Goal: Task Accomplishment & Management: Manage account settings

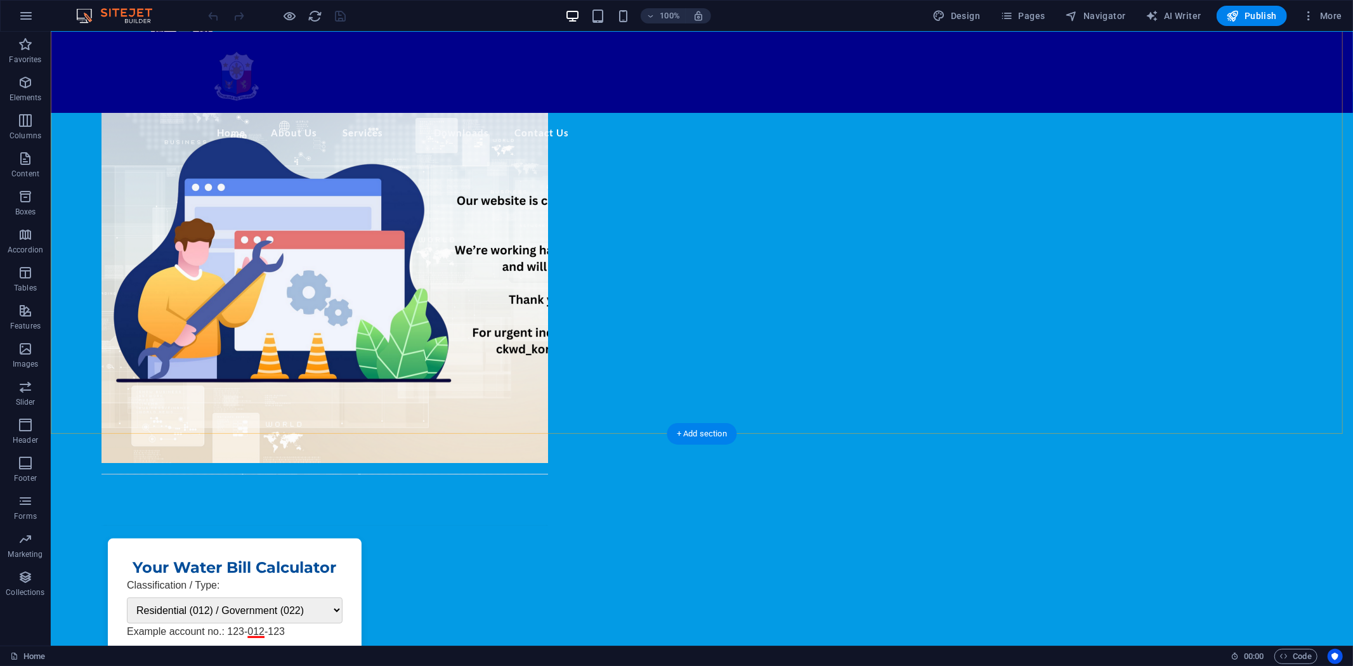
scroll to position [352, 0]
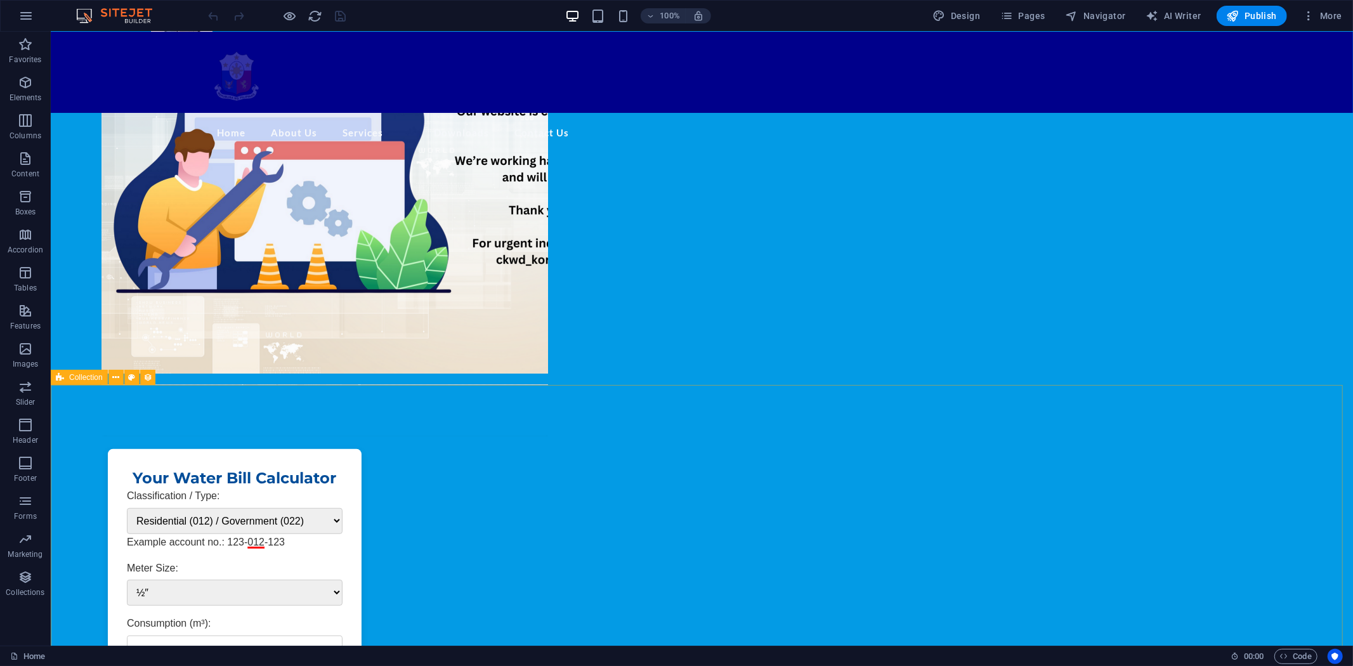
click at [77, 379] on span "Collection" at bounding box center [86, 378] width 34 height 8
select select "columns.publishing_date_DESC"
select select "columns.status"
select select "columns.publishing_date"
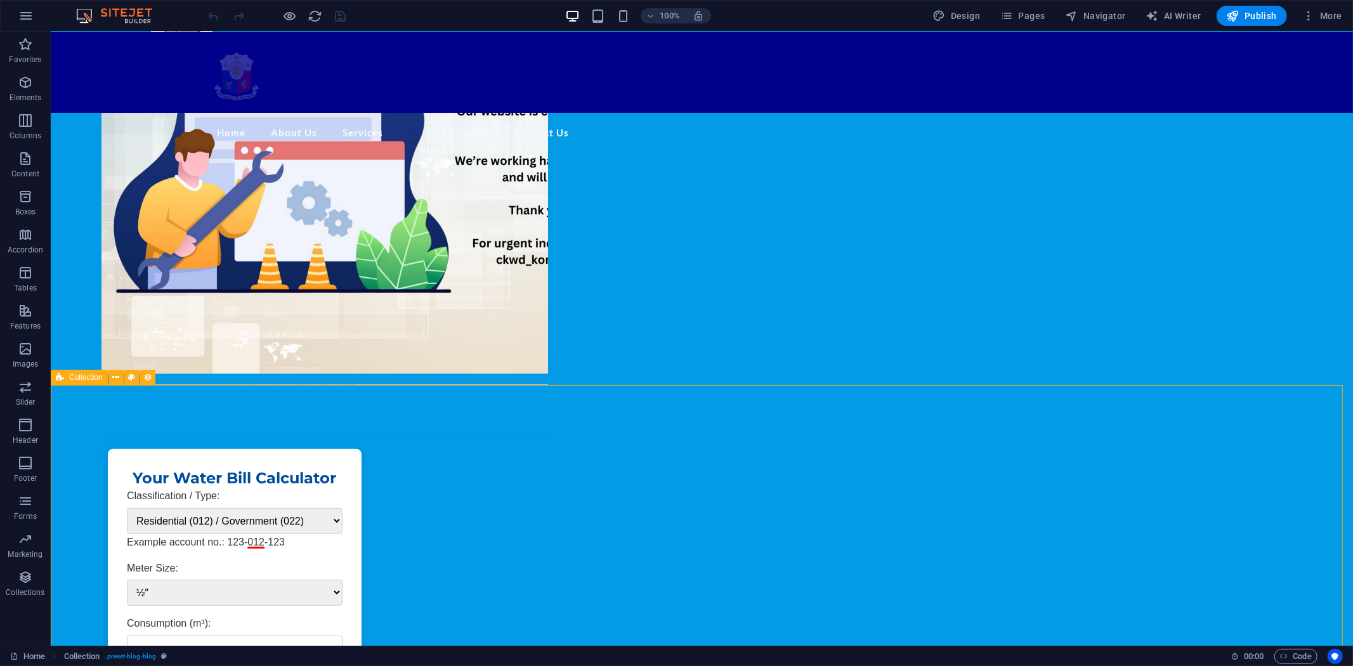
select select "past"
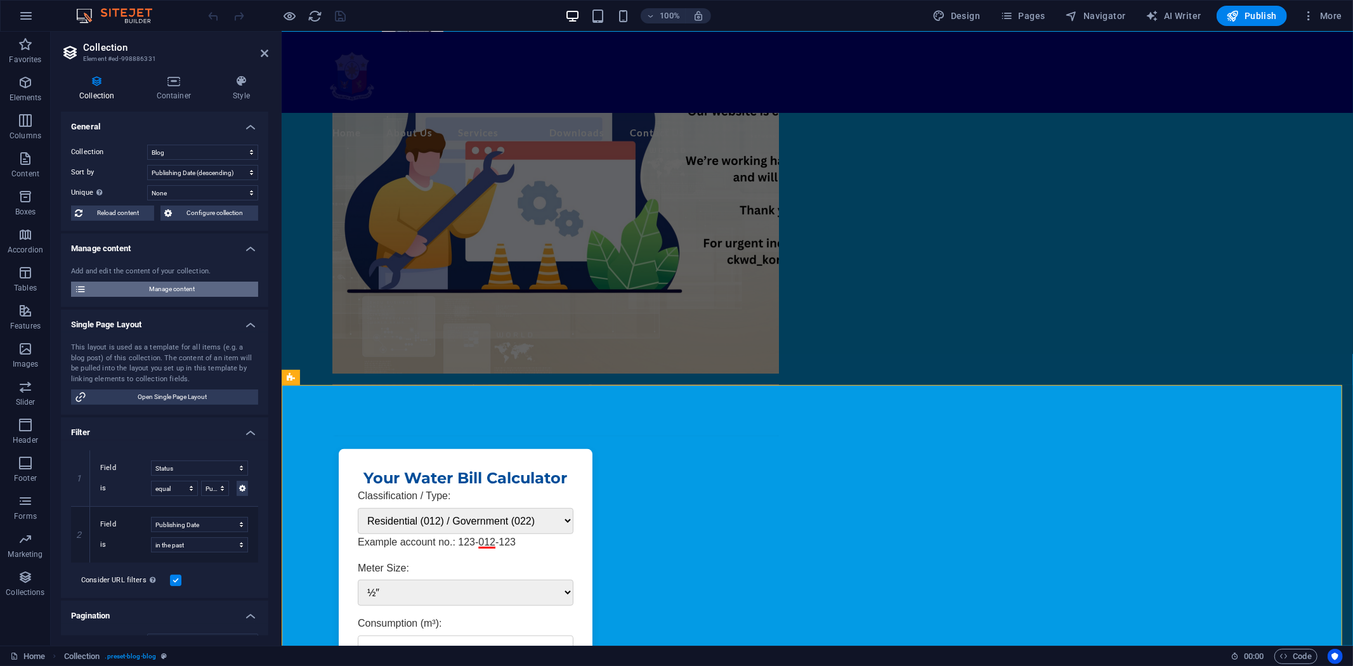
click at [156, 287] on span "Manage content" at bounding box center [172, 289] width 164 height 15
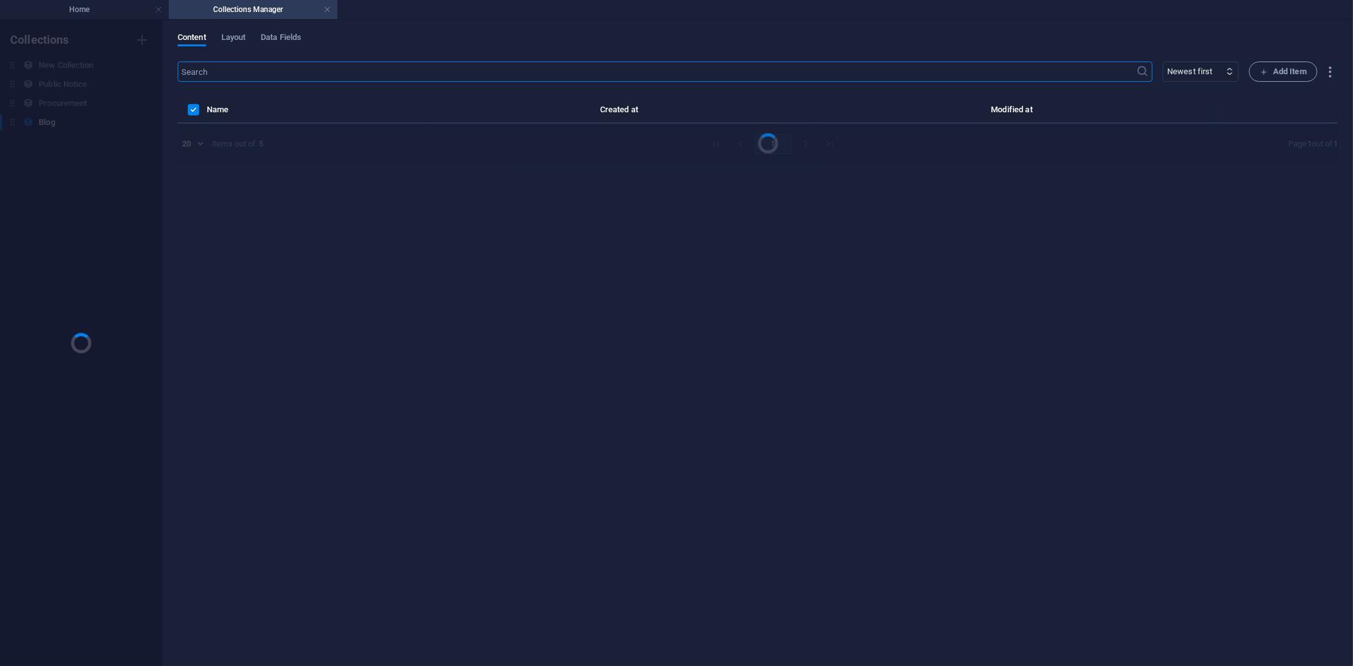
scroll to position [0, 0]
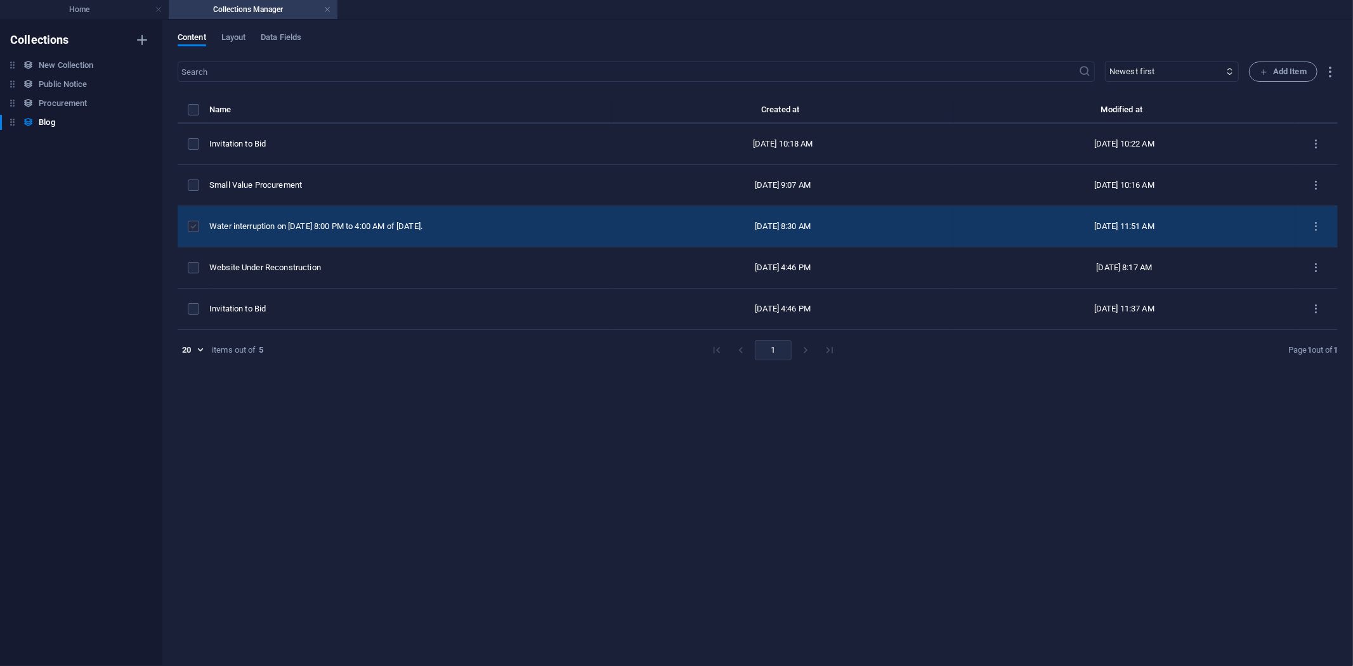
click at [189, 225] on label "items list" at bounding box center [193, 226] width 11 height 11
click at [0, 0] on input "items list" at bounding box center [0, 0] width 0 height 0
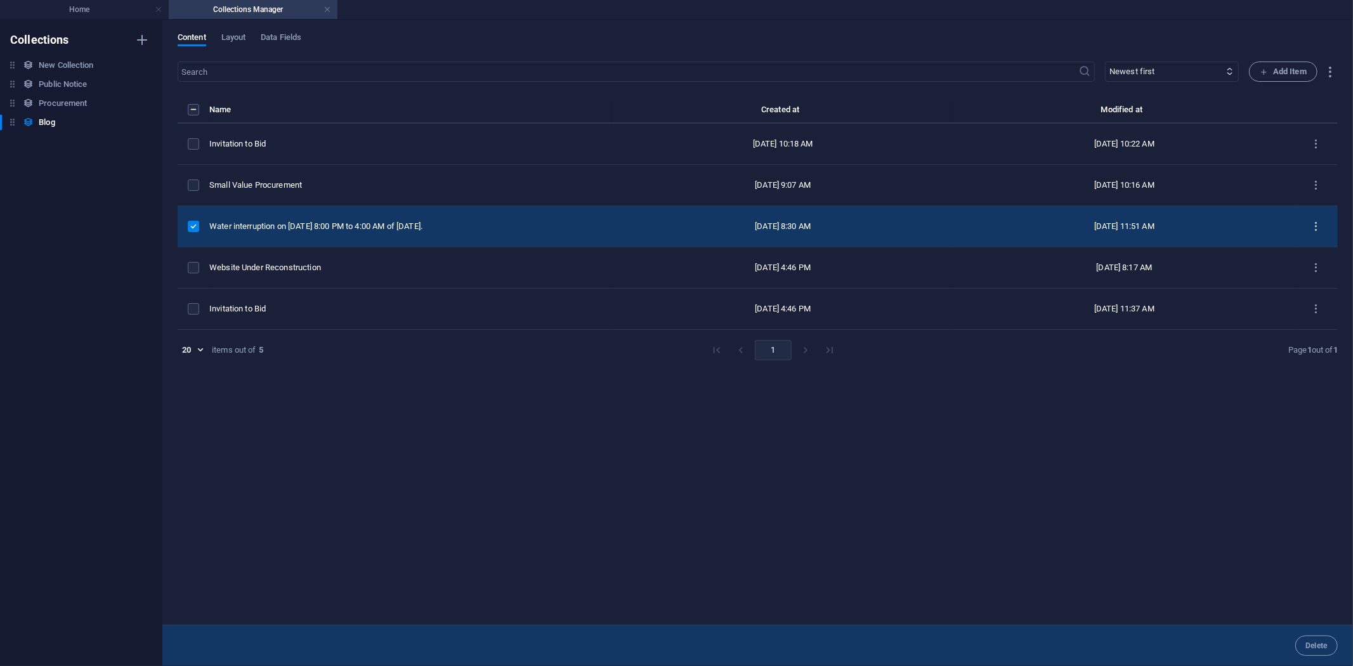
click at [1218, 221] on icon "items list" at bounding box center [1317, 227] width 12 height 12
click at [1218, 319] on h6 "Duplicate" at bounding box center [1317, 319] width 34 height 15
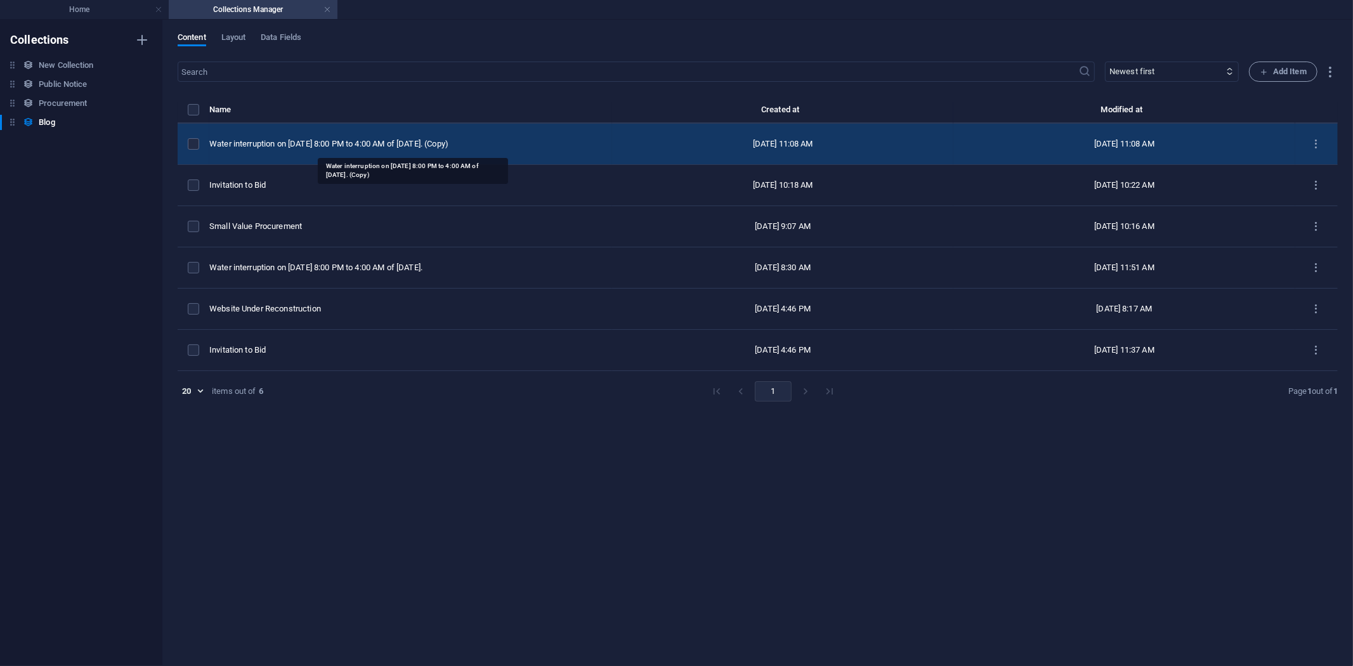
click at [482, 138] on div "Water interruption on October 3, 2025 at 8:00 PM to 4:00 AM of October 4, 2025.…" at bounding box center [405, 143] width 393 height 11
select select "Water Advisory"
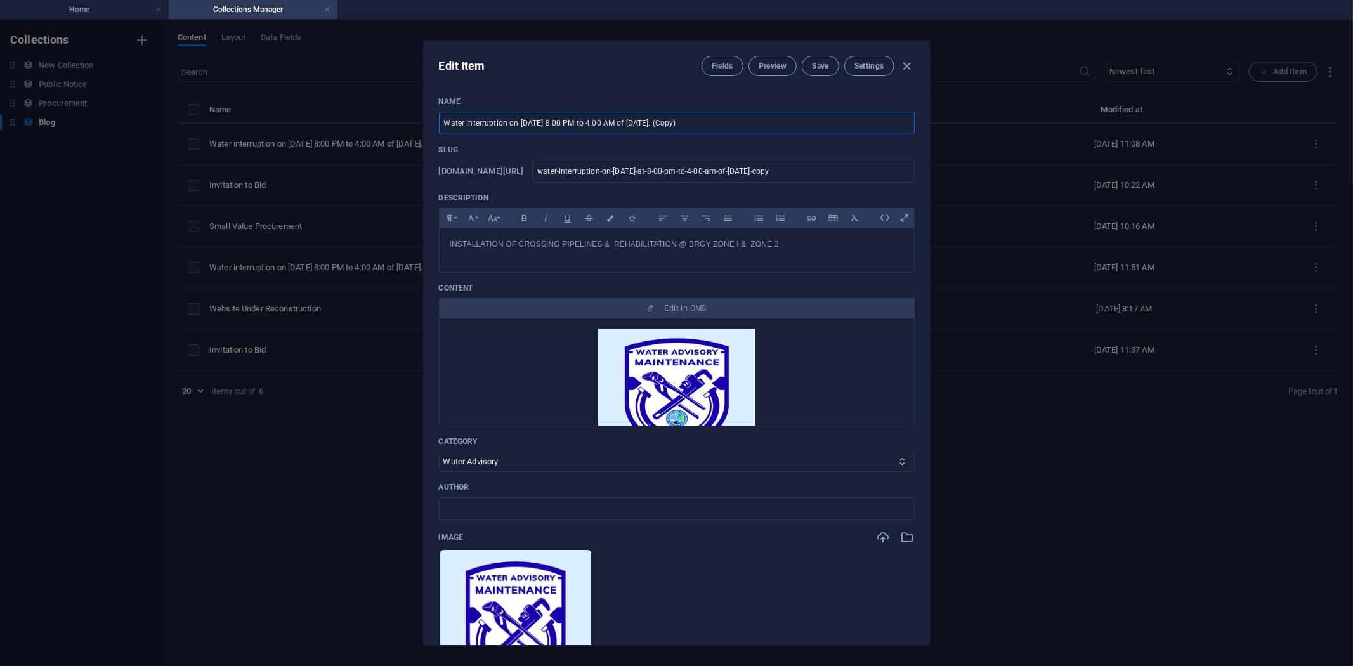
drag, startPoint x: 760, startPoint y: 119, endPoint x: 432, endPoint y: 124, distance: 327.5
click at [432, 124] on div "Name Water interruption on October 3, 2025 at 8:00 PM to 4:00 AM of October 4, …" at bounding box center [677, 365] width 506 height 559
paste input "OCTOBER 07, 2025 (TUESDAY) 1:00PM TO 5:00PM"
type input "OCTOBER 07, 2025 (TUESDAY) 1:00PM TO 5:00PM"
type input "october-07-2025-tuesday-1-00pm-to-5-00pm"
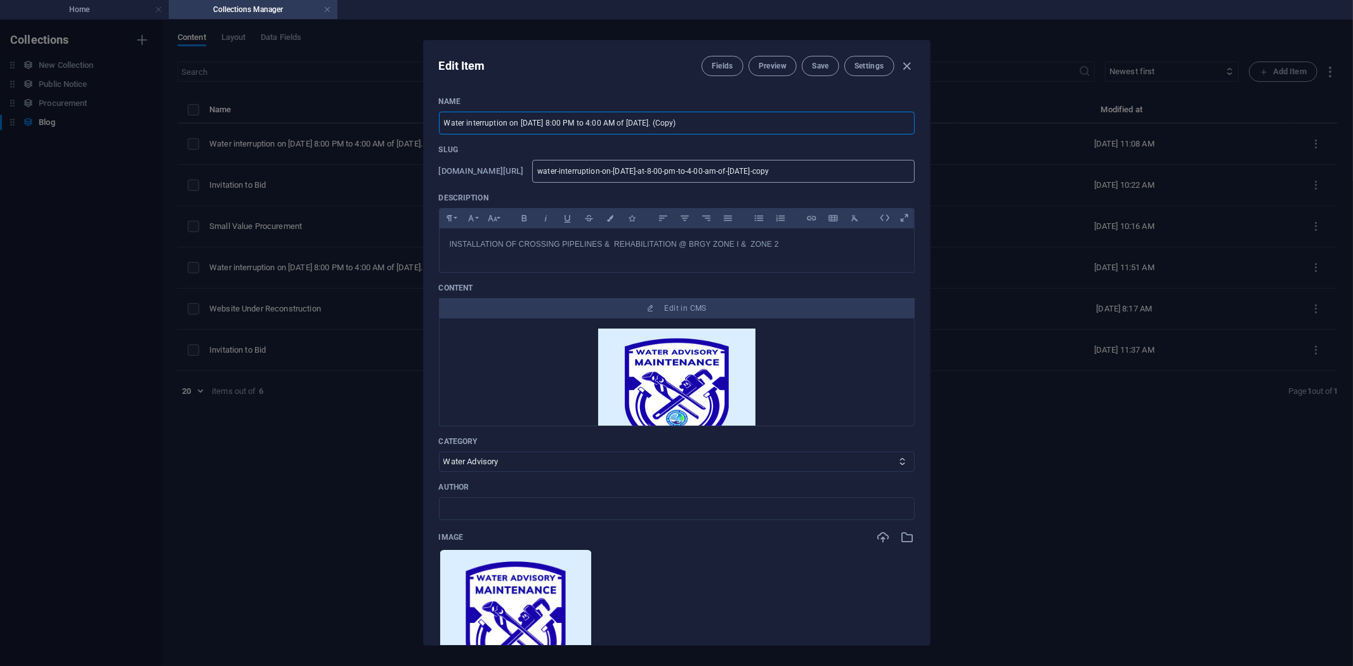
type input "october-07-2025-tuesday-1-00pm-to-5-00pm"
drag, startPoint x: 550, startPoint y: 122, endPoint x: 666, endPoint y: 121, distance: 116.1
click at [666, 121] on input "OCTOBER 07, 2025 (TUESDAY) 1:00PM TO 5:00PM" at bounding box center [677, 123] width 476 height 23
click at [641, 121] on input "OCTOBER 07, 2025 (TUESDAY) 1:00PM TO 5:00PM" at bounding box center [677, 123] width 476 height 23
drag, startPoint x: 633, startPoint y: 119, endPoint x: 391, endPoint y: 107, distance: 241.5
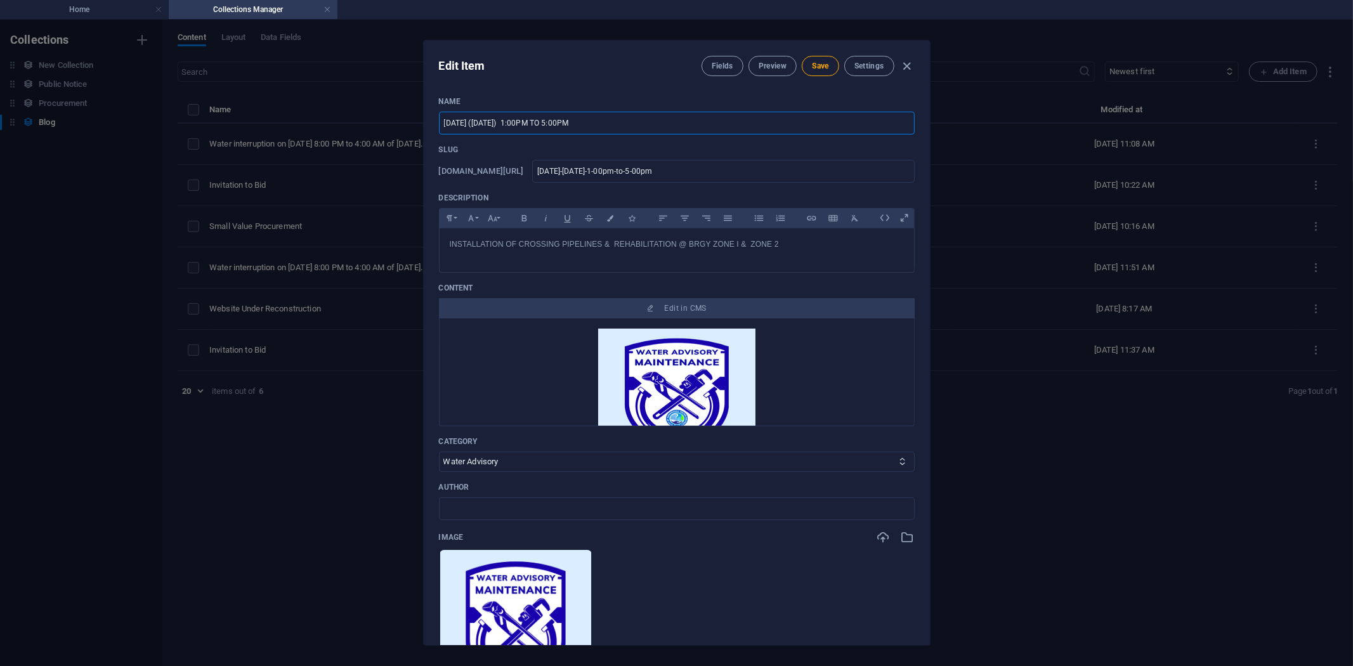
click at [391, 107] on div "Edit Item Fields Preview Save Settings Name OCTOBER 07, 2025 (TUESDAY) 1:00PM T…" at bounding box center [676, 343] width 1353 height 647
type input "L"
type input "l"
type input "LO"
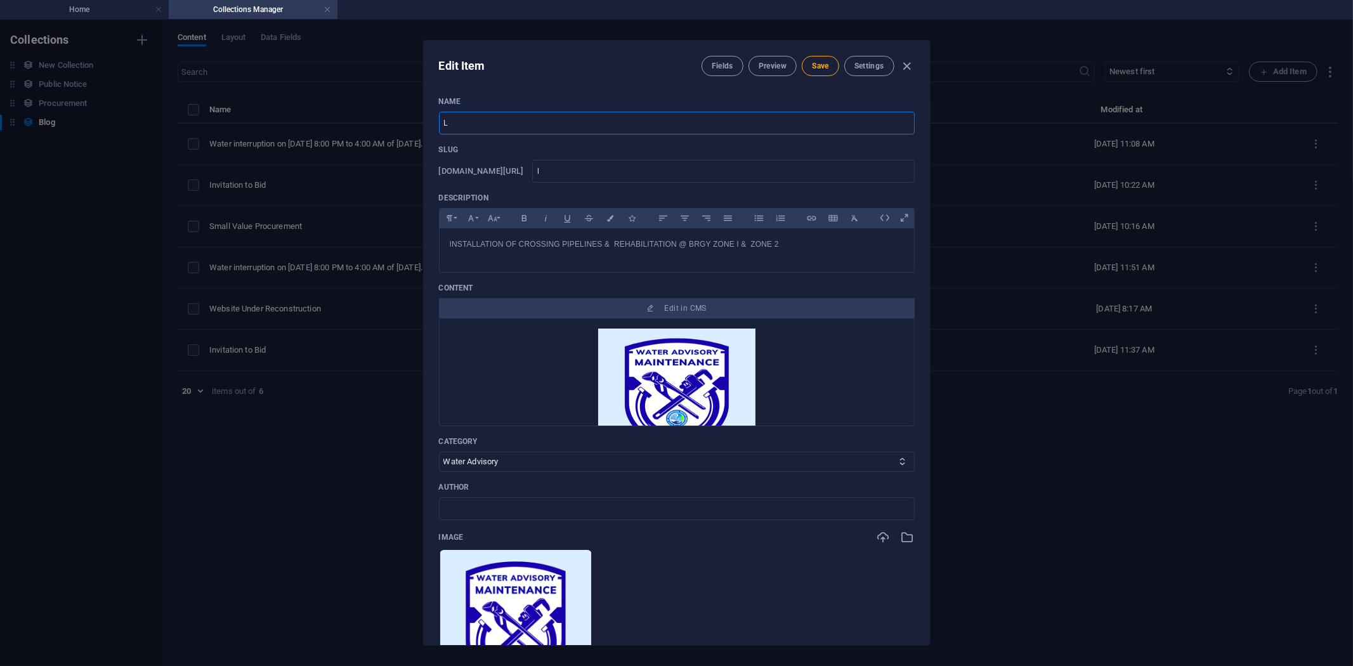
type input "lo"
type input "LOW"
type input "low"
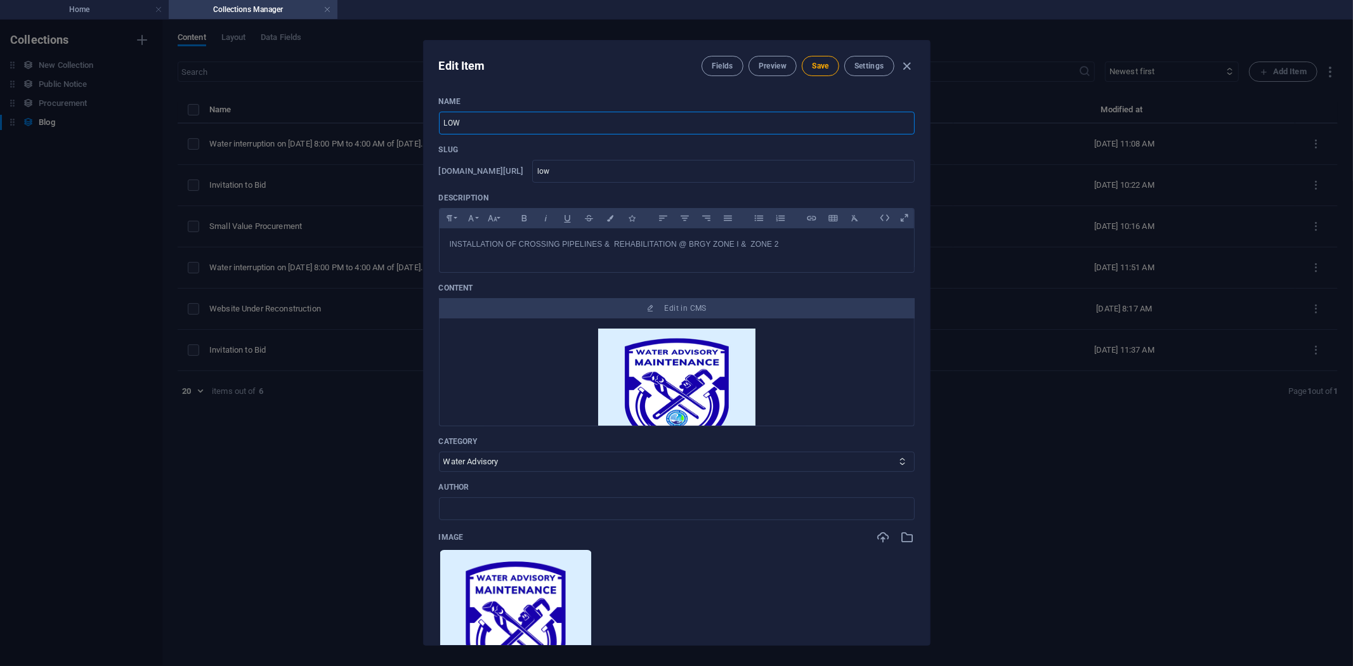
type input "LOW P"
type input "low-p"
type input "LOW PR"
type input "low-pr"
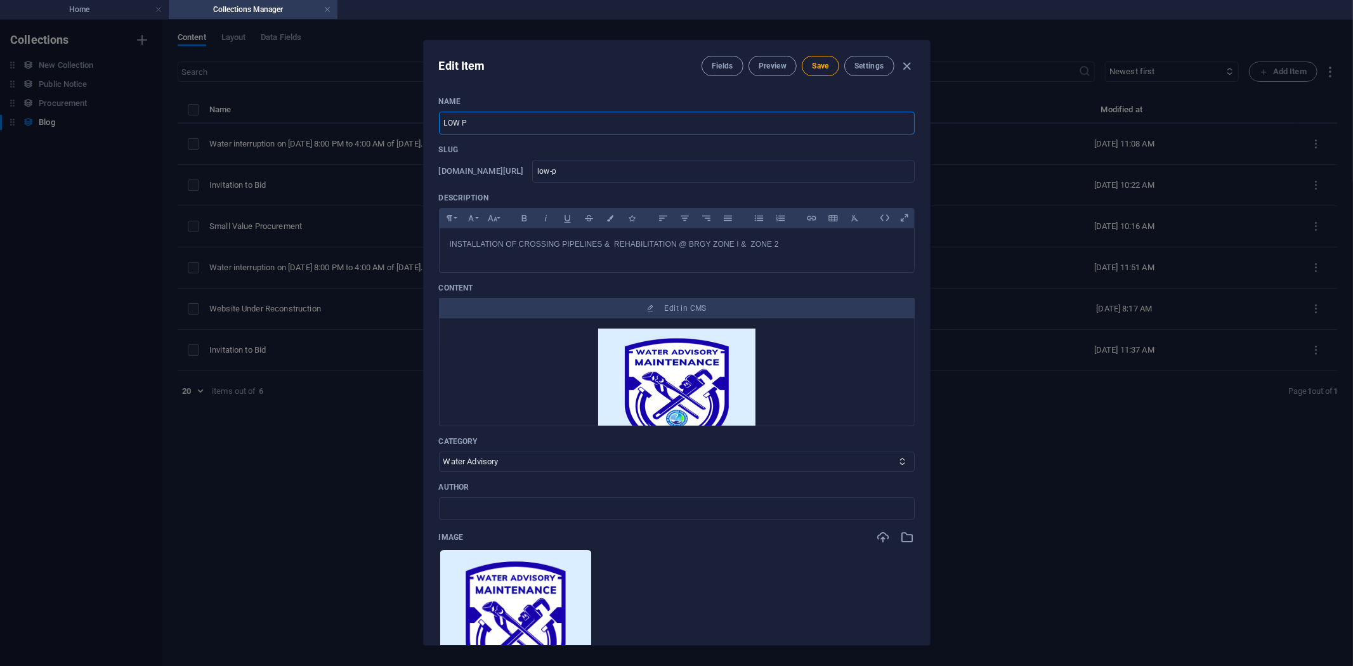
type input "low-pr"
type input "LOW PRE"
type input "low-pre"
type input "LOW PRES"
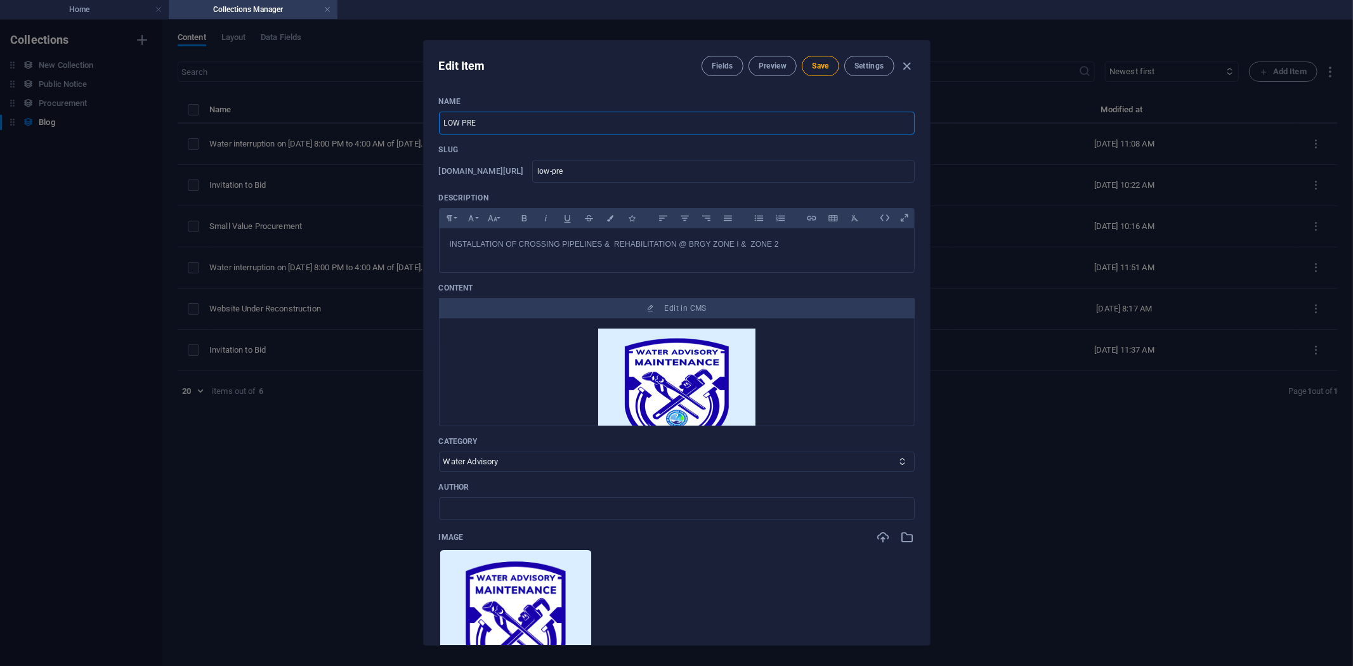
type input "low-pres"
type input "LOW PRESS"
type input "low-press"
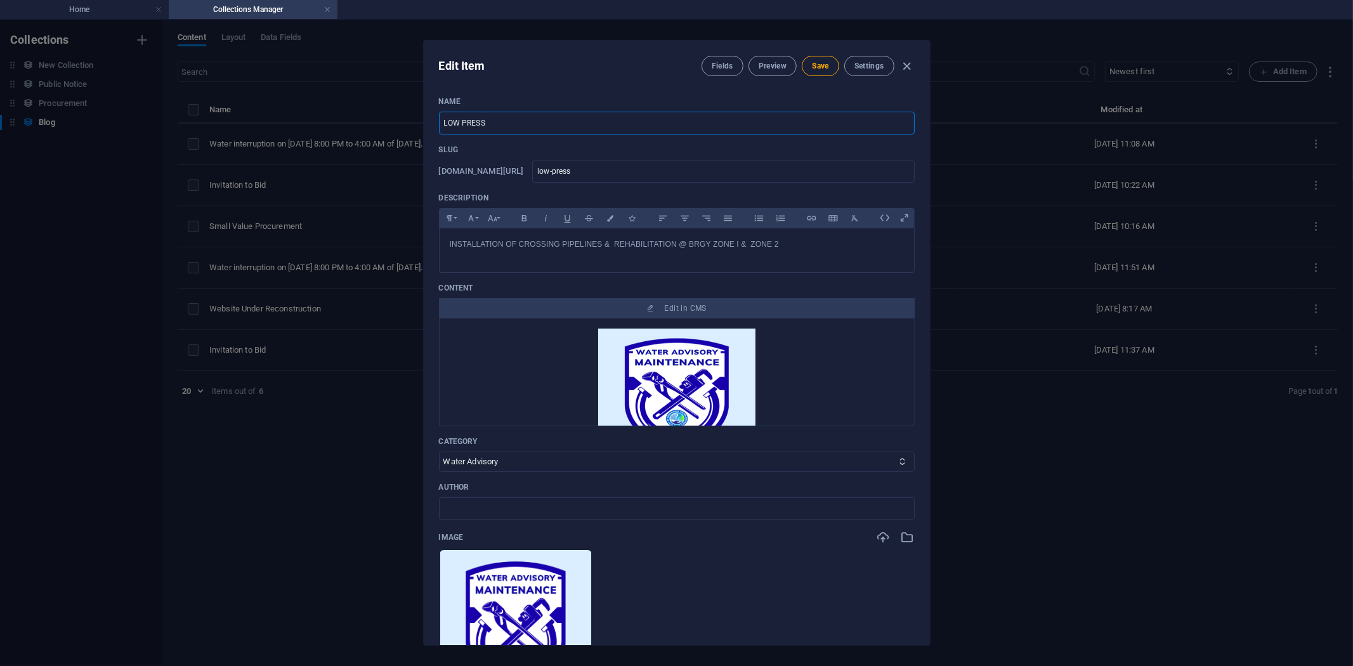
type input "LOW PRESSU"
type input "low-pressu"
type input "LOW PRESSUR"
type input "low-pressur"
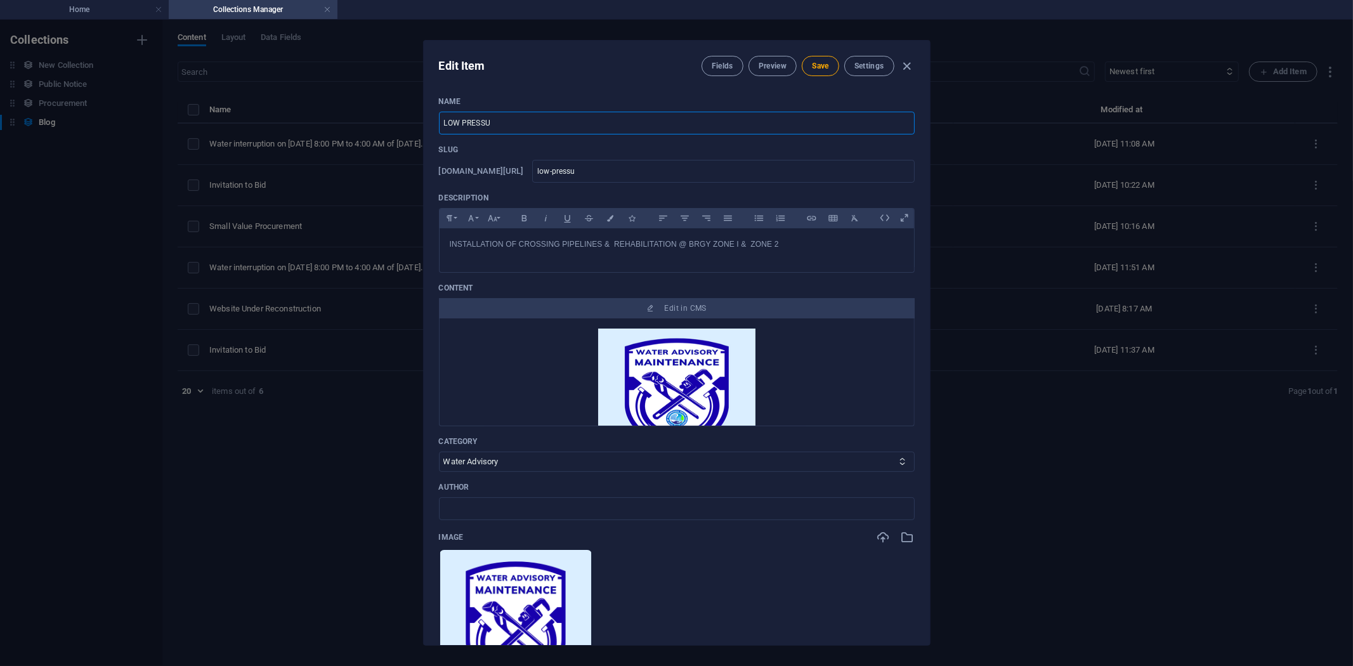
type input "low-pressur"
type input "LOW PRESSURE"
type input "low-pressure"
drag, startPoint x: 529, startPoint y: 117, endPoint x: 314, endPoint y: 112, distance: 214.5
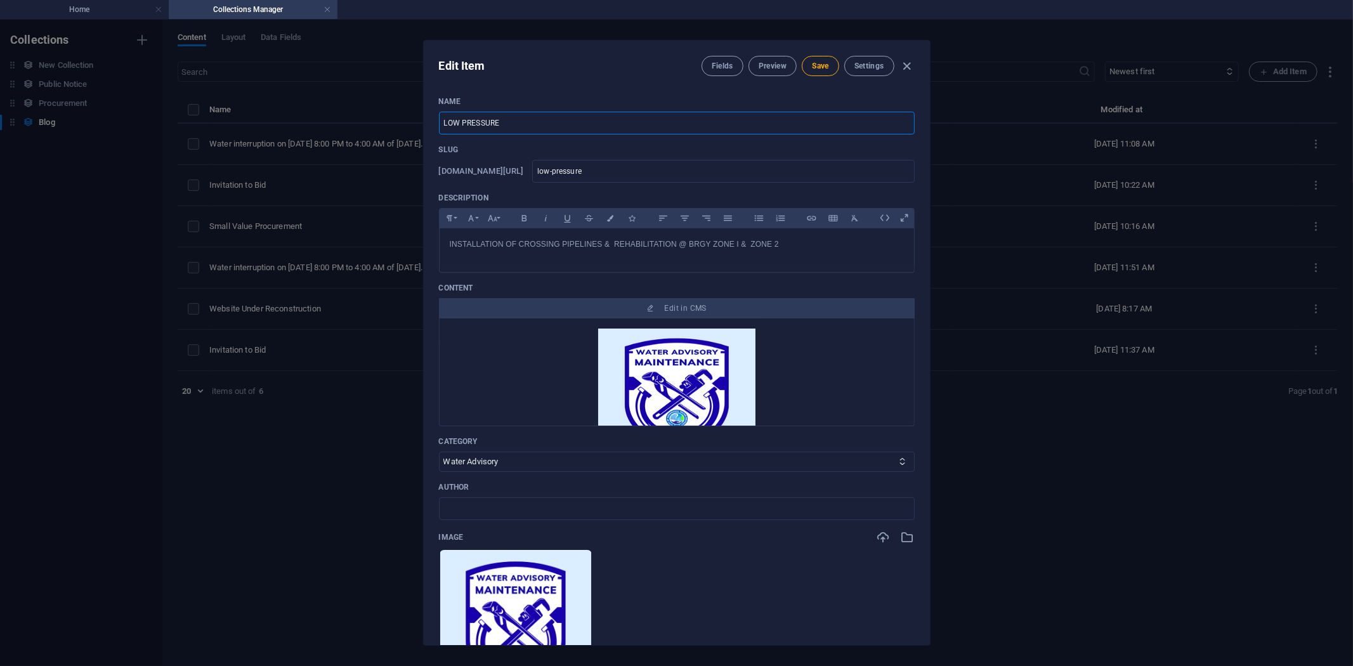
click at [314, 112] on div "Edit Item Fields Preview Save Settings Name LOW PRESSURE ​ Slug www.example.com…" at bounding box center [676, 343] width 1353 height 647
type input "L"
type input "l"
type input "Lo"
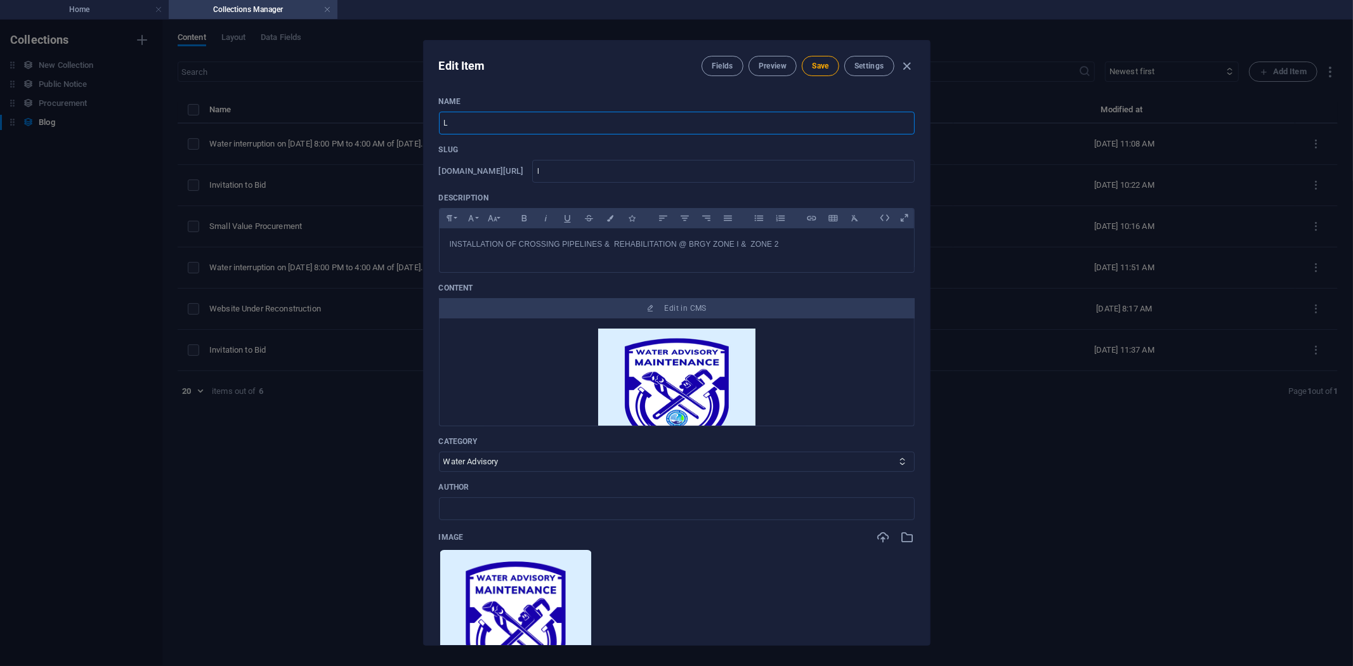
type input "lo"
type input "Low"
type input "low"
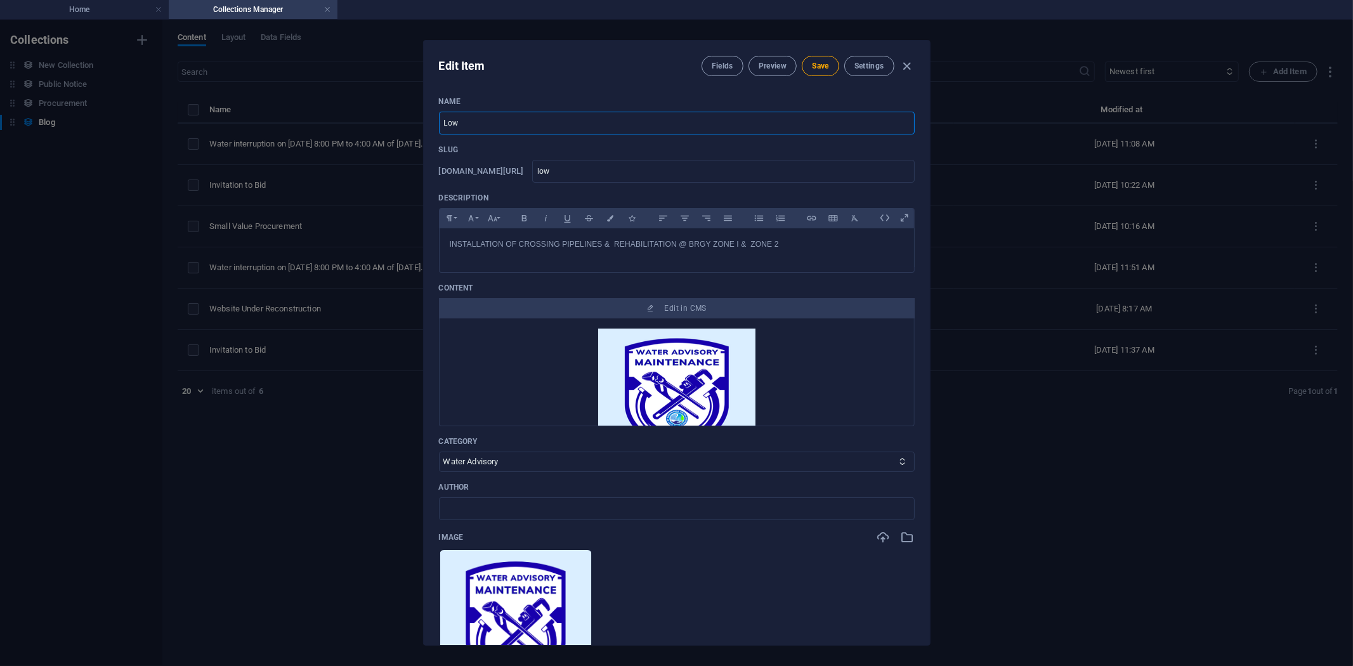
type input "Low P"
type input "low-p"
type input "Low Pr"
type input "low-pr"
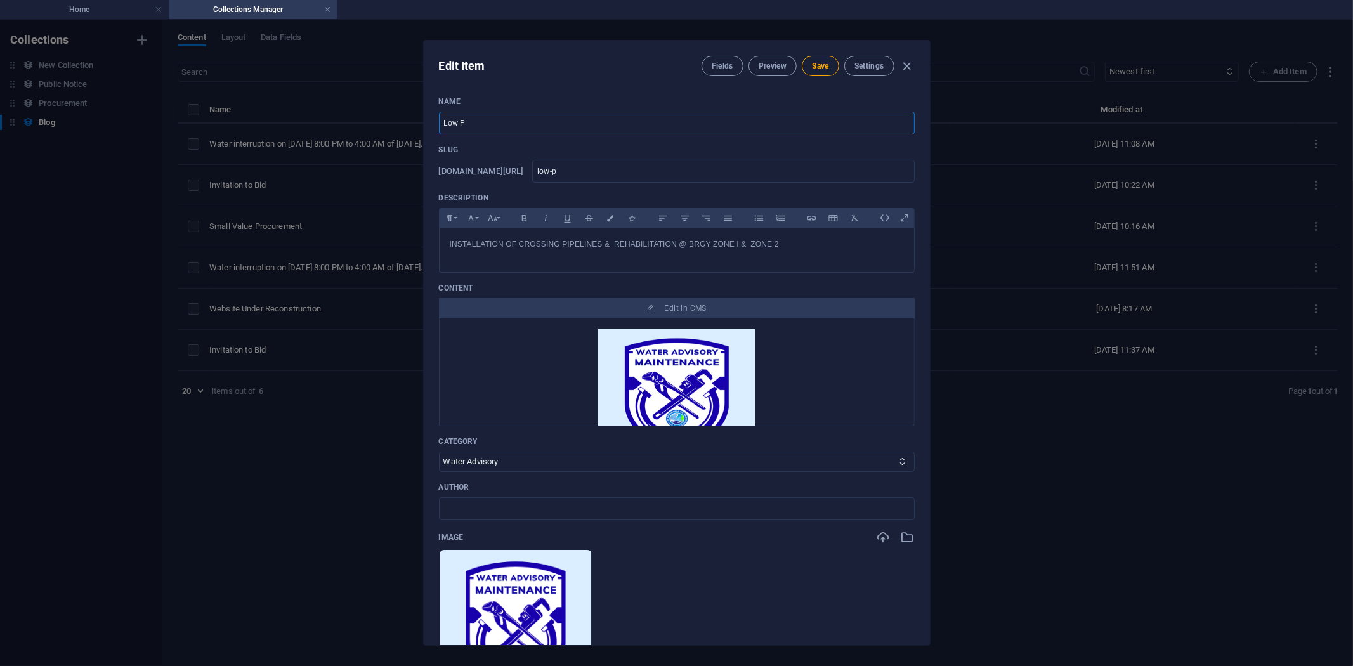
type input "low-pr"
type input "Low Pre"
type input "low-pre"
type input "Low Pres"
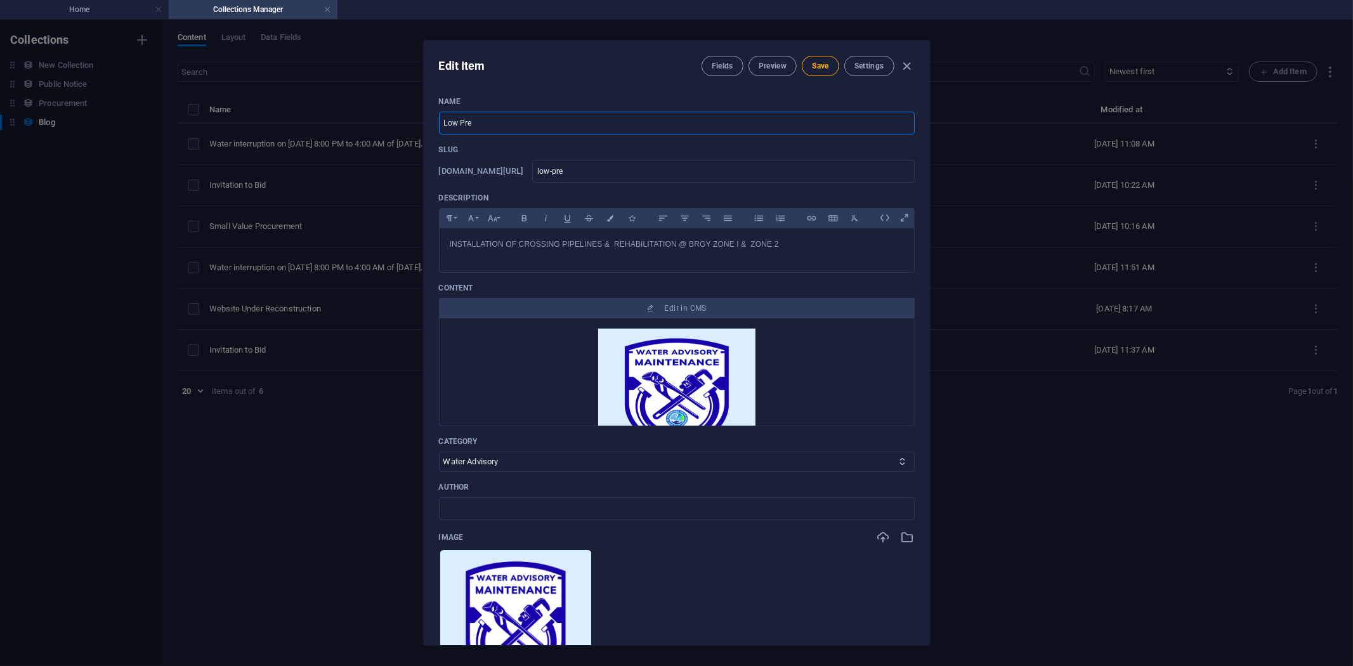
type input "low-pres"
type input "Low Press"
type input "low-press"
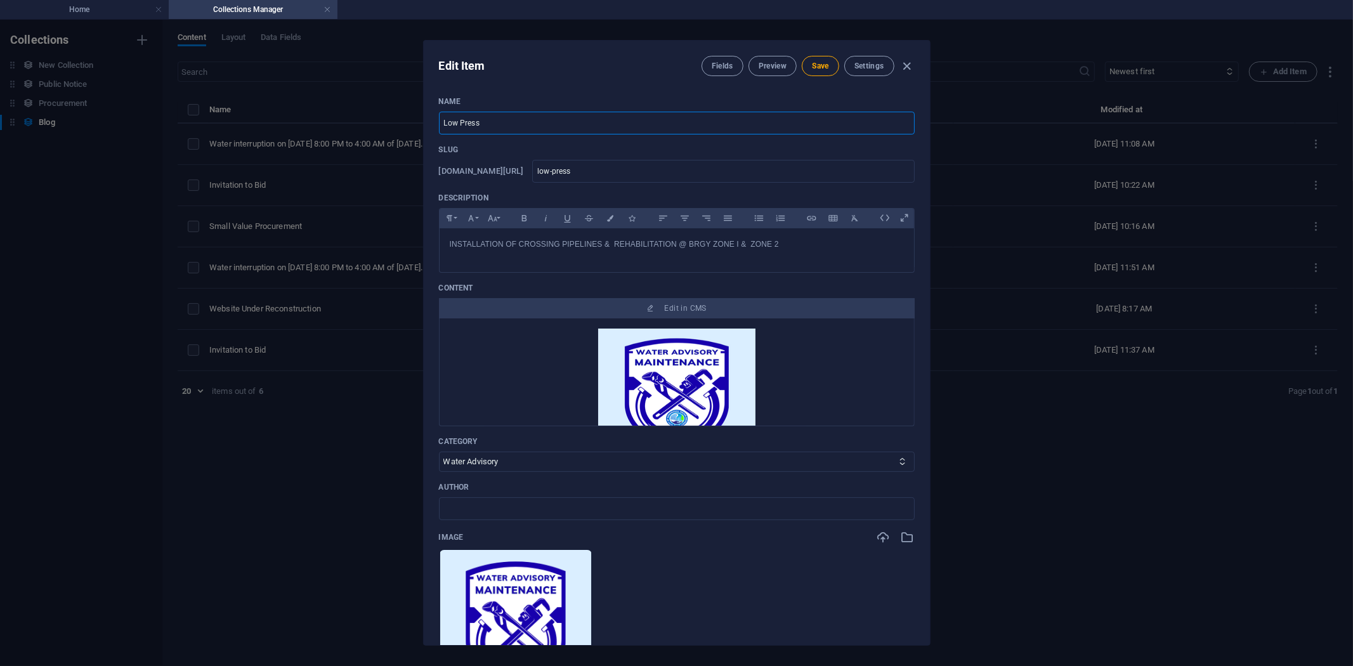
type input "Low Pressu"
type input "low-pressu"
type input "Low Pressur"
type input "low-pressur"
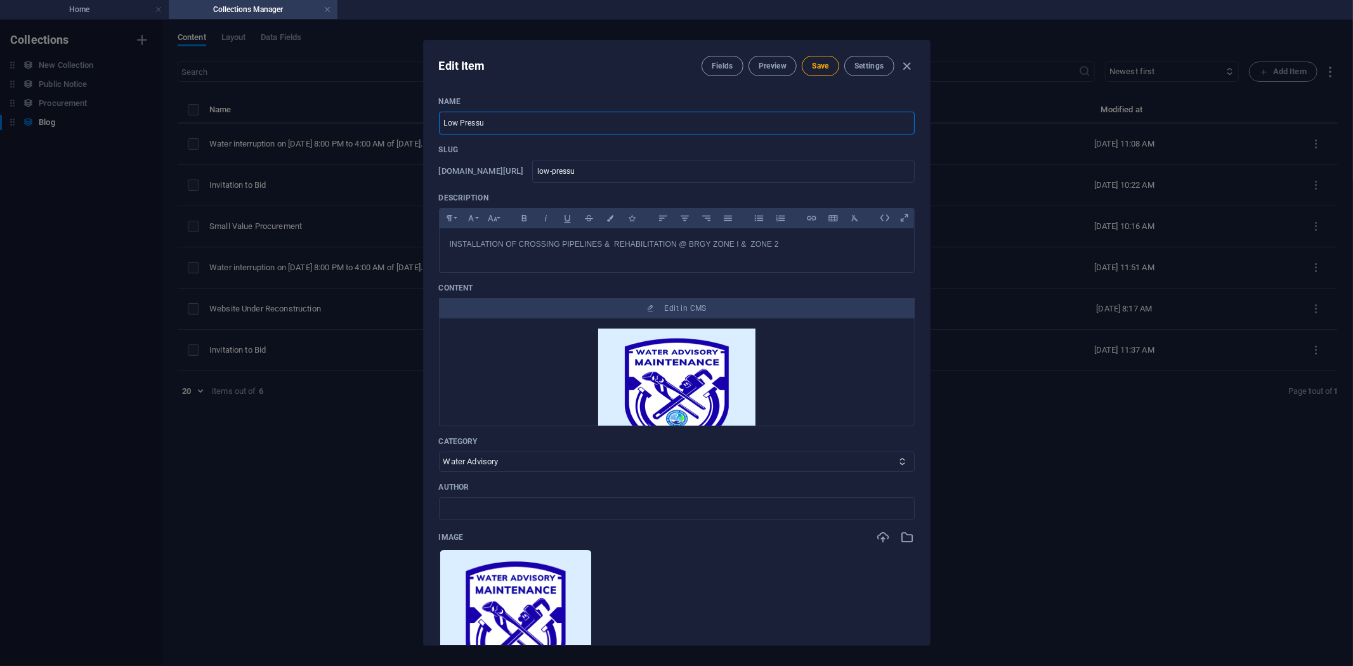
type input "low-pressur"
type input "Low Pressure"
type input "low-pressure"
type input "Low Pressure"
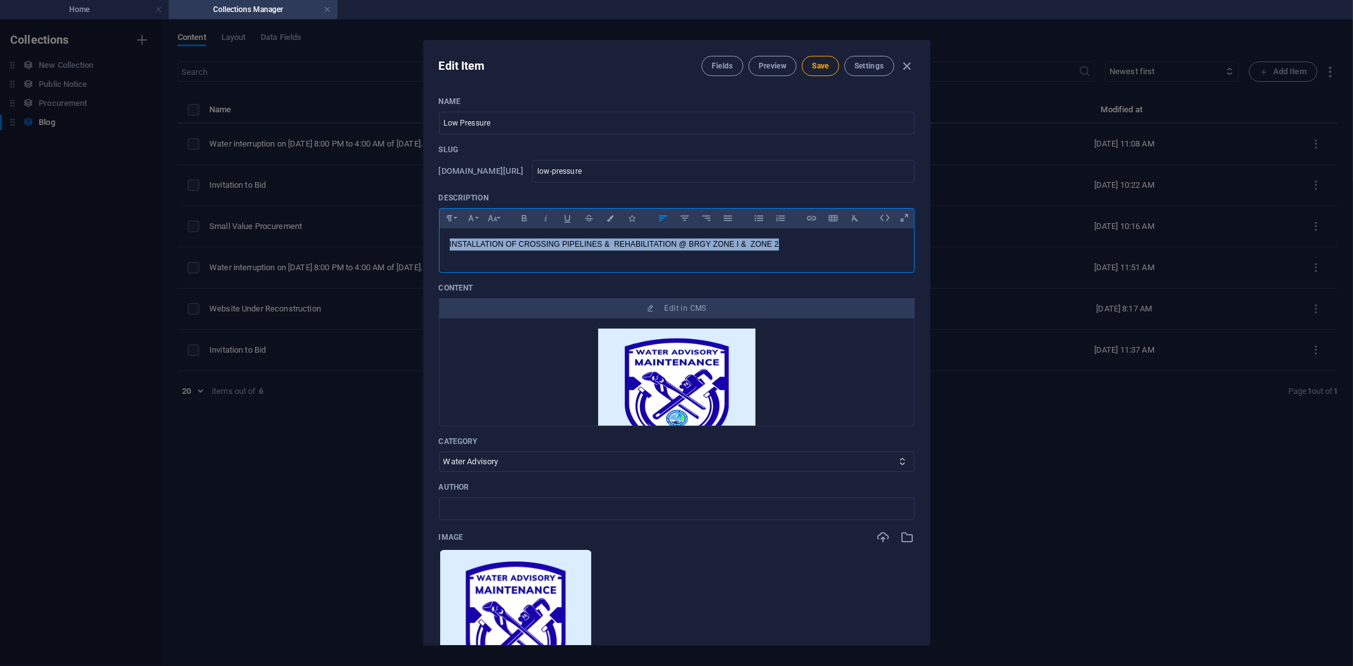
drag, startPoint x: 794, startPoint y: 242, endPoint x: 374, endPoint y: 242, distance: 420.1
click at [374, 242] on div "Edit Item Fields Preview Save Settings Name Low Pressure ​ Slug www.example.com…" at bounding box center [676, 343] width 1353 height 647
drag, startPoint x: 529, startPoint y: 245, endPoint x: 560, endPoint y: 244, distance: 31.1
click at [560, 244] on p "OCTOBER 07, 2025 (TUESDAY) 1:00PM TO 5:00PM" at bounding box center [677, 245] width 454 height 12
click at [644, 251] on div "OCTOBER 07, 2025 (Tuesday) 1:00PM TO 5:00PM" at bounding box center [677, 247] width 475 height 38
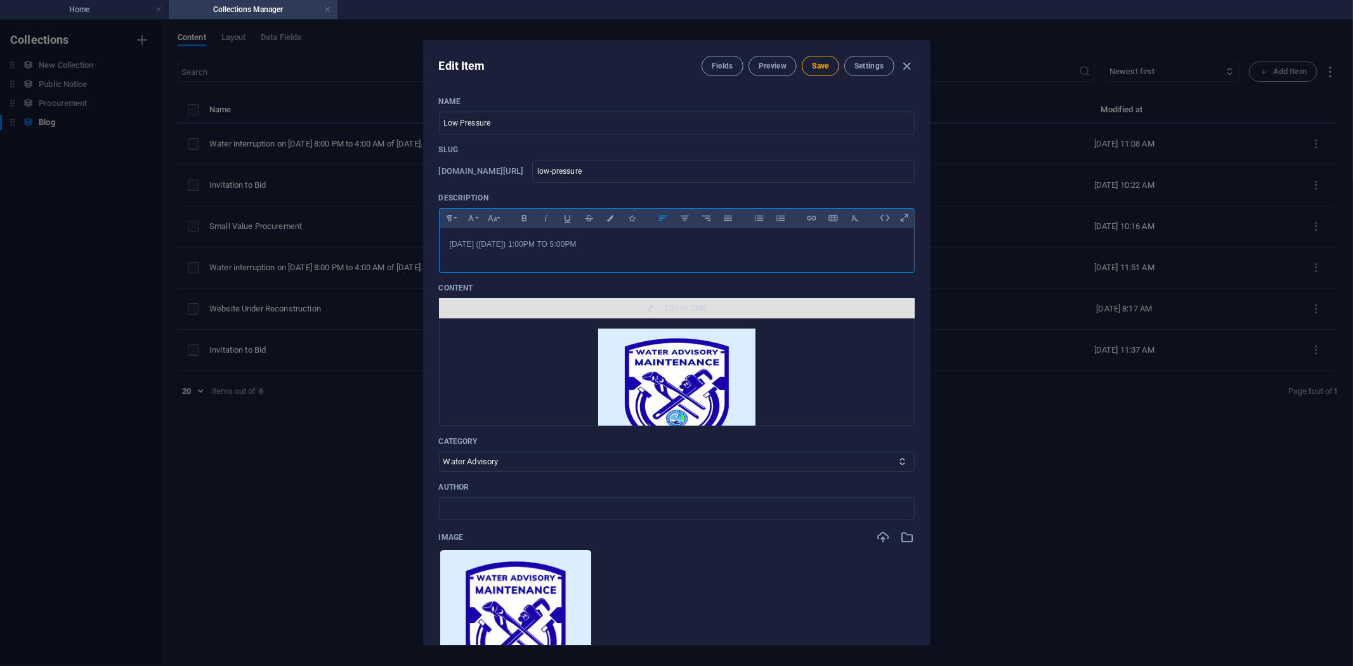
click at [679, 305] on span "Edit in CMS" at bounding box center [686, 308] width 42 height 10
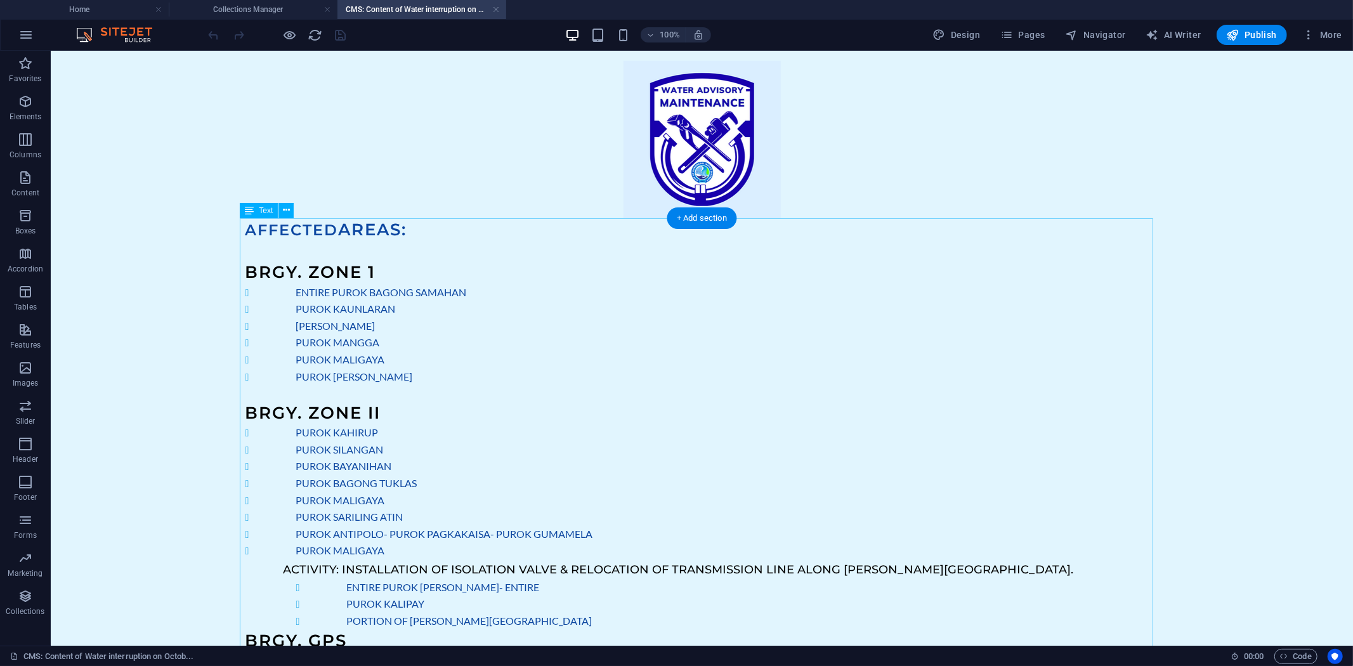
click at [338, 265] on div "AFFECTED AREAS: BRGY. ZONE 1 ENTIRE PUROK BAGONG SAMAHAN PUROK KAUNLARAN GRACIA…" at bounding box center [702, 443] width 914 height 451
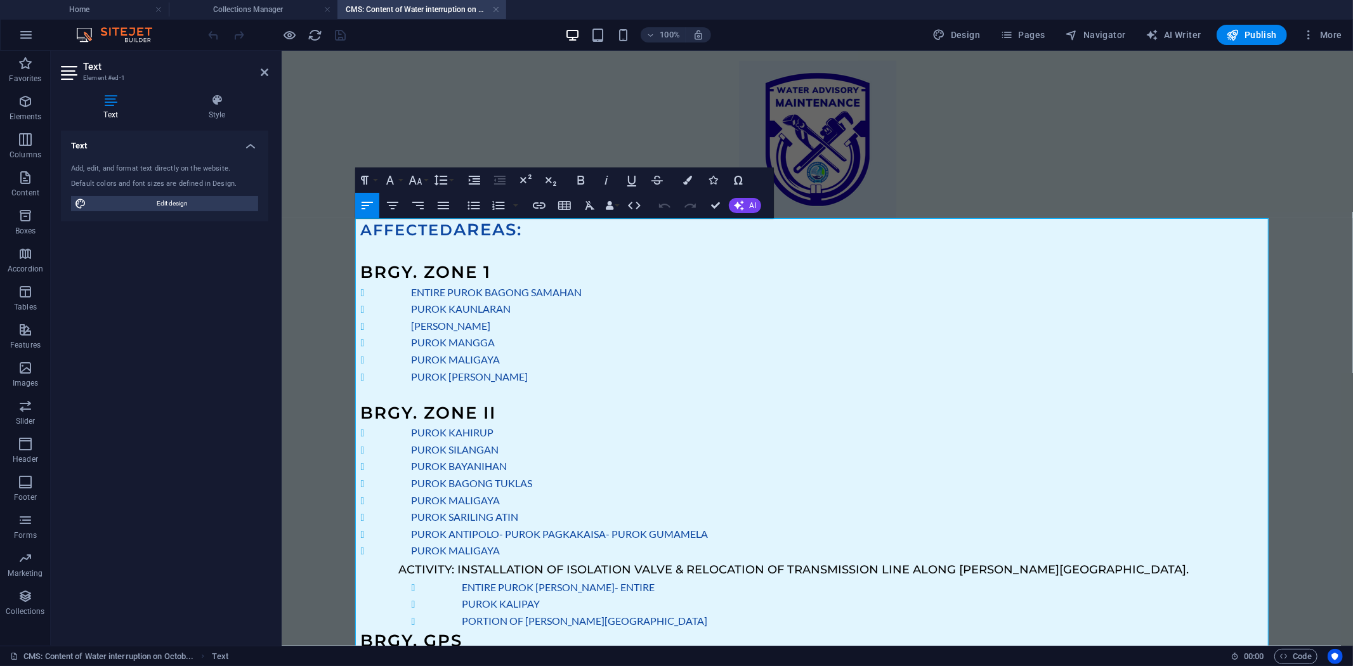
click at [440, 273] on span "BRGY. ZONE 1" at bounding box center [425, 271] width 131 height 20
click at [488, 270] on h3 "BRGY. ZONE 1" at bounding box center [817, 271] width 914 height 23
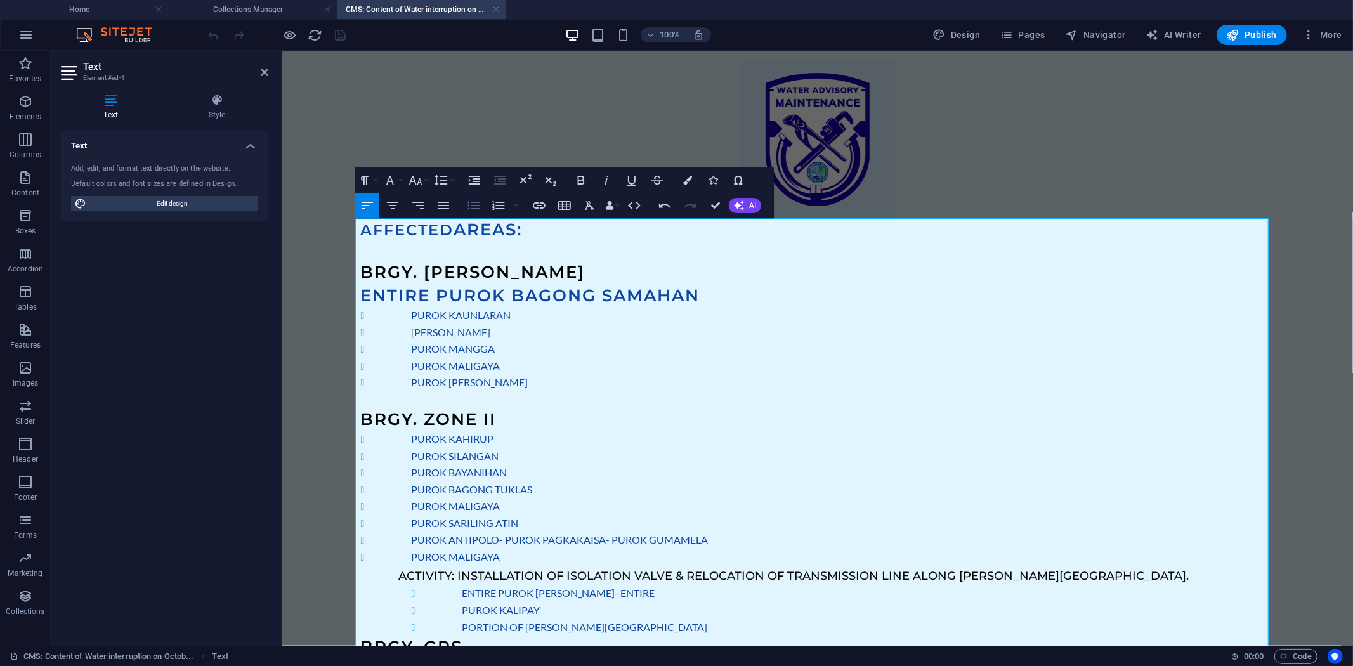
click at [468, 204] on icon "button" at bounding box center [473, 205] width 15 height 15
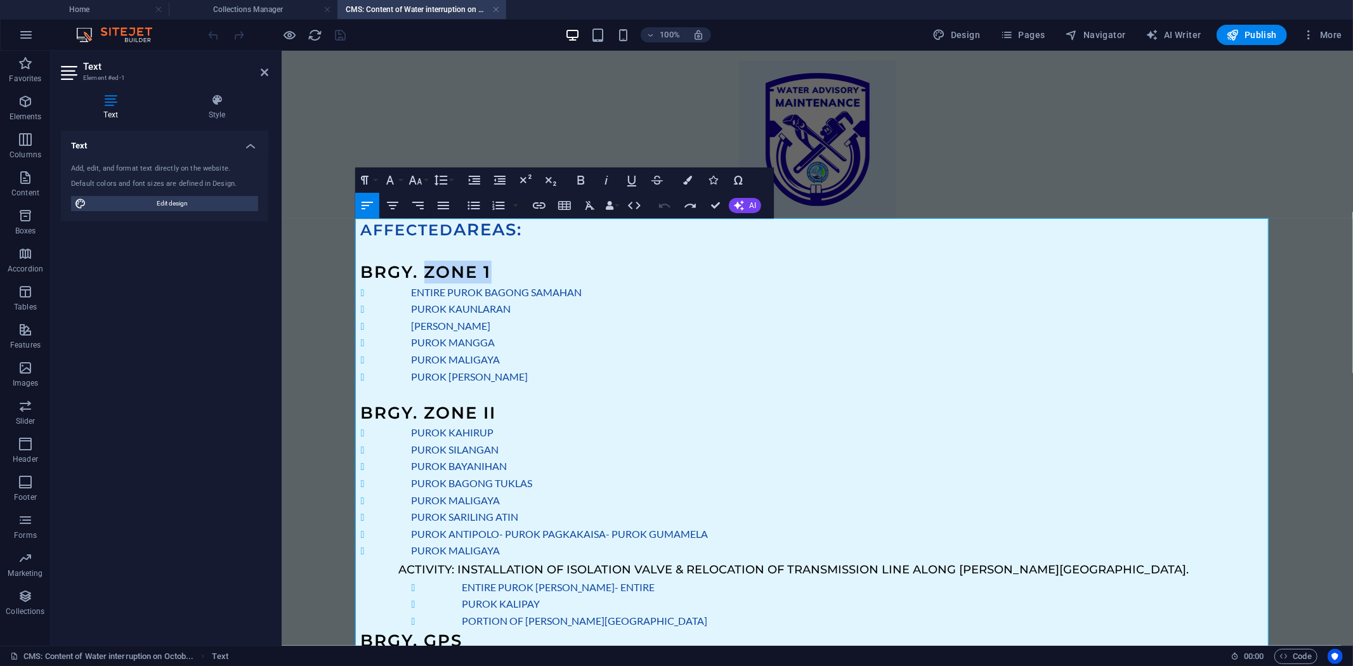
click at [498, 275] on h3 "BRGY. ZONE 1" at bounding box center [817, 271] width 914 height 23
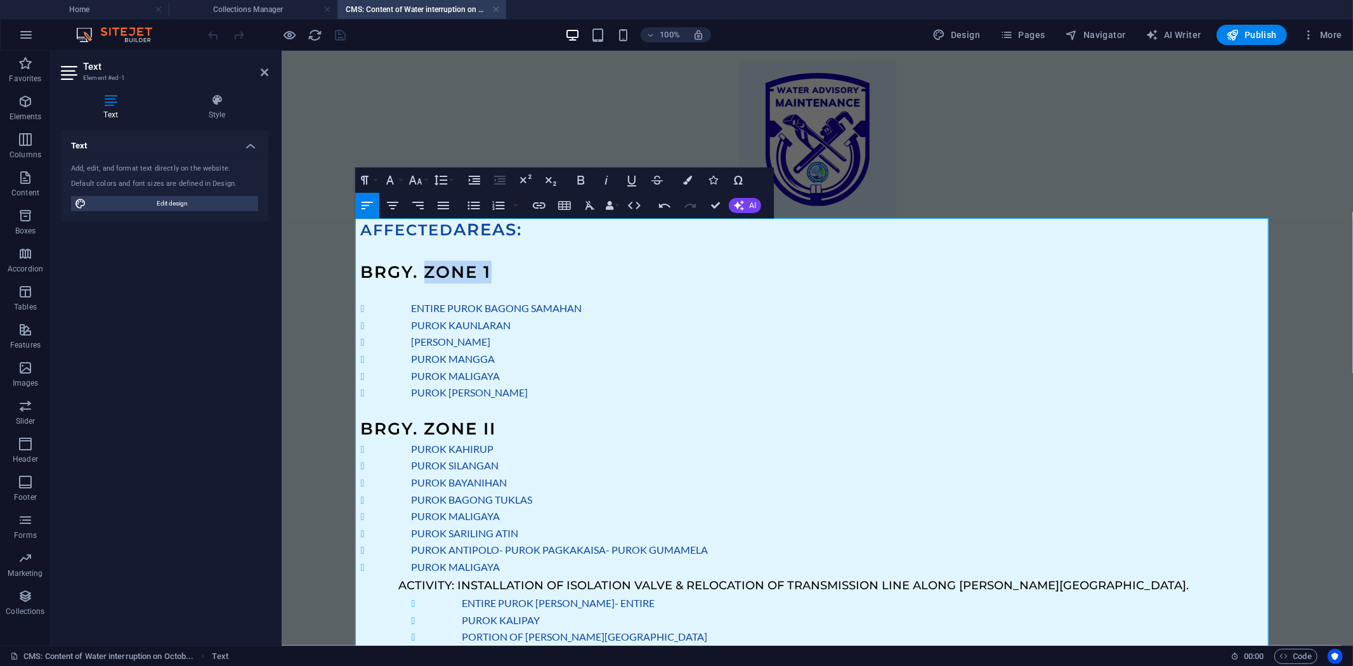
drag, startPoint x: 416, startPoint y: 273, endPoint x: 484, endPoint y: 274, distance: 68.5
click at [484, 274] on span "BRGY. ZONE 1" at bounding box center [425, 271] width 131 height 20
click at [417, 270] on span "BRGY.MORALES" at bounding box center [469, 271] width 219 height 20
click at [543, 347] on li "GRACIA VILLA" at bounding box center [842, 341] width 863 height 17
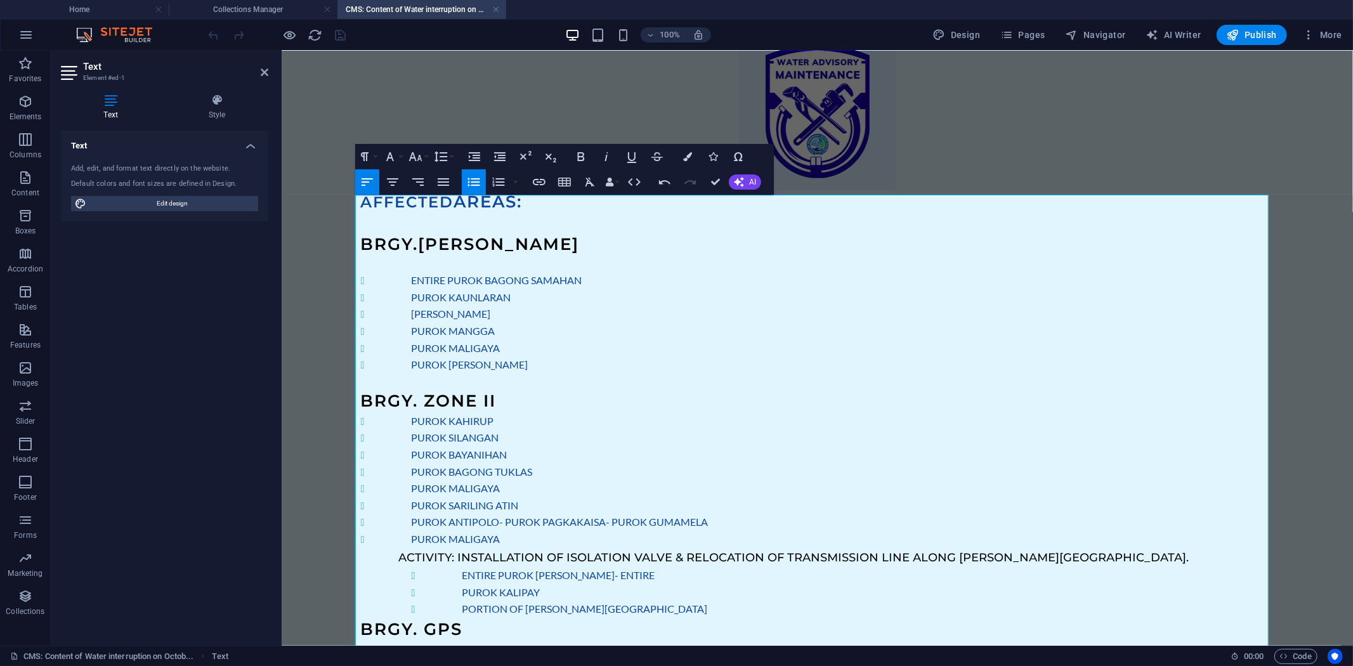
scroll to position [51, 0]
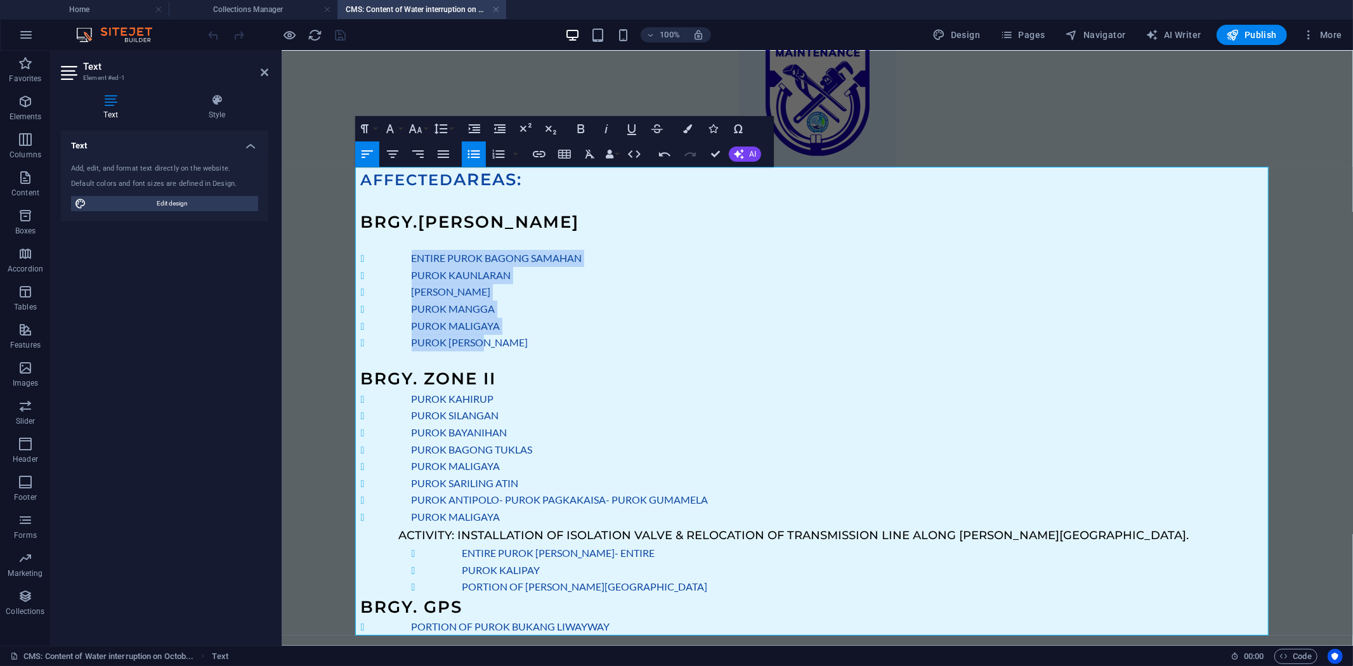
drag, startPoint x: 407, startPoint y: 254, endPoint x: 486, endPoint y: 336, distance: 114.4
click at [486, 336] on ul "ENTIRE PUROK BAGONG SAMAHAN PUROK KAUNLARAN GRACIA VILLA PUROK MANGGA PUROK MAL…" at bounding box center [817, 300] width 914 height 102
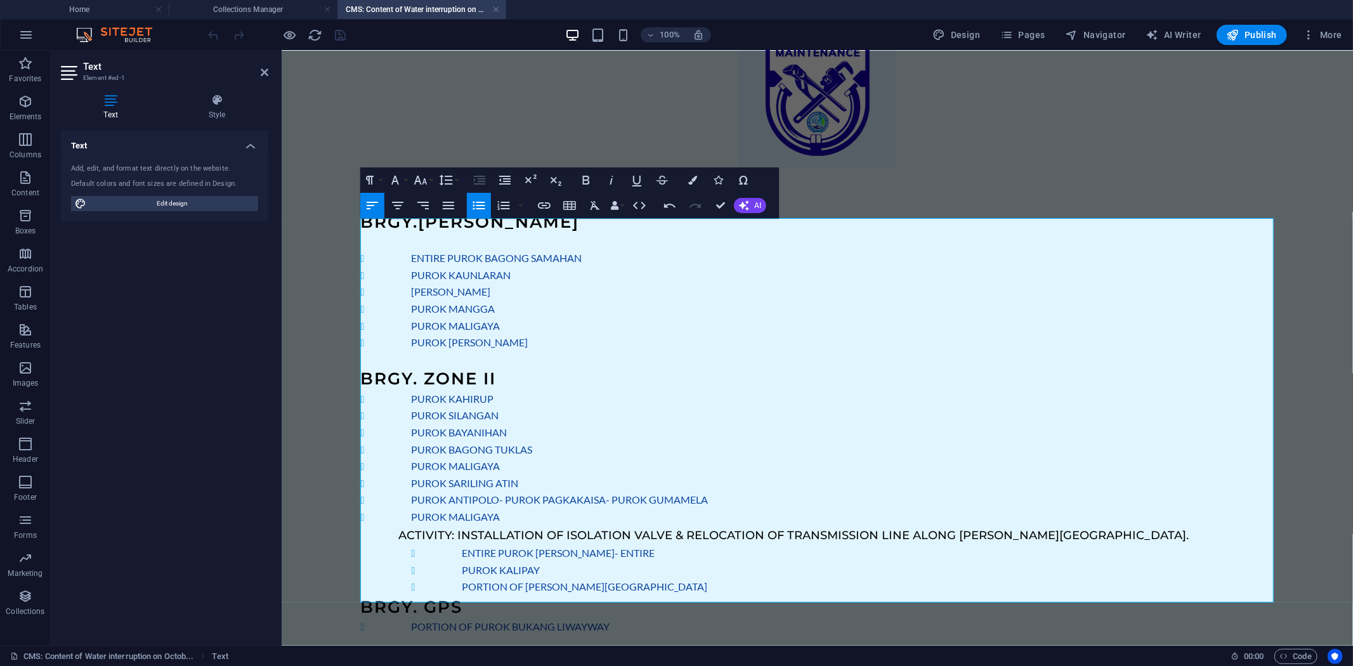
scroll to position [0, 0]
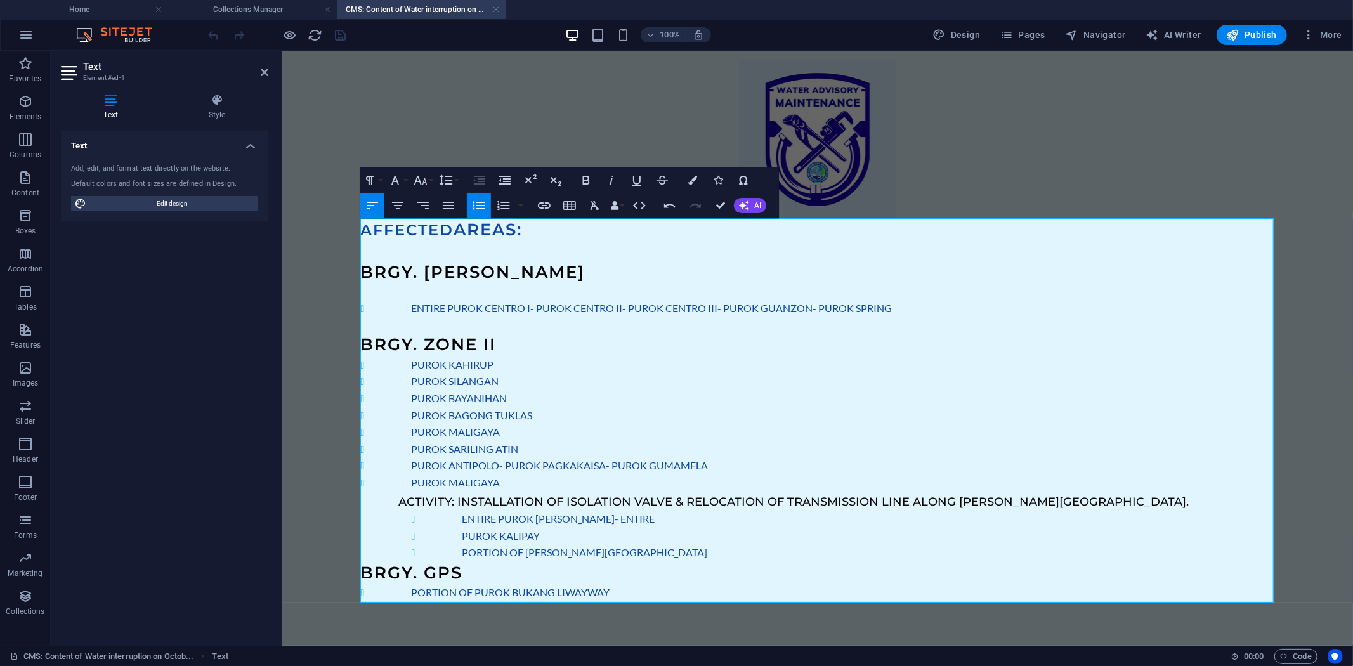
click at [361, 337] on span "BRGY. ZONE II" at bounding box center [428, 344] width 136 height 20
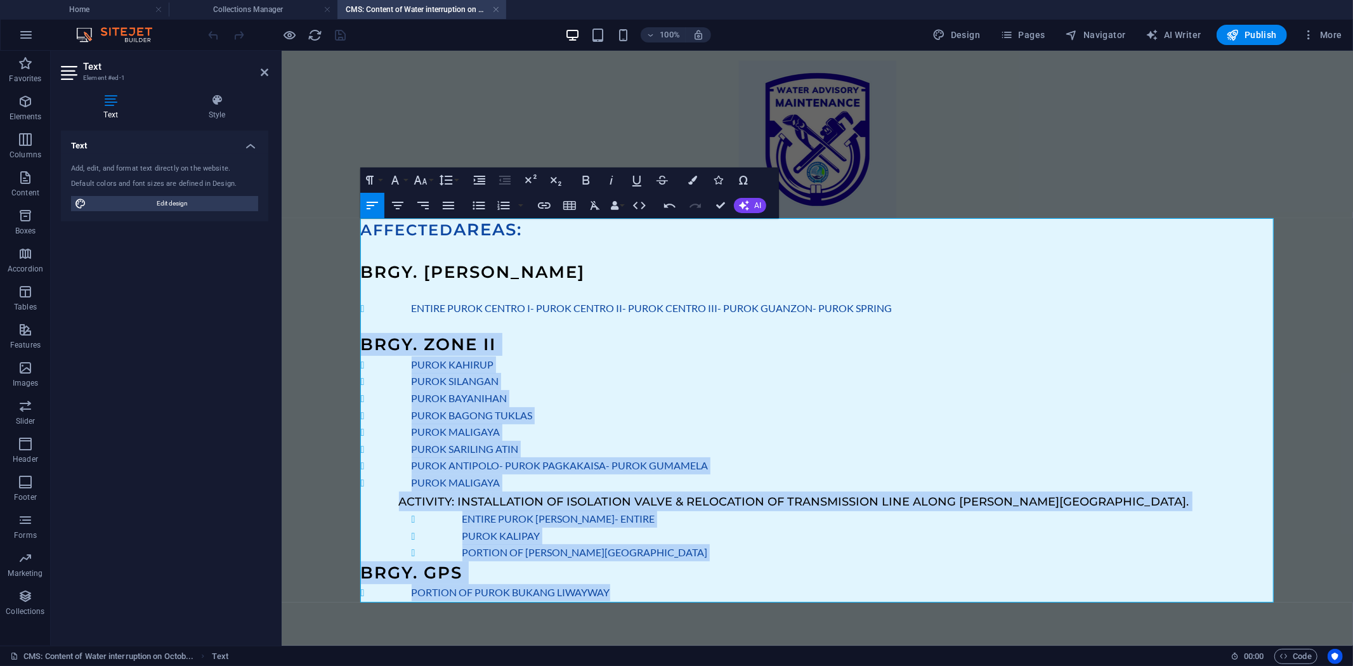
click at [618, 591] on li "PORTION OF PUROK BUKANG LIWAYWAY" at bounding box center [842, 592] width 863 height 17
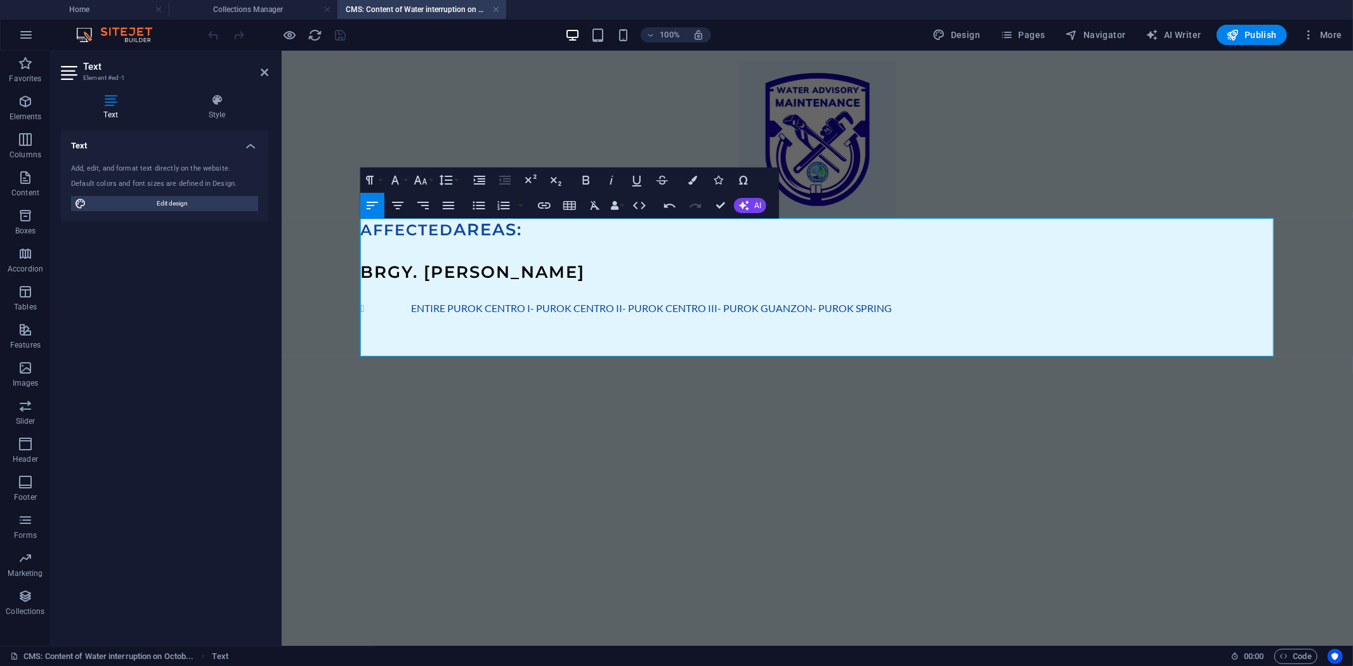
click at [409, 341] on h3 at bounding box center [817, 343] width 914 height 23
click at [898, 301] on li "ENTIRE PUROK CENTRO I- PUROK CENTRO II- PUROK CENTRO III- PUROK GUANZON- PUROK …" at bounding box center [842, 307] width 863 height 17
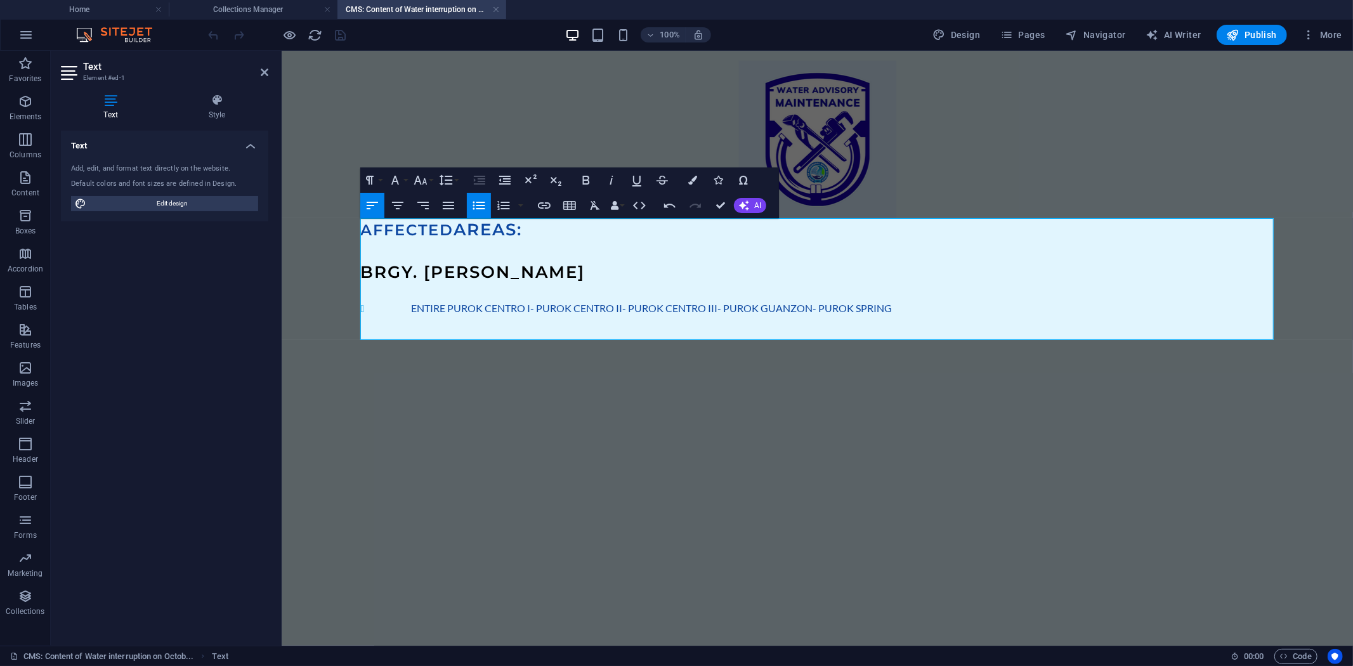
drag, startPoint x: 537, startPoint y: 306, endPoint x: 562, endPoint y: 299, distance: 25.7
click at [539, 306] on li "ENTIRE PUROK CENTRO I- PUROK CENTRO II- PUROK CENTRO III- PUROK GUANZON- PUROK …" at bounding box center [842, 307] width 863 height 17
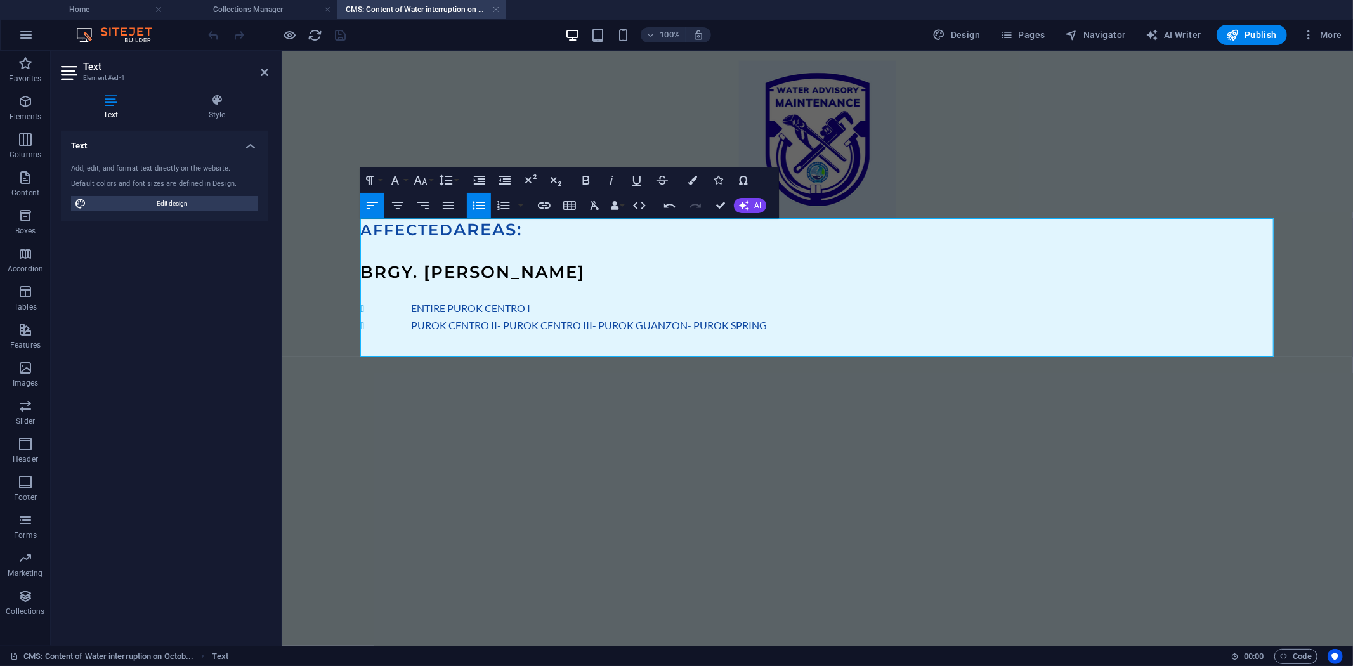
click at [502, 325] on li "PUROK CENTRO II- PUROK CENTRO III- PUROK GUANZON- PUROK SPRING" at bounding box center [842, 325] width 863 height 17
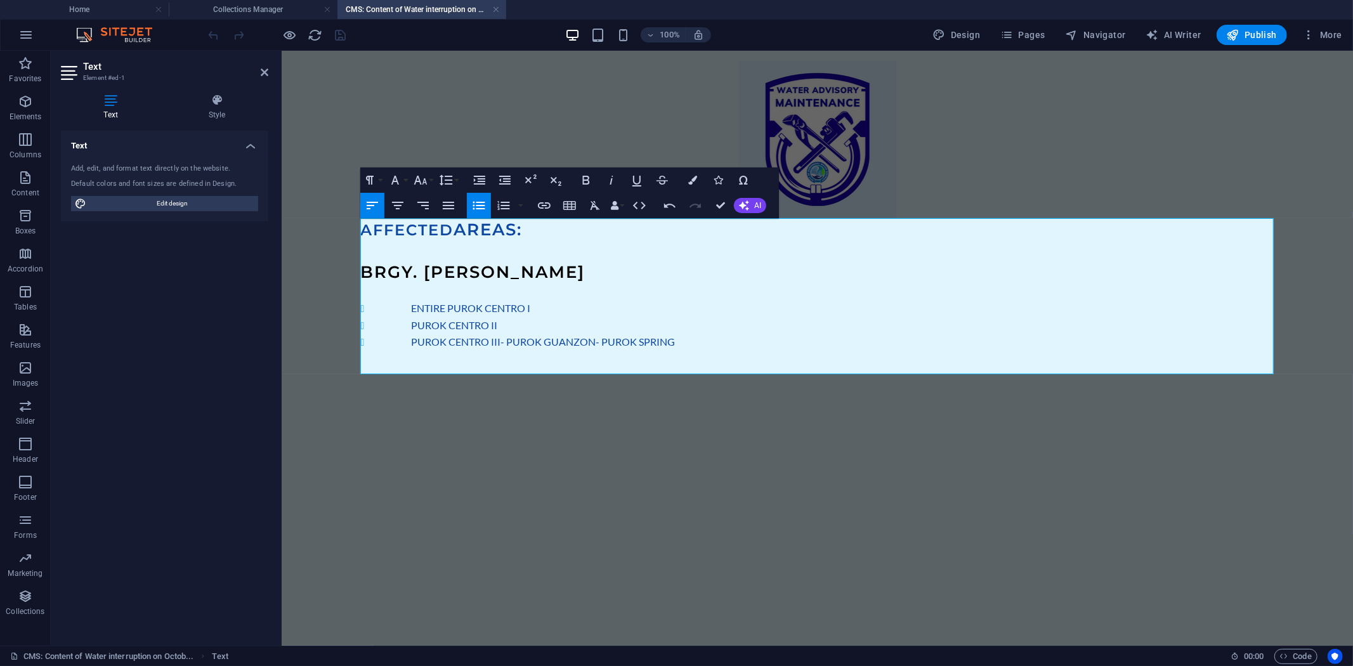
click at [508, 340] on li "PUROK CENTRO III- PUROK GUANZON- PUROK SPRING" at bounding box center [842, 341] width 863 height 17
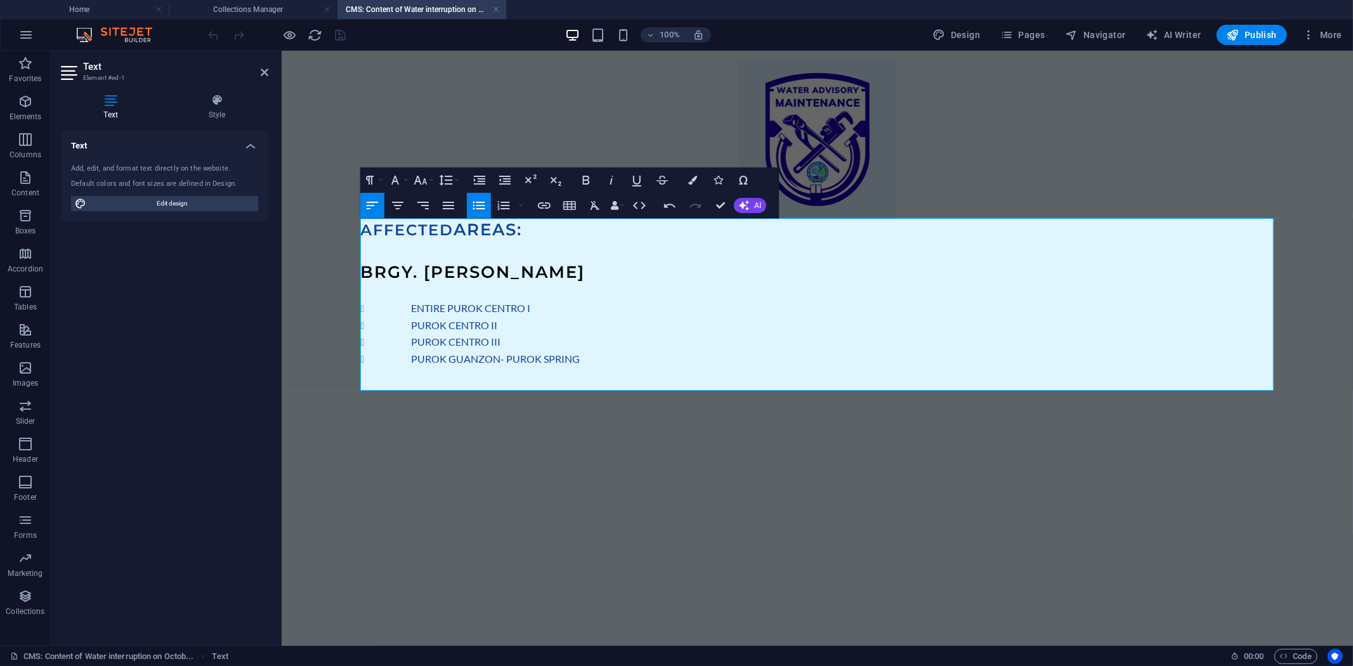
click at [504, 358] on li "PUROK GUANZON- PUROK SPRING" at bounding box center [842, 358] width 863 height 17
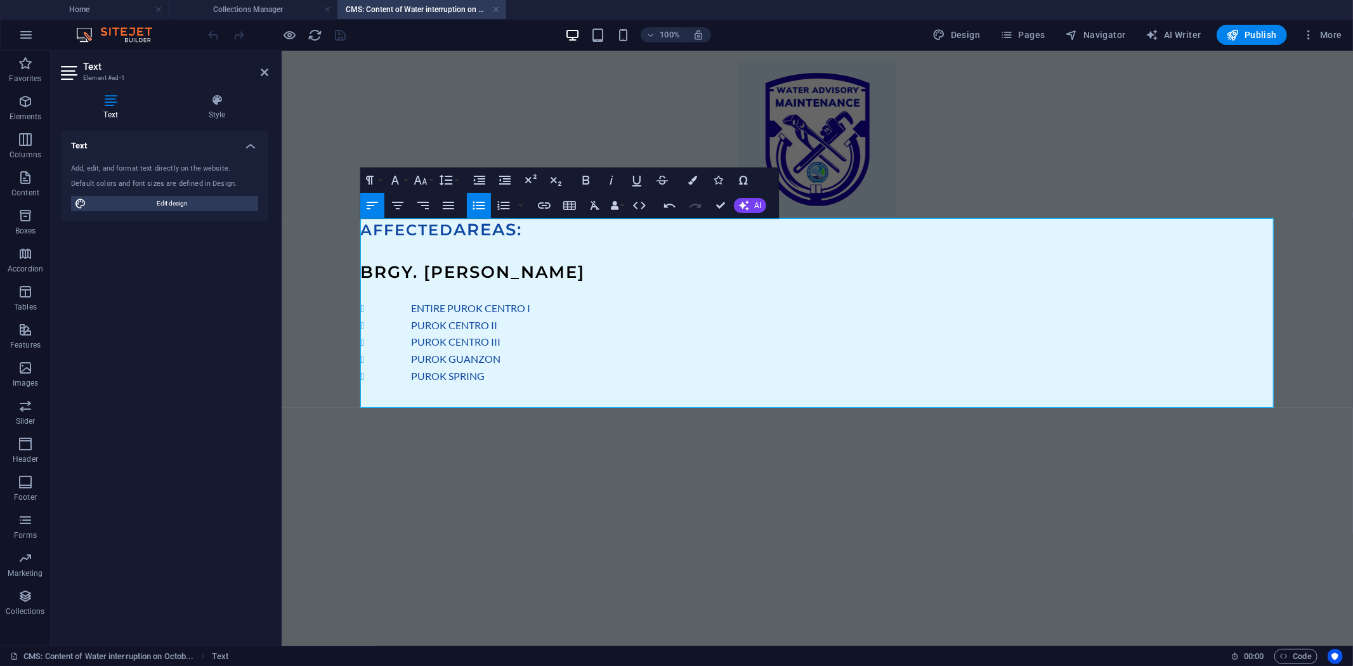
click at [438, 418] on html "Skip to main content AFFECTED AREAS: BRGY. MORALES ​ ENTIRE PUROK CENTRO I PURO…" at bounding box center [817, 233] width 1072 height 367
click at [326, 110] on div "AFFECTED AREAS: BRGY. MORALES ​ ENTIRE PUROK CENTRO I PUROK CENTRO II PUROK CEN…" at bounding box center [817, 233] width 1015 height 367
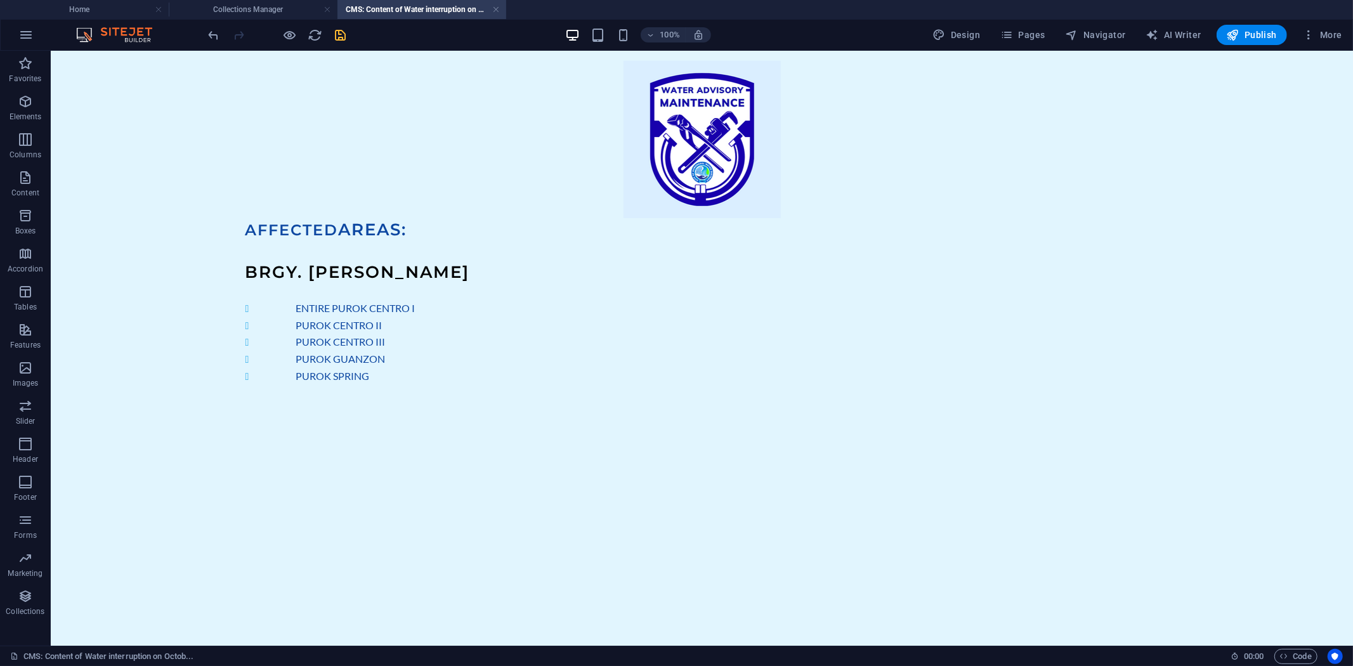
click at [338, 34] on icon "save" at bounding box center [341, 35] width 15 height 15
click at [242, 9] on h4 "Collections Manager" at bounding box center [253, 10] width 169 height 14
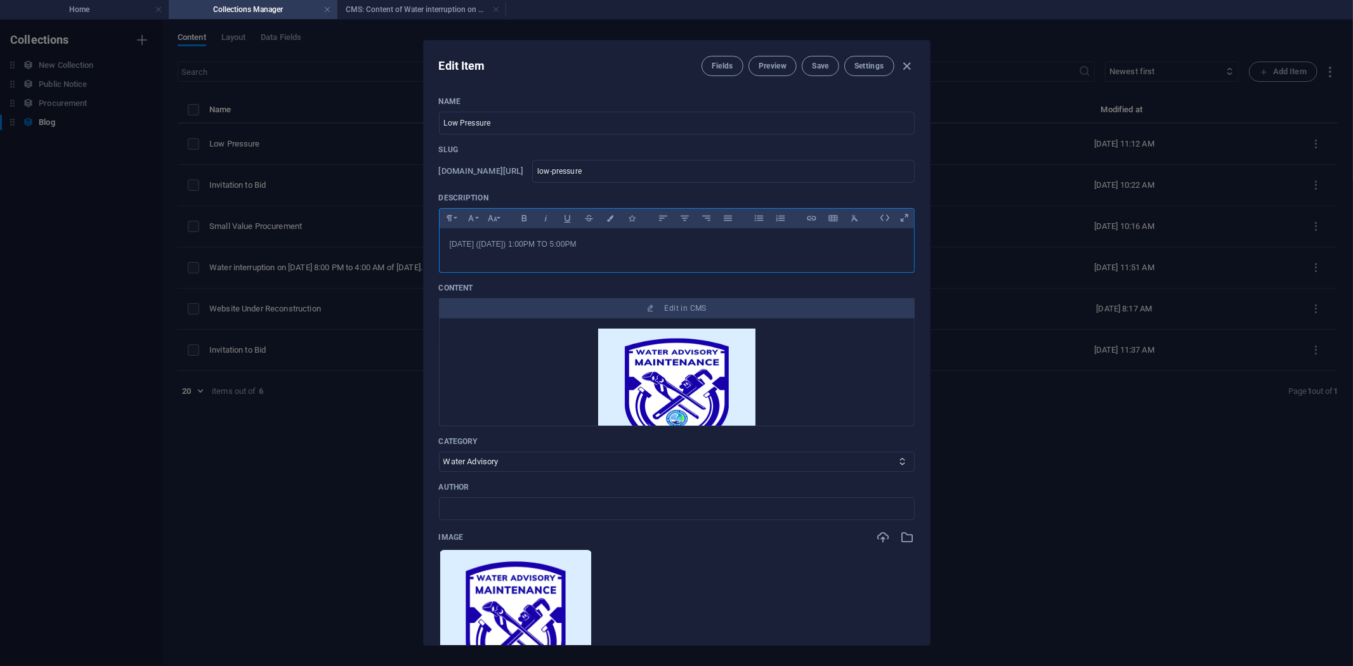
click at [630, 244] on p "OCTOBER 07, 2025 (Tuesday) 1:00PM TO 5:00PM" at bounding box center [677, 245] width 454 height 12
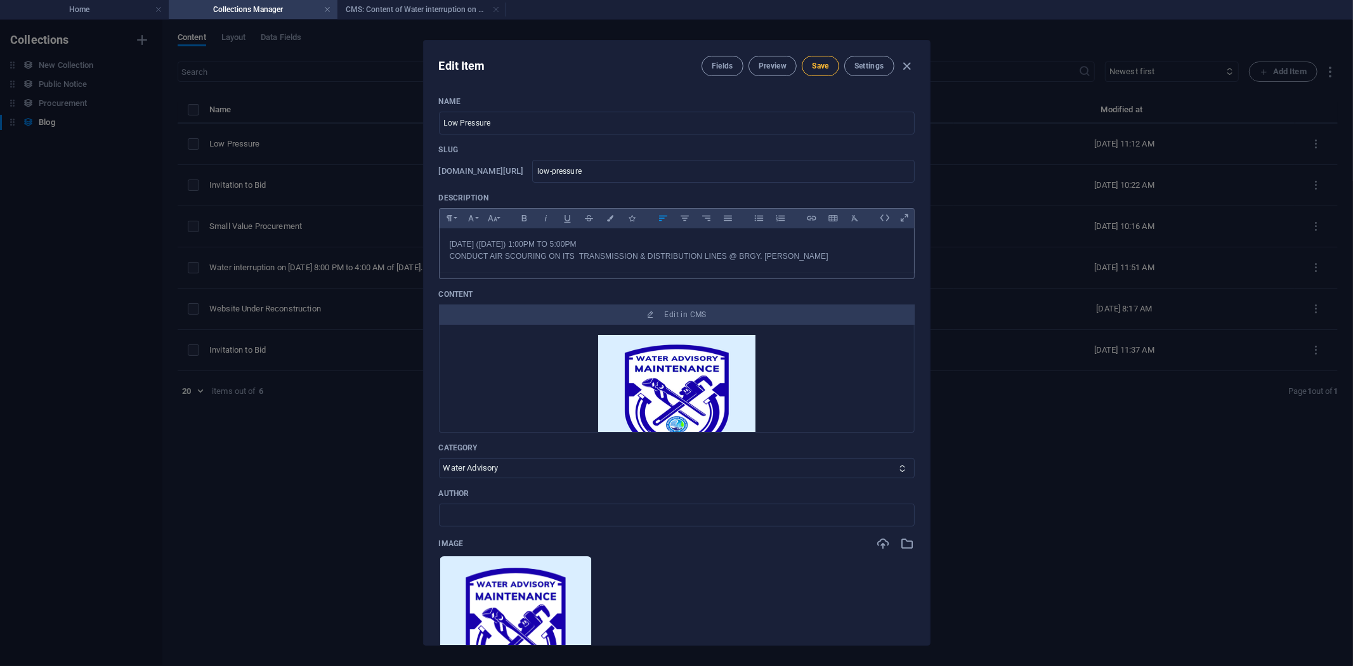
click at [822, 65] on span "Save" at bounding box center [820, 66] width 16 height 10
drag, startPoint x: 633, startPoint y: 244, endPoint x: 447, endPoint y: 242, distance: 186.6
click at [447, 242] on div "OCTOBER 07, 2025 (Tuesday) 1:00PM TO 5:00PM CONDUCT AIR SCOURING ON ITS TRANSMI…" at bounding box center [677, 250] width 475 height 44
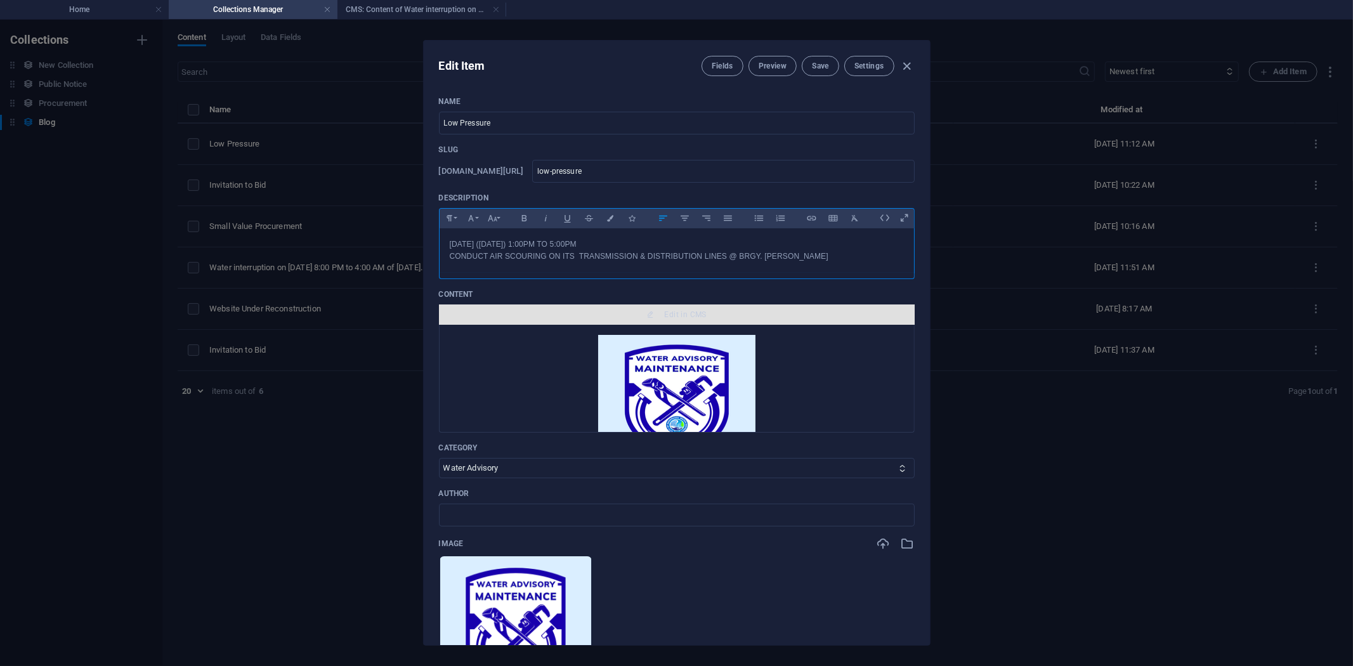
copy p "OCTOBER 07, 2025 (Tuesday) 1:00PM TO 5:00PM"
click at [681, 315] on span "Edit in CMS" at bounding box center [686, 315] width 42 height 10
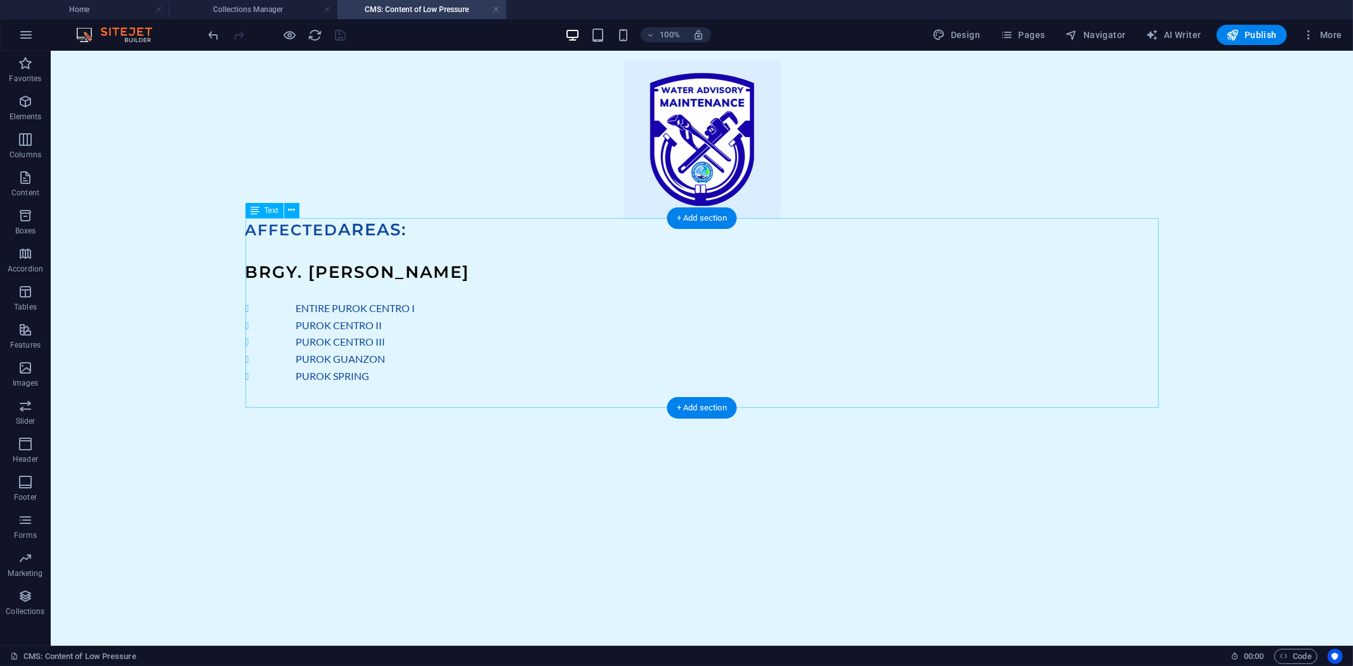
click at [404, 269] on div "AFFECTED AREAS: BRGY. MORALES ENTIRE PUROK CENTRO I PUROK CENTRO II PUROK CENTR…" at bounding box center [702, 313] width 914 height 190
click at [306, 261] on div "AFFECTED AREAS: BRGY. MORALES ENTIRE PUROK CENTRO I PUROK CENTRO II PUROK CENTR…" at bounding box center [702, 313] width 914 height 190
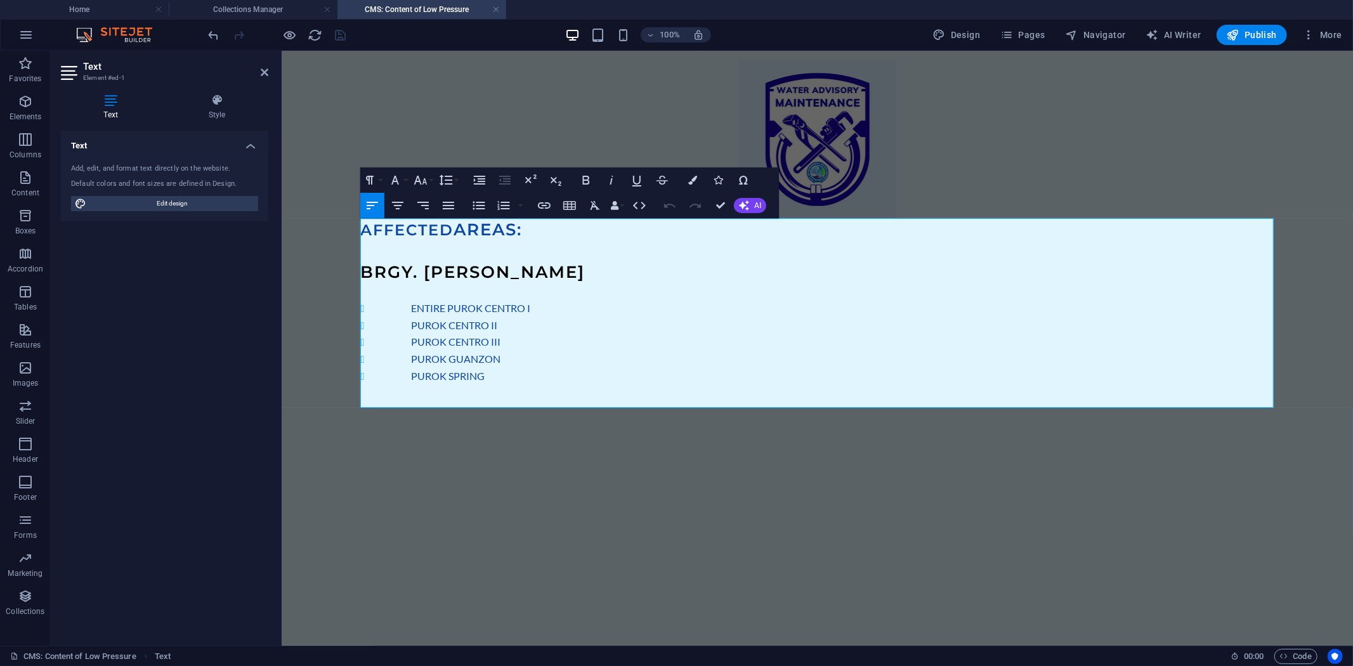
click at [523, 266] on h3 "BRGY. MORALES" at bounding box center [817, 271] width 914 height 23
click at [404, 248] on h4 at bounding box center [817, 250] width 914 height 20
click at [541, 235] on h3 "AFFECTED AREAS:" at bounding box center [817, 229] width 914 height 23
click at [365, 228] on span "AFFECTED" at bounding box center [406, 229] width 93 height 18
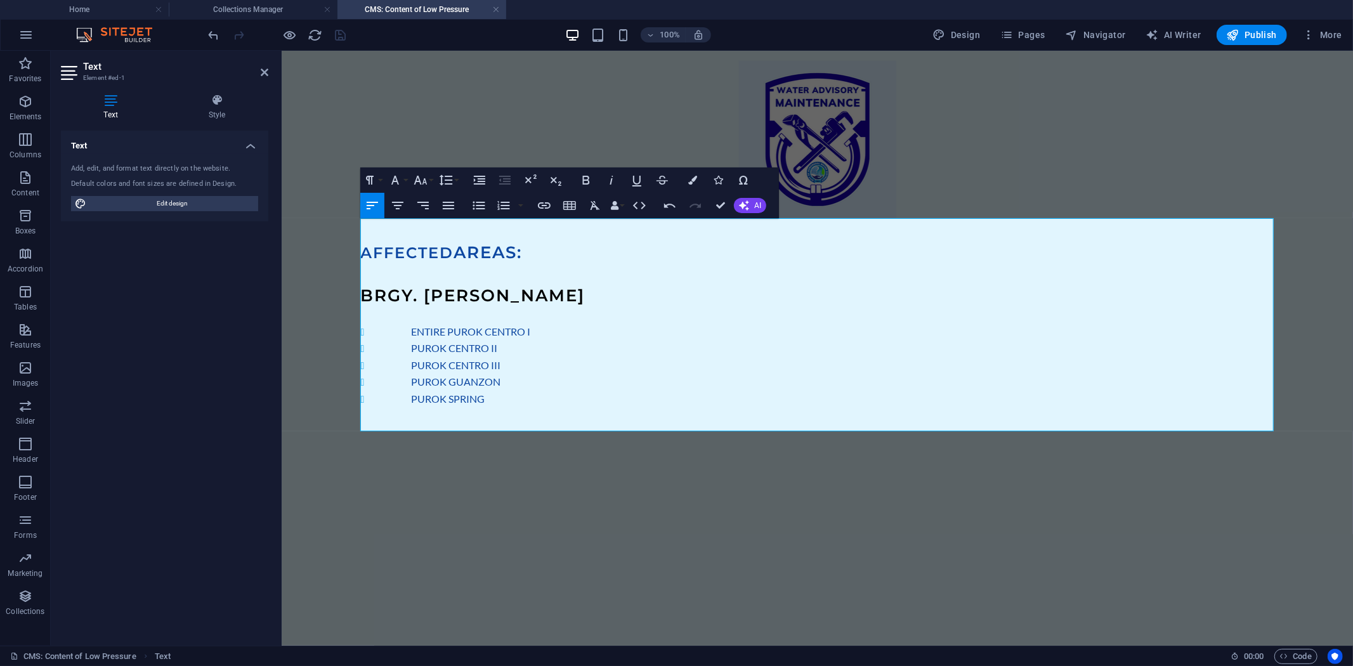
click at [427, 232] on h3 at bounding box center [817, 229] width 914 height 23
click at [488, 248] on span "AREAS:" at bounding box center [488, 252] width 69 height 20
click at [430, 180] on button "Font Size" at bounding box center [423, 180] width 24 height 25
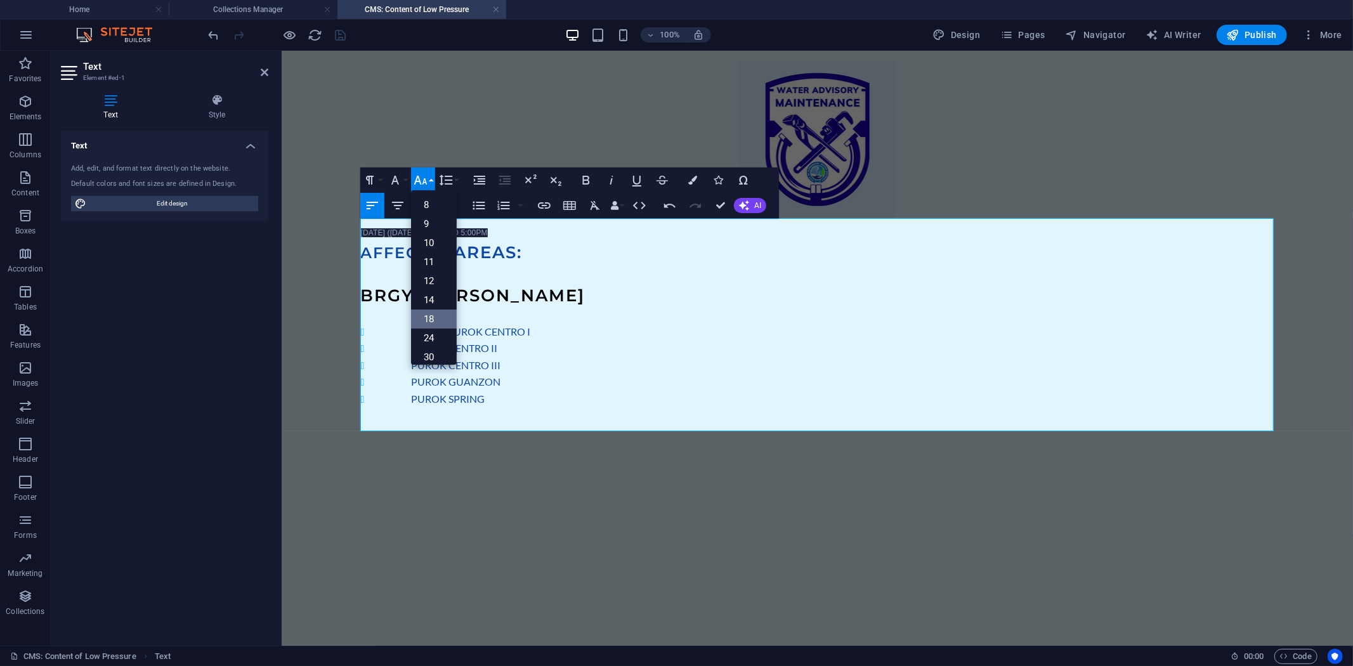
click at [438, 325] on link "18" at bounding box center [434, 319] width 46 height 19
click at [517, 254] on span "AR ​ EAS:" at bounding box center [488, 252] width 69 height 20
click at [548, 234] on h3 "OCTOBER 07, 2025 (Tuesday) 1:00PM TO 5:00PM" at bounding box center [817, 229] width 914 height 23
drag, startPoint x: 545, startPoint y: 232, endPoint x: 356, endPoint y: 227, distance: 189.2
click at [356, 227] on div "OCTOBER 07, 2025 (Tuesday) 1:00PM TO 5:00PM AFFECTED AR ​ EAS: BRGY. MORALES EN…" at bounding box center [817, 245] width 1015 height 390
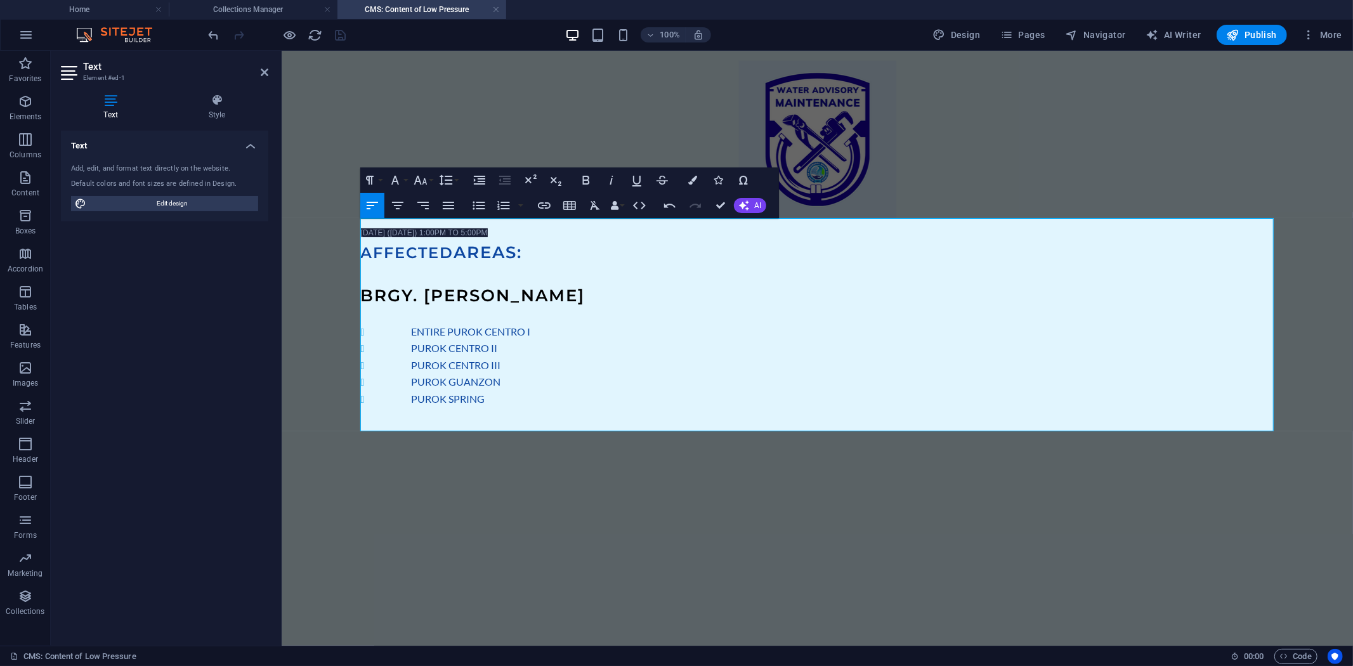
click at [585, 260] on h3 "AFFECTED AR ​ EAS:" at bounding box center [817, 251] width 914 height 23
drag, startPoint x: 552, startPoint y: 235, endPoint x: 332, endPoint y: 228, distance: 220.3
click at [332, 228] on div "OCTOBER 07, 2025 (Tuesday) 1:00PM TO 5:00PM AFFECTED AR ​ EAS: BRGY. MORALES EN…" at bounding box center [817, 245] width 1015 height 390
click at [657, 284] on h3 "BRGY. MORALES" at bounding box center [817, 295] width 914 height 23
click at [361, 229] on span "OCTOBER 07, 2025 (Tuesday) 1:00PM TO 5:00PM" at bounding box center [423, 232] width 127 height 9
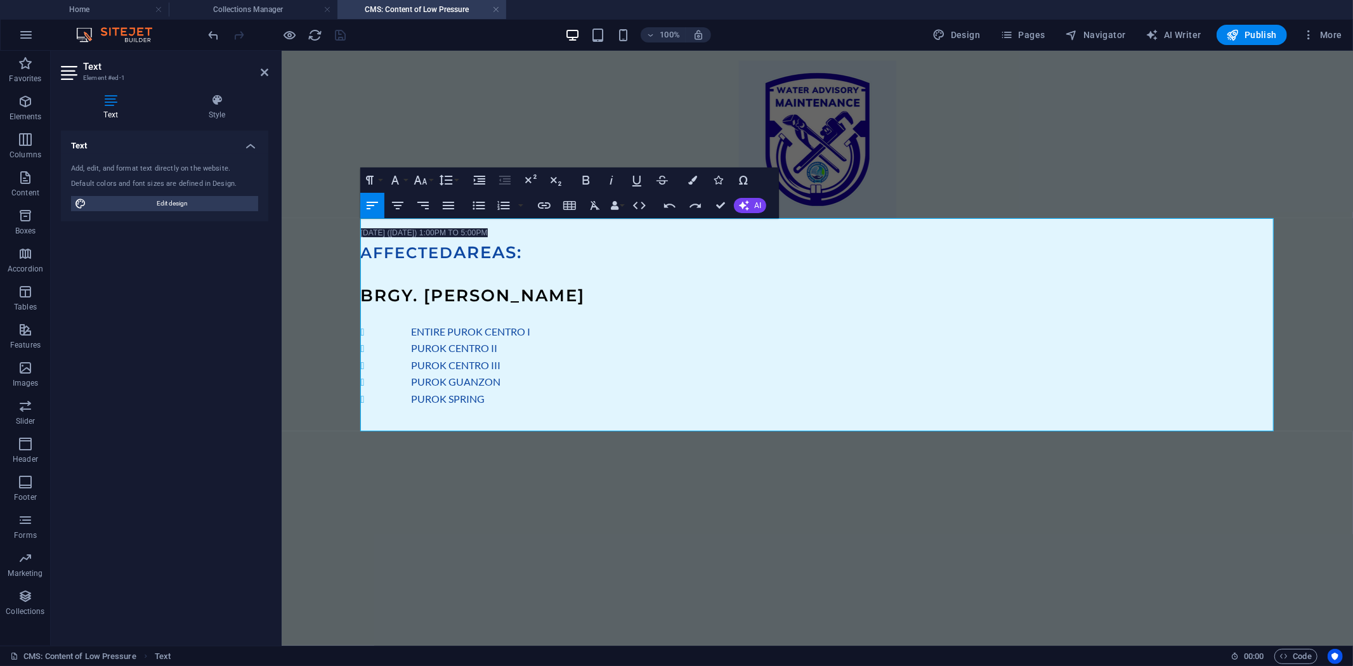
click at [549, 256] on h3 "AFFECTED AR ​ EAS:" at bounding box center [817, 251] width 914 height 23
drag, startPoint x: 546, startPoint y: 230, endPoint x: 348, endPoint y: 225, distance: 197.4
click at [348, 225] on div "OCTOBER 07, 2025 (Tuesday) 1:00PM TO 5:00PM AFFECTED AR ​ EAS: BRGY. MORALES EN…" at bounding box center [817, 245] width 1015 height 390
click at [694, 181] on icon "button" at bounding box center [692, 180] width 9 height 9
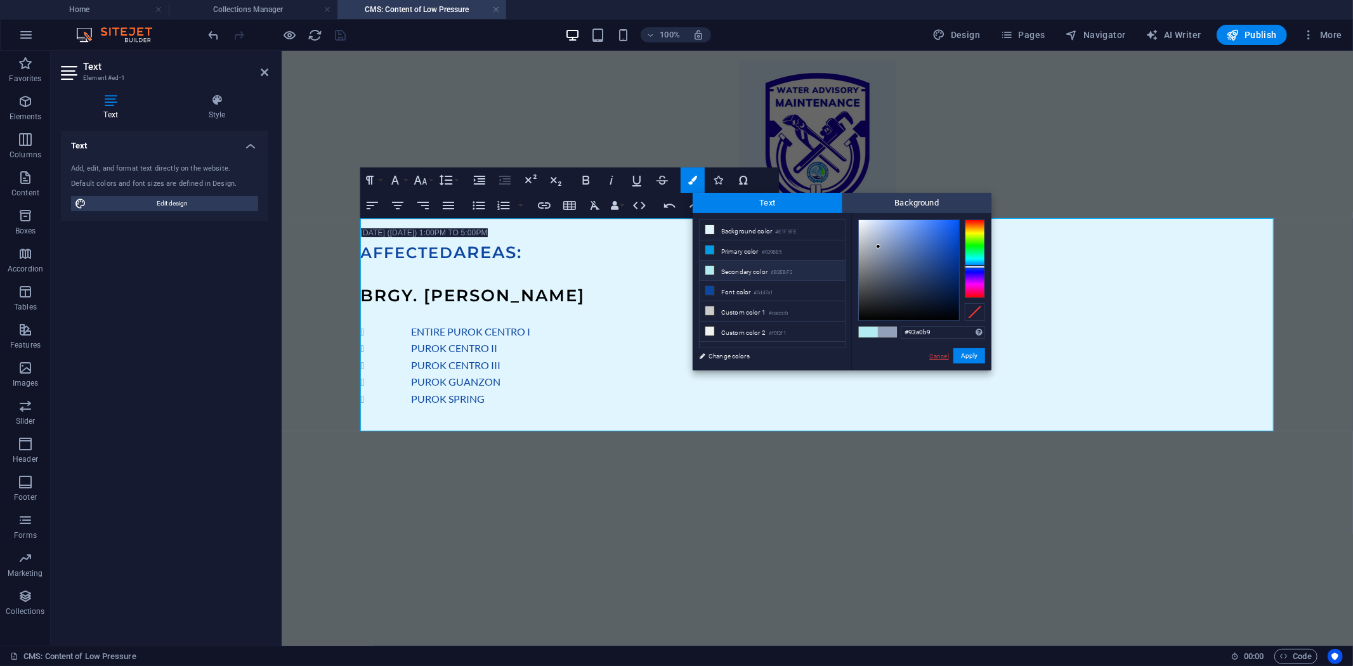
click at [936, 357] on link "Cancel" at bounding box center [939, 357] width 22 height 10
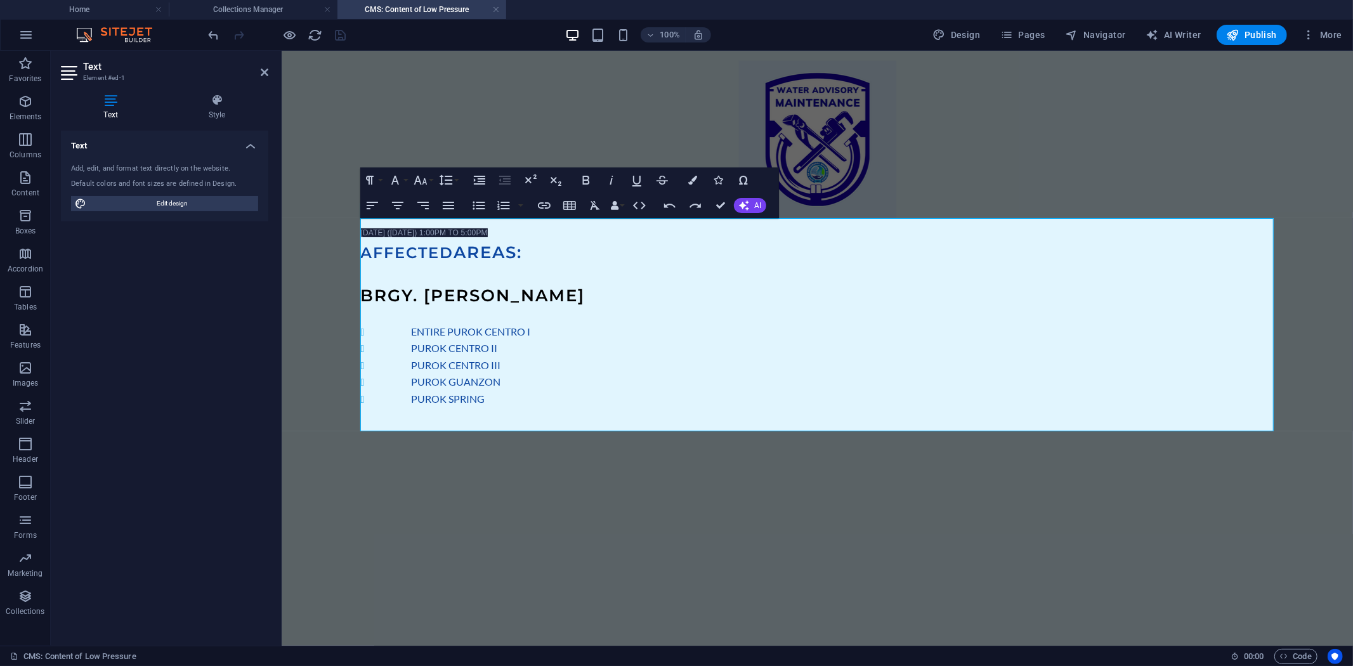
click at [643, 290] on h3 "BRGY. MORALES" at bounding box center [817, 295] width 914 height 23
drag, startPoint x: 564, startPoint y: 234, endPoint x: 332, endPoint y: 223, distance: 231.9
click at [332, 223] on div "OCTOBER 07, 2025 (Tuesday) 1:00PM TO 5:00PM AFFECTED AR ​ EAS: BRGY. MORALES EN…" at bounding box center [817, 245] width 1015 height 390
click at [562, 286] on h3 "BRGY. MORALES" at bounding box center [817, 295] width 914 height 23
click at [395, 236] on h3 at bounding box center [817, 229] width 914 height 23
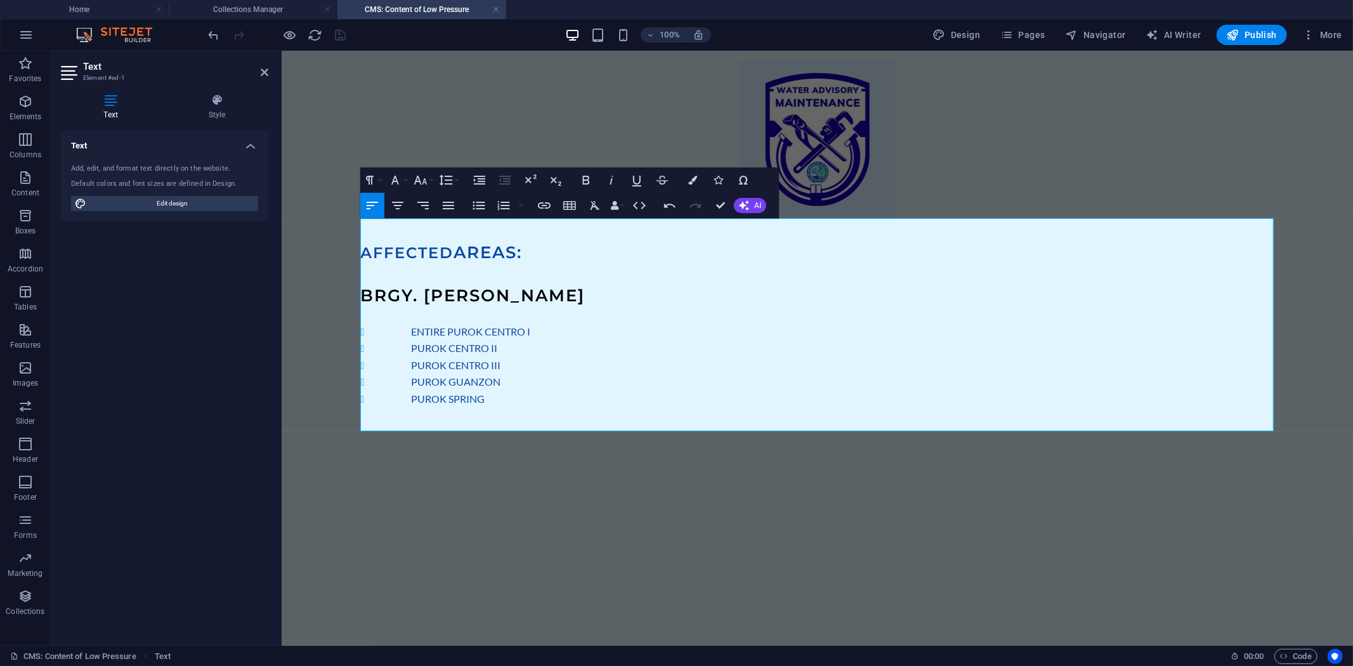
click at [396, 232] on h3 at bounding box center [817, 229] width 914 height 23
drag, startPoint x: 747, startPoint y: 232, endPoint x: 362, endPoint y: 223, distance: 385.3
click at [362, 223] on h3 "OCTOBER 7, 2025 @ 1:00PM TO 5:00PM" at bounding box center [817, 229] width 914 height 23
click at [688, 178] on icon "button" at bounding box center [692, 180] width 9 height 9
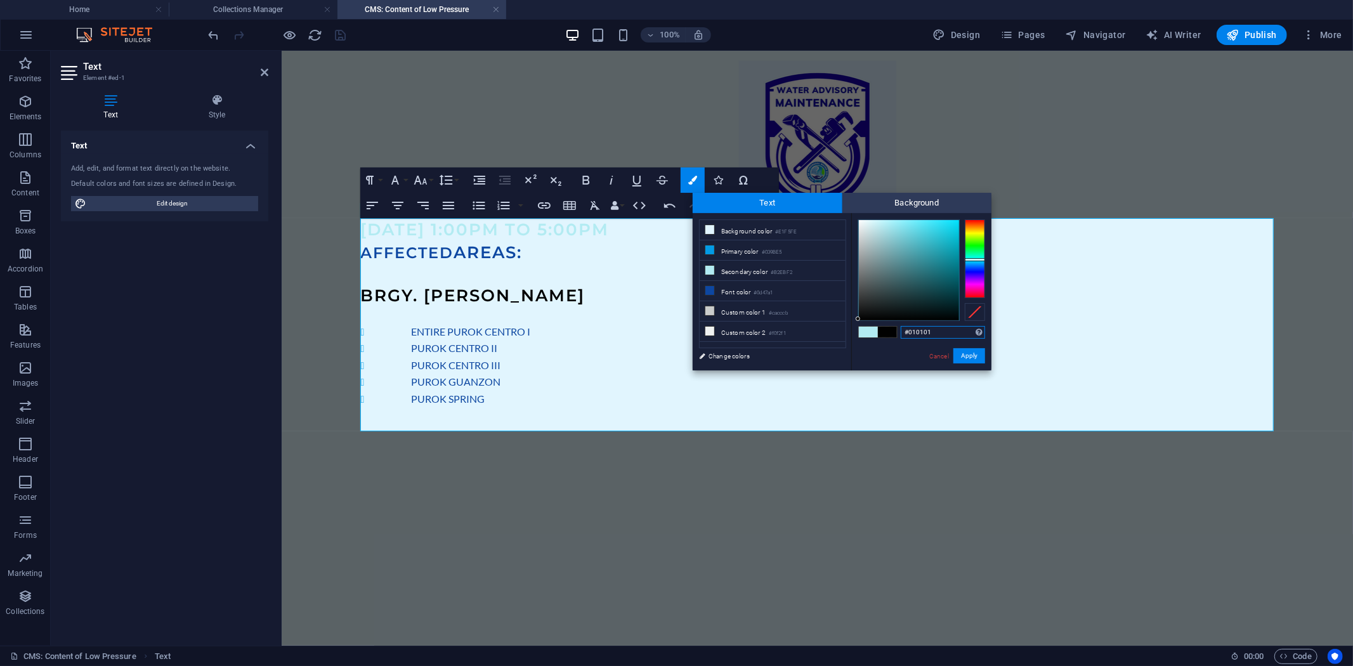
type input "#000000"
drag, startPoint x: 861, startPoint y: 317, endPoint x: 855, endPoint y: 326, distance: 10.0
click at [855, 326] on div "#000000 Supported formats #0852ed rgb(8, 82, 237) rgba(8, 82, 237, 90%) hsv(221…" at bounding box center [922, 383] width 140 height 341
click at [860, 320] on div at bounding box center [859, 319] width 4 height 4
drag, startPoint x: 966, startPoint y: 353, endPoint x: 675, endPoint y: 303, distance: 294.9
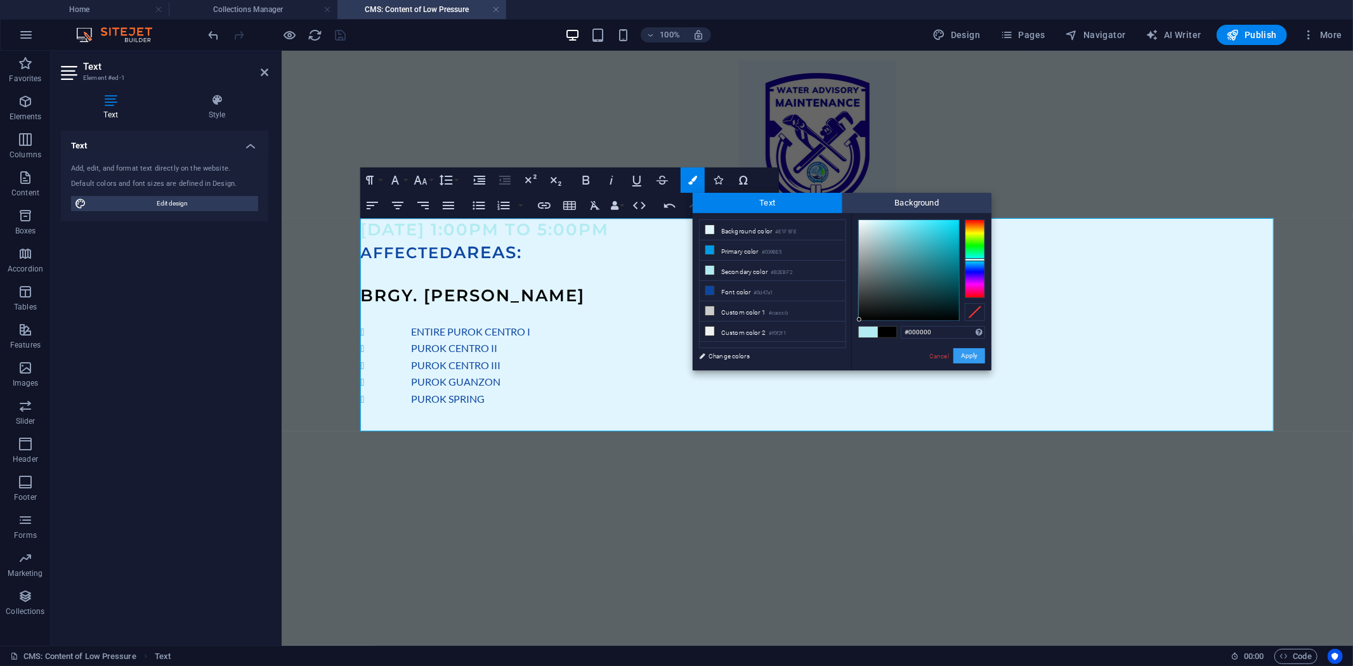
click at [966, 353] on button "Apply" at bounding box center [970, 355] width 32 height 15
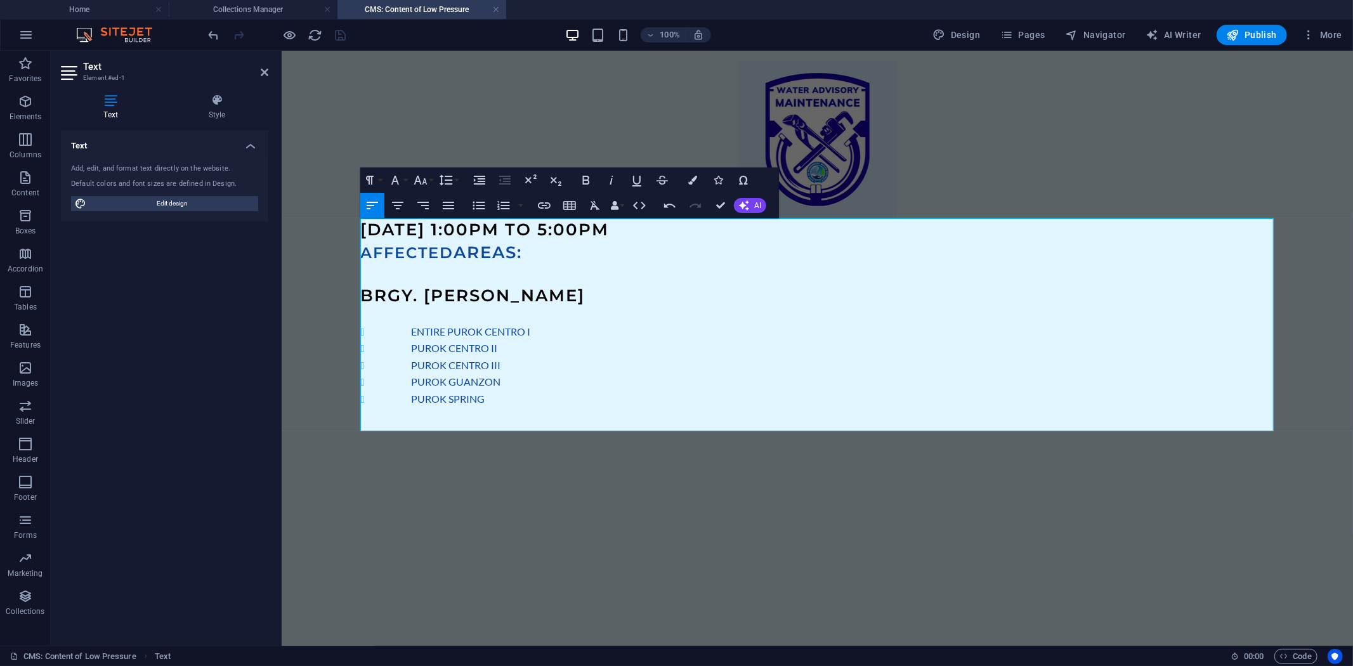
drag, startPoint x: 714, startPoint y: 281, endPoint x: 702, endPoint y: 277, distance: 12.8
click at [713, 281] on h4 at bounding box center [817, 274] width 914 height 20
click at [739, 230] on h3 "OCTOBER 7, 2025 @ 1:00PM TO 5:00PM" at bounding box center [817, 229] width 914 height 23
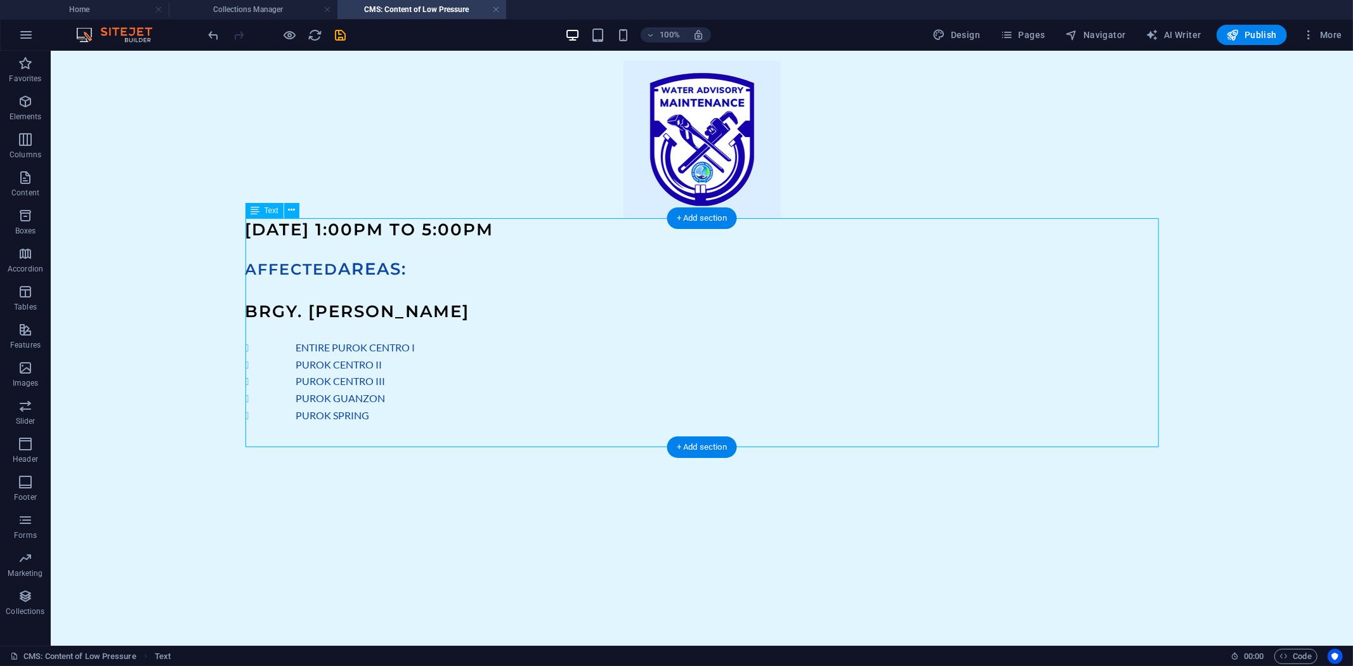
click at [580, 327] on div "OCTOBER 7, 2025 @ 1:00PM TO 5:00PM AFFECTED AREAS: BRGY. MORALES ENTIRE PUROK C…" at bounding box center [702, 332] width 914 height 229
click at [211, 1] on li "Collections Manager" at bounding box center [253, 9] width 169 height 19
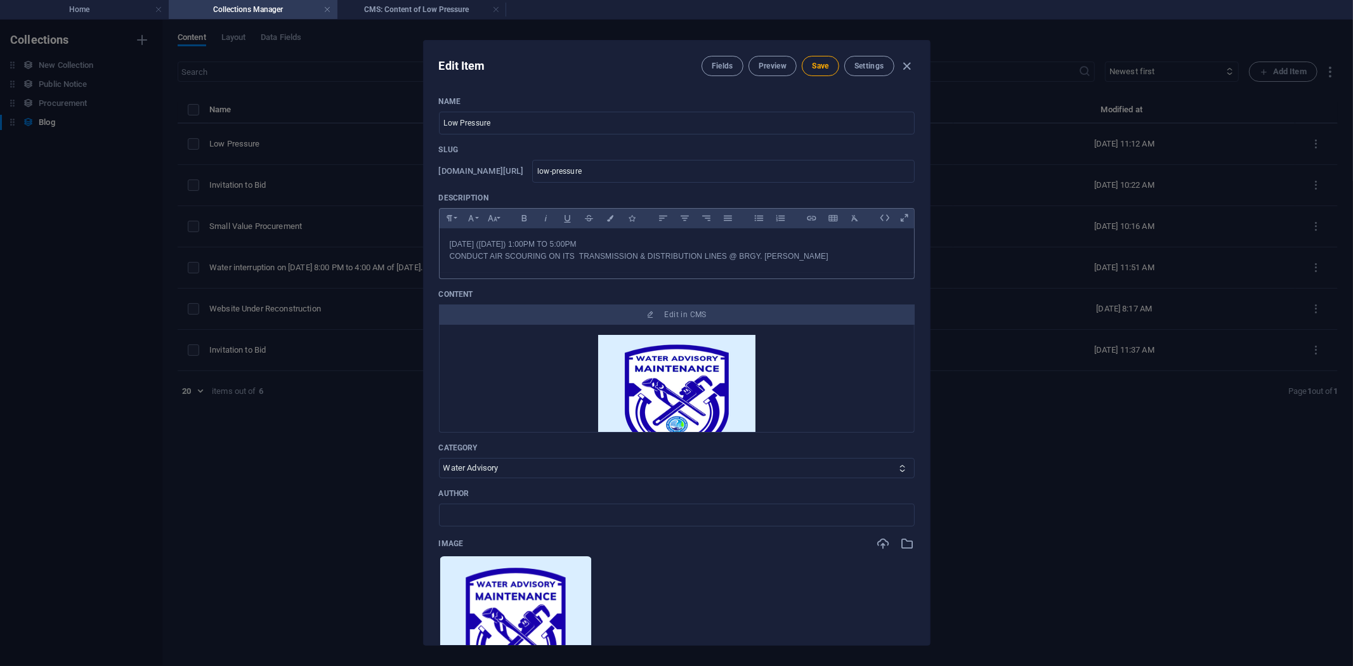
click at [805, 257] on p "CONDUCT AIR SCOURING ON ITS TRANSMISSION & DISTRIBUTION LINES @ BRGY. [PERSON_N…" at bounding box center [677, 257] width 454 height 12
click at [562, 244] on p "OCTOBER 07, 2025 (Tuesday) 1:00PM TO 5:00PM" at bounding box center [677, 245] width 454 height 12
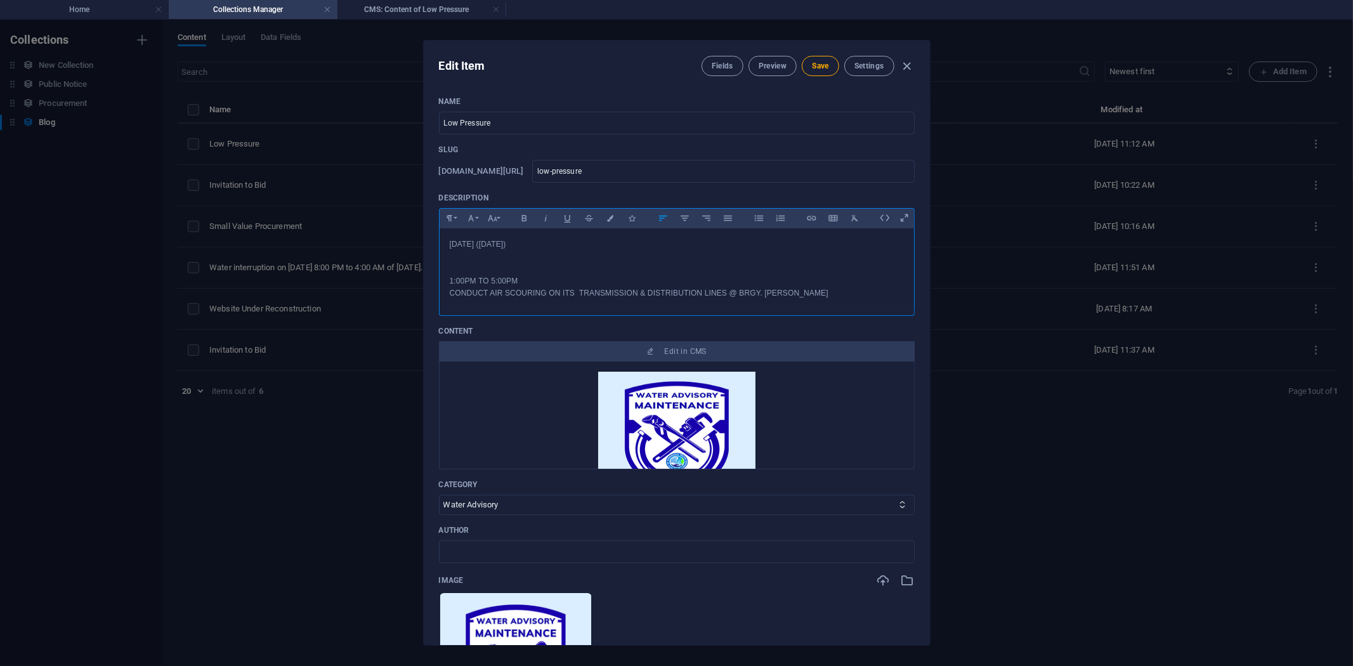
click at [496, 257] on p at bounding box center [677, 257] width 454 height 12
click at [503, 267] on p at bounding box center [677, 269] width 454 height 12
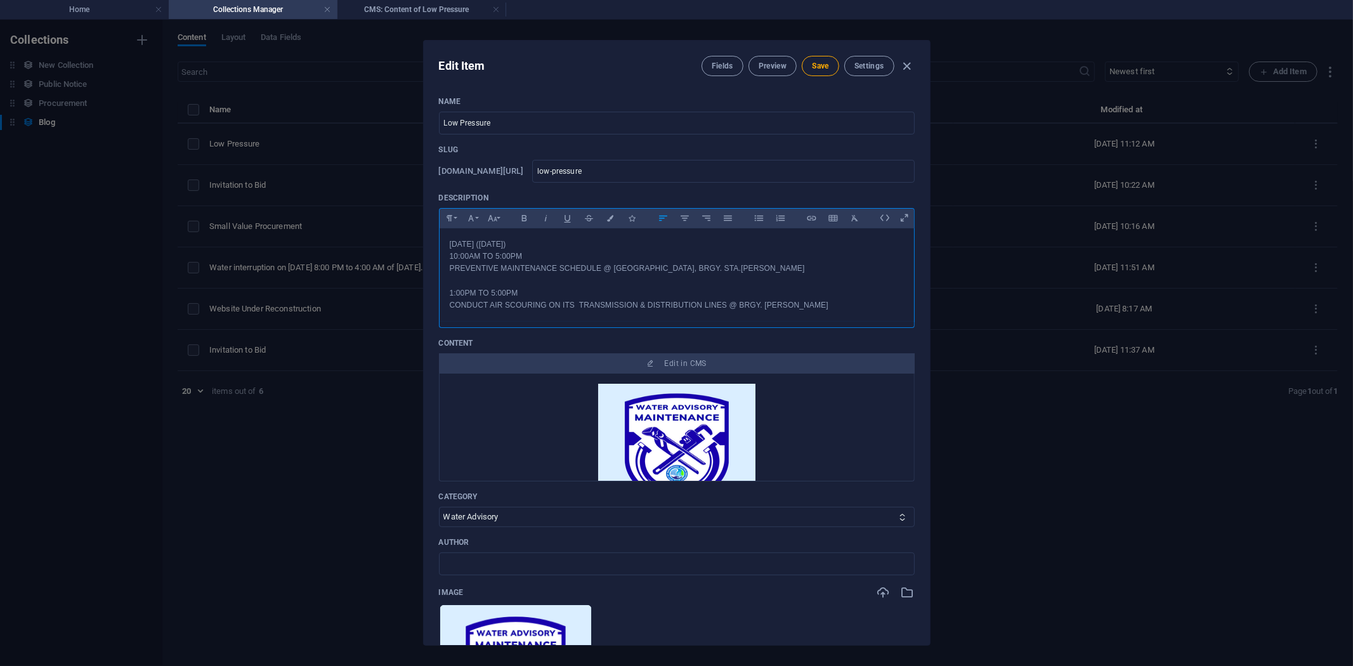
click at [570, 242] on p "[DATE] ([DATE])" at bounding box center [677, 245] width 454 height 12
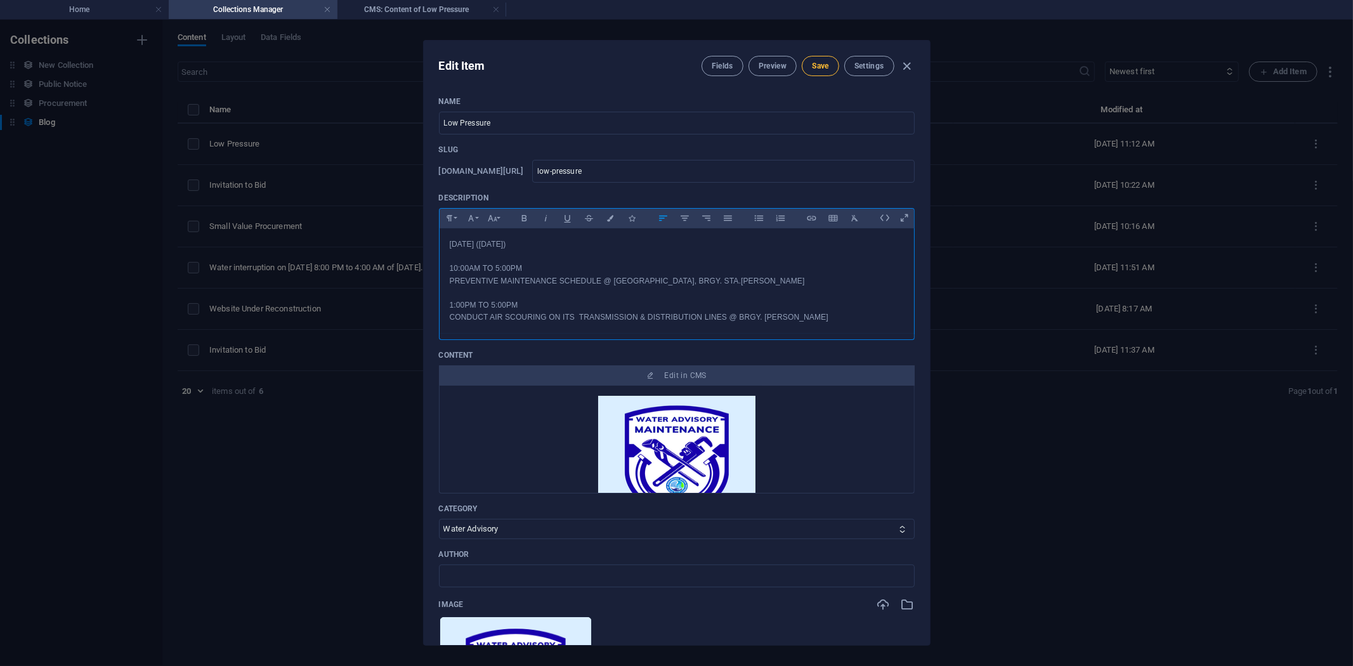
click at [825, 62] on span "Save" at bounding box center [820, 66] width 16 height 10
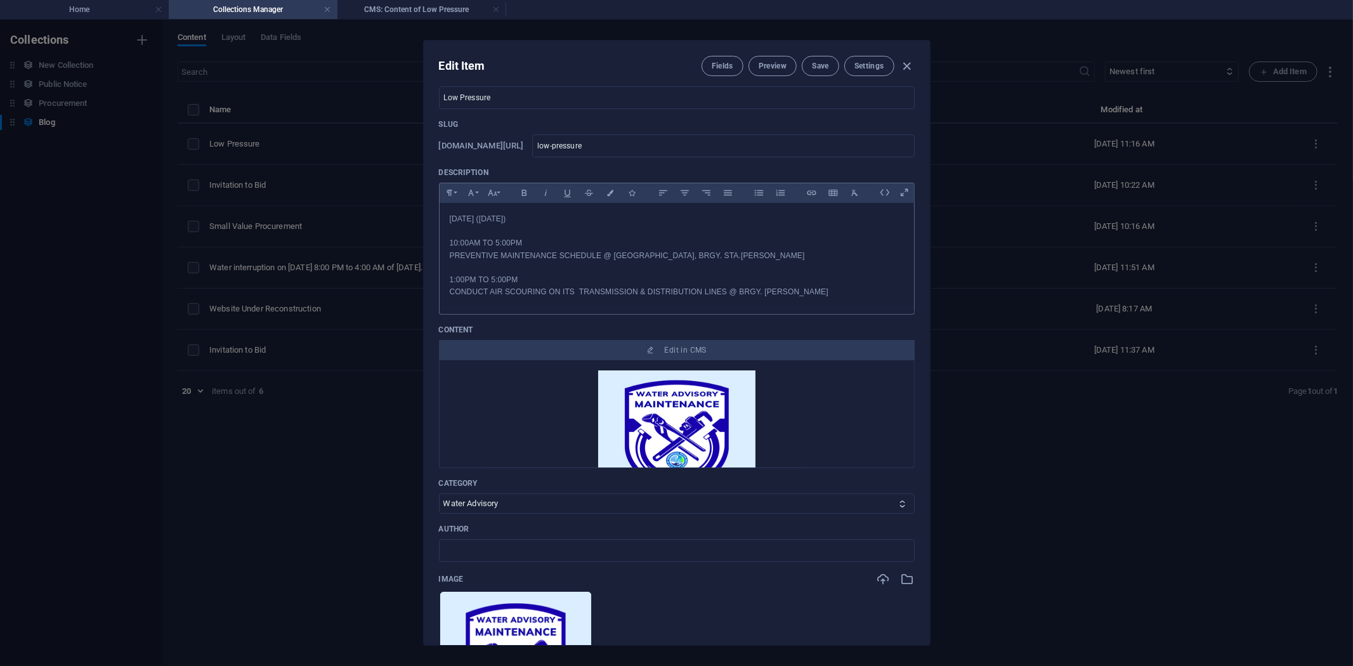
scroll to position [141, 0]
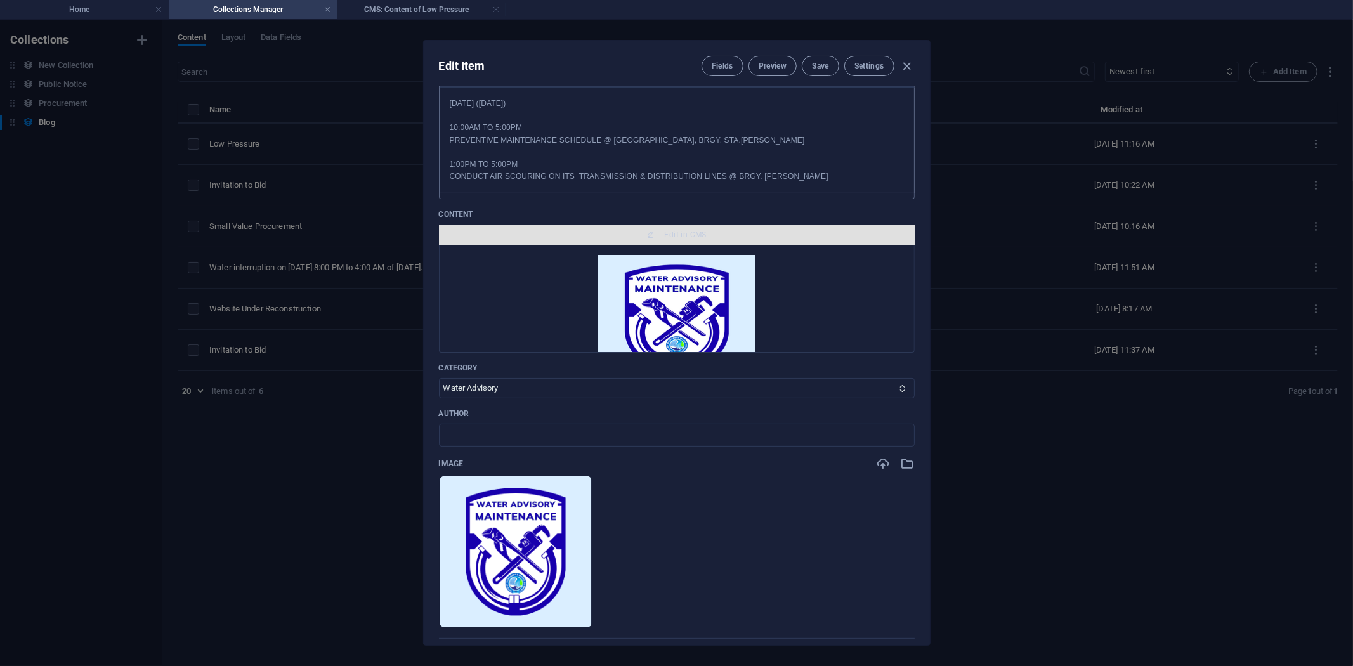
click at [681, 232] on span "Edit in CMS" at bounding box center [686, 235] width 42 height 10
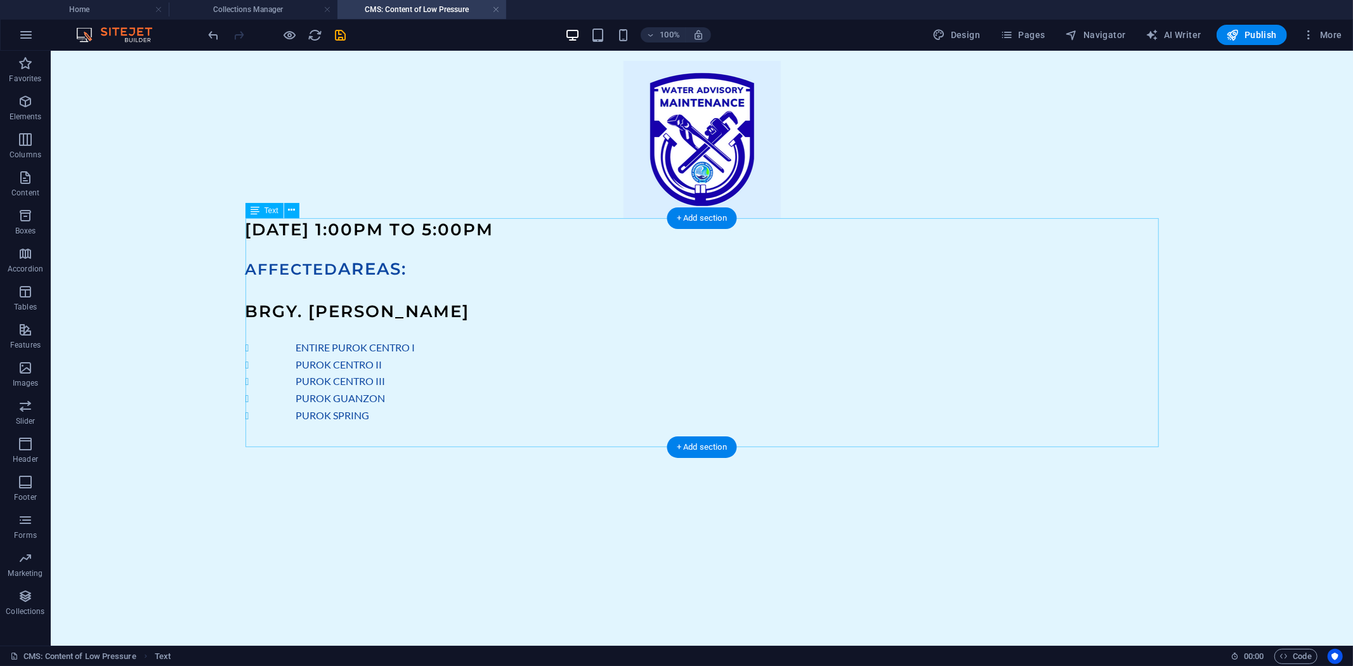
scroll to position [0, 0]
click at [423, 231] on div "OCTOBER 7, 2025 @ 1:00PM TO 5:00PM AFFECTED AREAS: BRGY. MORALES ENTIRE PUROK C…" at bounding box center [702, 332] width 914 height 229
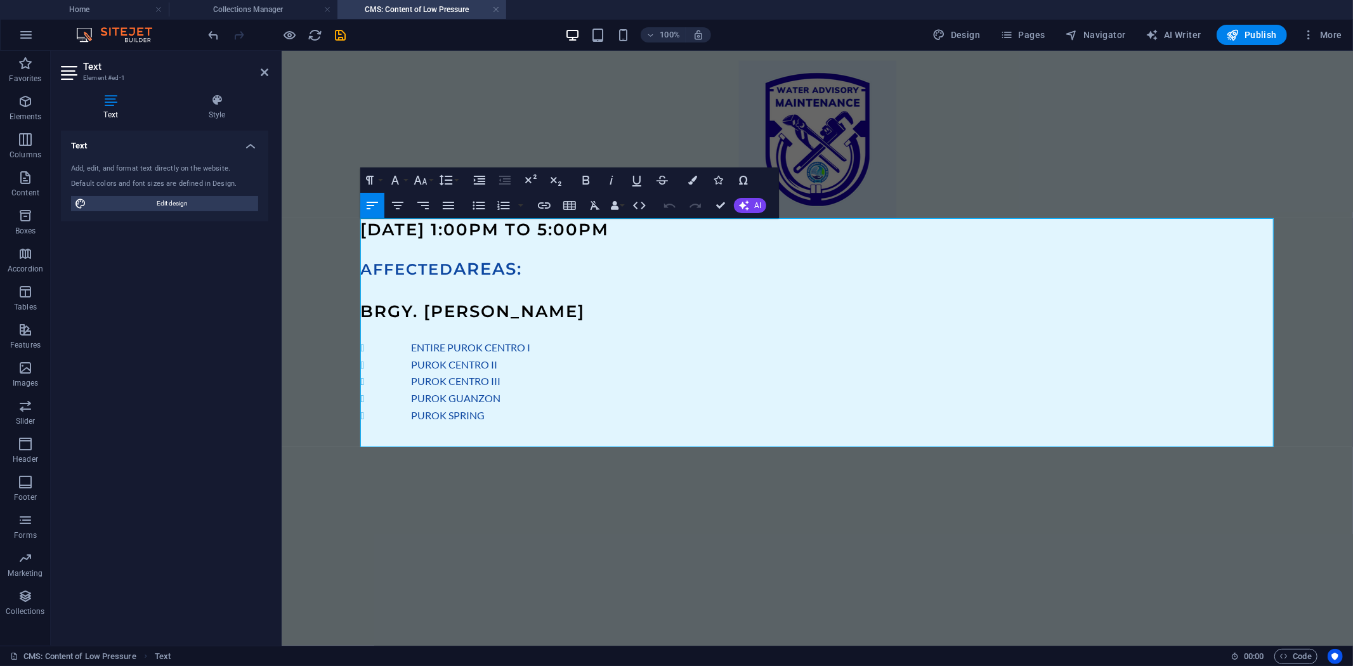
click at [554, 240] on h3 "OCTOBER 7, 2025 @ 1:00PM TO 5:00PM" at bounding box center [817, 229] width 914 height 23
click at [248, 8] on h4 "Collections Manager" at bounding box center [253, 10] width 169 height 14
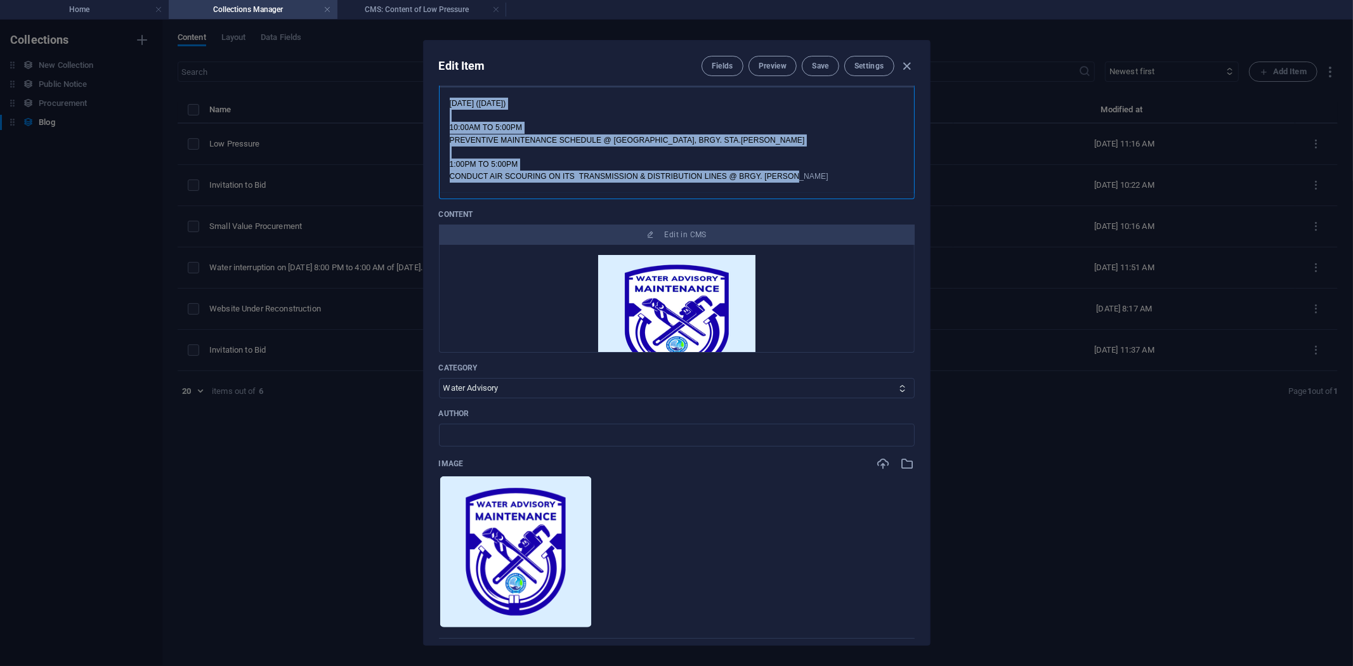
drag, startPoint x: 459, startPoint y: 118, endPoint x: 825, endPoint y: 178, distance: 371.0
click at [825, 178] on div "OCTOBER 07, 2025 (Tuesday) 10:00AM TO 5:00PM PREVENTIVE MAINTENANCE SCHEDULE @ …" at bounding box center [677, 140] width 475 height 105
copy div "OCTOBER 07, 2025 (Tuesday) 10:00AM TO 5:00PM PREVENTIVE MAINTENANCE SCHEDULE @ …"
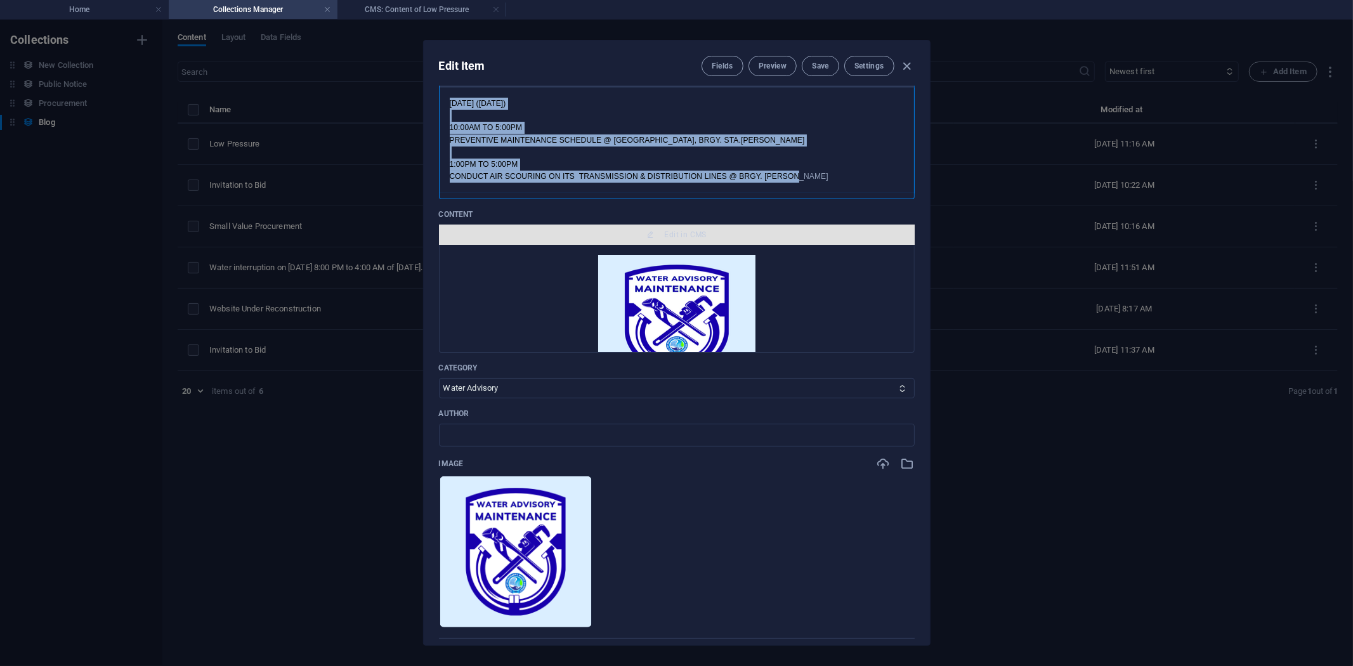
click at [671, 230] on span "Edit in CMS" at bounding box center [686, 235] width 42 height 10
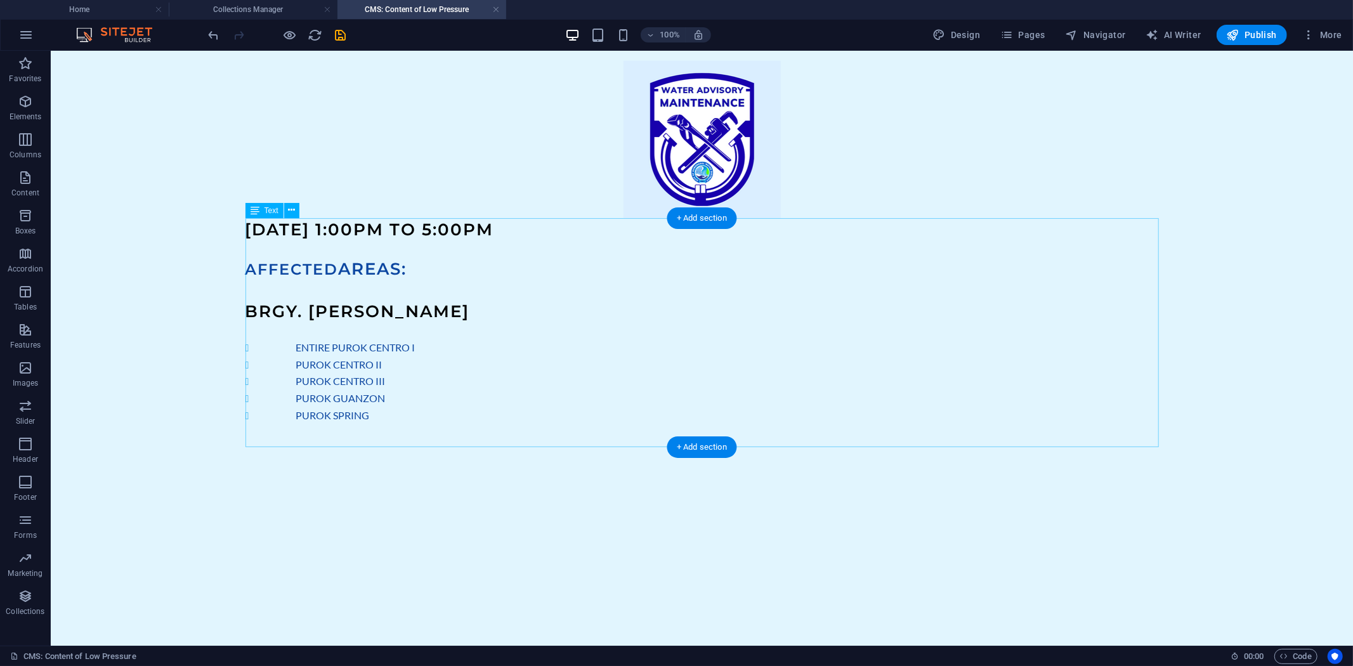
click at [277, 253] on div "OCTOBER 7, 2025 @ 1:00PM TO 5:00PM AFFECTED AREAS: BRGY. MORALES ENTIRE PUROK C…" at bounding box center [702, 332] width 914 height 229
click at [379, 422] on div "OCTOBER 7, 2025 @ 1:00PM TO 5:00PM AFFECTED AREAS: BRGY. MORALES ENTIRE PUROK C…" at bounding box center [702, 332] width 914 height 229
click at [261, 295] on div "OCTOBER 7, 2025 @ 1:00PM TO 5:00PM AFFECTED AREAS: BRGY. MORALES ENTIRE PUROK C…" at bounding box center [702, 332] width 914 height 229
click at [270, 248] on div "OCTOBER 7, 2025 @ 1:00PM TO 5:00PM AFFECTED AREAS: BRGY. MORALES ENTIRE PUROK C…" at bounding box center [702, 332] width 914 height 229
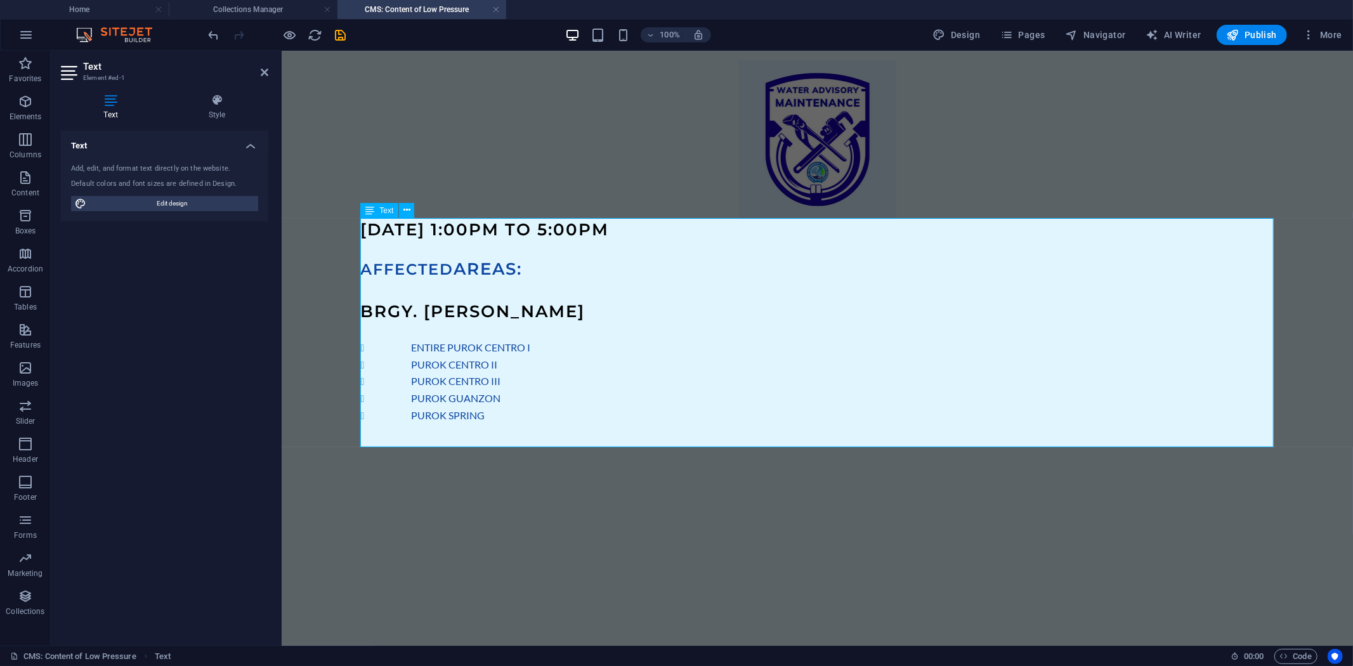
drag, startPoint x: 508, startPoint y: 247, endPoint x: 490, endPoint y: 244, distance: 18.0
click at [508, 247] on p at bounding box center [817, 248] width 914 height 16
click at [367, 248] on p at bounding box center [817, 248] width 914 height 16
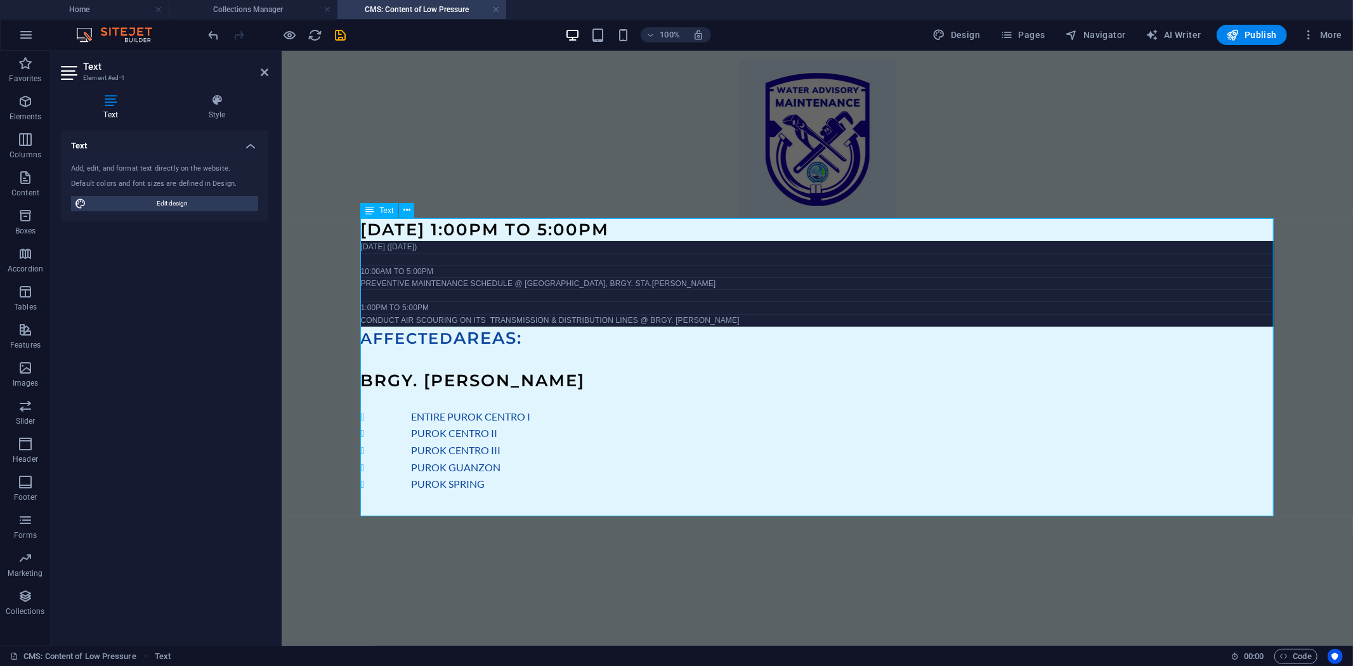
click at [531, 381] on h3 "BRGY. MORALES" at bounding box center [817, 380] width 914 height 23
click at [534, 336] on h3 "AFFECTED AREAS:" at bounding box center [817, 337] width 914 height 23
drag, startPoint x: 638, startPoint y: 385, endPoint x: 352, endPoint y: 388, distance: 285.6
click at [352, 388] on div "OCTOBER 7, 2025 @ 1:00PM TO 5:00PM OCTOBER 07, 2025 (Tuesday) 10:00AM TO 5:00PM…" at bounding box center [817, 287] width 1015 height 475
copy span "BRGY. MORALES 1:00PM TO 5:00PM"
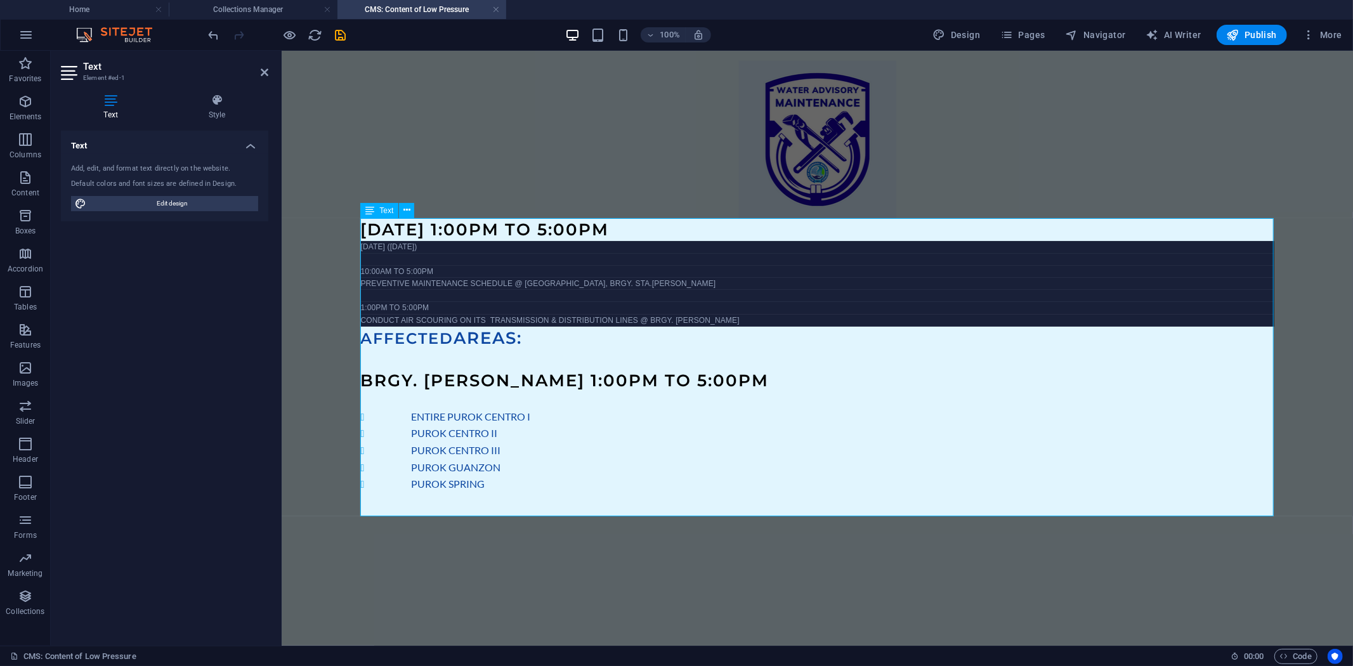
click at [383, 350] on h4 at bounding box center [817, 359] width 914 height 20
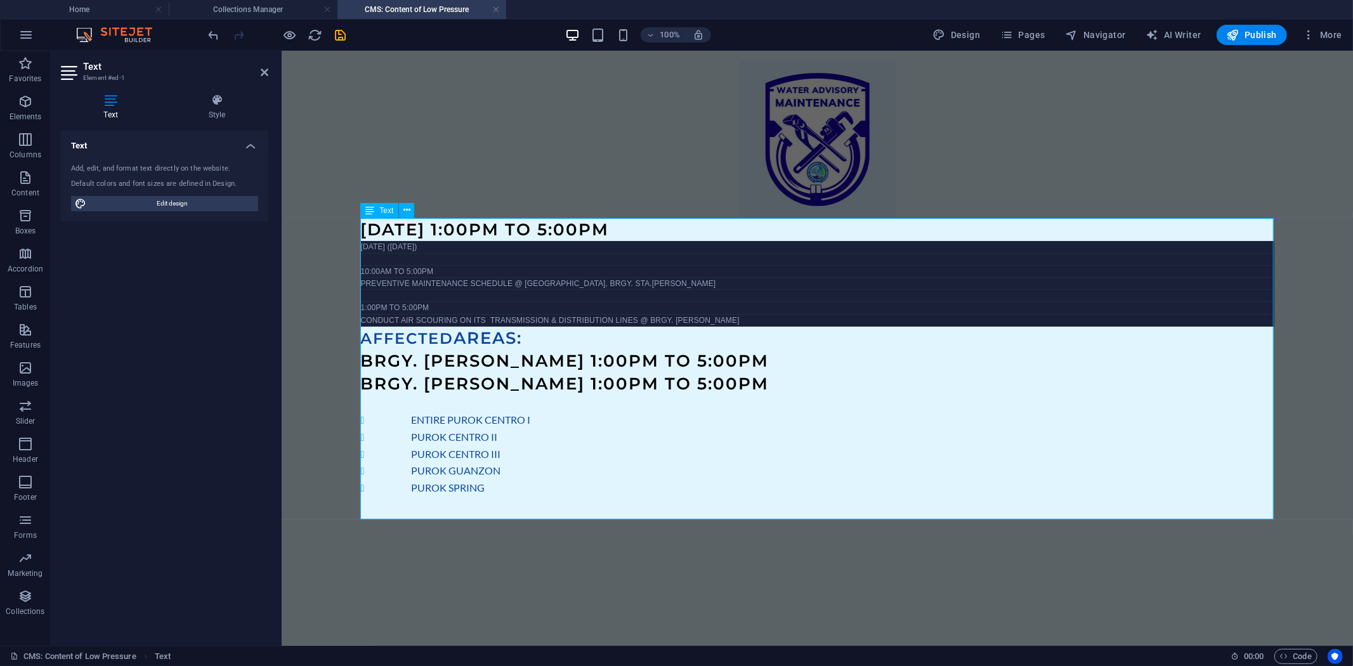
click at [527, 359] on span "BRGY. MORALES 1:00PM TO 5:00PM" at bounding box center [564, 360] width 409 height 20
click at [532, 356] on span "BRGY. MORALES 1:00PM TO 5:00PM" at bounding box center [564, 360] width 409 height 20
click at [717, 359] on h3 "BRGY. MORALES 10:00AM TO 5:00PM" at bounding box center [817, 360] width 914 height 23
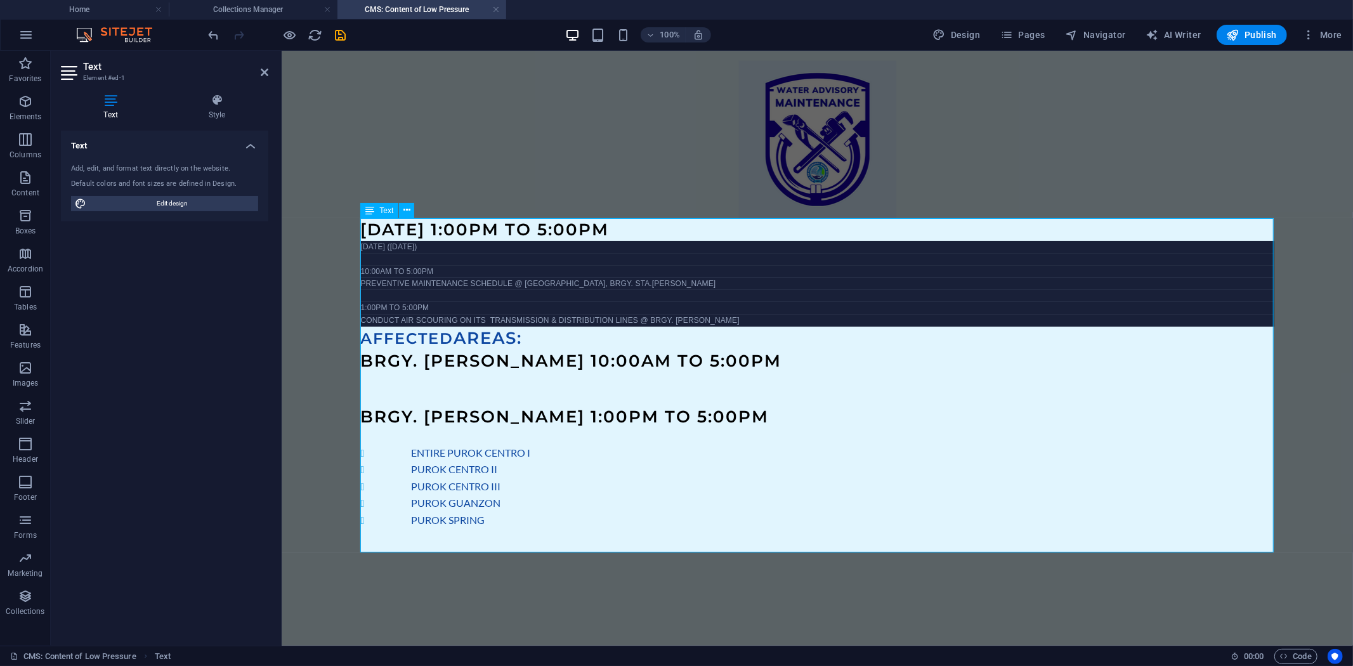
click at [381, 380] on p "​" at bounding box center [817, 380] width 914 height 16
click at [381, 376] on p "​" at bounding box center [817, 380] width 914 height 16
drag, startPoint x: 515, startPoint y: 360, endPoint x: 360, endPoint y: 356, distance: 155.5
click at [360, 356] on span "BRGY. MORALES 10:00AM TO 5:00PM" at bounding box center [570, 360] width 421 height 20
click at [527, 413] on span "BRGY. MORALES 1:00PM TO 5:00PM" at bounding box center [564, 416] width 409 height 20
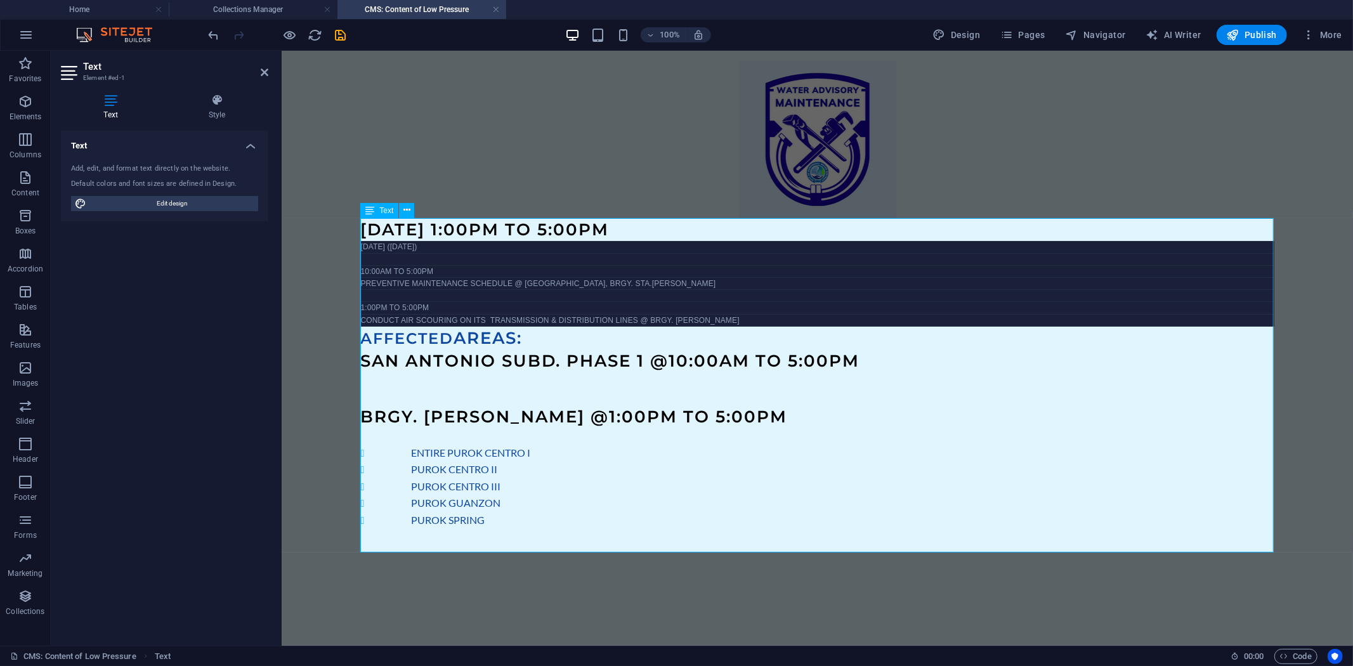
click at [643, 357] on span "SAN ANTONIO SUBD. PHASE 1 @ 10:00AM TO 5:00PM" at bounding box center [609, 360] width 499 height 20
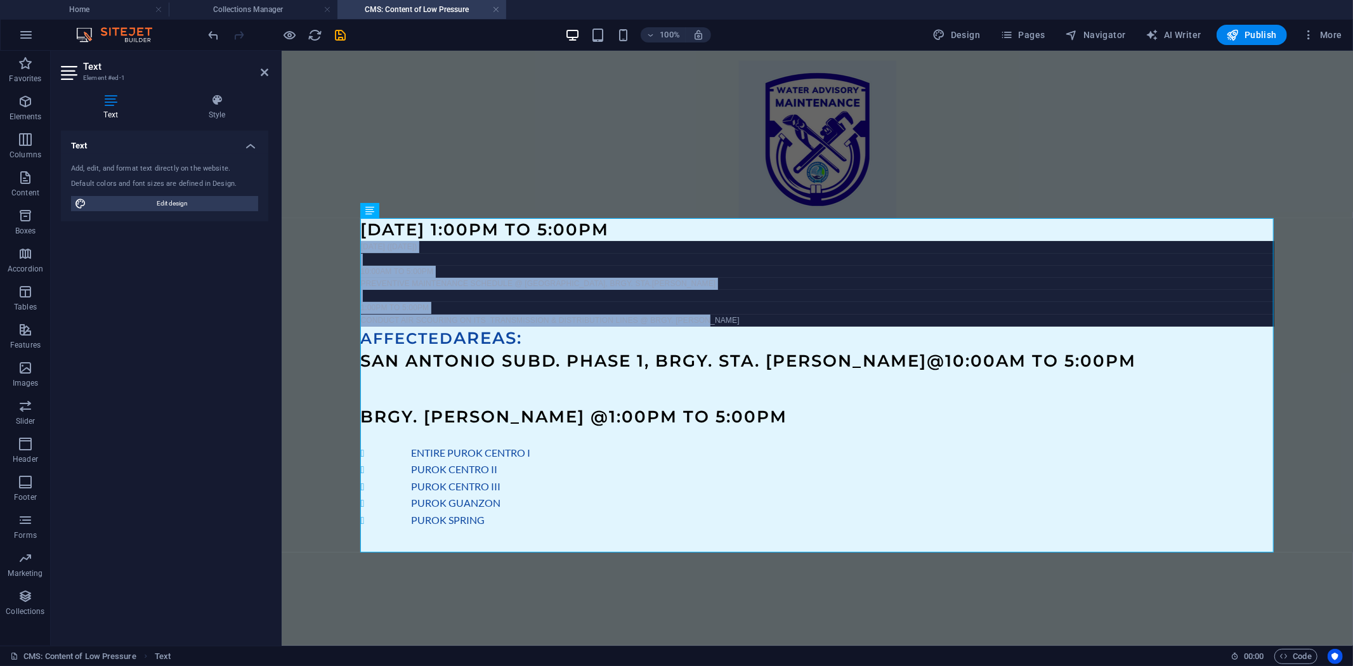
drag, startPoint x: 730, startPoint y: 320, endPoint x: 357, endPoint y: 244, distance: 381.4
click at [357, 244] on div "OCTOBER 7, 2025 @ 1:00PM TO 5:00PM OCTOBER 07, 2025 (Tuesday) 10:00AM TO 5:00PM…" at bounding box center [817, 305] width 1015 height 511
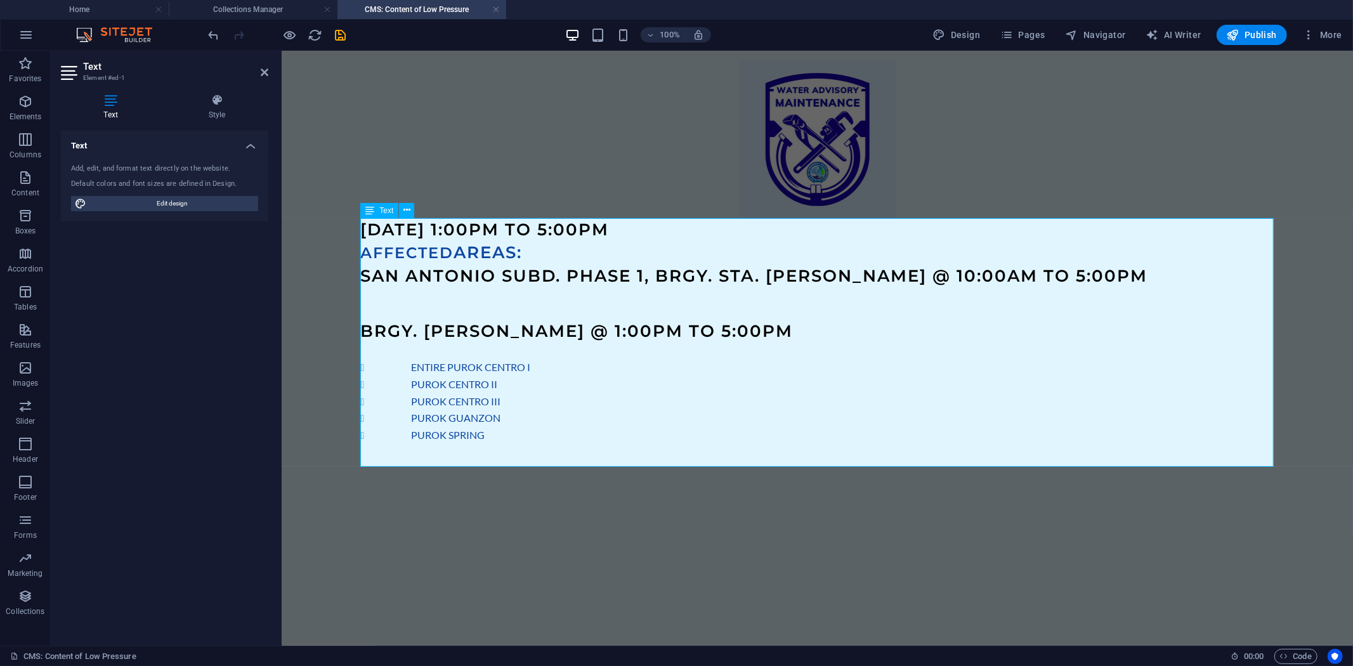
drag, startPoint x: 534, startPoint y: 230, endPoint x: 748, endPoint y: 233, distance: 213.9
click at [748, 233] on h3 "OCTOBER 7, 2025 @ 1:00PM TO 5:00PM" at bounding box center [817, 229] width 914 height 23
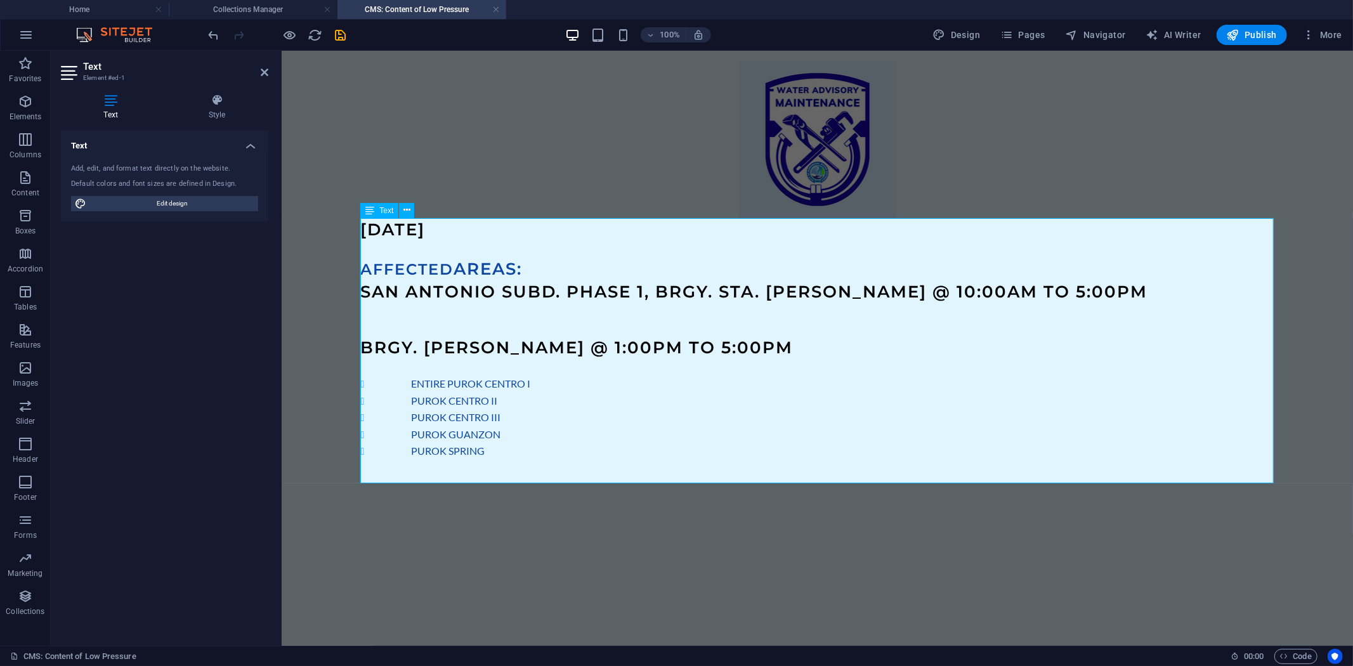
click at [419, 307] on p "​" at bounding box center [817, 311] width 914 height 16
click at [444, 305] on p "​" at bounding box center [817, 311] width 914 height 16
click at [1037, 290] on span "SAN ANTONIO SUBD. PHASE 1, BRGY. STA. CRUZ @ 10:00AM TO 5:00PM" at bounding box center [753, 291] width 787 height 20
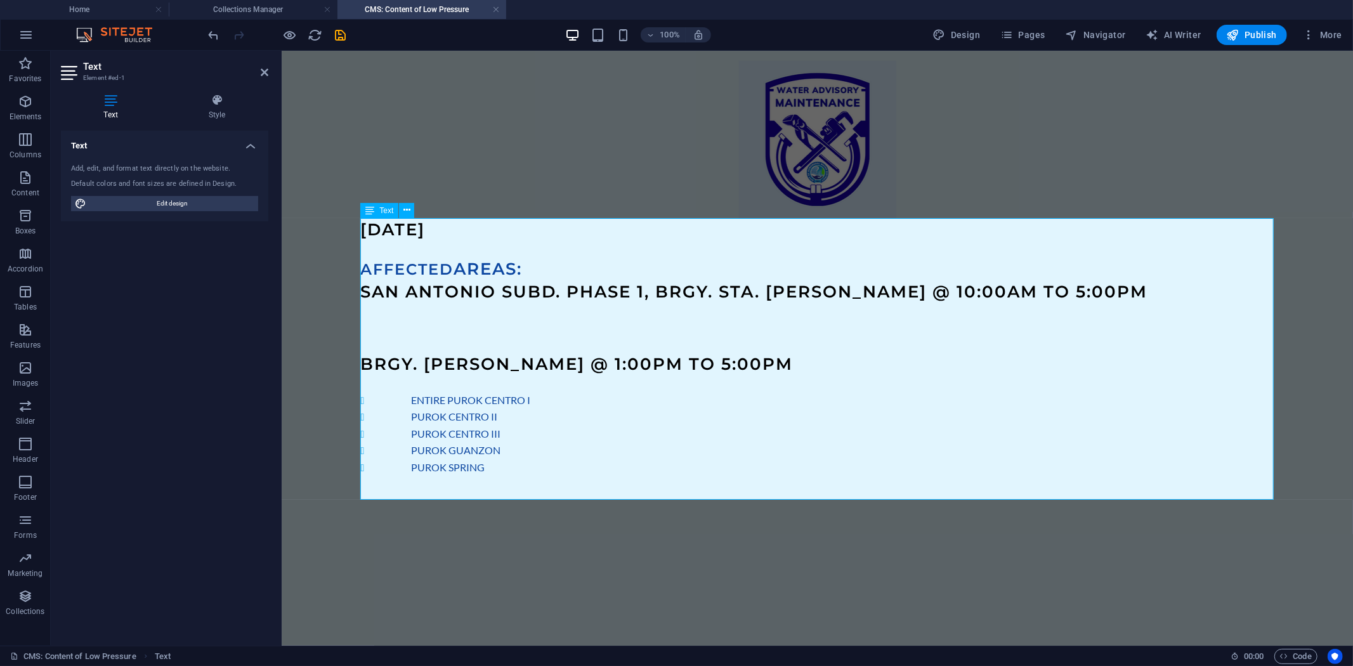
click at [402, 305] on p "​" at bounding box center [817, 311] width 914 height 16
click at [388, 305] on p "​" at bounding box center [817, 311] width 914 height 16
click at [476, 388] on p at bounding box center [817, 383] width 914 height 16
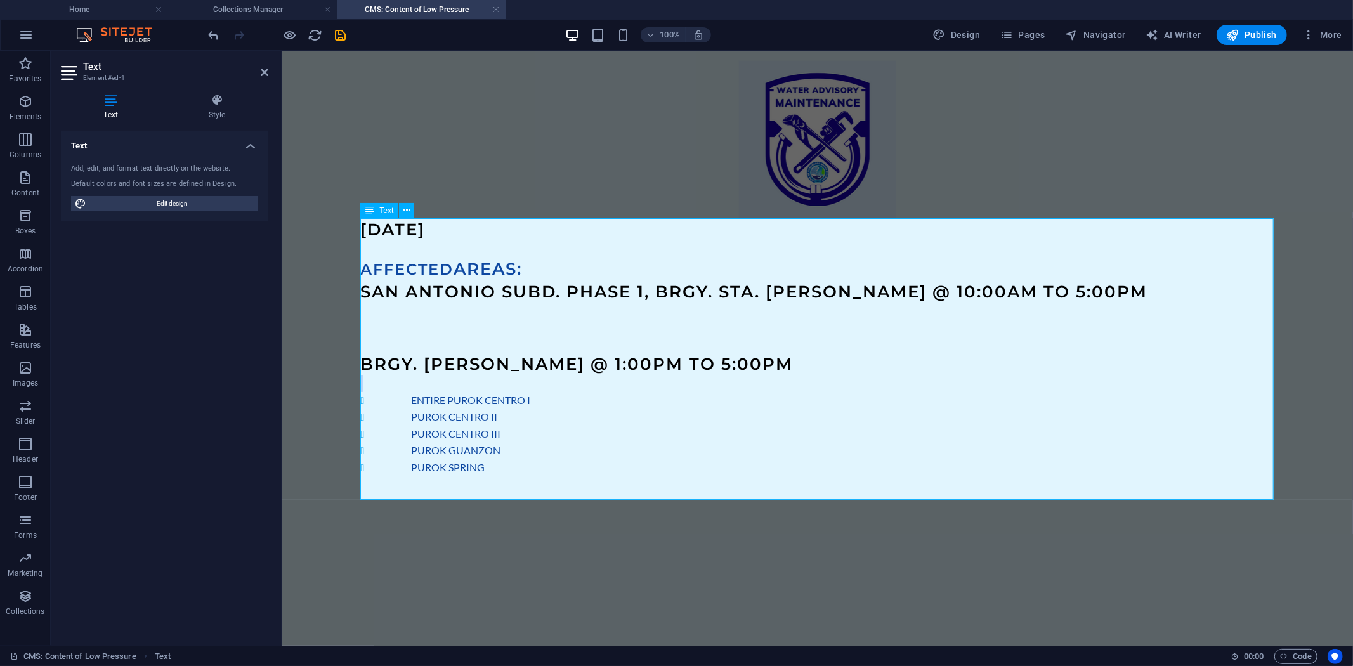
click at [476, 388] on p at bounding box center [817, 383] width 914 height 16
click at [317, 247] on div "OCTOBER 7, 2025 ​ AFFECTED AREAS: SAN ANTONIO SUBD. PHASE 1, BRGY. STA. CRUZ @ …" at bounding box center [817, 279] width 1015 height 459
click at [383, 306] on p "​" at bounding box center [817, 311] width 914 height 16
click at [378, 305] on p "​" at bounding box center [817, 311] width 914 height 16
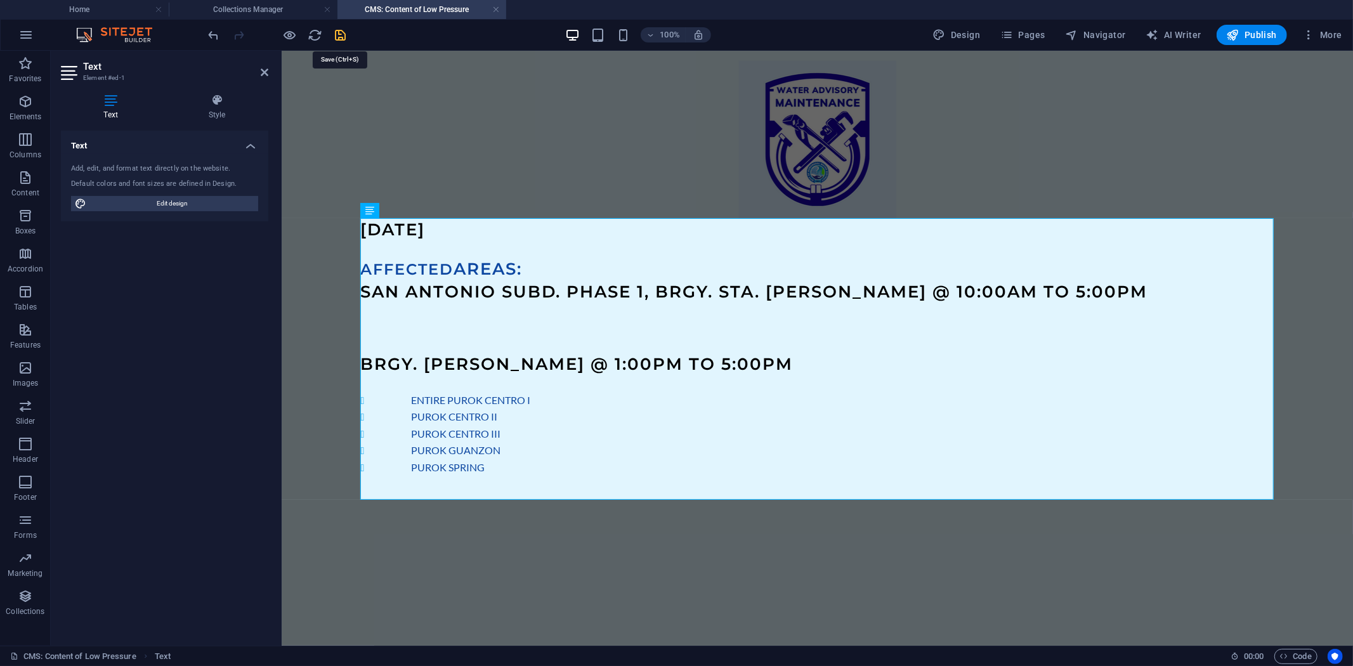
click at [338, 32] on icon "save" at bounding box center [341, 35] width 15 height 15
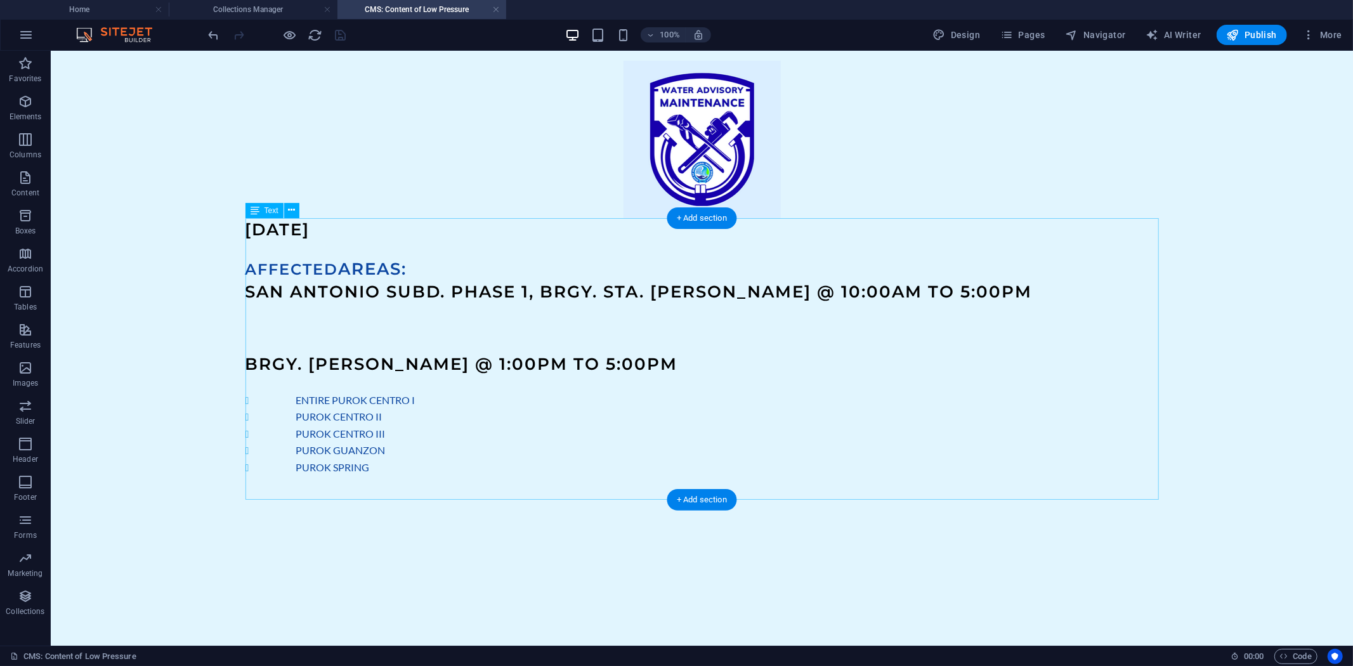
click at [299, 304] on div "OCTOBER 7, 2025 AFFECTED AREAS: SAN ANTONIO SUBD. PHASE 1, BRGY. STA. CRUZ @ 10…" at bounding box center [702, 358] width 914 height 281
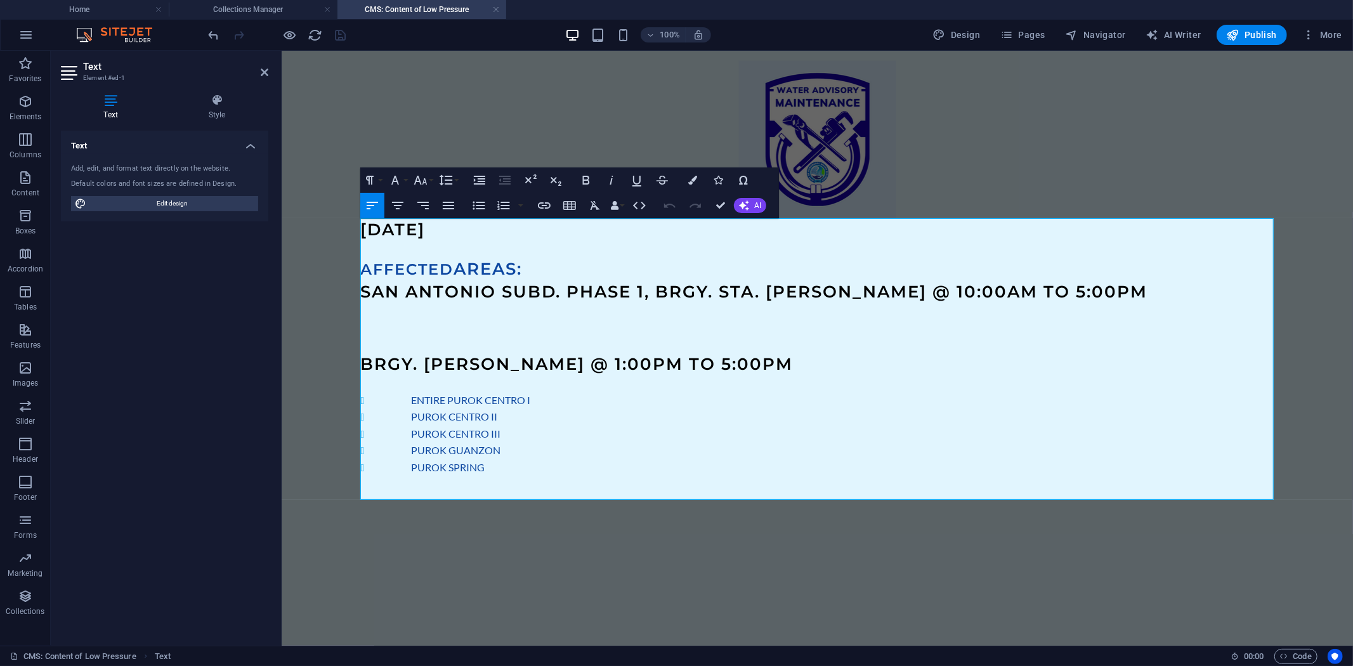
click at [401, 312] on p at bounding box center [817, 311] width 914 height 16
click at [661, 289] on span "SAN ANTONIO SUBD. PHASE 1, BRGY. STA. CRUZ @ 10:00AM TO 5:00PM" at bounding box center [753, 291] width 787 height 20
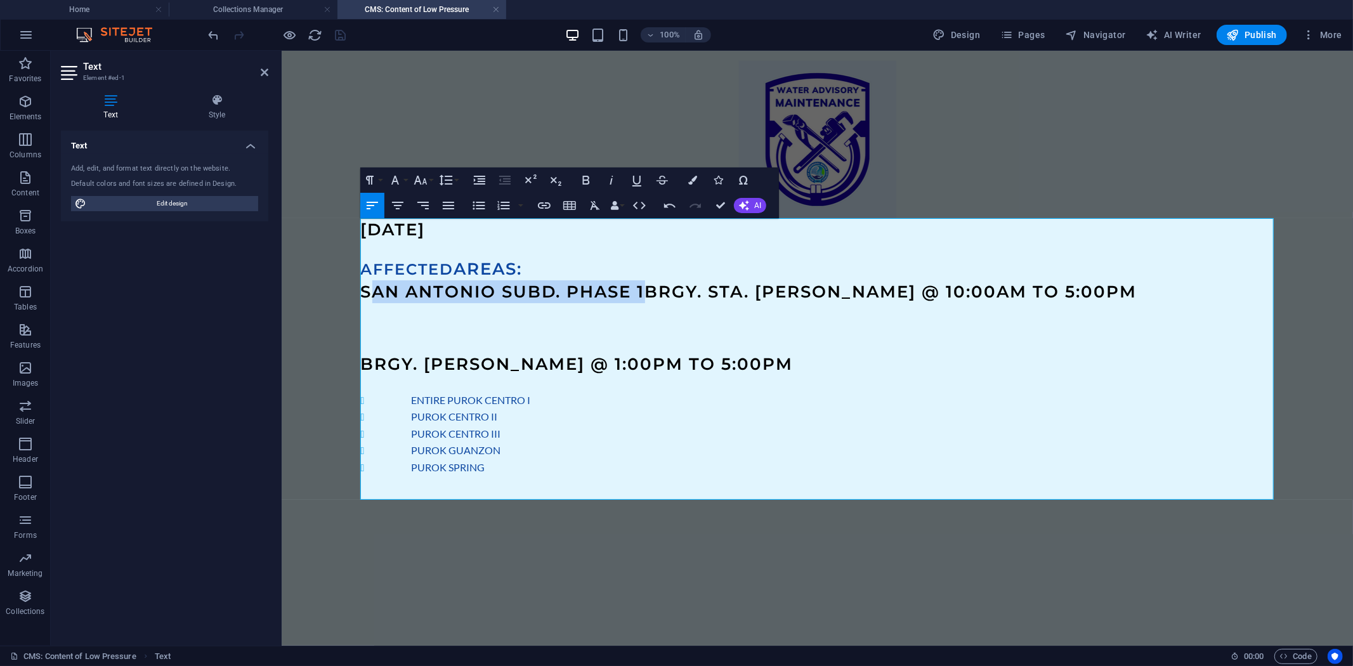
click at [365, 286] on span "SAN ANTONIO SUBD. PHASE 1BRGY. STA. CRUZ @ 10:00AM TO 5:00PM" at bounding box center [748, 291] width 777 height 20
click at [356, 289] on div "OCTOBER 7, 2025 AFFECTED AREAS: SAN ANTONIO SUBD. PHASE 1BRGY. STA. CRUZ @ 10:0…" at bounding box center [817, 279] width 1015 height 459
click at [362, 287] on span "SAN ANTONIO SUBD. PHASE 1BRGY. STA. CRUZ @ 10:00AM TO 5:00PM" at bounding box center [748, 291] width 777 height 20
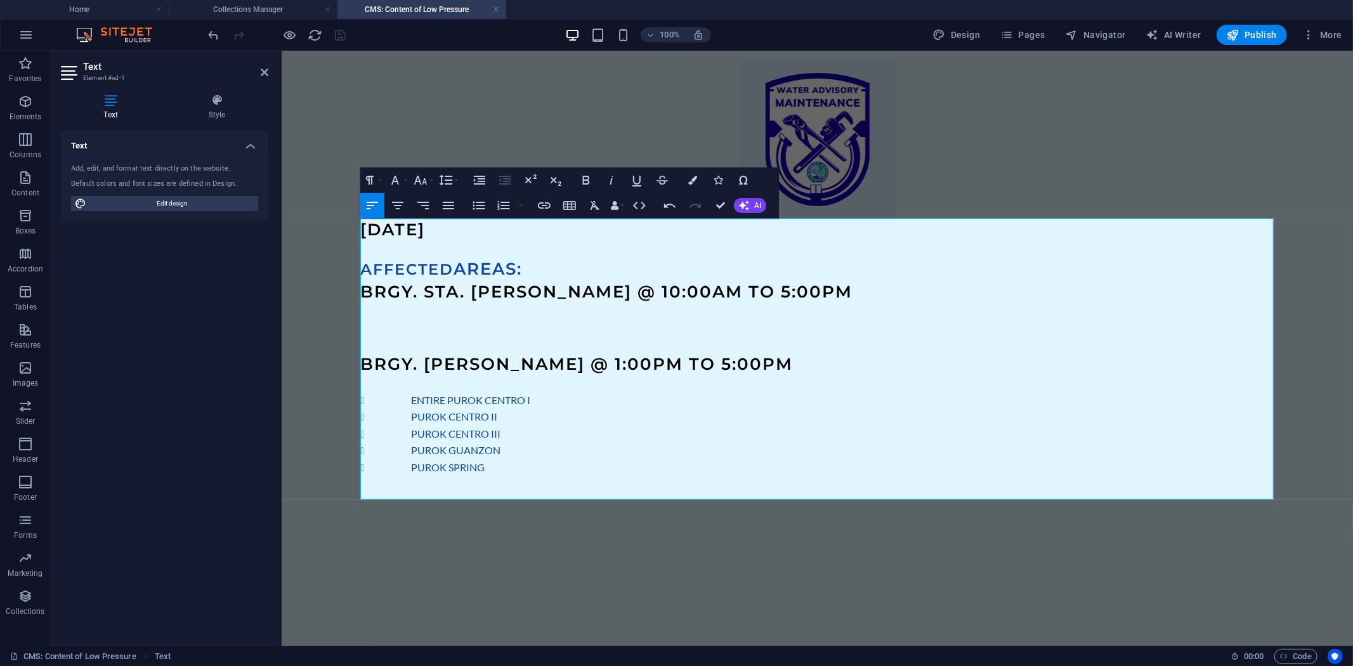
click at [744, 296] on h3 "BRGY. STA. CRUZ @ 10:00AM TO 5:00PM" at bounding box center [817, 291] width 914 height 23
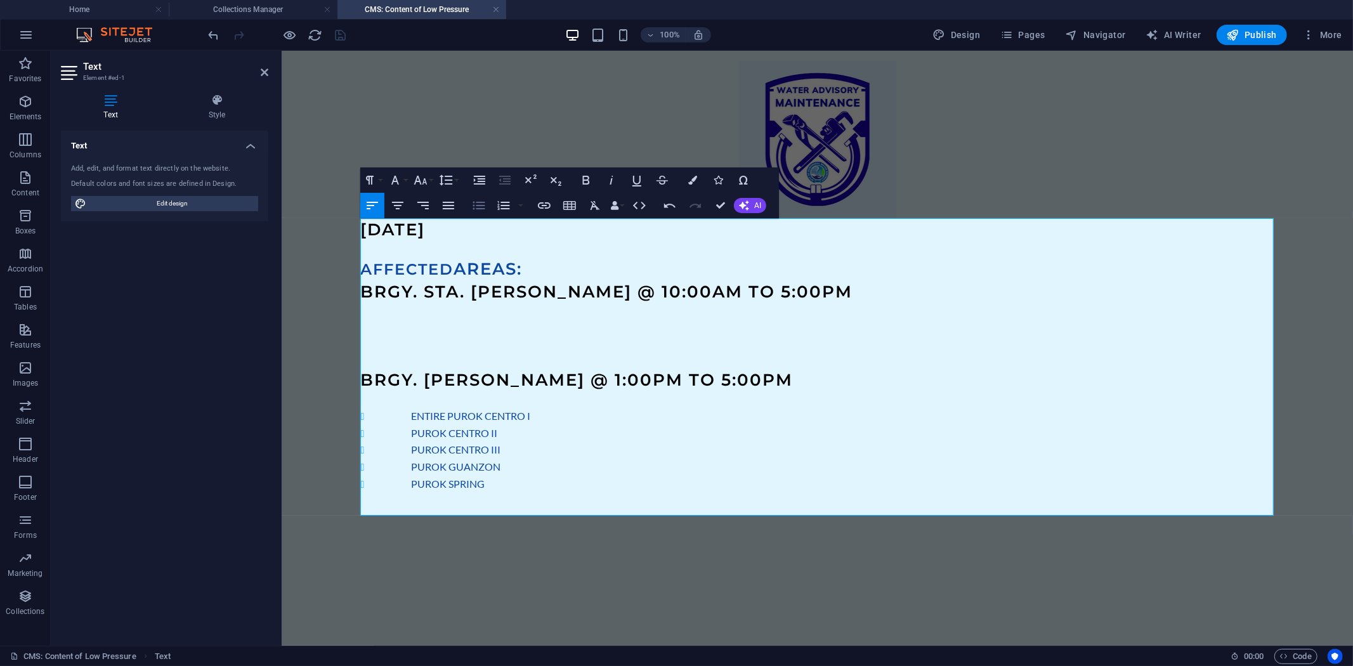
click at [480, 207] on icon "button" at bounding box center [478, 205] width 15 height 15
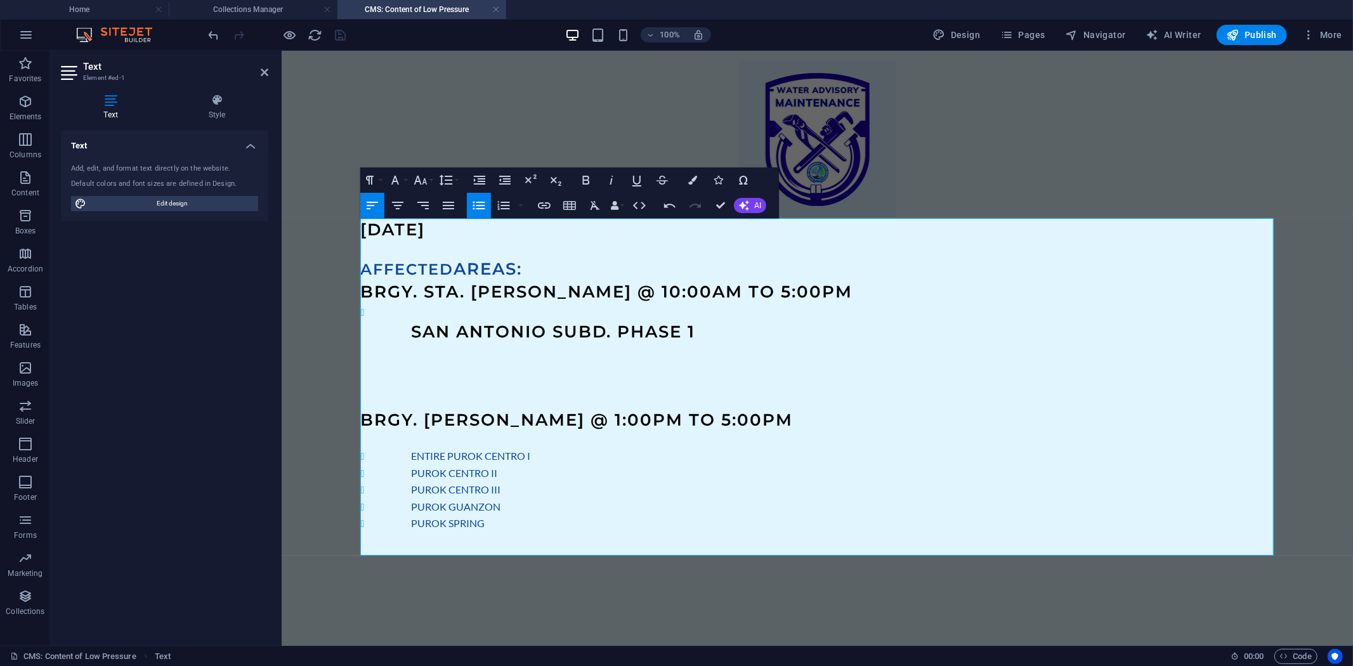
click at [435, 308] on li "SAN ANTONIO SUBD. PHASE 1 ​" at bounding box center [842, 331] width 863 height 56
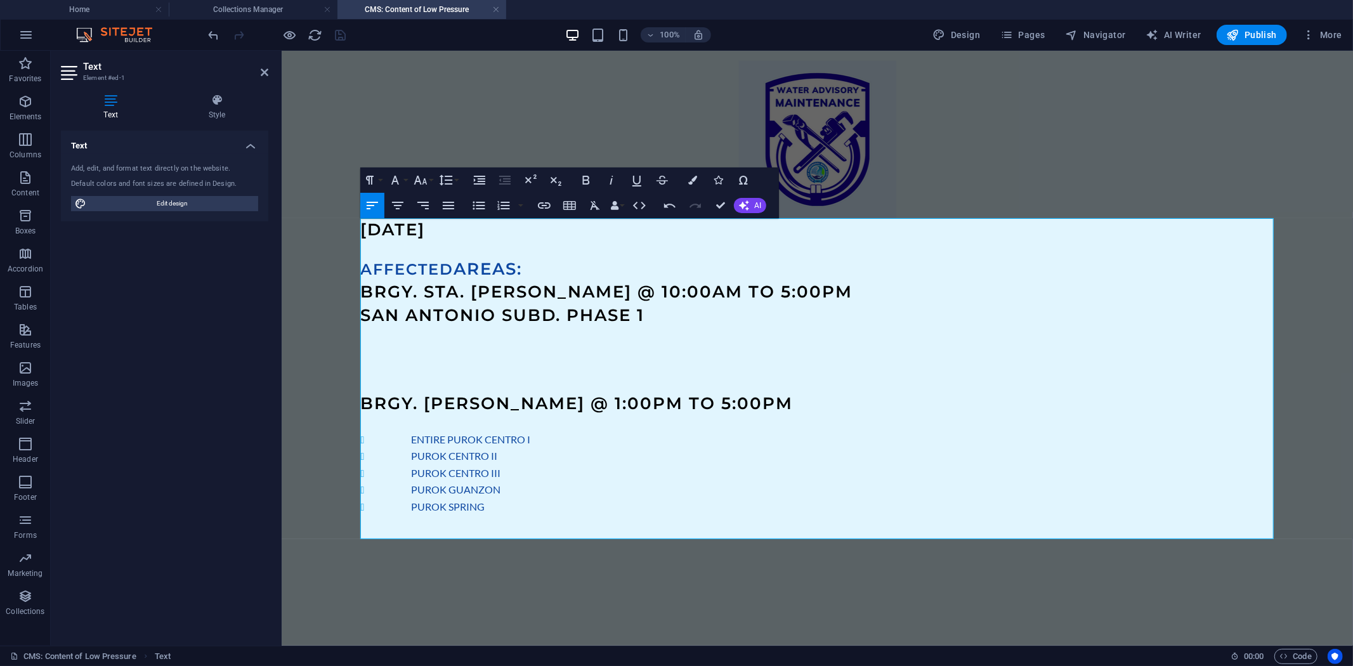
click at [364, 314] on span "SAN ANTONIO SUBD. PHASE 1" at bounding box center [502, 315] width 284 height 20
click at [479, 207] on icon "button" at bounding box center [478, 205] width 15 height 15
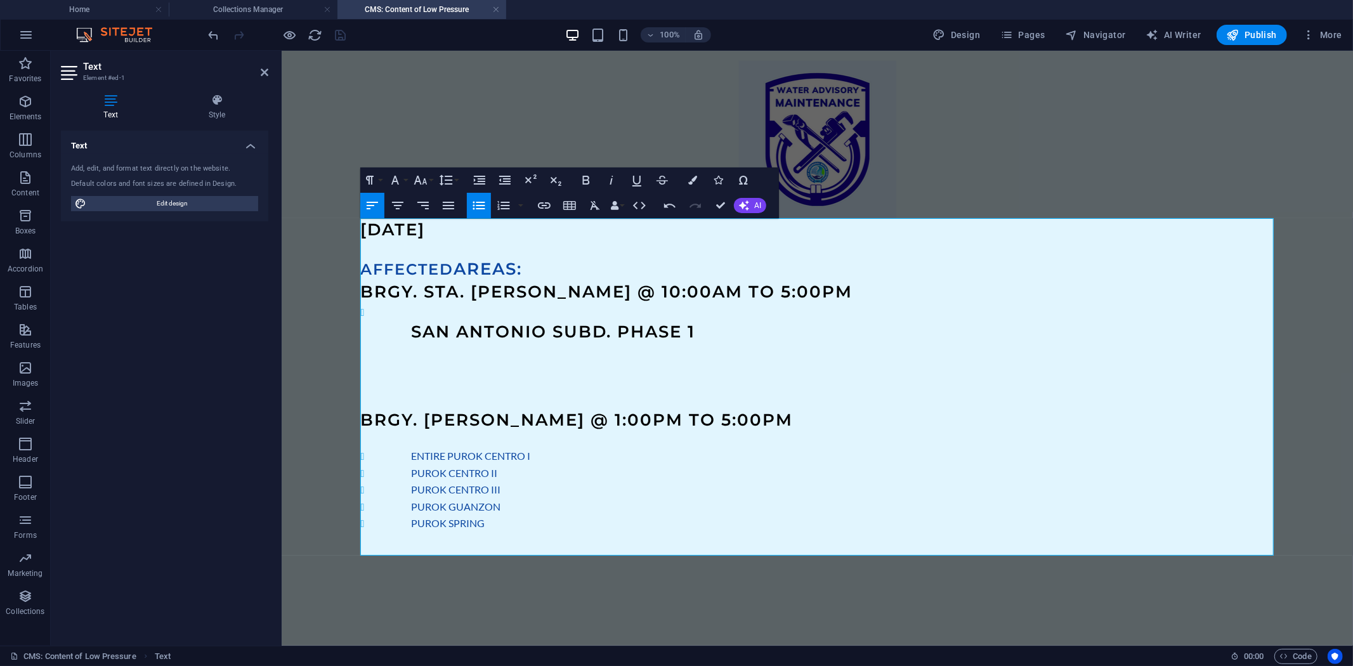
click at [414, 308] on li "SAN ANTONIO SUBD. PHASE 1" at bounding box center [842, 323] width 863 height 40
drag, startPoint x: 412, startPoint y: 306, endPoint x: 681, endPoint y: 345, distance: 271.8
click at [412, 306] on li "SAN ANTONIO SUBD. PHASE 1" at bounding box center [842, 323] width 863 height 40
drag, startPoint x: 407, startPoint y: 332, endPoint x: 330, endPoint y: 332, distance: 76.8
click at [330, 332] on div "OCTOBER 7, 2025 AFFECTED AREAS: BRGY. STA. CRUZ @ 10:00AM TO 5:00PM SAN ANTONIO…" at bounding box center [817, 307] width 1015 height 515
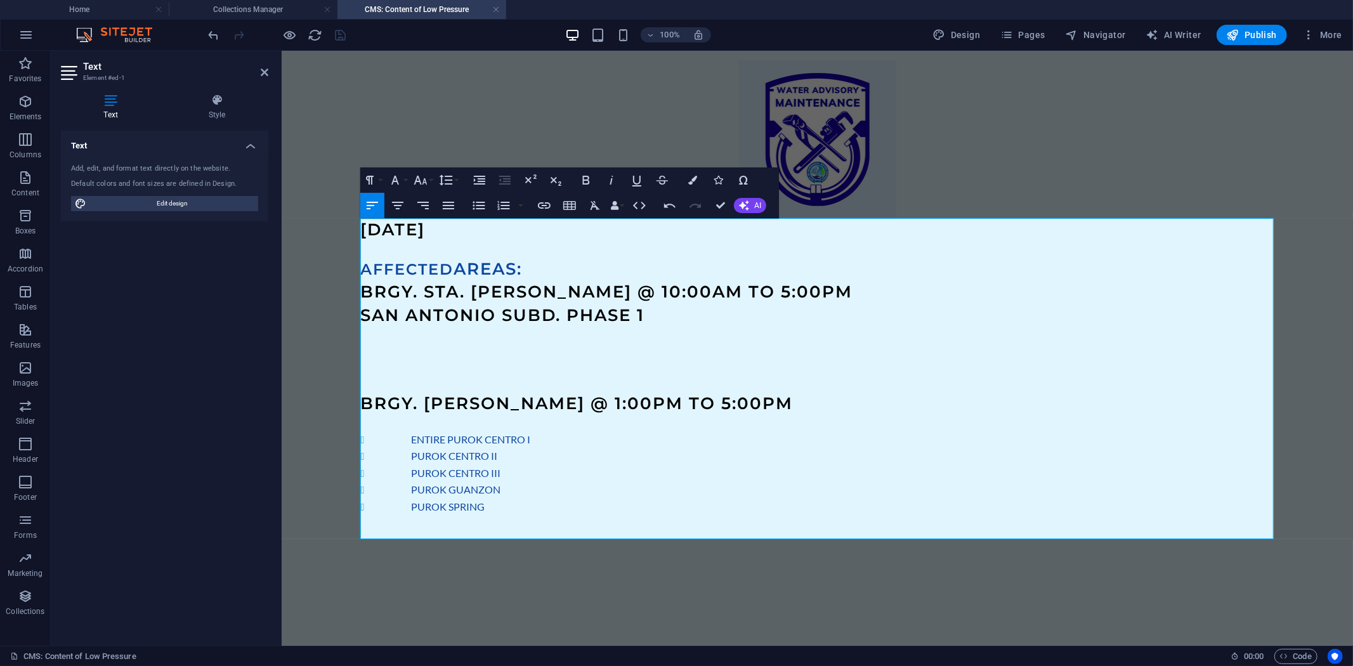
click at [362, 317] on span "SAN ANTONIO SUBD. PHASE 1" at bounding box center [502, 315] width 284 height 20
click at [643, 315] on span "SAN ANTONIO SUBD. PHASE 1" at bounding box center [502, 315] width 284 height 20
click at [421, 180] on icon "button" at bounding box center [420, 180] width 15 height 15
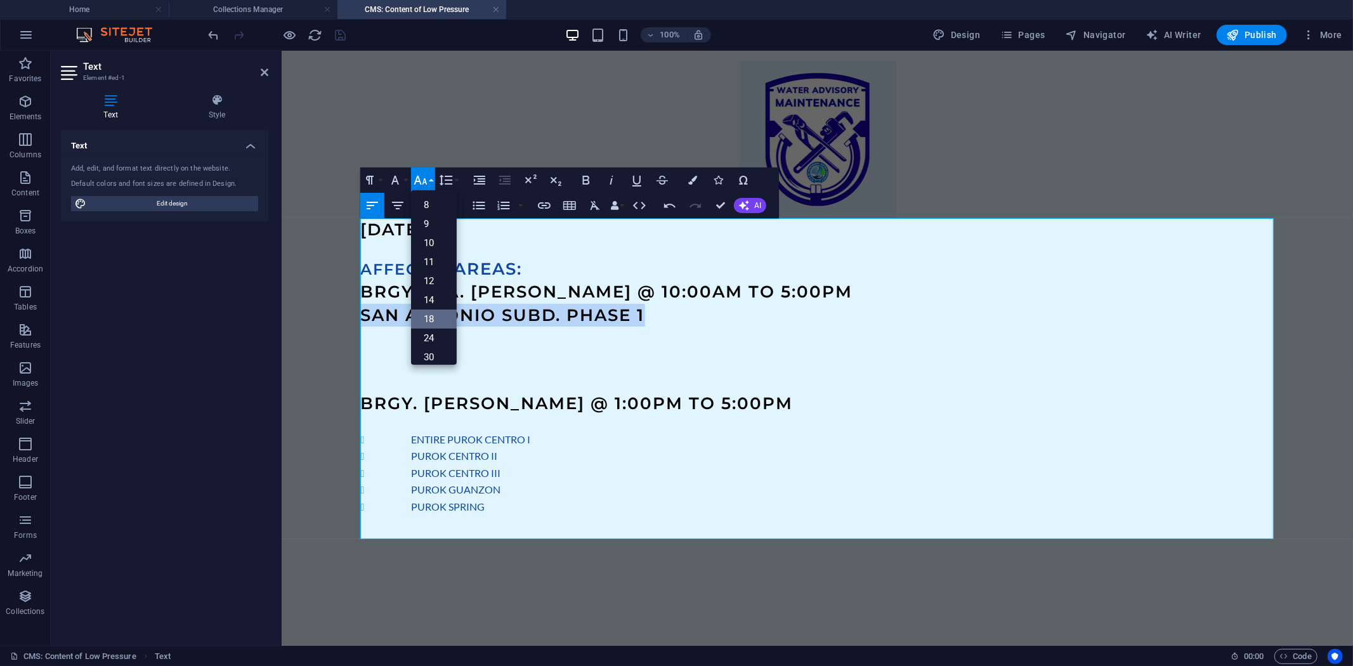
click at [438, 315] on link "18" at bounding box center [434, 319] width 46 height 19
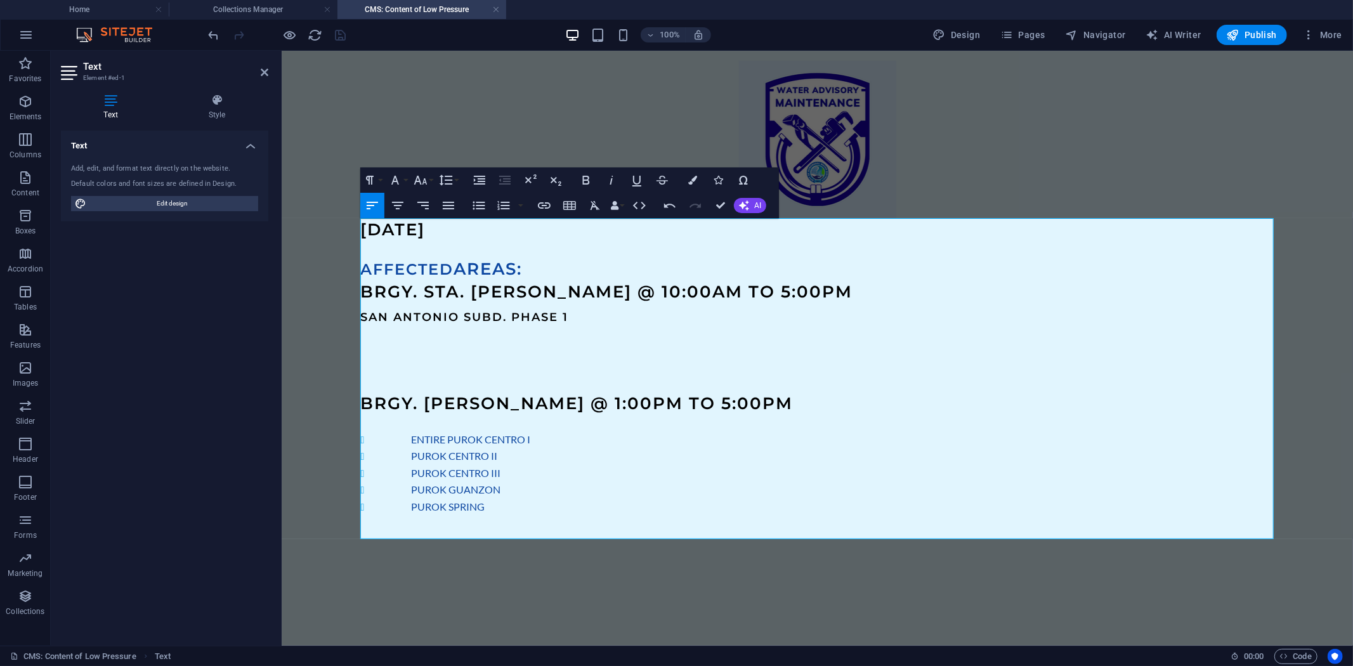
click at [495, 351] on p at bounding box center [817, 351] width 914 height 16
drag, startPoint x: 535, startPoint y: 317, endPoint x: 349, endPoint y: 317, distance: 185.9
click at [351, 317] on div "OCTOBER 7, 2025 AFFECTED AREAS: BRGY. STA. CRUZ @ 10:00AM TO 5:00PM SAN ANTONIO…" at bounding box center [817, 299] width 1015 height 498
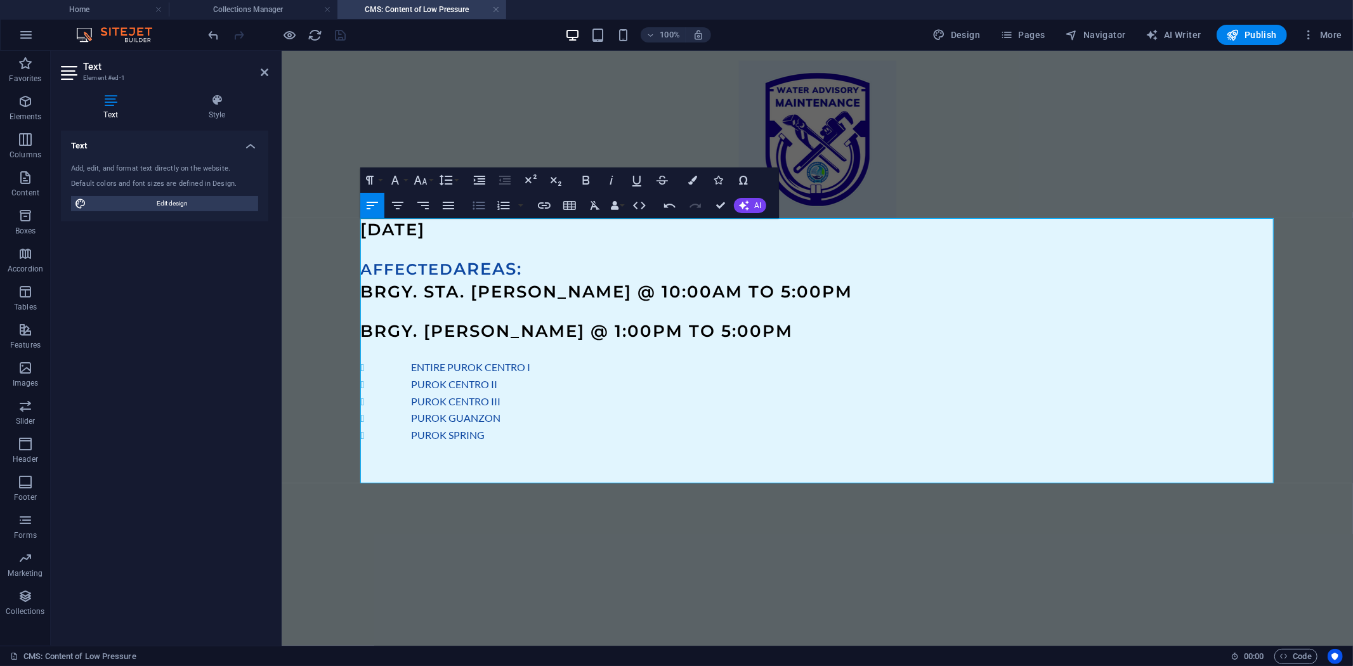
click at [473, 207] on icon "button" at bounding box center [479, 205] width 12 height 8
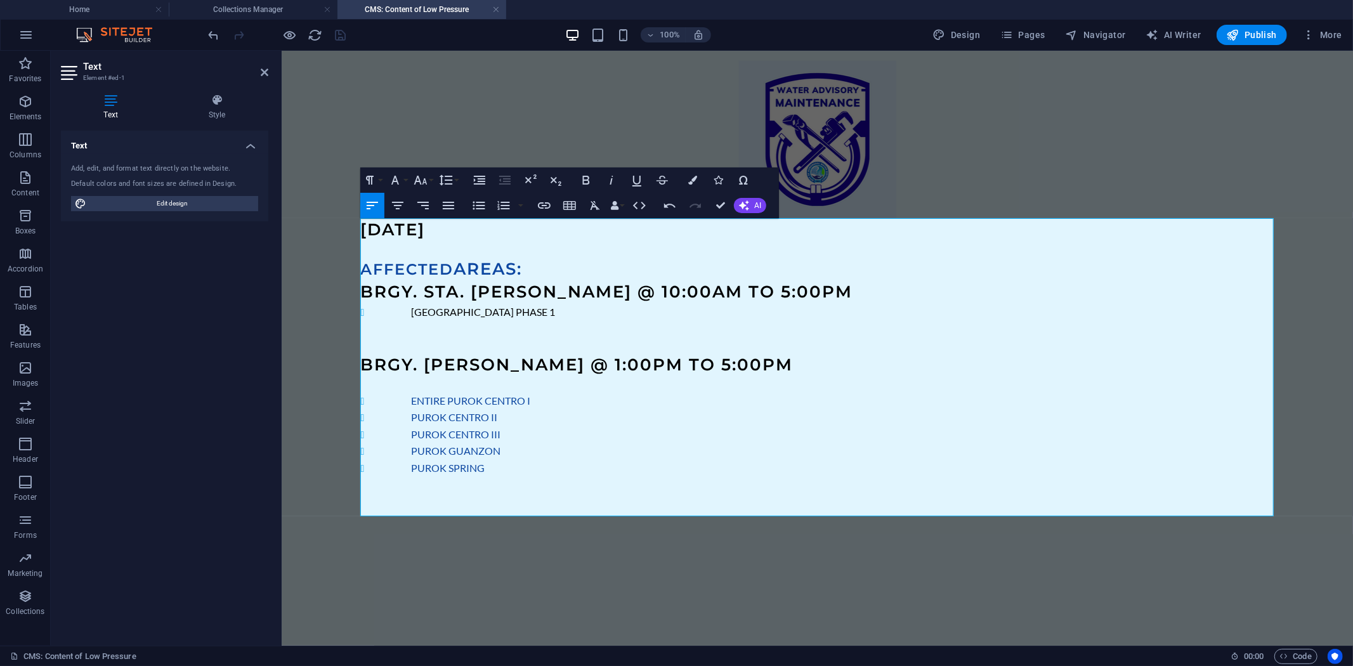
click at [562, 268] on h3 "AFFECTED AREAS:" at bounding box center [817, 268] width 914 height 23
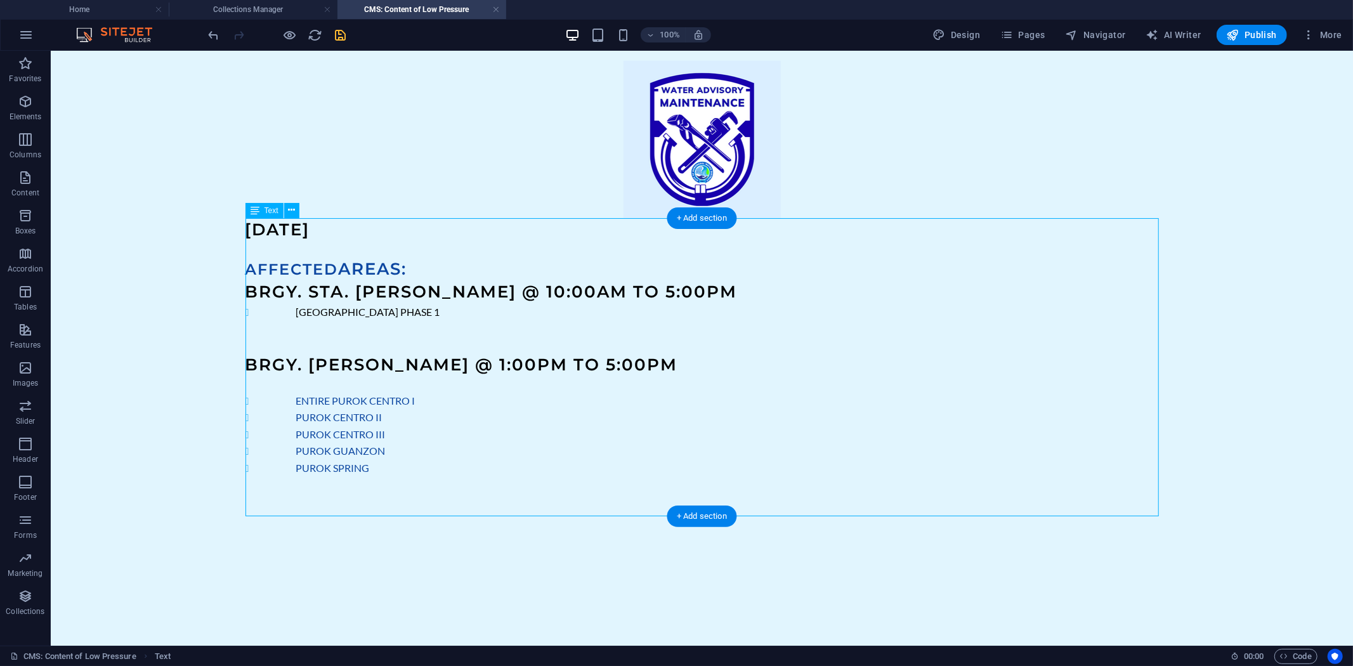
click at [434, 266] on div "OCTOBER 7, 2025 AFFECTED AREAS: BRGY. STA. CRUZ @ 10:00AM TO 5:00PM SAN ANTONIO…" at bounding box center [702, 367] width 914 height 298
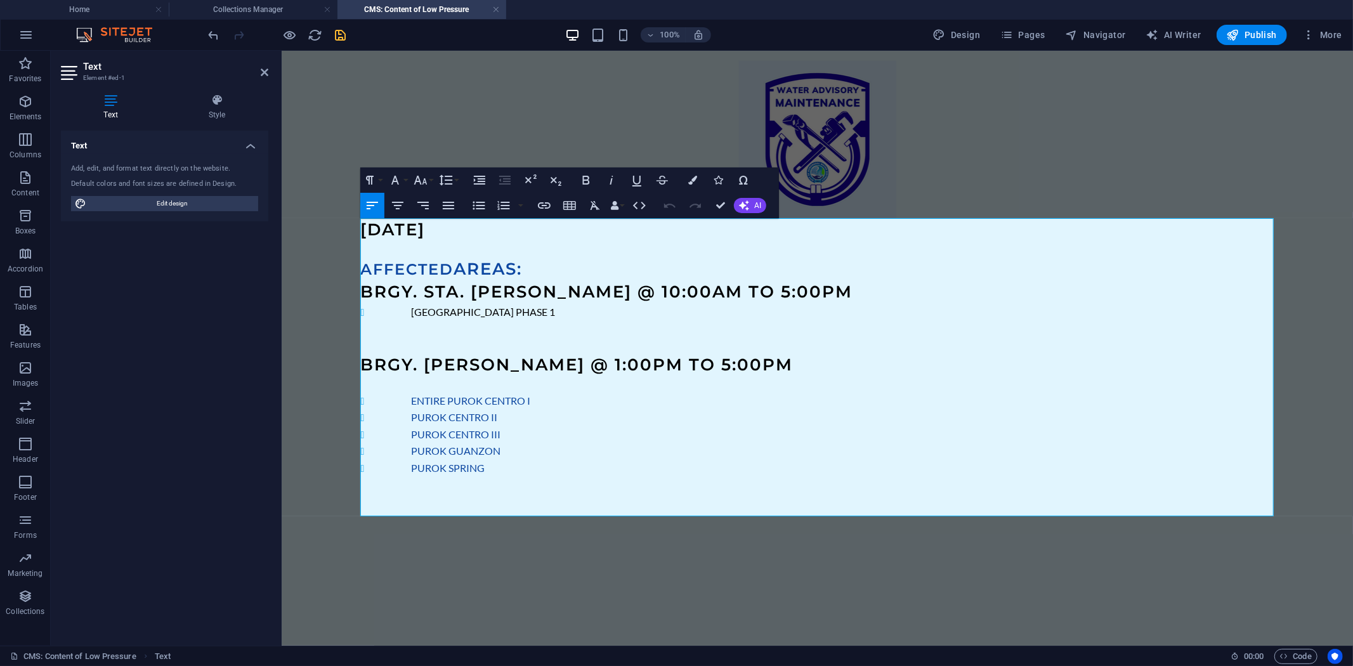
click at [548, 270] on h3 "AFFECTED AREAS:" at bounding box center [817, 268] width 914 height 23
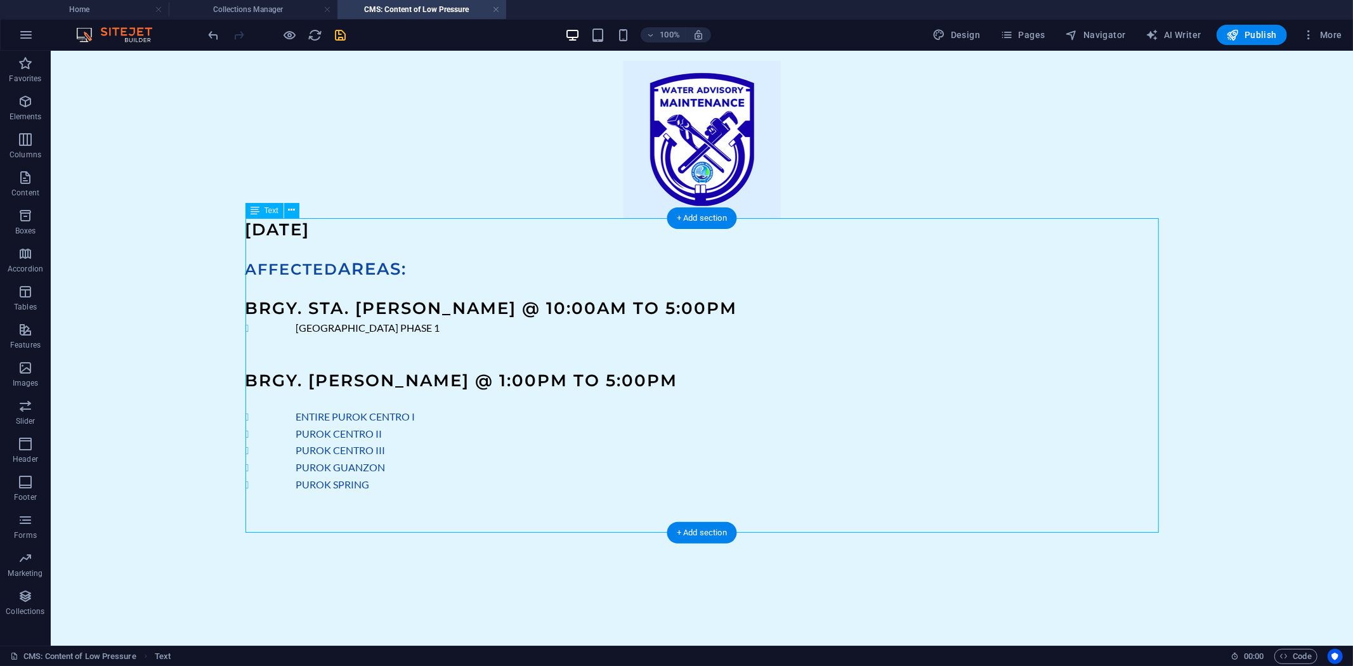
click at [489, 330] on div "OCTOBER 7, 2025 AFFECTED AREAS: BRGY. STA. CRUZ @ 10:00AM TO 5:00PM SAN ANTONIO…" at bounding box center [702, 375] width 914 height 314
click at [396, 336] on div "OCTOBER 7, 2025 AFFECTED AREAS: BRGY. STA. CRUZ @ 10:00AM TO 5:00PM SAN ANTONIO…" at bounding box center [702, 375] width 914 height 314
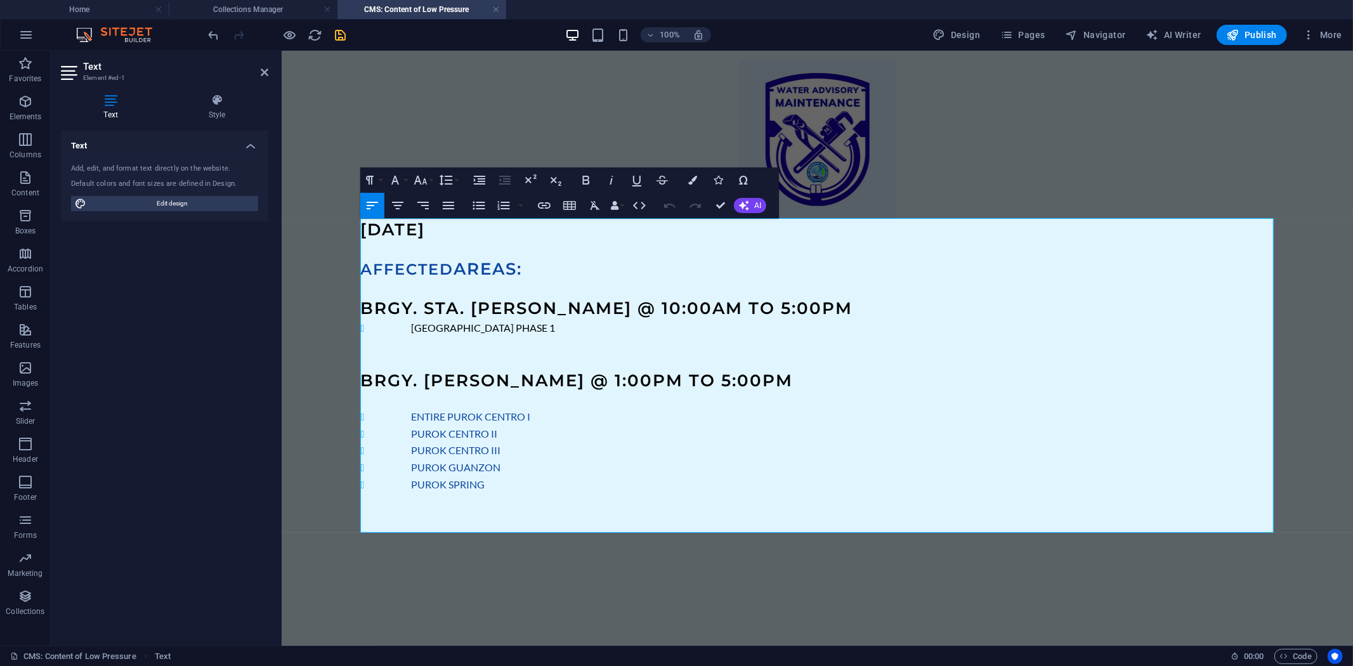
click at [489, 432] on li "PUROK CENTRO II" at bounding box center [842, 433] width 863 height 17
click at [472, 416] on li "ENTIRE PUROK CENTRO I" at bounding box center [842, 416] width 863 height 17
click at [688, 180] on icon "button" at bounding box center [692, 180] width 9 height 9
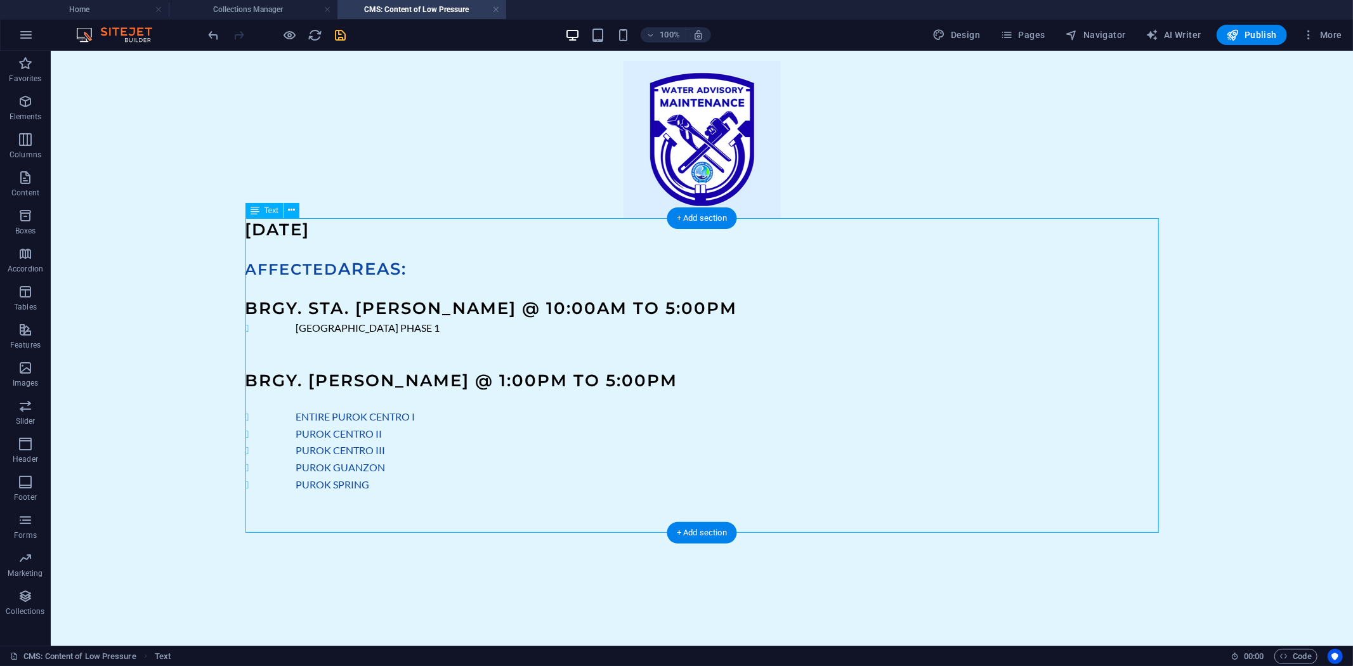
click at [396, 330] on div "OCTOBER 7, 2025 AFFECTED AREAS: BRGY. STA. CRUZ @ 10:00AM TO 5:00PM SAN ANTONIO…" at bounding box center [702, 375] width 914 height 314
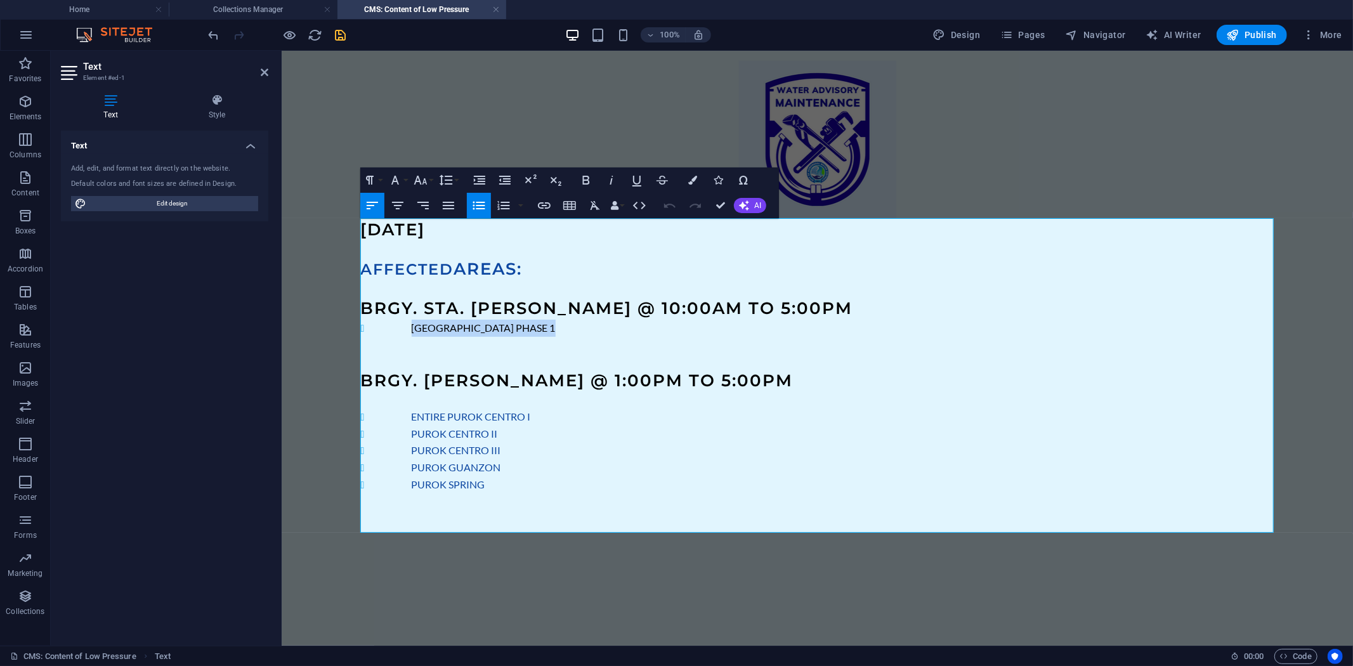
click at [411, 330] on li "SAN ANTONIO SUBDIVISION PHASE 1" at bounding box center [842, 327] width 863 height 17
click at [689, 180] on icon "button" at bounding box center [692, 180] width 9 height 9
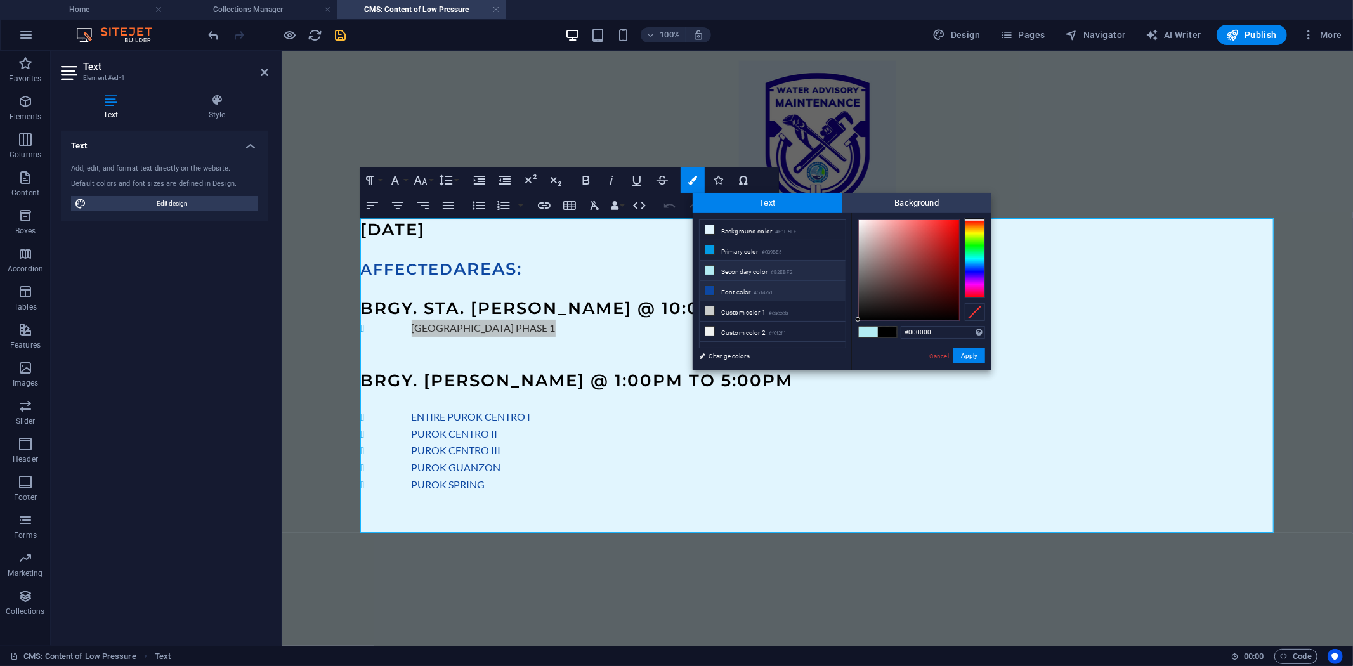
click at [746, 291] on li "Font color #0d47a1" at bounding box center [773, 291] width 146 height 20
type input "#0d47a1"
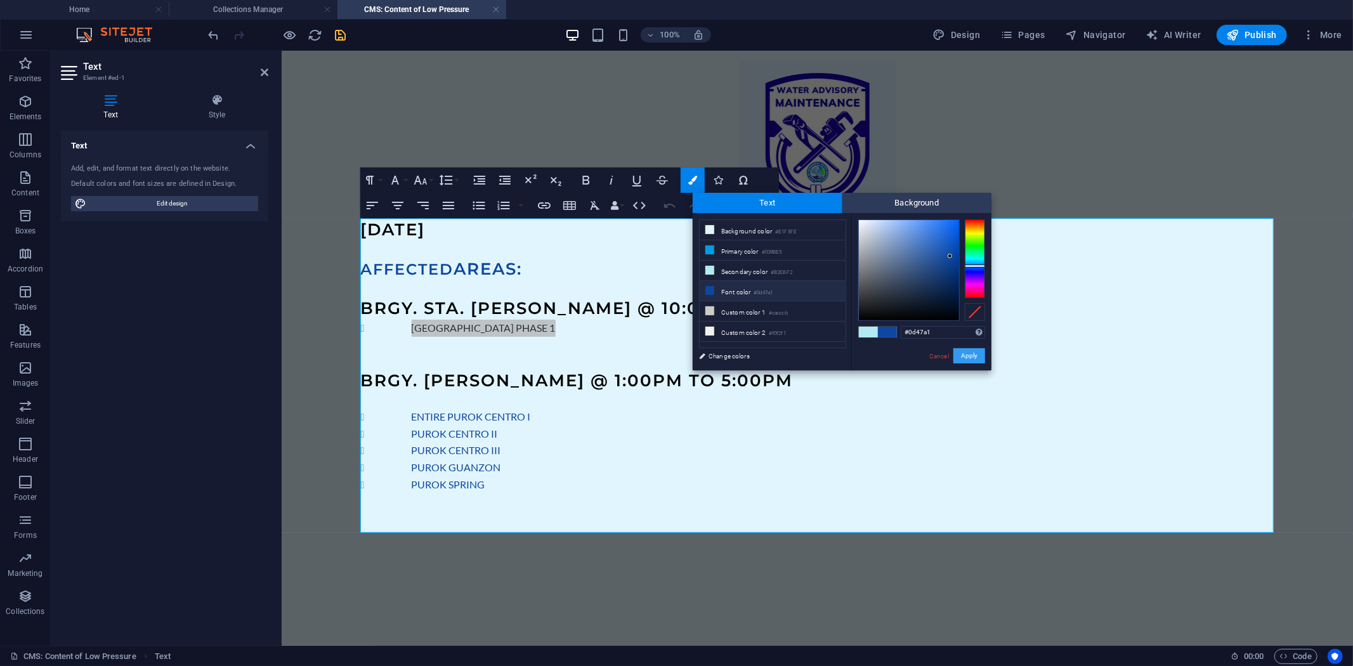
drag, startPoint x: 975, startPoint y: 354, endPoint x: 548, endPoint y: 308, distance: 430.1
click at [975, 354] on button "Apply" at bounding box center [970, 355] width 32 height 15
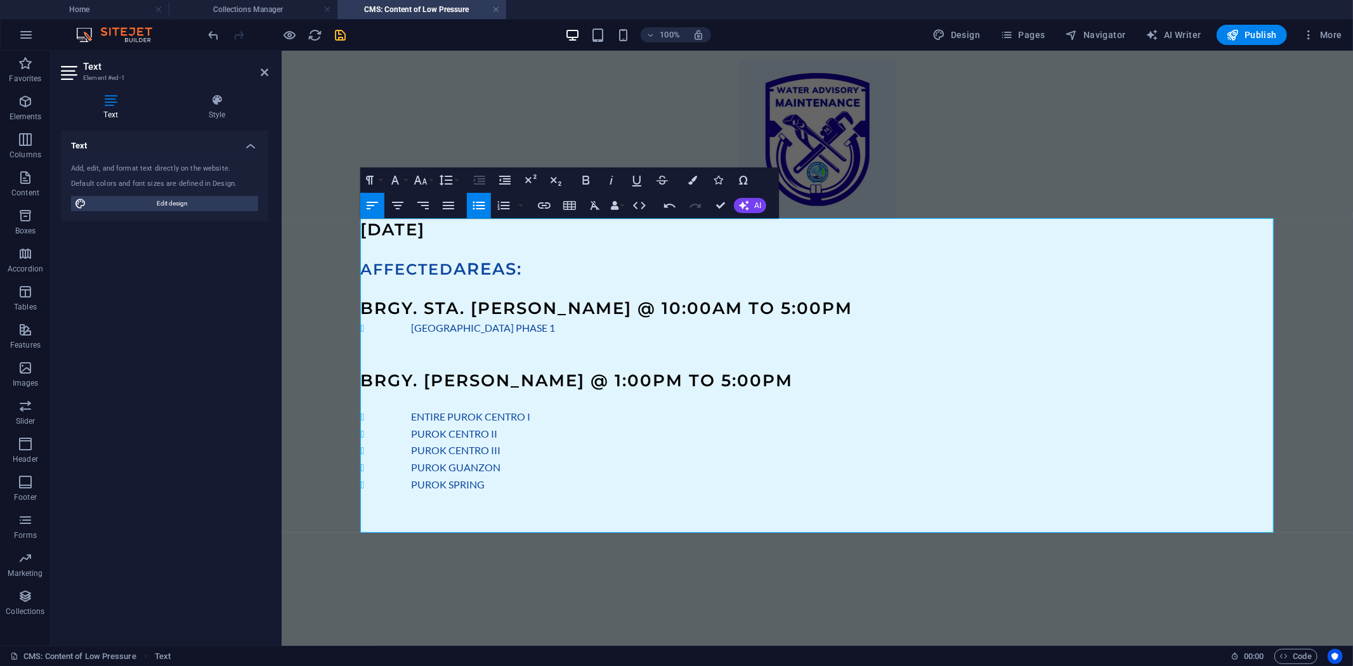
click at [637, 438] on li "PUROK CENTRO II" at bounding box center [842, 433] width 863 height 17
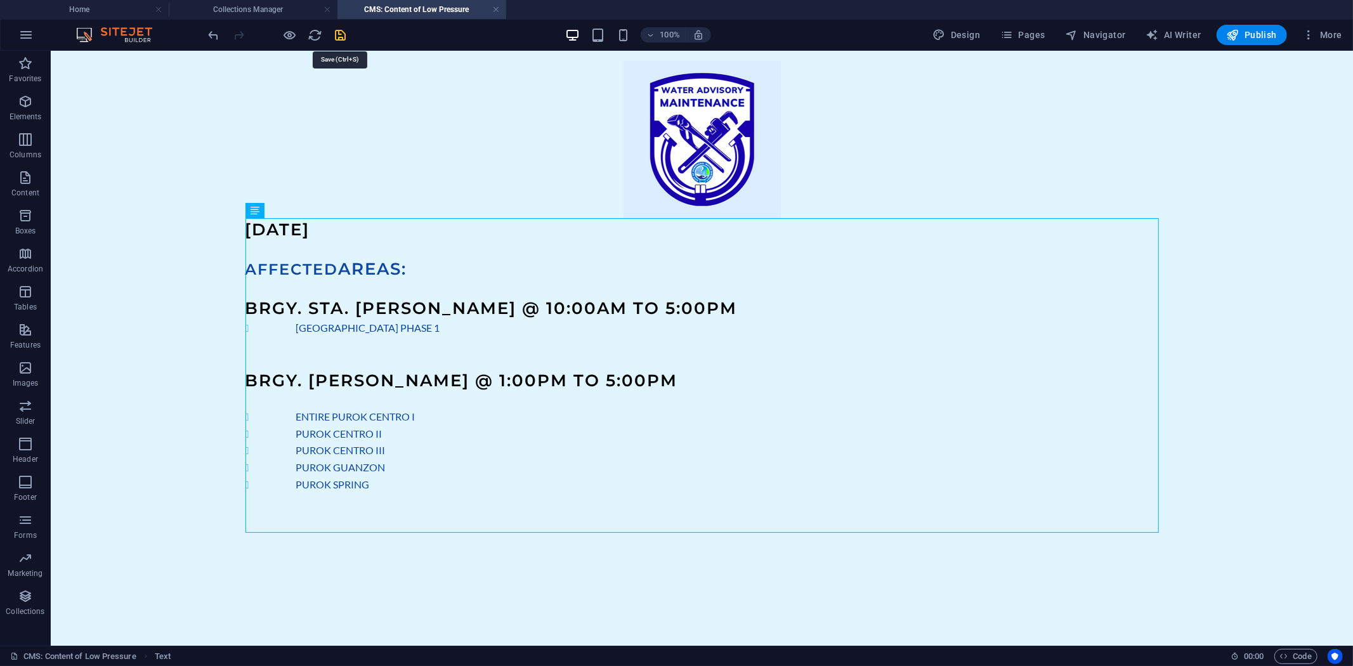
click at [344, 34] on icon "save" at bounding box center [341, 35] width 15 height 15
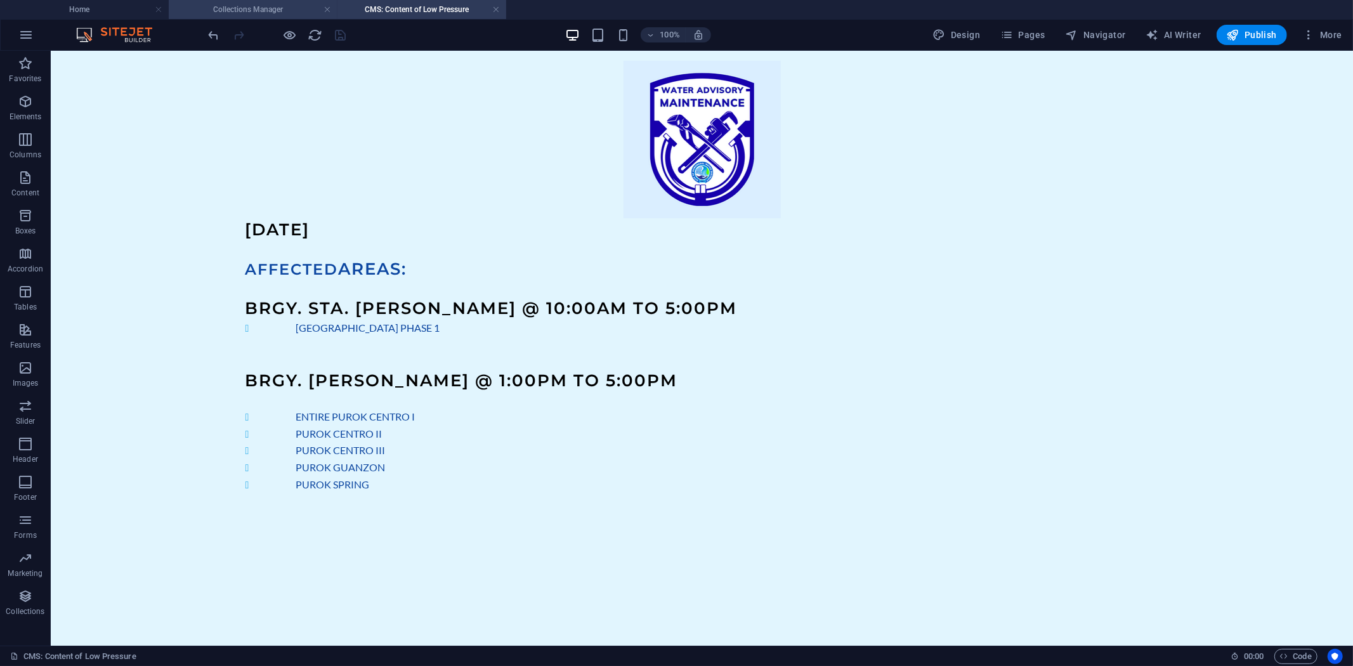
click at [251, 8] on h4 "Collections Manager" at bounding box center [253, 10] width 169 height 14
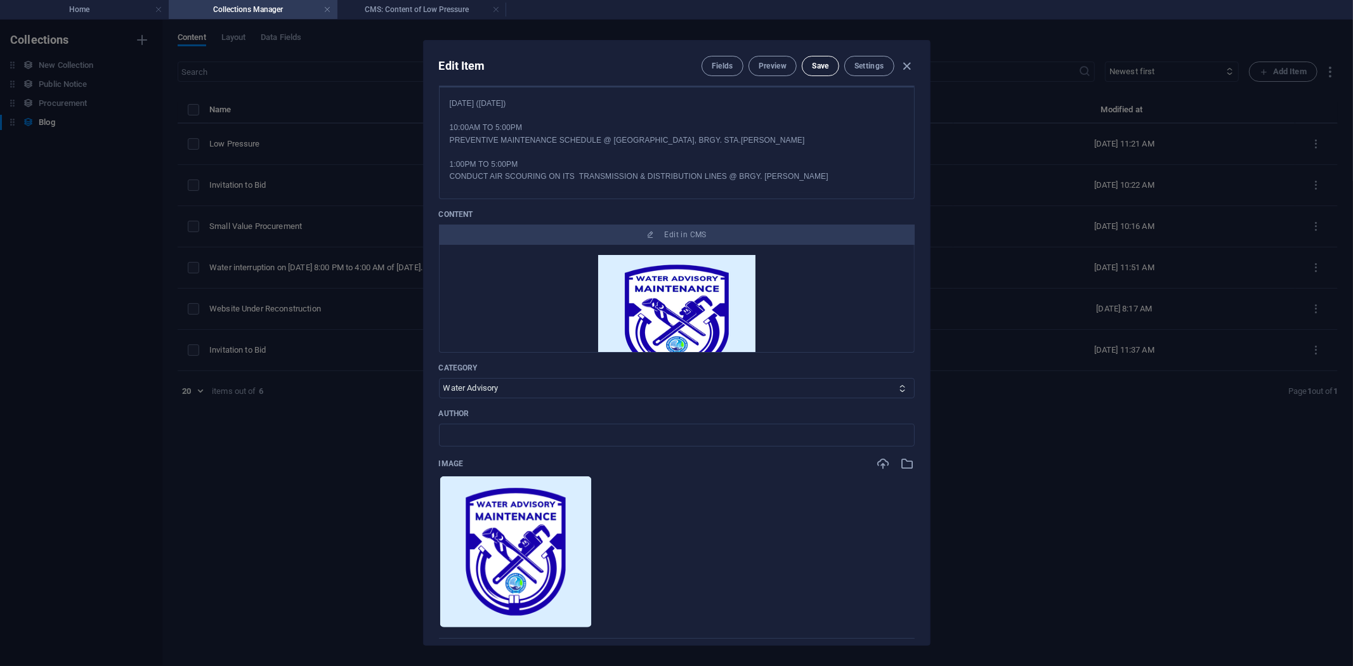
click at [823, 63] on span "Save" at bounding box center [820, 66] width 16 height 10
click at [911, 62] on icon "button" at bounding box center [907, 66] width 15 height 15
type input "2025-10-06"
type input "low-pressure"
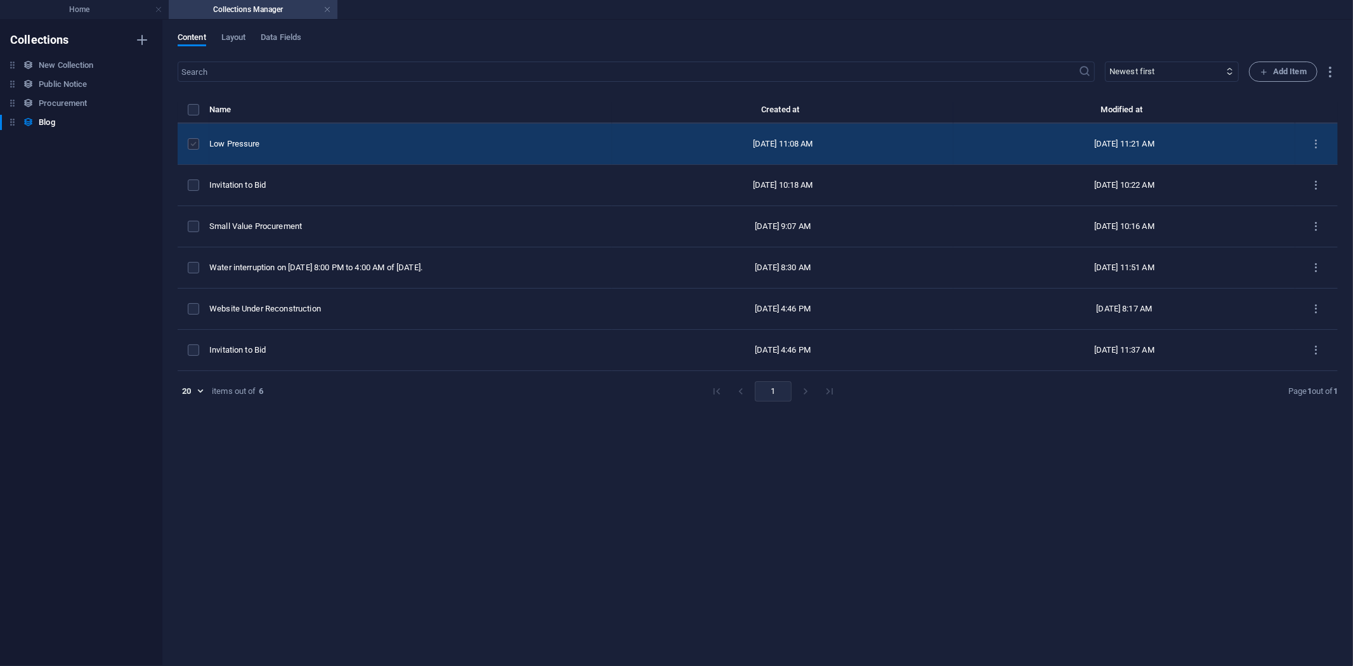
click at [192, 140] on label "items list" at bounding box center [193, 143] width 11 height 11
click at [0, 0] on input "items list" at bounding box center [0, 0] width 0 height 0
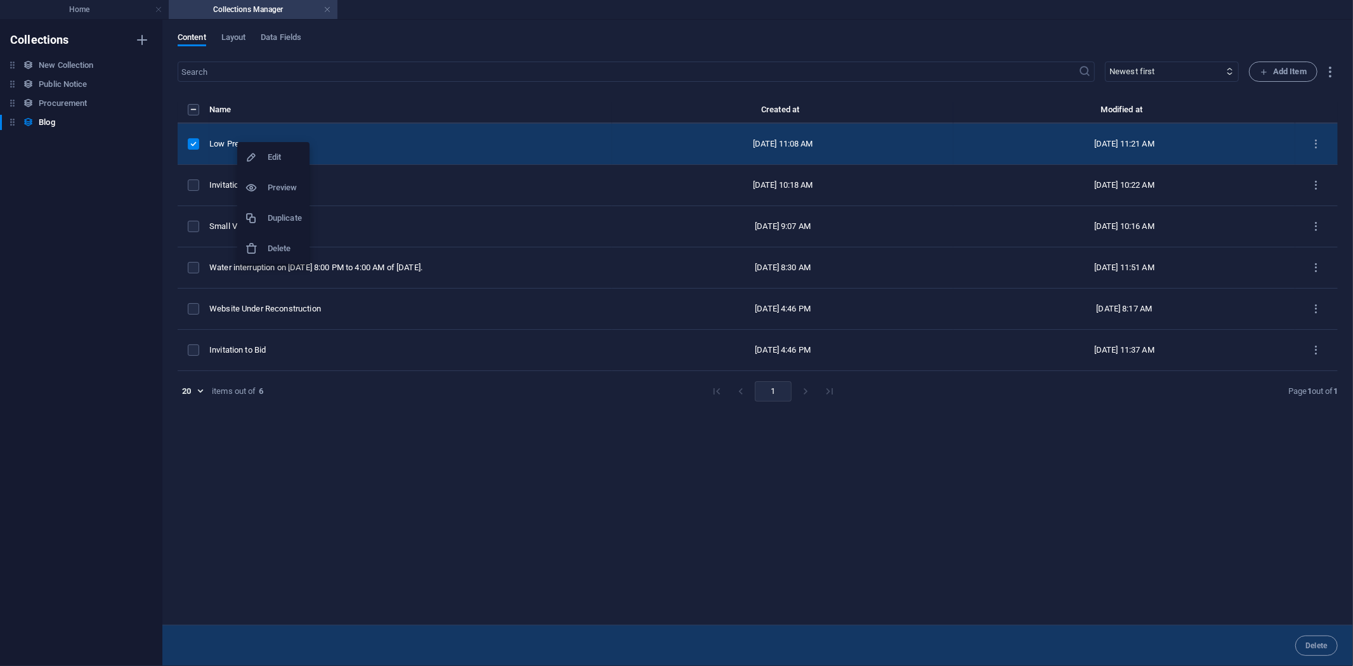
click at [277, 213] on h6 "Duplicate" at bounding box center [285, 218] width 34 height 15
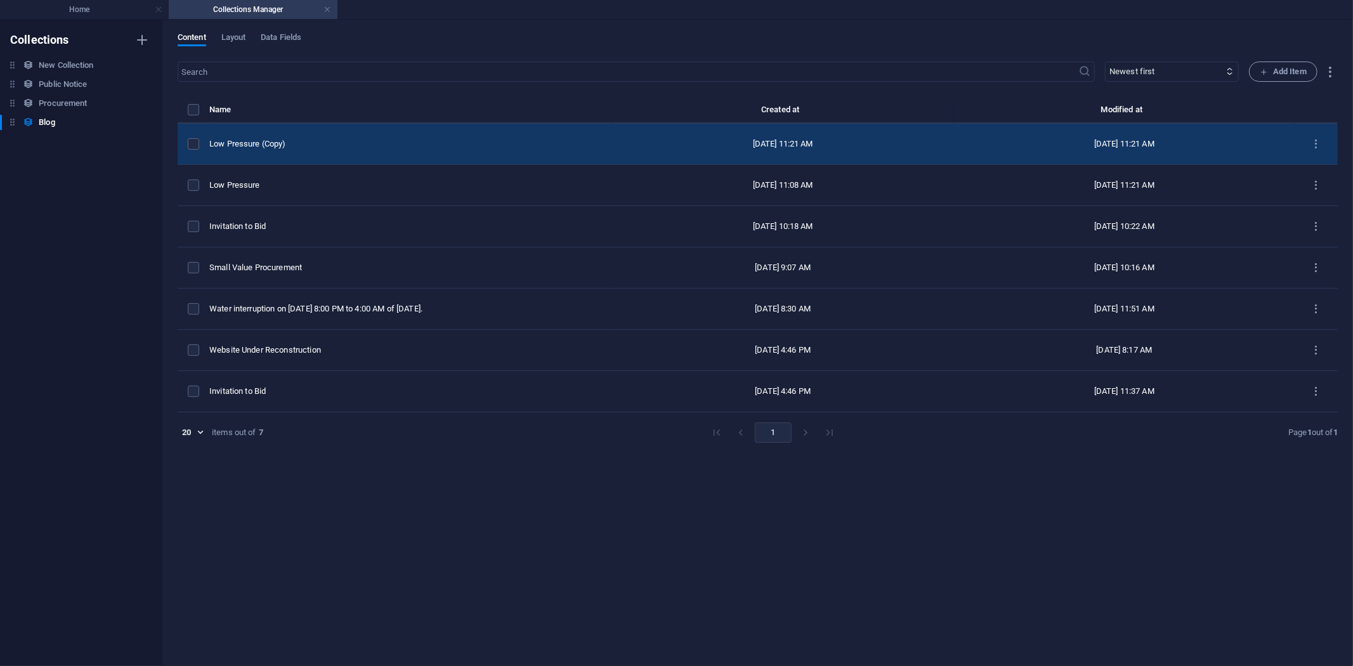
click at [263, 138] on div "Low Pressure (Copy)" at bounding box center [405, 143] width 393 height 11
select select "Water Advisory"
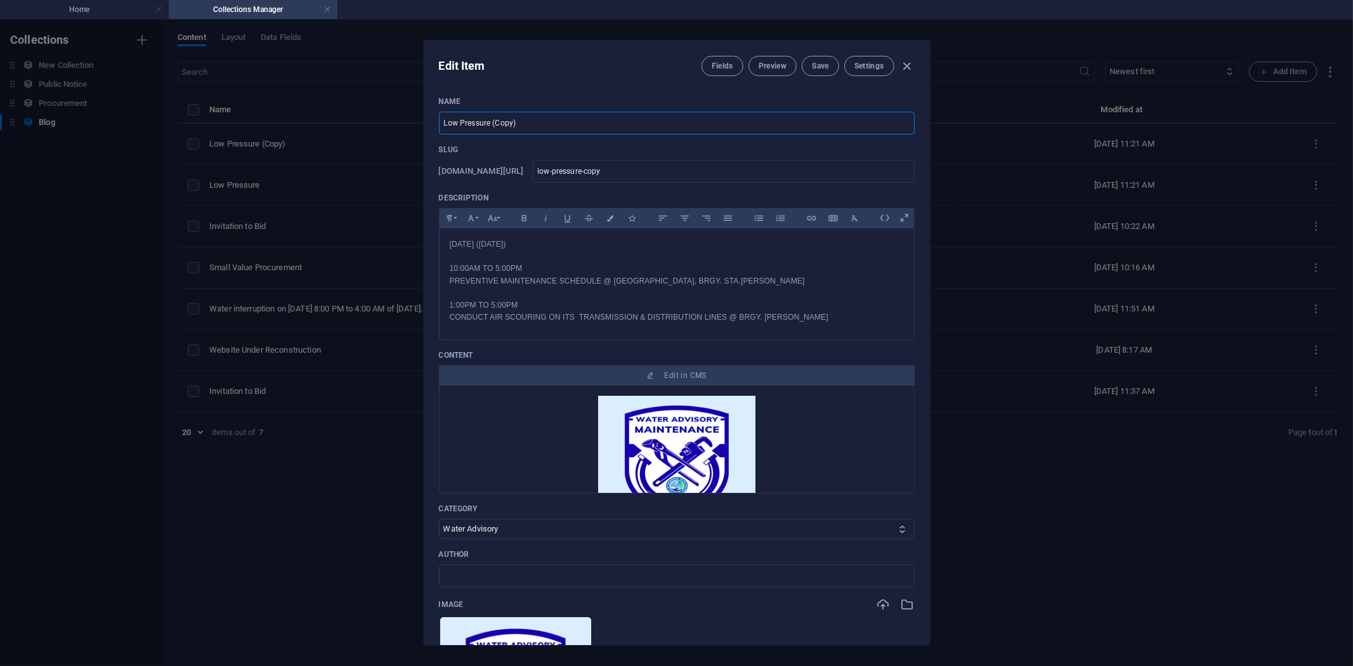
drag, startPoint x: 558, startPoint y: 121, endPoint x: 330, endPoint y: 113, distance: 228.6
click at [330, 113] on div "Edit Item Fields Preview Save Settings Name Low Pressure (Copy) ​ Slug www.exam…" at bounding box center [676, 343] width 1353 height 647
type input "N"
type input "n"
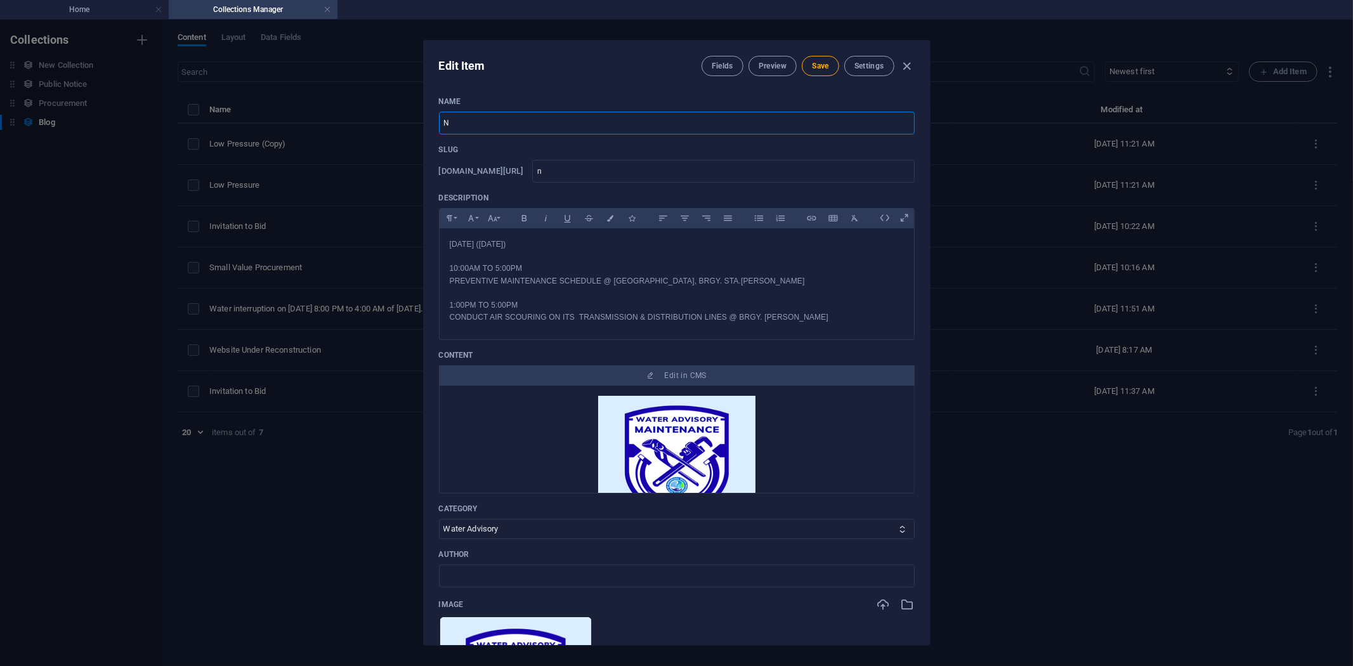
type input "NO"
type input "no"
type input "NO W"
type input "no-w"
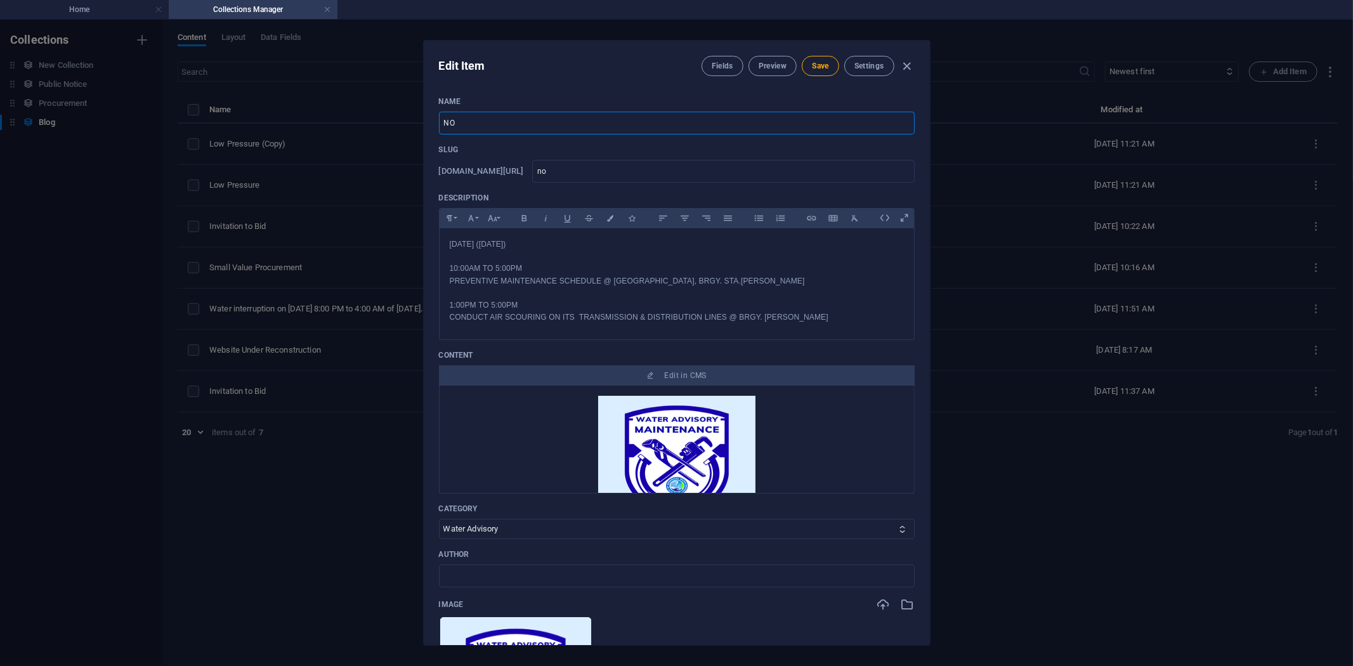
type input "no-w"
type input "NO WA"
type input "no-wa"
type input "NO WAT"
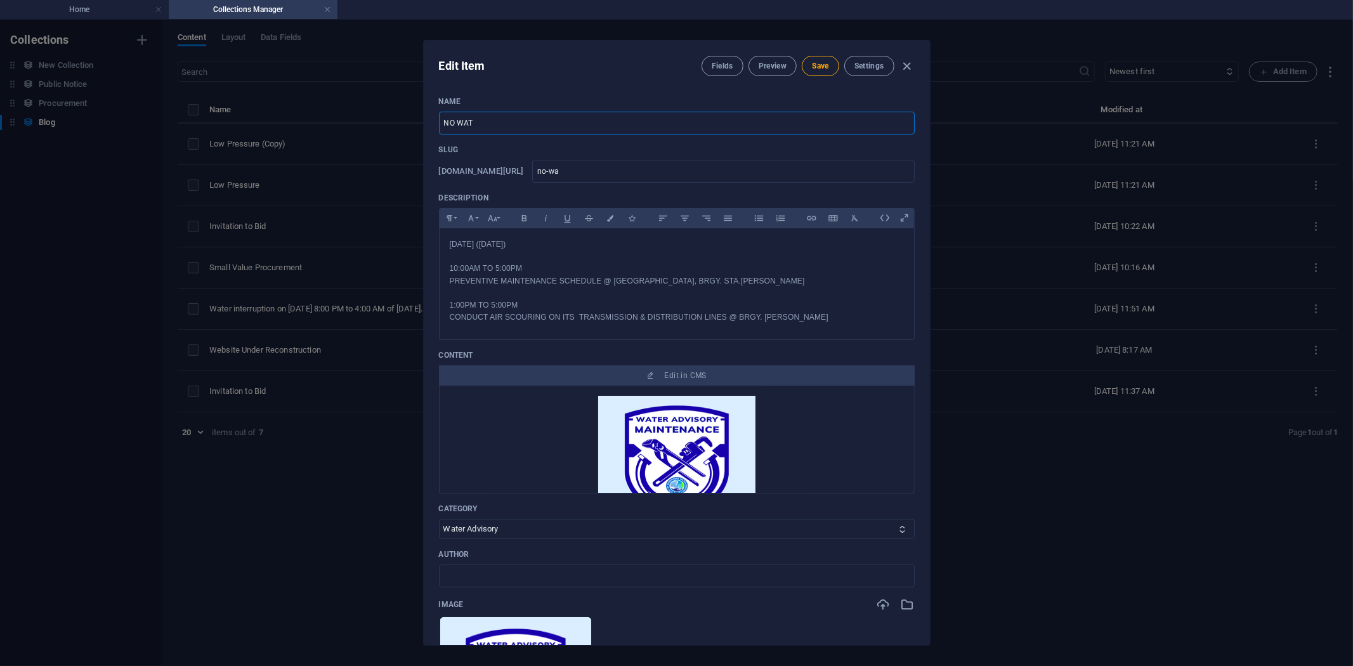
type input "no-wat"
type input "NO WATE"
type input "no-wate"
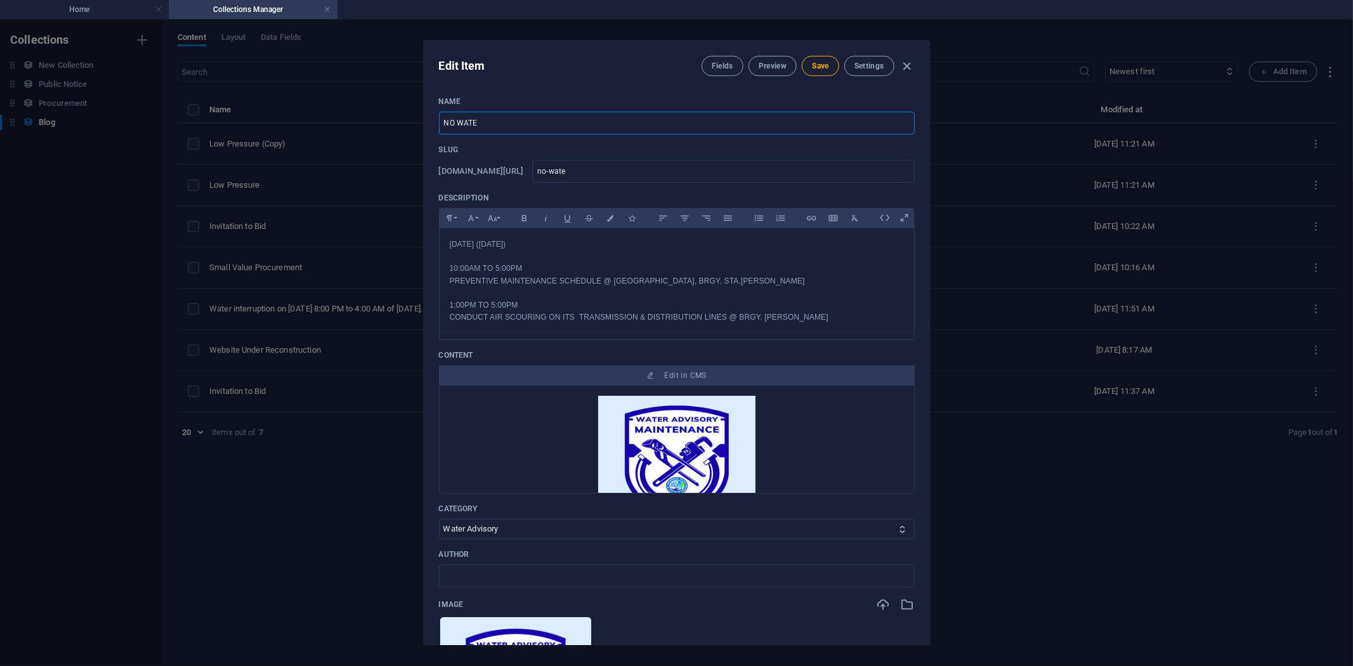
type input "NO WATER"
type input "no-water"
type input "NO WATER"
click at [576, 256] on p at bounding box center [677, 257] width 454 height 12
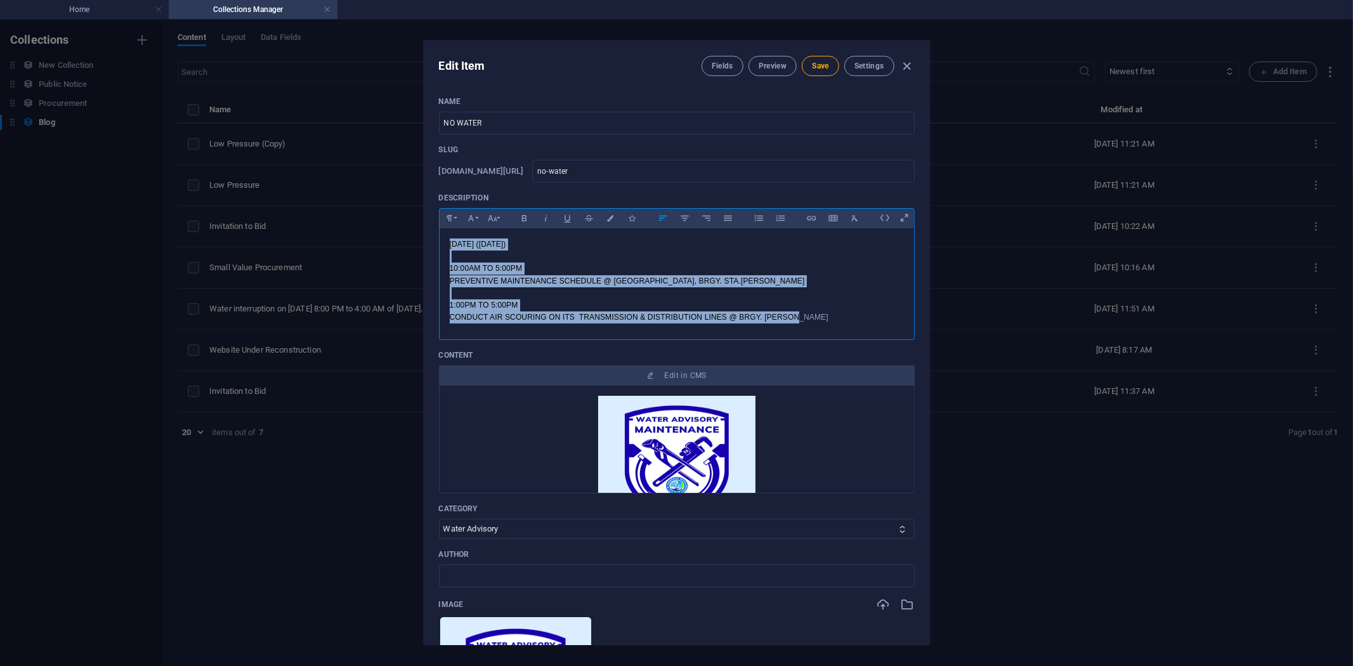
drag, startPoint x: 449, startPoint y: 242, endPoint x: 820, endPoint y: 322, distance: 379.1
click at [820, 322] on div "OCTOBER 07, 2025 (Tuesday) 10:00AM TO 5:00PM PREVENTIVE MAINTENANCE SCHEDULE @ …" at bounding box center [677, 280] width 475 height 105
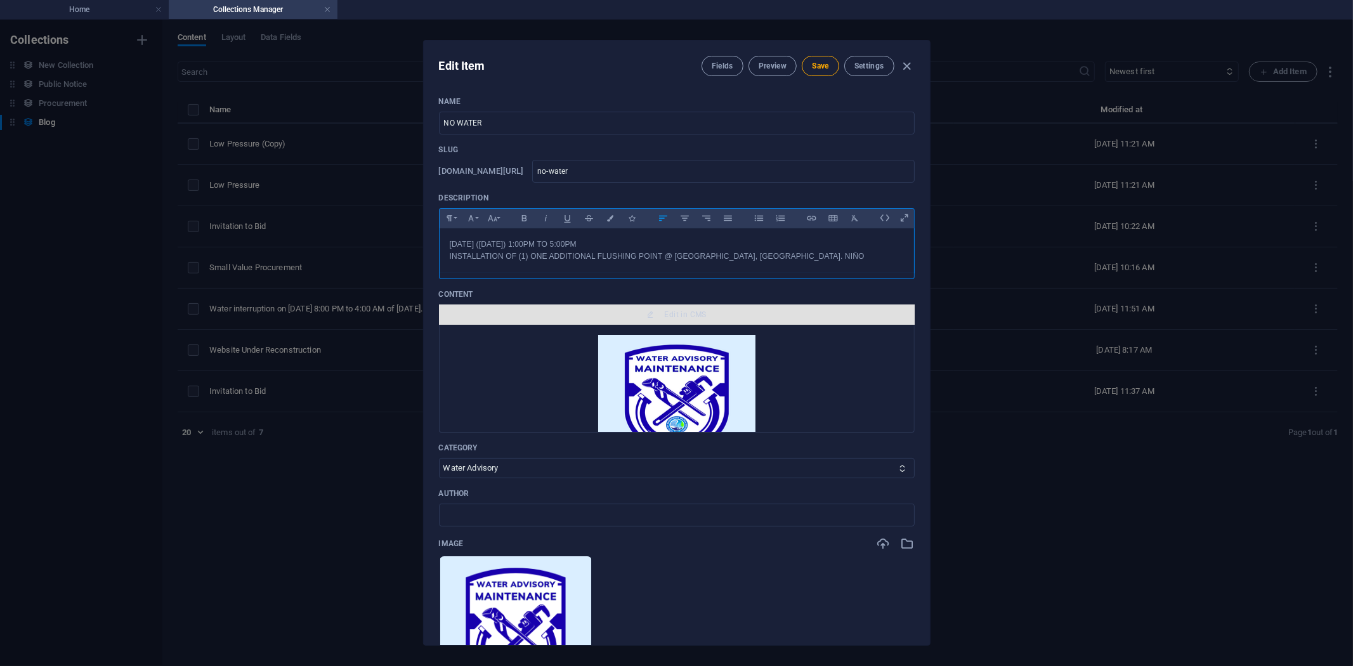
click at [676, 311] on span "Edit in CMS" at bounding box center [686, 315] width 42 height 10
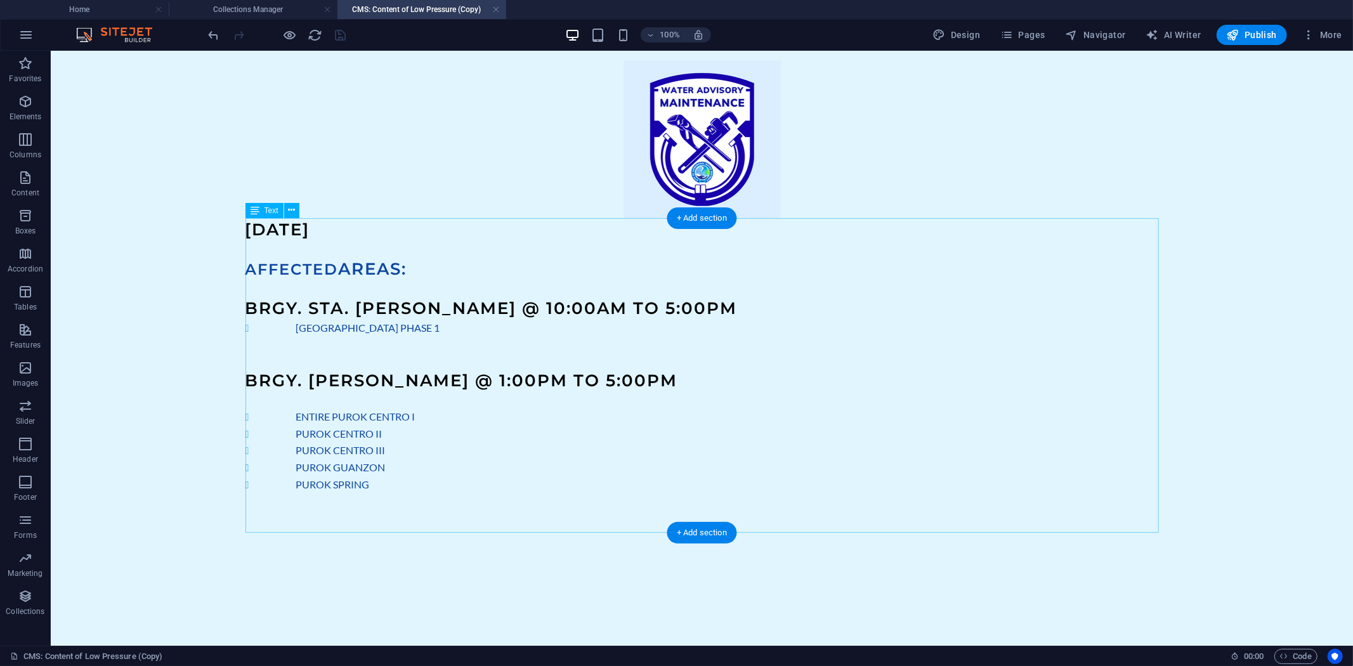
scroll to position [0, 0]
click at [349, 225] on div "OCTOBER 7, 2025 AFFECTED AREAS: BRGY. STA. CRUZ @ 10:00AM TO 5:00PM SAN ANTONIO…" at bounding box center [702, 375] width 914 height 314
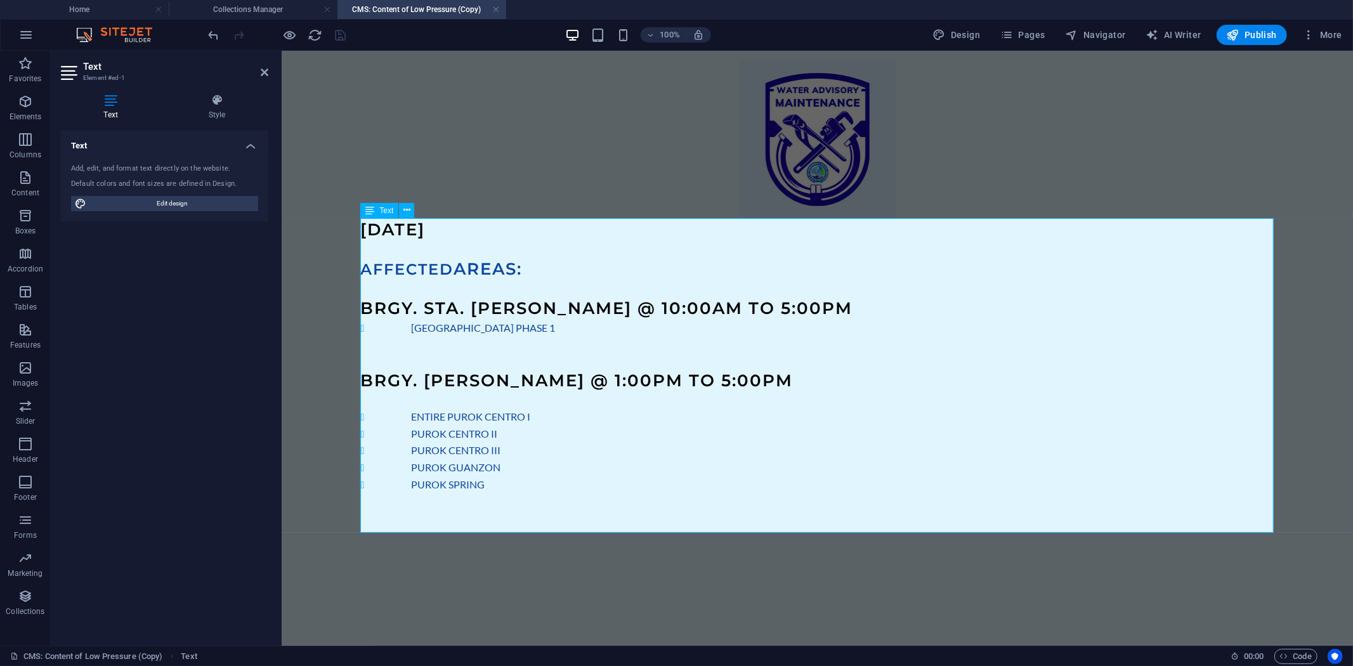
click at [425, 230] on span "OCTOBER 7, 2025" at bounding box center [392, 229] width 65 height 20
click at [527, 504] on h3 at bounding box center [817, 503] width 914 height 23
click at [405, 251] on p at bounding box center [817, 248] width 914 height 16
drag, startPoint x: 450, startPoint y: 306, endPoint x: 520, endPoint y: 305, distance: 69.8
click at [520, 305] on span "BRGY. STA. CRUZ @ 10:00AM TO 5:00PM" at bounding box center [606, 308] width 492 height 20
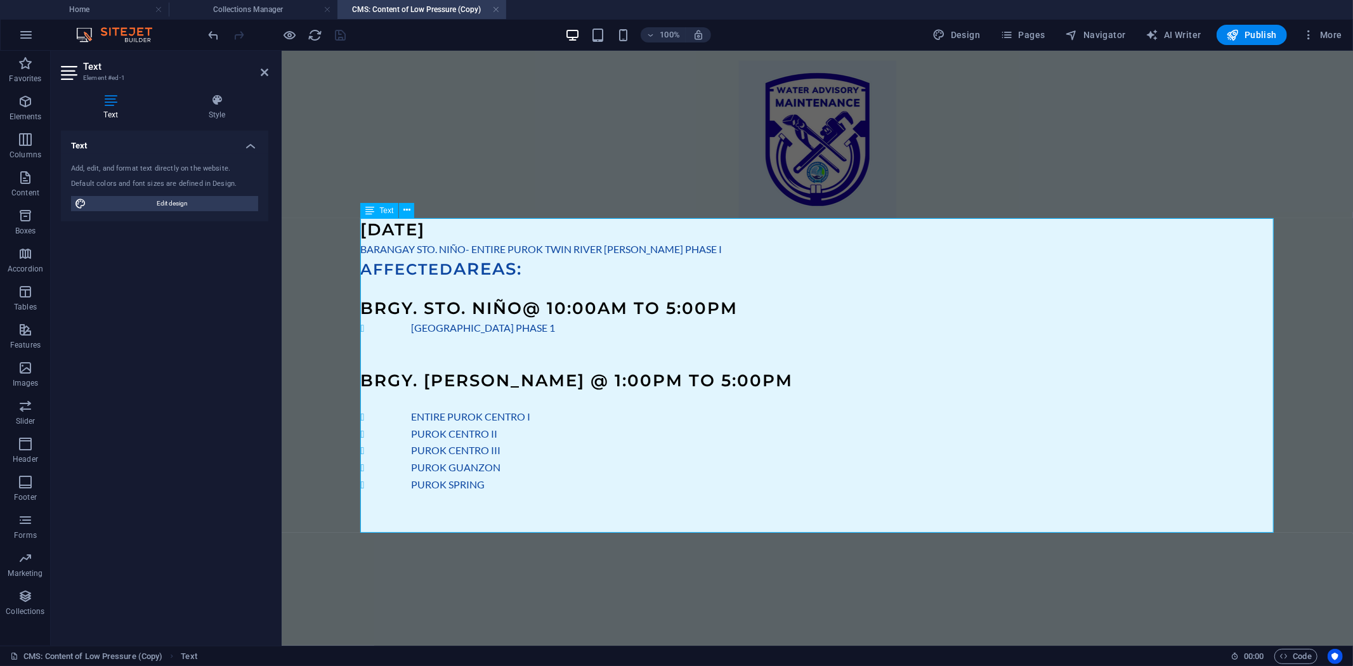
drag, startPoint x: 524, startPoint y: 304, endPoint x: 750, endPoint y: 302, distance: 225.9
click at [750, 302] on h3 "BRGY. STO. NIÑO @ 10:00AM TO 5:00PM" at bounding box center [817, 307] width 914 height 23
click at [562, 307] on span "BRGY. STO. NIÑO @ 10:00AM TO 5:00PM" at bounding box center [549, 308] width 378 height 20
click at [414, 325] on span "SAN ANTONIO SUBDIVISION PHASE 1" at bounding box center [483, 327] width 144 height 12
click at [411, 326] on span "SAN ANTONIO SUBDIVISION PHASE 1" at bounding box center [483, 327] width 144 height 12
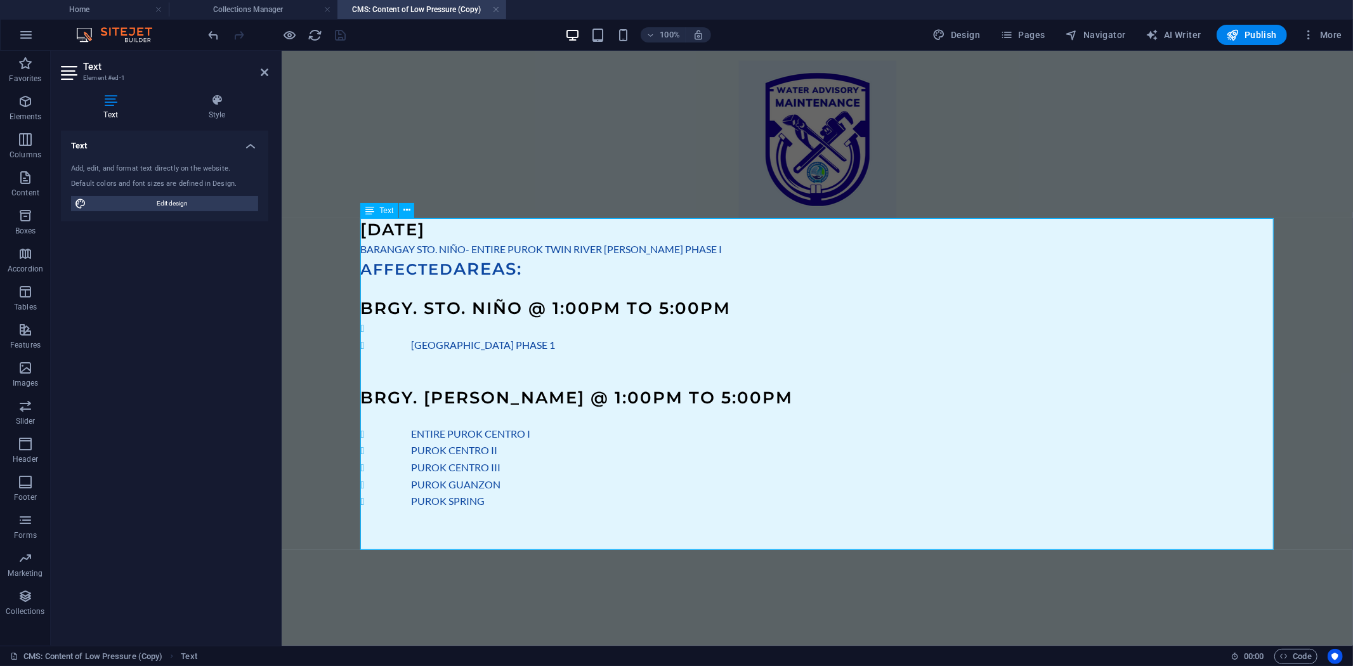
click at [411, 331] on li at bounding box center [842, 327] width 863 height 17
click at [578, 328] on span "ENTIRE PUROK TWIN RIVER WEST- AGREDA PHASE II" at bounding box center [538, 327] width 254 height 12
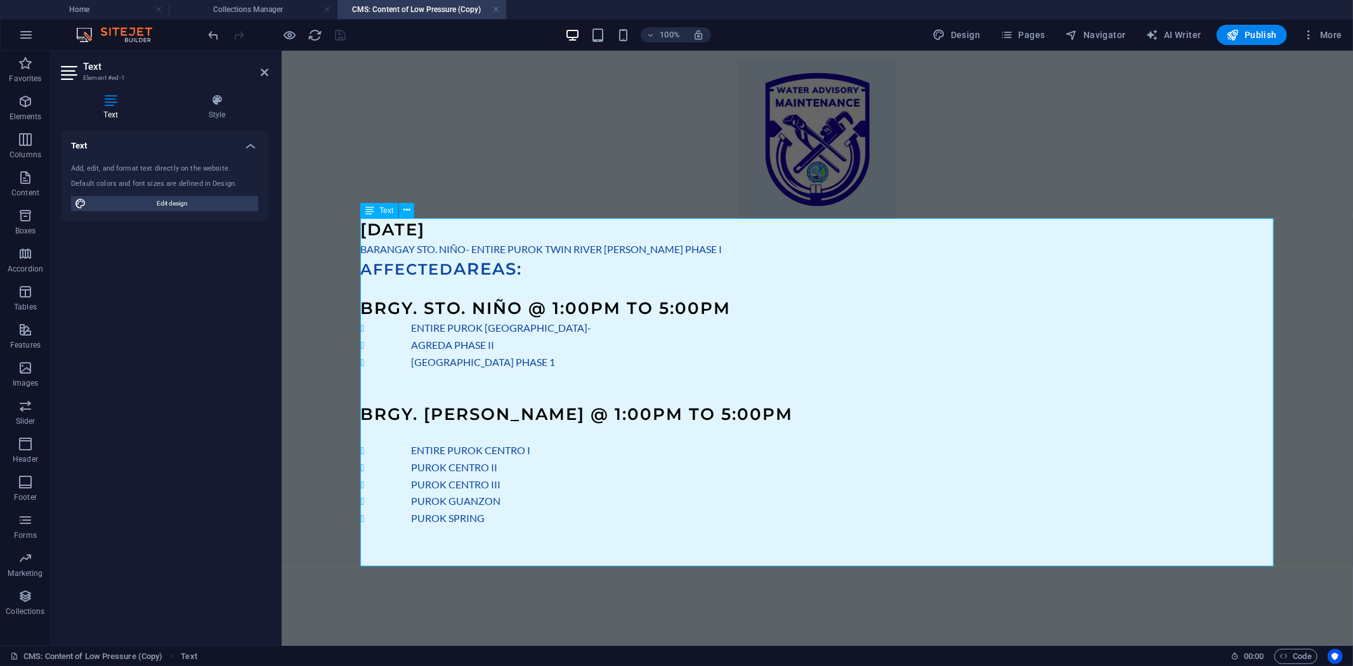
click at [590, 327] on li "ENTIRE PUROK TWIN RIVER WEST-" at bounding box center [842, 327] width 863 height 17
drag, startPoint x: 598, startPoint y: 361, endPoint x: 551, endPoint y: 521, distance: 166.7
click at [411, 364] on li "SAN ANTONIO SUBDIVISION PHASE 1" at bounding box center [842, 361] width 863 height 17
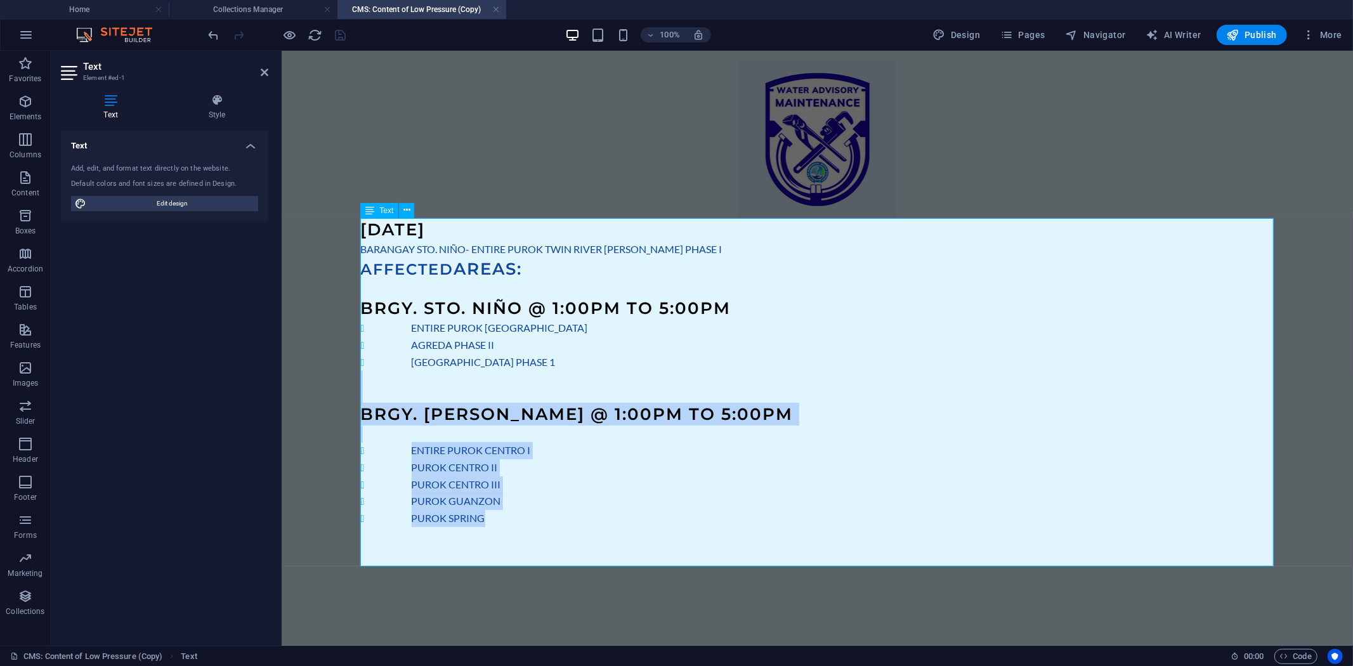
drag, startPoint x: 484, startPoint y: 523, endPoint x: 360, endPoint y: 384, distance: 186.1
click at [360, 384] on div "OCTOBER 8, 2025 BARANGAY STO. NIÑO- ENTIRE PUROK TWIN RIVER WEST- AGREDA PHASE …" at bounding box center [817, 392] width 914 height 348
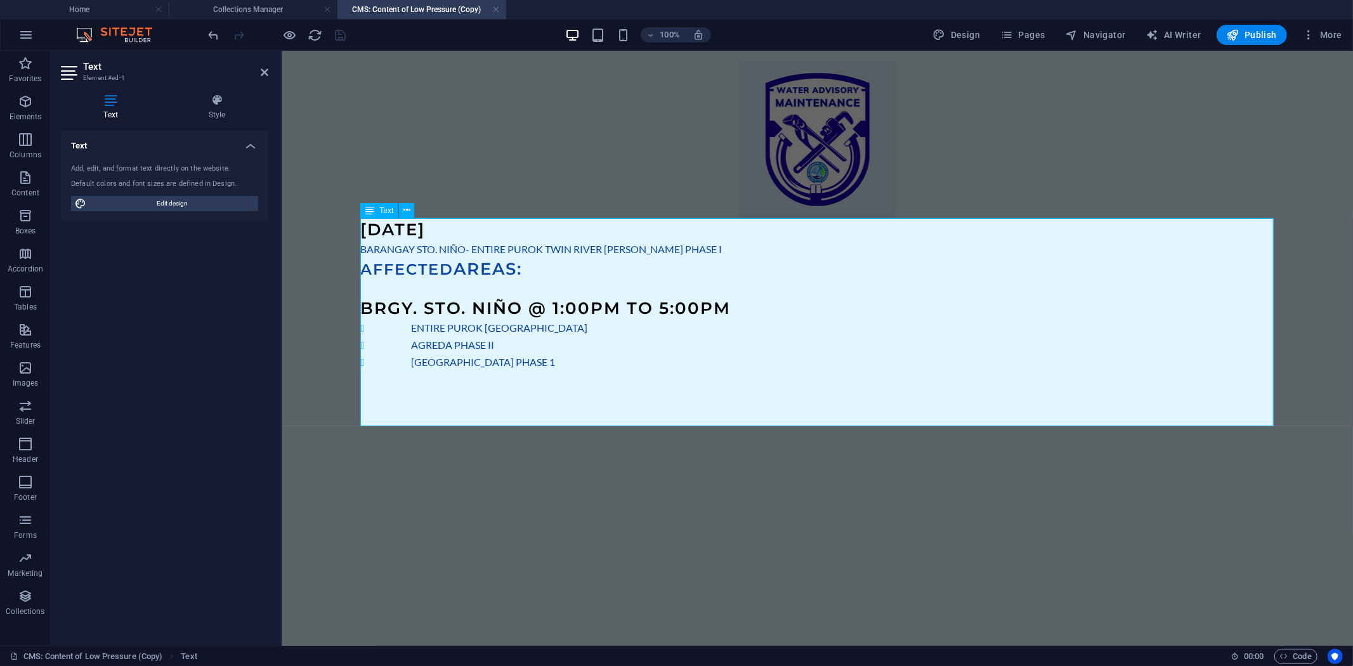
drag, startPoint x: 596, startPoint y: 361, endPoint x: 379, endPoint y: 362, distance: 217.6
click at [411, 362] on li "SAN ANTONIO SUBDIVISION PHASE 1" at bounding box center [842, 361] width 863 height 17
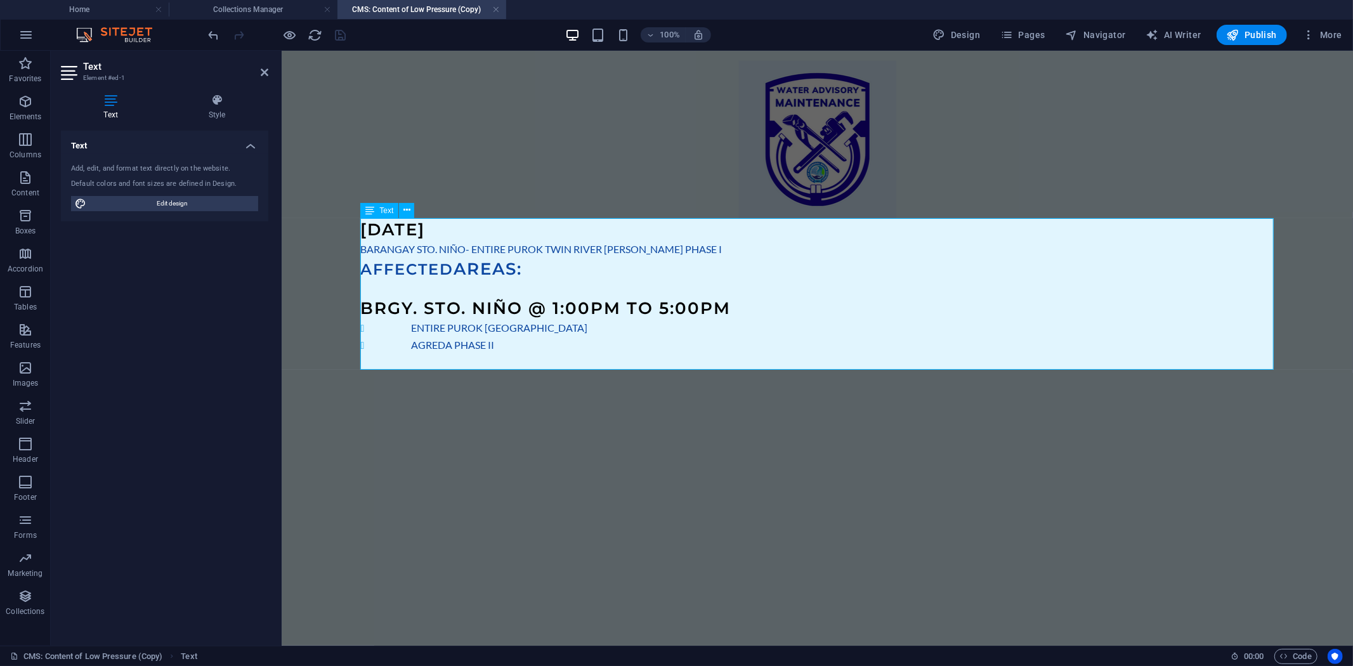
click at [549, 236] on h3 "OCTOBER 8, 2025" at bounding box center [817, 229] width 914 height 23
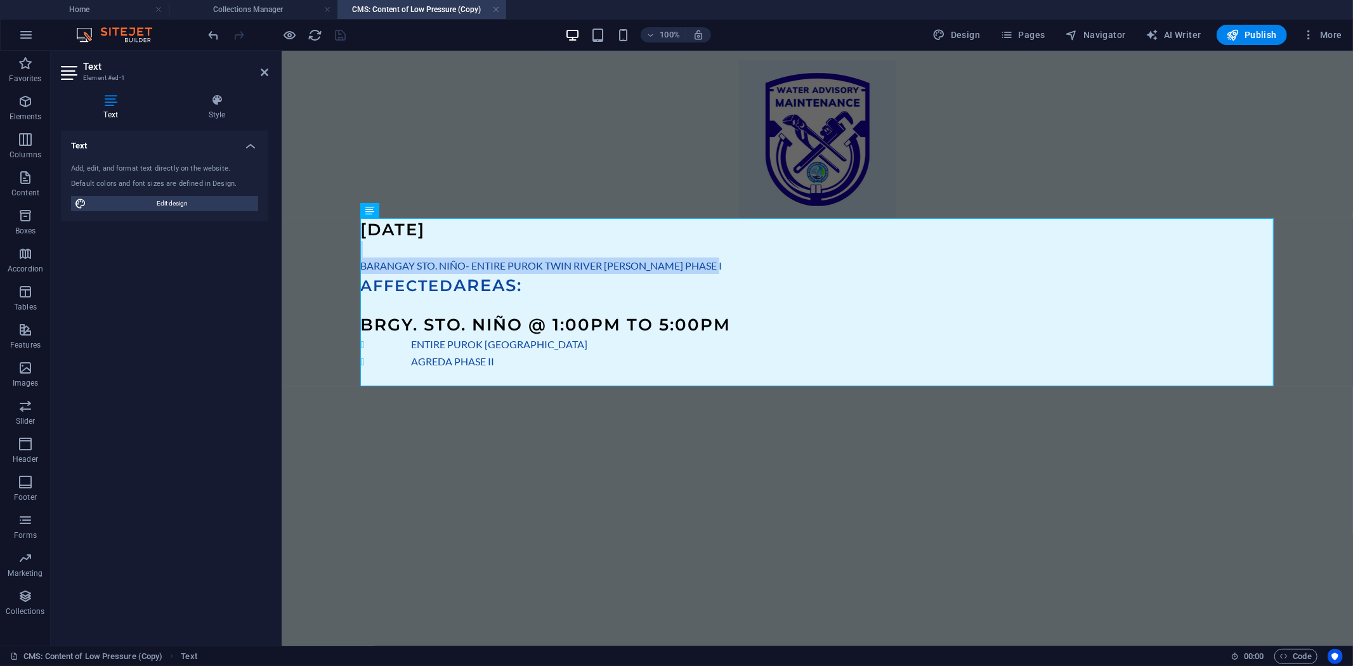
drag, startPoint x: 727, startPoint y: 263, endPoint x: 339, endPoint y: 245, distance: 387.5
click at [339, 245] on div "OCTOBER 8, 2025 ​ BARANGAY STO. NIÑO- ENTIRE PUROK TWIN RIVER WEST- AGREDA PHAS…" at bounding box center [817, 223] width 1015 height 346
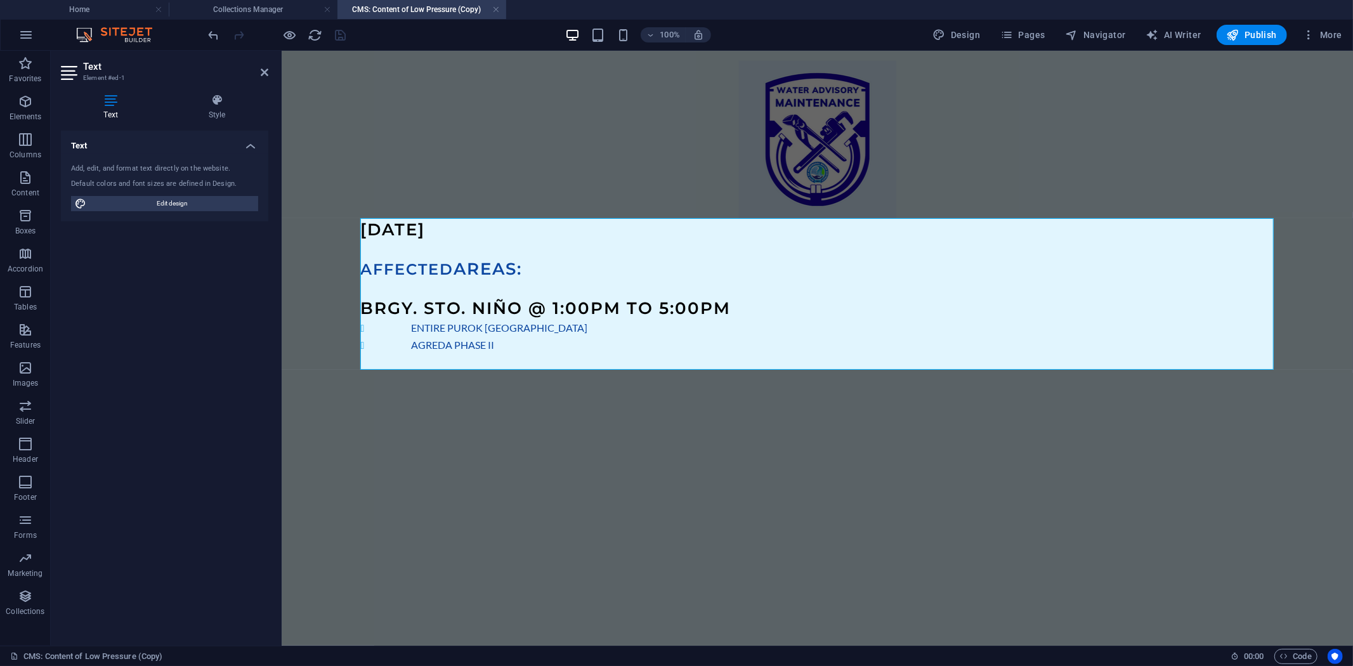
click at [607, 379] on html "Skip to main content OCTOBER 8, 2025 AFFECTED AREAS: BRGY. STO. NIÑO @ 1:00PM T…" at bounding box center [817, 214] width 1072 height 329
click at [657, 294] on p at bounding box center [817, 288] width 914 height 16
click at [658, 292] on p at bounding box center [817, 288] width 914 height 16
click at [541, 379] on html "Skip to main content OCTOBER 8, 2025 AFFECTED AREAS: BRGY. STO. NIÑO @ 1:00PM T…" at bounding box center [817, 214] width 1072 height 329
click at [336, 152] on div "OCTOBER 8, 2025 AFFECTED AREAS: BRGY. STO. NIÑO @ 1:00PM TO 5:00PM ENTIRE PUROK…" at bounding box center [817, 214] width 1015 height 329
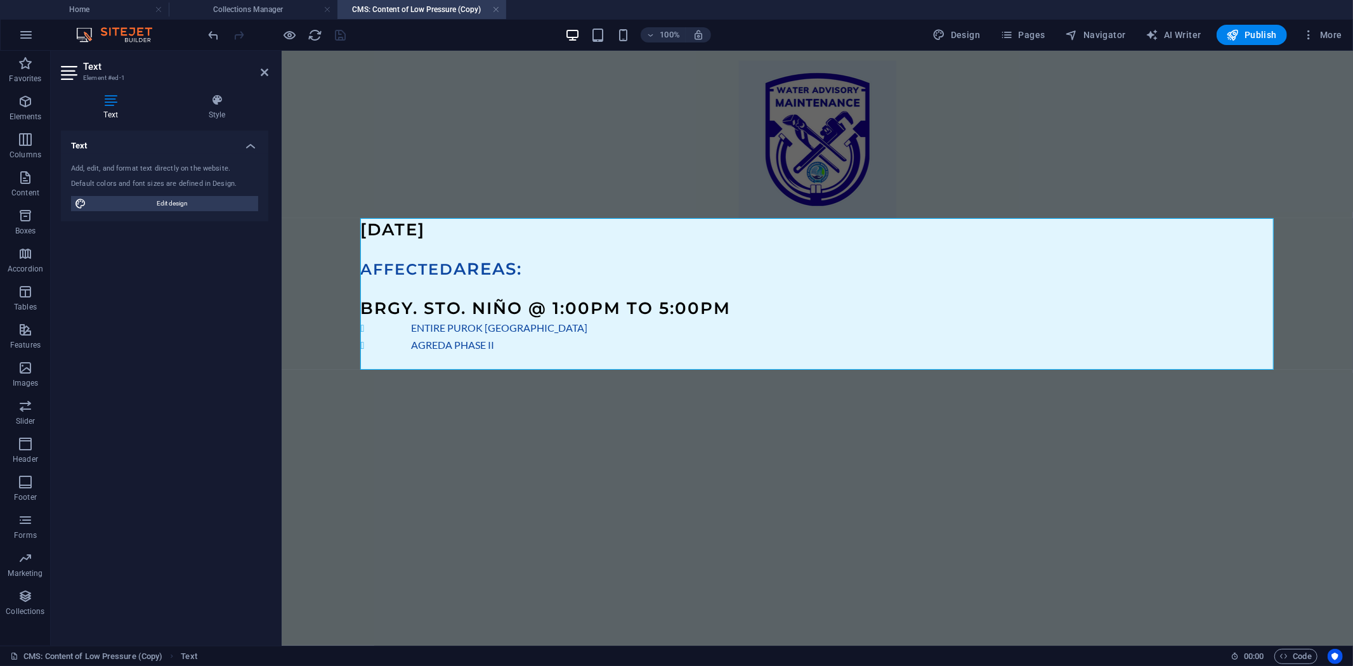
click at [336, 152] on div "OCTOBER 8, 2025 AFFECTED AREAS: BRGY. STO. NIÑO @ 1:00PM TO 5:00PM ENTIRE PUROK…" at bounding box center [817, 214] width 1015 height 329
click at [452, 240] on h3 "OCTOBER 8, 2025" at bounding box center [817, 229] width 914 height 23
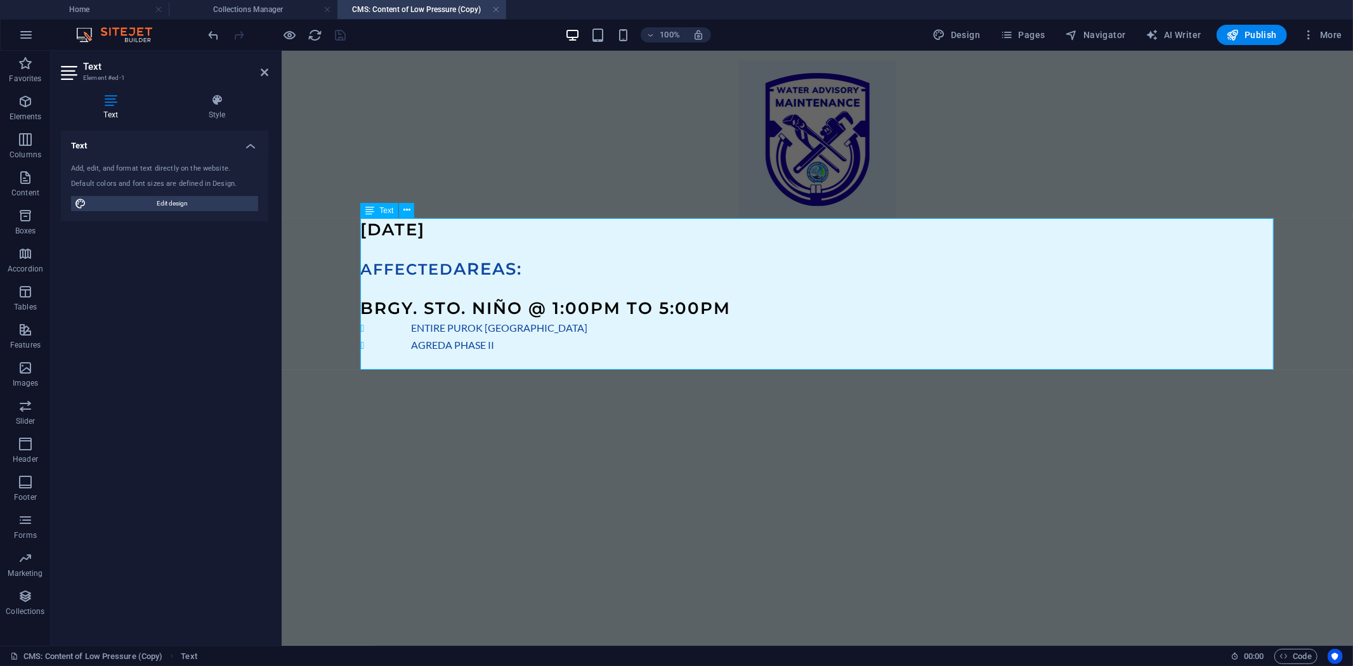
click at [450, 260] on span "AFFECTED" at bounding box center [406, 269] width 93 height 18
click at [437, 277] on span "AFFECTED" at bounding box center [406, 269] width 93 height 18
click at [466, 168] on figure at bounding box center [817, 138] width 914 height 157
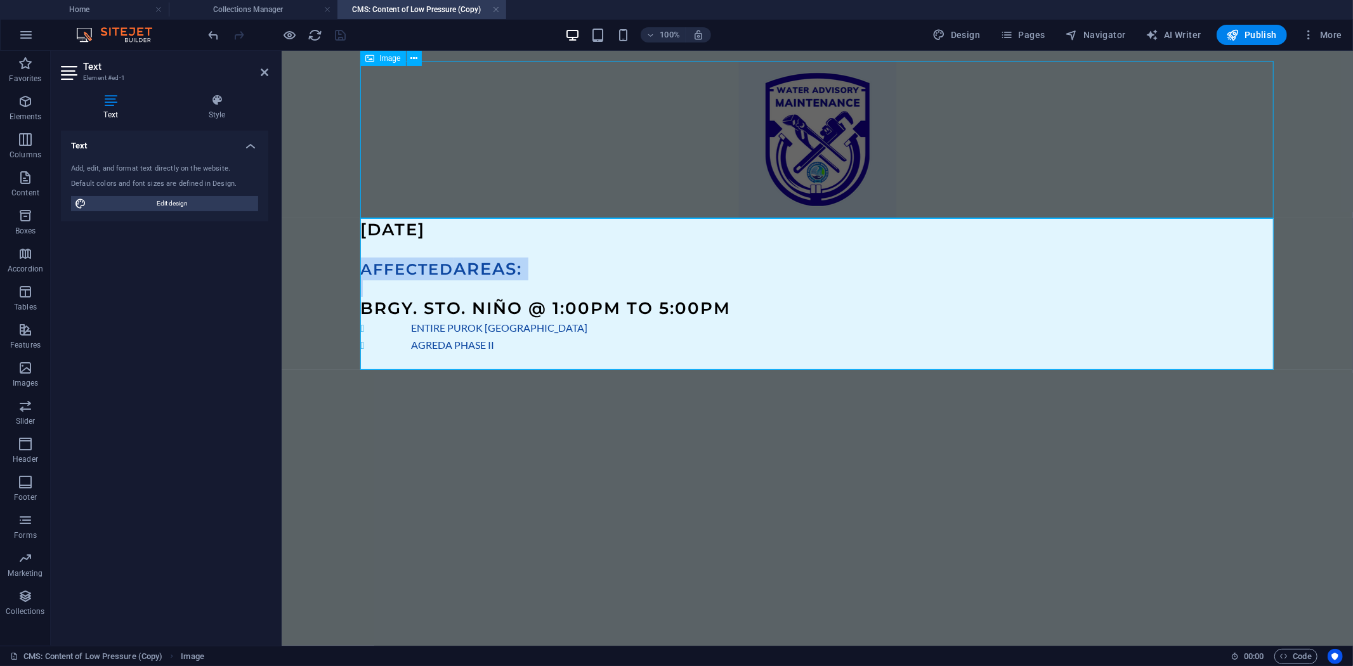
click at [466, 168] on figure at bounding box center [817, 138] width 914 height 157
select select "px"
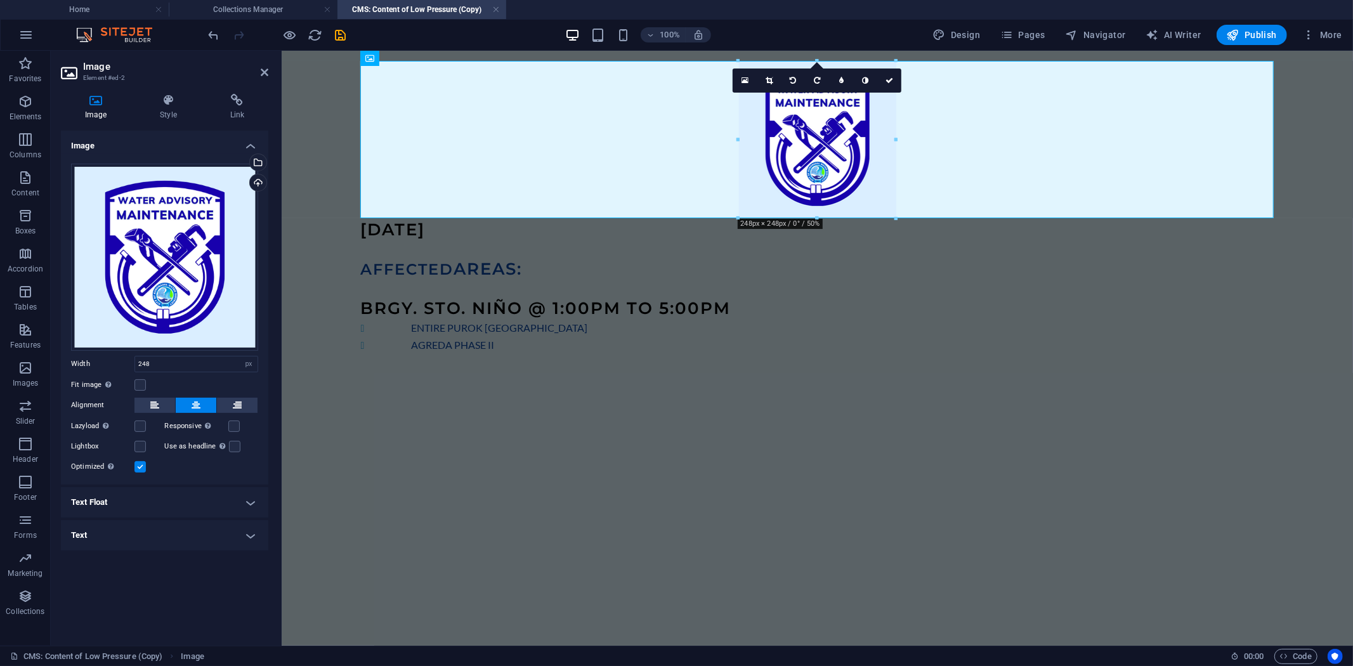
click at [483, 364] on html "Skip to main content OCTOBER 8, 2025 AFFECTED AREAS: BRGY. STO. NIÑO @ 1:00PM T…" at bounding box center [817, 206] width 1072 height 313
click at [491, 289] on div "OCTOBER 8, 2025 AFFECTED AREAS: BRGY. STO. NIÑO @ 1:00PM TO 5:00PM ENTIRE PUROK…" at bounding box center [817, 286] width 914 height 136
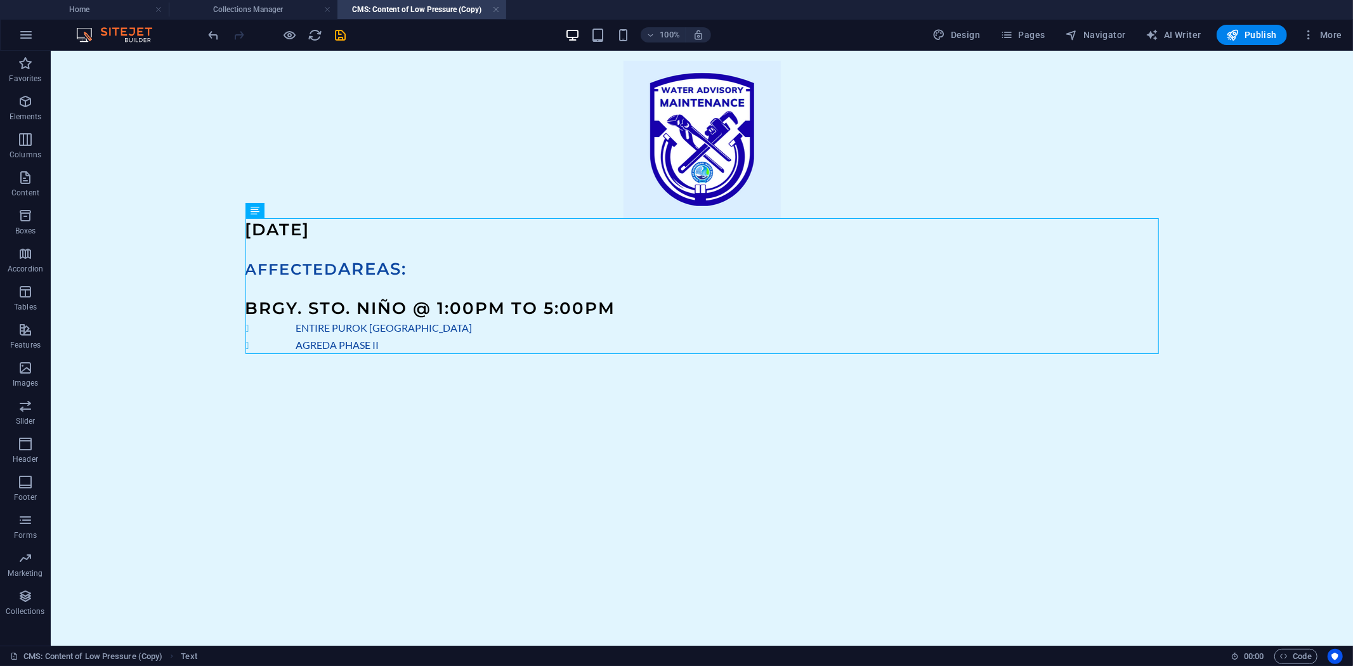
click at [176, 233] on body "Skip to main content OCTOBER 8, 2025 AFFECTED AREAS: BRGY. STO. NIÑO @ 1:00PM T…" at bounding box center [701, 206] width 1303 height 313
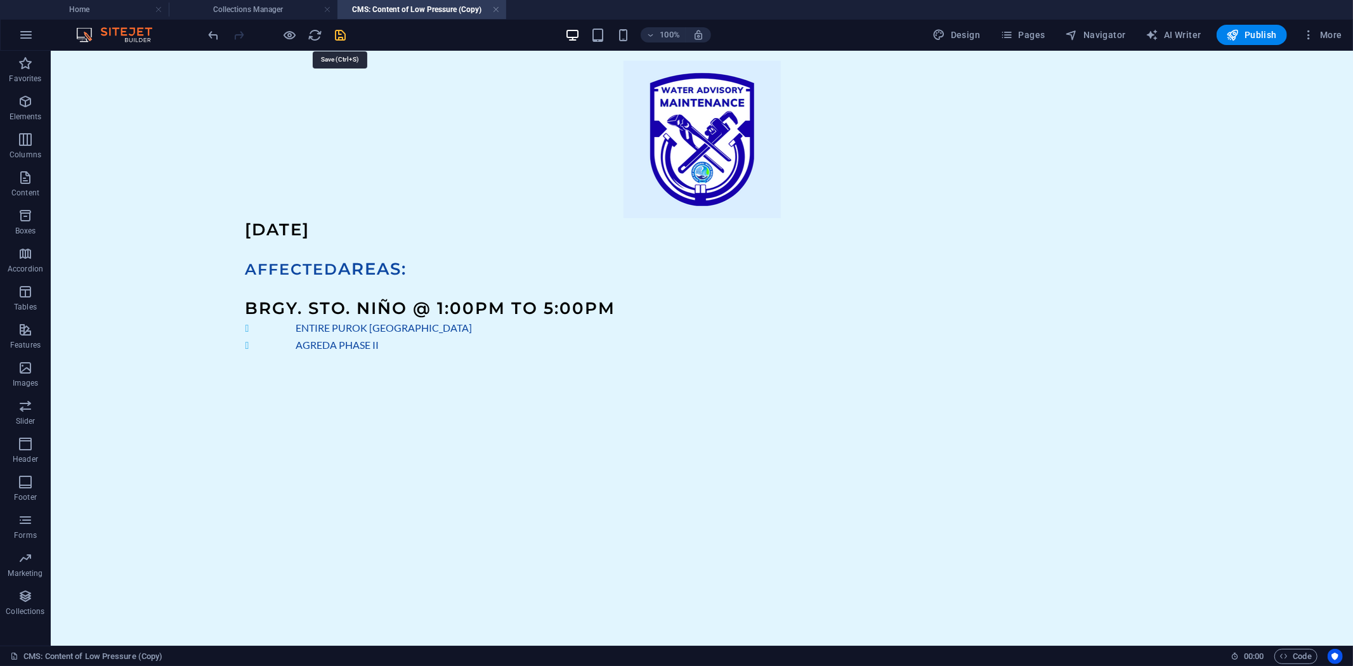
click at [343, 34] on icon "save" at bounding box center [341, 35] width 15 height 15
click at [250, 8] on h4 "Collections Manager" at bounding box center [253, 10] width 169 height 14
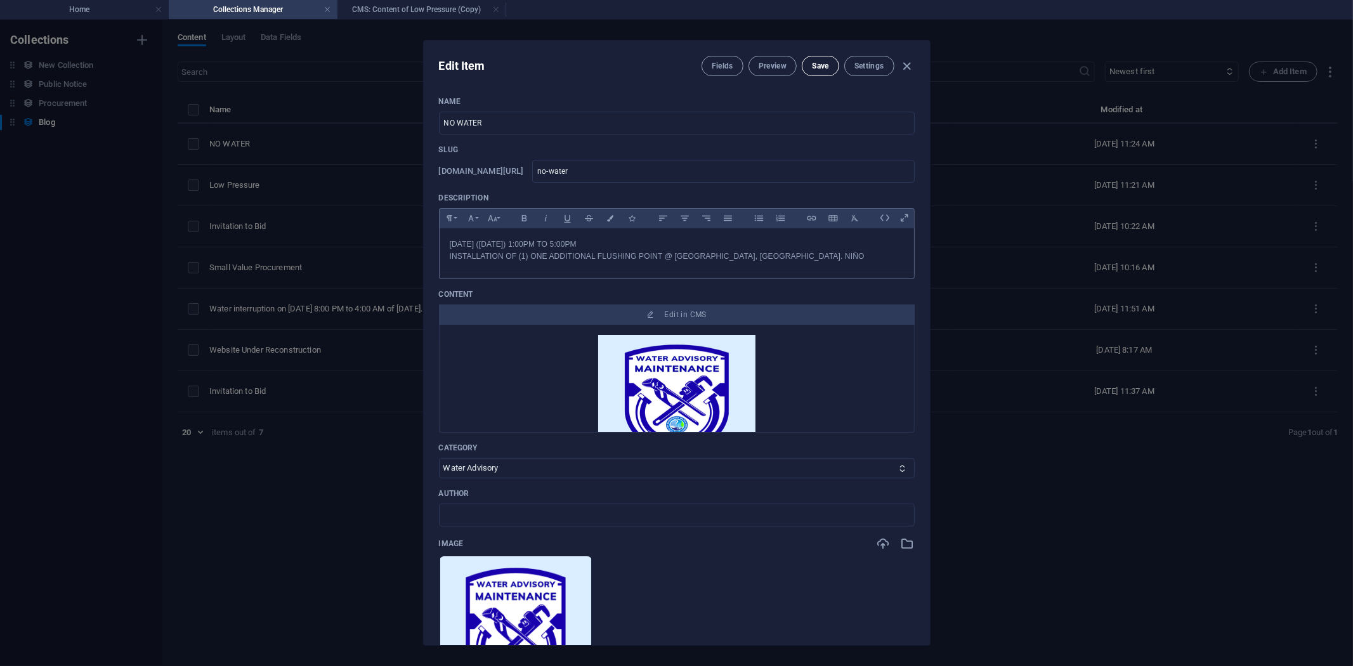
click at [825, 62] on span "Save" at bounding box center [820, 66] width 16 height 10
click at [909, 62] on icon "button" at bounding box center [907, 66] width 15 height 15
type input "2025-10-06"
type input "no-water"
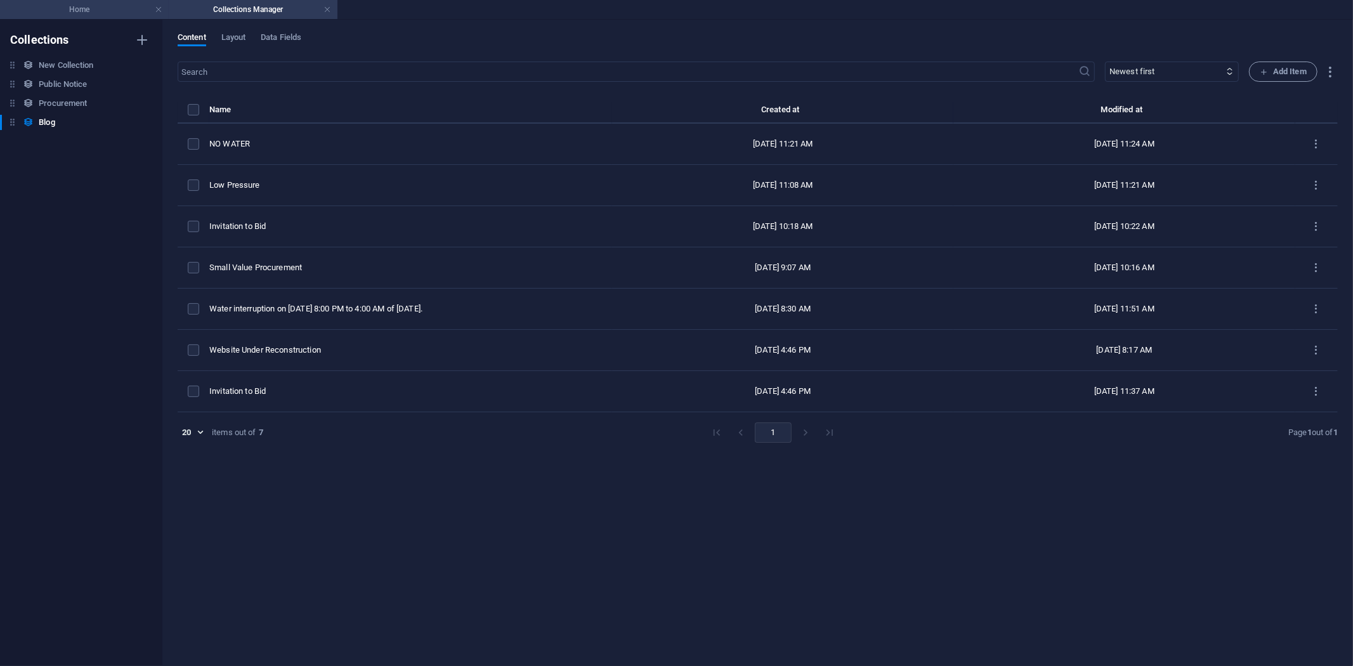
click at [86, 8] on h4 "Home" at bounding box center [84, 10] width 169 height 14
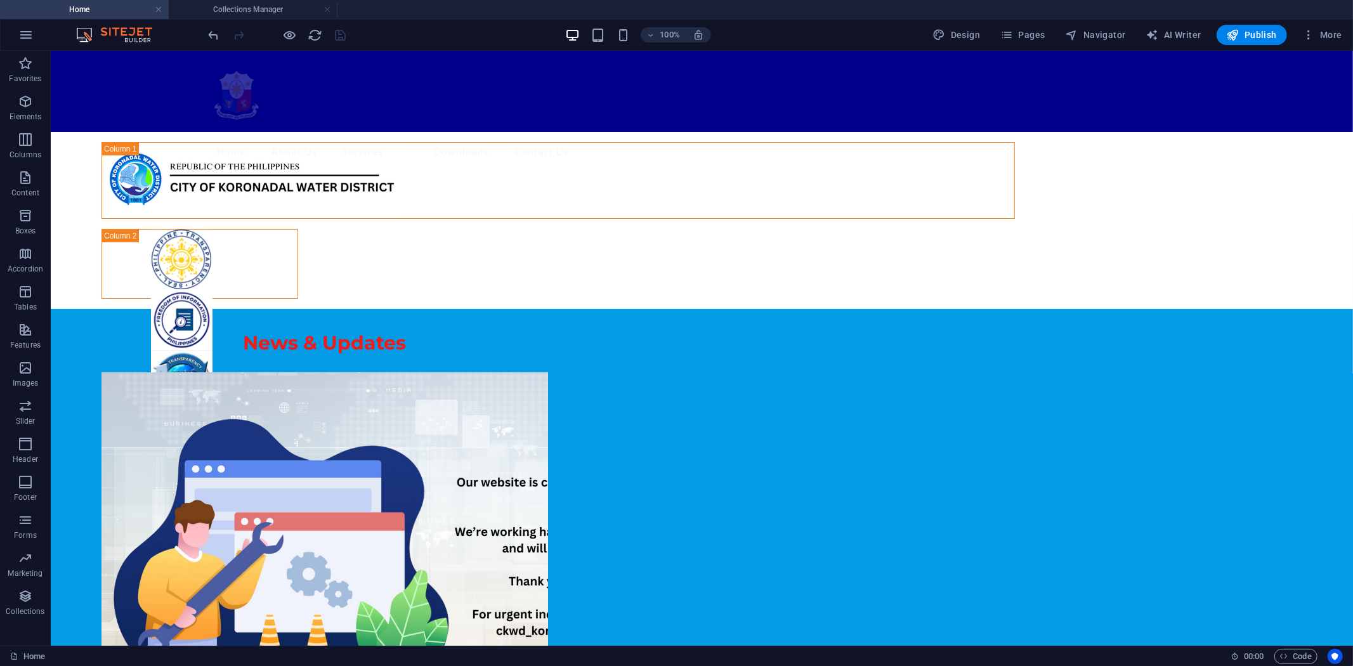
scroll to position [352, 0]
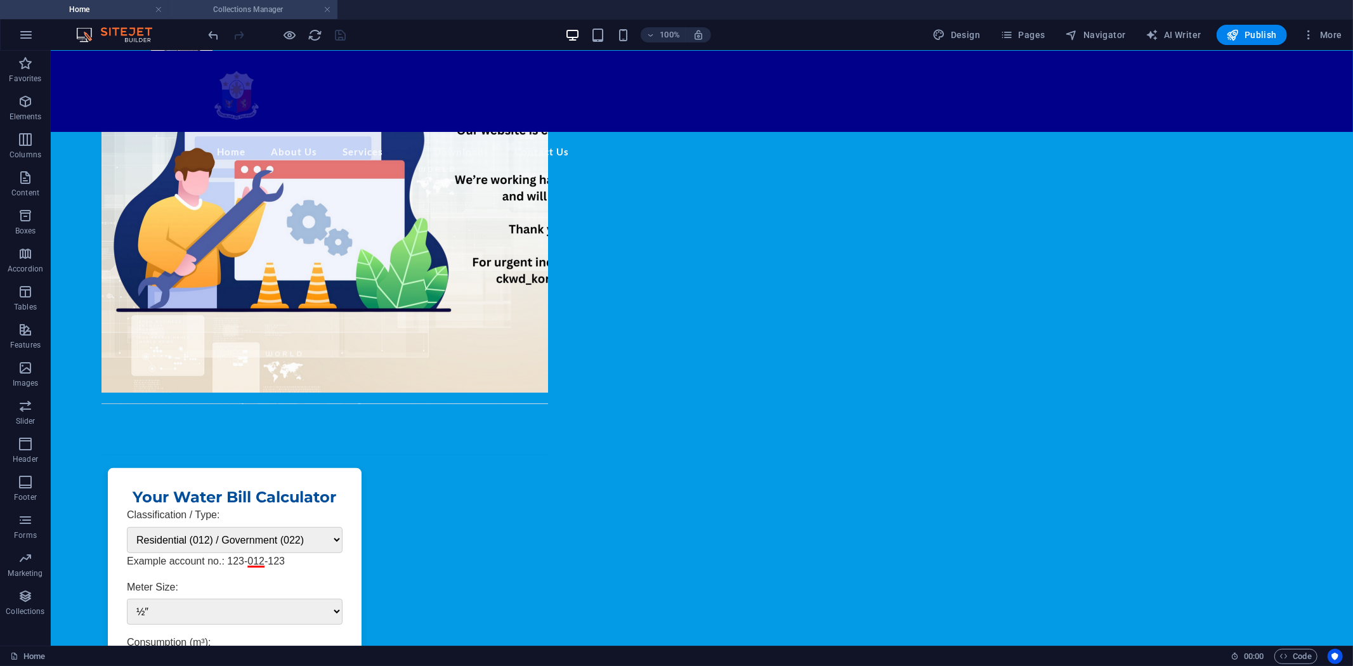
click at [258, 10] on h4 "Collections Manager" at bounding box center [253, 10] width 169 height 14
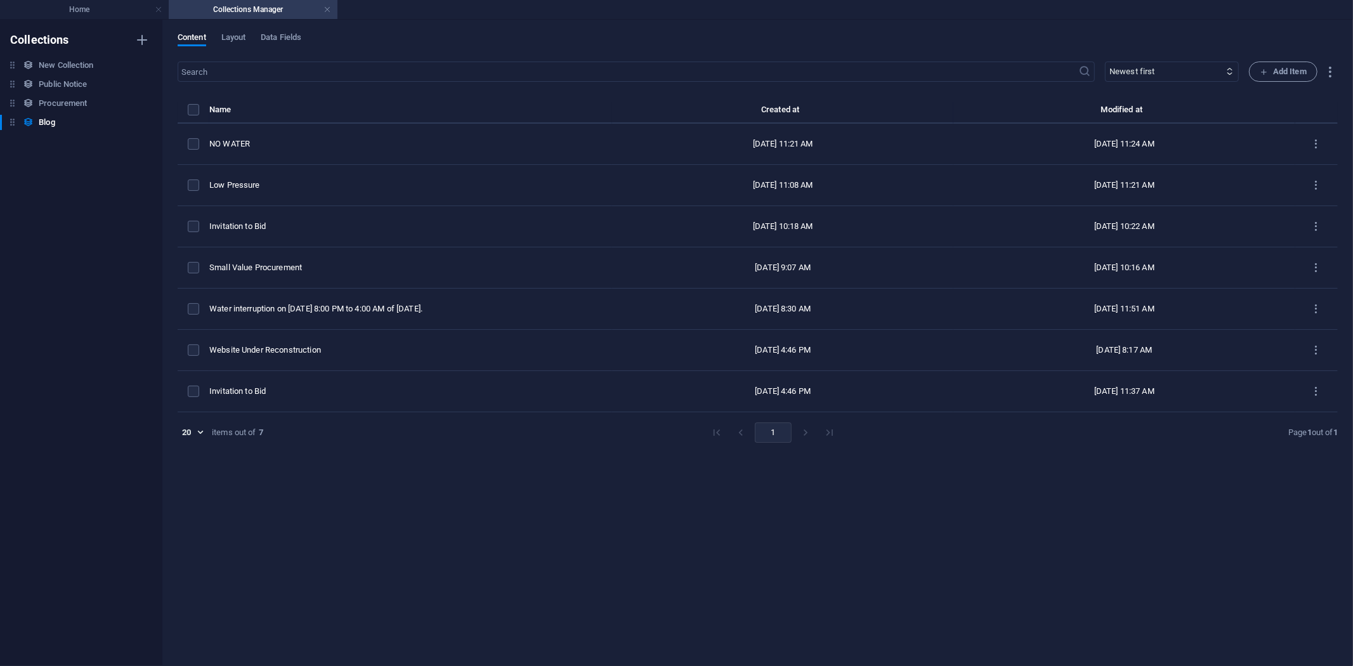
scroll to position [0, 0]
click at [102, 7] on h4 "Home" at bounding box center [84, 10] width 169 height 14
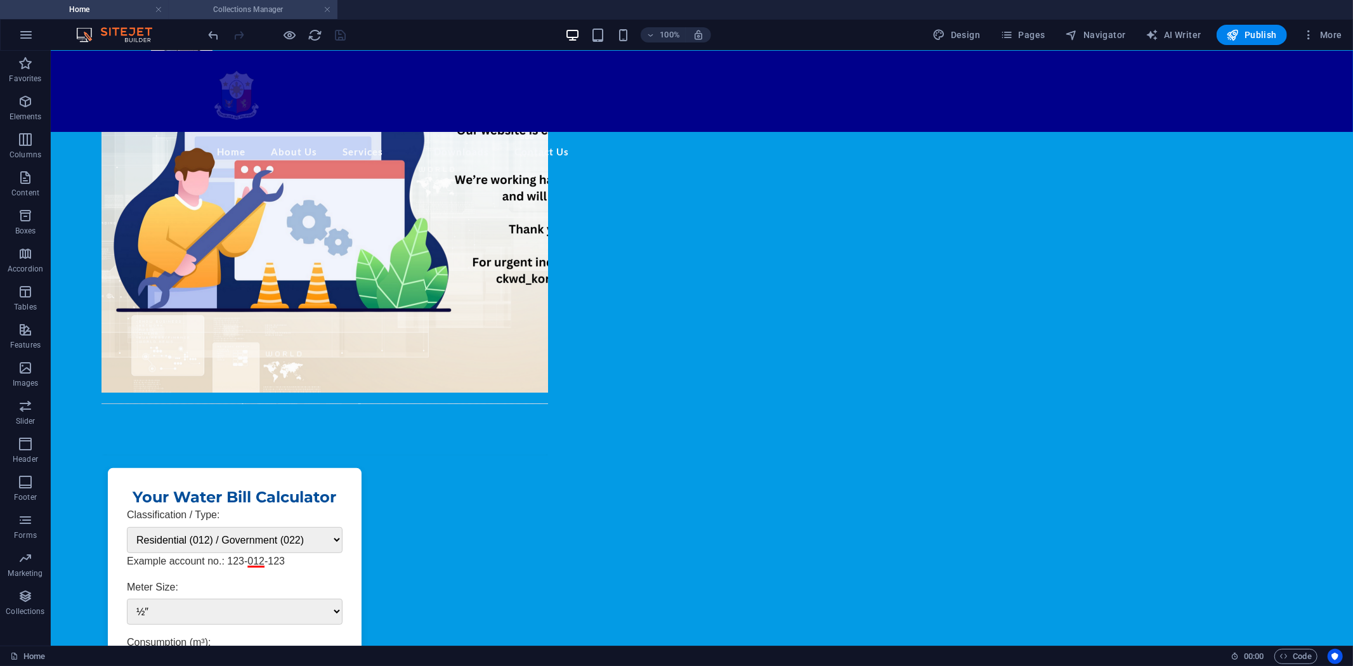
click at [246, 3] on h4 "Collections Manager" at bounding box center [253, 10] width 169 height 14
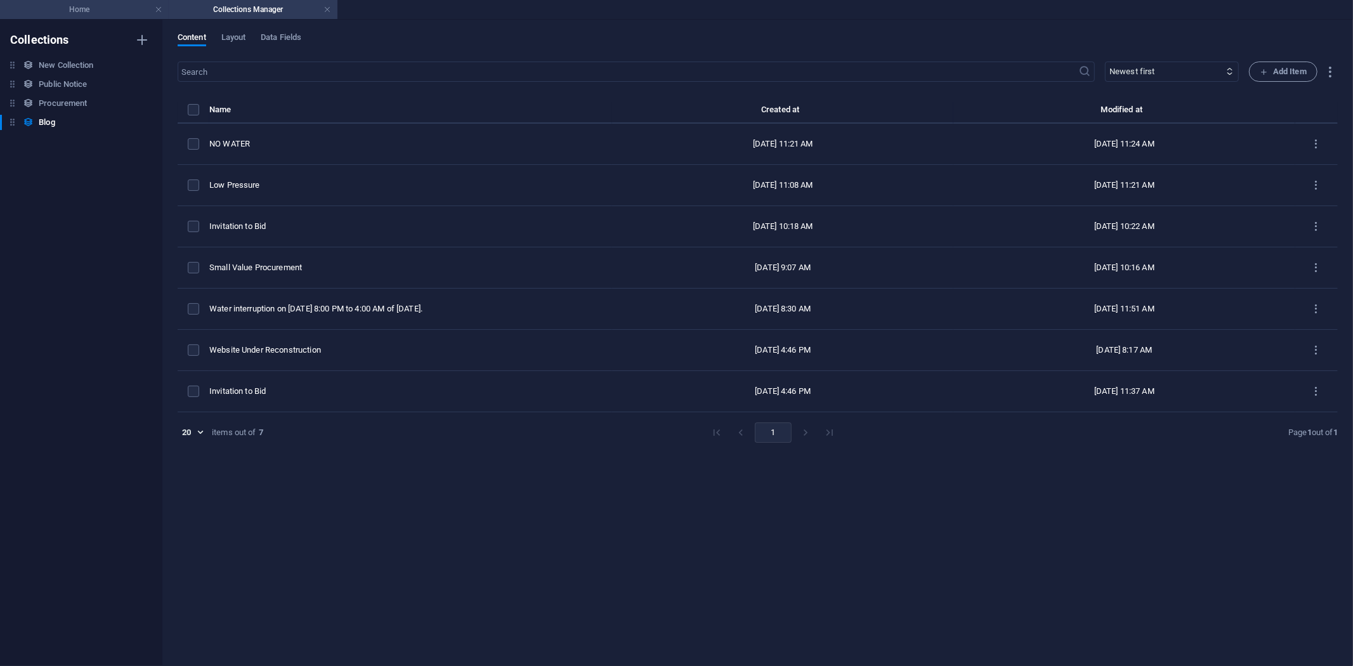
click at [93, 8] on h4 "Home" at bounding box center [84, 10] width 169 height 14
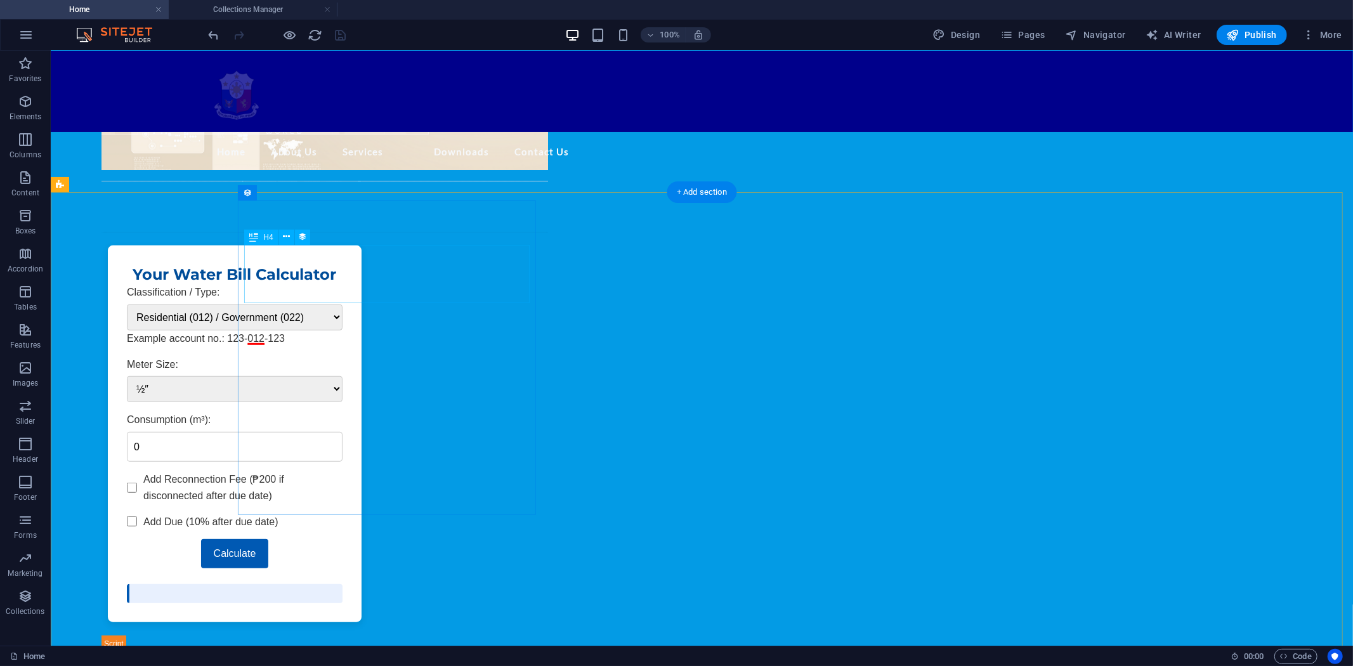
scroll to position [563, 0]
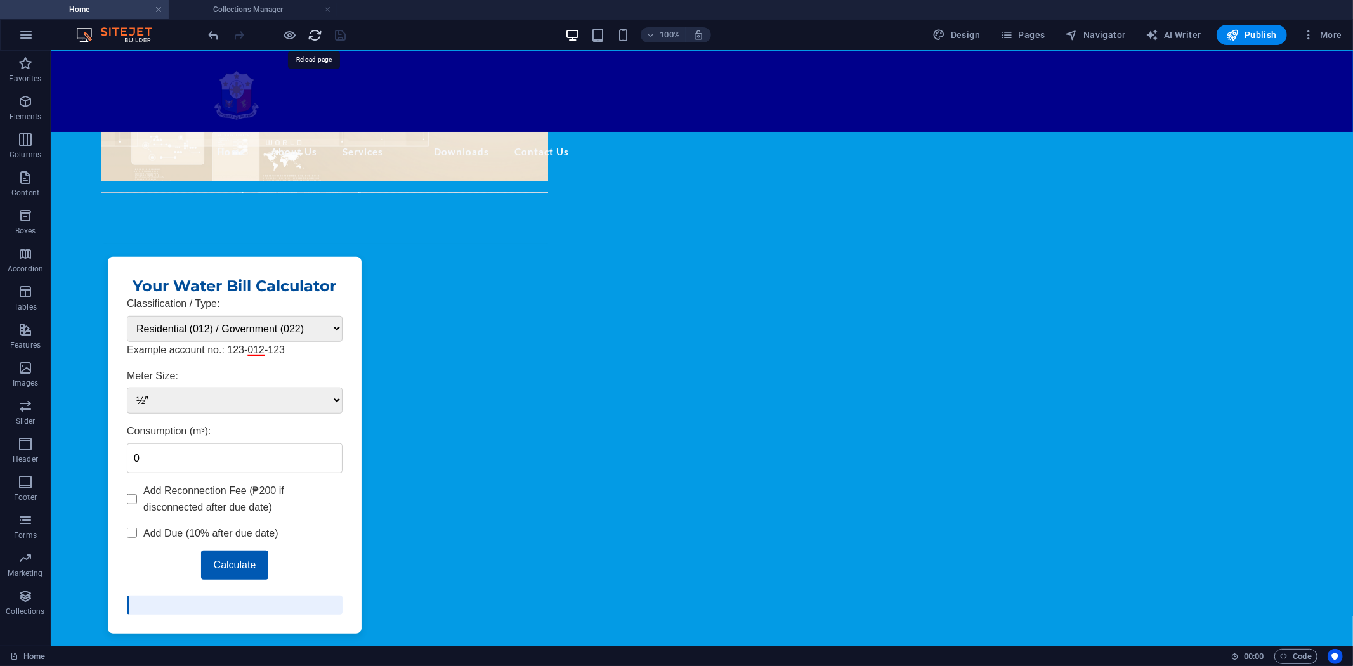
click at [313, 32] on icon "reload" at bounding box center [315, 35] width 15 height 15
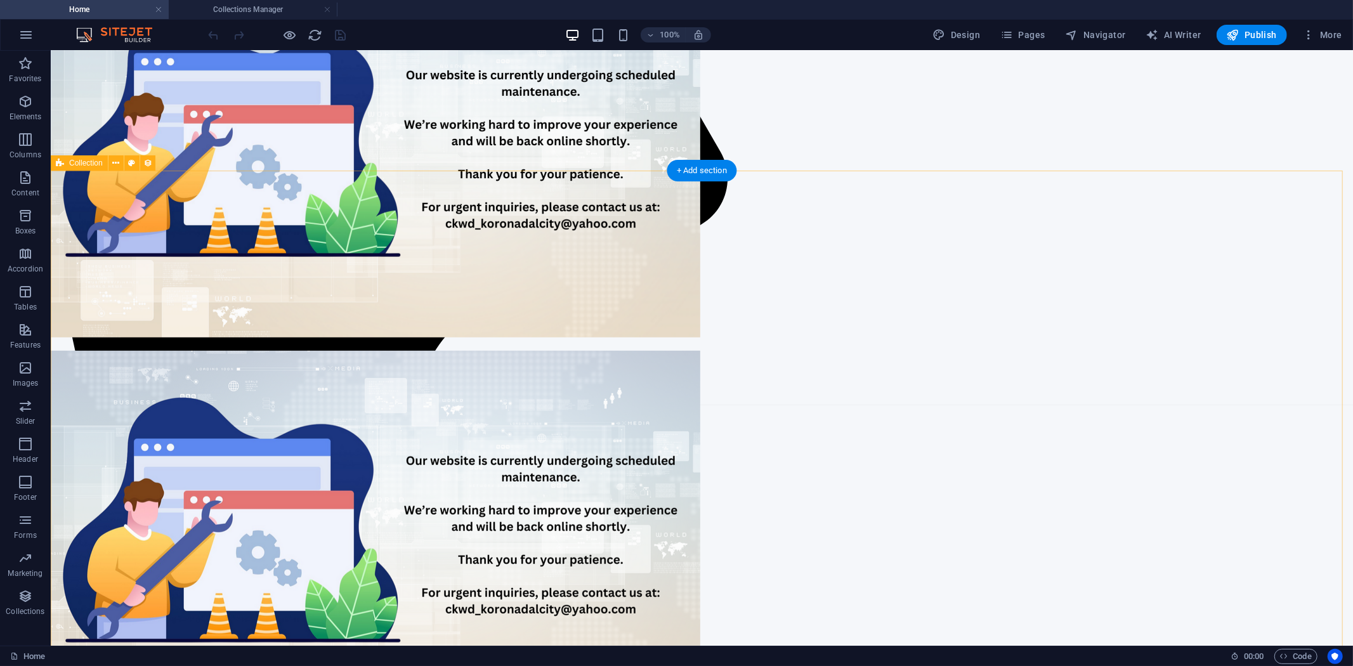
scroll to position [352, 0]
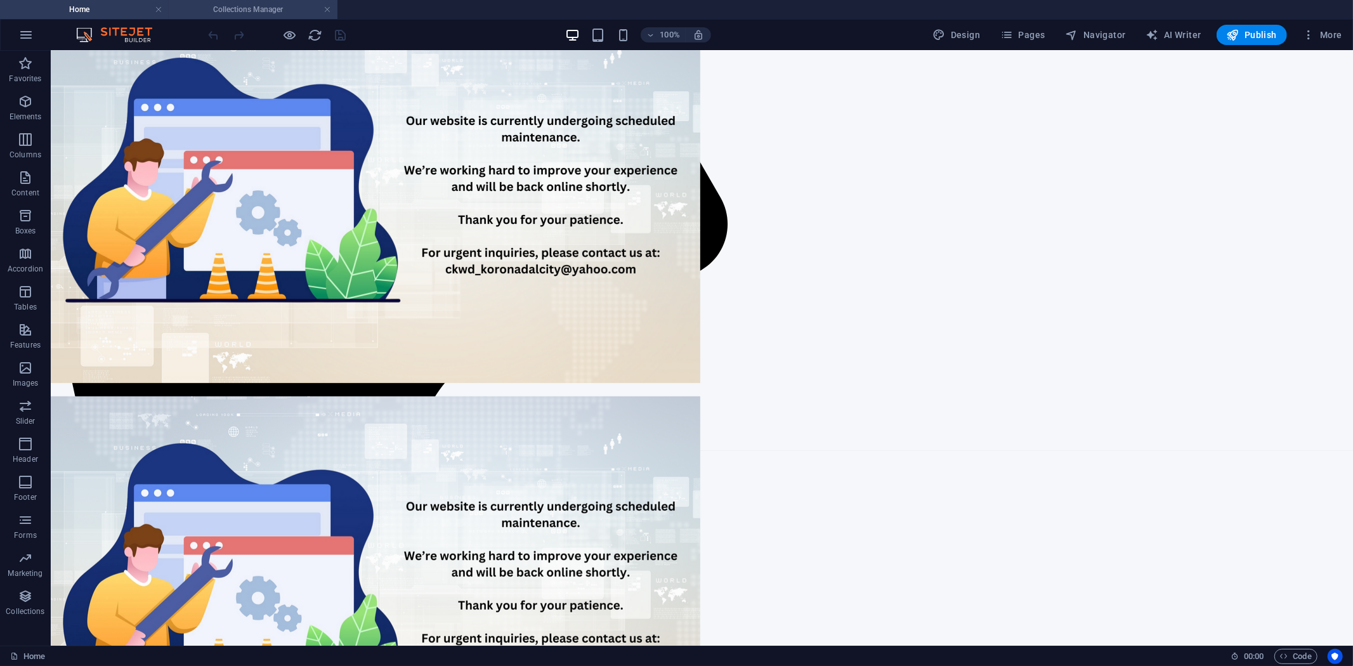
click at [233, 8] on h4 "Collections Manager" at bounding box center [253, 10] width 169 height 14
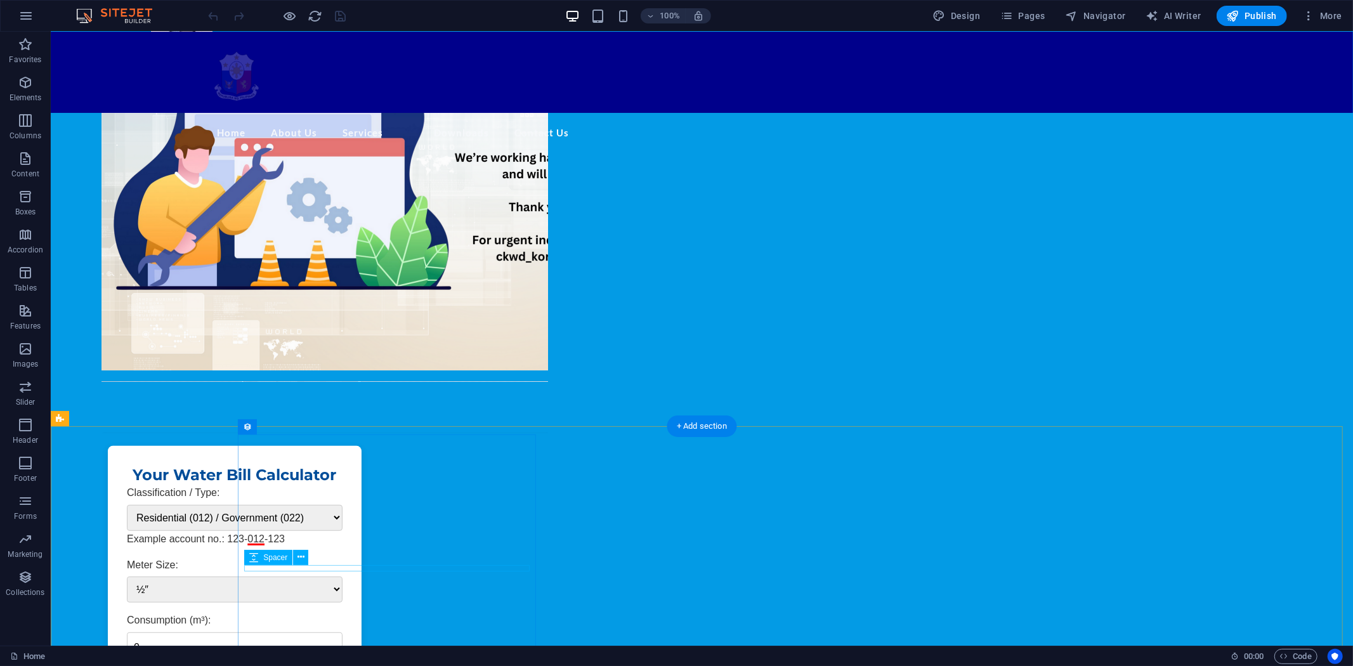
scroll to position [423, 0]
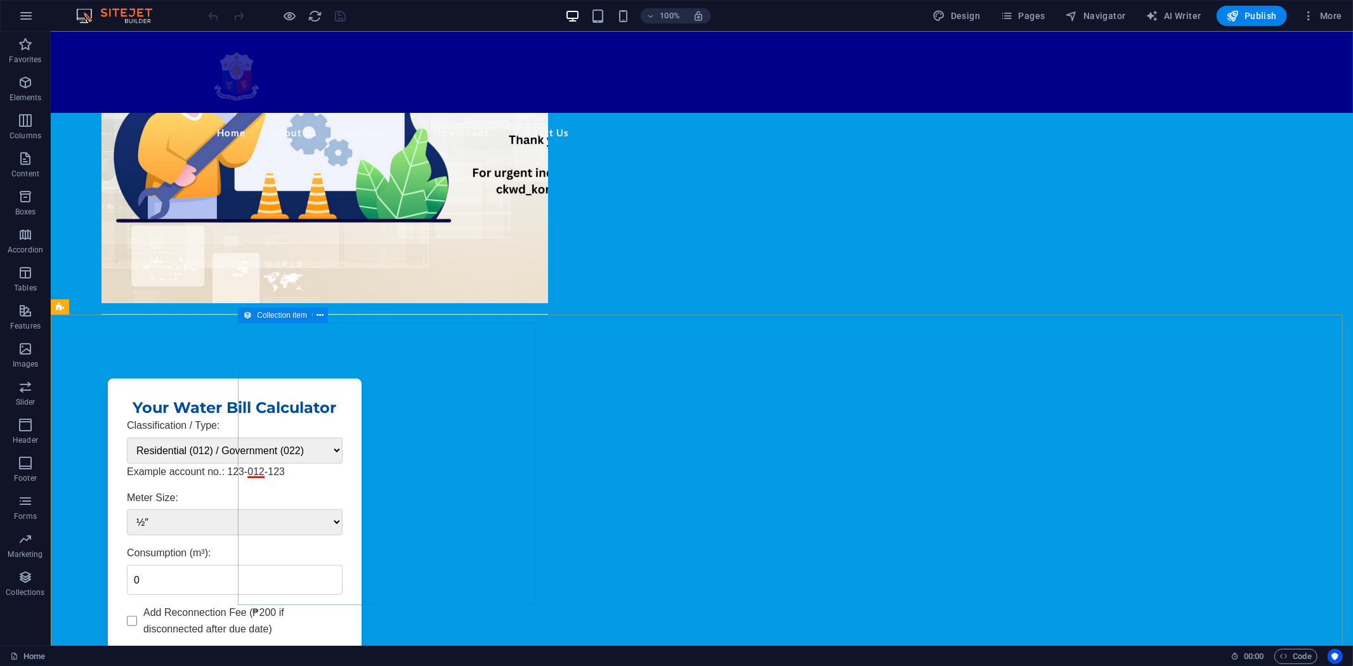
click at [268, 313] on span "Collection item" at bounding box center [282, 316] width 50 height 8
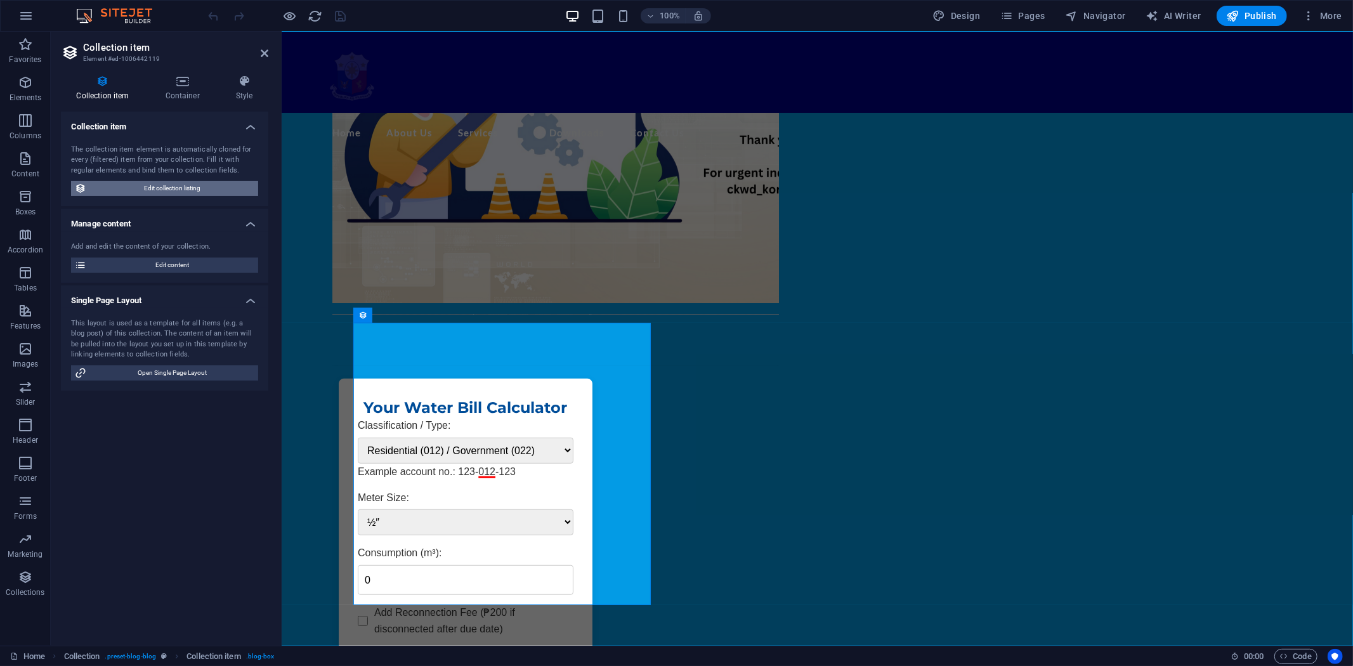
click at [175, 187] on span "Edit collection listing" at bounding box center [172, 188] width 164 height 15
select select "columns.publishing_date_DESC"
select select "columns.status"
select select "columns.publishing_date"
select select "past"
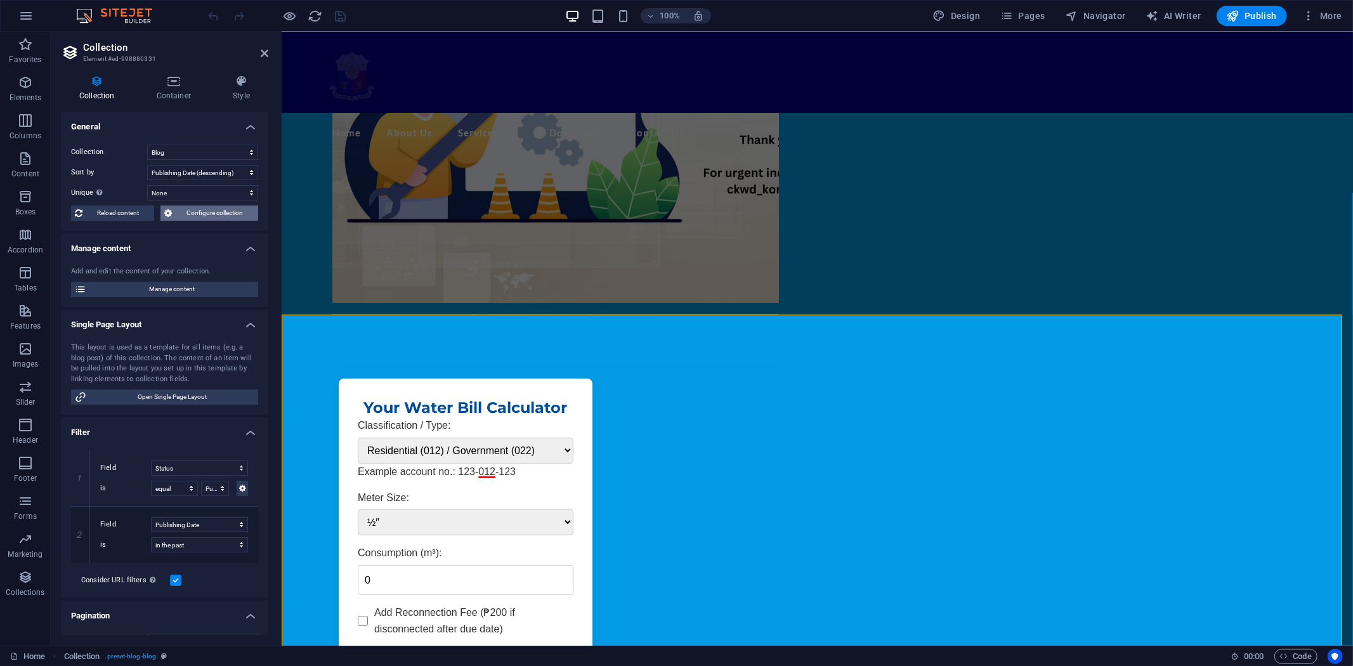
click at [207, 213] on span "Configure collection" at bounding box center [215, 213] width 79 height 15
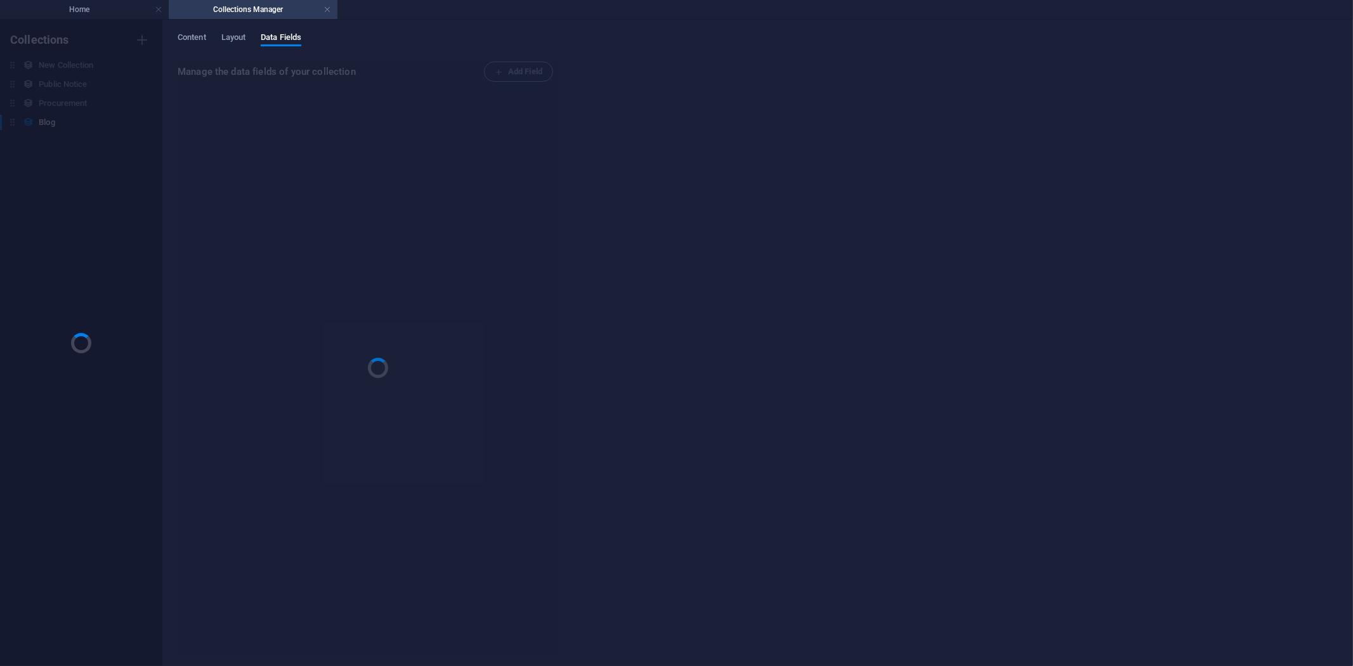
scroll to position [0, 0]
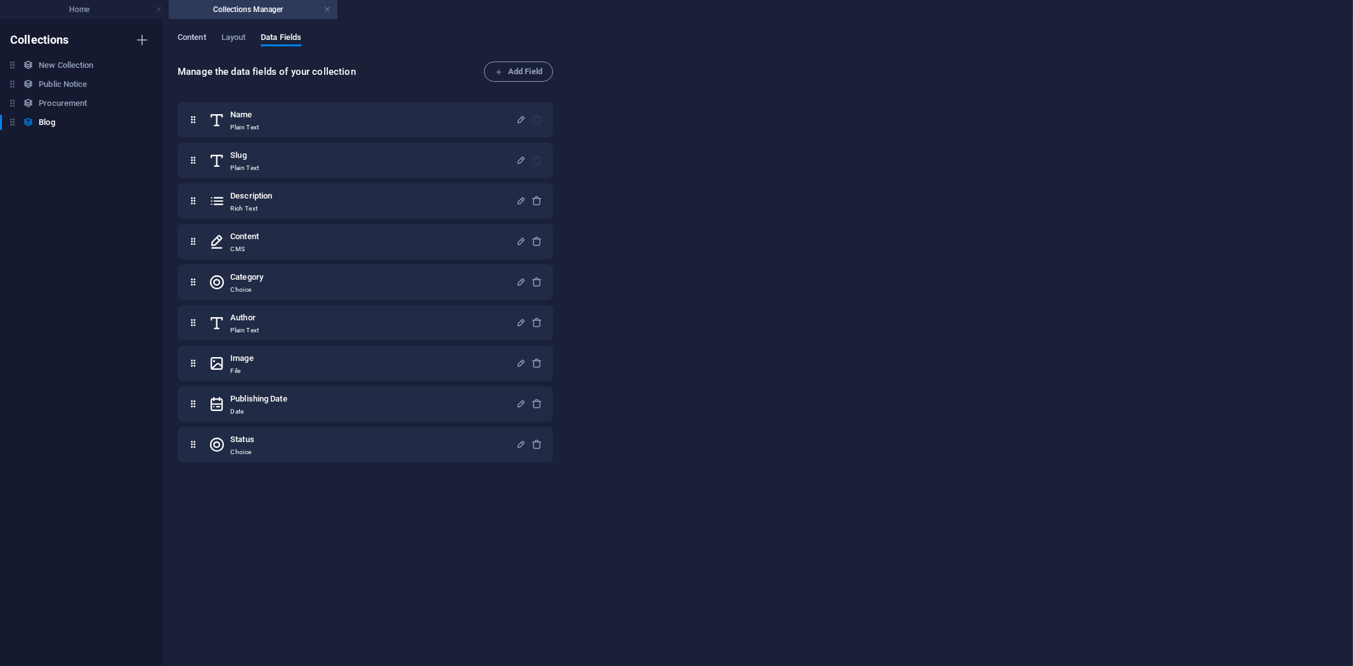
click at [197, 38] on span "Content" at bounding box center [192, 39] width 29 height 18
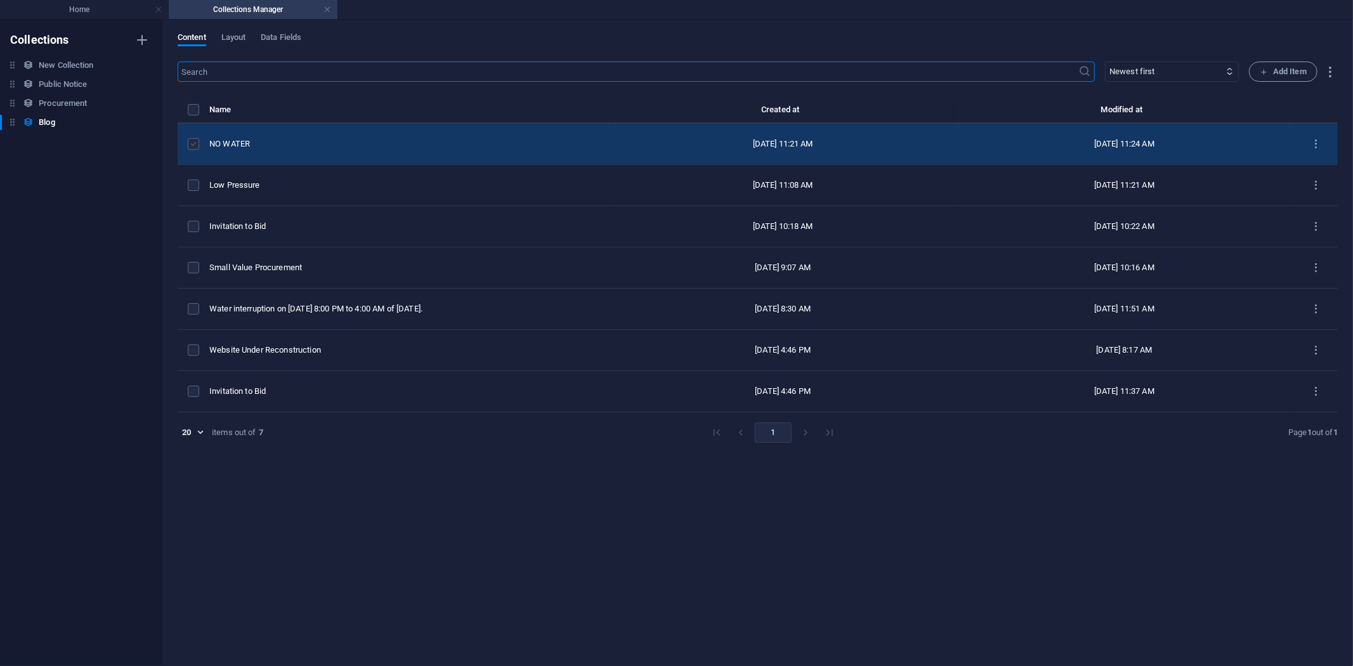
click at [195, 140] on label "items list" at bounding box center [193, 143] width 11 height 11
click at [0, 0] on input "items list" at bounding box center [0, 0] width 0 height 0
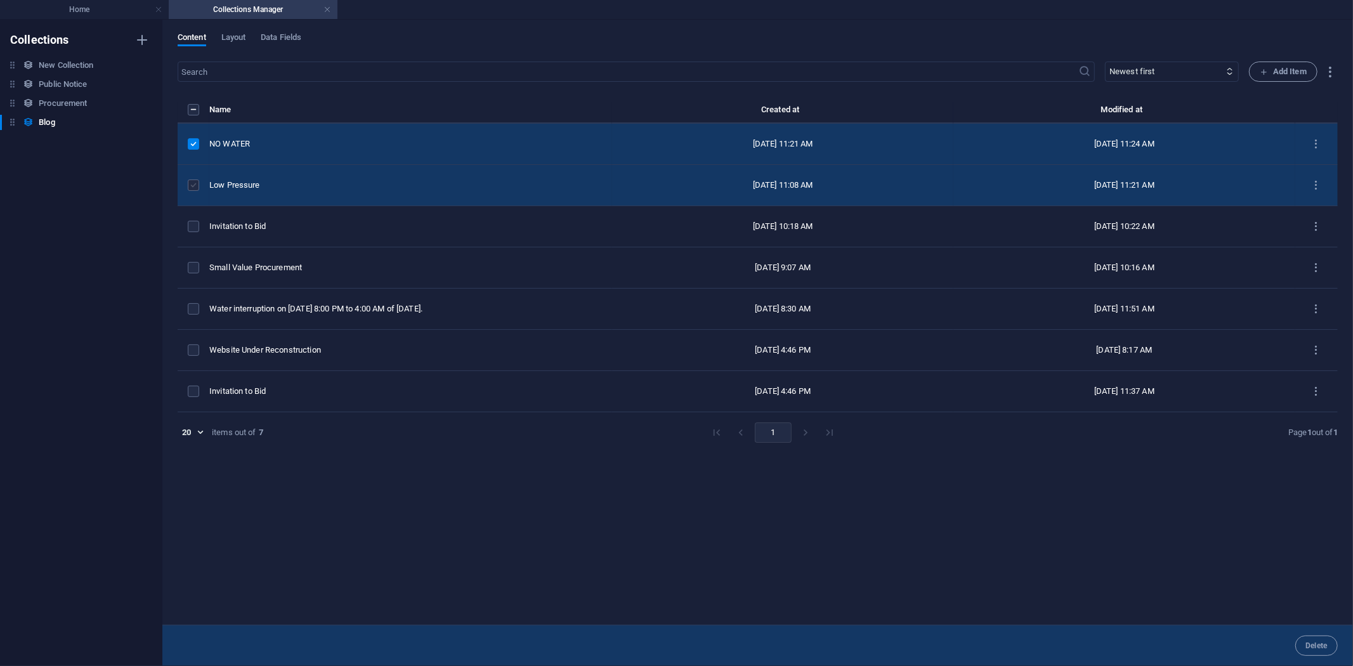
click at [194, 183] on label "items list" at bounding box center [193, 185] width 11 height 11
click at [0, 0] on input "items list" at bounding box center [0, 0] width 0 height 0
click at [192, 182] on label "items list" at bounding box center [193, 185] width 11 height 11
click at [0, 0] on input "items list" at bounding box center [0, 0] width 0 height 0
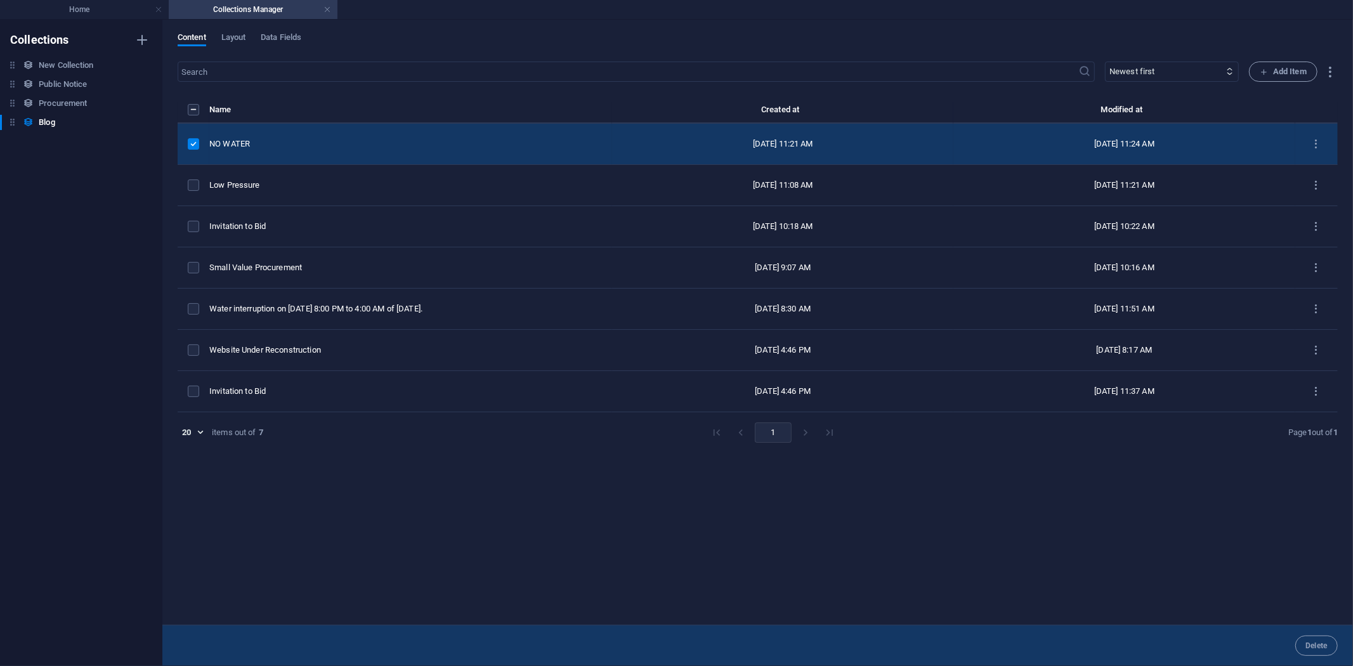
click at [192, 138] on label "items list" at bounding box center [193, 143] width 11 height 11
click at [0, 0] on input "items list" at bounding box center [0, 0] width 0 height 0
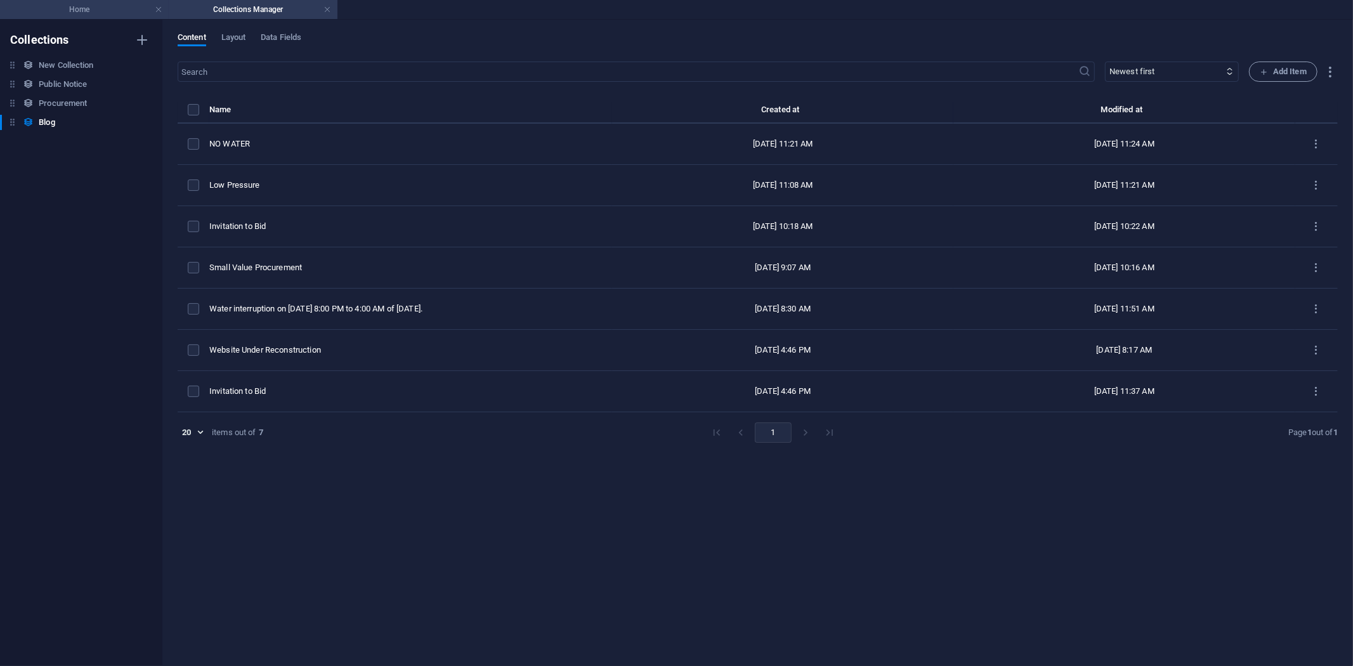
click at [96, 13] on h4 "Home" at bounding box center [84, 10] width 169 height 14
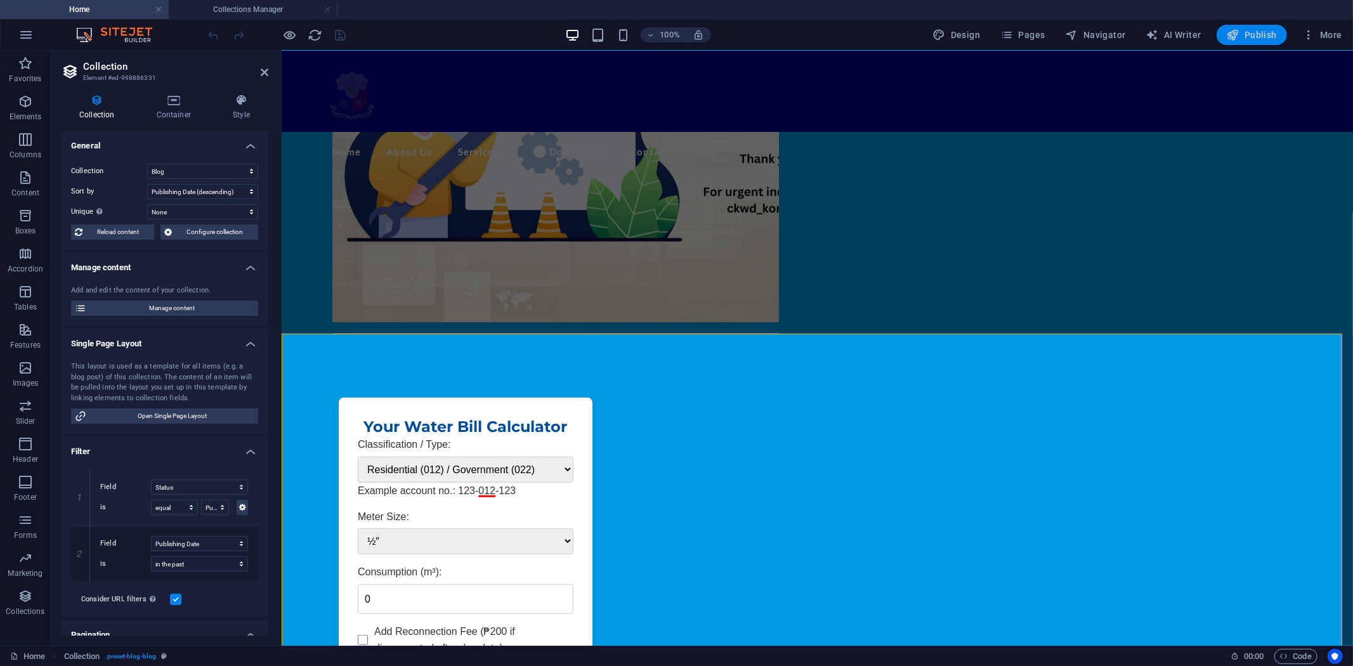
click at [1254, 32] on span "Publish" at bounding box center [1252, 35] width 50 height 13
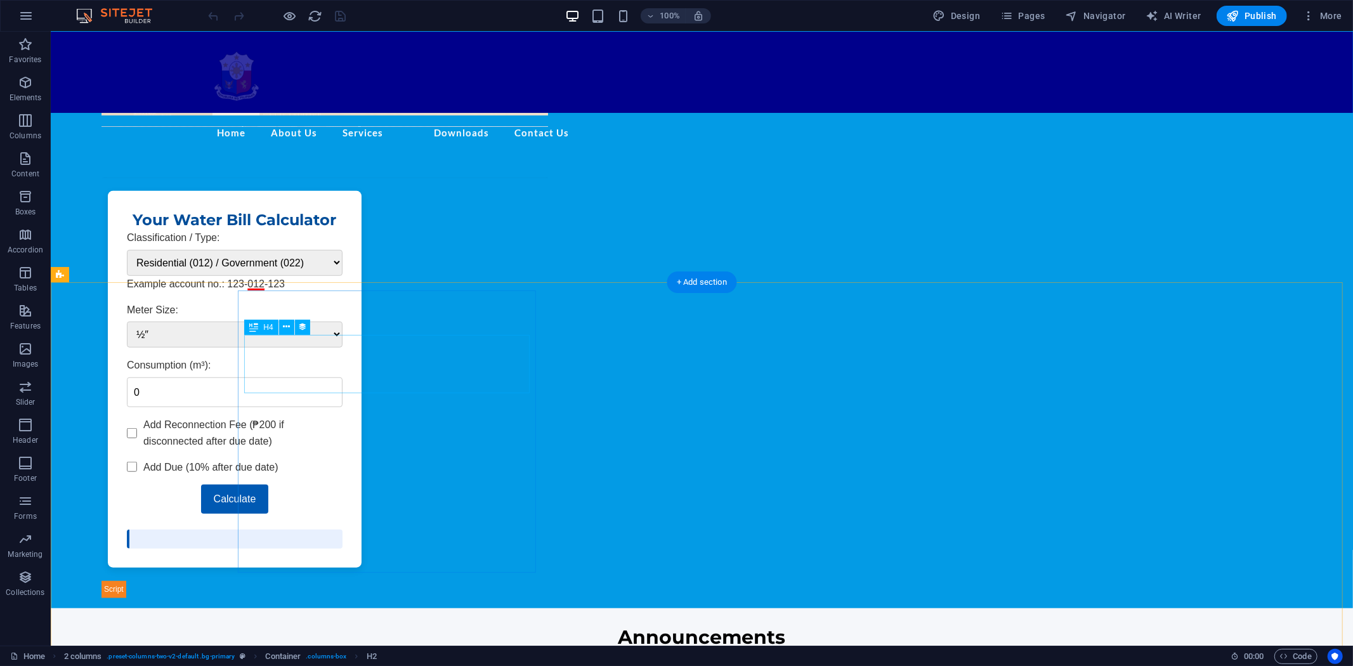
scroll to position [635, 0]
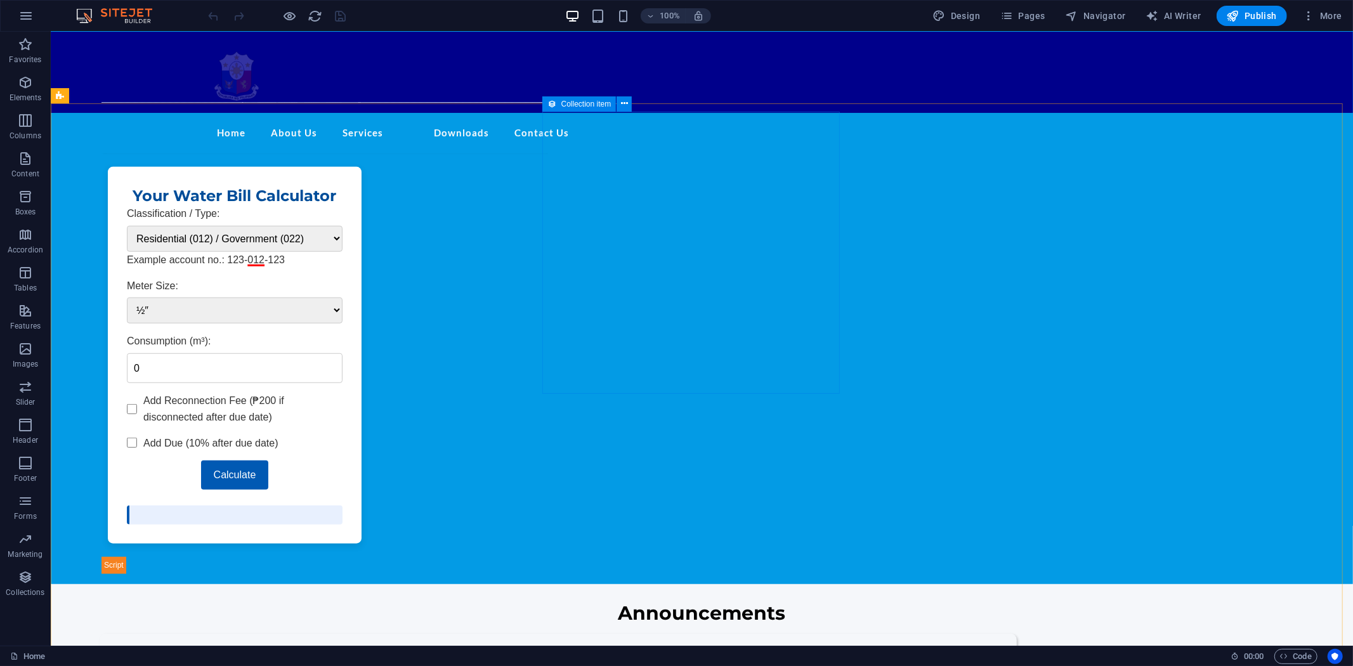
click at [562, 105] on span "Collection item" at bounding box center [587, 104] width 50 height 8
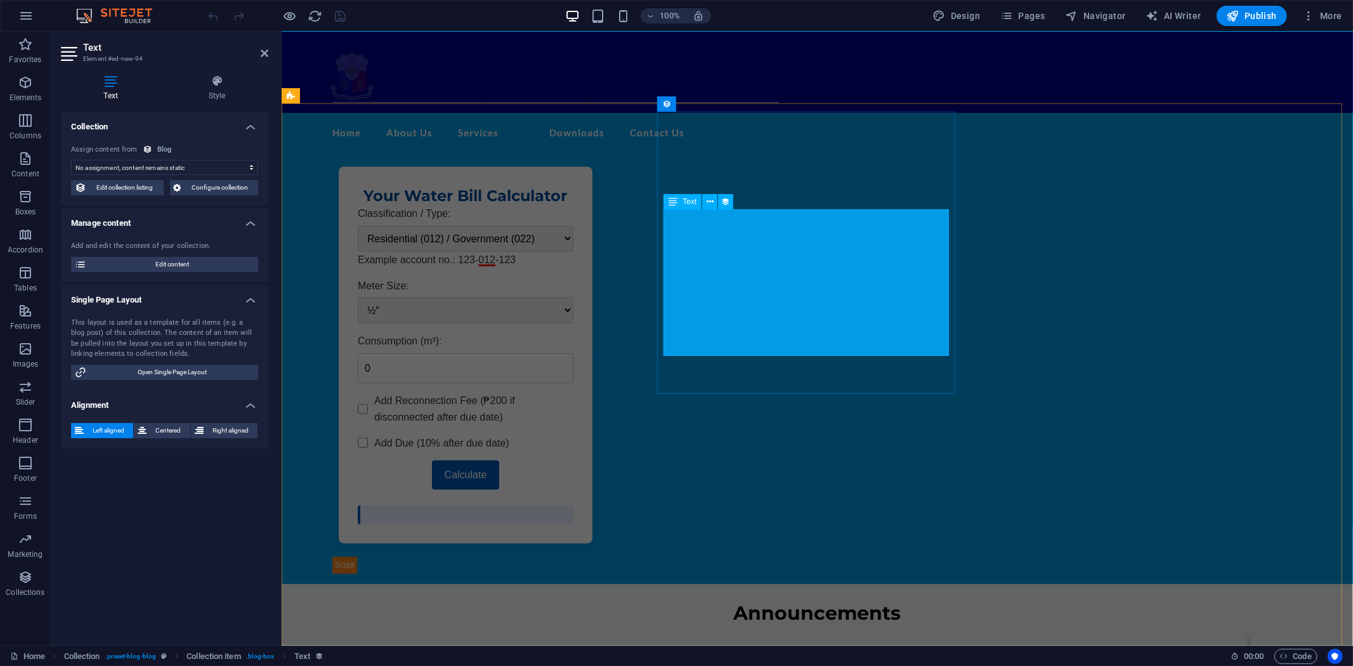
select select "description"
click at [211, 181] on span "Configure collection" at bounding box center [220, 187] width 70 height 15
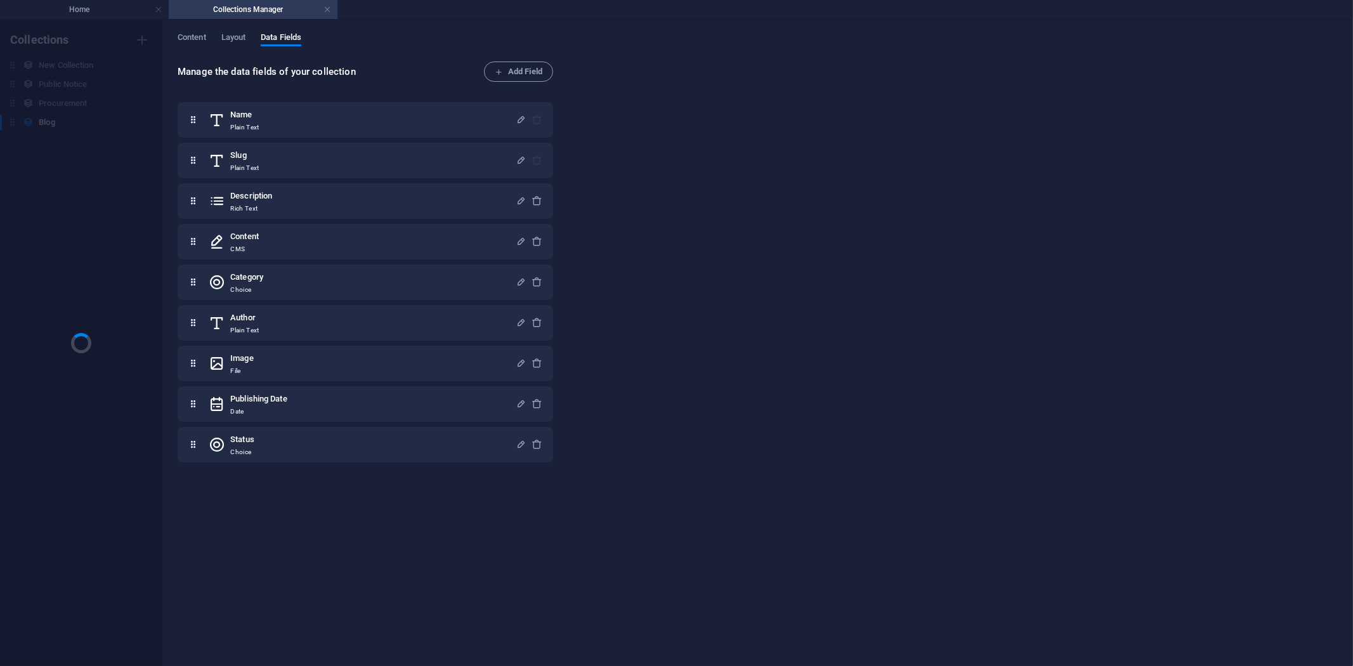
scroll to position [0, 0]
click at [194, 33] on span "Content" at bounding box center [192, 39] width 29 height 18
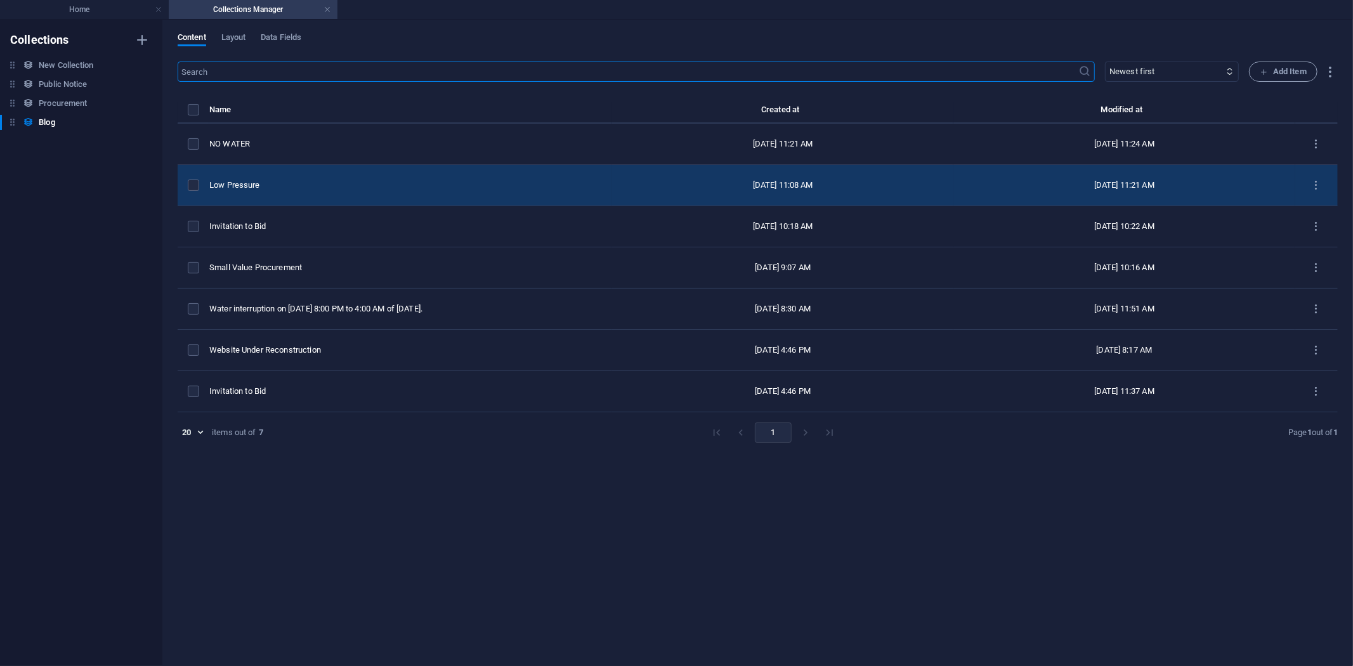
click at [378, 182] on div "Low Pressure" at bounding box center [405, 185] width 393 height 11
select select "Water Advisory"
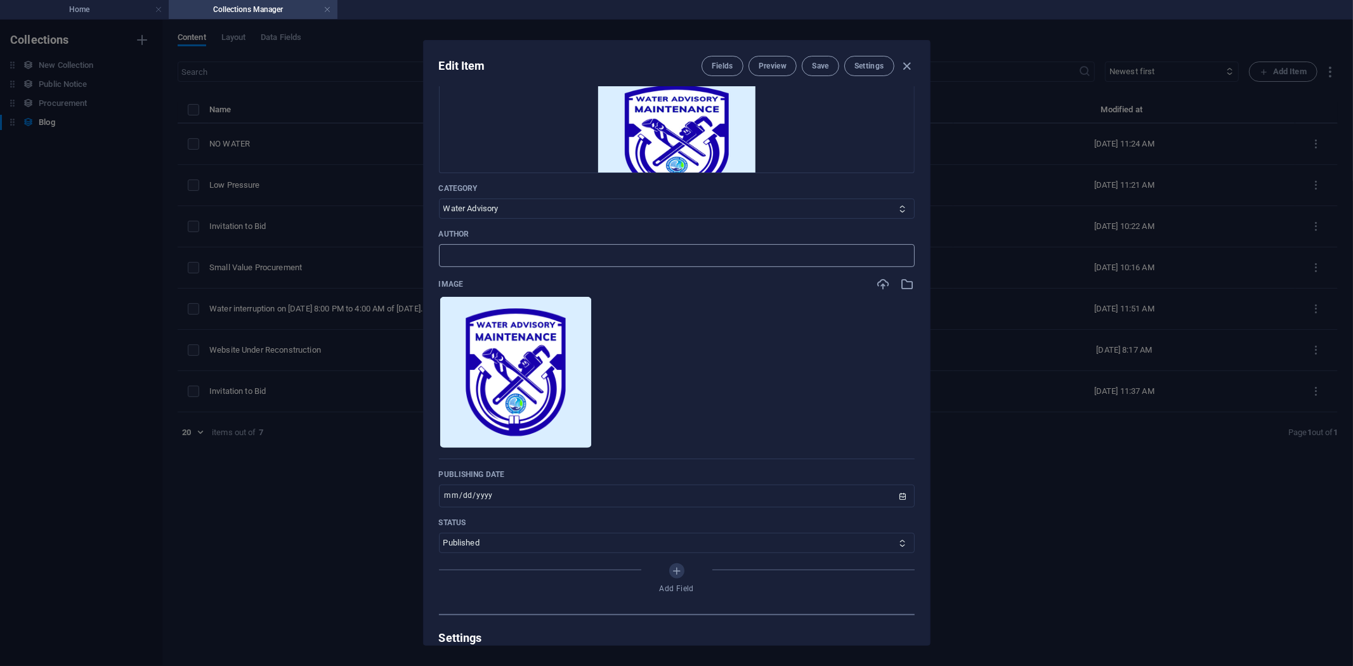
scroll to position [493, 0]
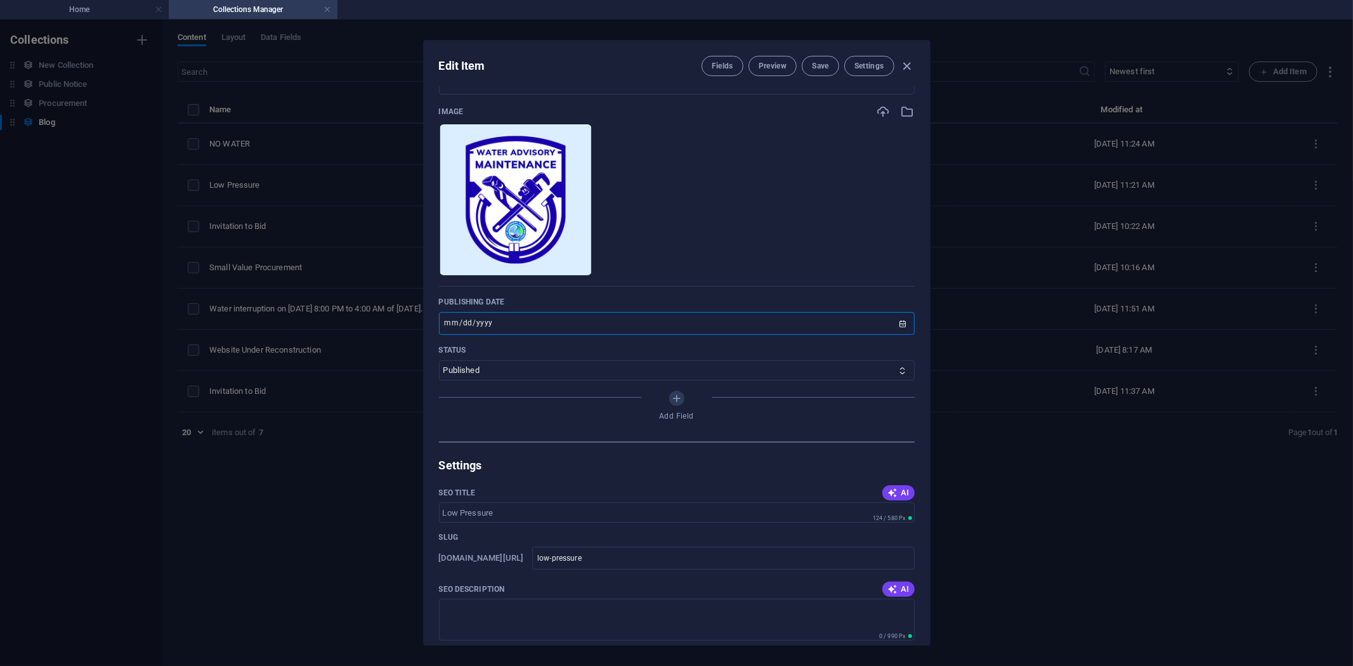
click at [904, 321] on input "2025-10-02" at bounding box center [677, 323] width 476 height 23
type input "2025-10-06"
click at [825, 64] on span "Save" at bounding box center [820, 66] width 16 height 10
click at [907, 63] on icon "button" at bounding box center [907, 66] width 15 height 15
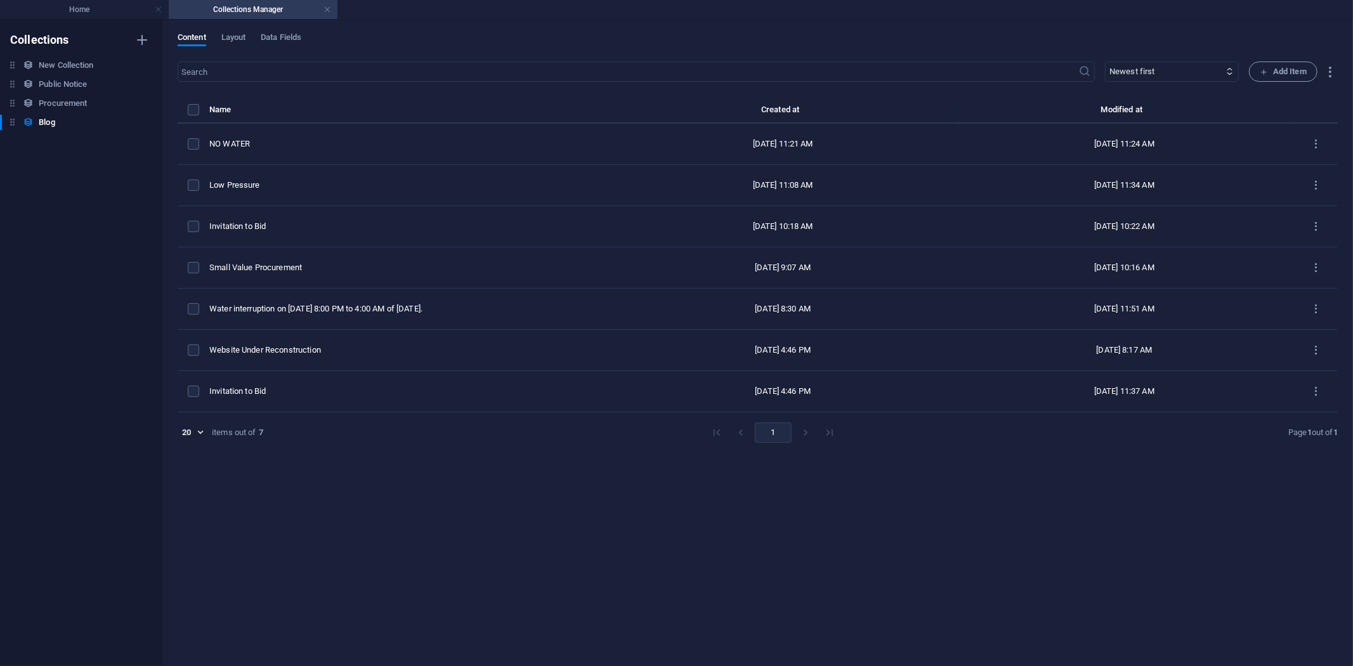
type input "low-pressure"
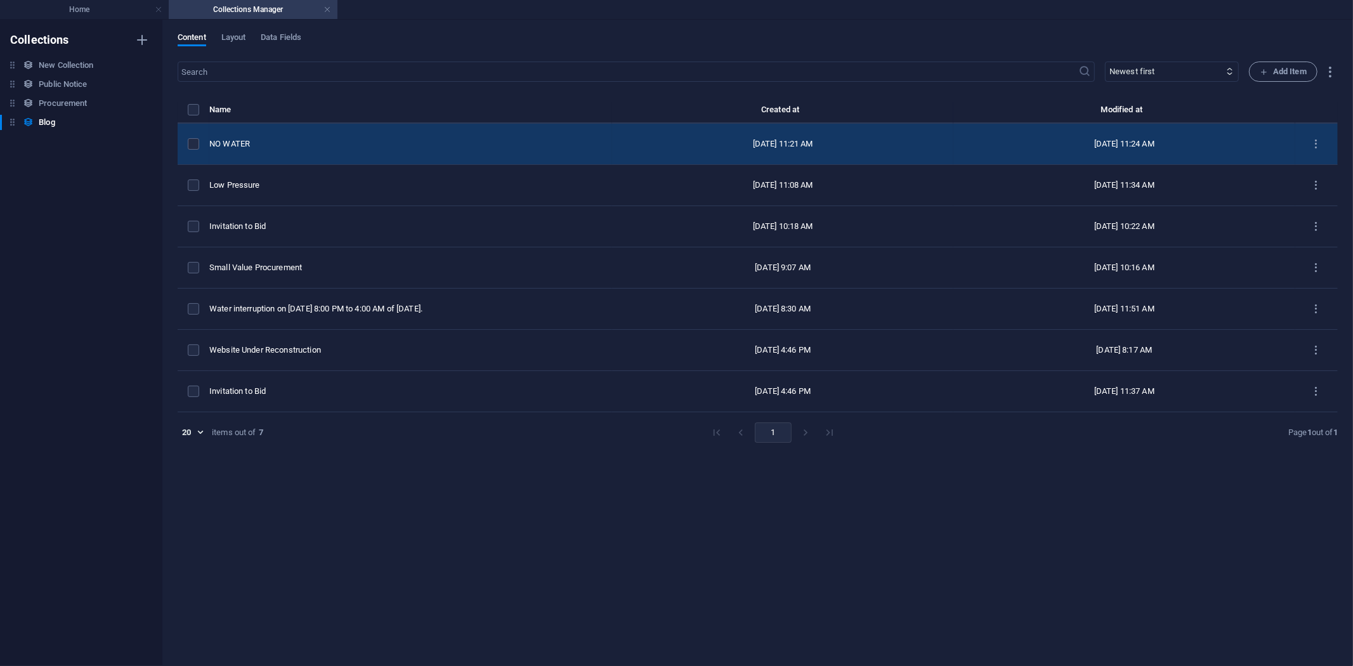
click at [293, 138] on div "NO WATER" at bounding box center [405, 143] width 393 height 11
select select "Water Advisory"
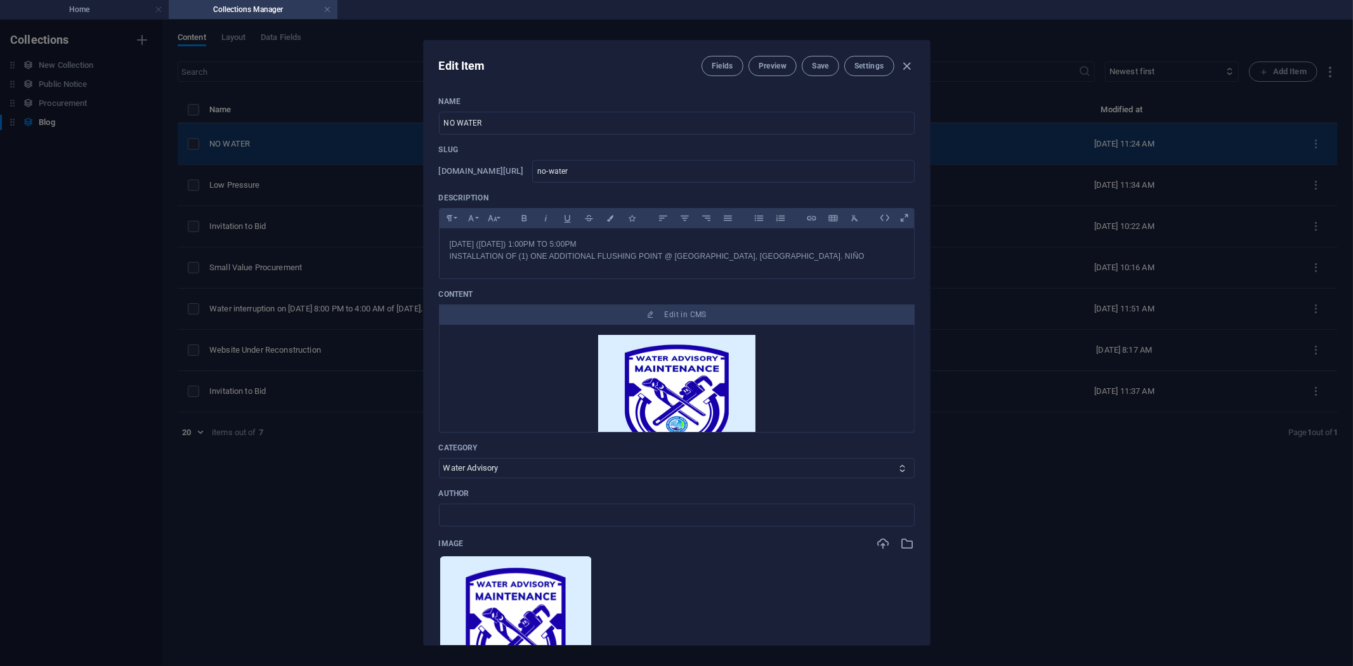
click at [293, 138] on div "Edit Item Fields Preview Save Settings Name NO WATER ​ Slug www.example.com/exa…" at bounding box center [676, 343] width 1353 height 647
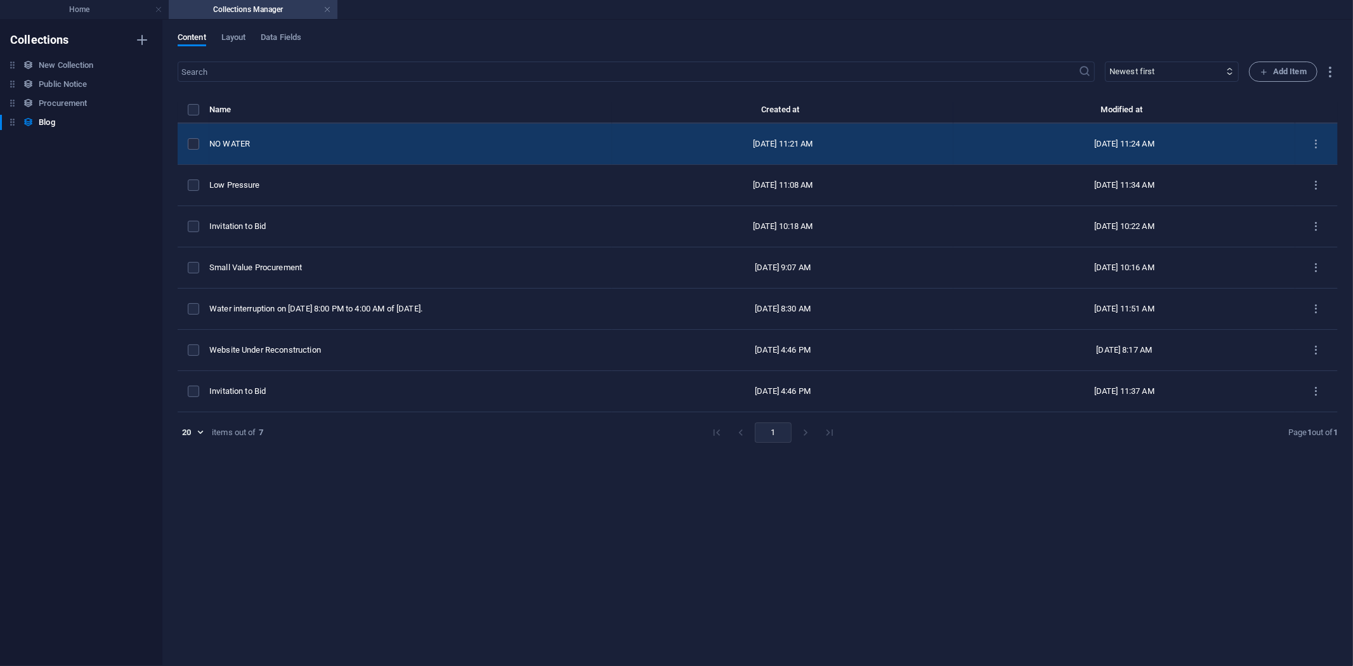
type input "2025-10-06"
type input "no-water"
click at [298, 131] on td "NO WATER" at bounding box center [410, 144] width 403 height 41
select select "Water Advisory"
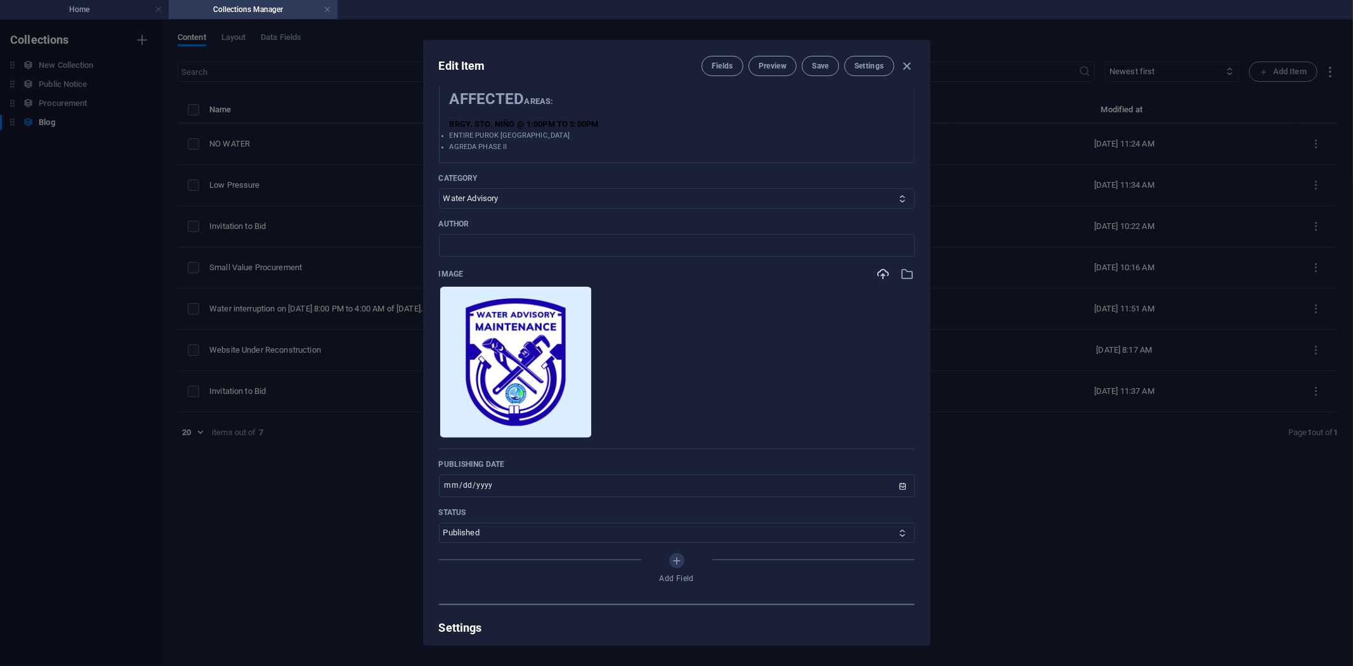
scroll to position [352, 0]
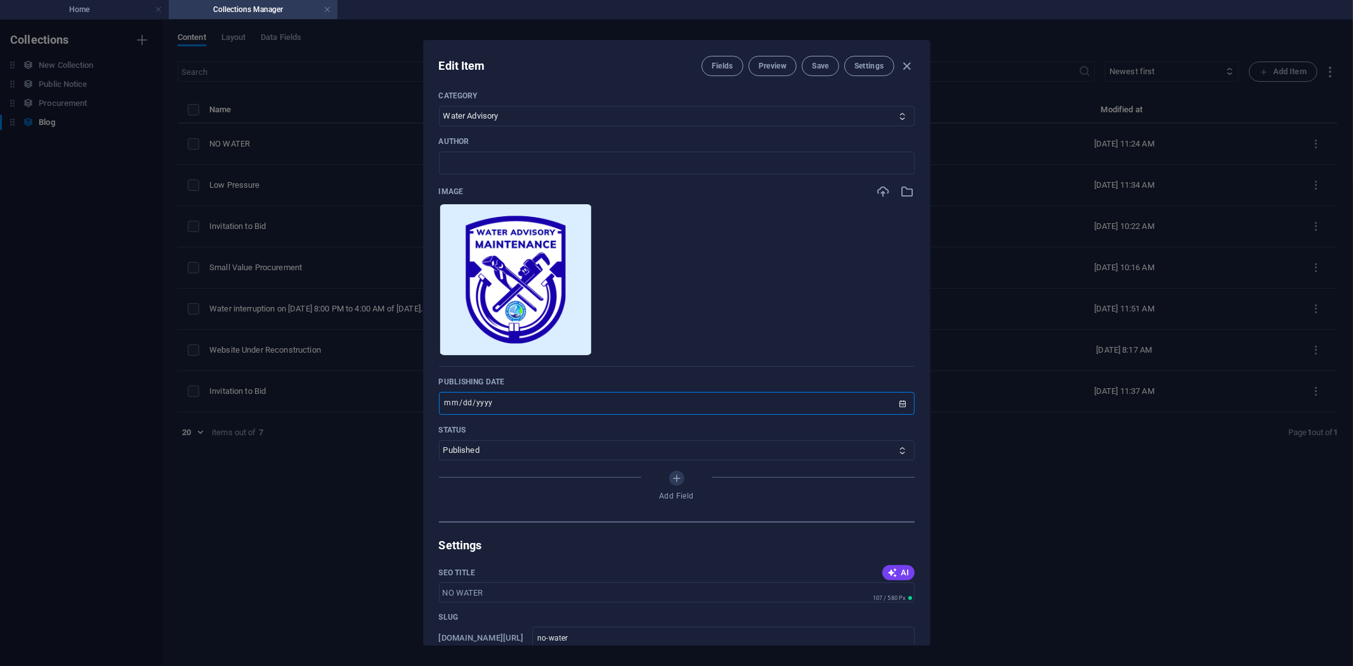
click at [901, 407] on input "2025-10-02" at bounding box center [677, 403] width 476 height 23
type input "2025-10-06"
click at [822, 65] on span "Save" at bounding box center [820, 66] width 16 height 10
click at [909, 62] on icon "button" at bounding box center [907, 66] width 15 height 15
type input "no-water"
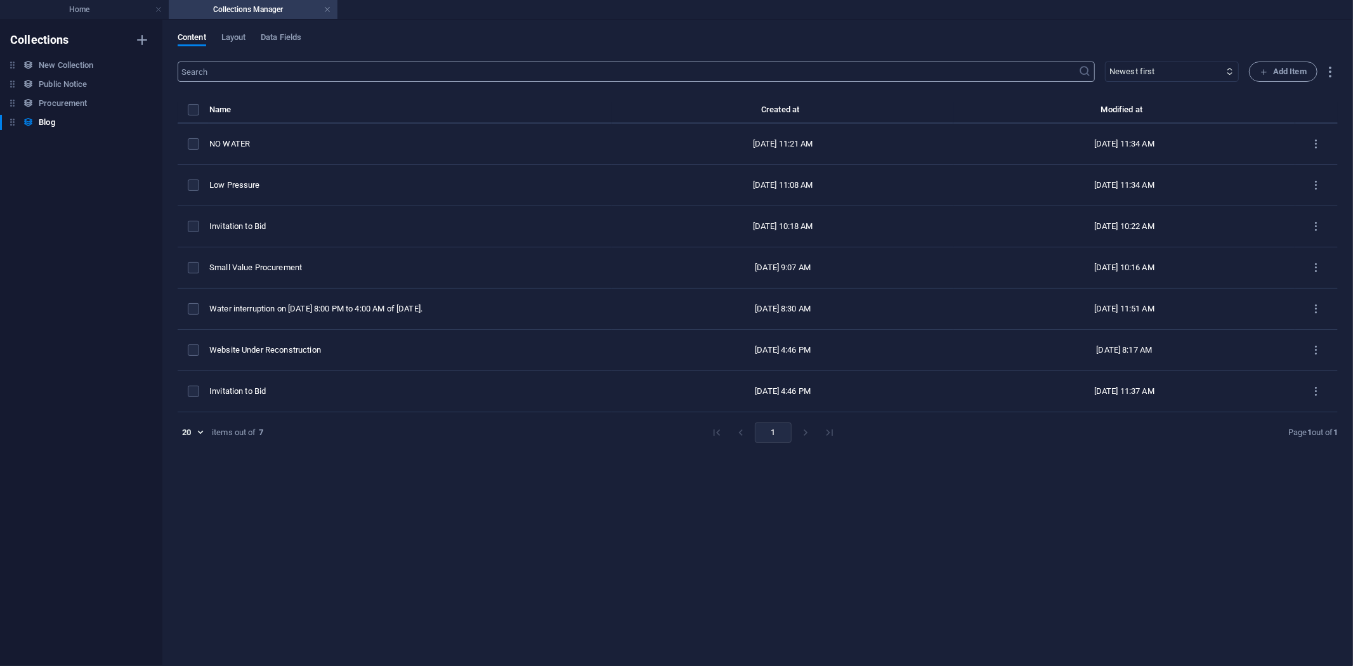
scroll to position [277, 0]
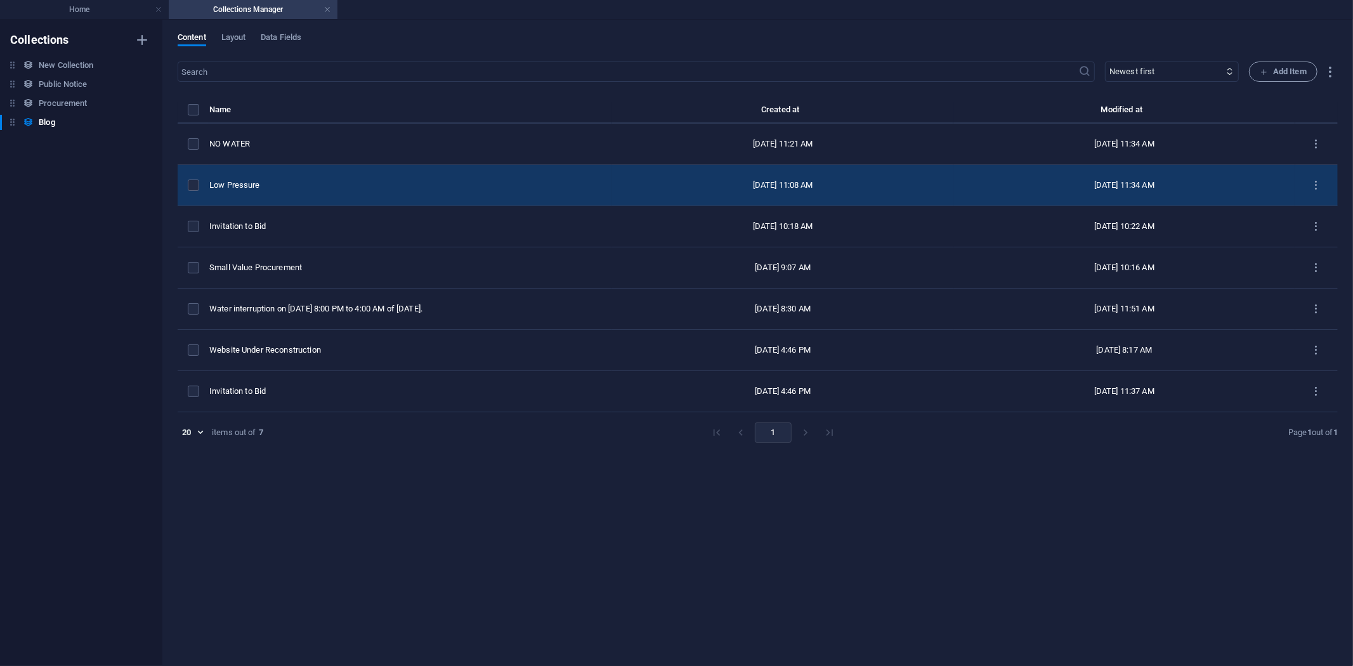
click at [274, 183] on div "Low Pressure" at bounding box center [405, 185] width 393 height 11
select select "Water Advisory"
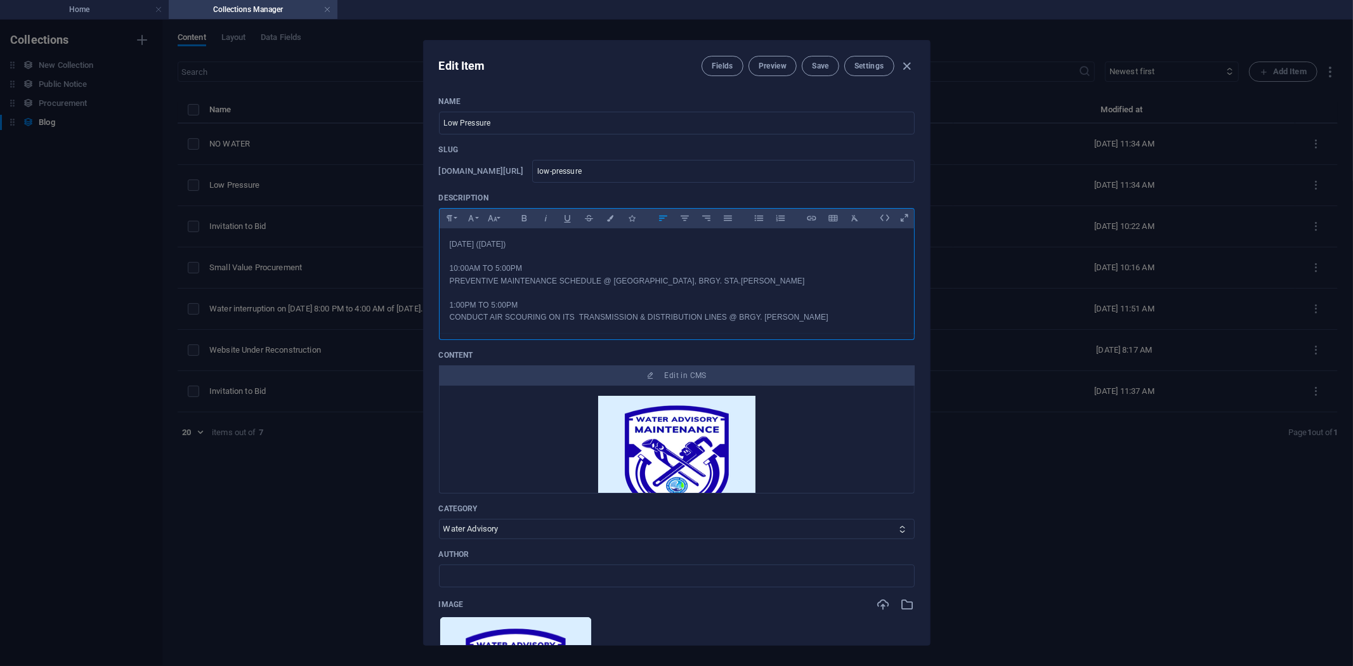
drag, startPoint x: 565, startPoint y: 243, endPoint x: 424, endPoint y: 244, distance: 140.9
click at [421, 244] on div "Edit Item Fields Preview Save Settings Name Low Pressure ​ Slug www.example.com…" at bounding box center [676, 343] width 1353 height 647
click at [524, 220] on icon "button" at bounding box center [524, 218] width 5 height 6
click at [819, 62] on span "Save" at bounding box center [820, 66] width 16 height 10
click at [904, 62] on icon "button" at bounding box center [907, 66] width 15 height 15
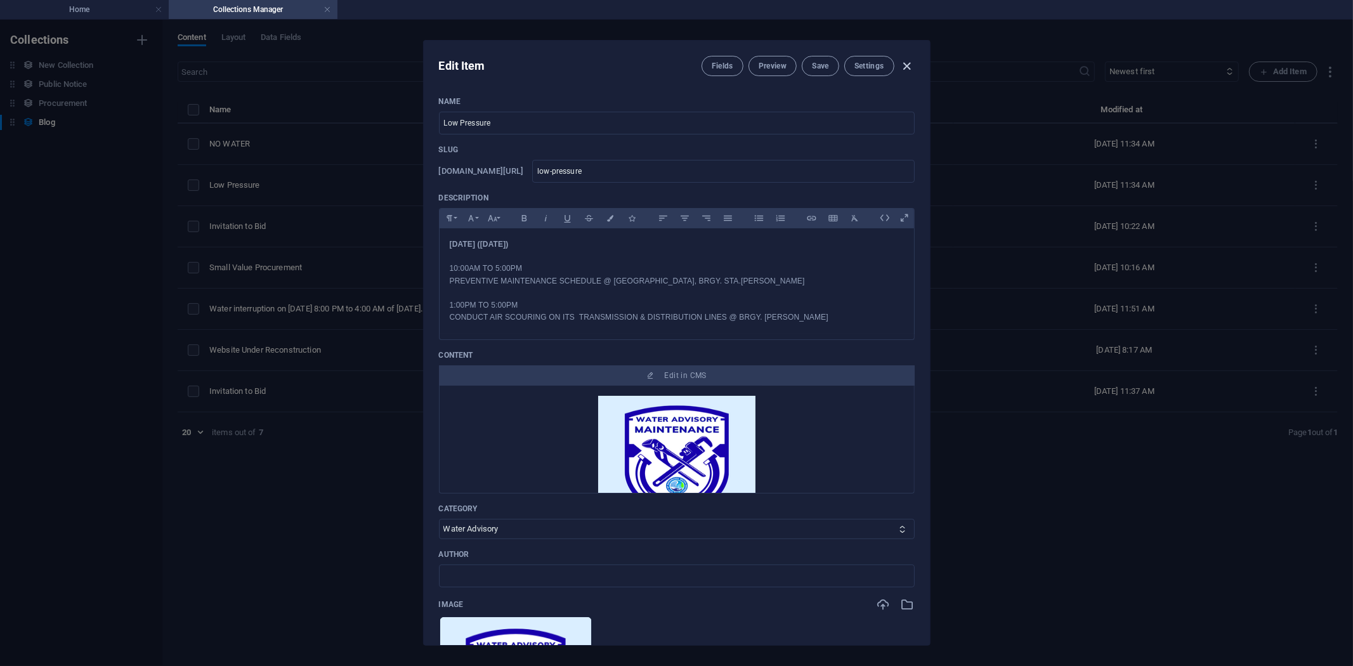
type input "low-pressure"
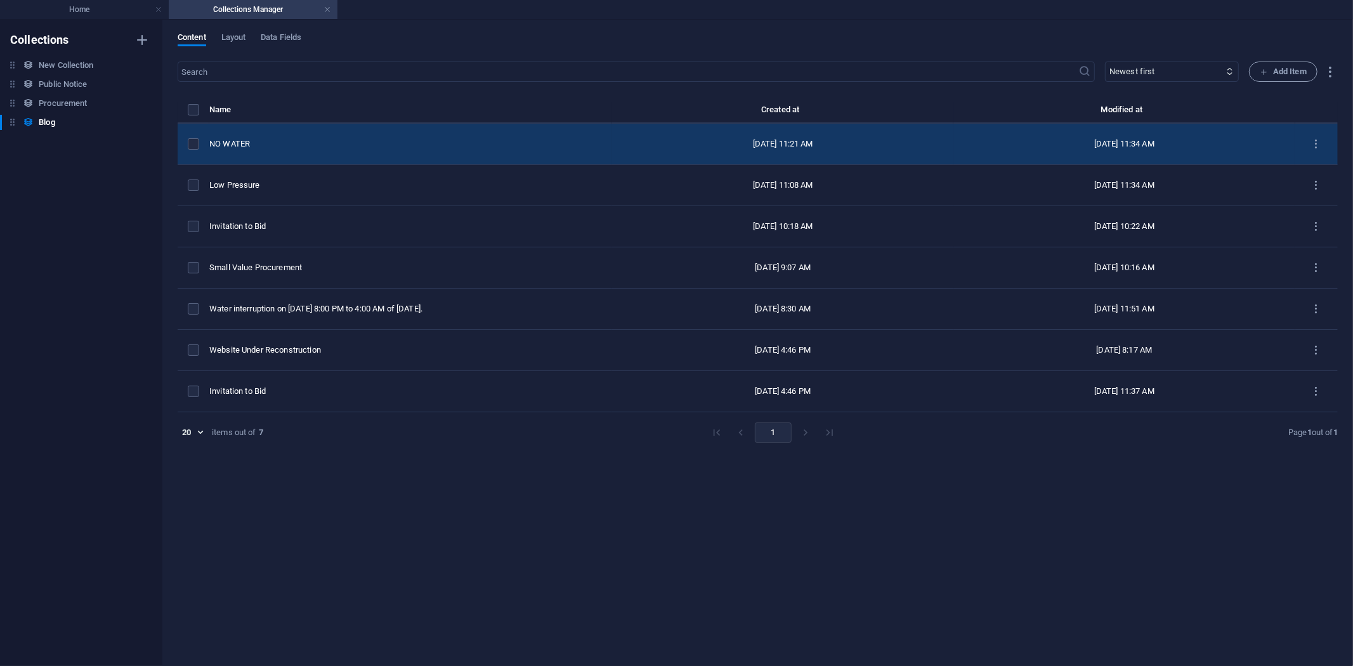
click at [268, 138] on div "NO WATER" at bounding box center [405, 143] width 393 height 11
select select "Water Advisory"
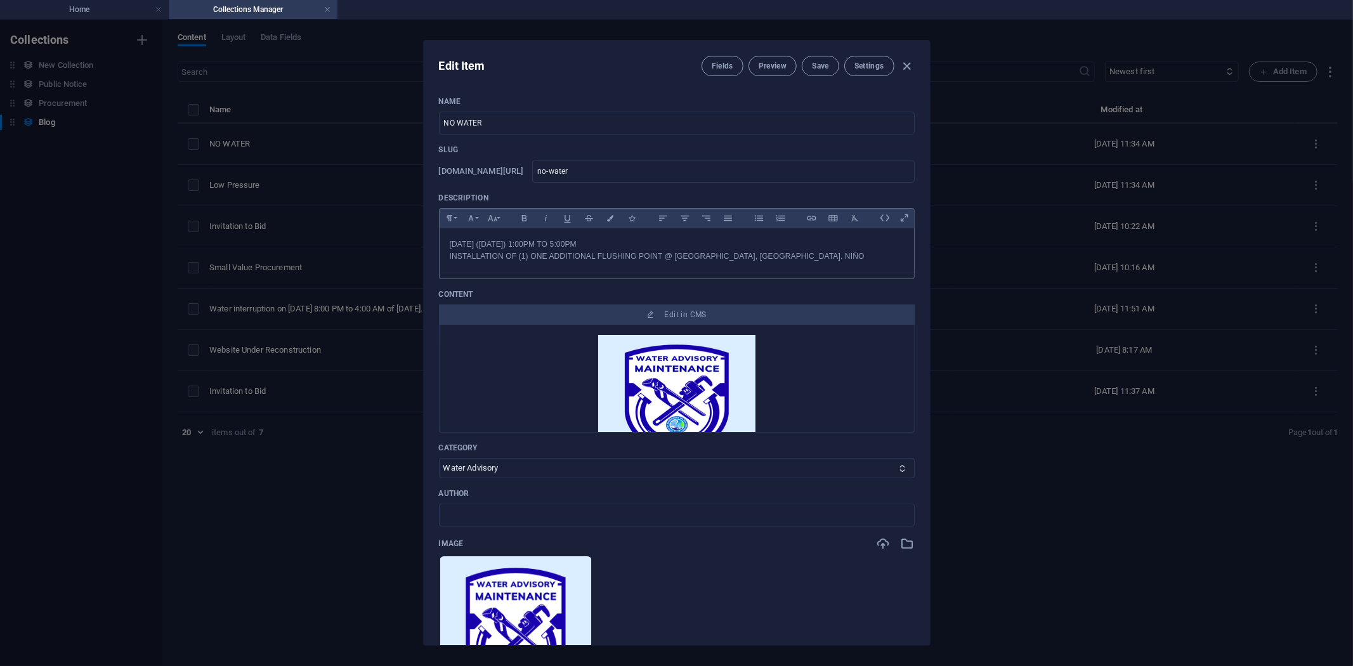
click at [521, 245] on p "OCTOBER 08, 2025 (WEDNESDAY) 1:00PM TO 5:00PM" at bounding box center [677, 245] width 454 height 12
click at [898, 62] on div "Fields Preview Save Settings" at bounding box center [808, 66] width 213 height 20
click at [907, 67] on icon "button" at bounding box center [907, 66] width 15 height 15
type input "no-water"
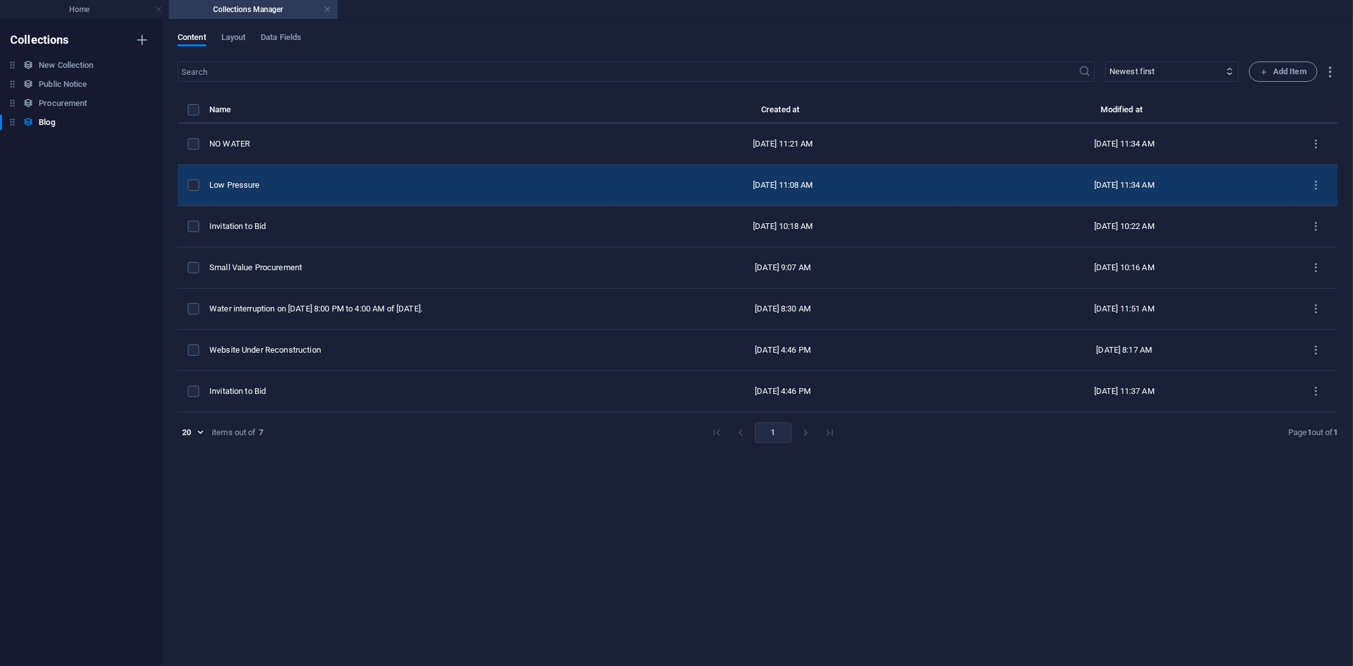
click at [284, 178] on td "Low Pressure" at bounding box center [410, 185] width 403 height 41
select select "Water Advisory"
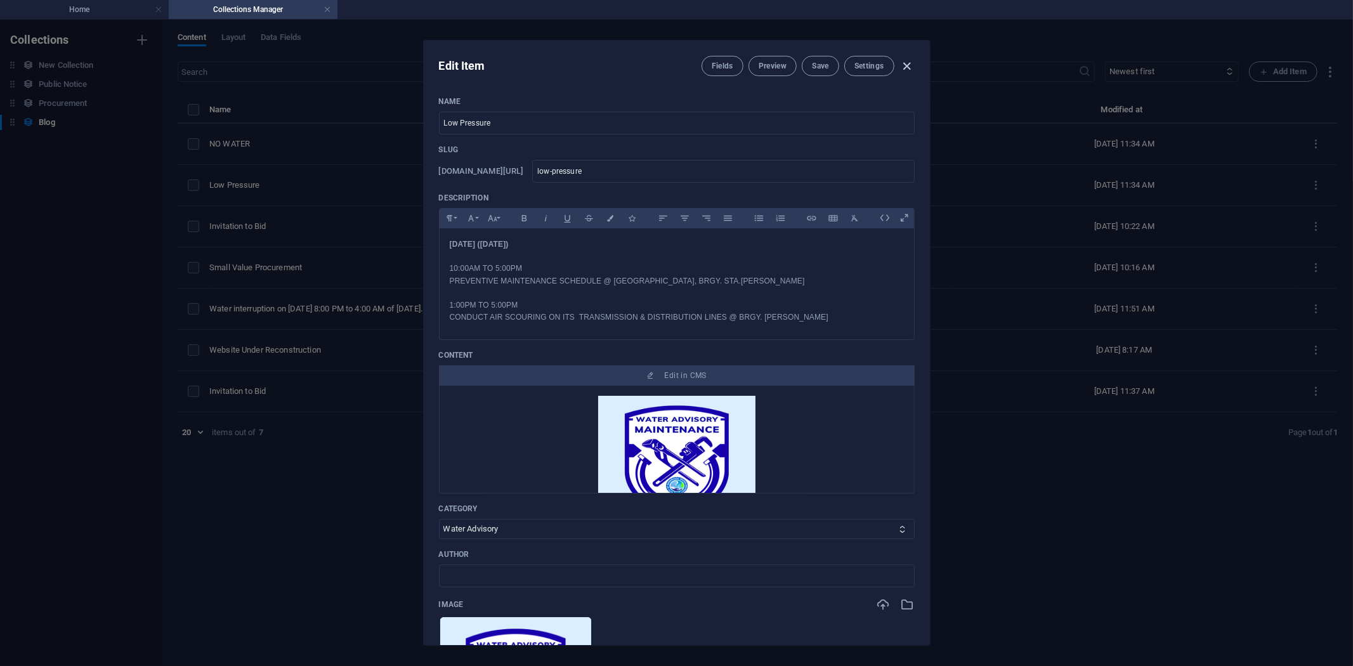
click at [909, 61] on icon "button" at bounding box center [907, 66] width 15 height 15
type input "low-pressure"
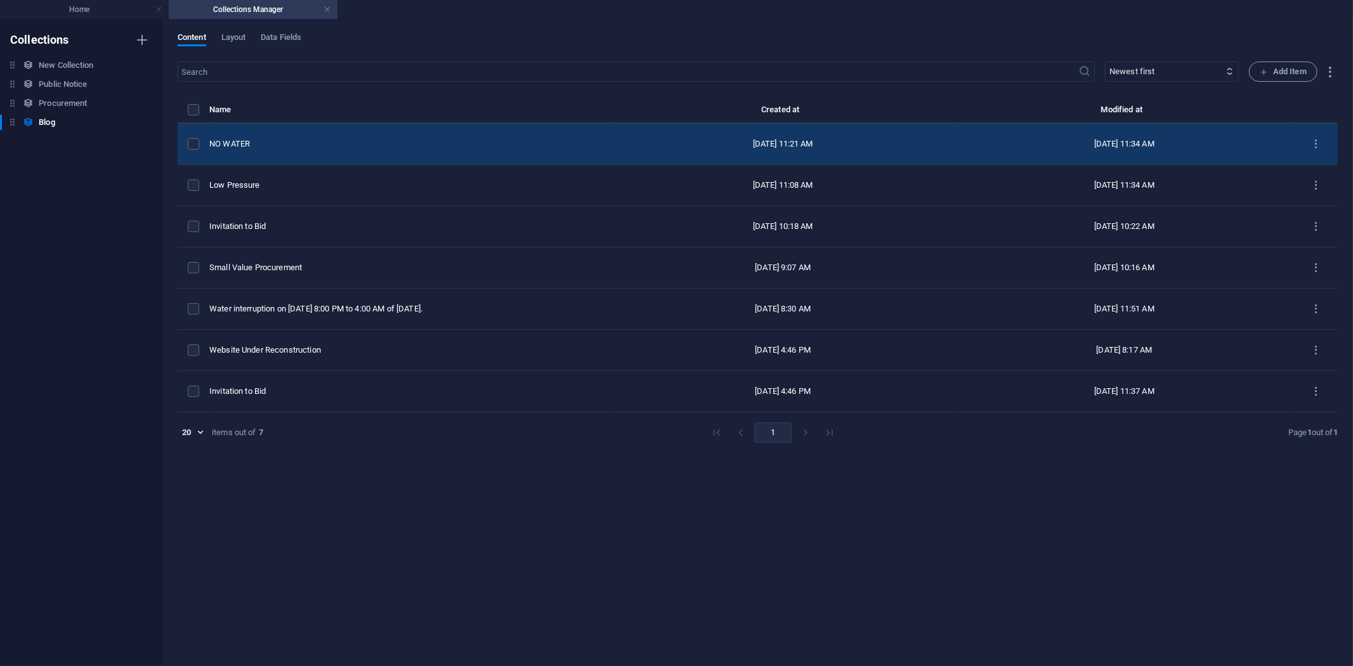
click at [277, 135] on td "NO WATER" at bounding box center [410, 144] width 403 height 41
select select "Water Advisory"
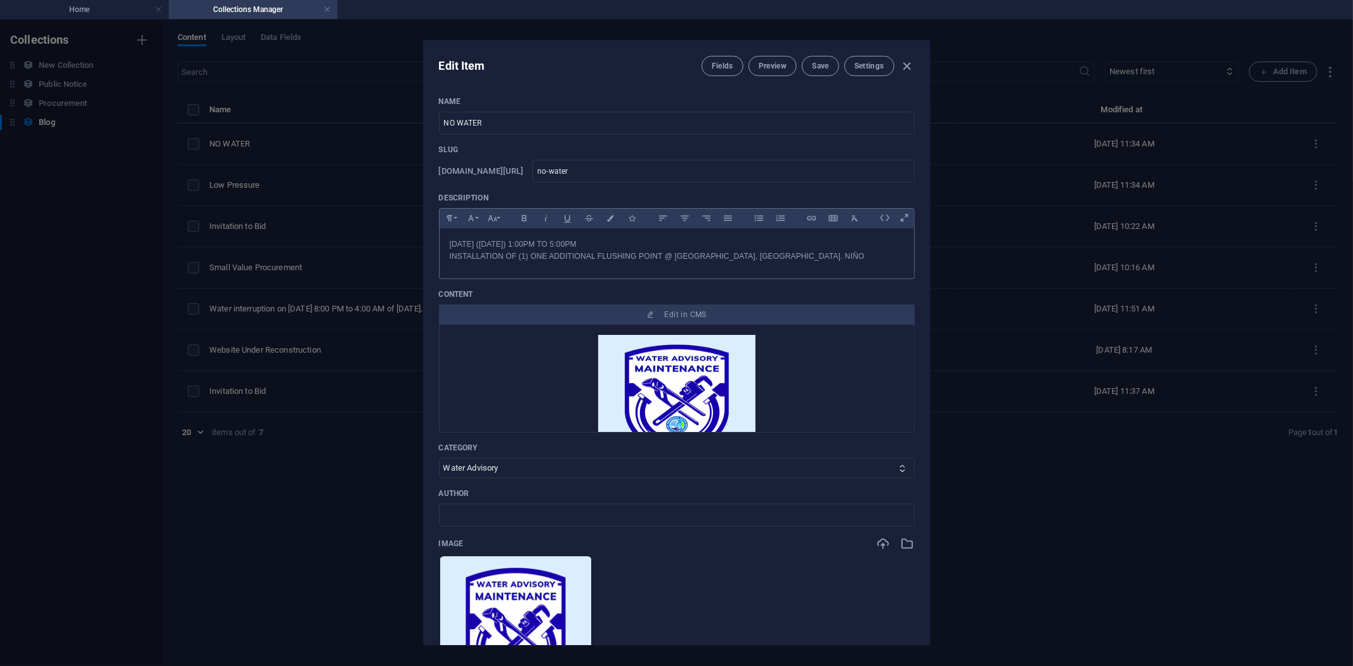
click at [580, 243] on p "OCTOBER 08, 2025 (WEDNESDAY) 1:00PM TO 5:00PM" at bounding box center [677, 245] width 454 height 12
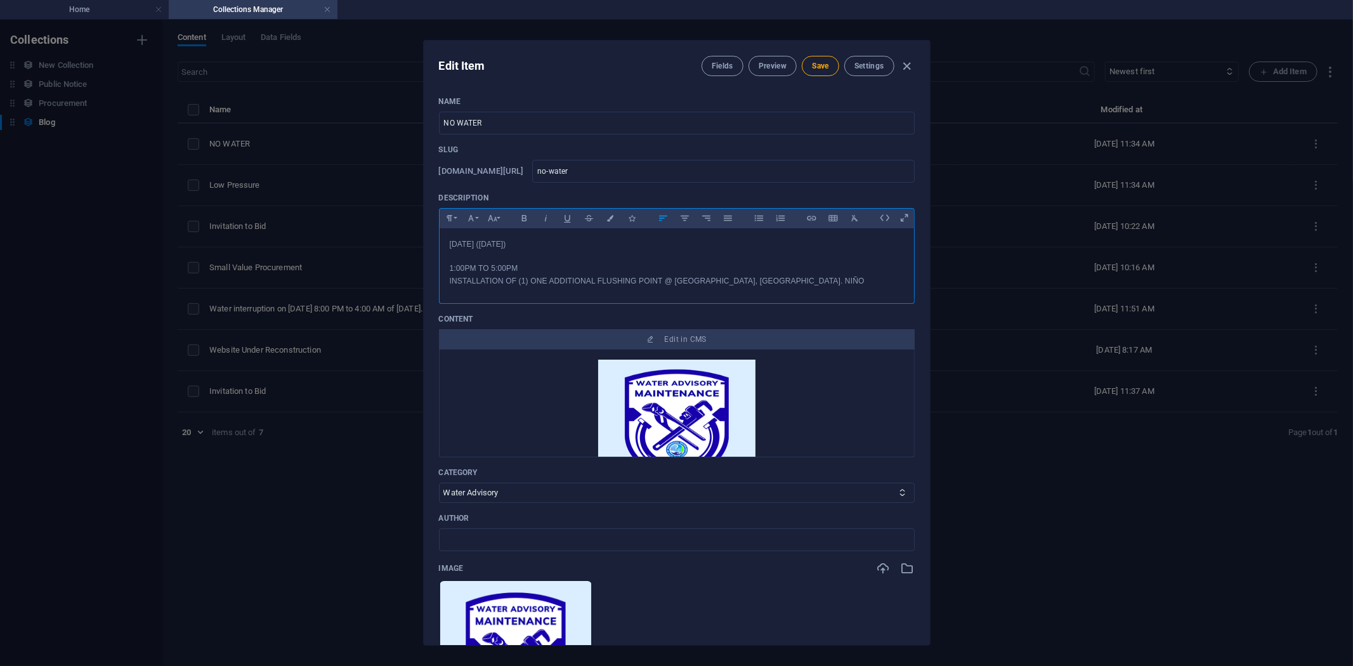
drag, startPoint x: 523, startPoint y: 244, endPoint x: 435, endPoint y: 243, distance: 88.2
click at [435, 243] on div "Name NO WATER ​ Slug www.example.com/example-page/ no-water ​ Description Parag…" at bounding box center [677, 365] width 506 height 559
click at [521, 217] on icon "button" at bounding box center [524, 218] width 11 height 15
click at [819, 62] on span "Save" at bounding box center [820, 66] width 16 height 10
click at [908, 60] on icon "button" at bounding box center [907, 66] width 15 height 15
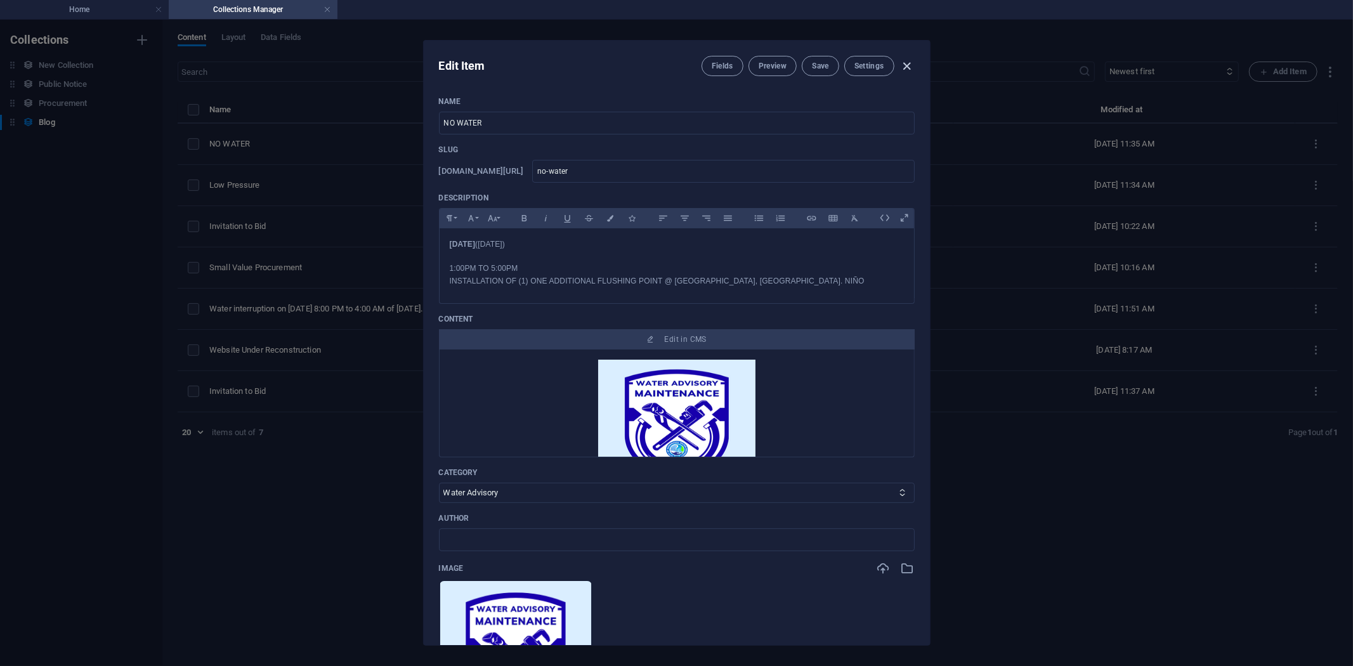
type input "no-water"
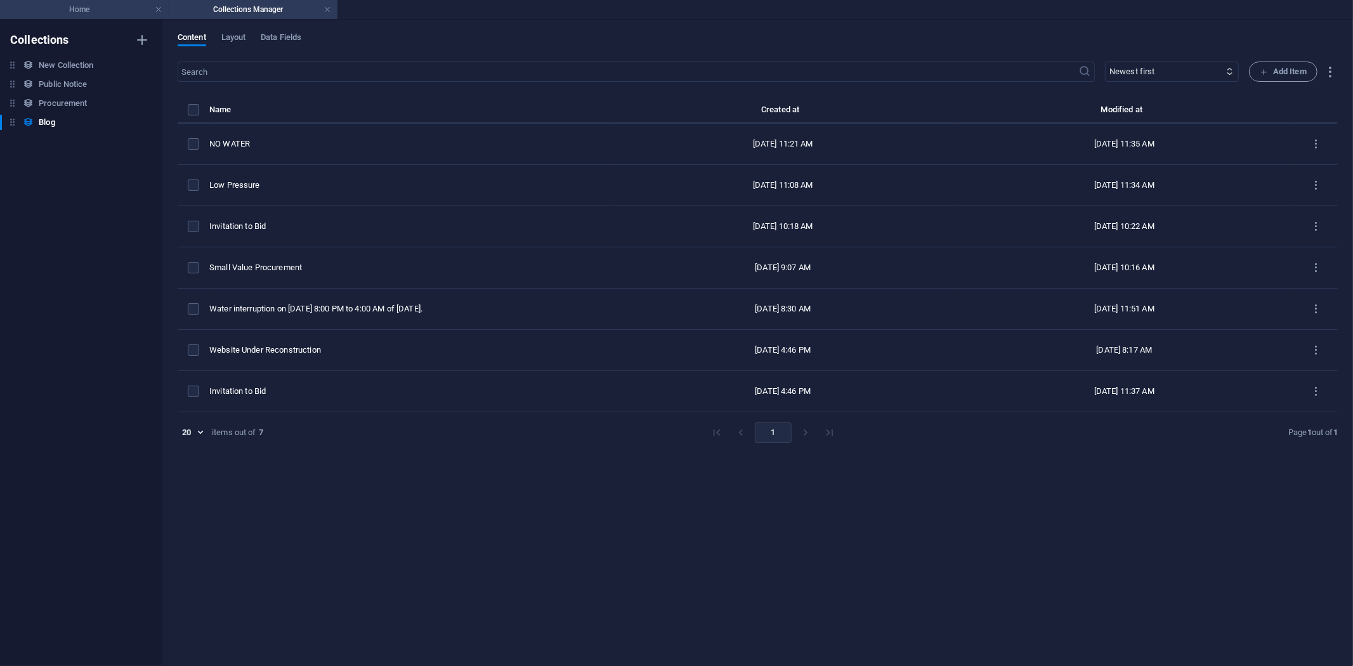
click at [67, 4] on h4 "Home" at bounding box center [84, 10] width 169 height 14
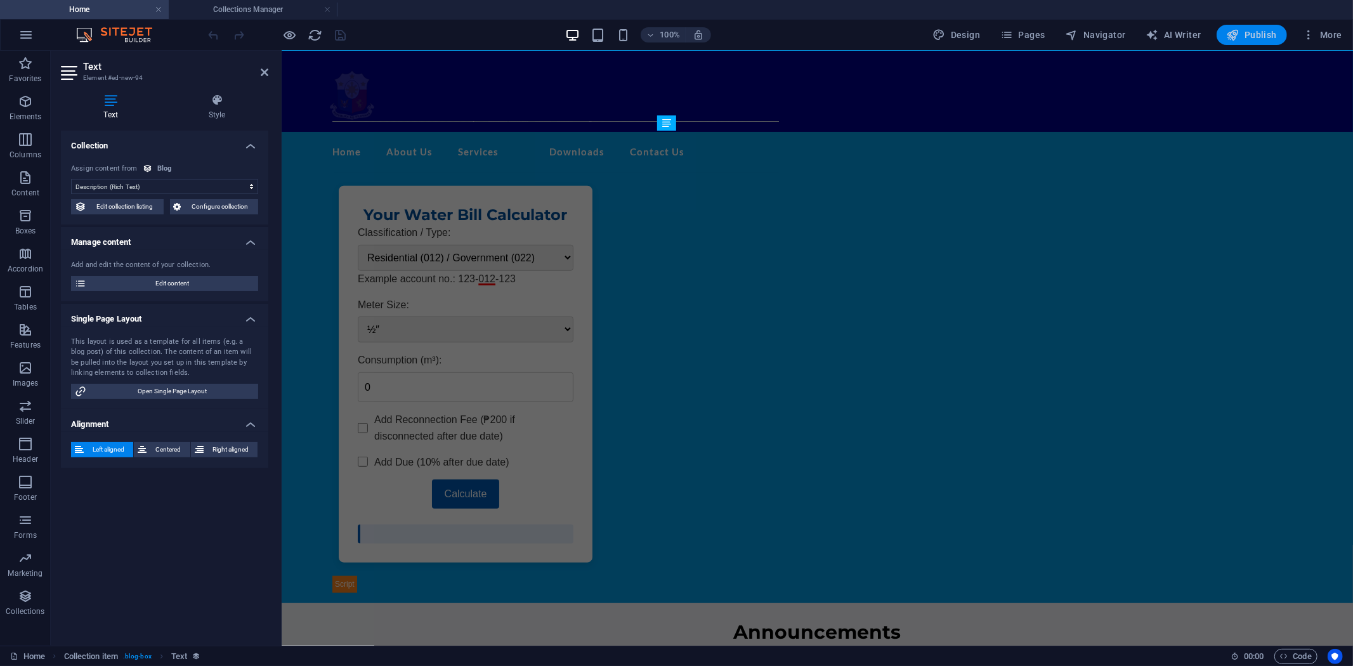
click at [1218, 32] on span "Publish" at bounding box center [1252, 35] width 50 height 13
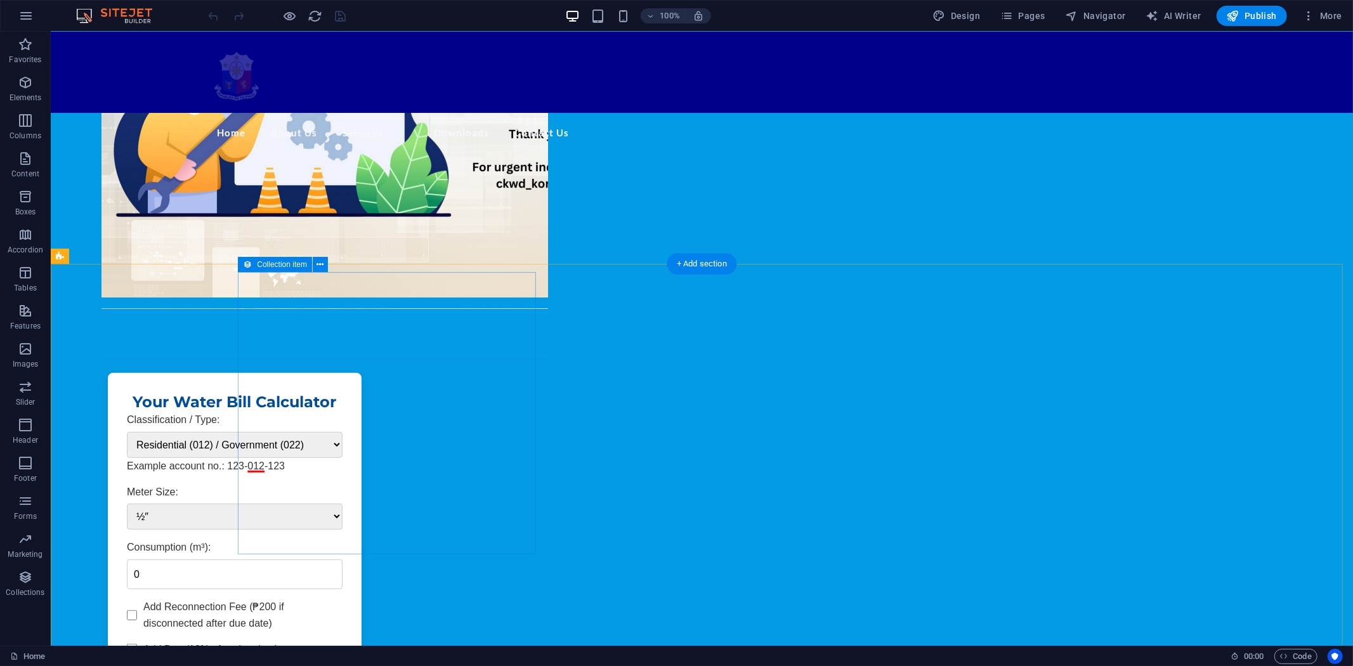
scroll to position [423, 0]
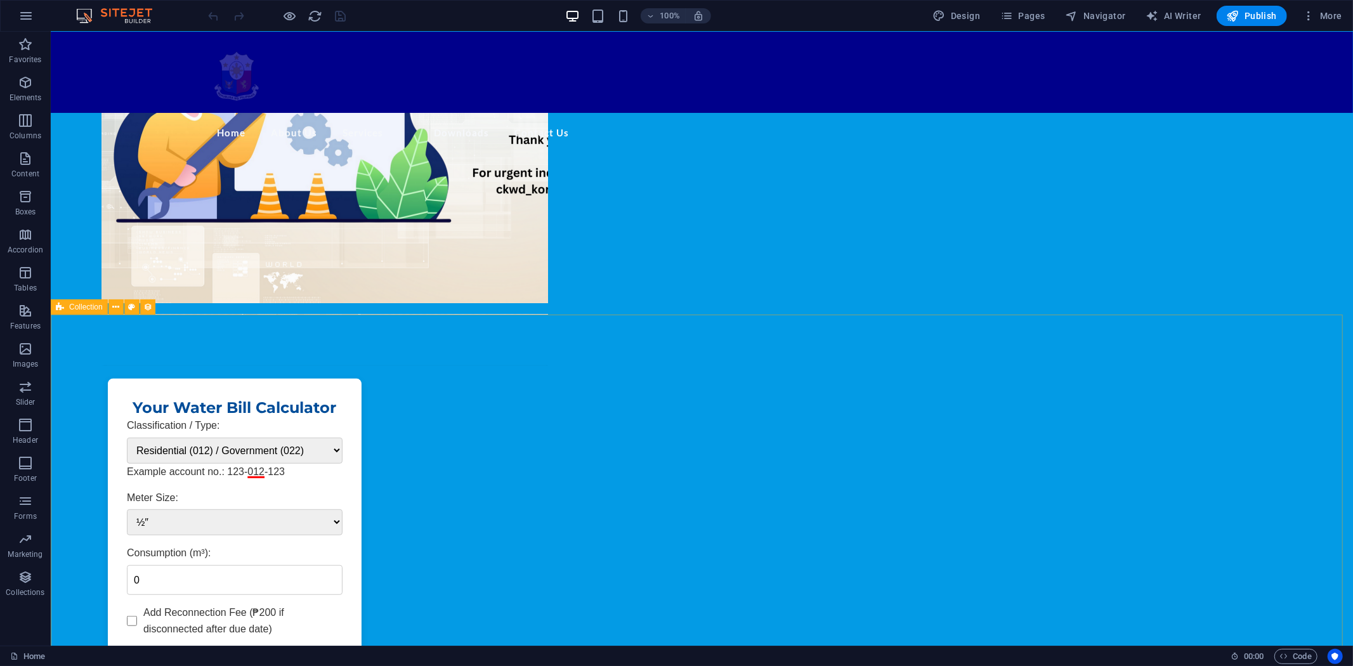
click at [93, 307] on span "Collection" at bounding box center [86, 307] width 34 height 8
select select "columns.publishing_date_DESC"
select select "columns.status"
select select "columns.publishing_date"
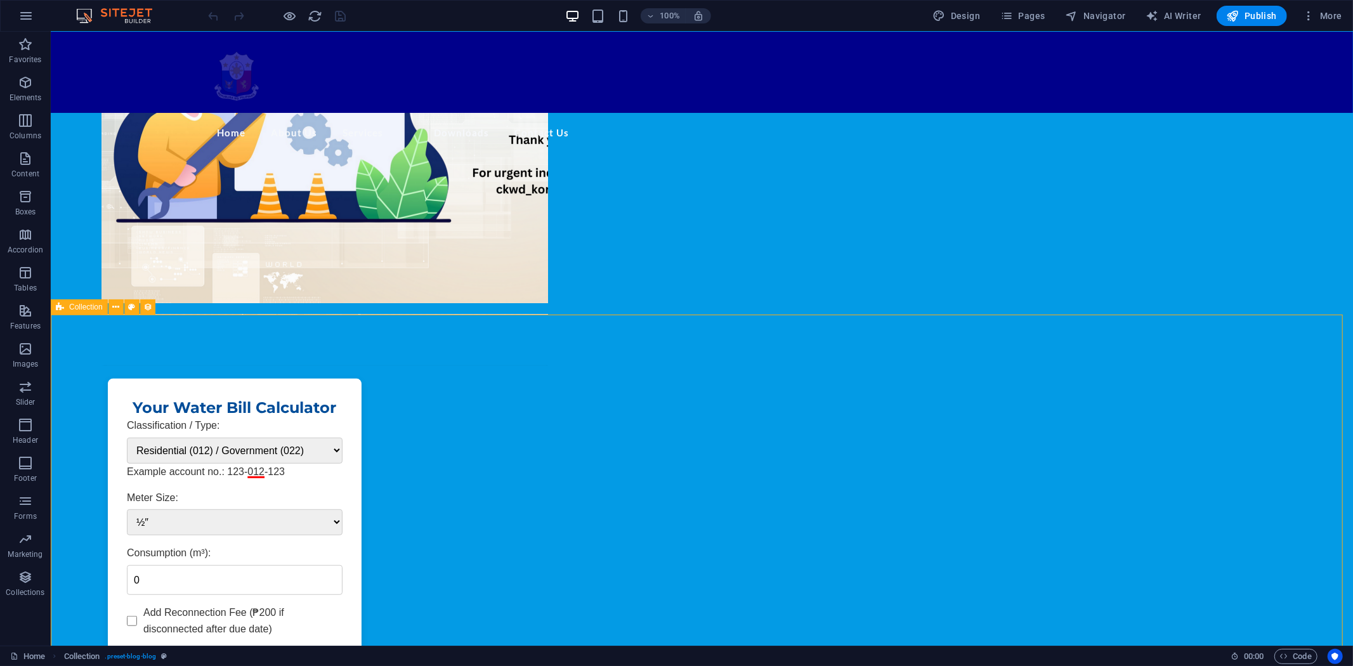
select select "past"
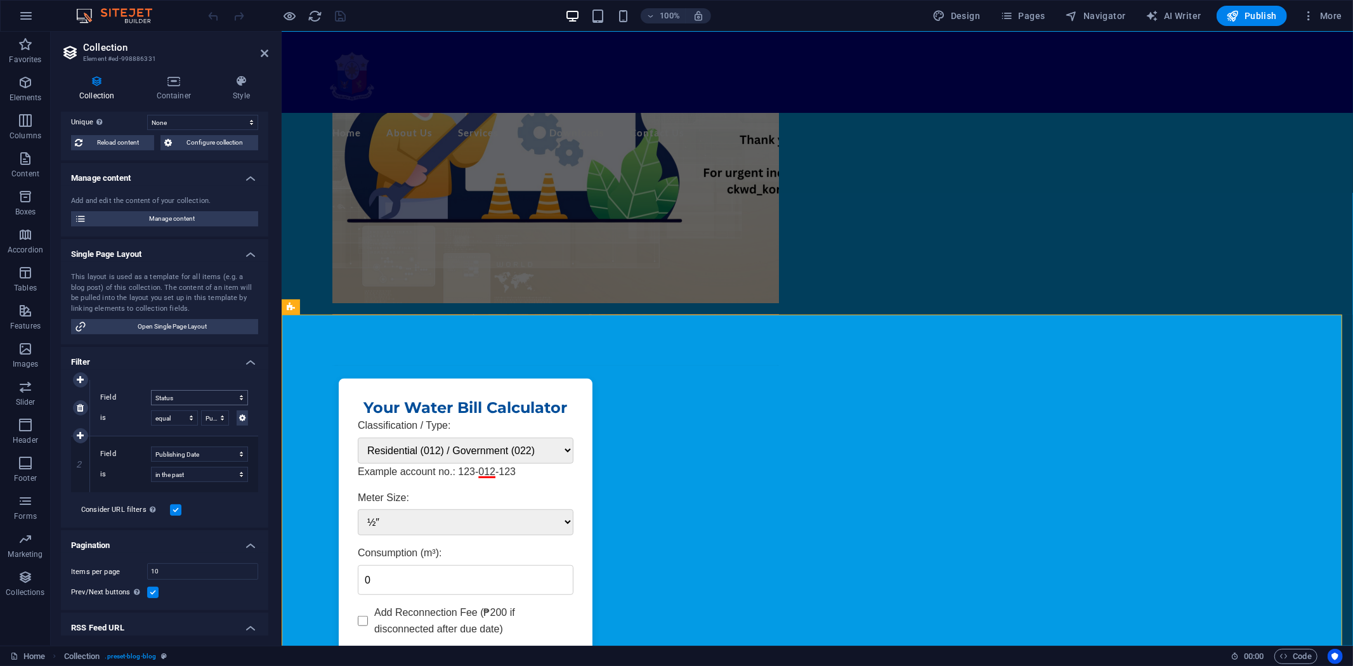
scroll to position [131, 0]
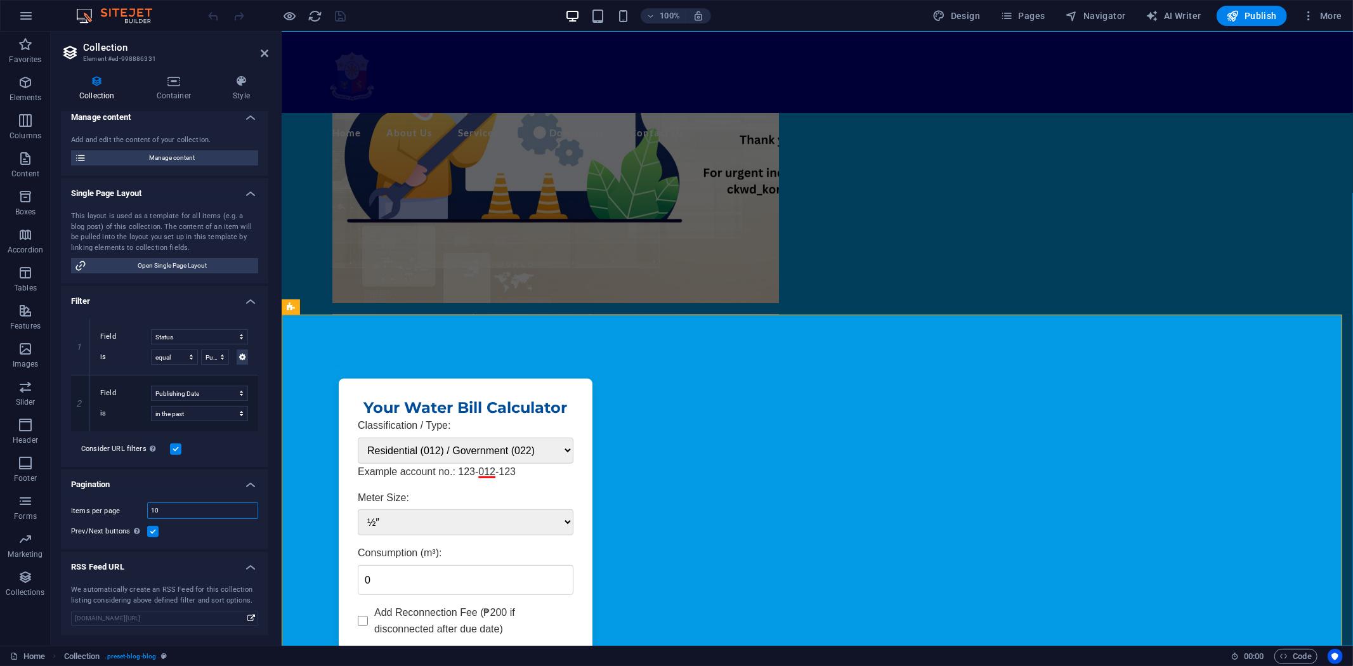
drag, startPoint x: 170, startPoint y: 509, endPoint x: 113, endPoint y: 483, distance: 62.8
click at [110, 503] on div "Items per page 10" at bounding box center [164, 511] width 187 height 16
type input "6"
select select "columns.publishing_date_DESC"
select select "columns.status"
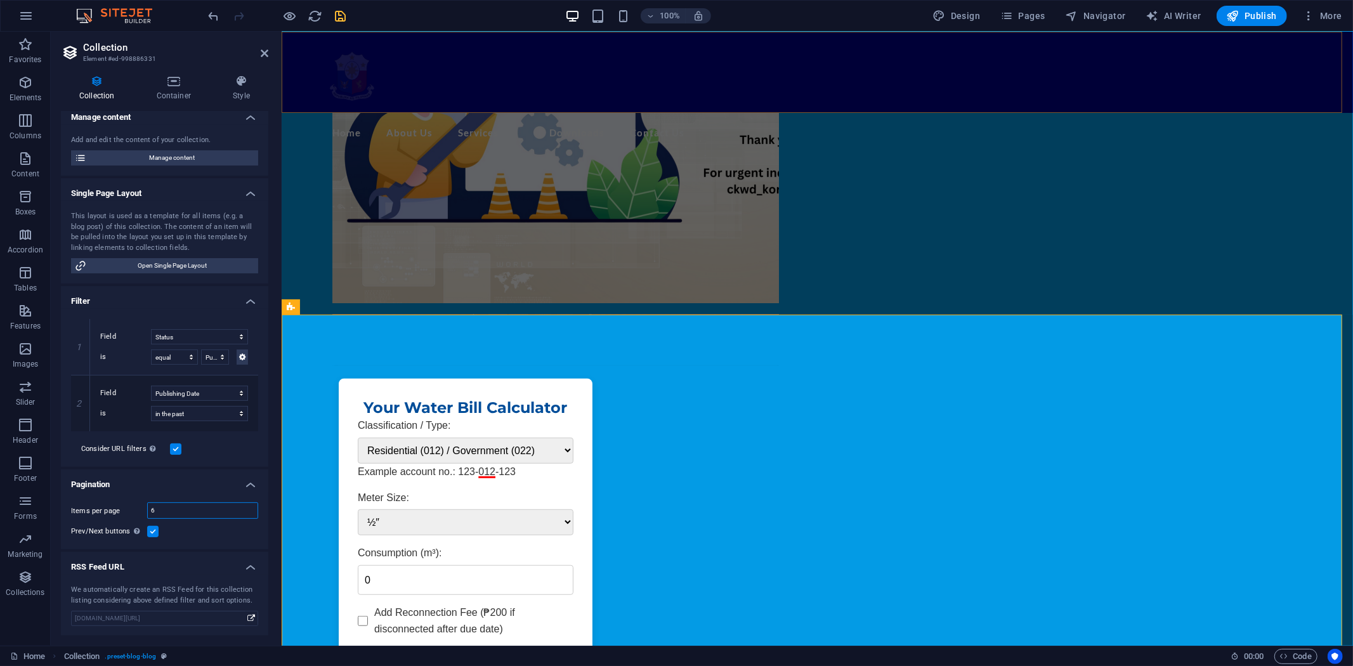
select select "columns.publishing_date"
select select "past"
type input "6"
click at [339, 11] on icon "save" at bounding box center [341, 16] width 15 height 15
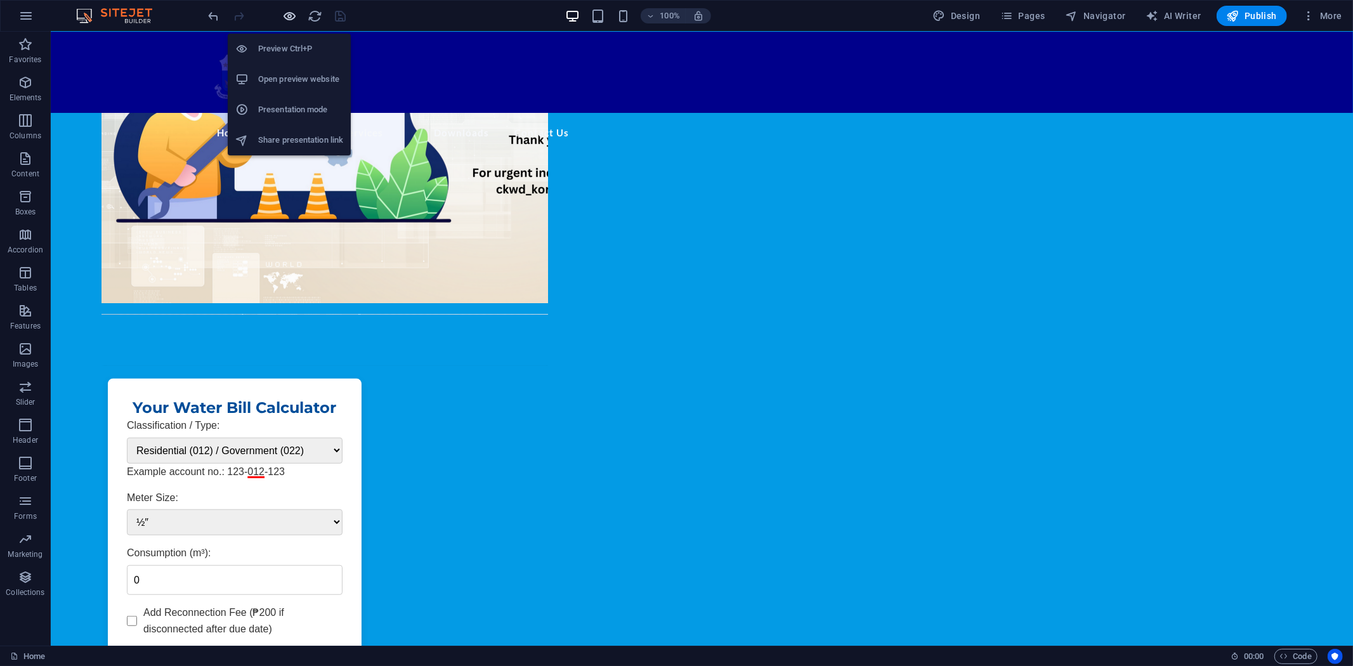
click at [291, 15] on icon "button" at bounding box center [290, 16] width 15 height 15
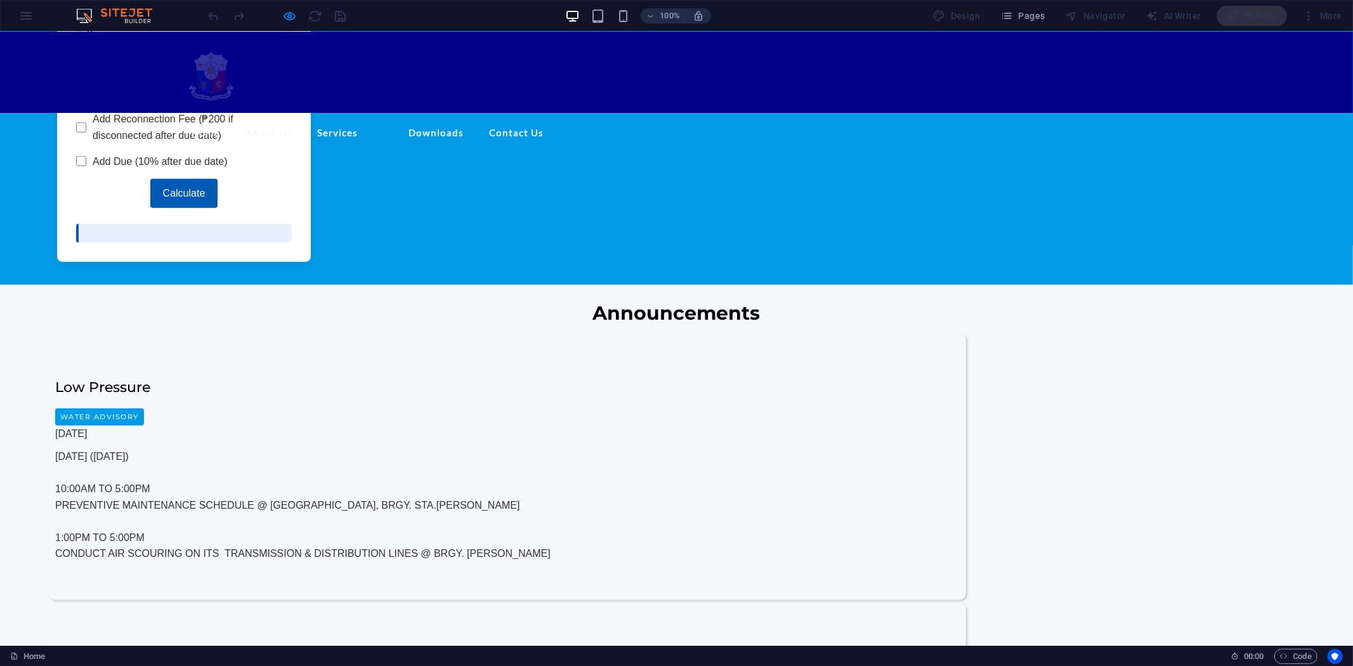
scroll to position [916, 0]
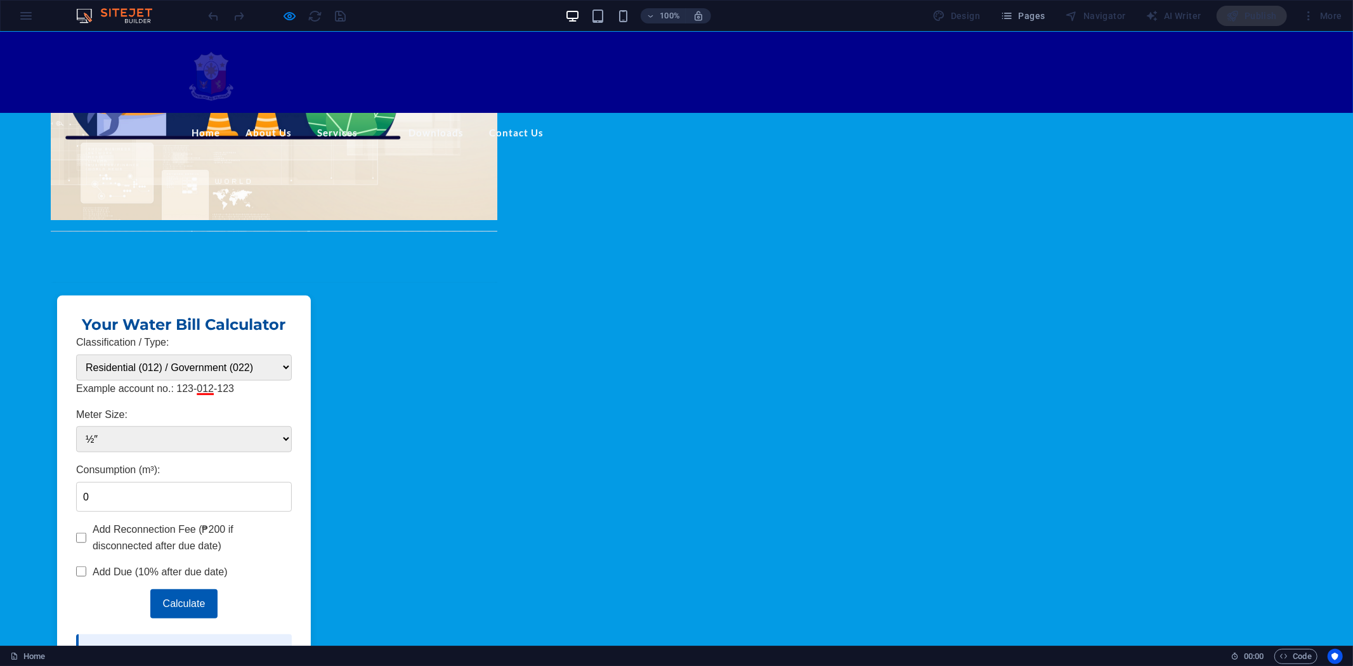
scroll to position [493, 0]
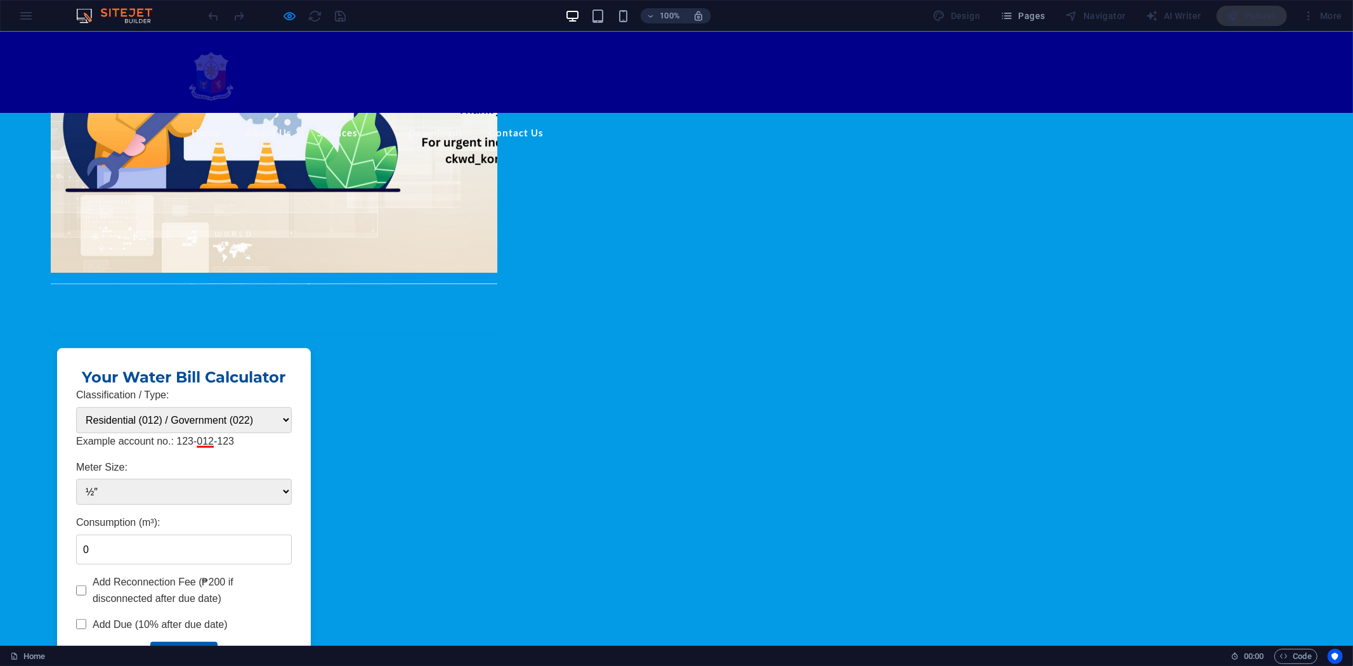
scroll to position [423, 0]
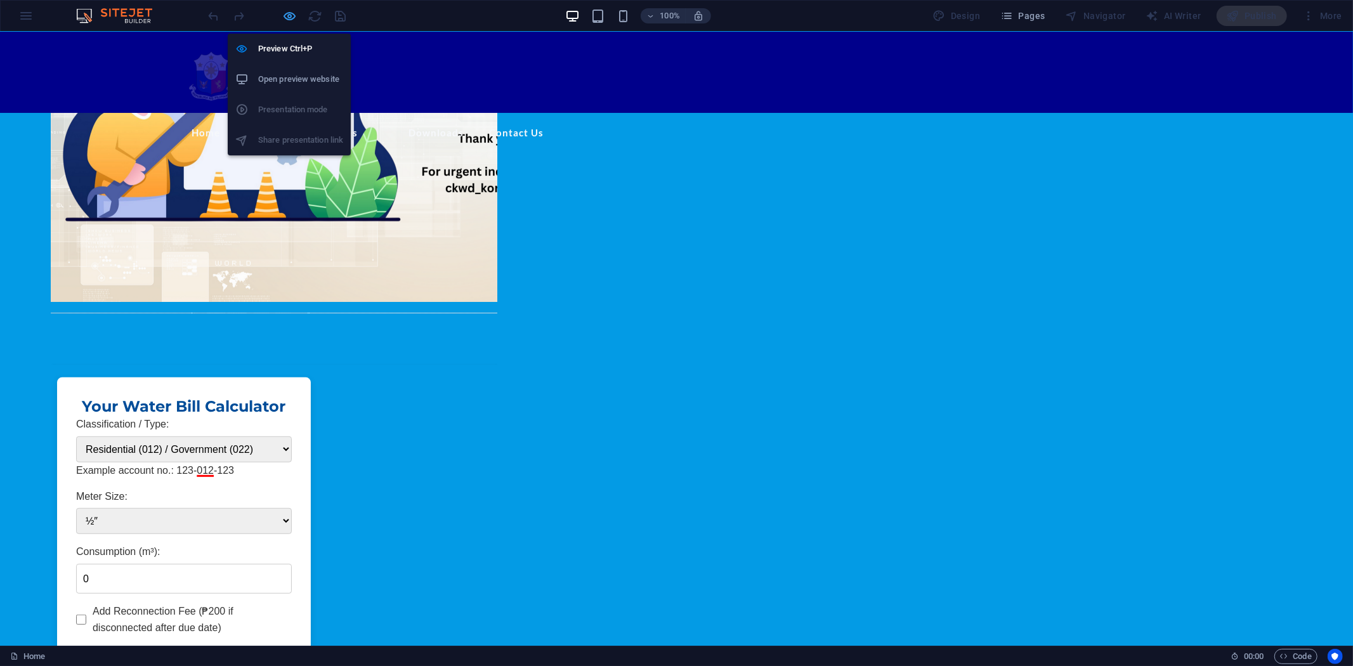
click at [289, 15] on icon "button" at bounding box center [290, 16] width 15 height 15
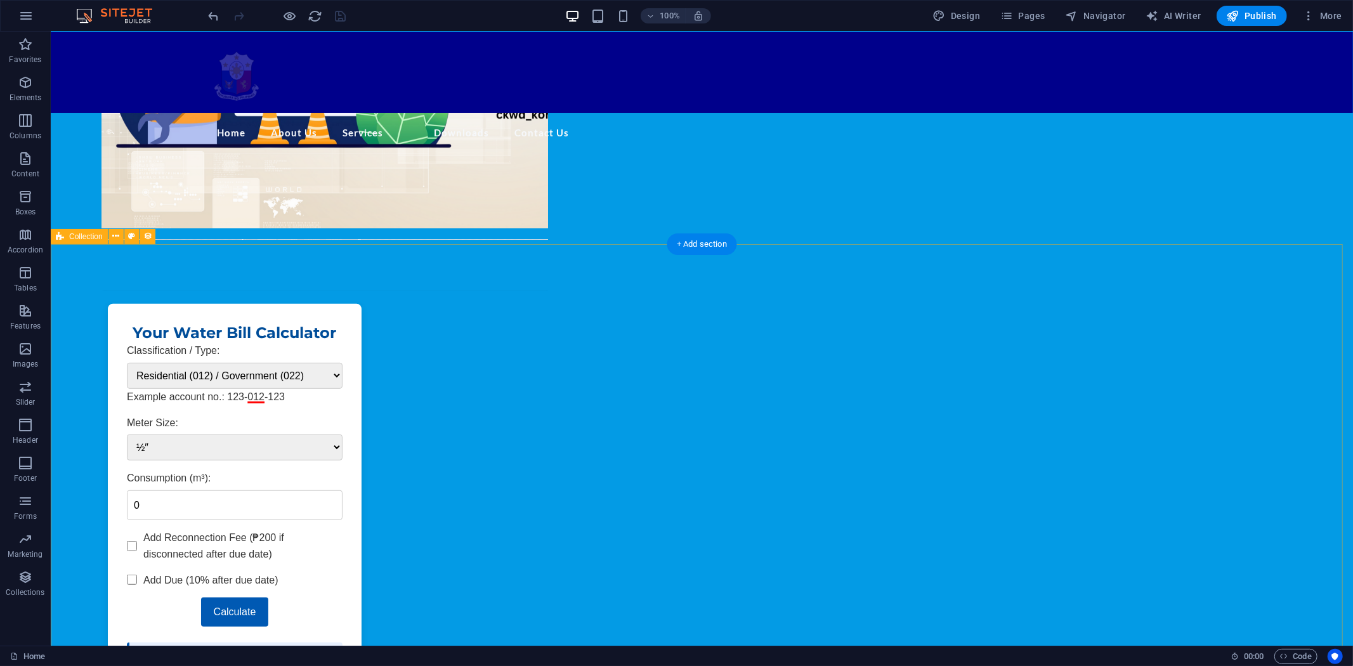
scroll to position [493, 0]
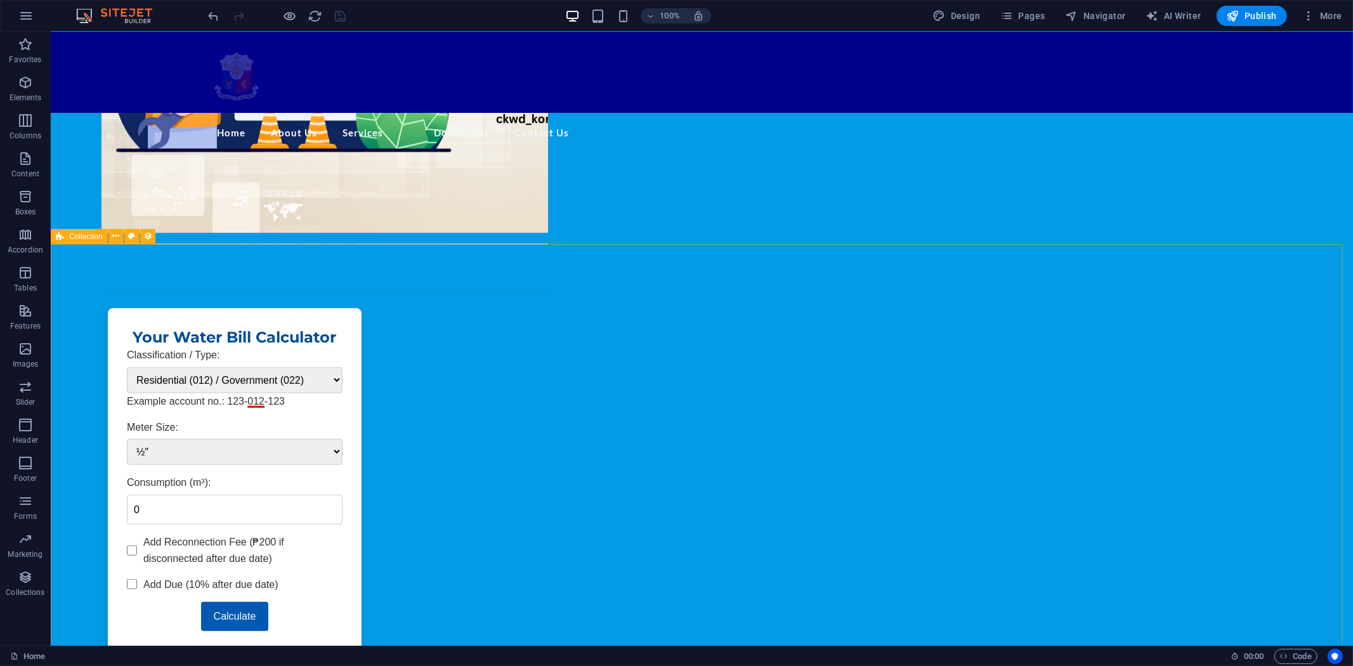
click at [84, 237] on span "Collection" at bounding box center [86, 237] width 34 height 8
select select "columns.publishing_date_DESC"
select select "columns.status"
select select "columns.publishing_date"
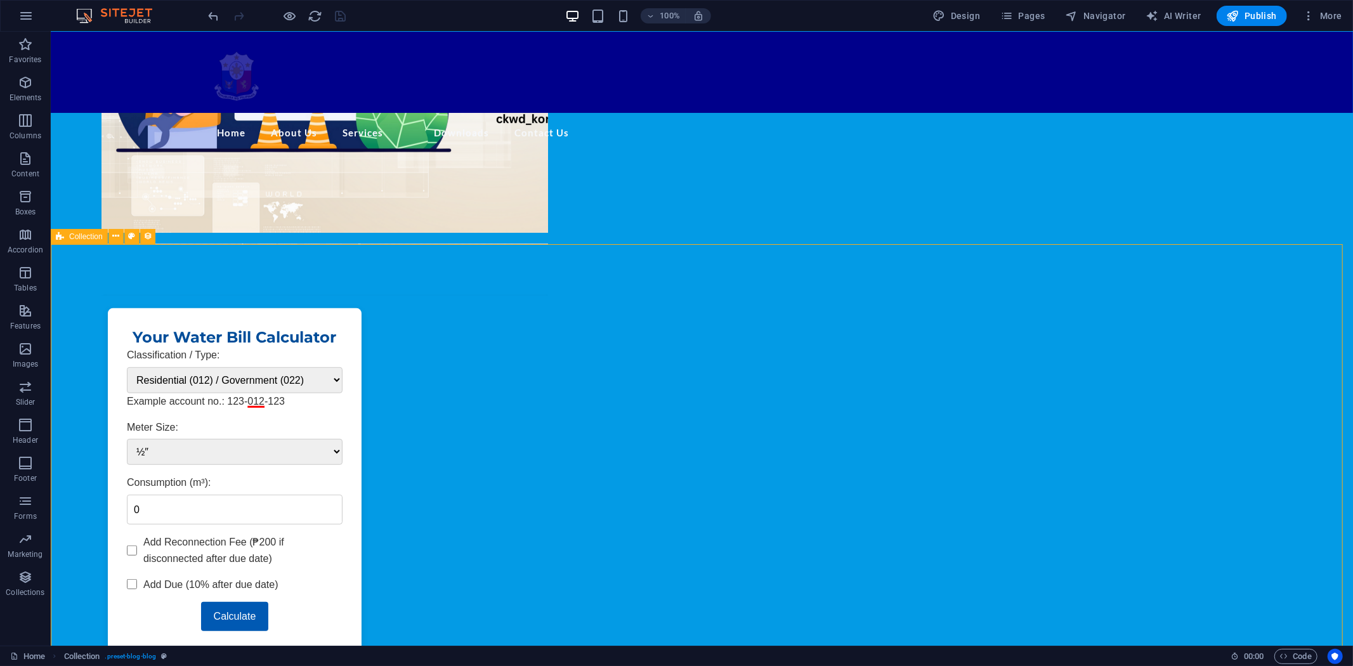
select select "past"
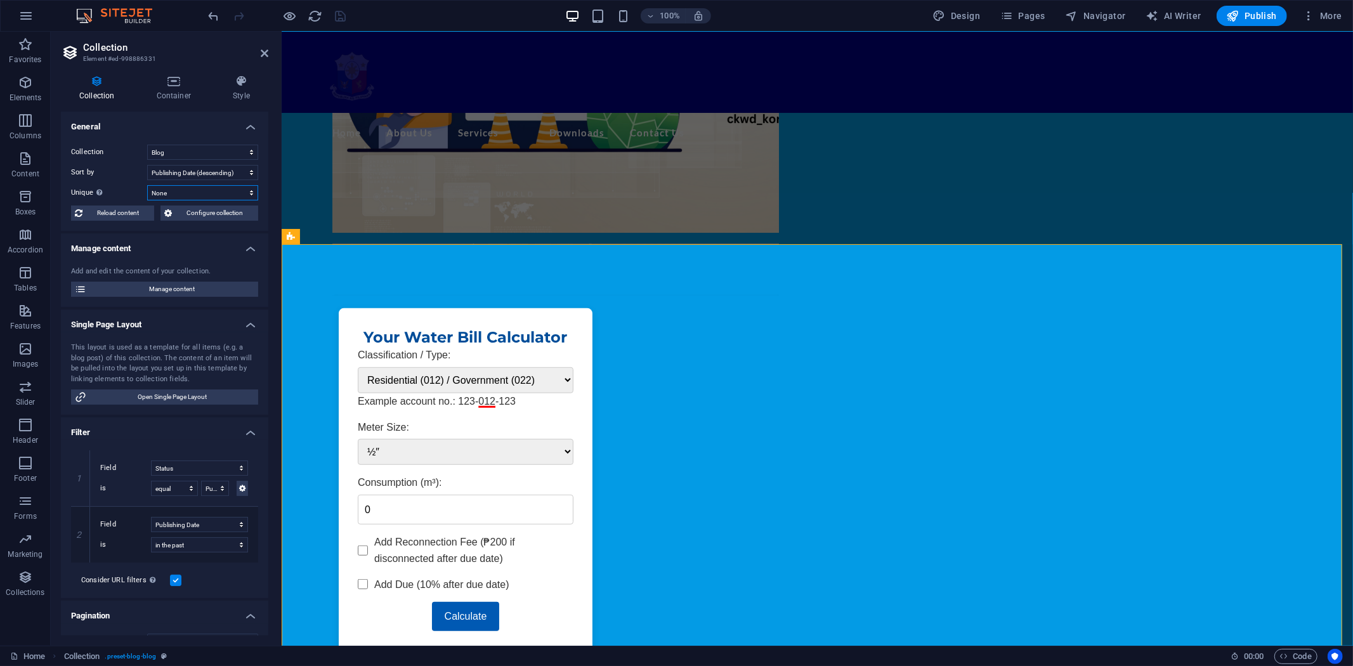
click at [249, 190] on select "None Name Slug Description Content Category Author Image Publishing Date Status" at bounding box center [202, 192] width 111 height 15
select select "columns.category"
click at [147, 185] on select "None Name Slug Description Content Category Author Image Publishing Date Status" at bounding box center [202, 192] width 111 height 15
select select "columns.publishing_date_DESC"
select select "columns.category"
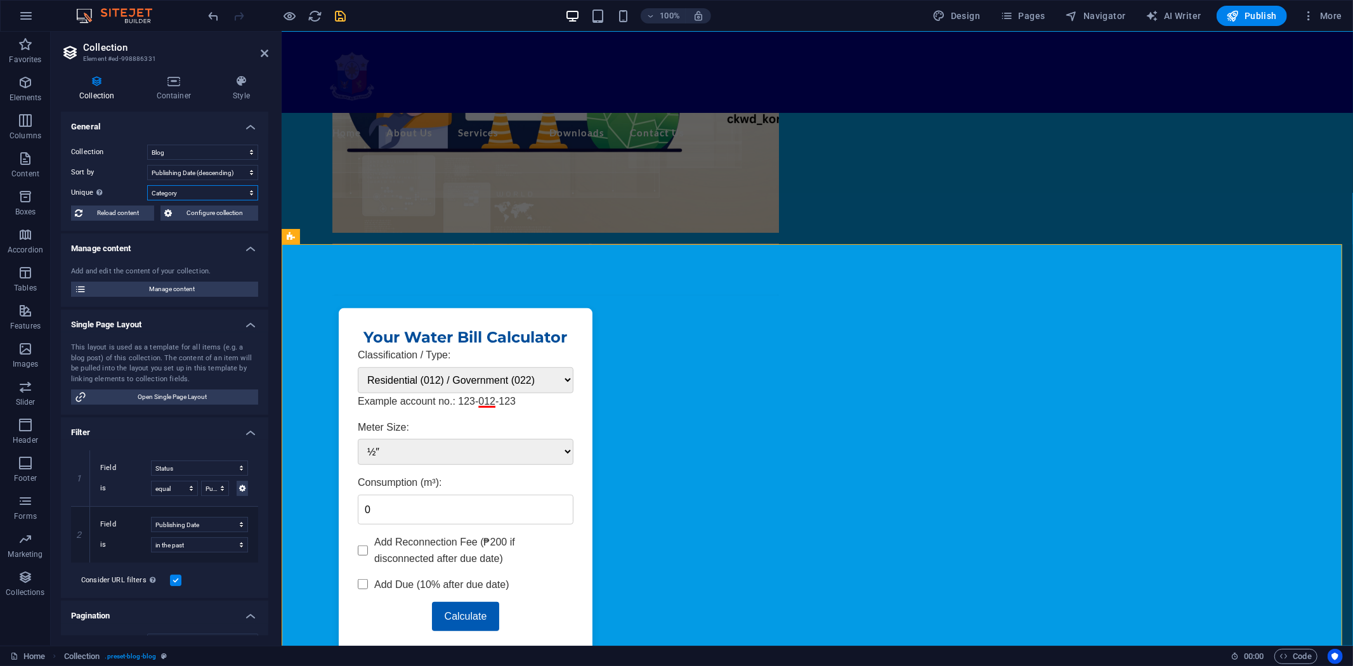
select select "columns.status"
select select "columns.publishing_date"
select select "past"
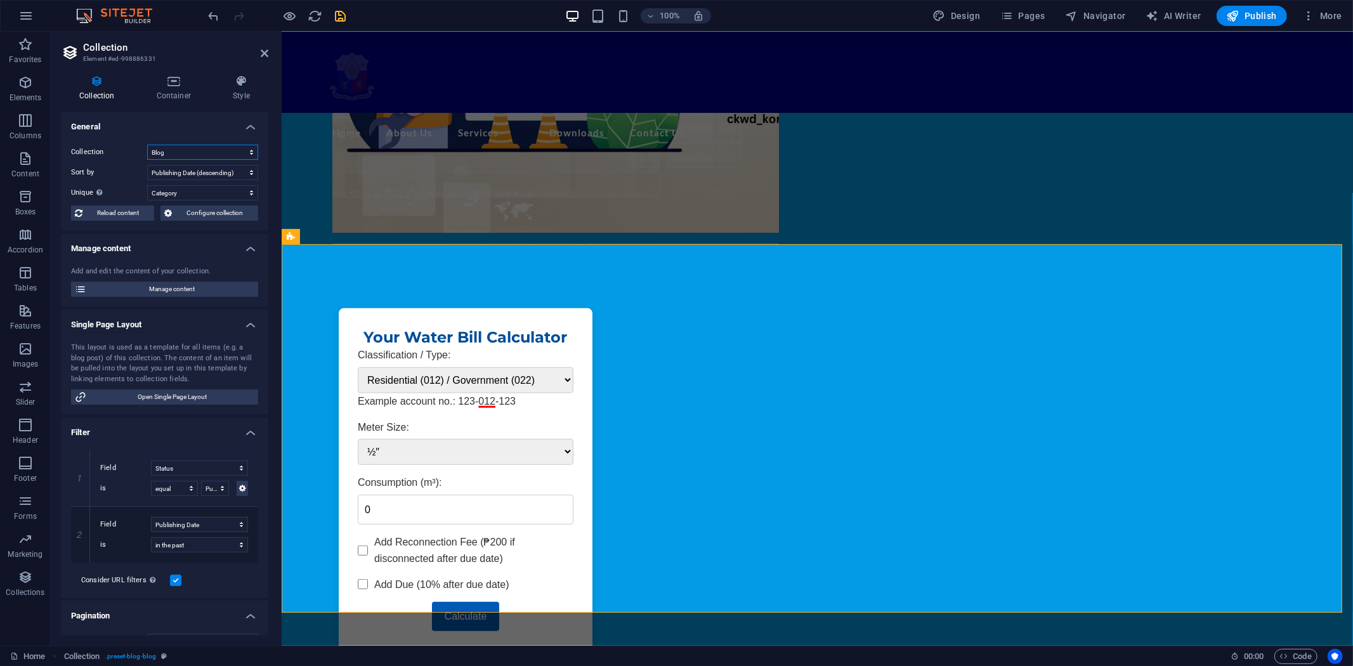
click at [248, 150] on select "Blog New Collection Procurement Public Notice" at bounding box center [202, 152] width 111 height 15
click at [147, 145] on select "Blog New Collection Procurement Public Notice" at bounding box center [202, 152] width 111 height 15
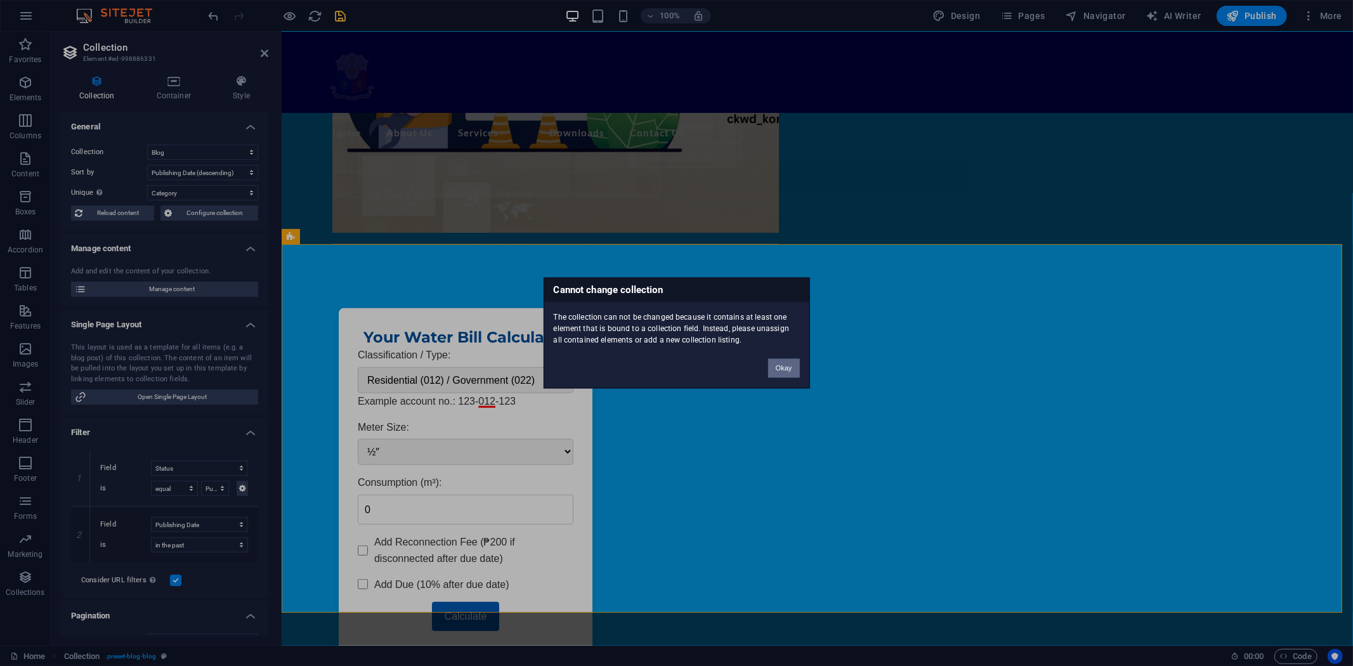
click at [789, 369] on button "Okay" at bounding box center [784, 368] width 32 height 19
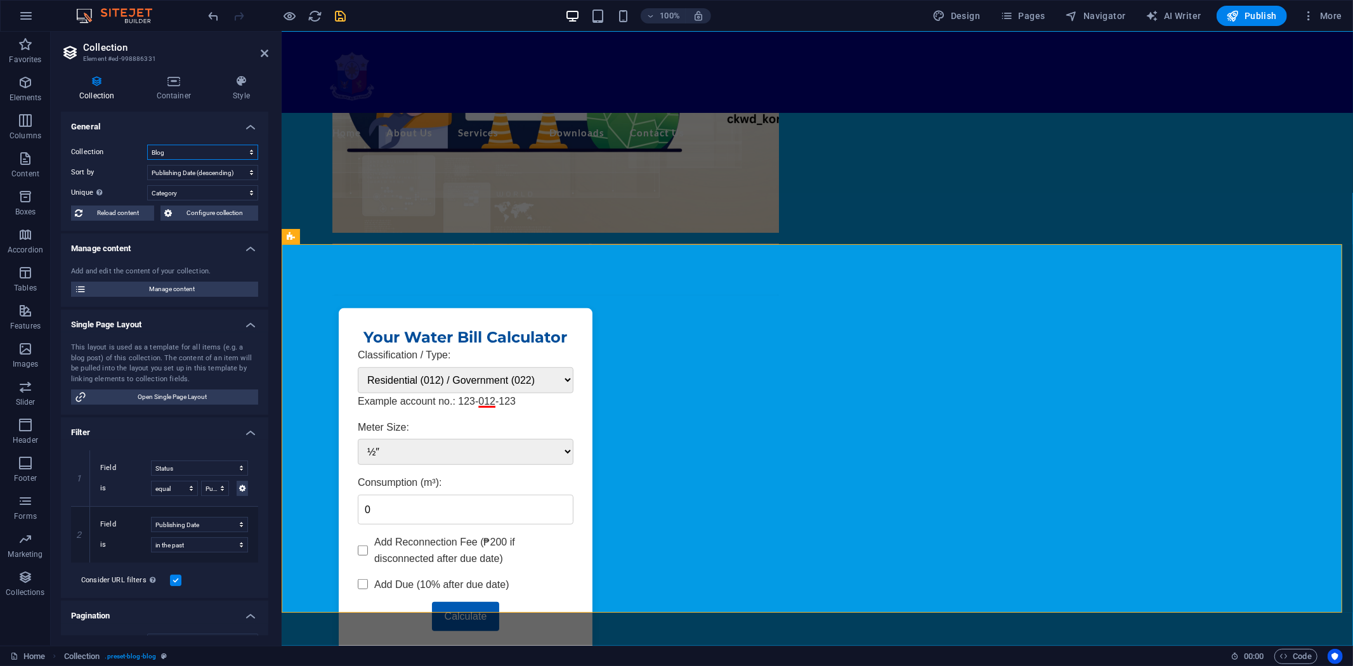
click at [252, 148] on select "Blog New Collection Procurement Public Notice" at bounding box center [202, 152] width 111 height 15
click at [147, 145] on select "Blog New Collection Procurement Public Notice" at bounding box center [202, 152] width 111 height 15
select select "68dcea783c8e39686a06c1a2"
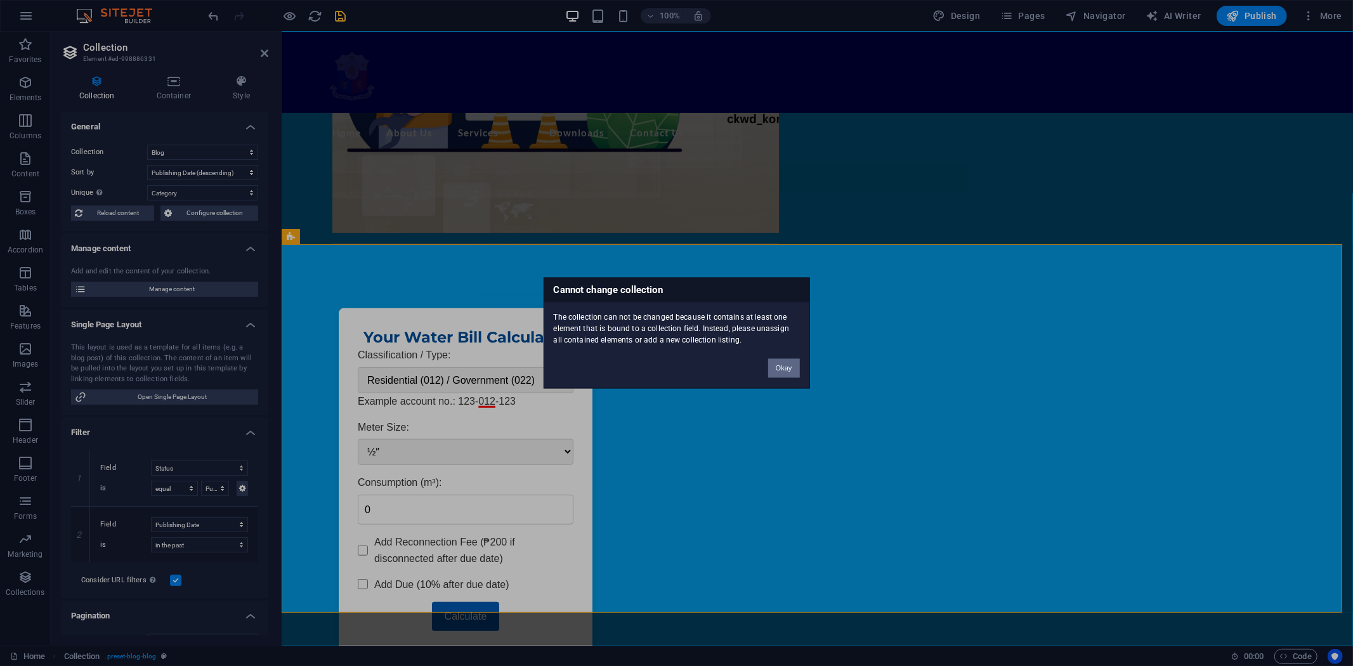
drag, startPoint x: 786, startPoint y: 365, endPoint x: 173, endPoint y: 223, distance: 628.6
click at [786, 365] on button "Okay" at bounding box center [784, 368] width 32 height 19
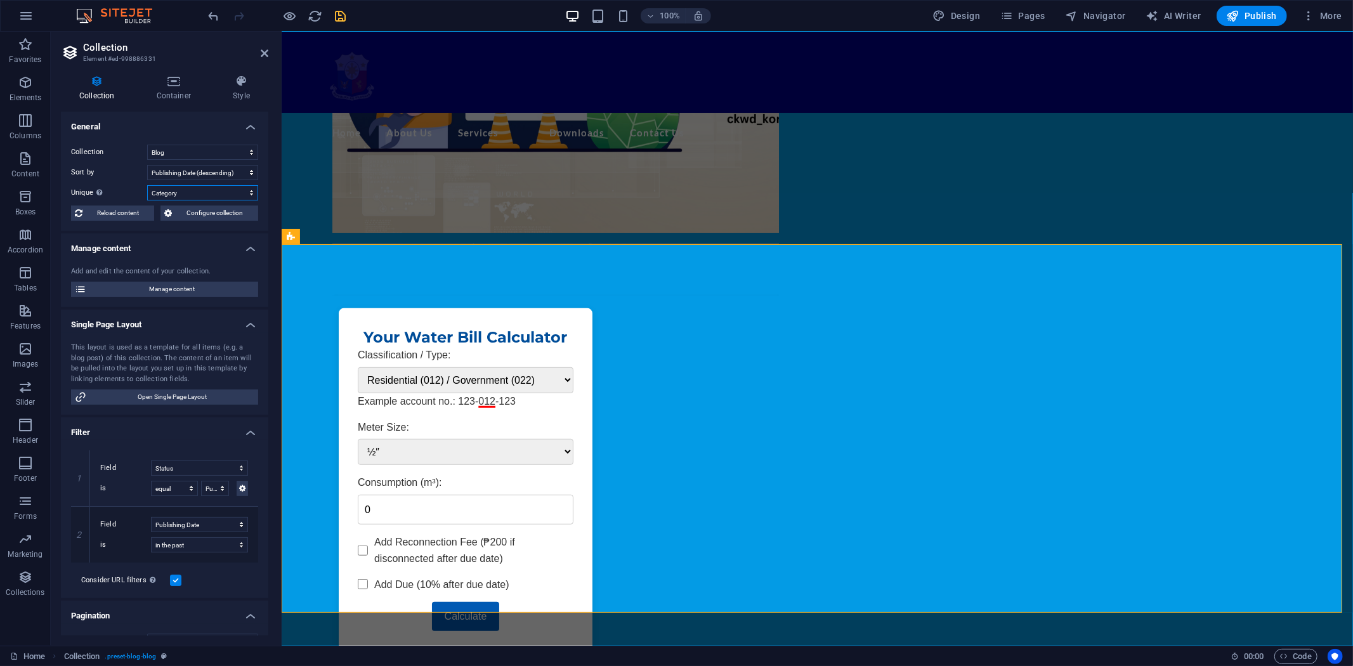
click at [249, 192] on select "None Name Slug Description Content Category Author Image Publishing Date Status" at bounding box center [202, 192] width 111 height 15
select select
click at [147, 185] on select "None Name Slug Description Content Category Author Image Publishing Date Status" at bounding box center [202, 192] width 111 height 15
select select "columns.publishing_date_DESC"
select select "columns.status"
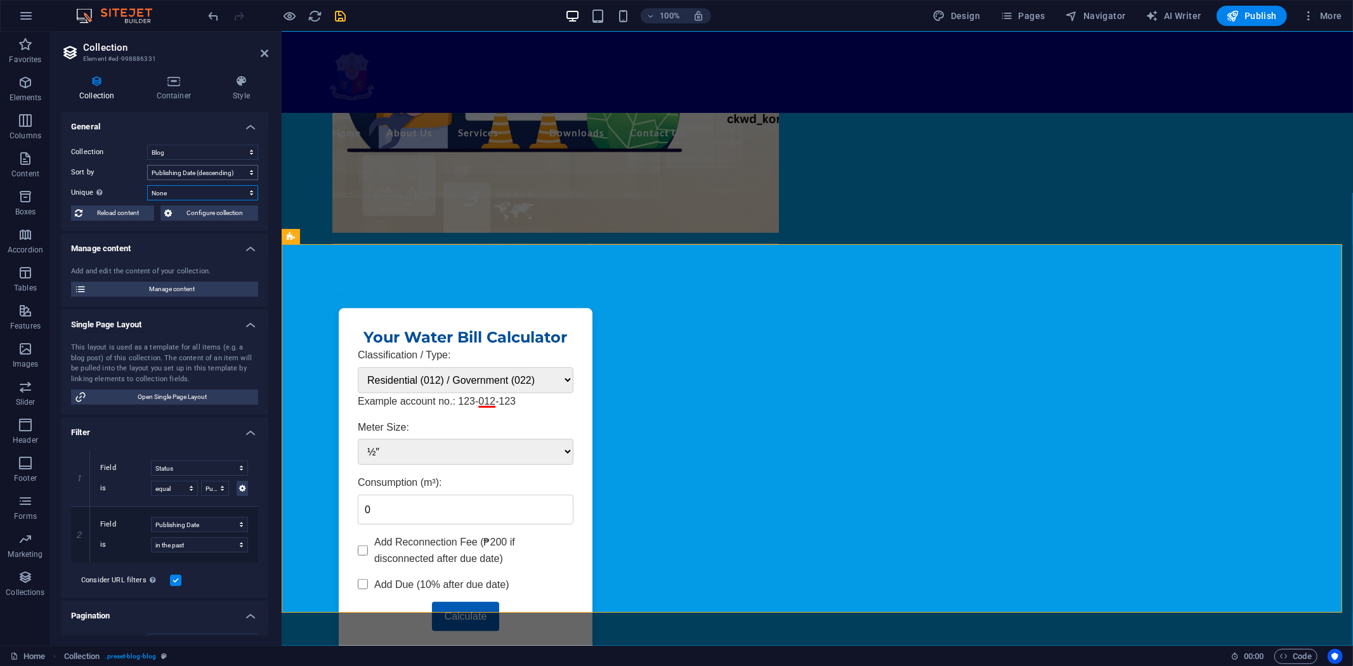
select select "columns.publishing_date"
select select "past"
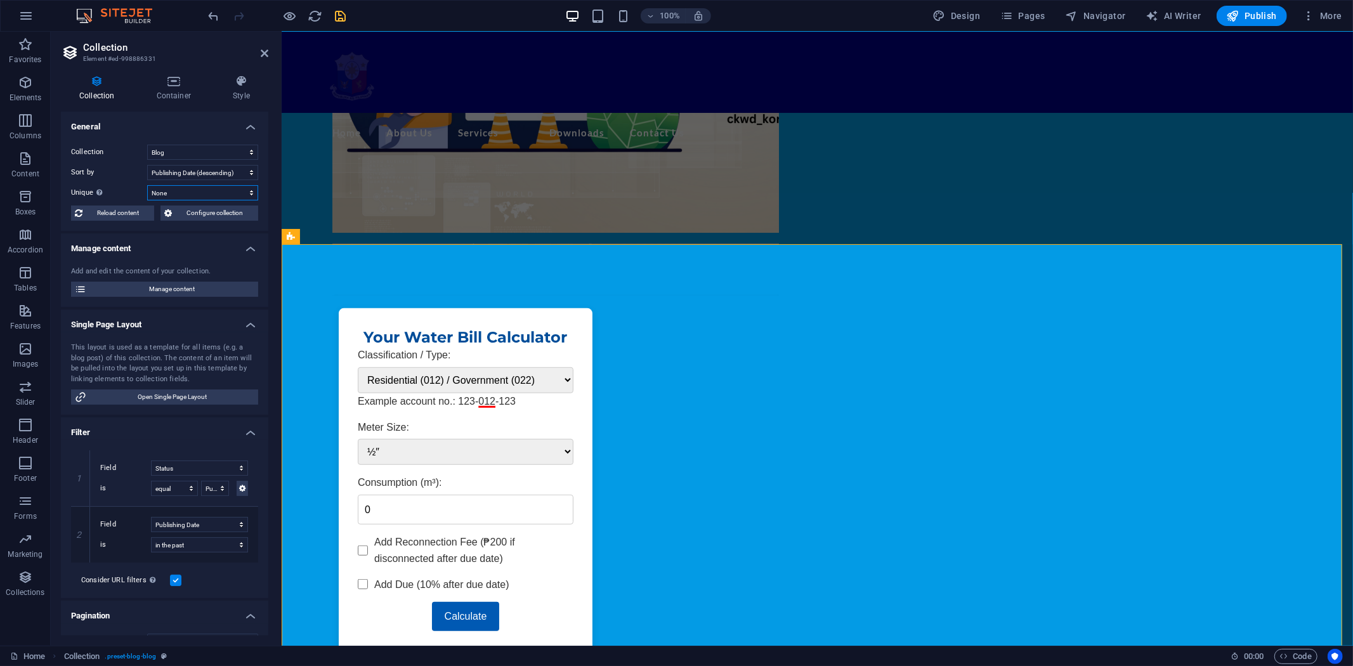
click at [248, 193] on select "None Name Slug Description Content Category Author Image Publishing Date Status" at bounding box center [202, 192] width 111 height 15
click at [188, 119] on h4 "General" at bounding box center [164, 123] width 207 height 23
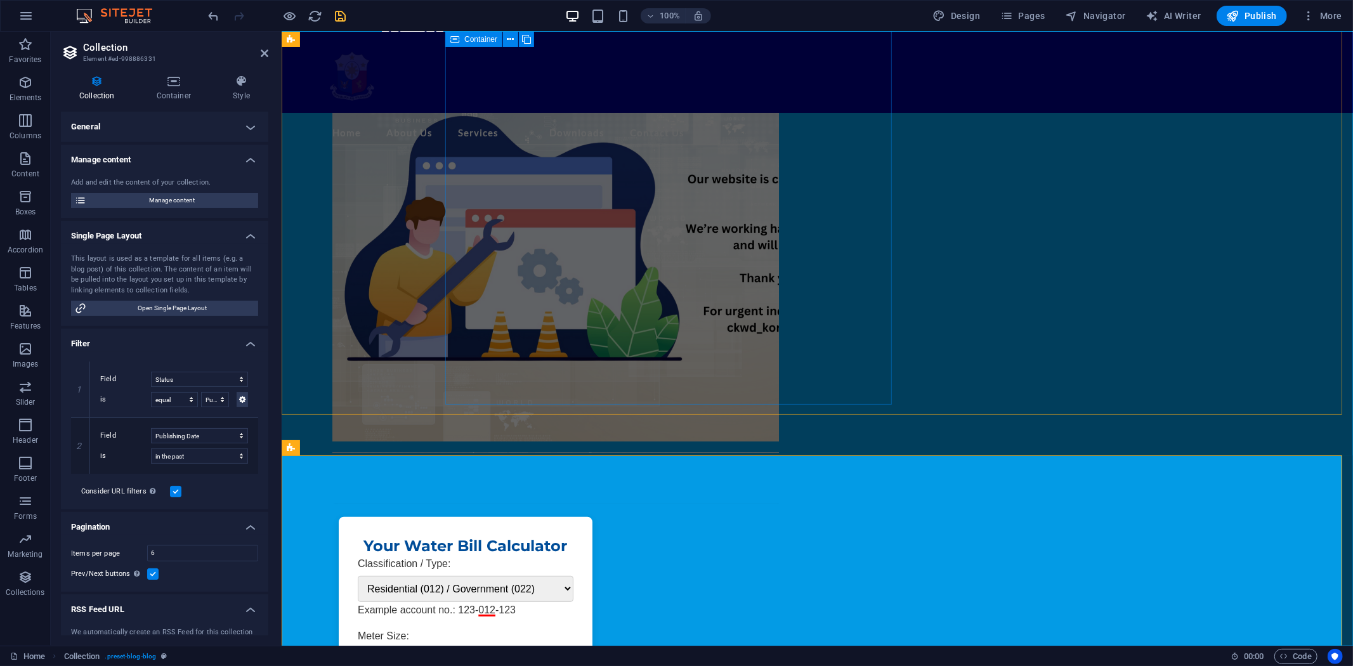
scroll to position [282, 0]
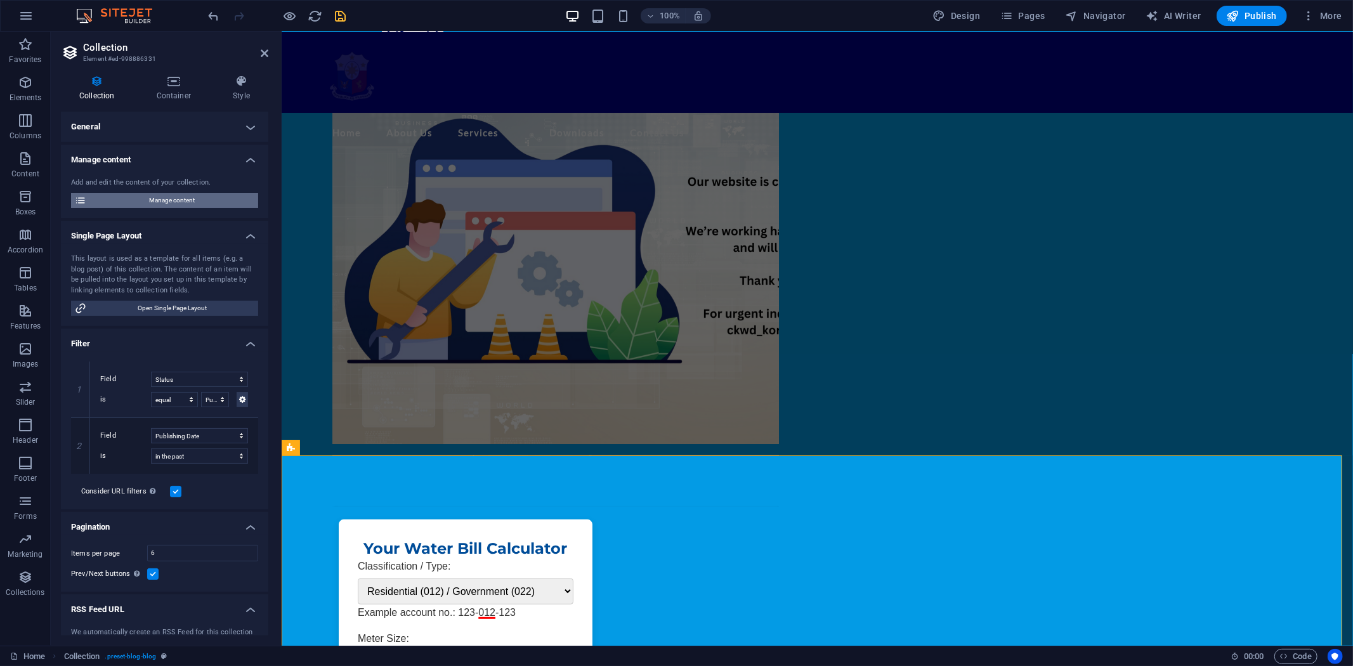
click at [169, 200] on span "Manage content" at bounding box center [172, 200] width 164 height 15
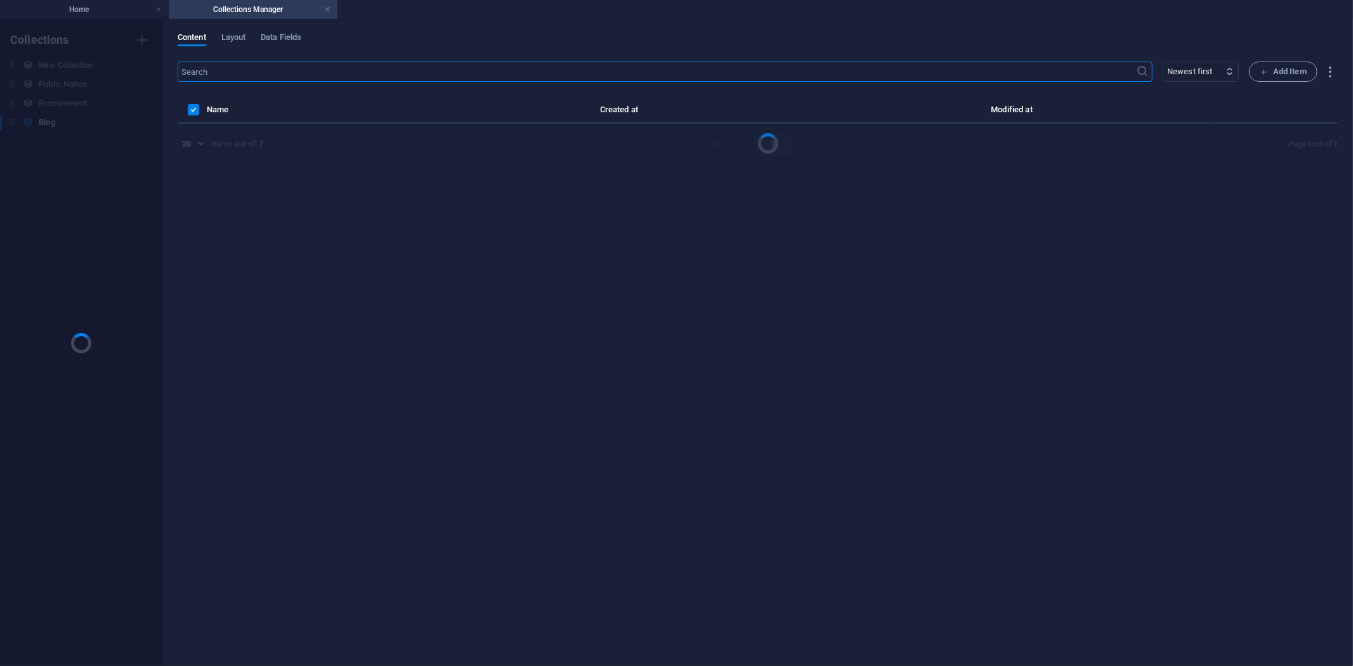
scroll to position [0, 0]
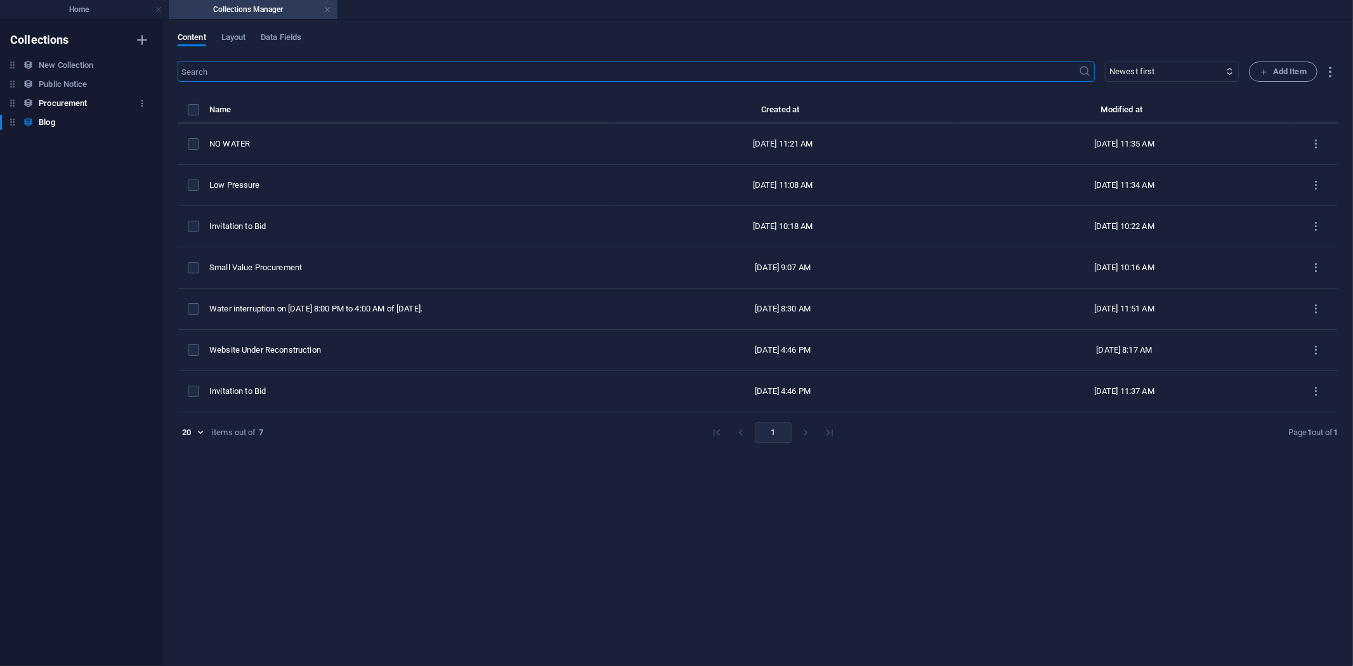
click at [62, 100] on h6 "Procurement" at bounding box center [63, 103] width 48 height 15
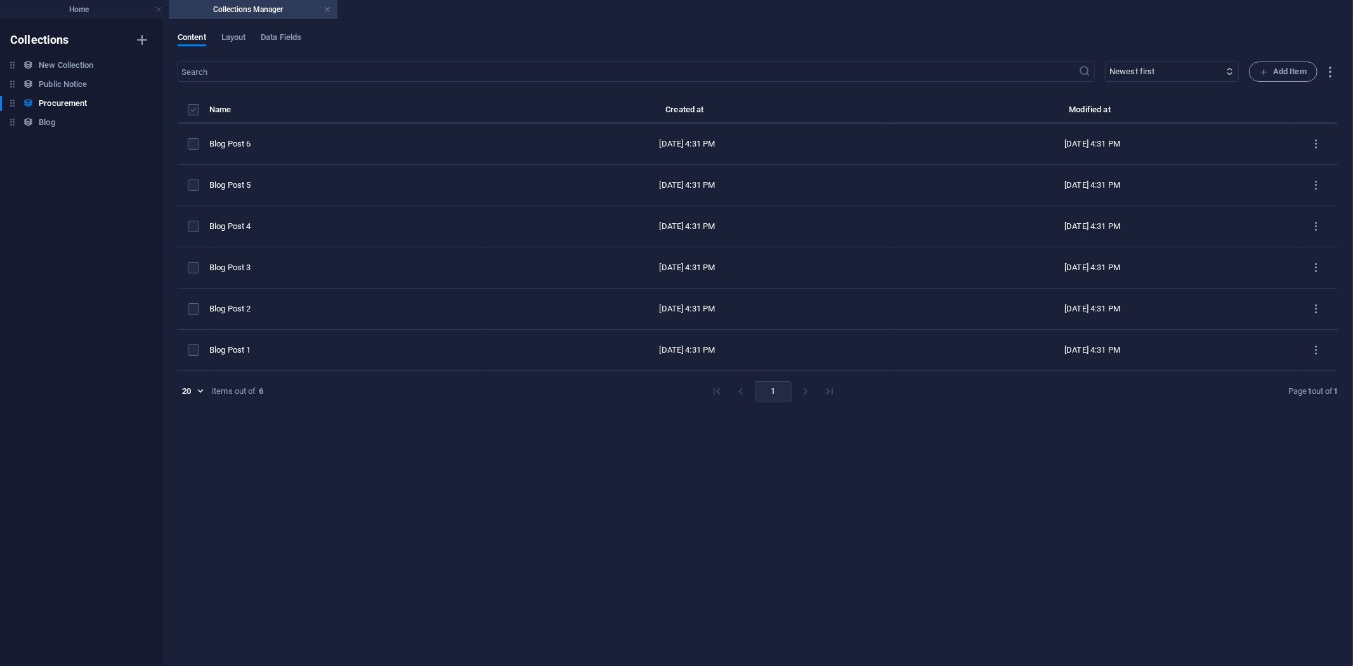
click at [192, 109] on label "items list" at bounding box center [193, 109] width 11 height 11
click at [0, 0] on input "items list" at bounding box center [0, 0] width 0 height 0
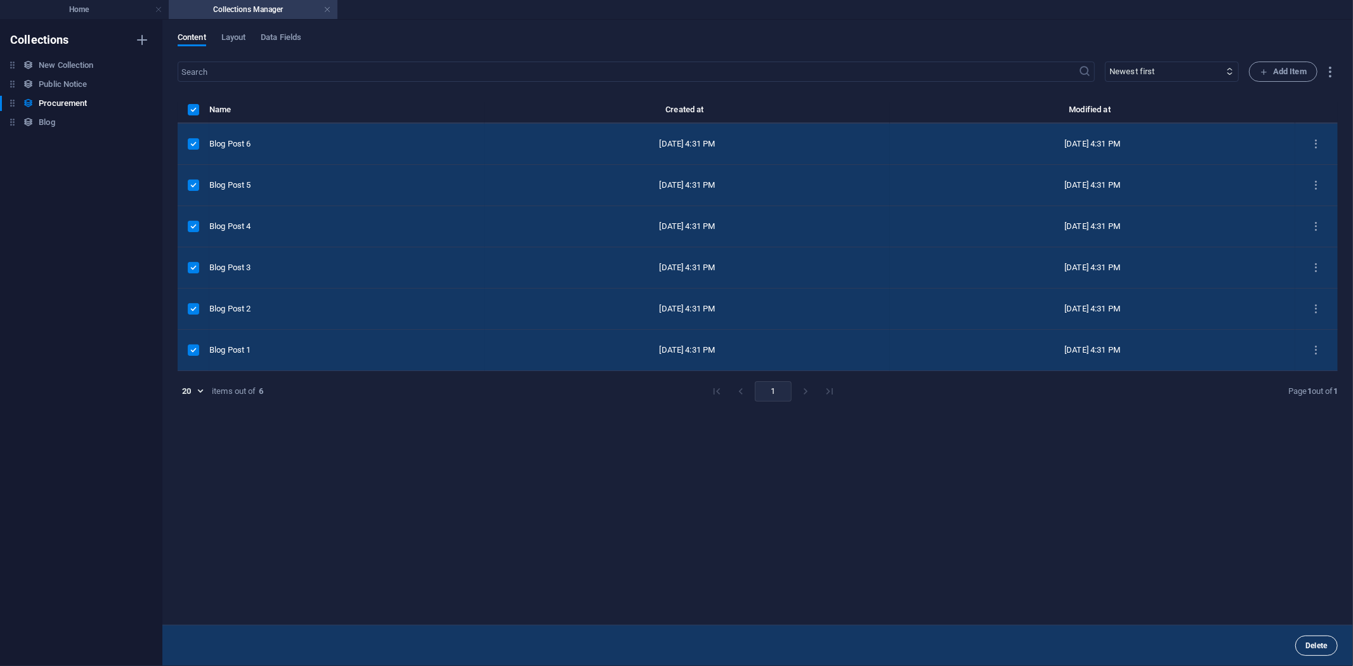
click at [1312, 644] on span "Delete" at bounding box center [1317, 646] width 22 height 8
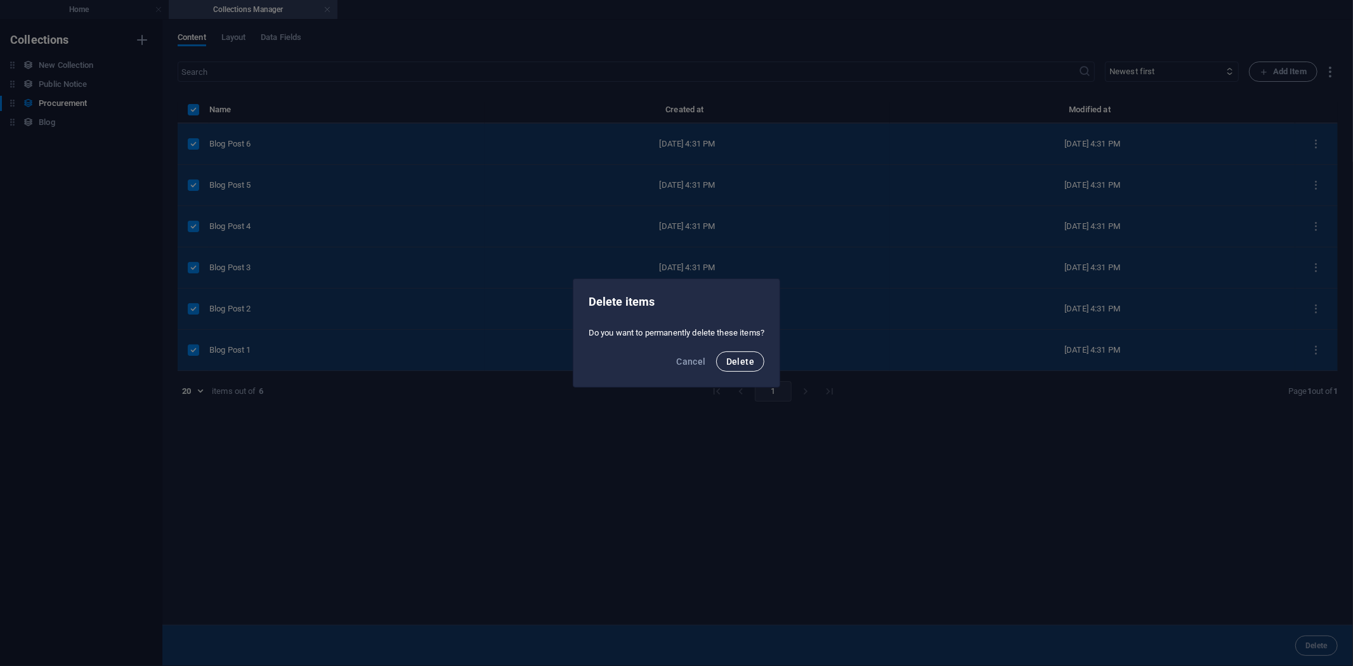
click at [746, 360] on span "Delete" at bounding box center [741, 362] width 28 height 10
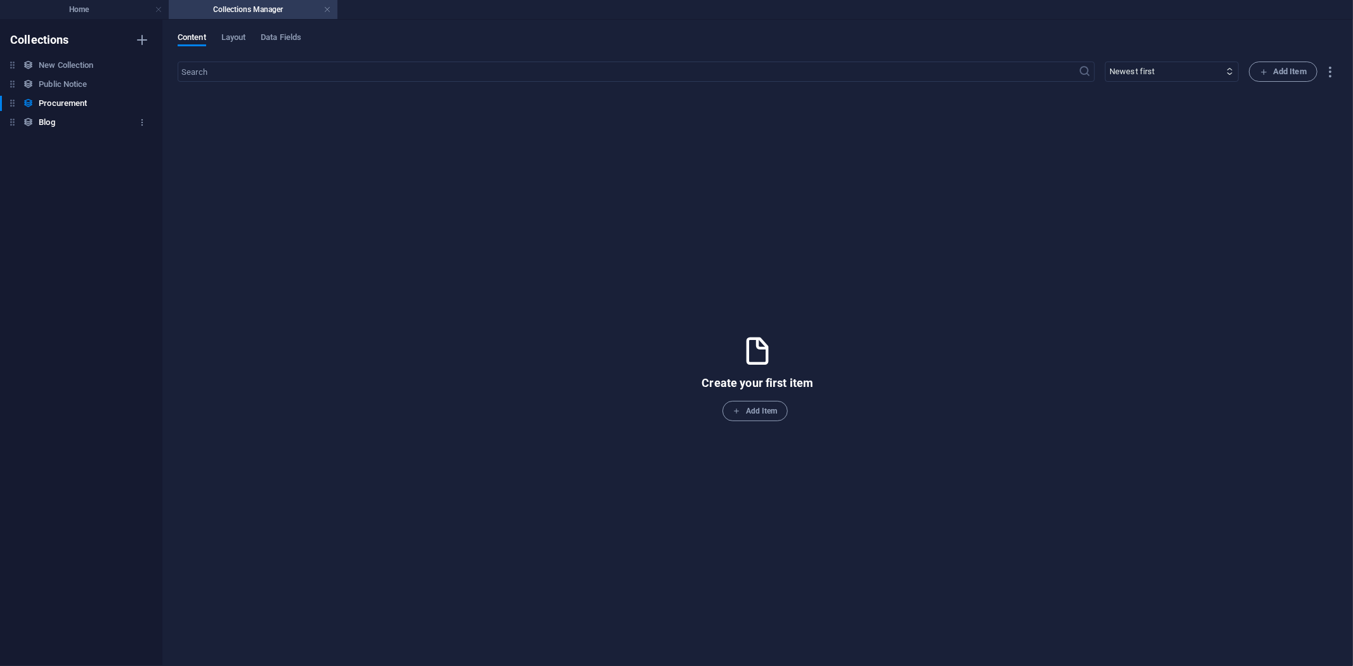
click at [41, 121] on h6 "Blog" at bounding box center [47, 122] width 16 height 15
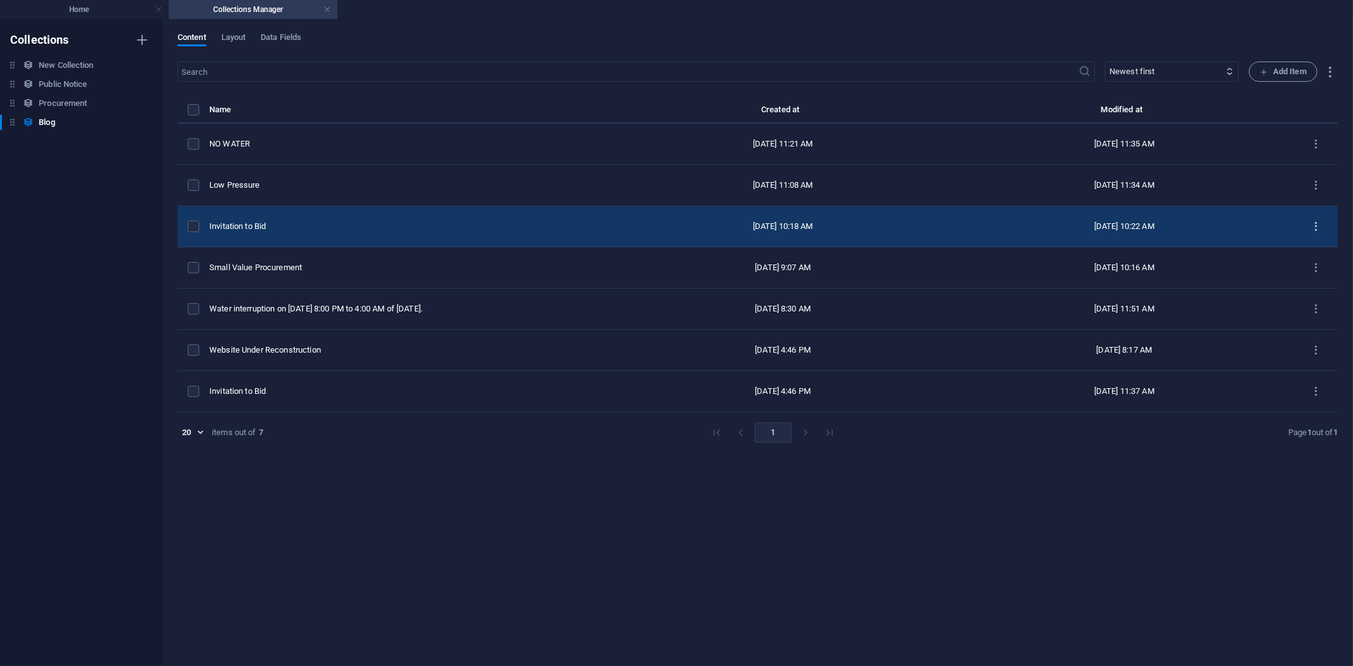
click at [1312, 218] on button "items list" at bounding box center [1317, 226] width 22 height 20
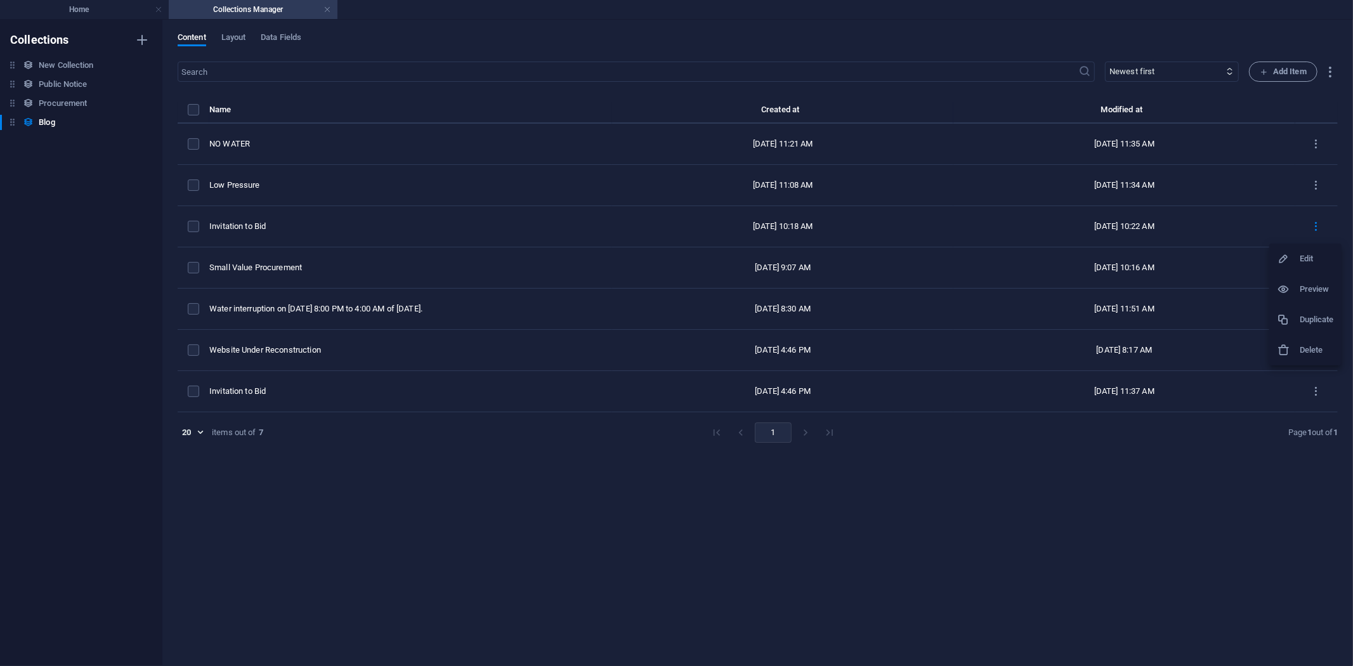
click at [1069, 528] on div at bounding box center [676, 333] width 1353 height 666
click at [145, 100] on icon "button" at bounding box center [142, 103] width 9 height 9
click at [141, 184] on h6 "Delete" at bounding box center [153, 189] width 34 height 15
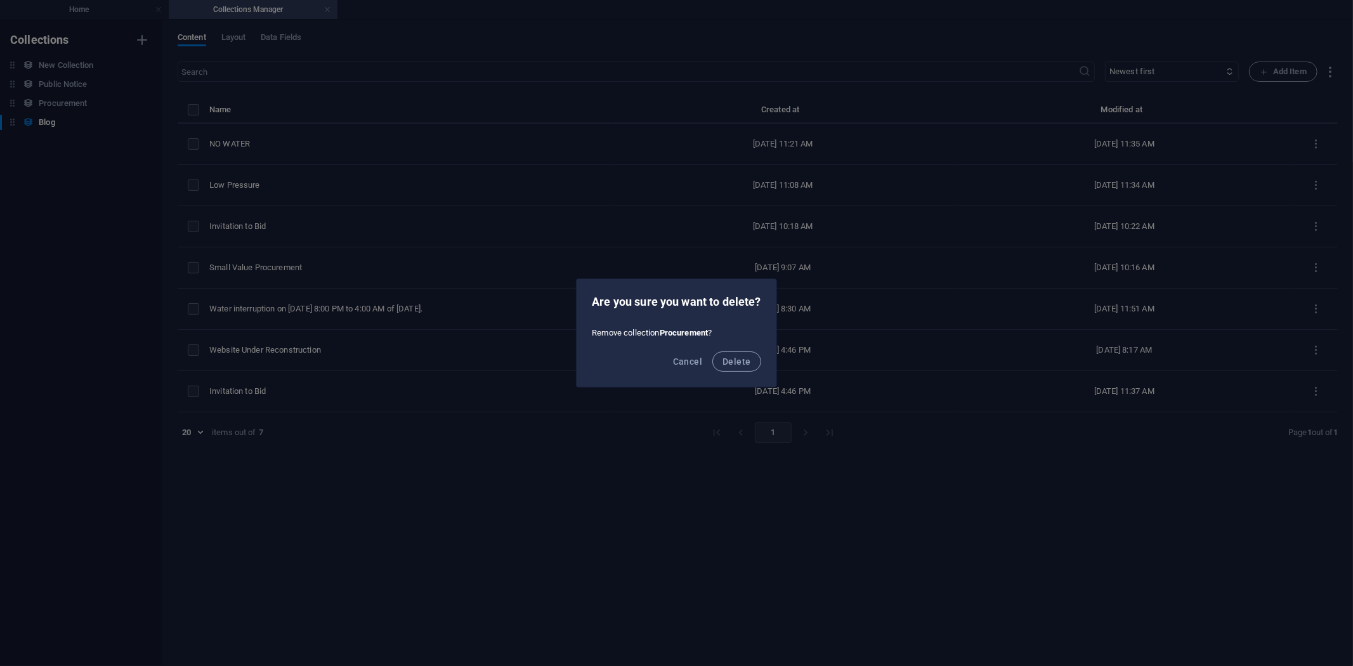
drag, startPoint x: 738, startPoint y: 360, endPoint x: 654, endPoint y: 341, distance: 86.7
click at [737, 360] on span "Delete" at bounding box center [737, 362] width 28 height 10
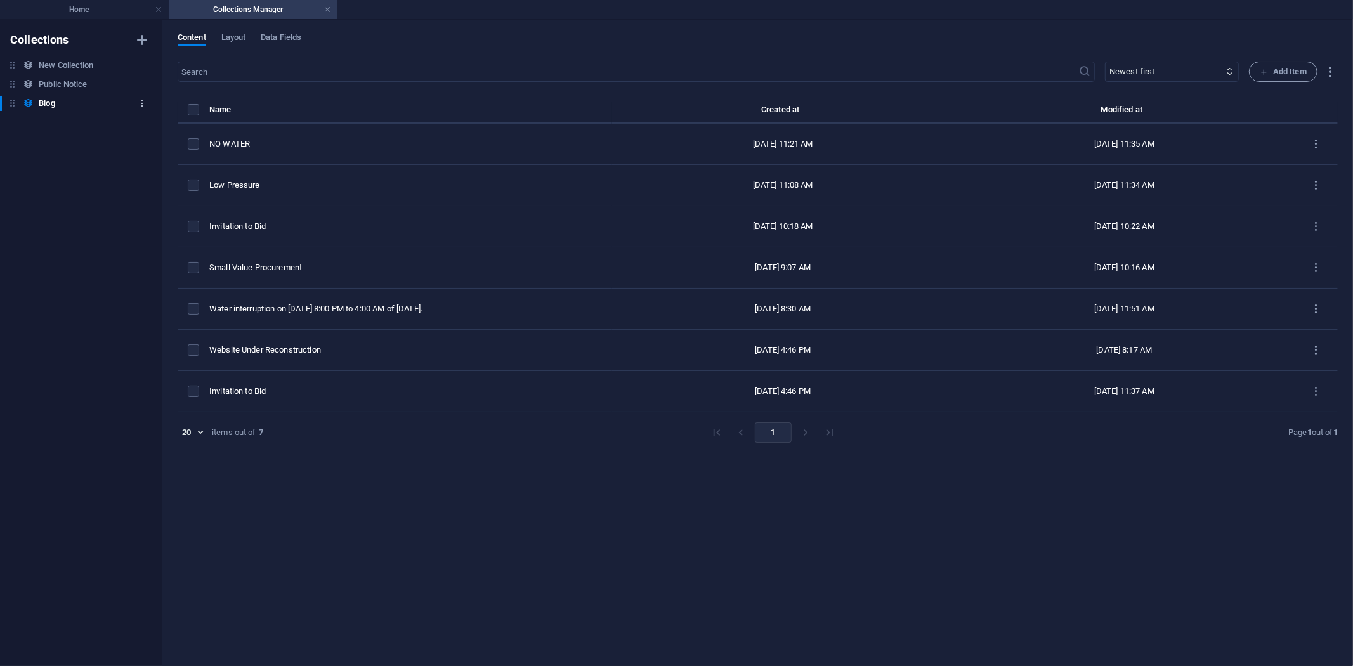
click at [138, 99] on icon "button" at bounding box center [142, 103] width 9 height 9
click at [141, 155] on h6 "Duplicate" at bounding box center [153, 159] width 34 height 15
type input "Procurement"
click at [93, 157] on div "Collections New Collection New Collection Public Notice Public Notice Blog Blog" at bounding box center [81, 343] width 162 height 647
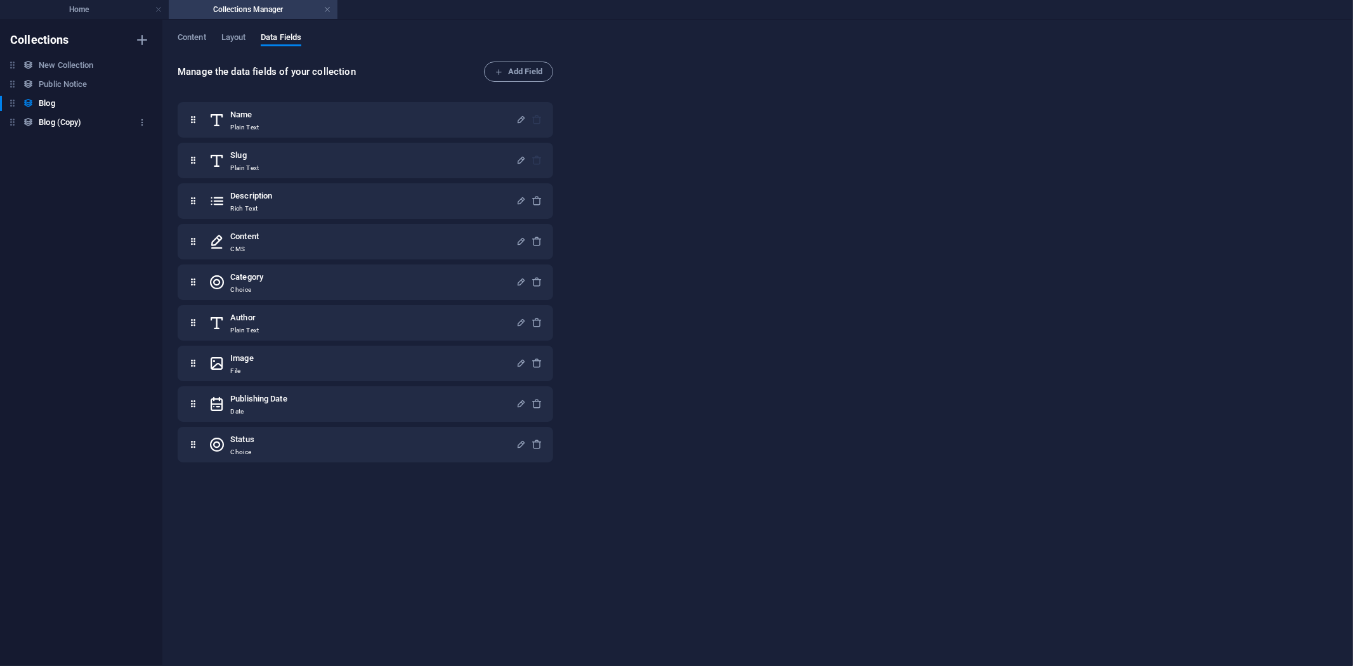
click at [55, 119] on h6 "Blog (Copy)" at bounding box center [60, 122] width 43 height 15
click at [195, 29] on div "Content Layout Data Fields Manage the data fields of your collection Add Field …" at bounding box center [757, 343] width 1191 height 647
click at [189, 33] on span "Content" at bounding box center [192, 39] width 29 height 18
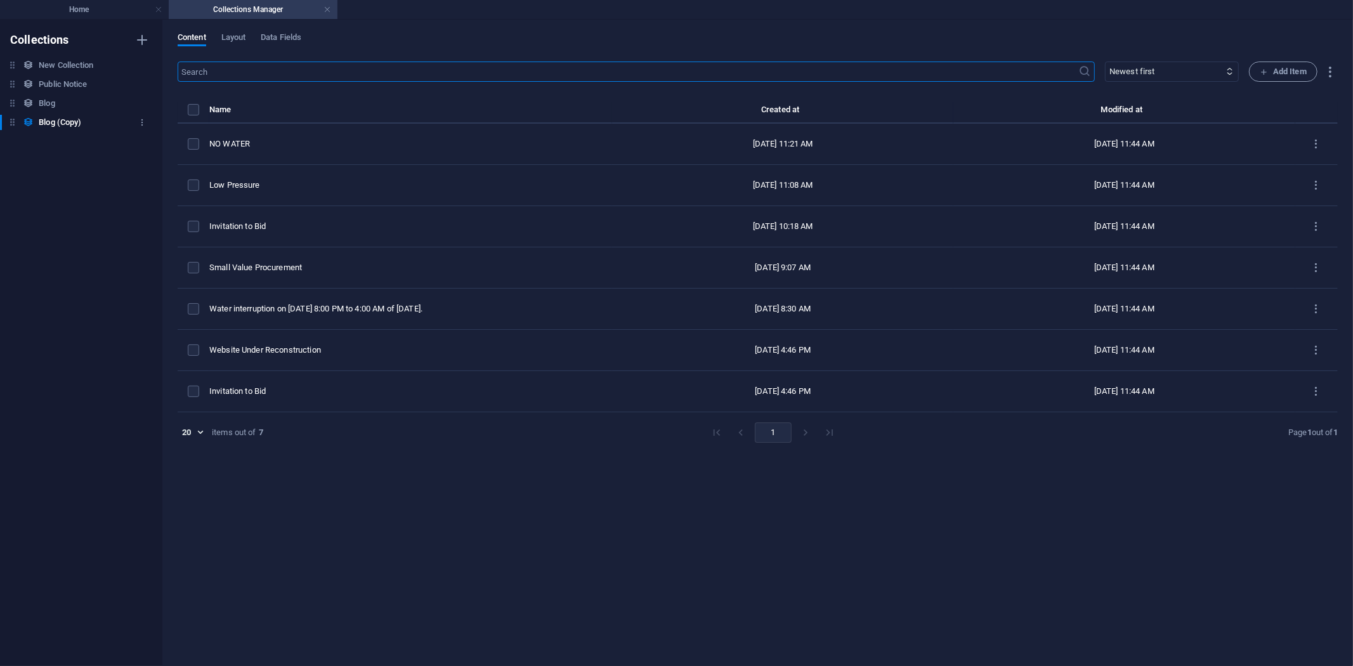
click at [59, 121] on h6 "Blog (Copy)" at bounding box center [60, 122] width 43 height 15
click at [144, 121] on icon "button" at bounding box center [142, 122] width 9 height 9
click at [143, 144] on h6 "Rename" at bounding box center [153, 147] width 34 height 15
type input "p"
type input "Procurement"
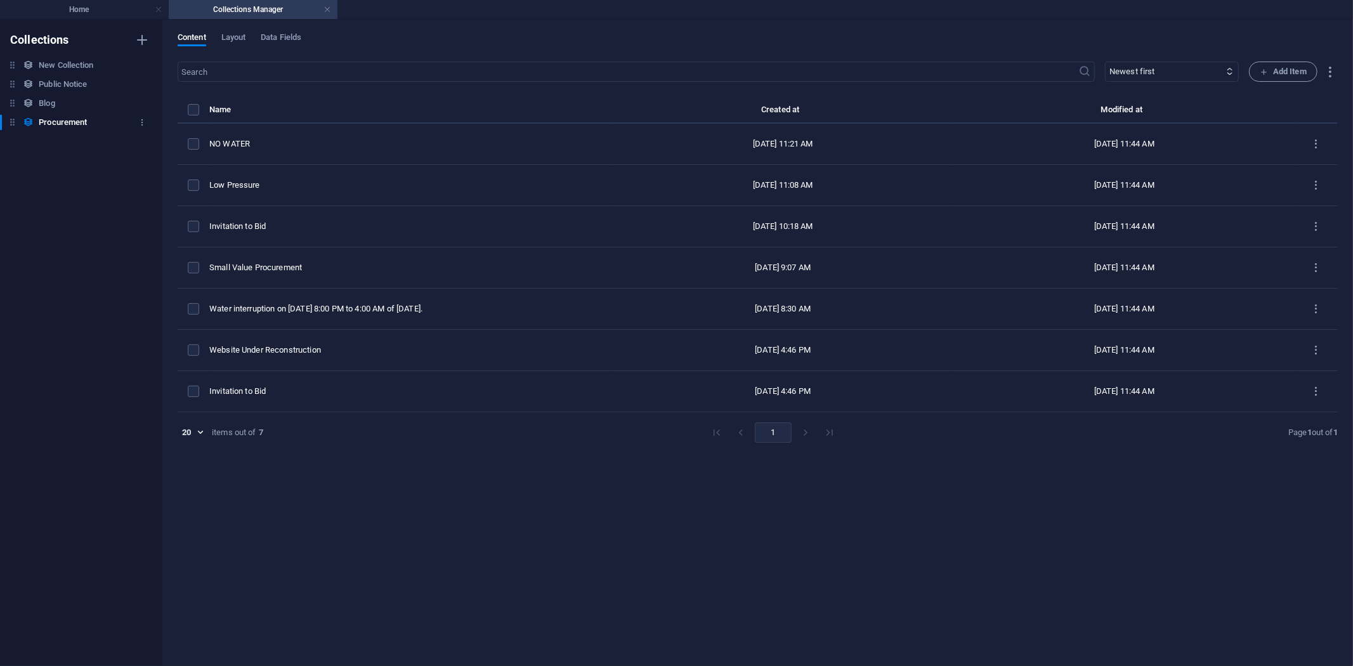
click at [53, 118] on h6 "Procurement" at bounding box center [63, 122] width 48 height 15
click at [59, 181] on div "Collections New Collection New Collection Public Notice Public Notice Blog Blog…" at bounding box center [81, 343] width 162 height 647
click at [60, 118] on h6 "Procurement" at bounding box center [63, 122] width 48 height 15
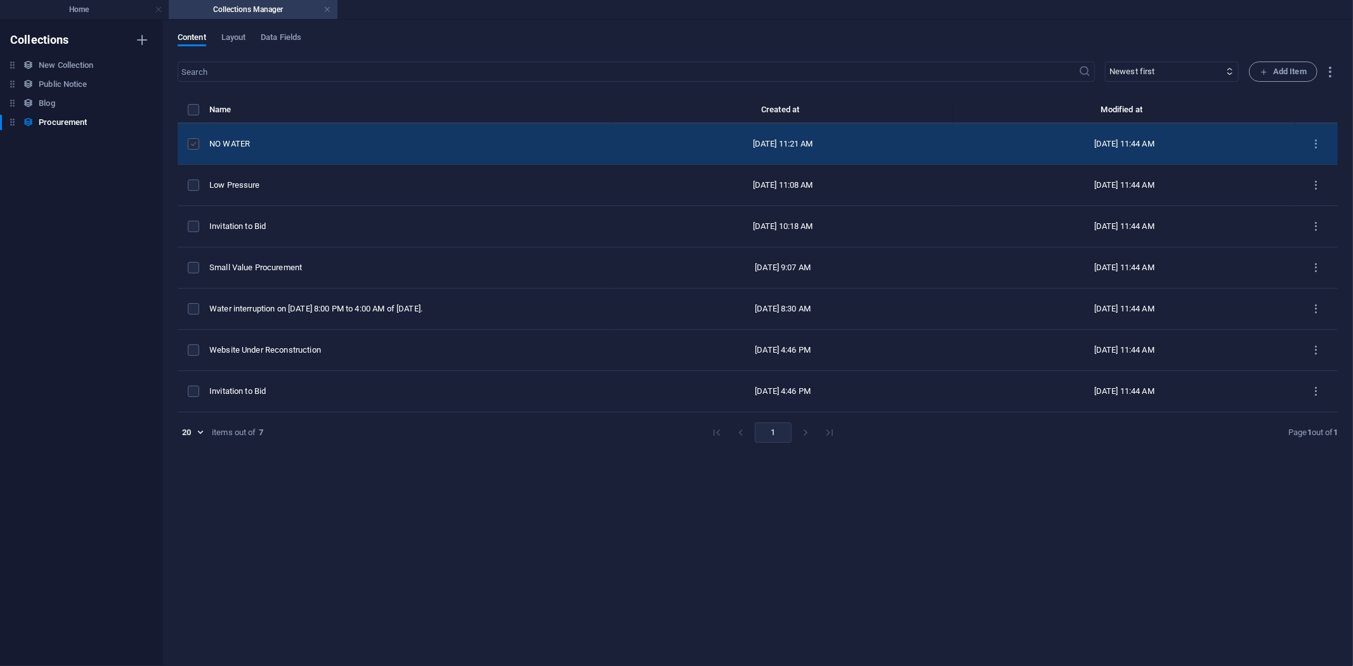
click at [189, 140] on label "items list" at bounding box center [193, 143] width 11 height 11
click at [0, 0] on input "items list" at bounding box center [0, 0] width 0 height 0
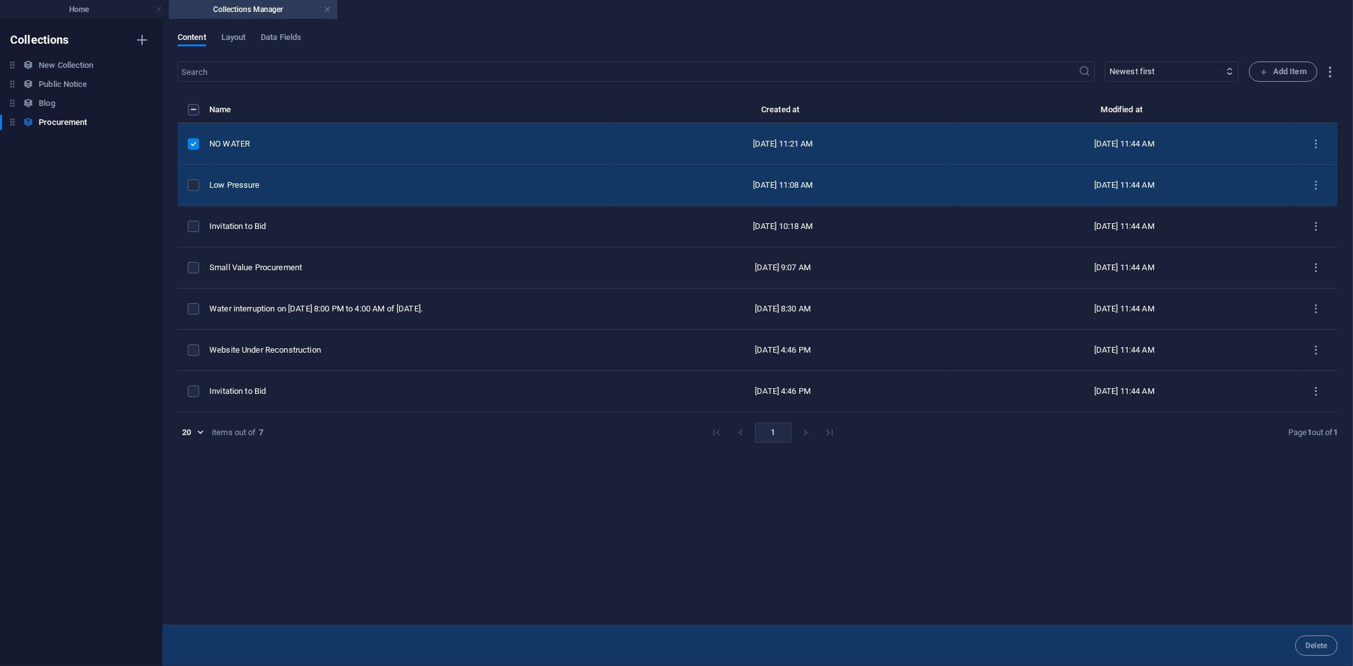
click at [188, 176] on td "items list" at bounding box center [194, 185] width 32 height 41
click at [190, 186] on label "items list" at bounding box center [193, 185] width 11 height 11
click at [0, 0] on input "items list" at bounding box center [0, 0] width 0 height 0
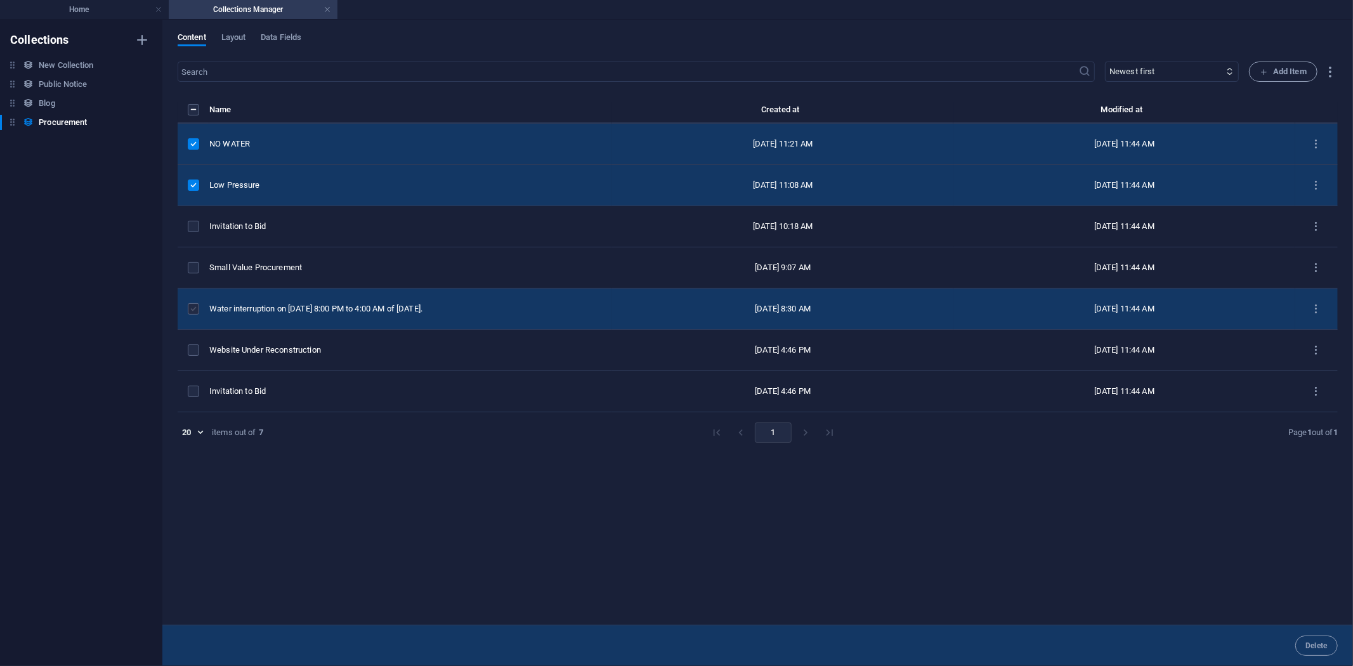
click at [188, 310] on label "items list" at bounding box center [193, 308] width 11 height 11
click at [0, 0] on input "items list" at bounding box center [0, 0] width 0 height 0
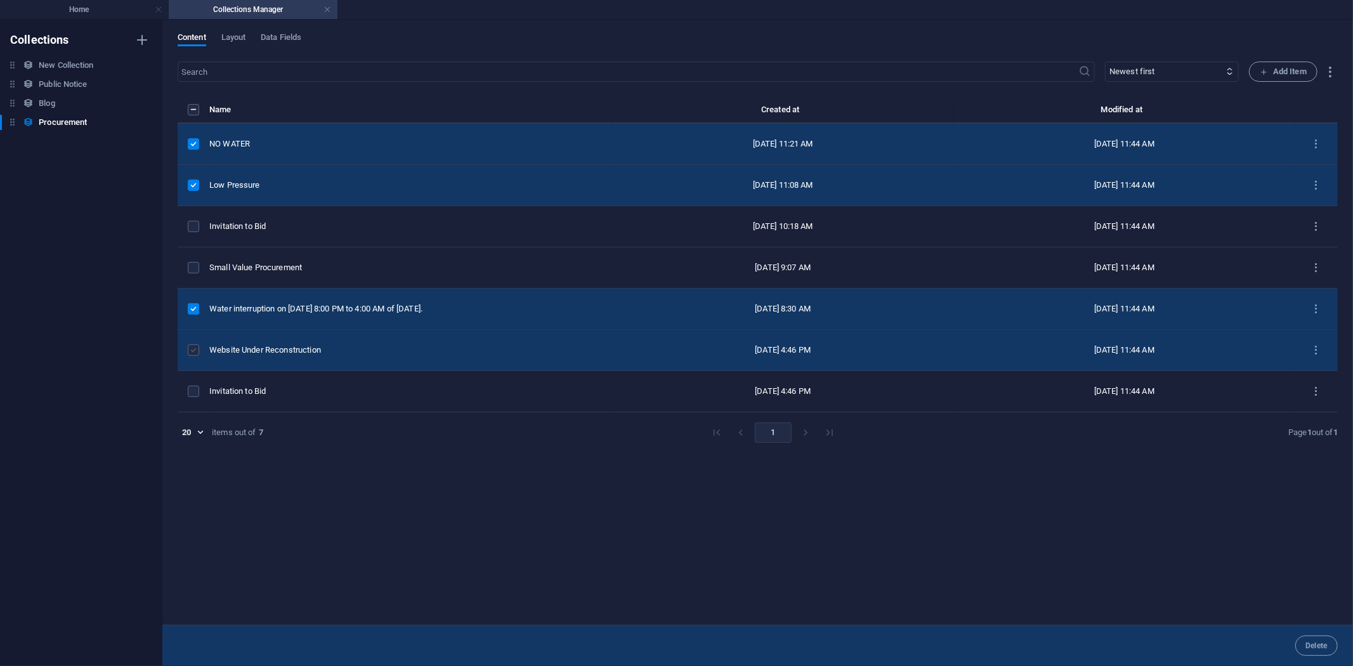
click at [194, 351] on label "items list" at bounding box center [193, 350] width 11 height 11
click at [0, 0] on input "items list" at bounding box center [0, 0] width 0 height 0
click at [1324, 647] on span "Delete" at bounding box center [1317, 646] width 22 height 8
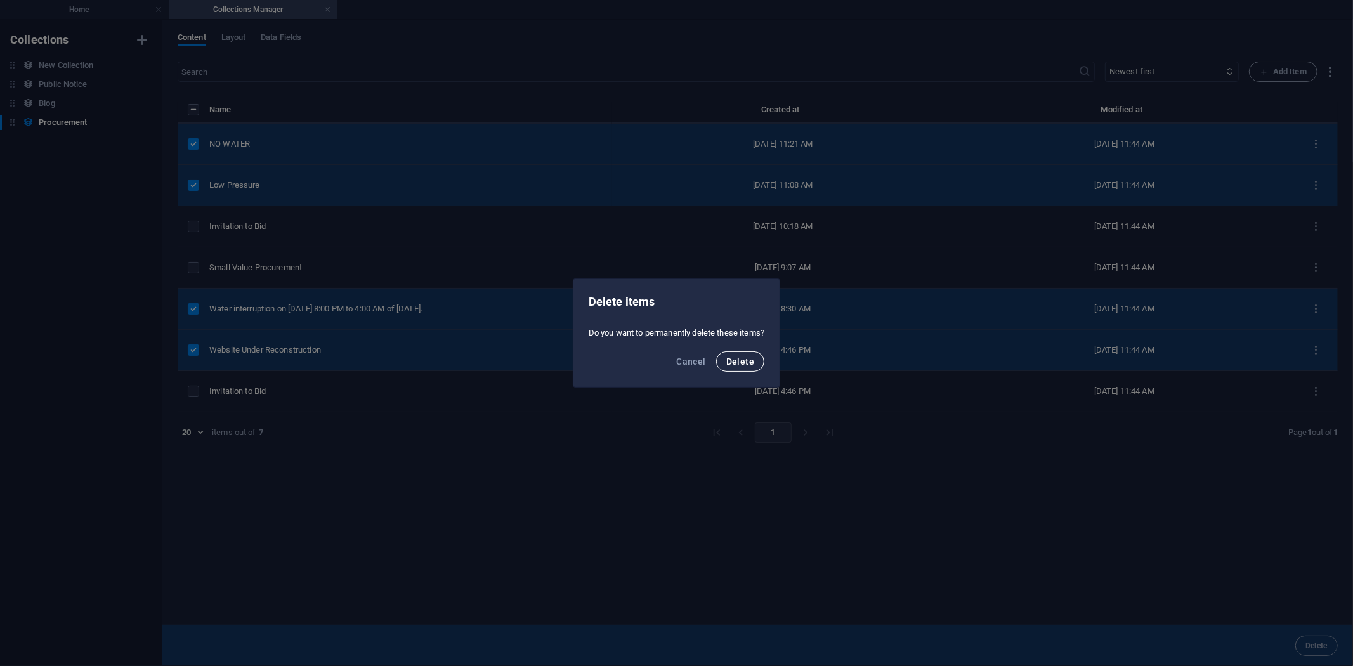
click at [737, 353] on button "Delete" at bounding box center [740, 362] width 48 height 20
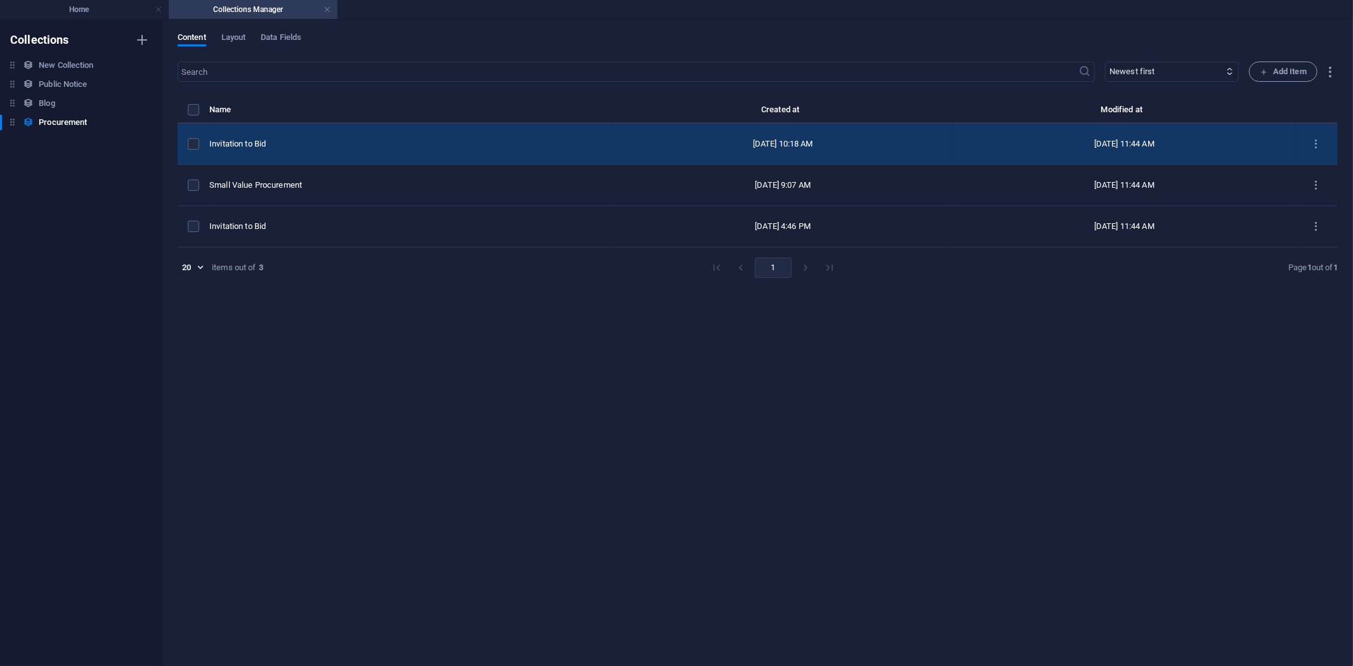
click at [286, 138] on div "Invitation to Bid" at bounding box center [405, 143] width 393 height 11
select select "Procurement"
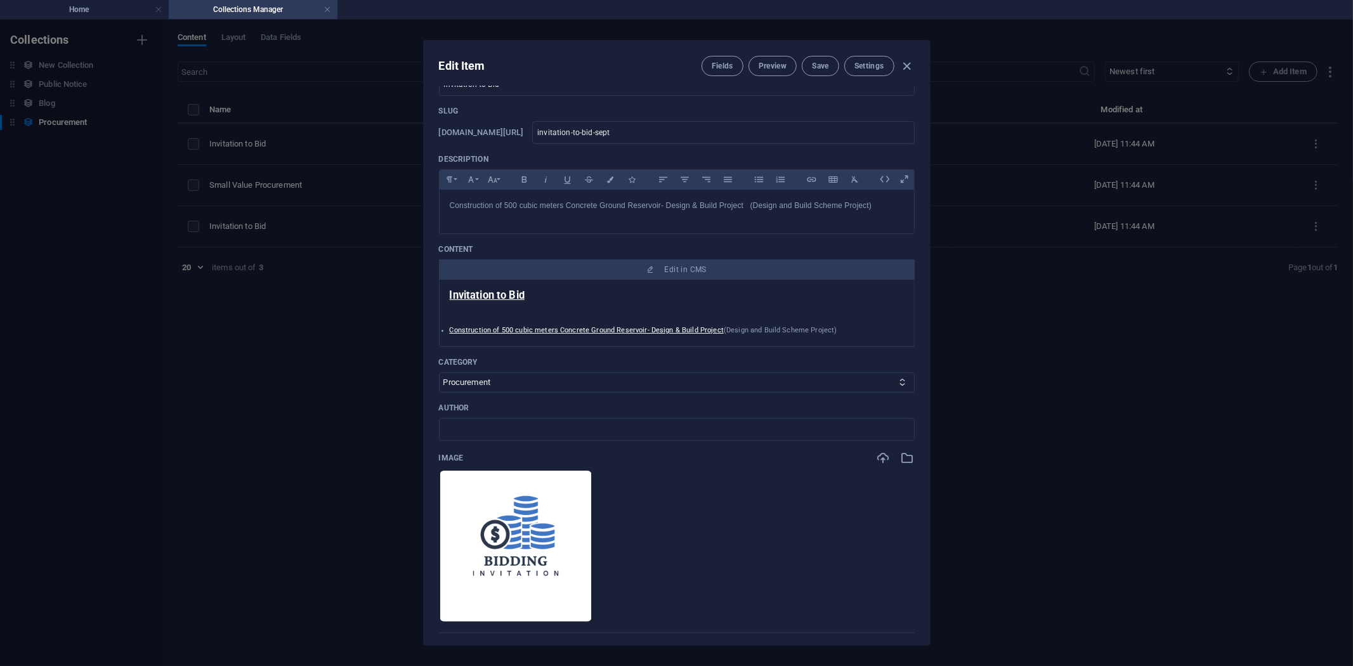
scroll to position [141, 0]
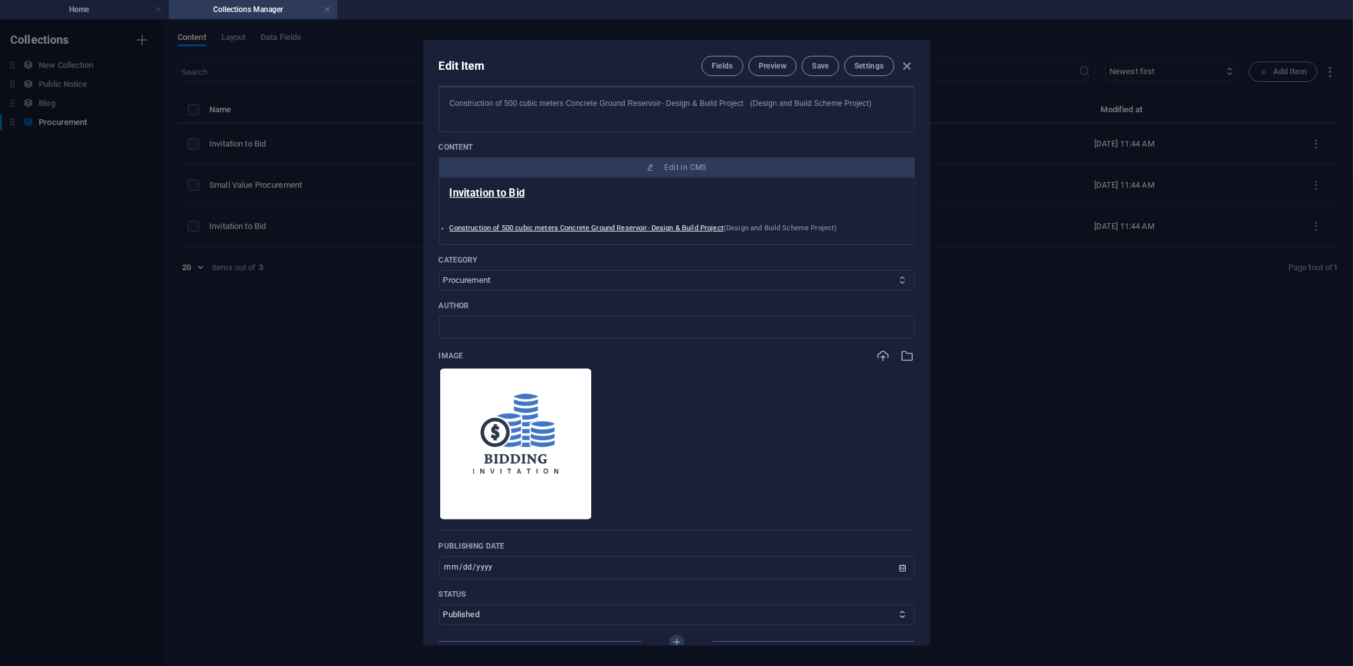
click at [902, 276] on icon at bounding box center [902, 280] width 8 height 8
click at [901, 282] on icon at bounding box center [902, 280] width 8 height 8
click at [809, 282] on select "Public Notice Procurement Water Advisory" at bounding box center [677, 280] width 476 height 20
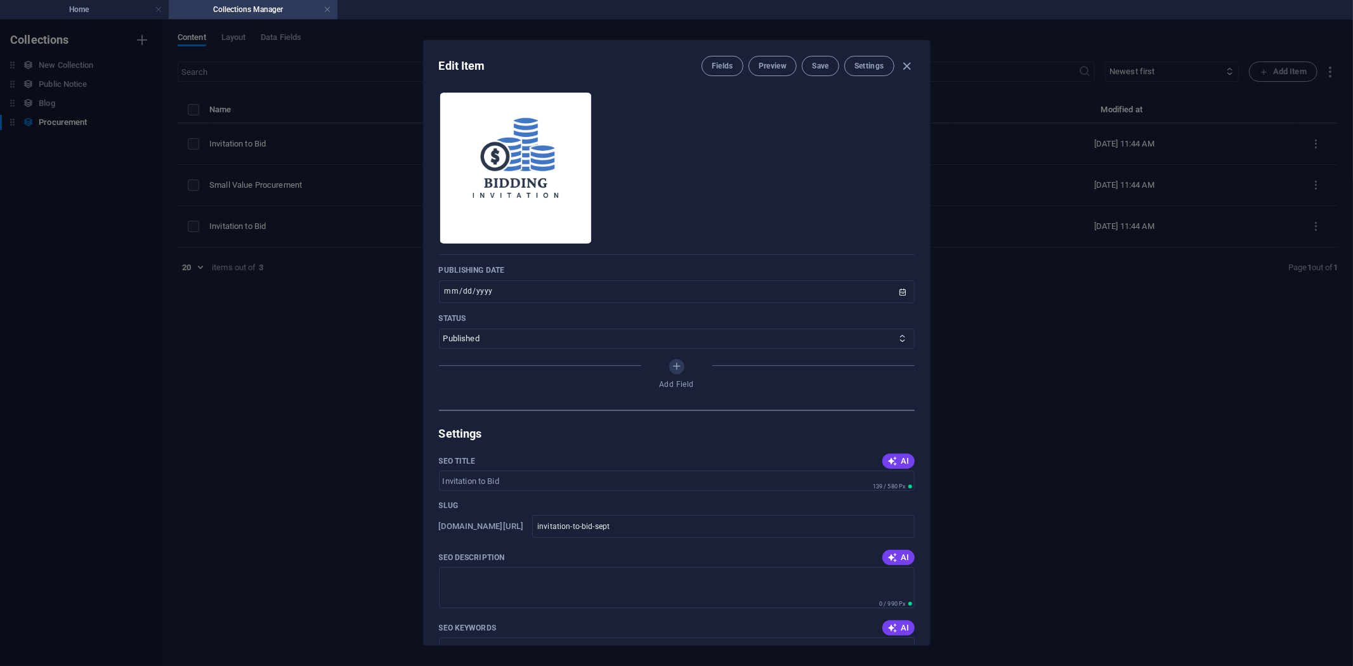
scroll to position [423, 0]
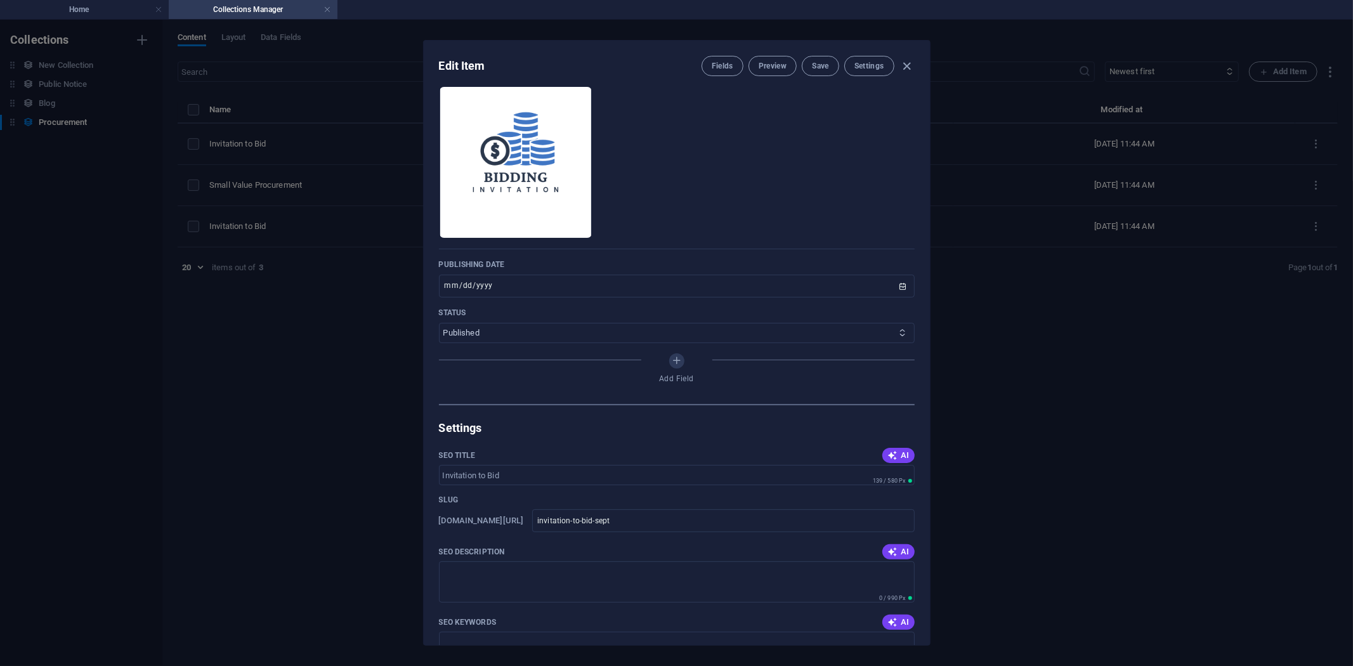
click at [886, 330] on select "Published Draft" at bounding box center [677, 333] width 476 height 20
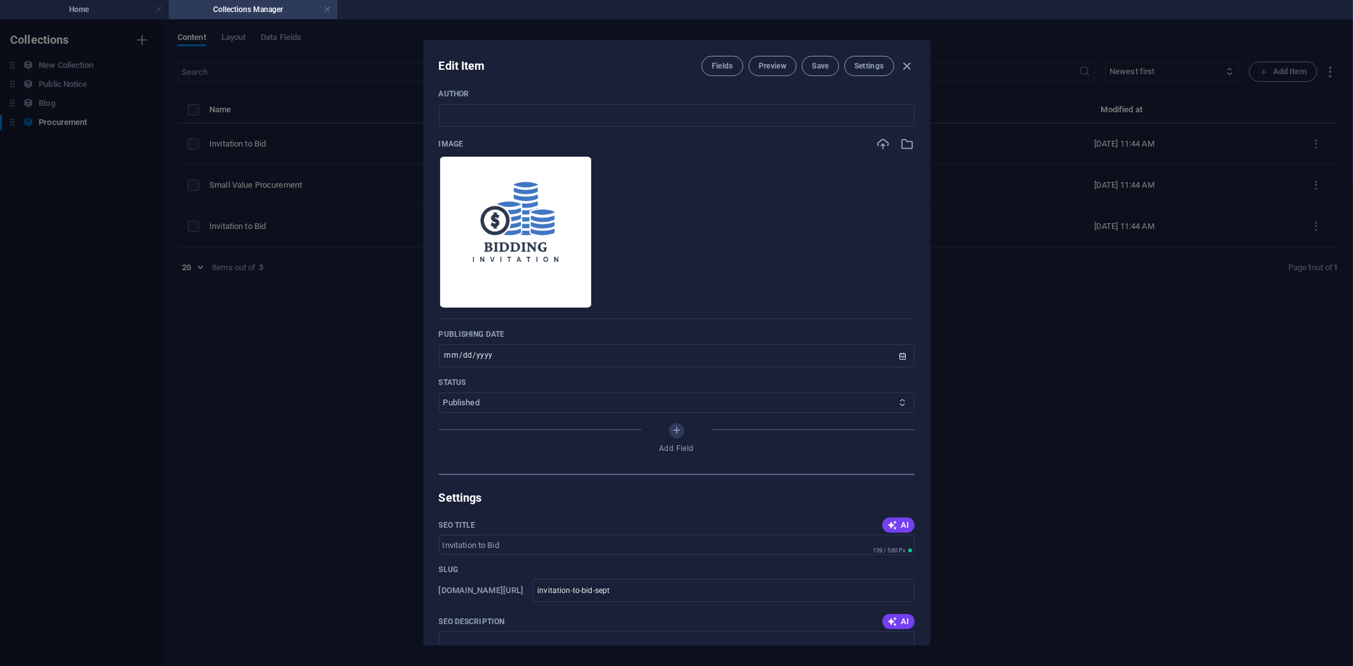
scroll to position [352, 0]
click at [822, 65] on span "Save" at bounding box center [820, 66] width 16 height 10
click at [906, 60] on icon "button" at bounding box center [907, 66] width 15 height 15
type input "2025-10-06"
type input "invitation-to-bid-sept"
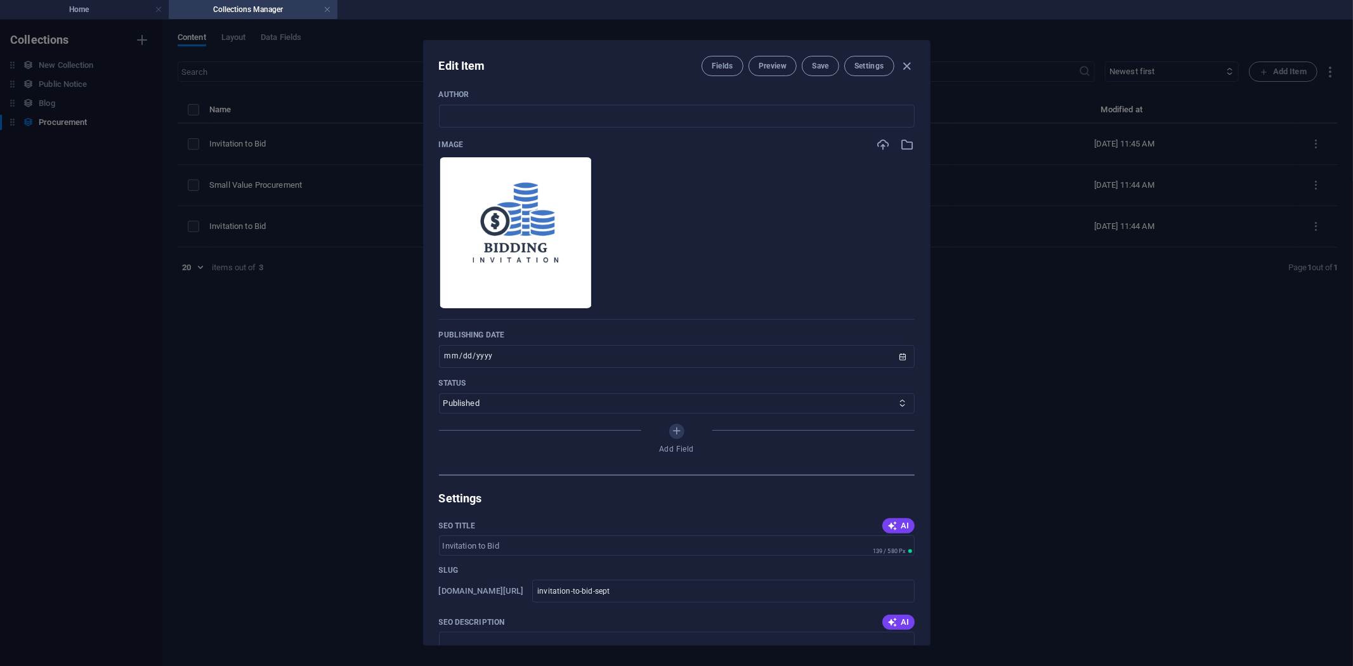
scroll to position [318, 0]
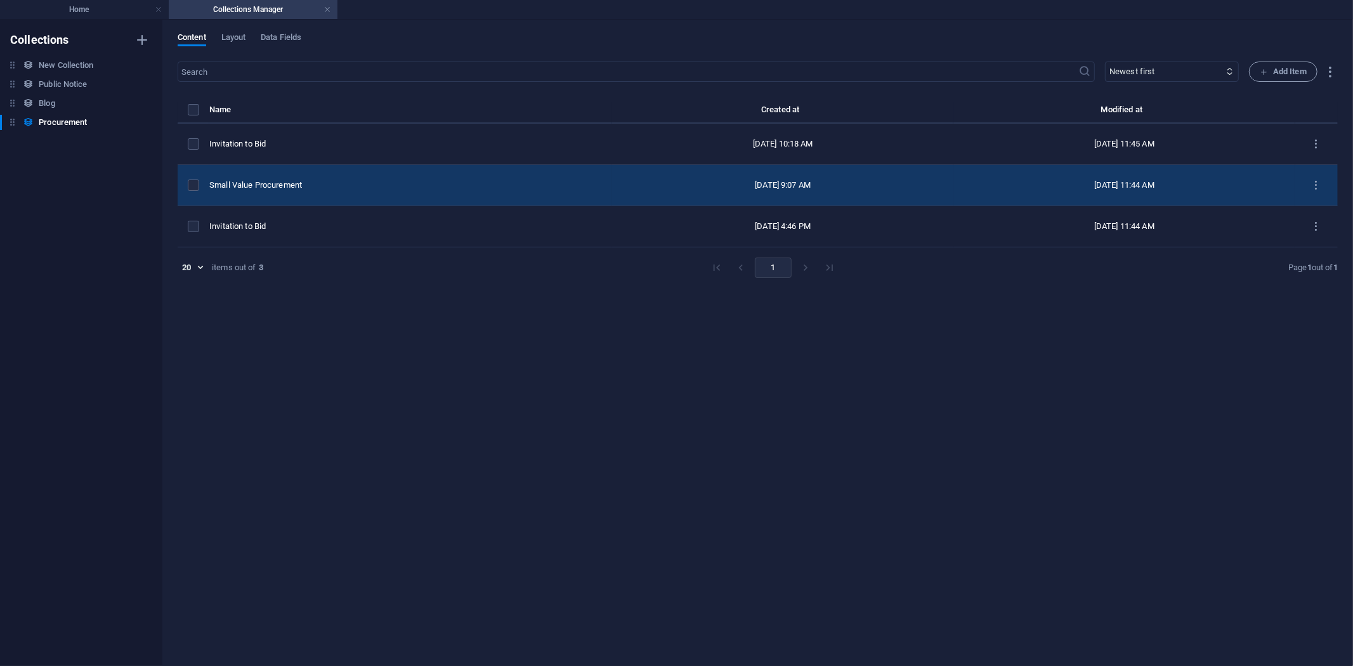
click at [277, 181] on div "Small Value Procurement" at bounding box center [405, 185] width 393 height 11
select select "Procurement"
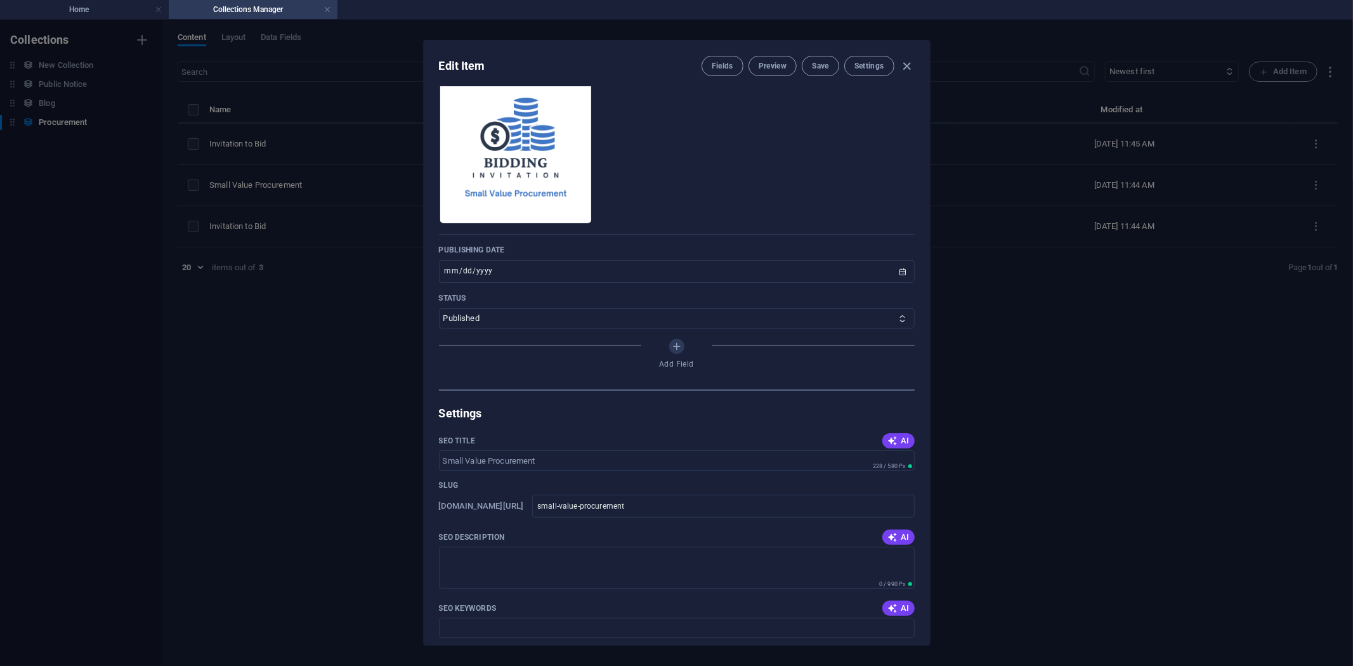
scroll to position [493, 0]
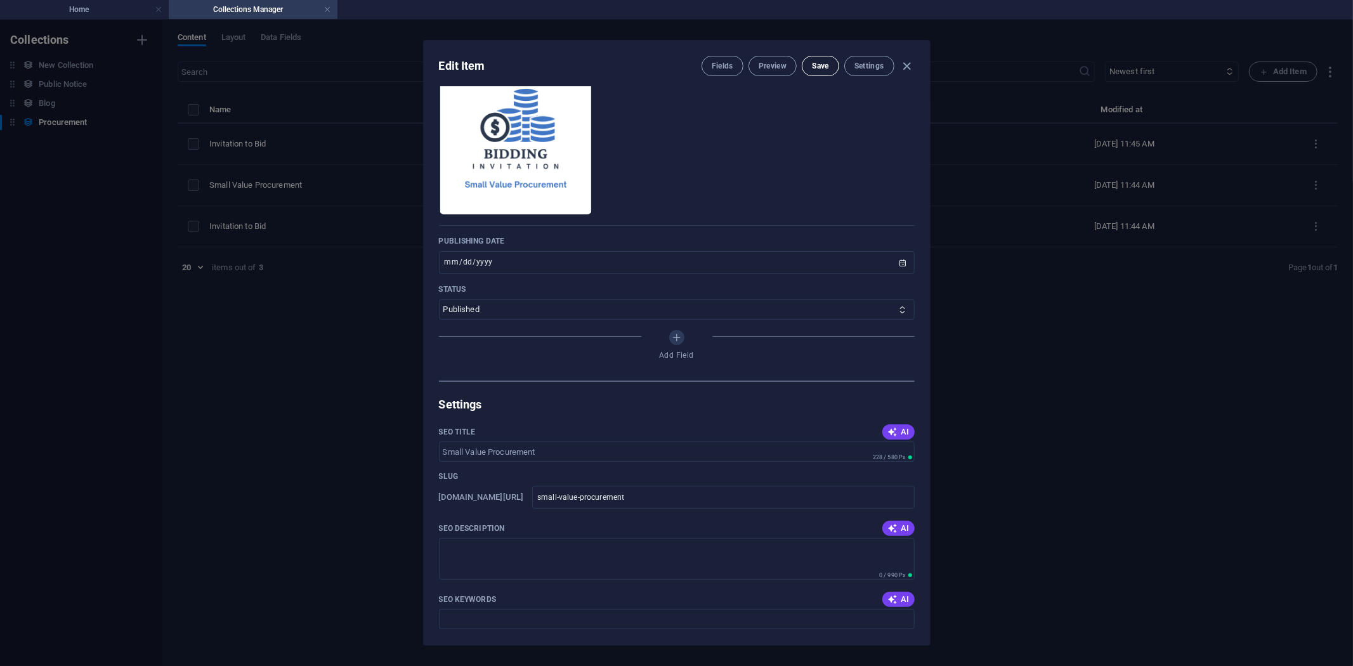
click at [822, 62] on span "Save" at bounding box center [820, 66] width 16 height 10
click at [905, 62] on icon "button" at bounding box center [907, 66] width 15 height 15
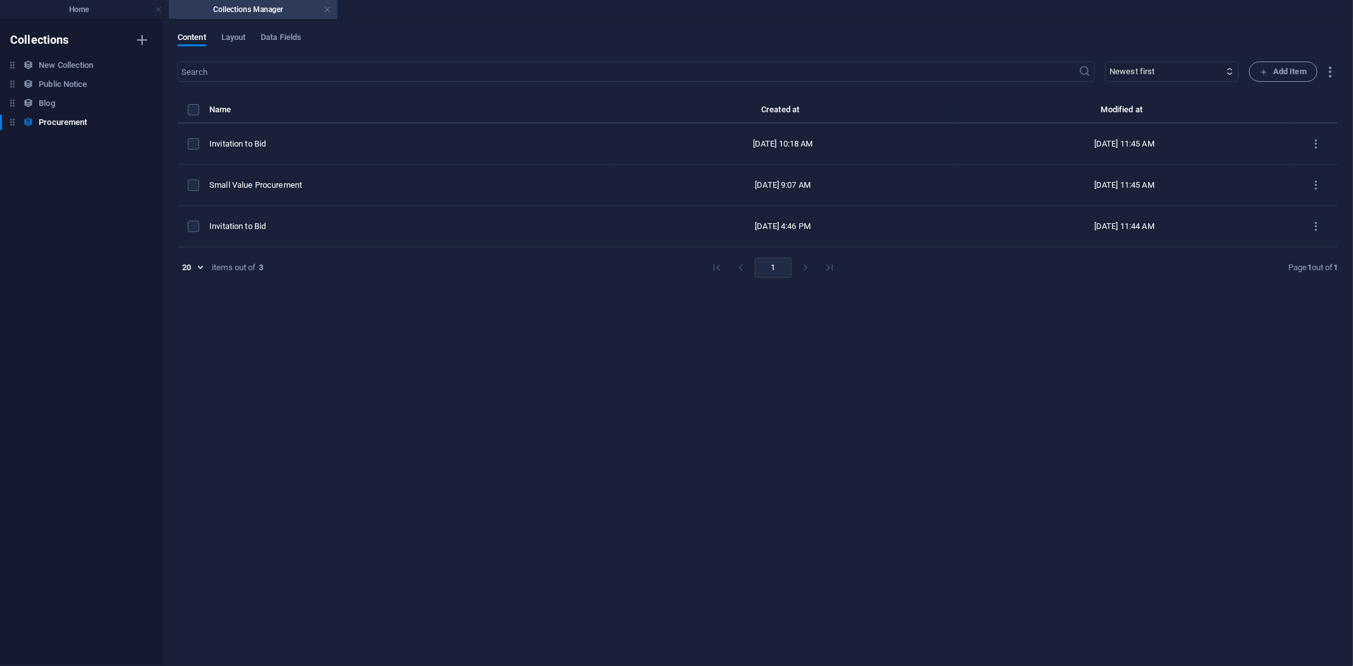
type input "2025-10-06"
type input "small-value-procurement"
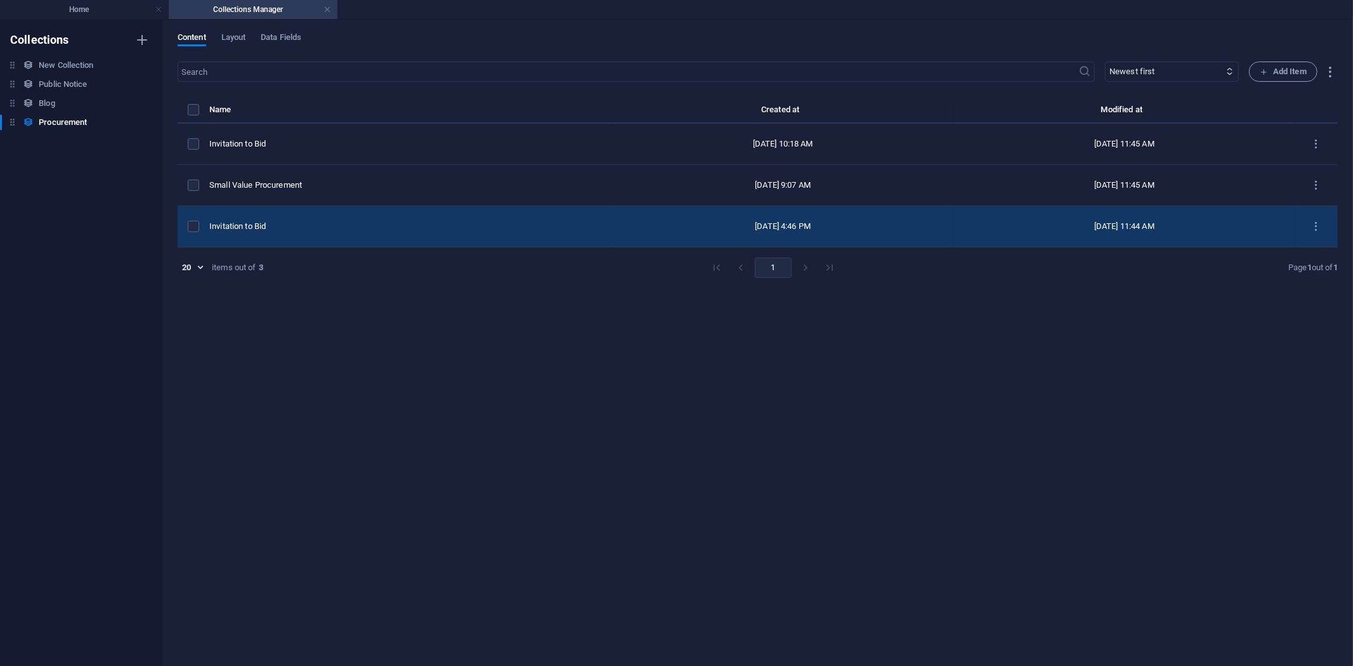
click at [277, 227] on div "Invitation to Bid" at bounding box center [405, 226] width 393 height 11
select select "Procurement"
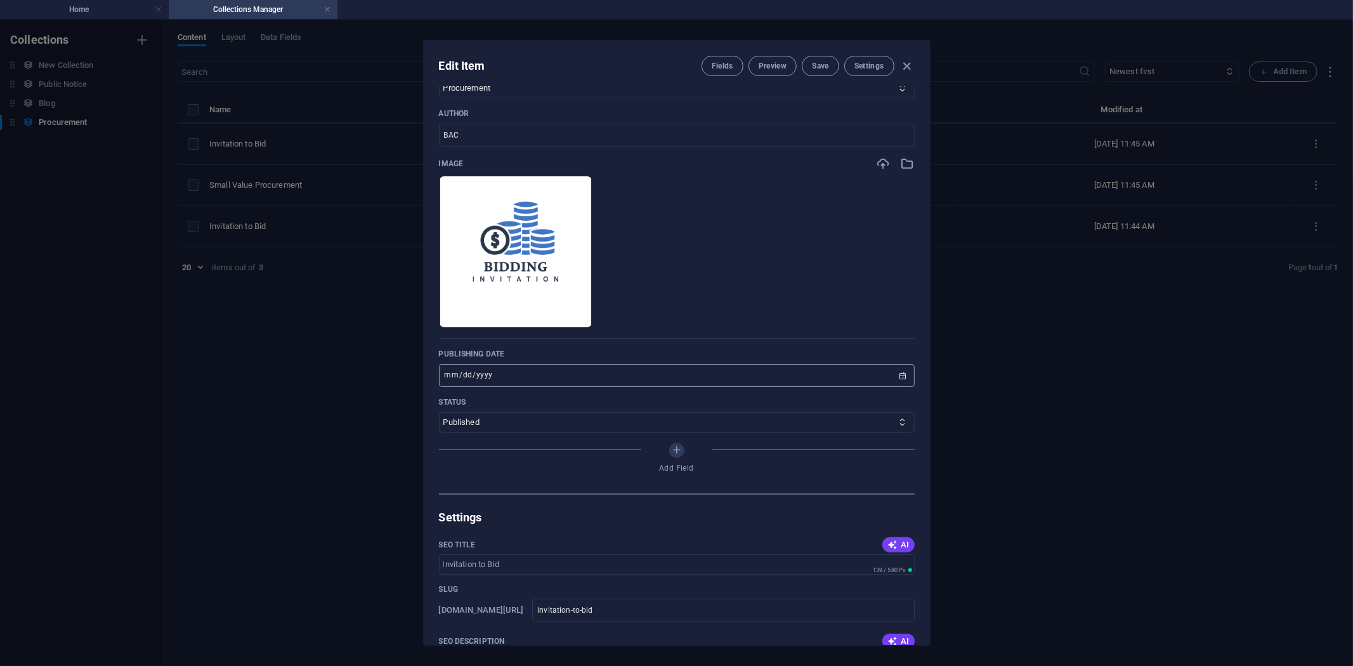
scroll to position [423, 0]
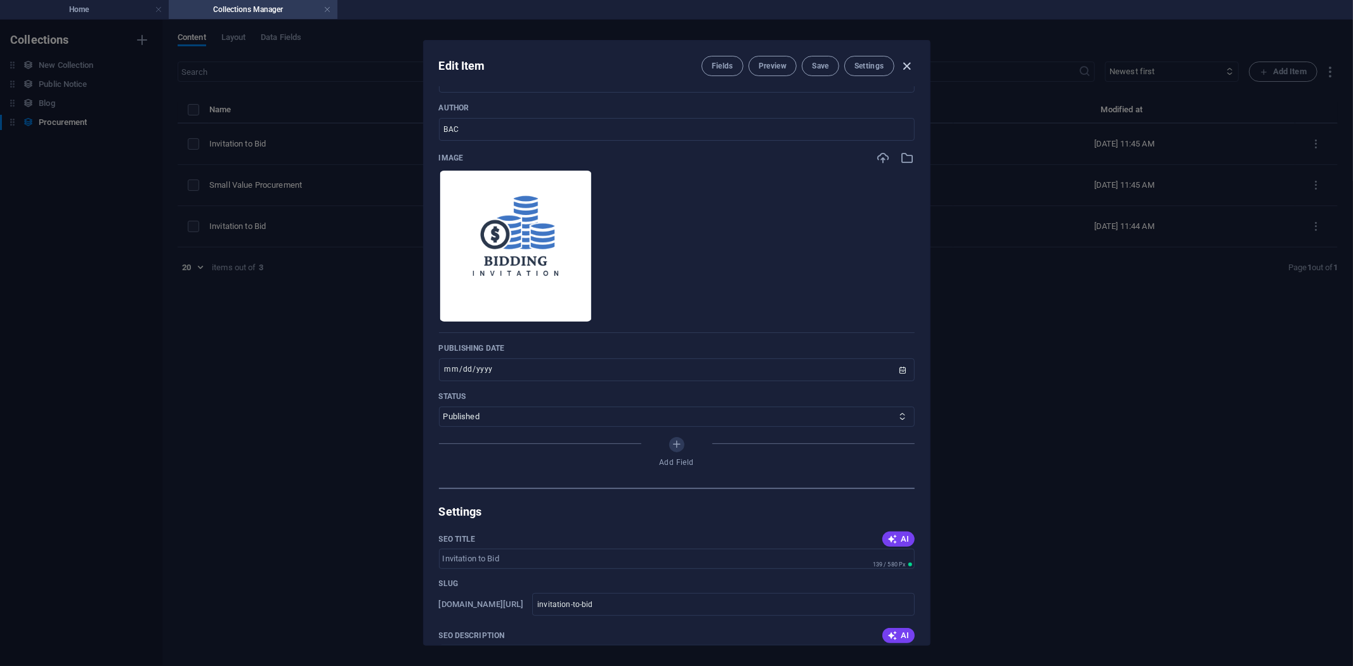
click at [906, 62] on icon "button" at bounding box center [907, 66] width 15 height 15
type input "2025-10-06"
type input "invitation-to-bid"
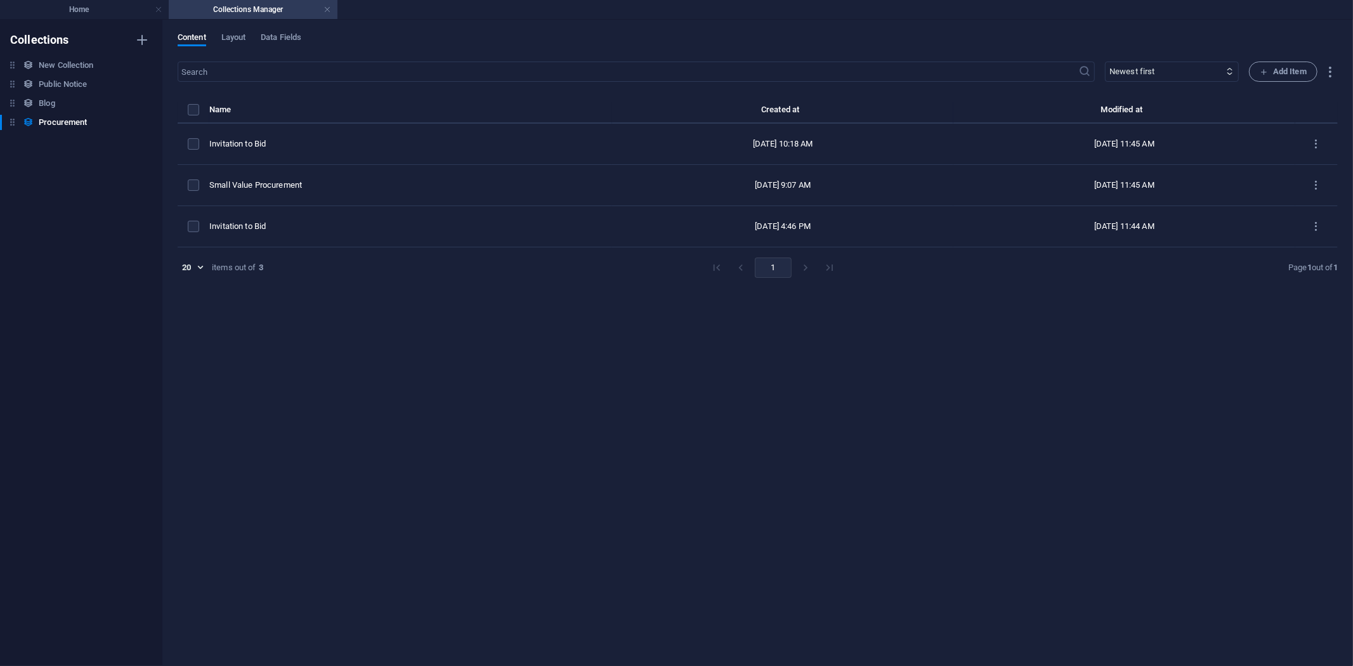
scroll to position [347, 0]
click at [449, 390] on div "​ Newest first Oldest first Last modified Name (ascending) Name (descending) Sl…" at bounding box center [758, 358] width 1161 height 592
click at [82, 4] on h4 "Home" at bounding box center [84, 10] width 169 height 14
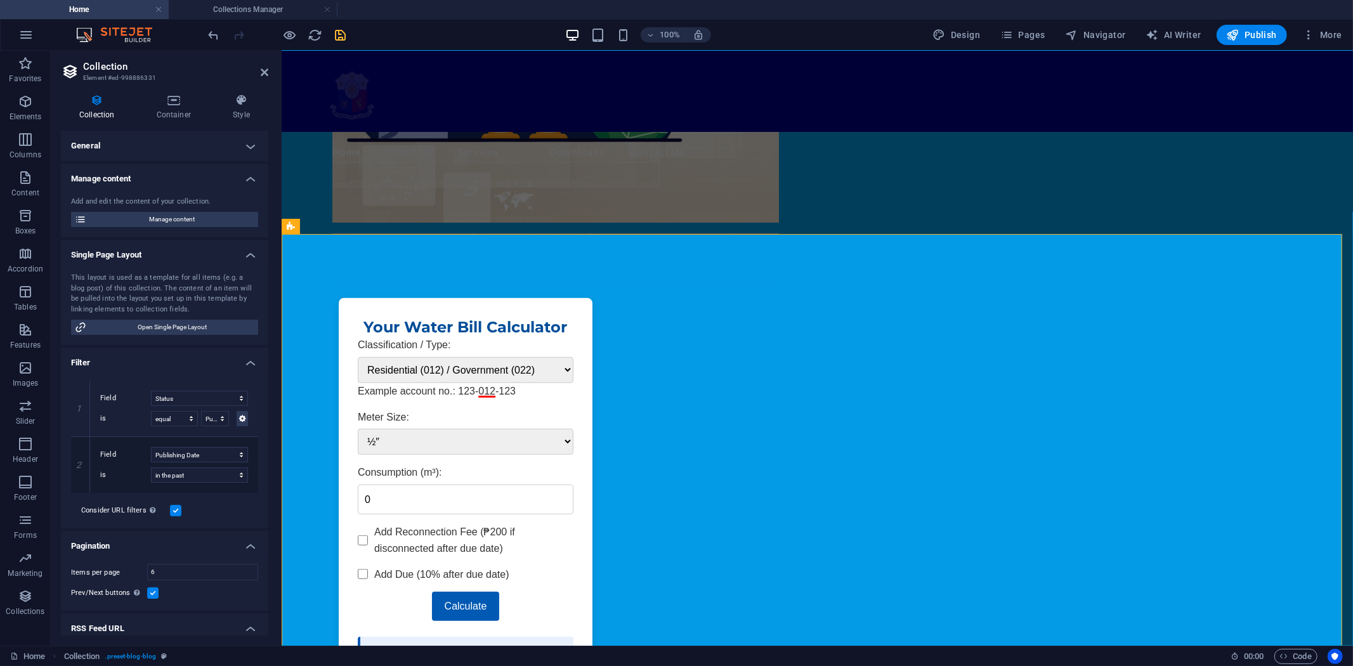
scroll to position [62, 0]
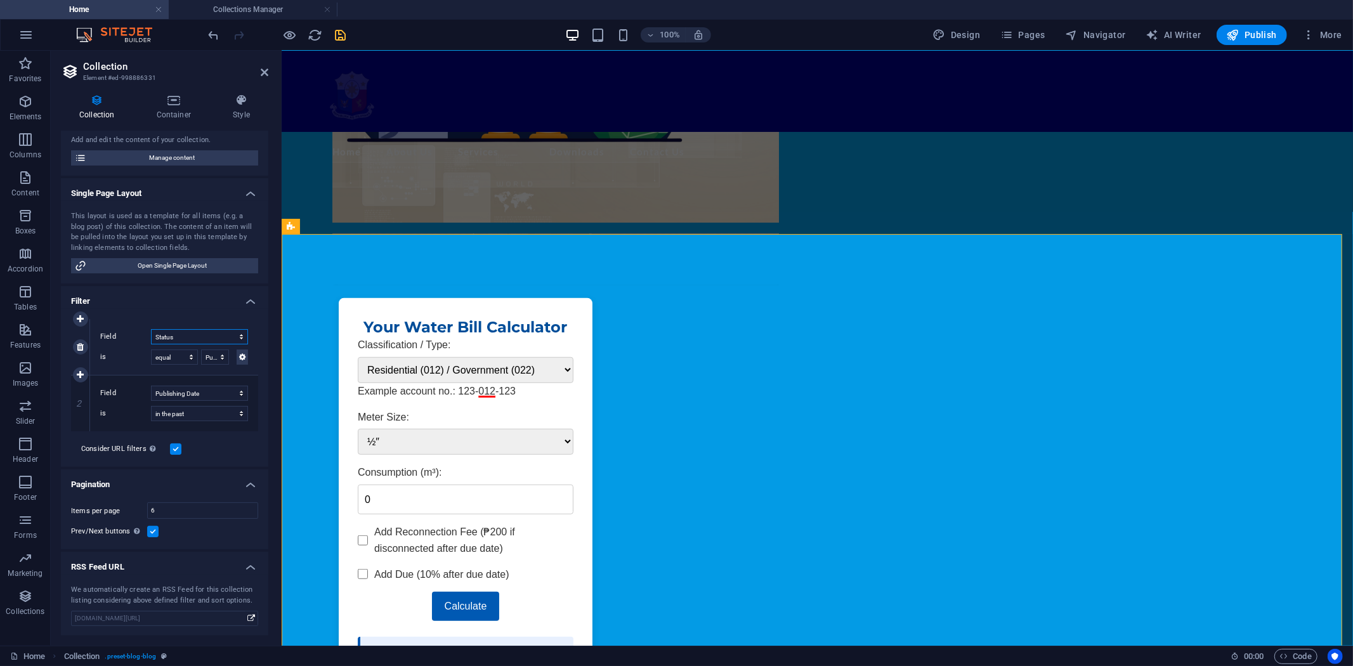
click at [238, 333] on select "Created at Updated at Name Slug Category Author Publishing Date Status" at bounding box center [199, 336] width 97 height 15
select select "columns.category"
click at [151, 329] on select "Created at Updated at Name Slug Category Author Publishing Date Status" at bounding box center [199, 336] width 97 height 15
select select
select select "past"
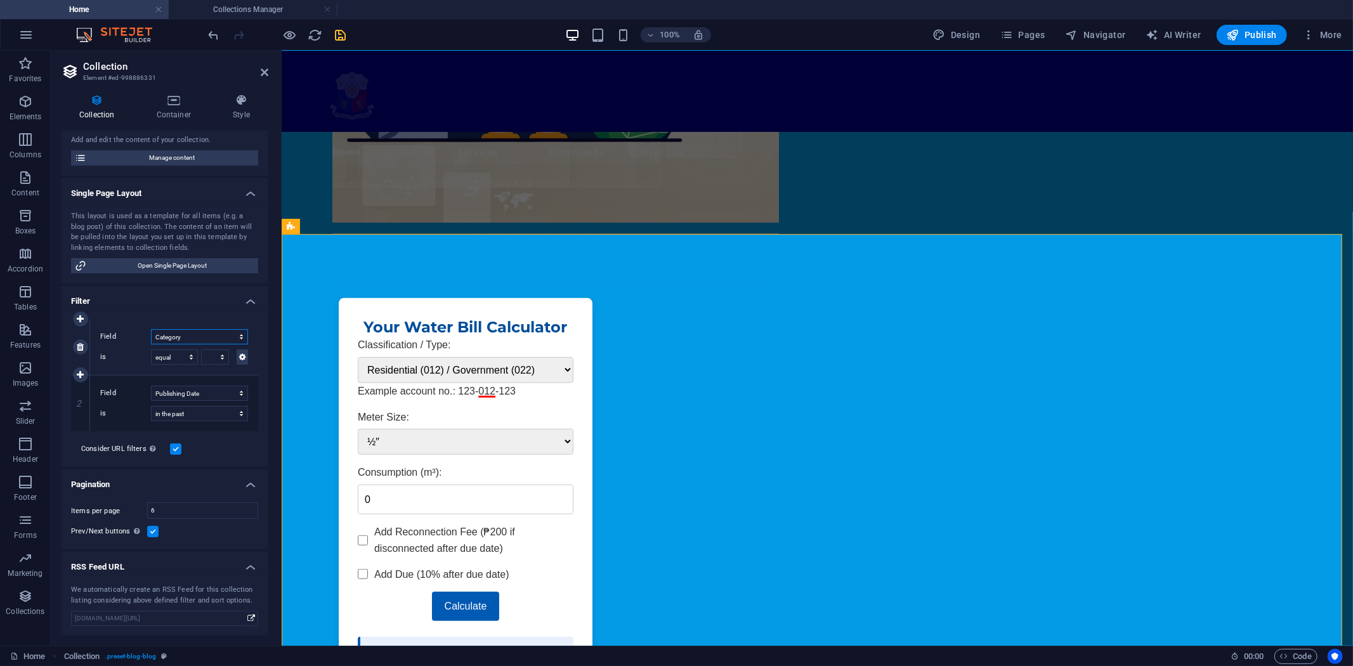
click at [236, 334] on select "Created at Updated at Name Slug Category Author Publishing Date Status" at bounding box center [199, 336] width 97 height 15
click at [151, 329] on select "Created at Updated at Name Slug Category Author Publishing Date Status" at bounding box center [199, 336] width 97 height 15
click at [191, 353] on select "equal not equal" at bounding box center [174, 357] width 47 height 15
click at [222, 355] on select "Public Notice Procurement Water Advisory" at bounding box center [215, 357] width 28 height 15
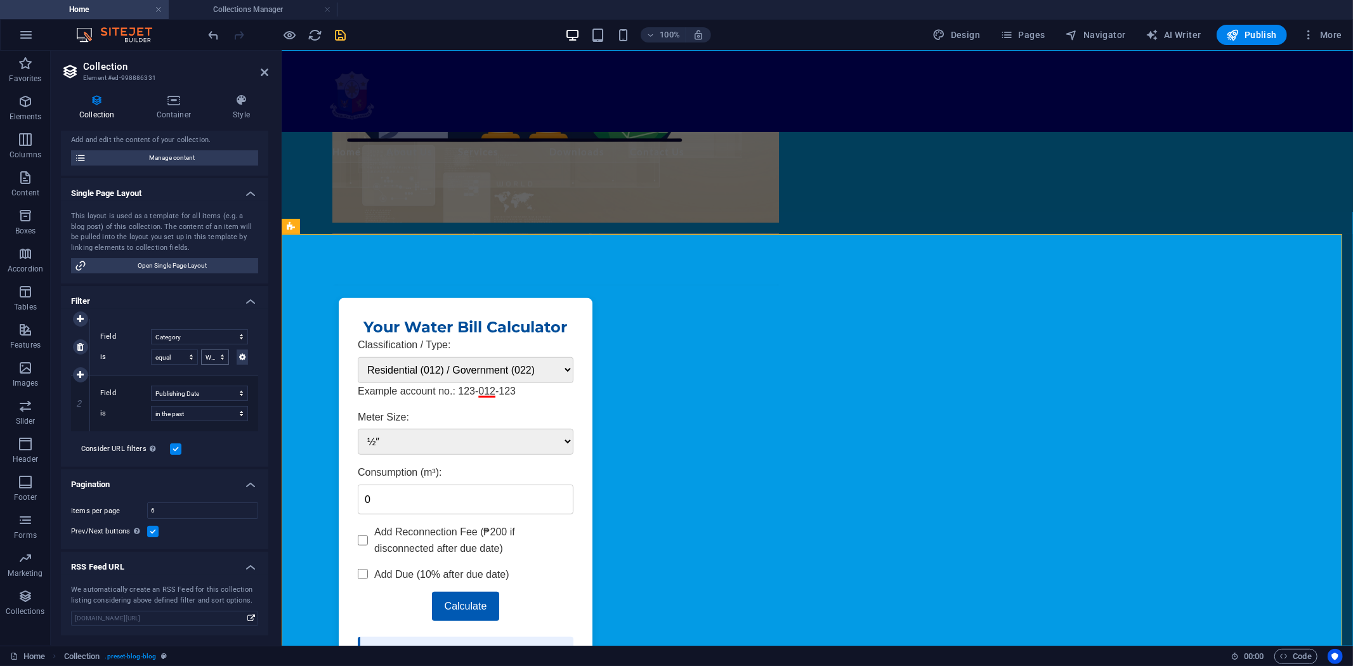
select select "Water Advisory"
select select "past"
select select "columns.category"
select select "Water Advisory"
select select "columns.publishing_date"
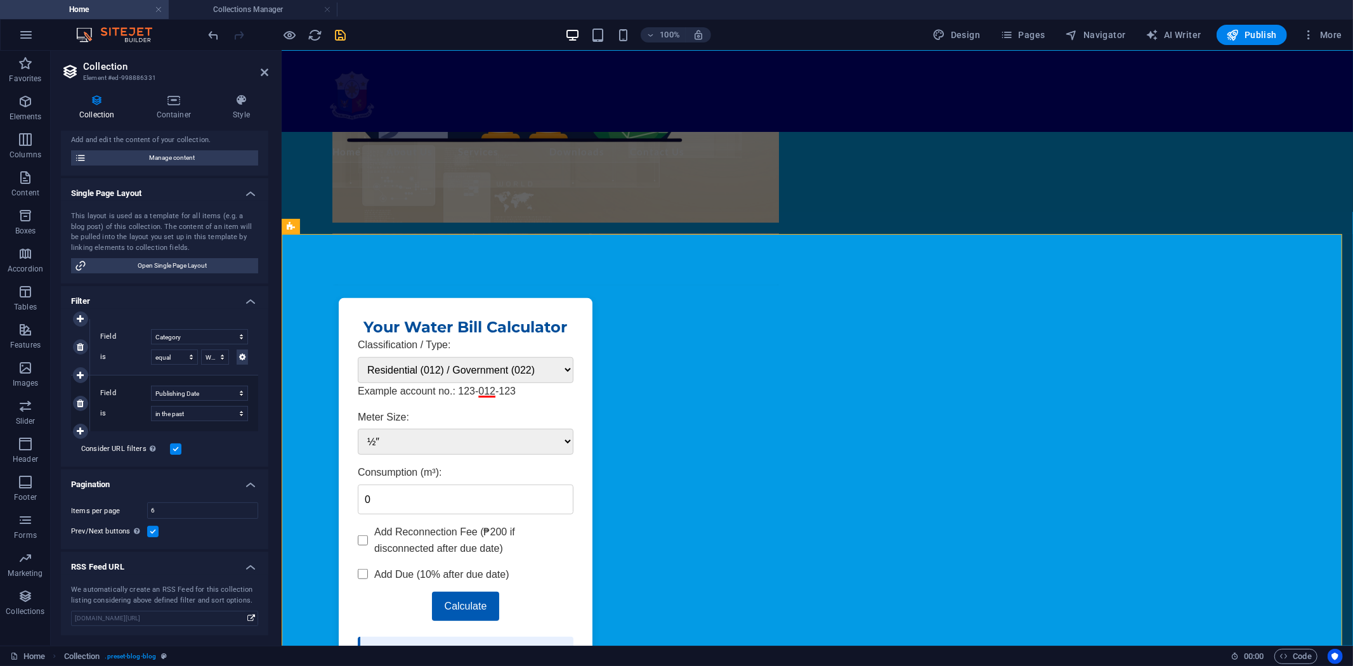
select select "past"
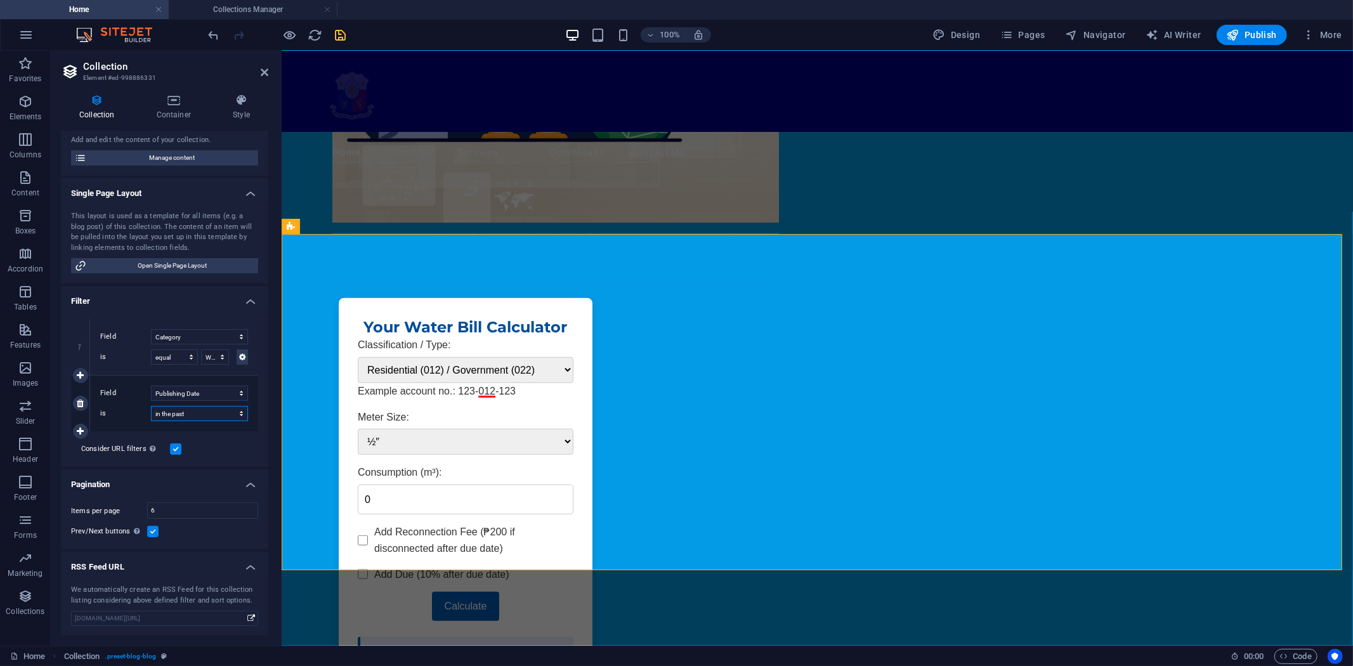
click at [239, 414] on select "in the past in the future before before or at after after or at" at bounding box center [199, 413] width 97 height 15
click at [243, 397] on select "Created at Updated at Name Slug Category Author Publishing Date Status" at bounding box center [199, 393] width 97 height 15
click at [341, 30] on icon "save" at bounding box center [341, 35] width 15 height 15
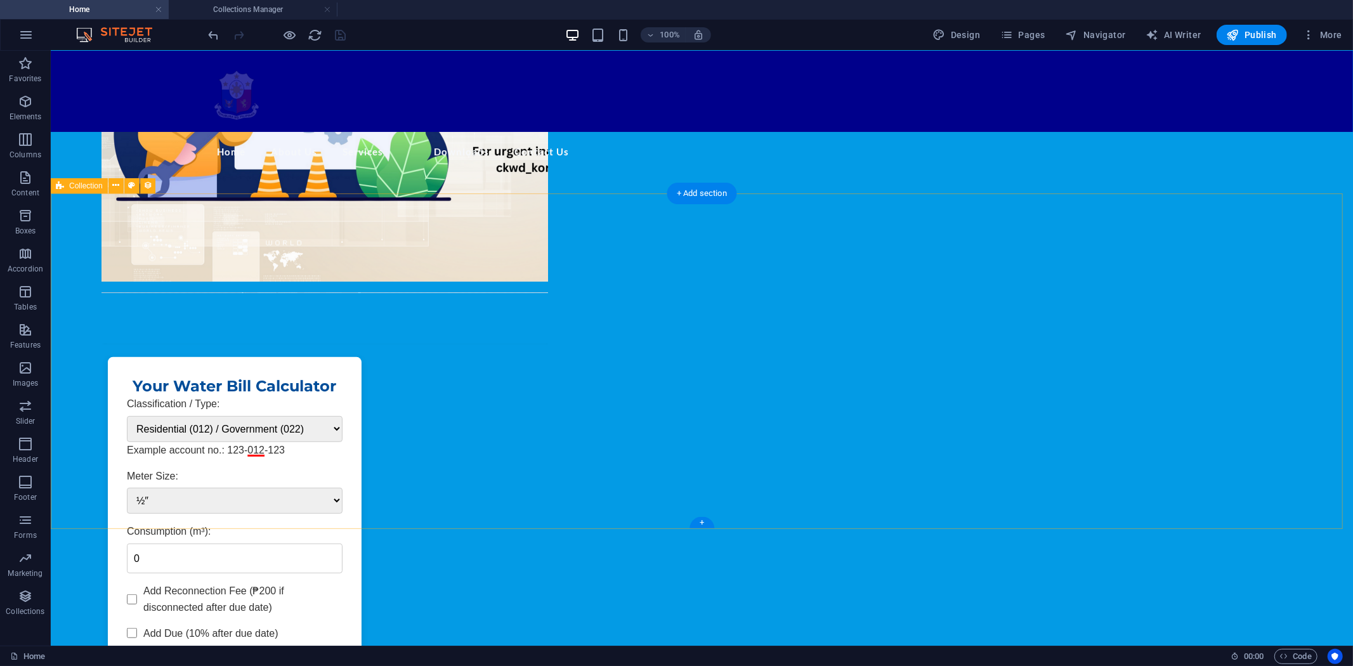
scroll to position [452, 0]
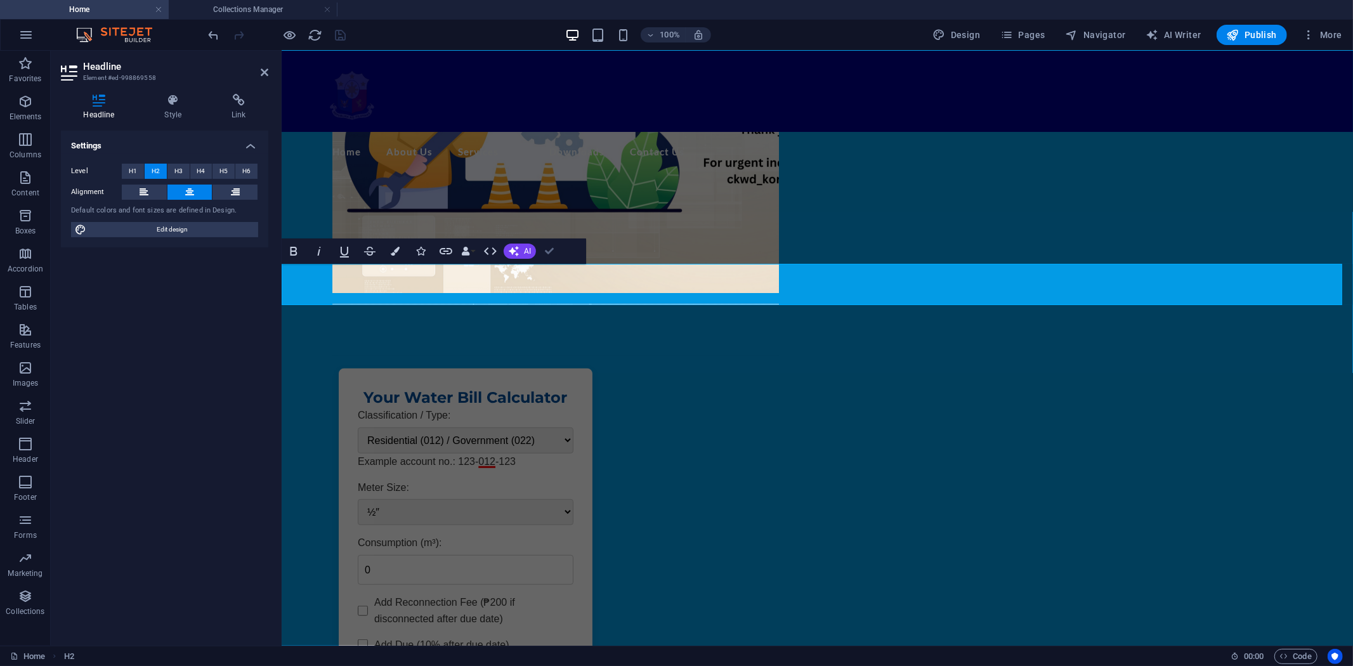
drag, startPoint x: 548, startPoint y: 248, endPoint x: 498, endPoint y: 197, distance: 71.3
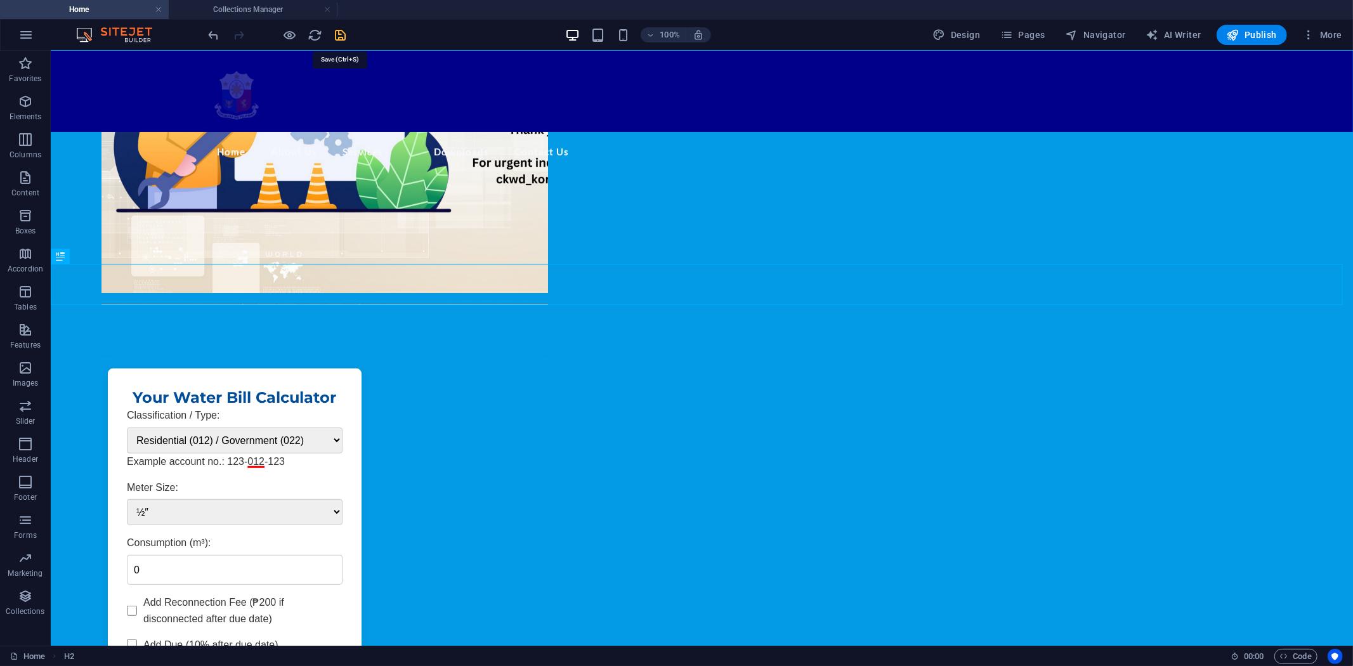
click at [339, 29] on icon "save" at bounding box center [341, 35] width 15 height 15
click at [86, 296] on span "Collection" at bounding box center [86, 298] width 34 height 8
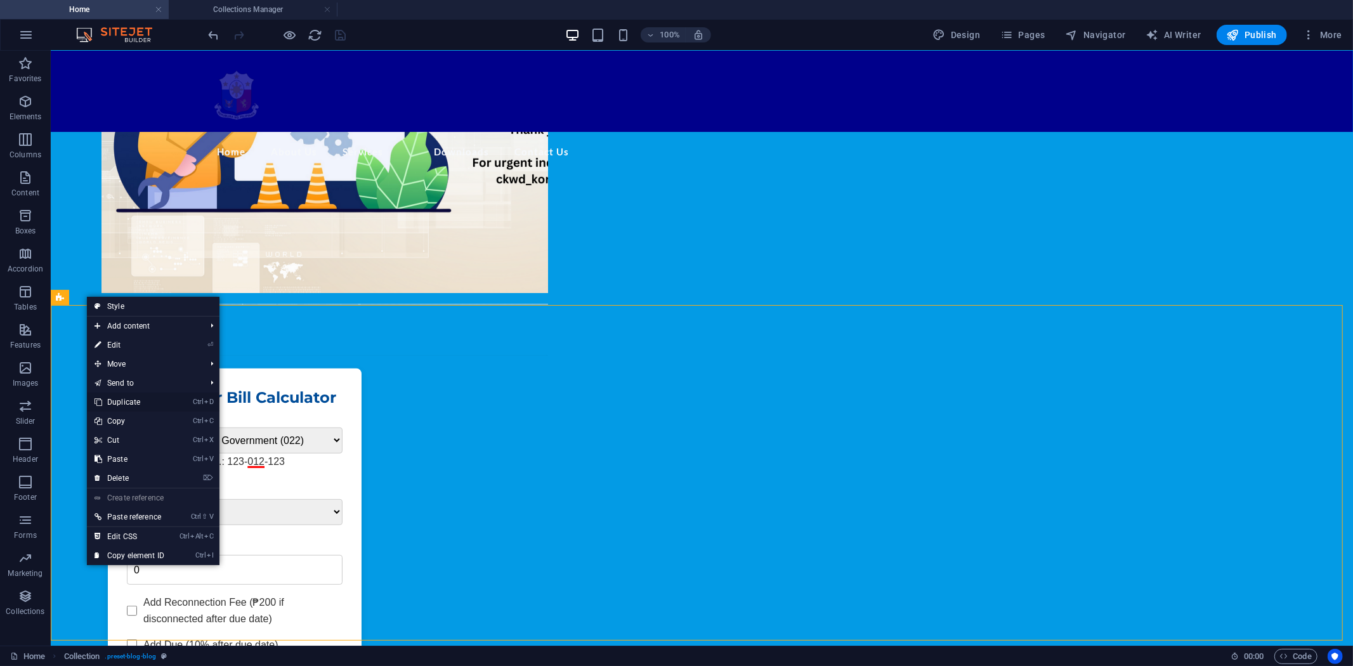
click at [148, 401] on link "Ctrl D Duplicate" at bounding box center [129, 402] width 85 height 19
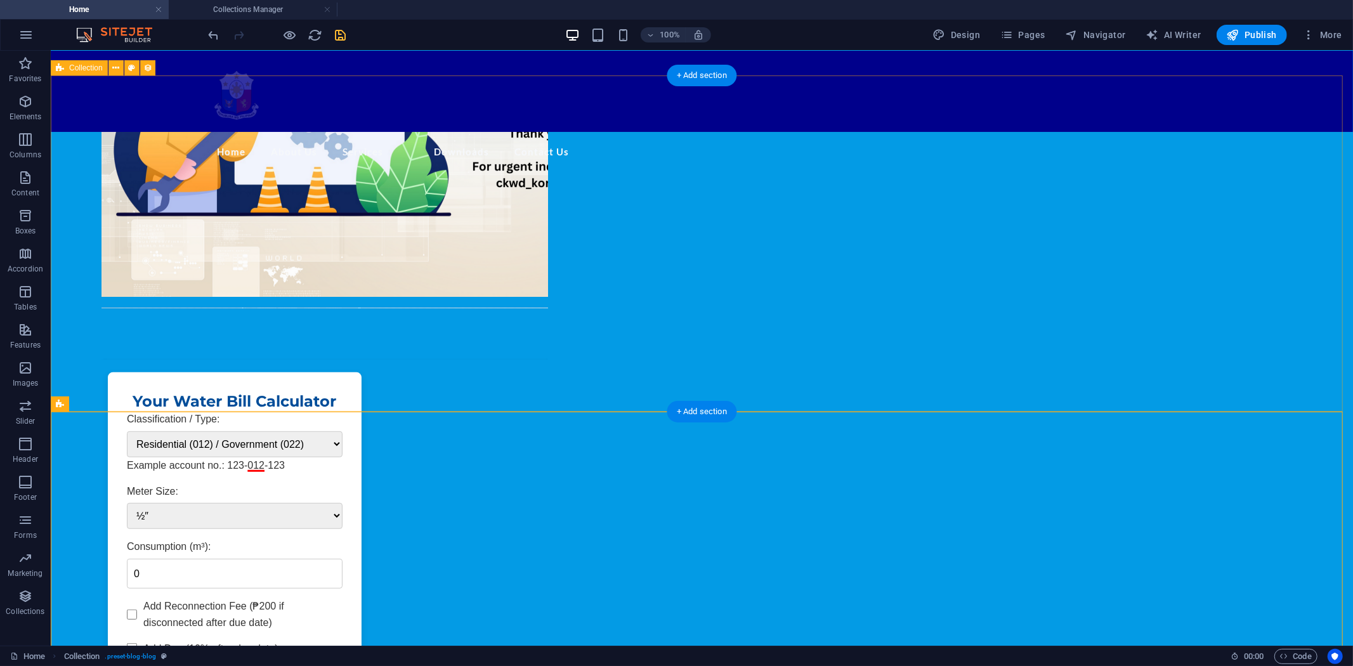
scroll to position [381, 0]
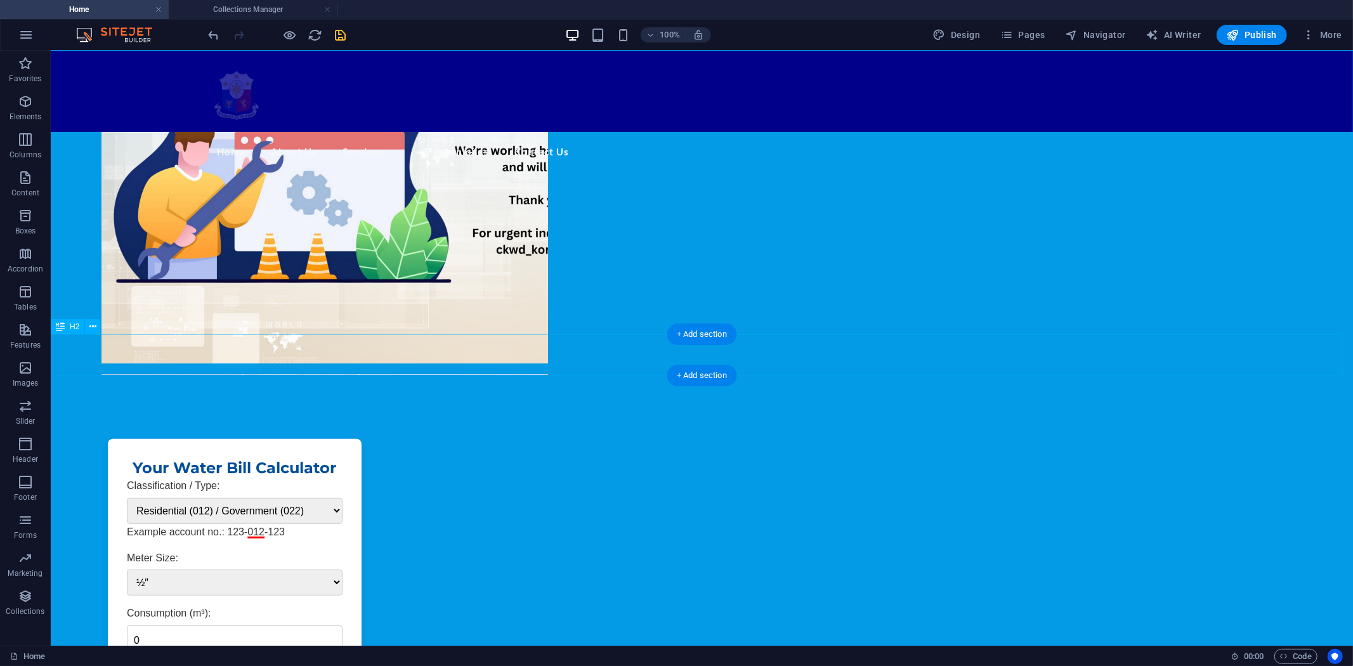
click at [97, 325] on button at bounding box center [92, 326] width 15 height 15
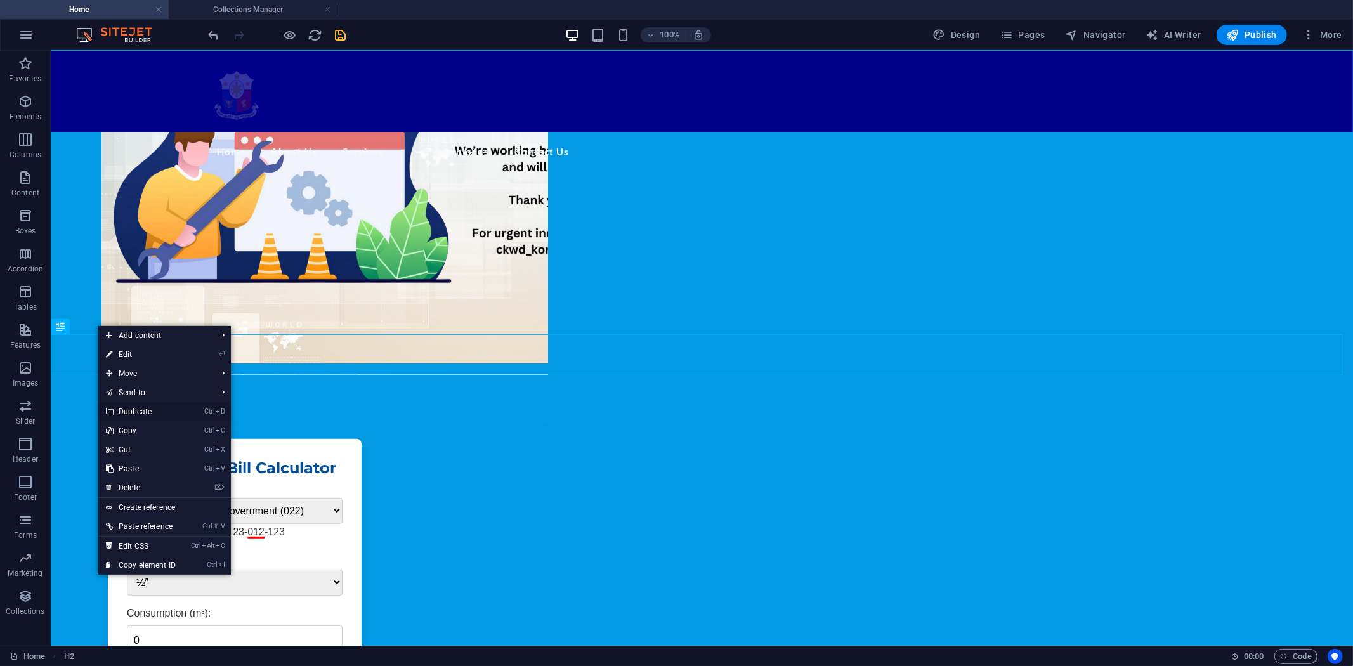
click at [140, 410] on link "Ctrl D Duplicate" at bounding box center [140, 411] width 85 height 19
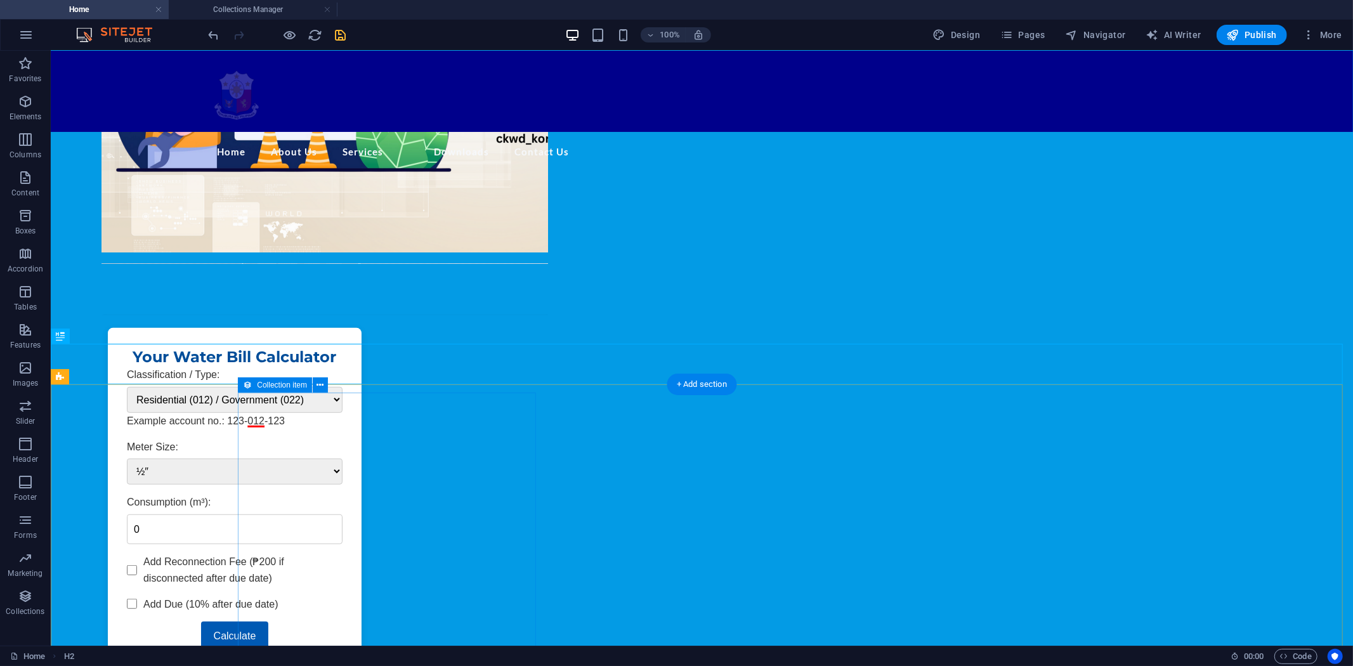
scroll to position [522, 0]
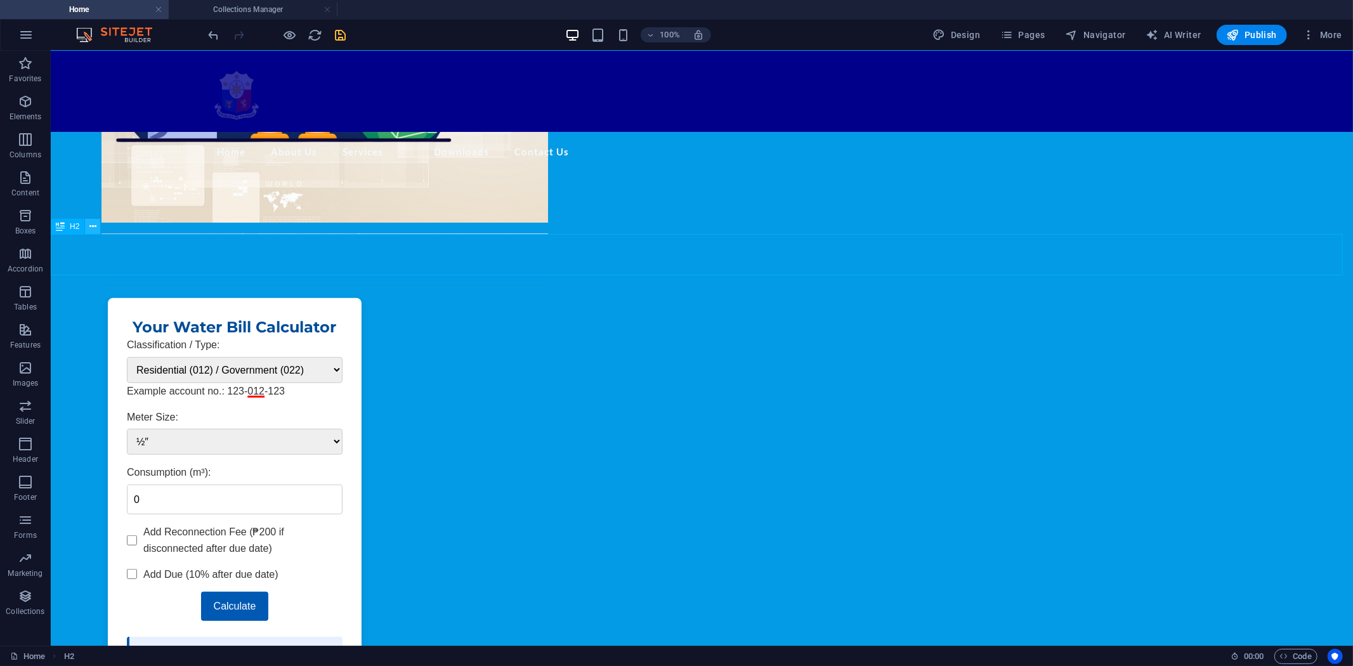
click at [90, 227] on icon at bounding box center [92, 226] width 7 height 13
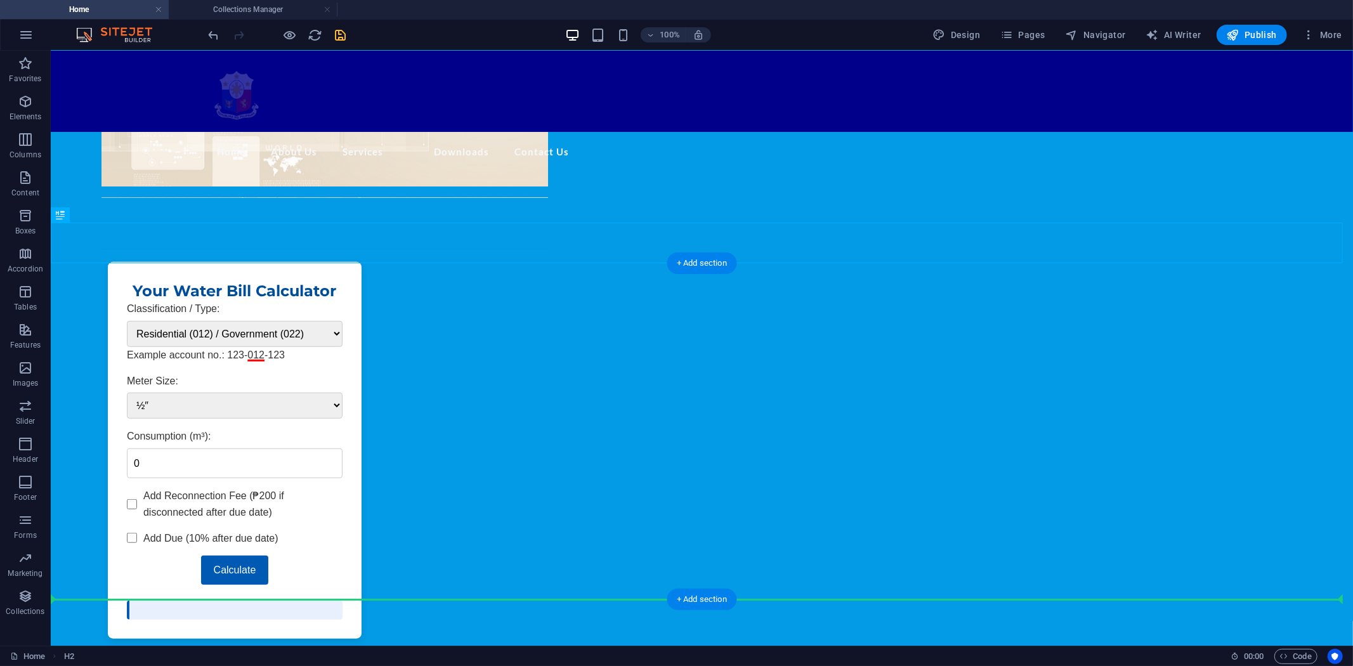
drag, startPoint x: 103, startPoint y: 284, endPoint x: 166, endPoint y: 561, distance: 284.5
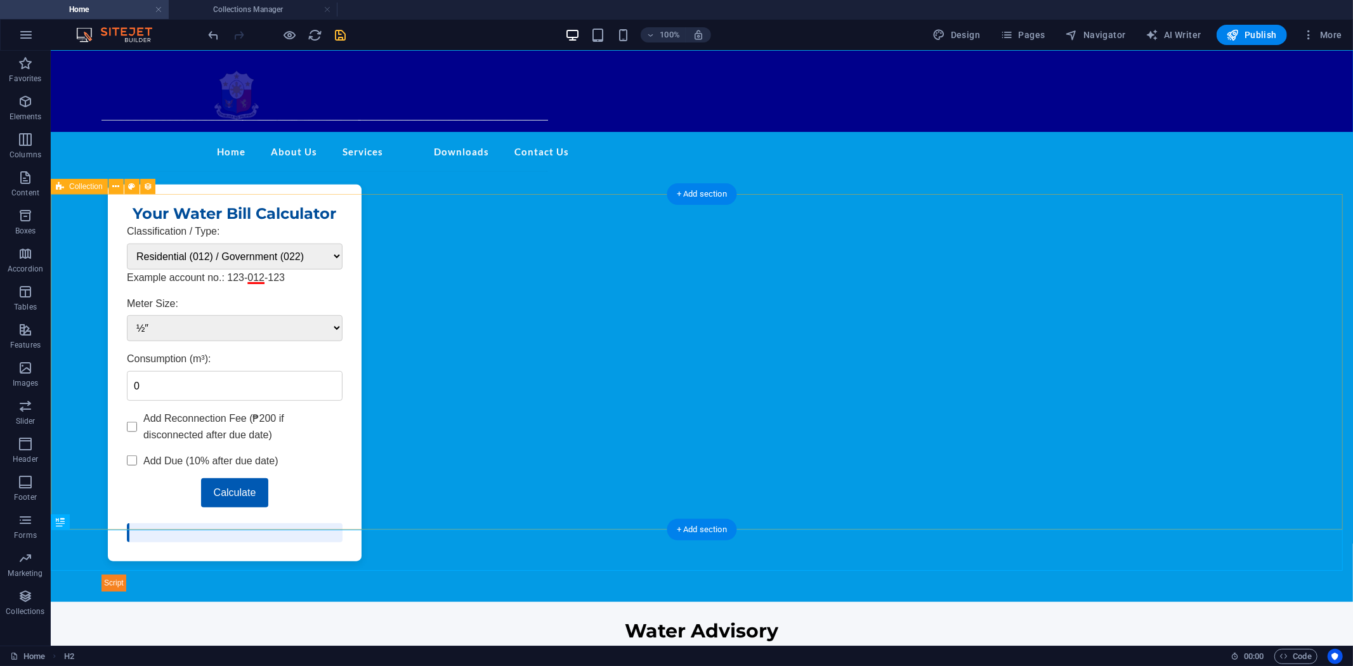
scroll to position [703, 0]
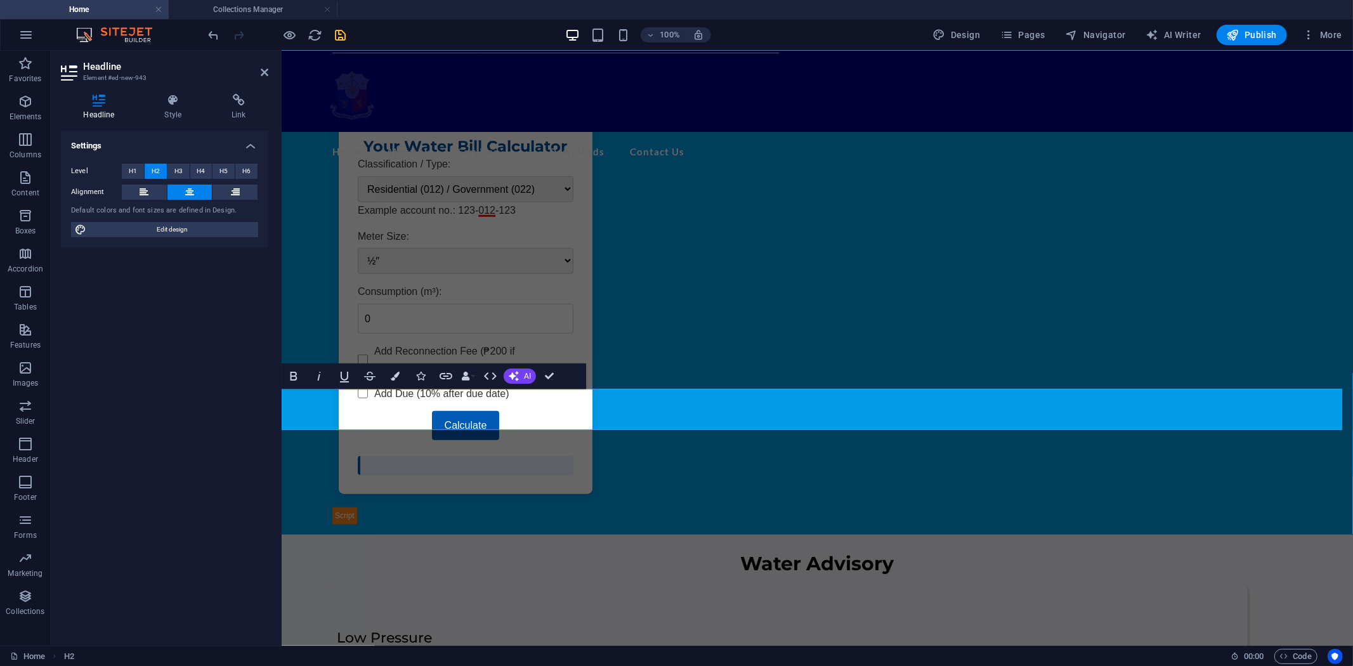
drag, startPoint x: 896, startPoint y: 414, endPoint x: 752, endPoint y: 413, distance: 144.0
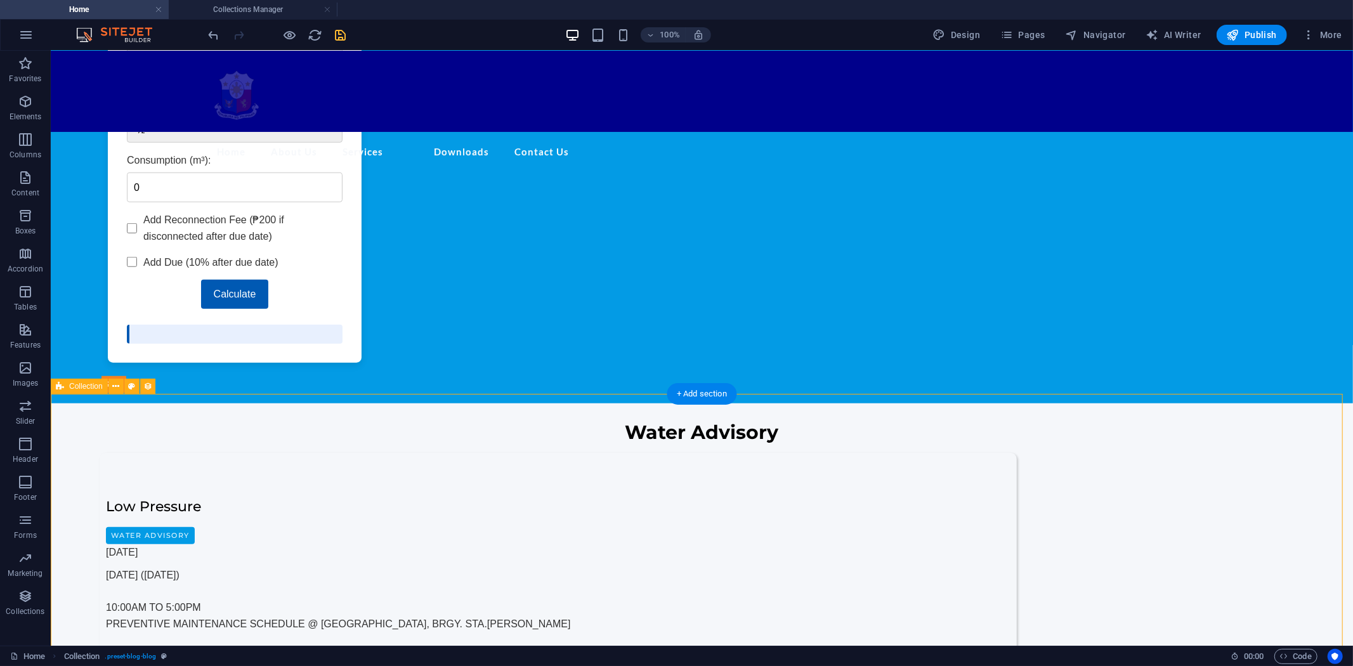
scroll to position [845, 0]
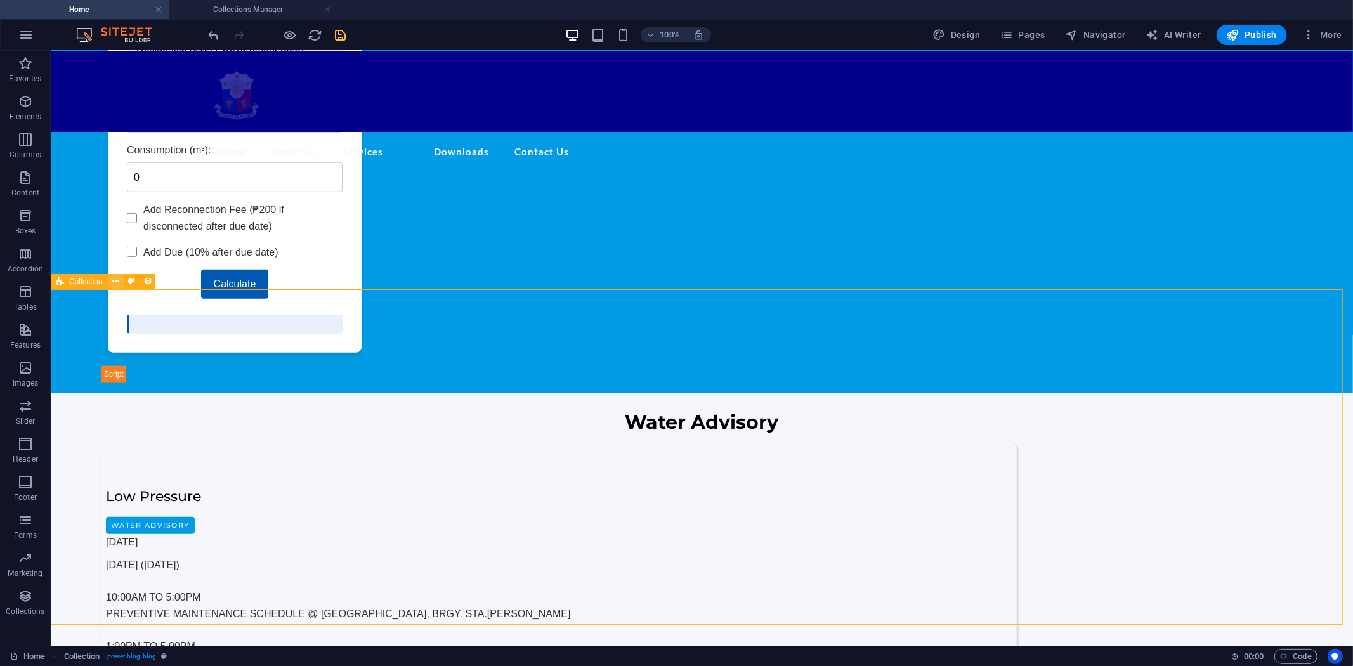
click at [114, 277] on icon at bounding box center [115, 281] width 7 height 13
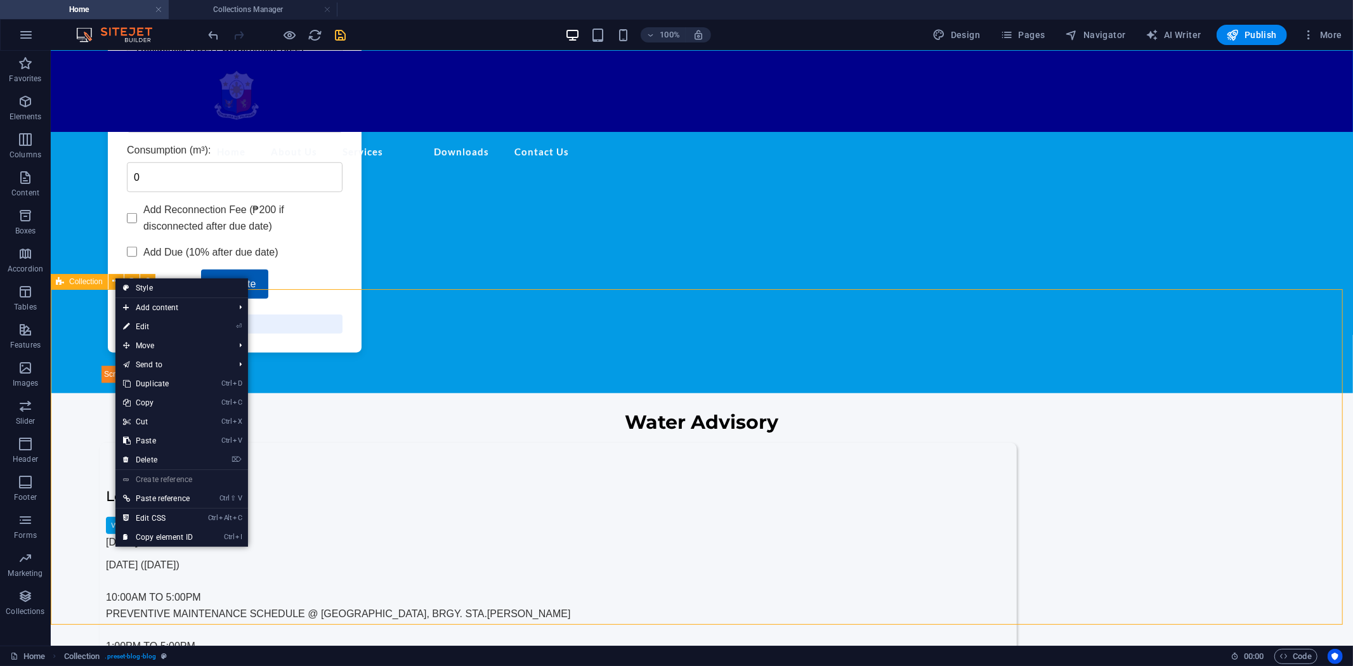
click at [73, 283] on span "Collection" at bounding box center [86, 282] width 34 height 8
select select "columns.publishing_date_DESC"
select select "columns.category"
select select "Water Advisory"
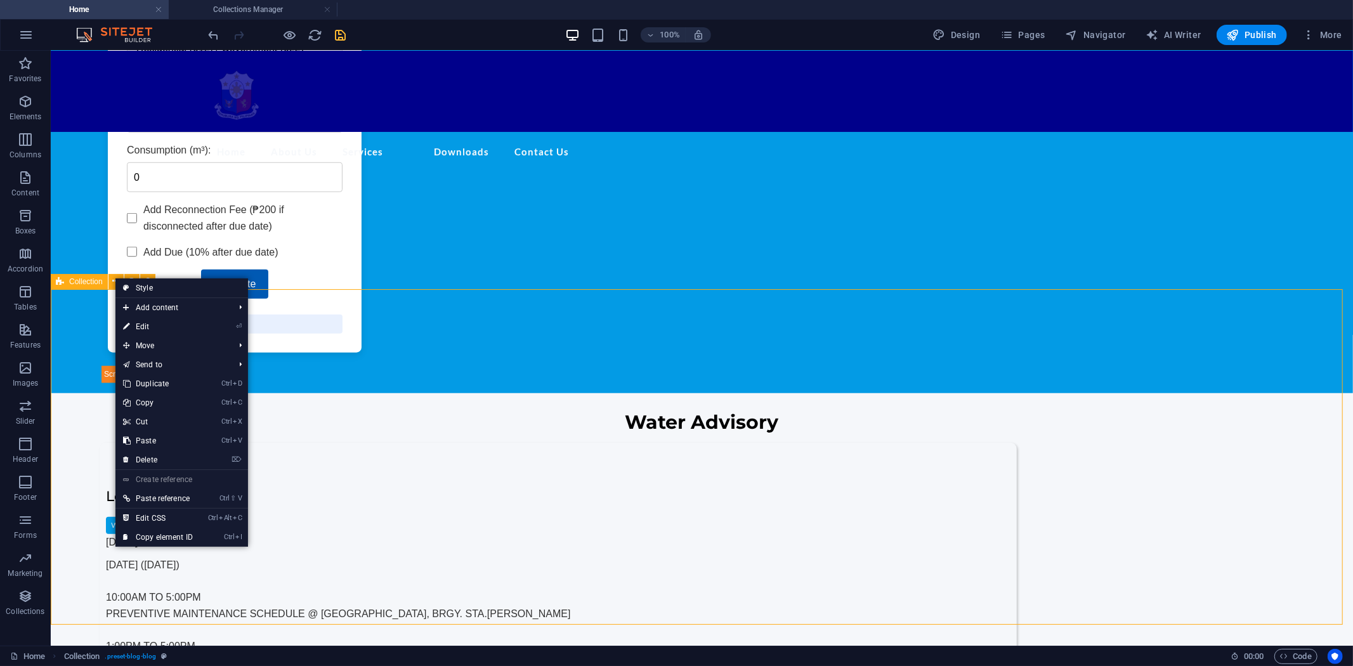
select select "columns.publishing_date"
select select "past"
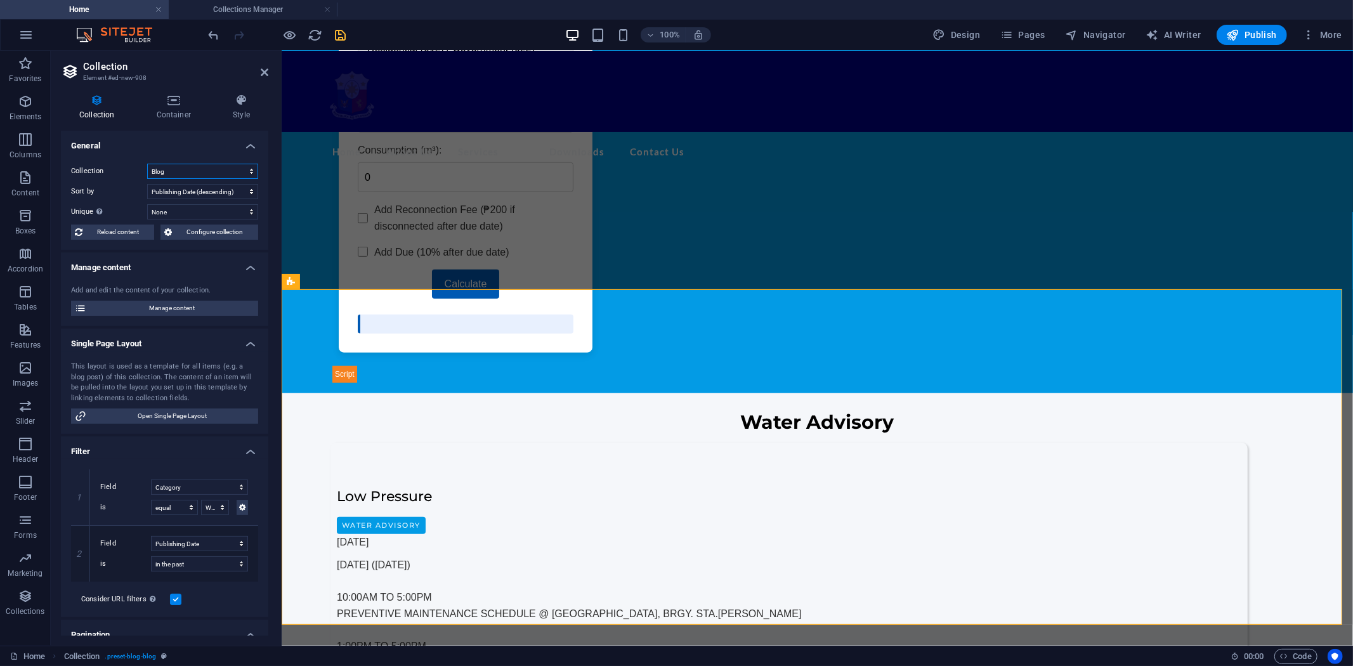
click at [246, 169] on select "Blog New Collection Procurement Public Notice" at bounding box center [202, 171] width 111 height 15
click at [147, 164] on select "Blog New Collection Procurement Public Notice" at bounding box center [202, 171] width 111 height 15
select select "68dcea783c8e39686a06c1a2"
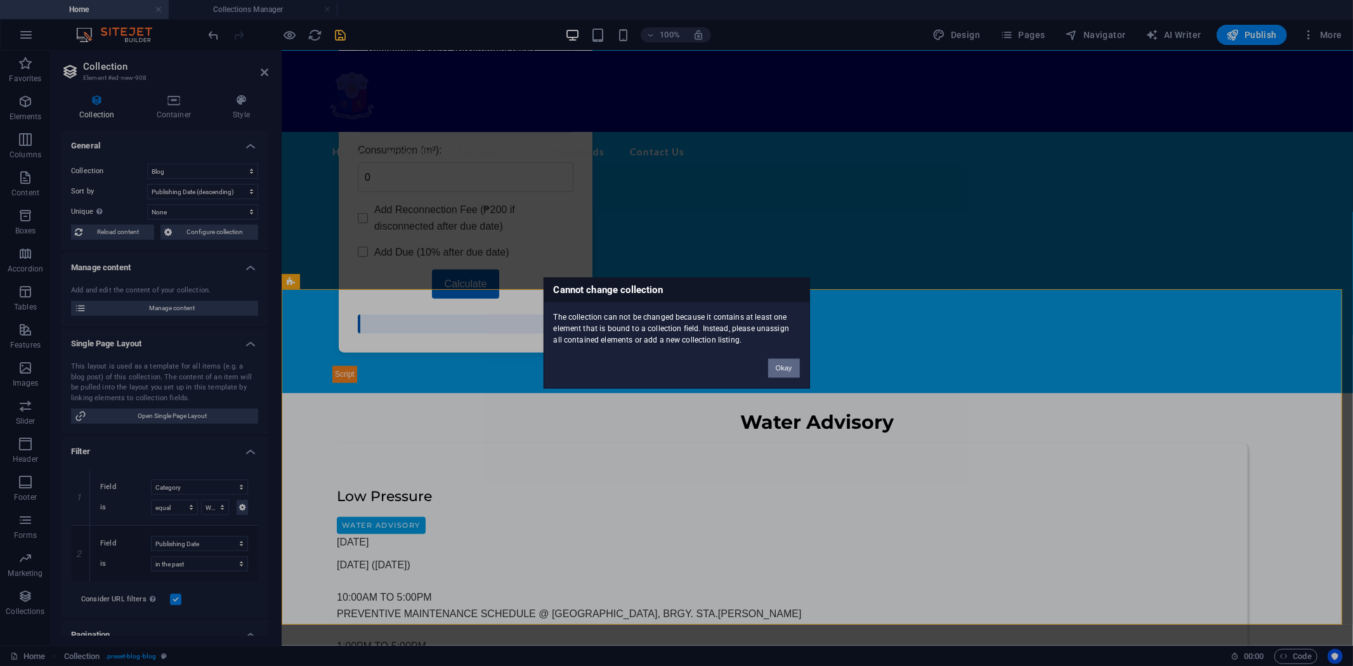
drag, startPoint x: 784, startPoint y: 365, endPoint x: 465, endPoint y: 310, distance: 323.9
click at [784, 365] on button "Okay" at bounding box center [784, 368] width 32 height 19
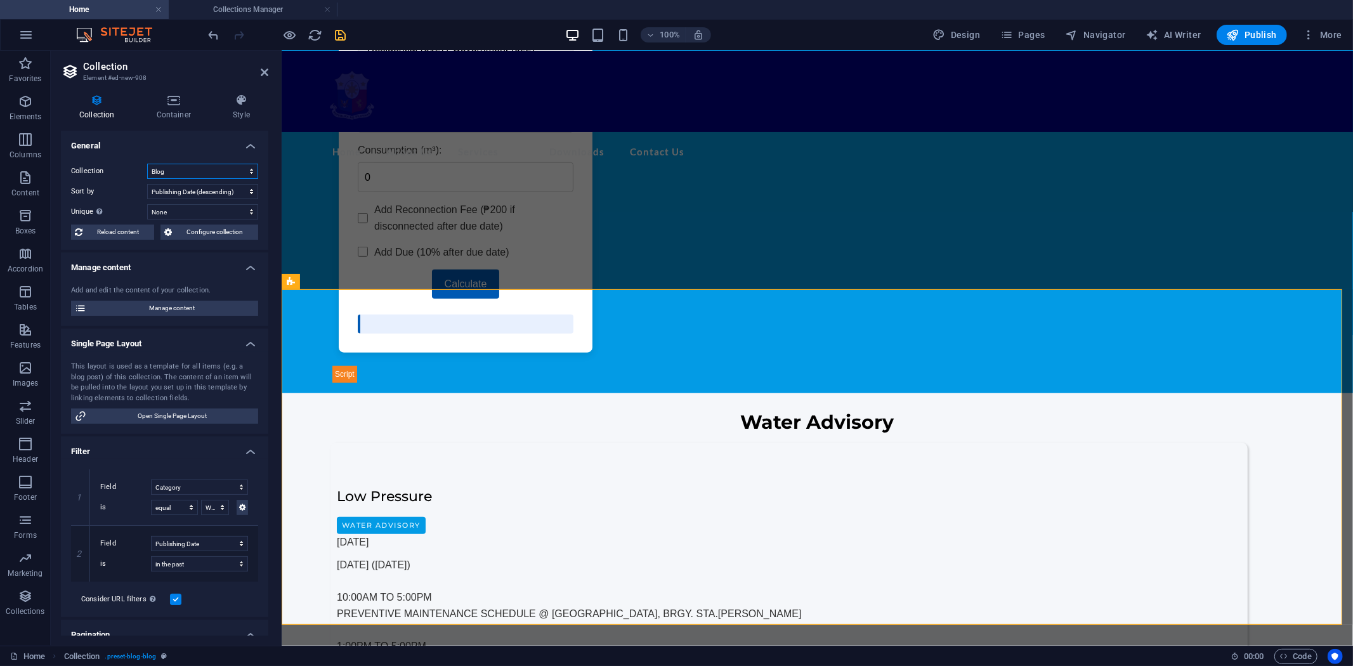
click at [251, 169] on select "Blog New Collection Procurement Public Notice" at bounding box center [202, 171] width 111 height 15
click at [249, 189] on select "Created at (ascending) Created at (descending) Updated at (ascending) Updated a…" at bounding box center [202, 191] width 111 height 15
click at [250, 210] on select "None Name Slug Description Content Category Author Image Publishing Date Status" at bounding box center [202, 211] width 111 height 15
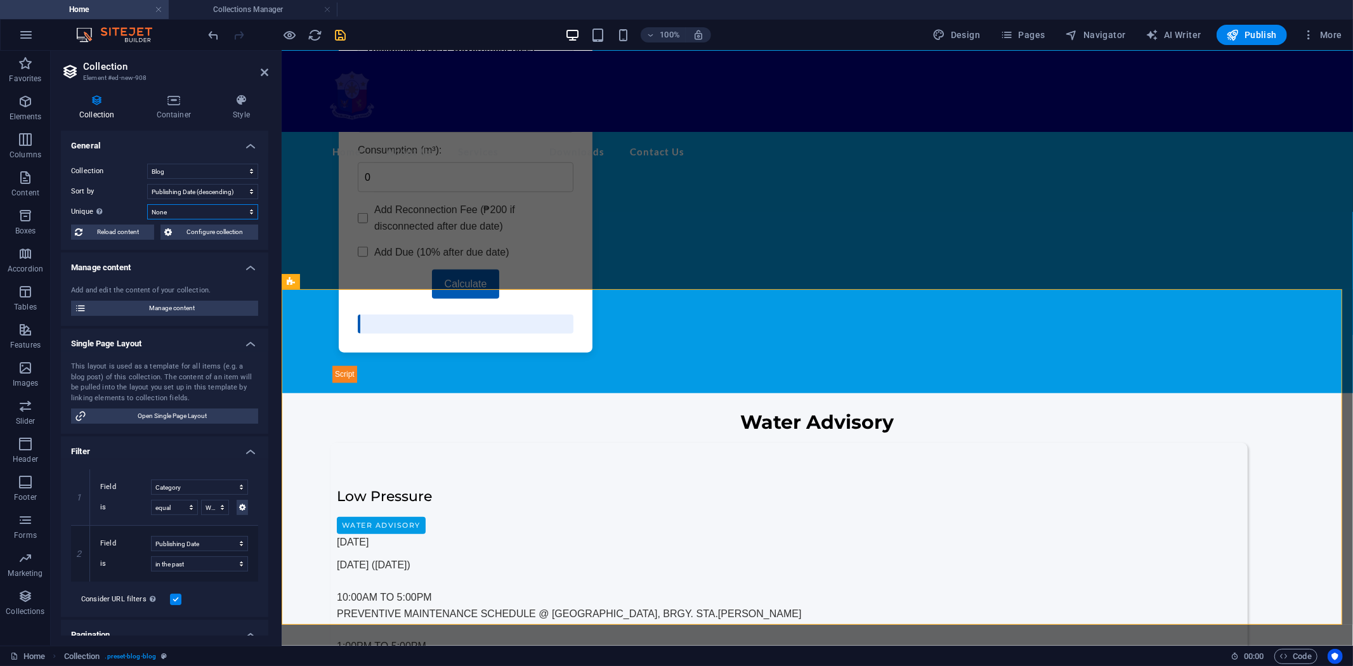
select select "columns.category"
click at [147, 204] on select "None Name Slug Description Content Category Author Image Publishing Date Status" at bounding box center [202, 211] width 111 height 15
select select "columns.publishing_date_DESC"
select select "columns.category"
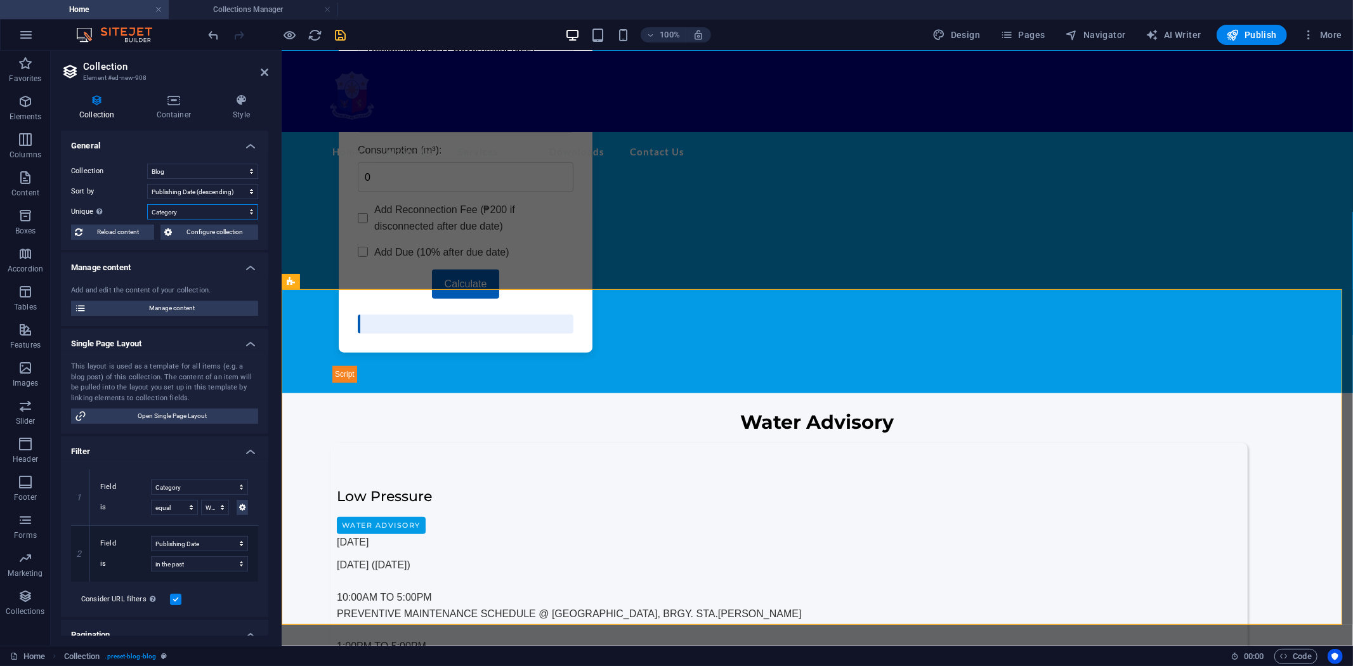
select select "Water Advisory"
select select "columns.publishing_date"
select select "past"
click at [238, 487] on select "Created at Updated at Name Slug Category Author Publishing Date Status" at bounding box center [199, 487] width 97 height 15
click at [151, 480] on select "Created at Updated at Name Slug Category Author Publishing Date Status" at bounding box center [199, 487] width 97 height 15
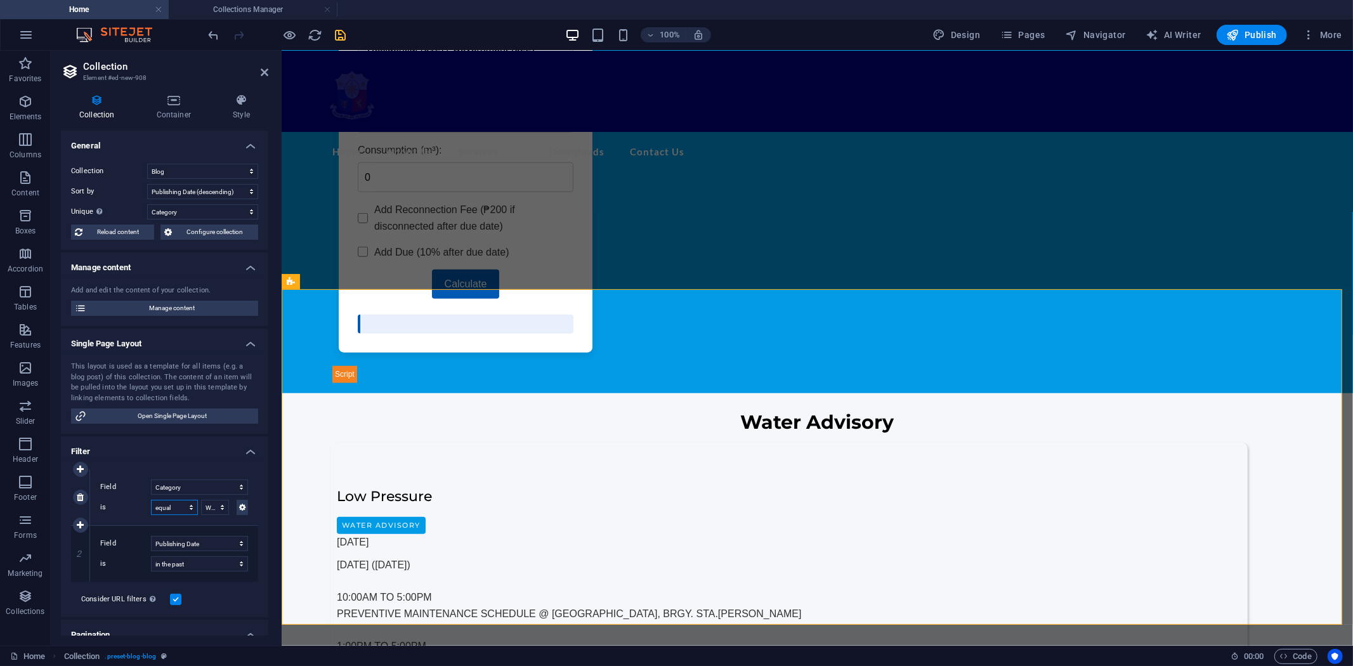
click at [192, 506] on select "equal not equal" at bounding box center [174, 507] width 47 height 15
click at [220, 506] on select "Public Notice Procurement Water Advisory" at bounding box center [215, 507] width 28 height 15
select select "Procurement"
select select "past"
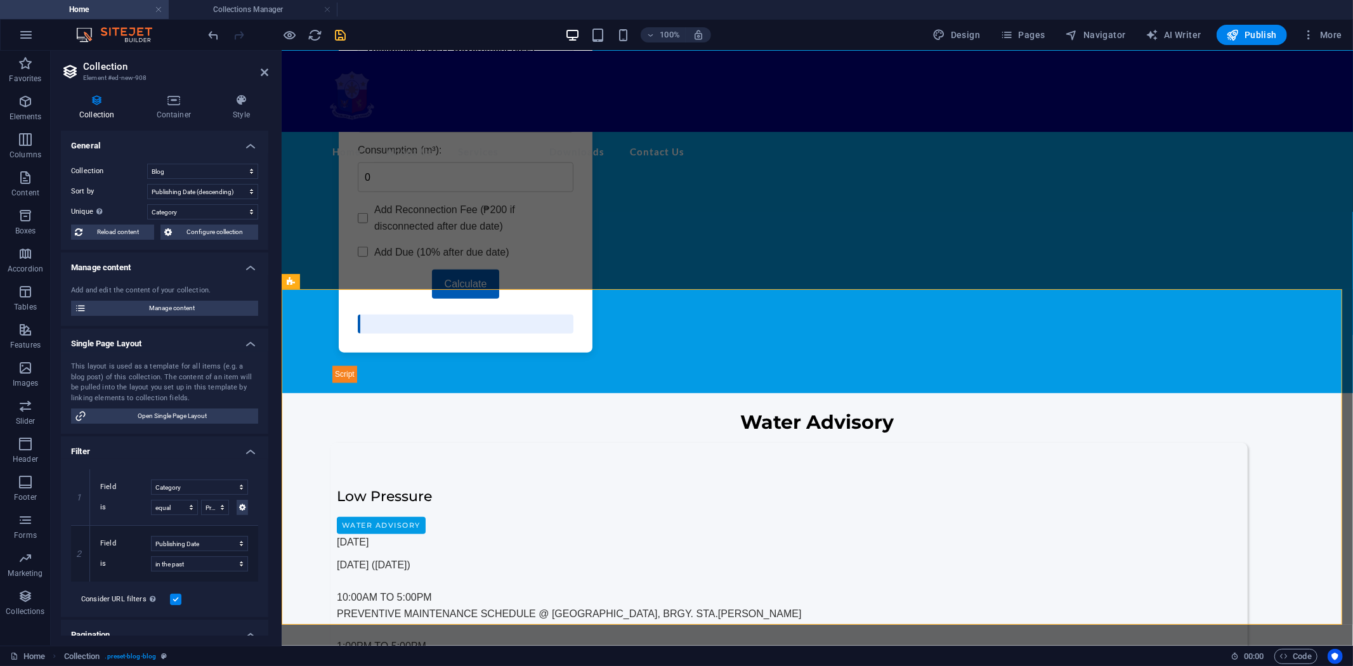
select select "columns.publishing_date_DESC"
select select "columns.category"
select select "Procurement"
select select "columns.publishing_date"
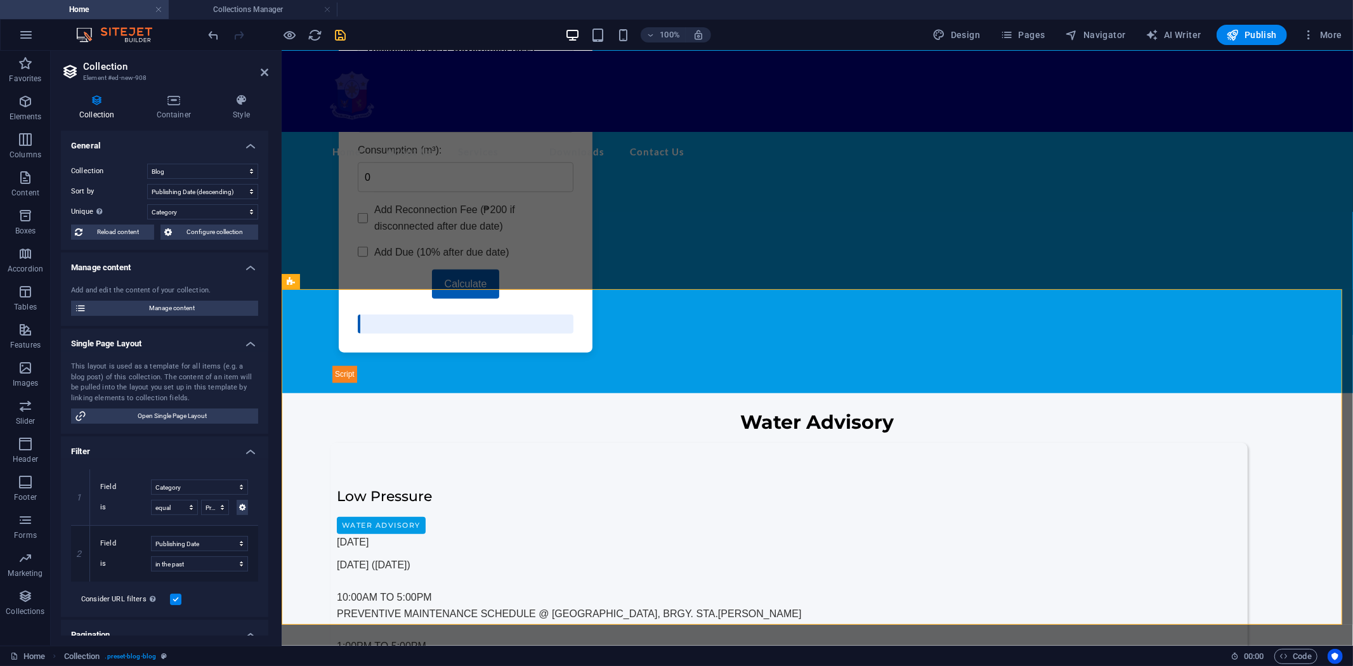
select select "past"
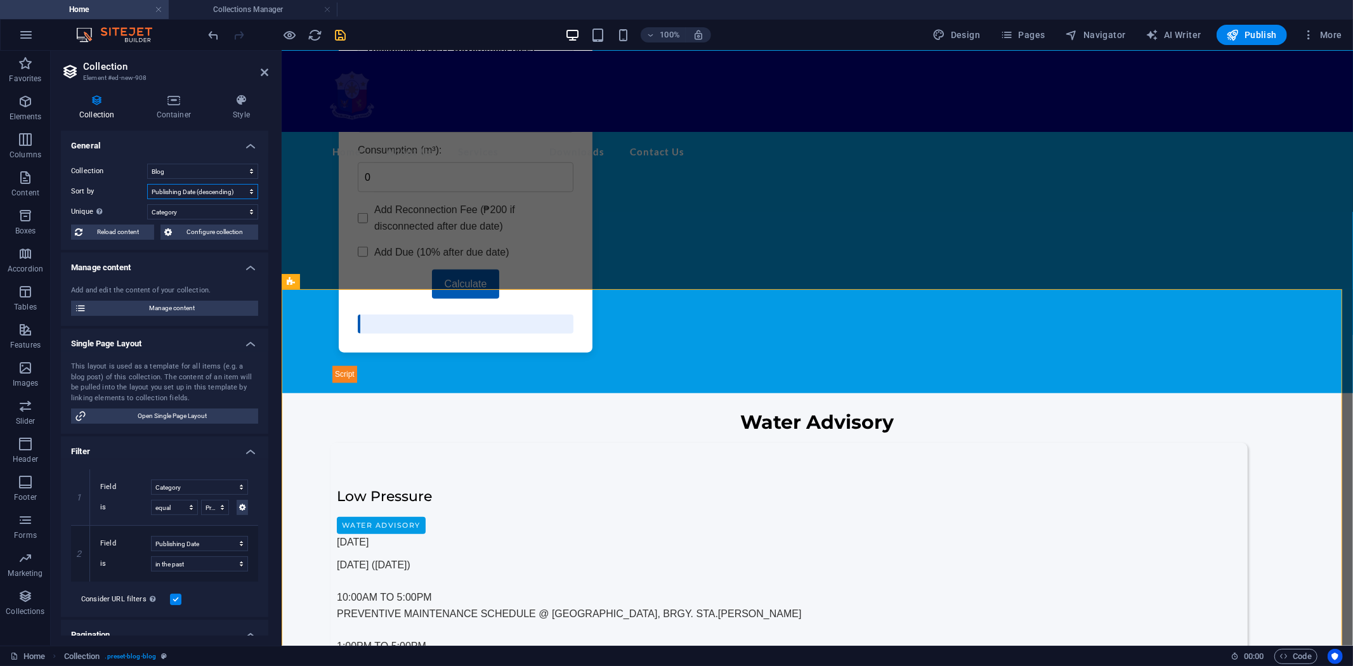
click at [249, 189] on select "Created at (ascending) Created at (descending) Updated at (ascending) Updated a…" at bounding box center [202, 191] width 111 height 15
click at [147, 184] on select "Created at (ascending) Created at (descending) Updated at (ascending) Updated a…" at bounding box center [202, 191] width 111 height 15
select select "columns.status_DESC"
select select "columns.category"
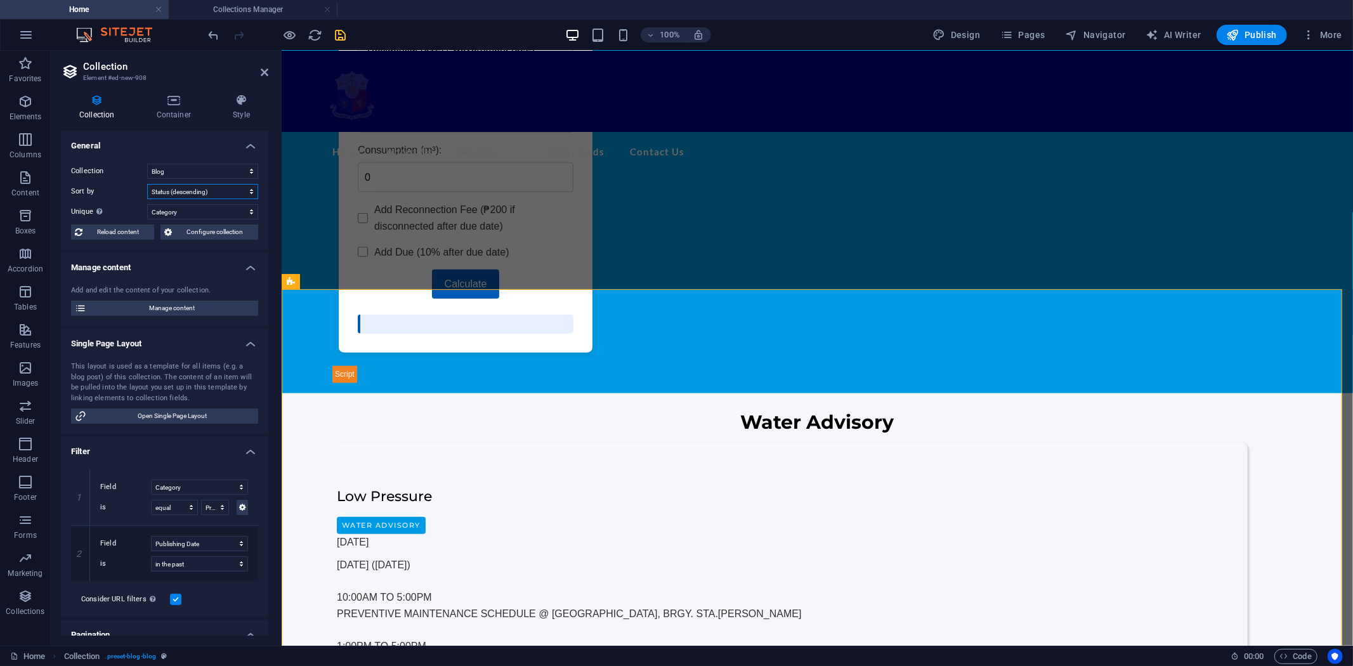
select select "Procurement"
select select "columns.publishing_date"
select select "past"
click at [251, 170] on select "Blog New Collection Procurement Public Notice" at bounding box center [202, 171] width 111 height 15
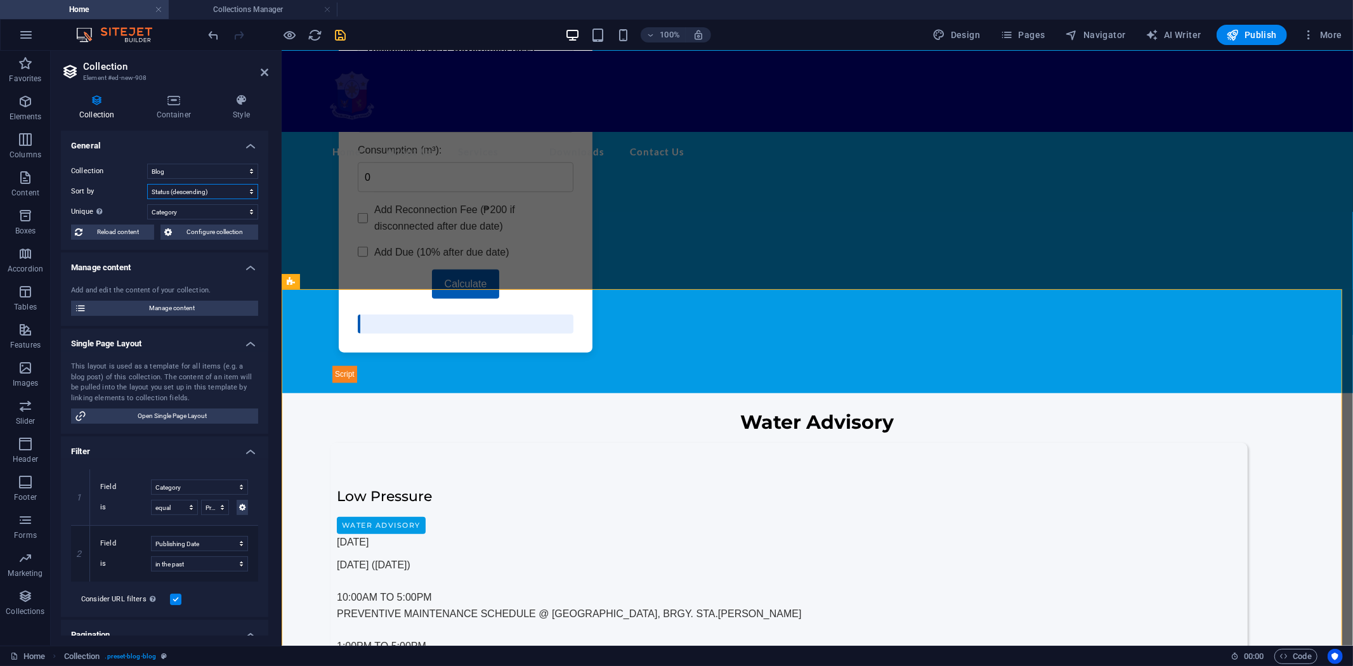
click at [251, 189] on select "Created at (ascending) Created at (descending) Updated at (ascending) Updated a…" at bounding box center [202, 191] width 111 height 15
click at [147, 184] on select "Created at (ascending) Created at (descending) Updated at (ascending) Updated a…" at bounding box center [202, 191] width 111 height 15
select select "columns.publishing_date_ASC"
select select "columns.category"
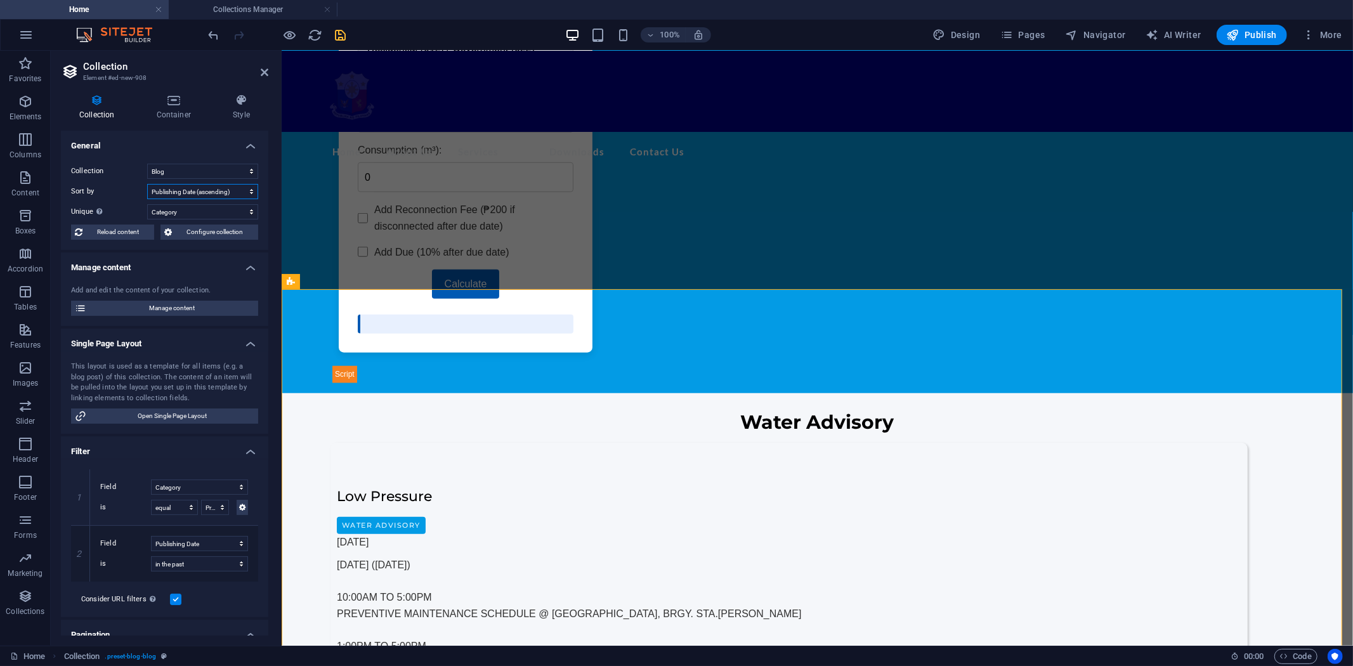
select select "Procurement"
select select "columns.publishing_date"
select select "past"
click at [250, 212] on select "None Name Slug Description Content Category Author Image Publishing Date Status" at bounding box center [202, 211] width 111 height 15
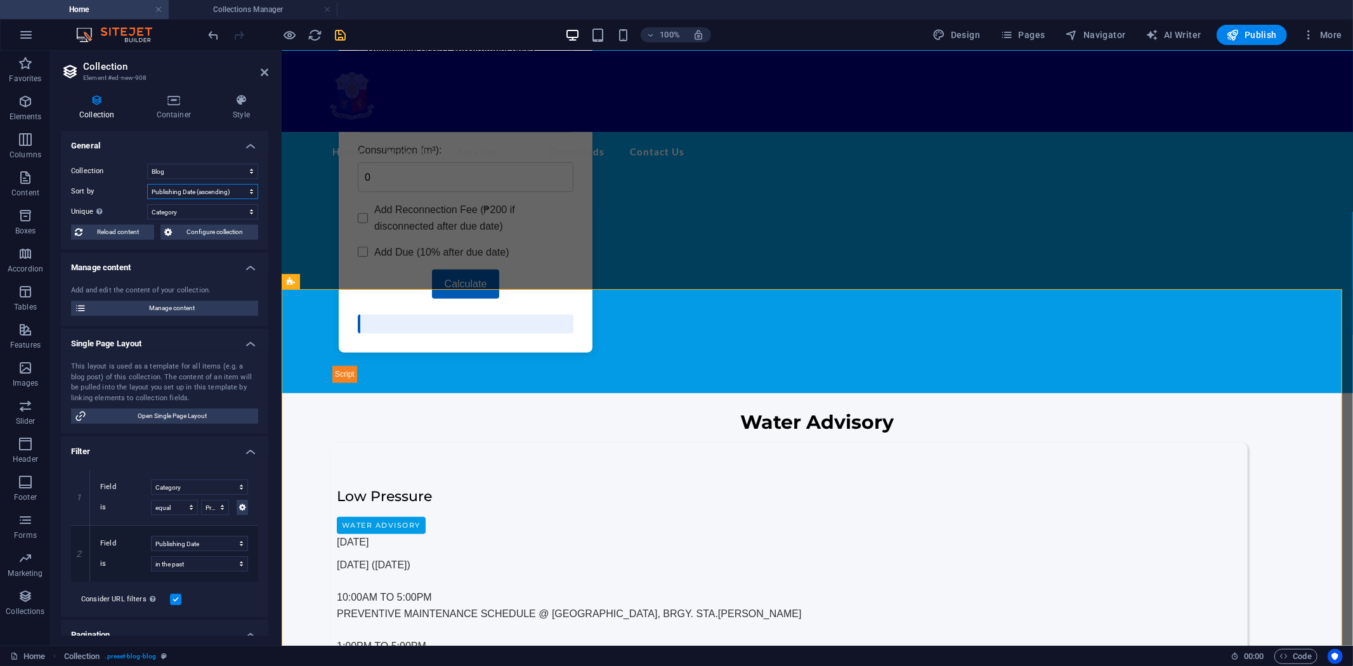
click at [251, 199] on select "Created at (ascending) Created at (descending) Updated at (ascending) Updated a…" at bounding box center [202, 191] width 111 height 15
click at [147, 184] on select "Created at (ascending) Created at (descending) Updated at (ascending) Updated a…" at bounding box center [202, 191] width 111 height 15
select select "updatedAt_DESC"
select select "columns.category"
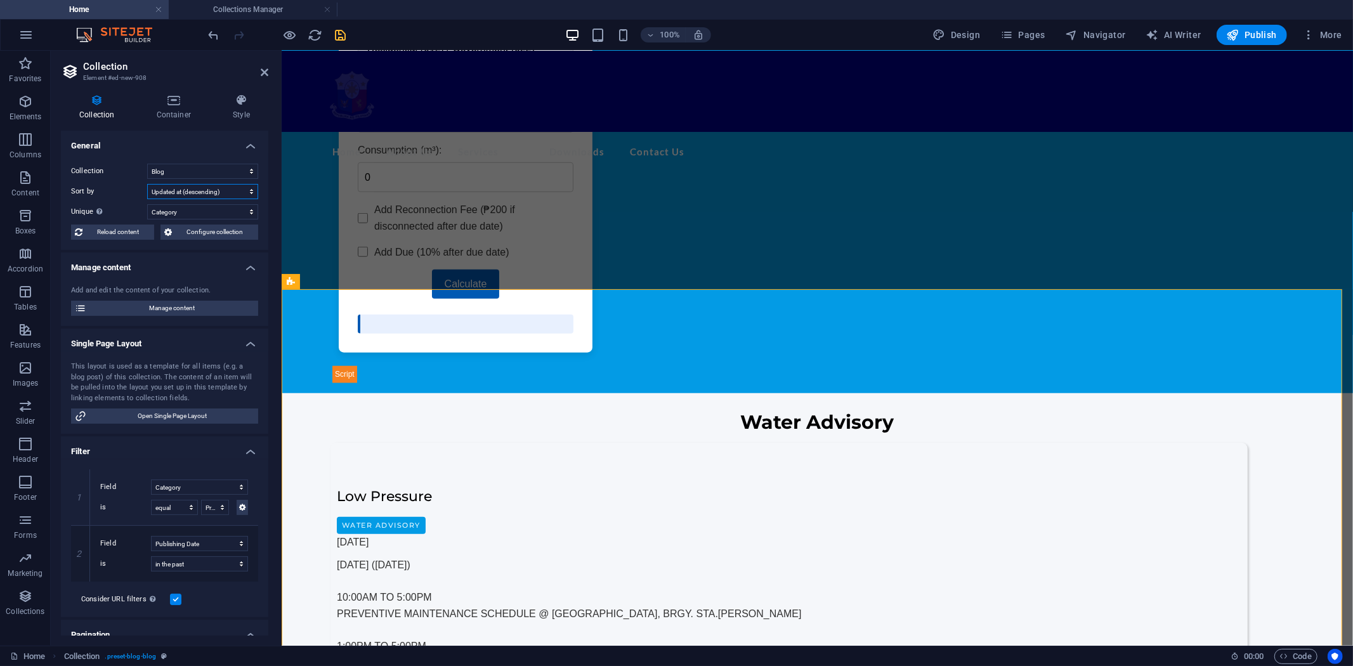
select select "Procurement"
select select "columns.publishing_date"
select select "past"
click at [240, 568] on select "in the past in the future before before or at after after or at" at bounding box center [199, 563] width 97 height 15
click at [240, 569] on select "in the past in the future before before or at after after or at" at bounding box center [199, 563] width 97 height 15
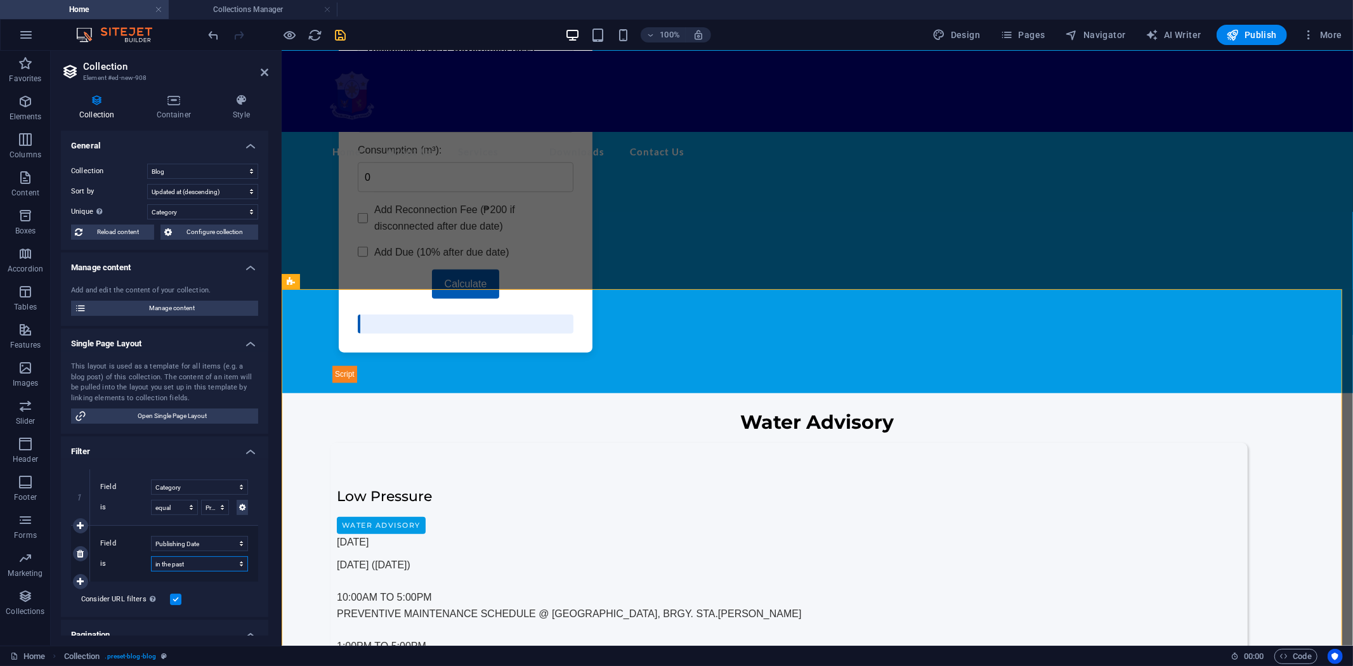
click at [240, 569] on select "in the past in the future before before or at after after or at" at bounding box center [199, 563] width 97 height 15
select select "Procurement"
select select "gte"
select select "updatedAt_DESC"
select select "columns.category"
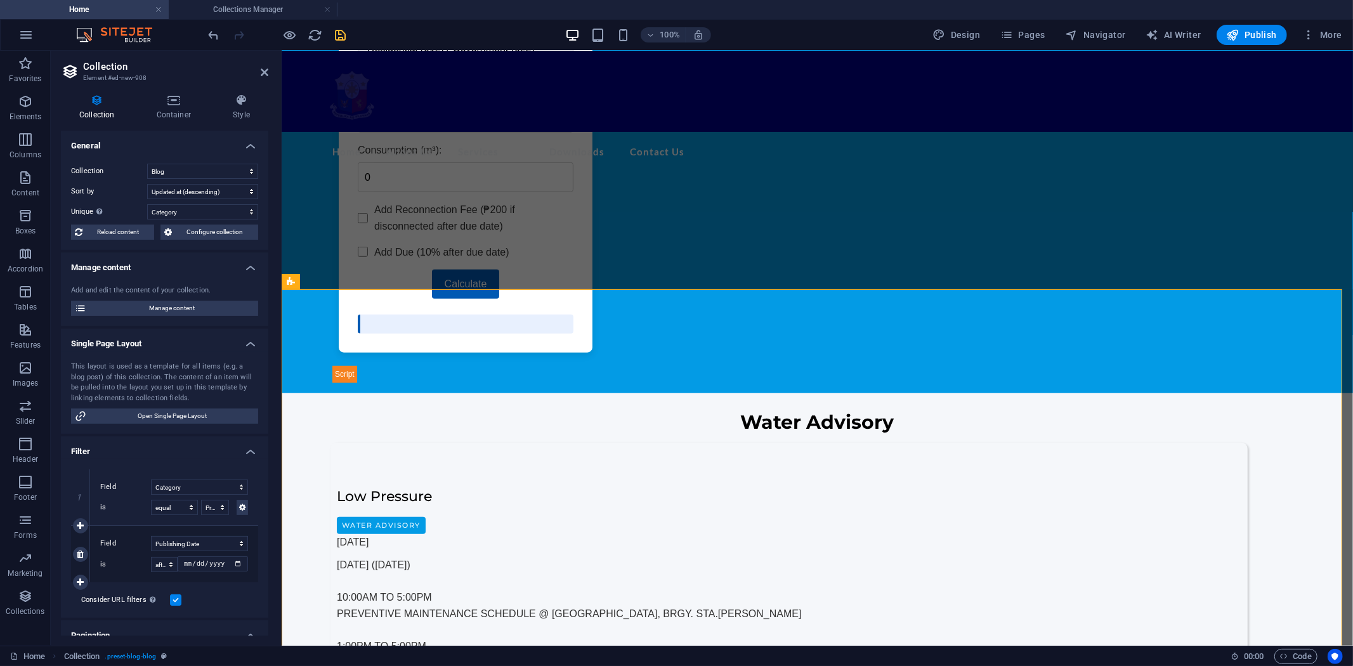
select select "columns.category"
select select "Procurement"
select select "columns.publishing_date"
select select "gte"
click at [173, 562] on select "in the past in the future before before or at after after or at" at bounding box center [164, 564] width 27 height 15
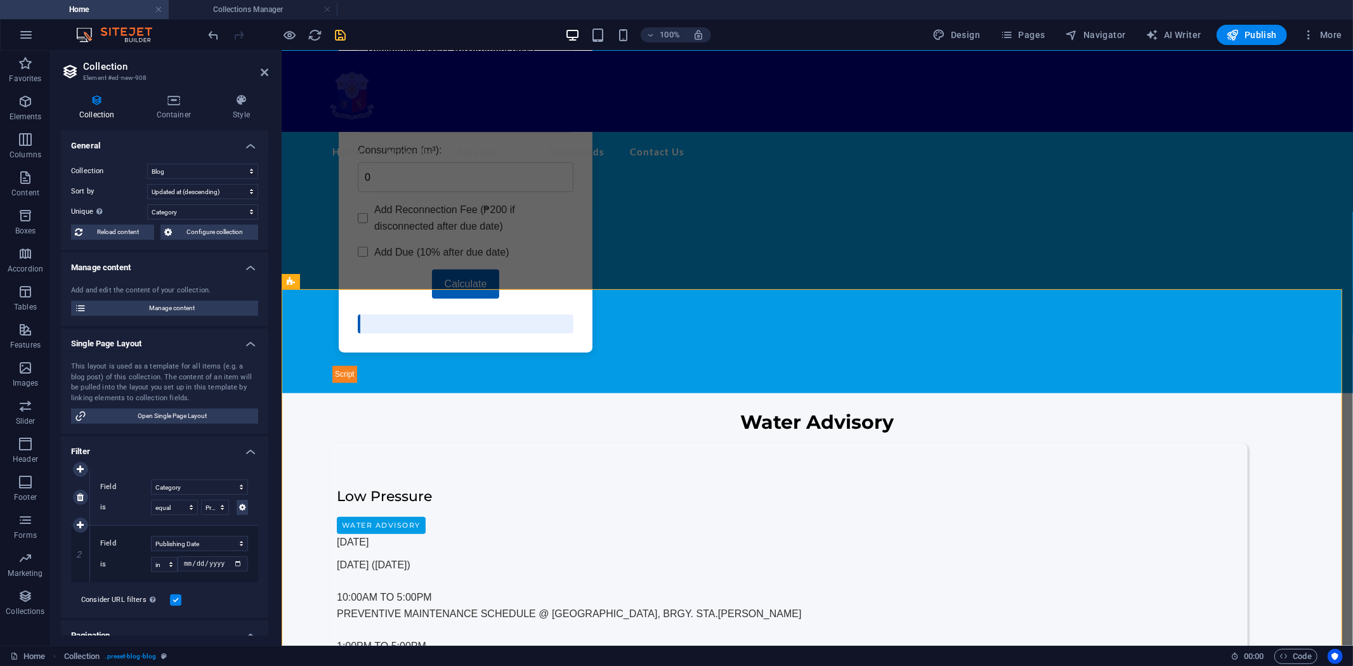
select select "Procurement"
select select "past"
select select "updatedAt_DESC"
select select "columns.category"
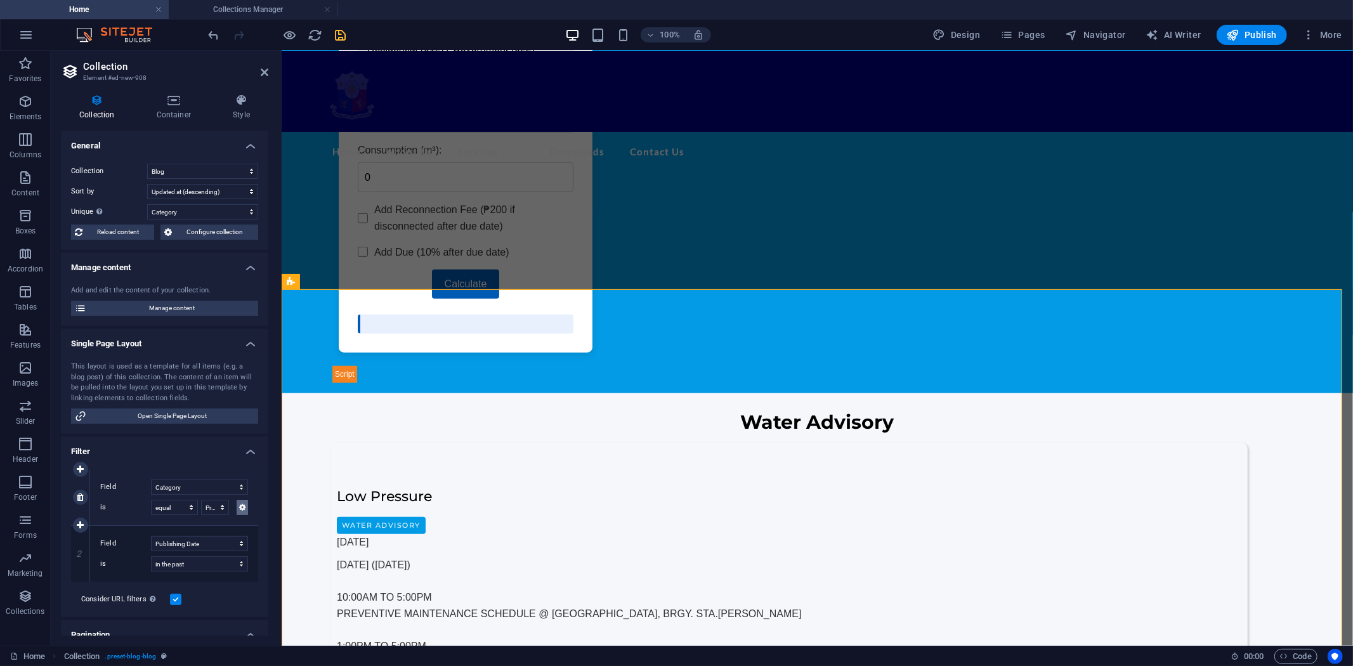
select select "Procurement"
select select "columns.publishing_date"
select select "past"
click at [240, 509] on icon at bounding box center [242, 507] width 6 height 15
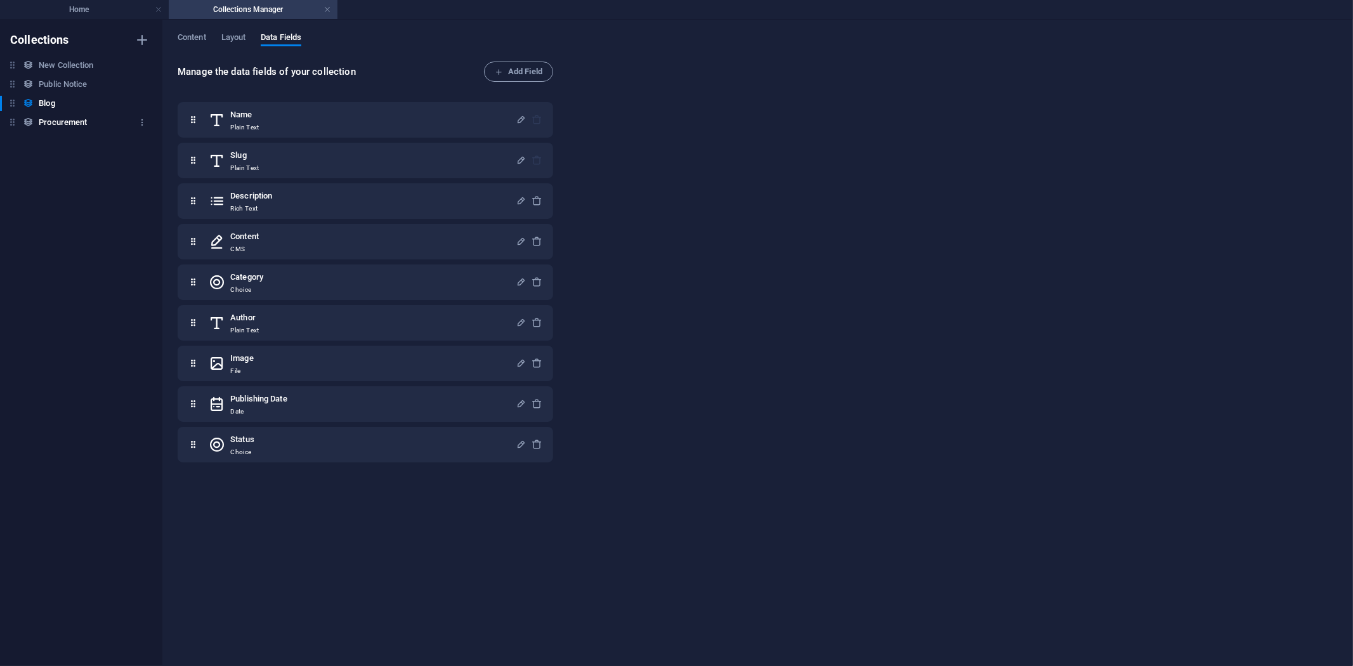
click at [59, 123] on h6 "Procurement" at bounding box center [63, 122] width 48 height 15
click at [197, 34] on span "Content" at bounding box center [192, 39] width 29 height 18
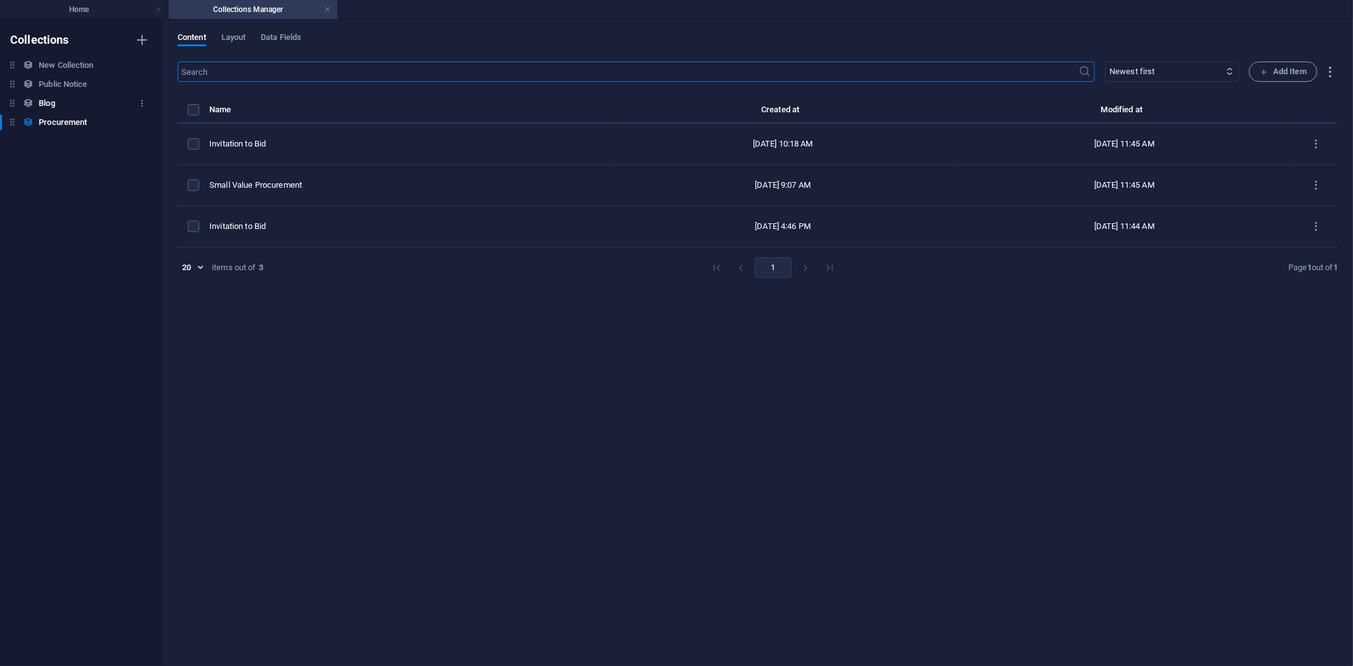
click at [47, 103] on h6 "Blog" at bounding box center [47, 103] width 16 height 15
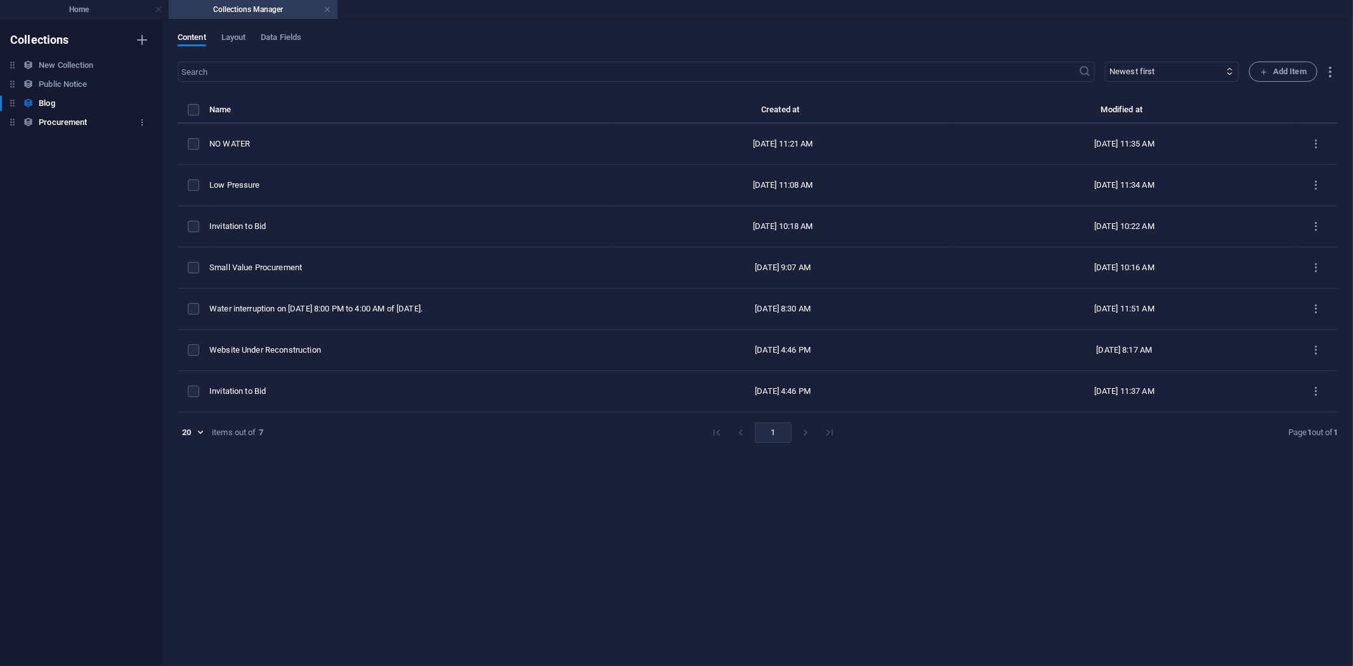
click at [57, 121] on h6 "Procurement" at bounding box center [63, 122] width 48 height 15
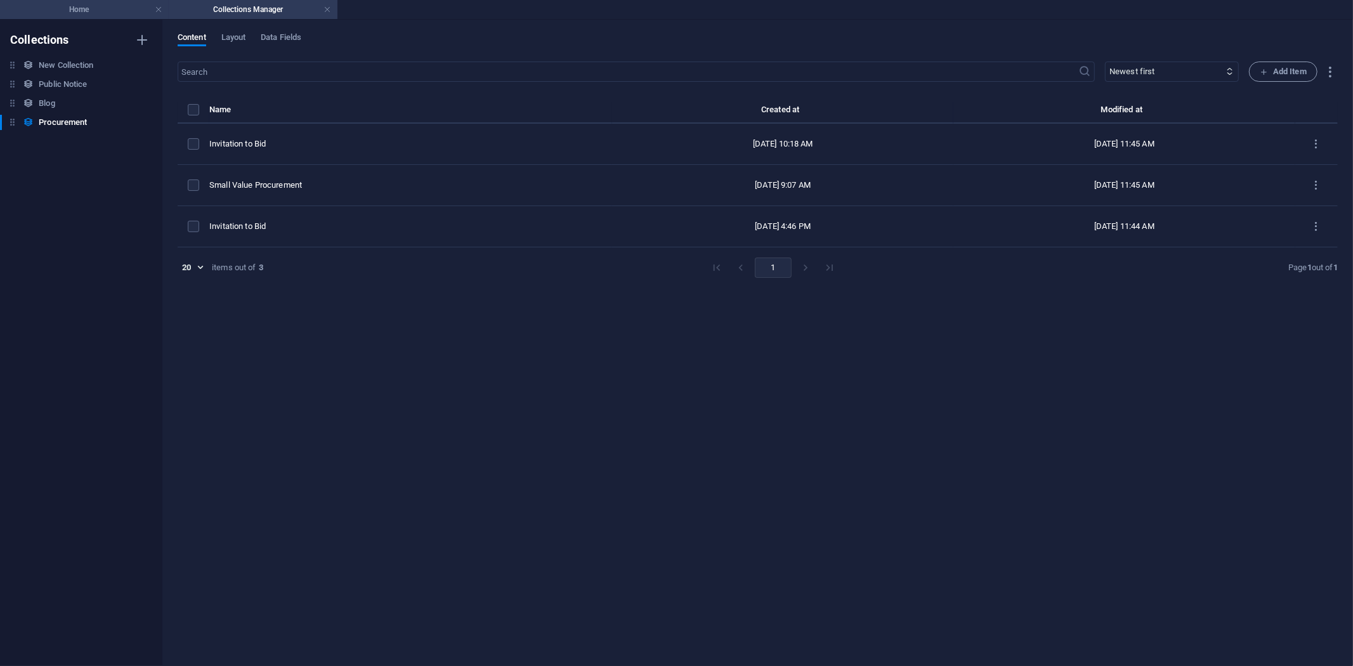
click at [83, 6] on h4 "Home" at bounding box center [84, 10] width 169 height 14
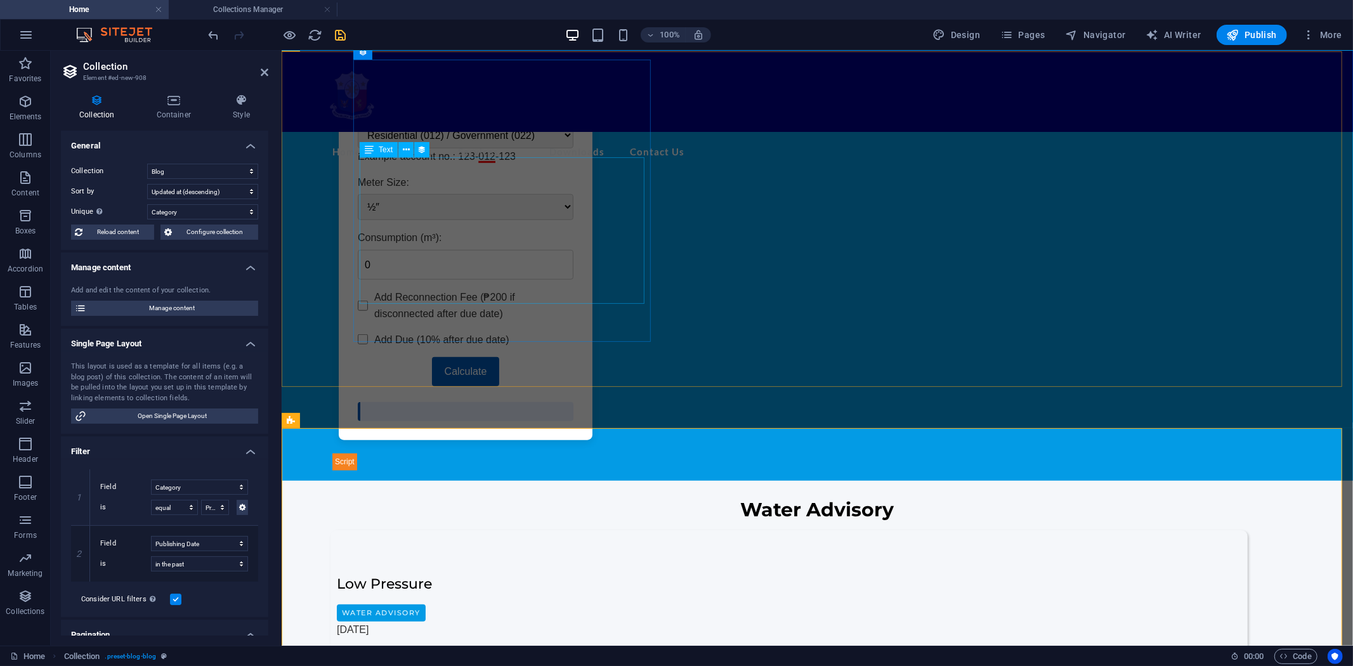
scroll to position [774, 0]
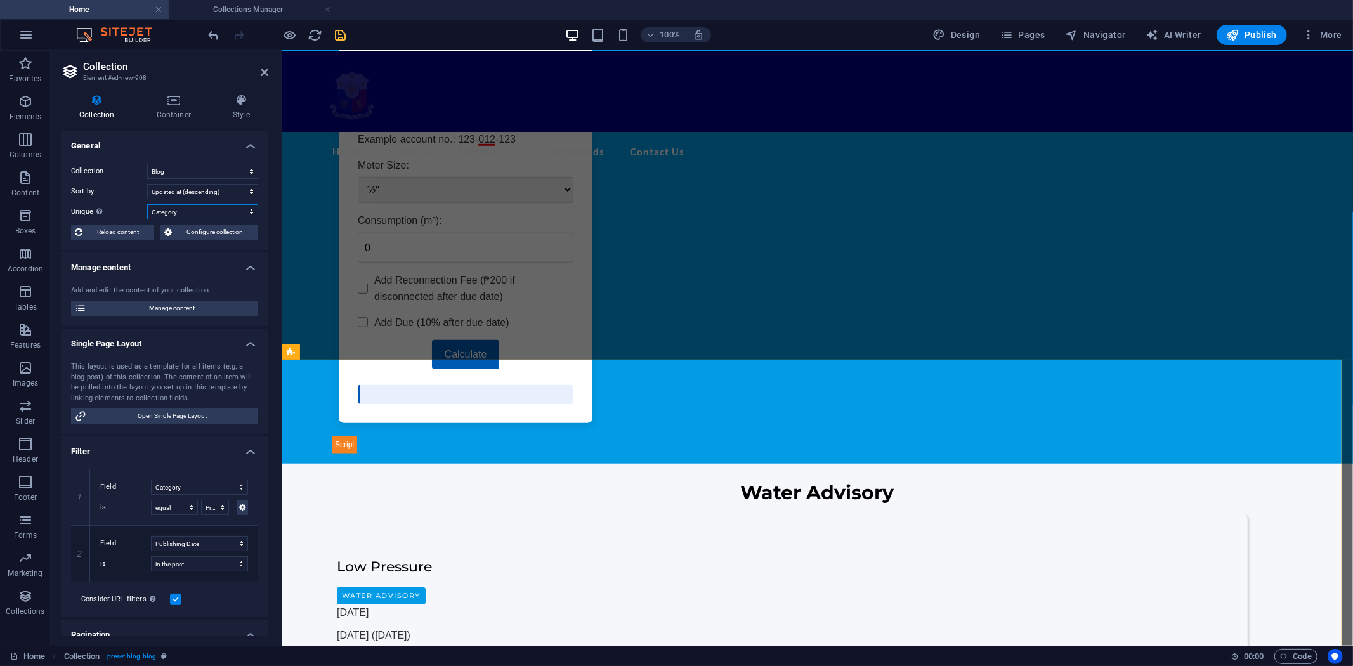
click at [247, 209] on select "None Name Slug Description Content Category Author Image Publishing Date Status" at bounding box center [202, 211] width 111 height 15
select select
click at [147, 204] on select "None Name Slug Description Content Category Author Image Publishing Date Status" at bounding box center [202, 211] width 111 height 15
select select "updatedAt_DESC"
select select "columns.category"
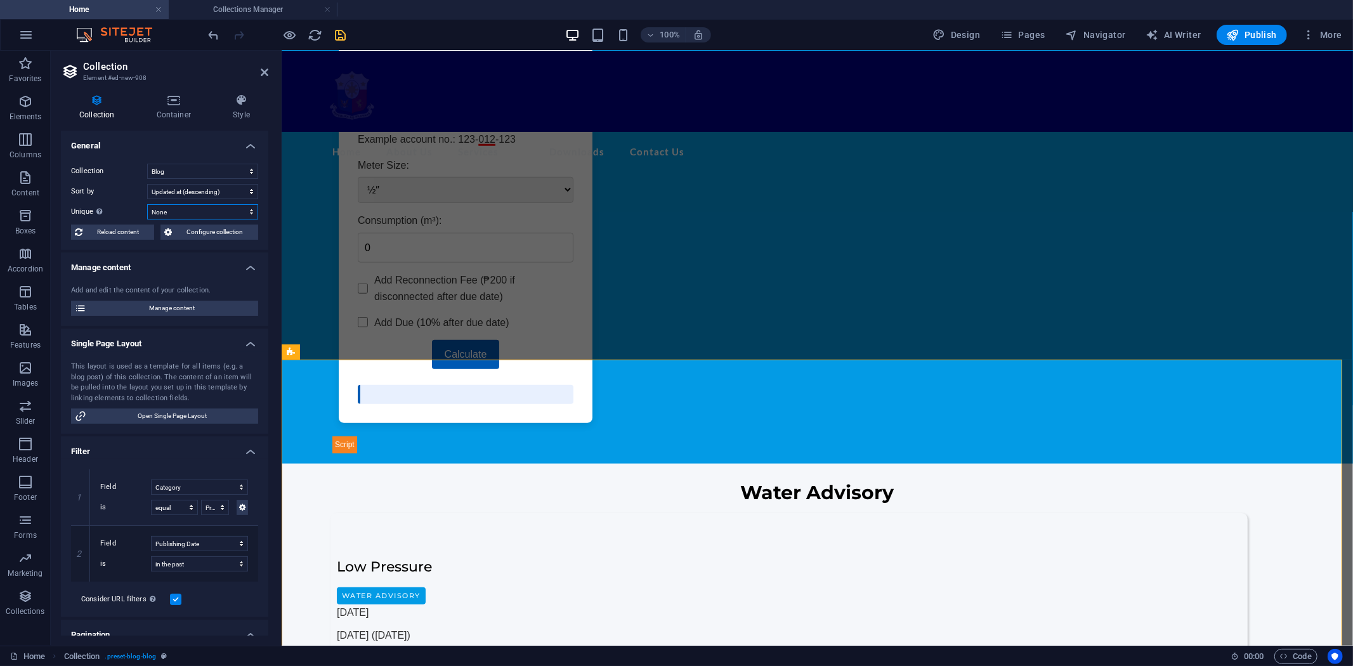
select select "Procurement"
select select "columns.publishing_date"
select select "past"
click at [340, 28] on icon "save" at bounding box center [341, 35] width 15 height 15
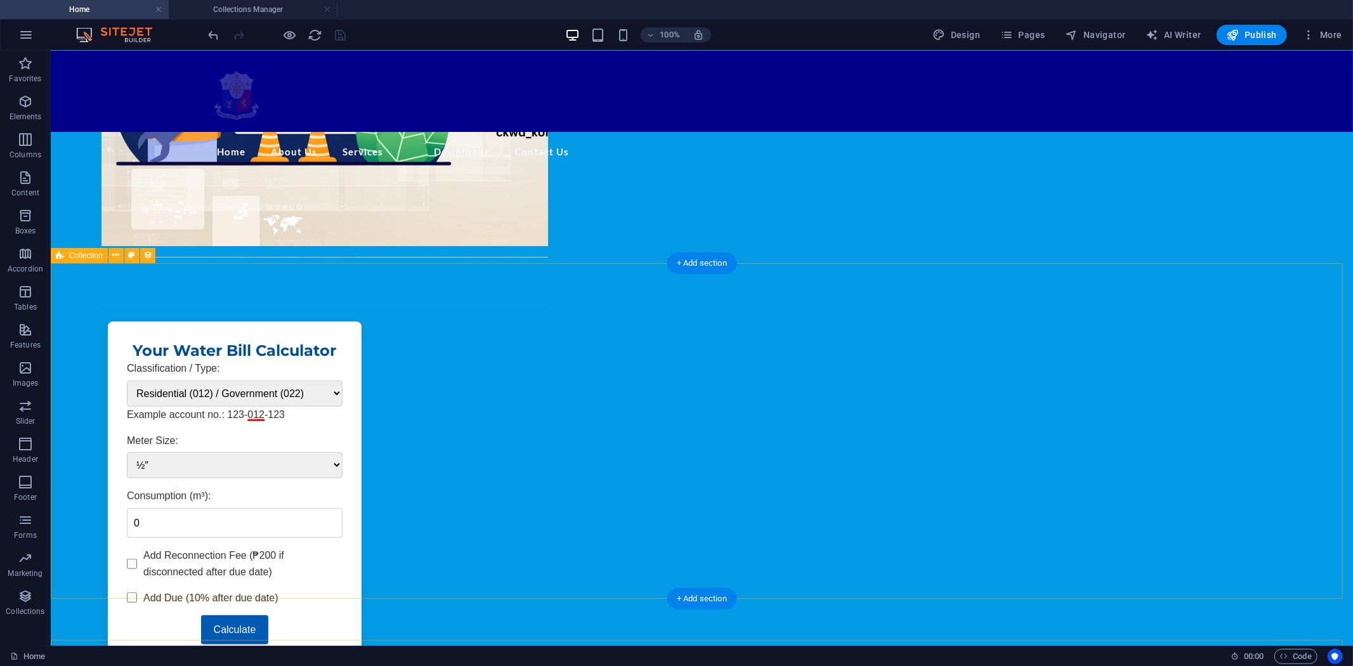
scroll to position [493, 0]
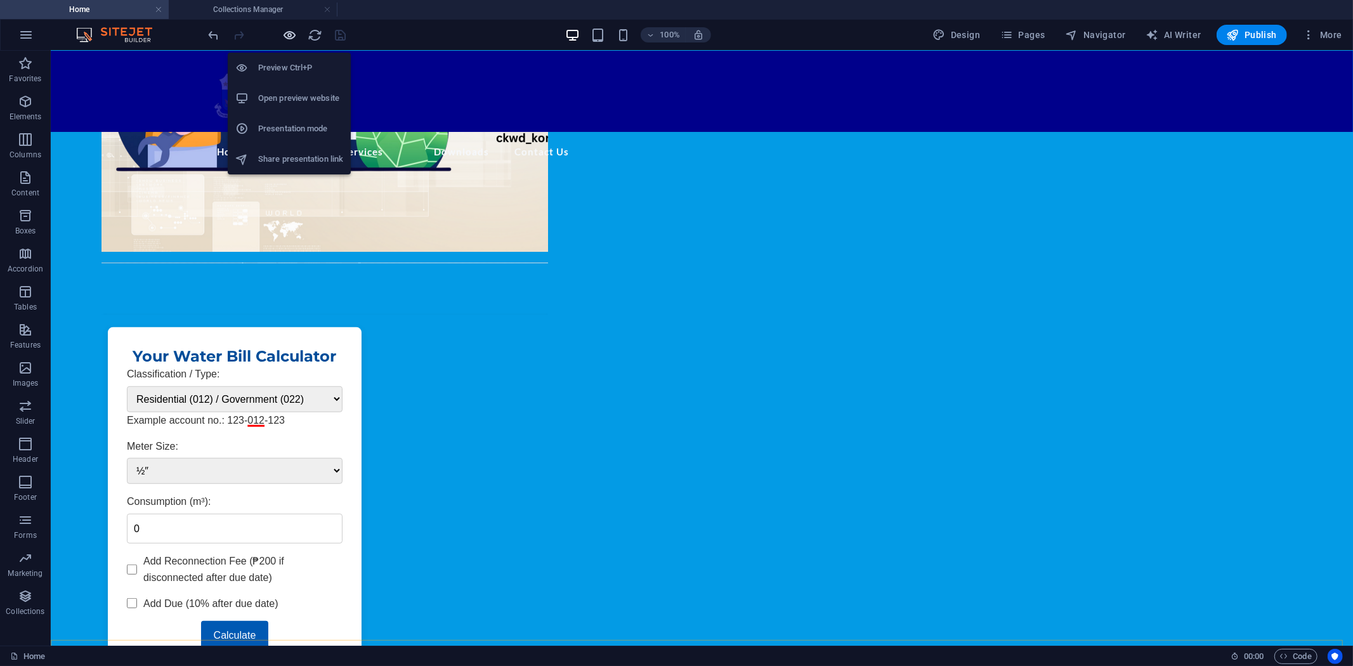
click at [292, 29] on icon "button" at bounding box center [290, 35] width 15 height 15
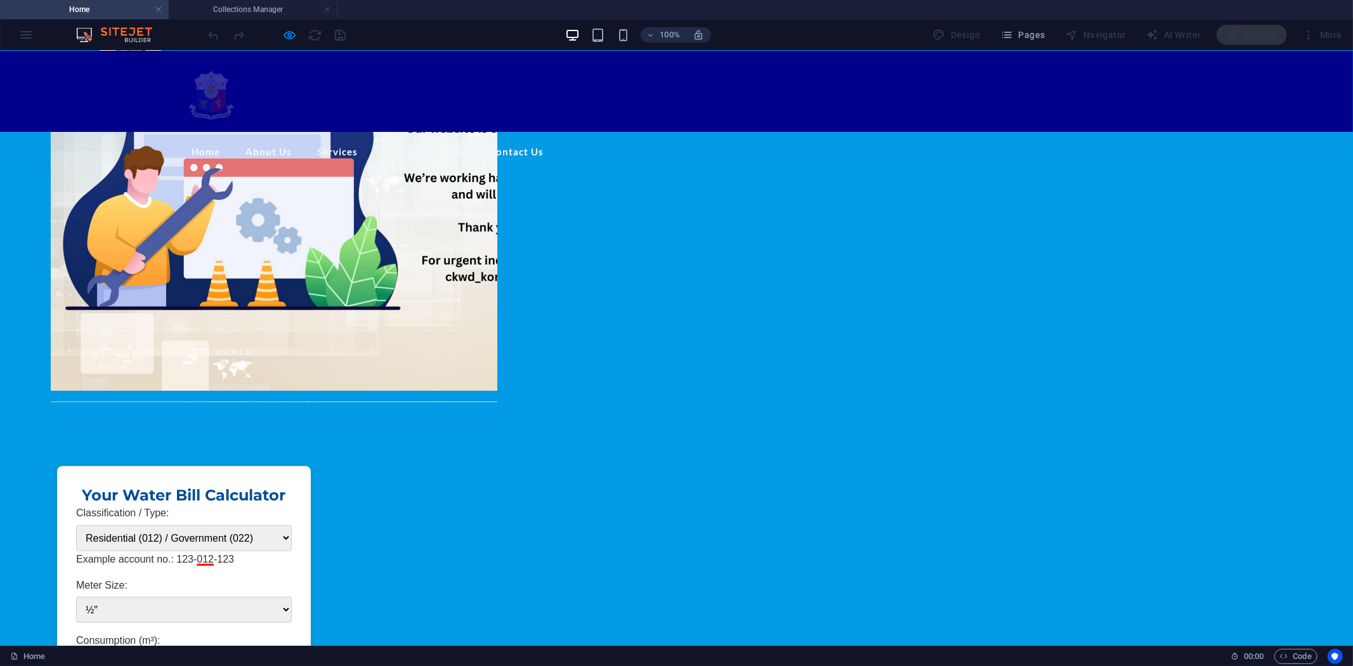
scroll to position [352, 0]
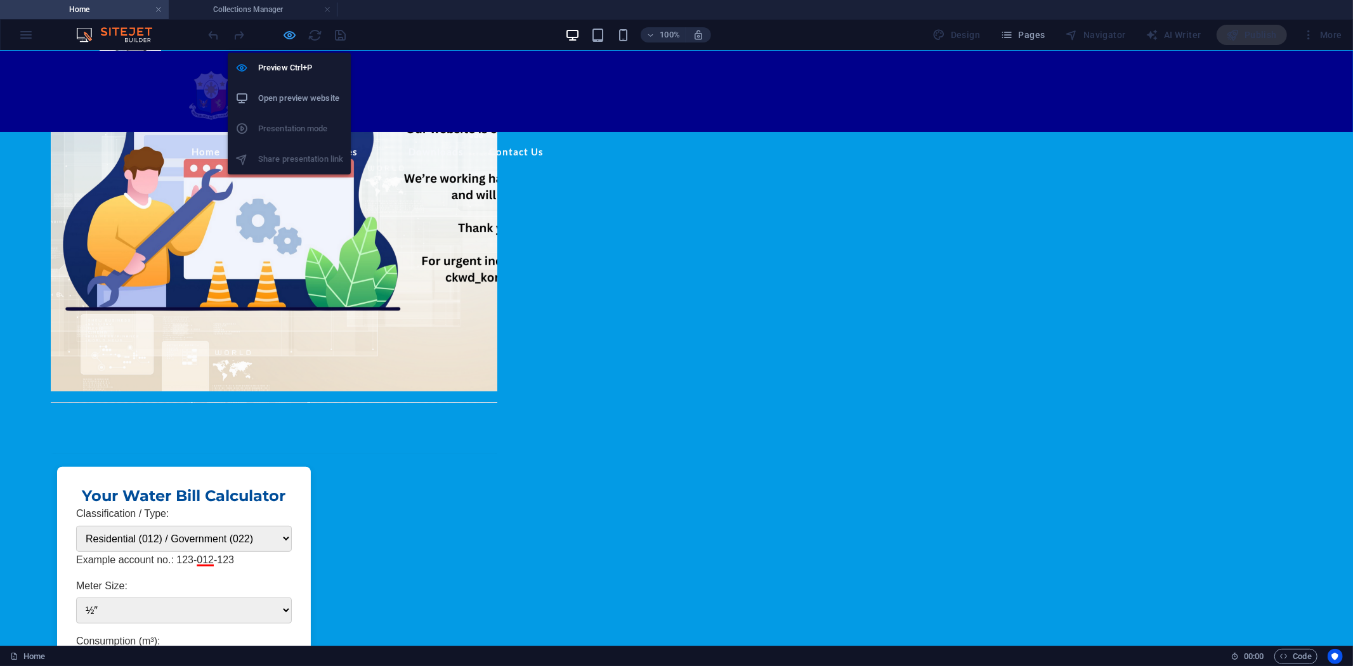
click at [286, 30] on icon "button" at bounding box center [290, 35] width 15 height 15
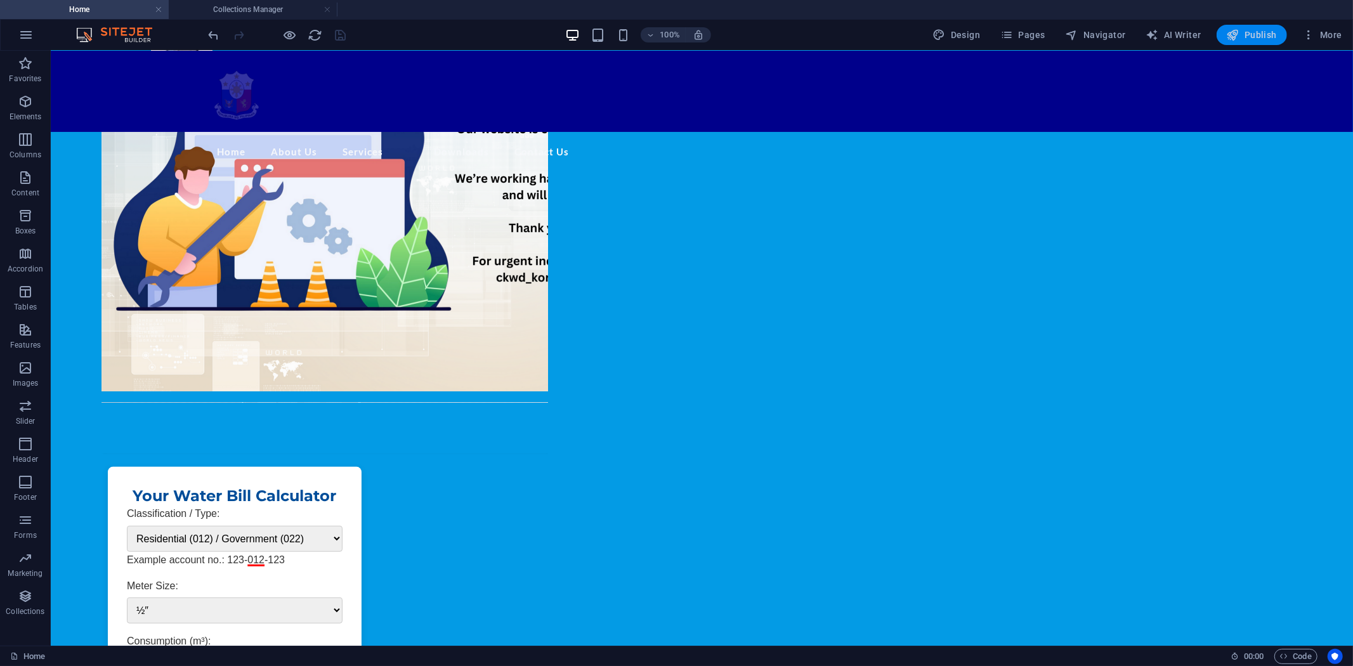
click at [1255, 29] on span "Publish" at bounding box center [1252, 35] width 50 height 13
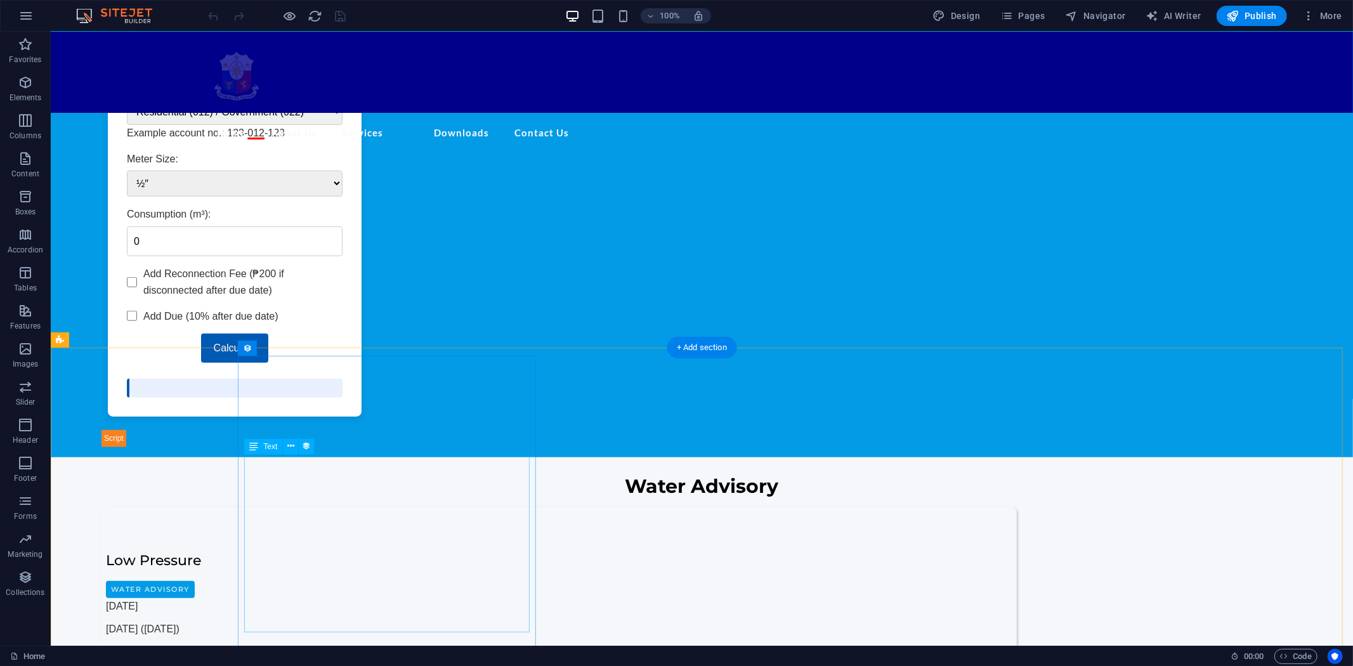
scroll to position [775, 0]
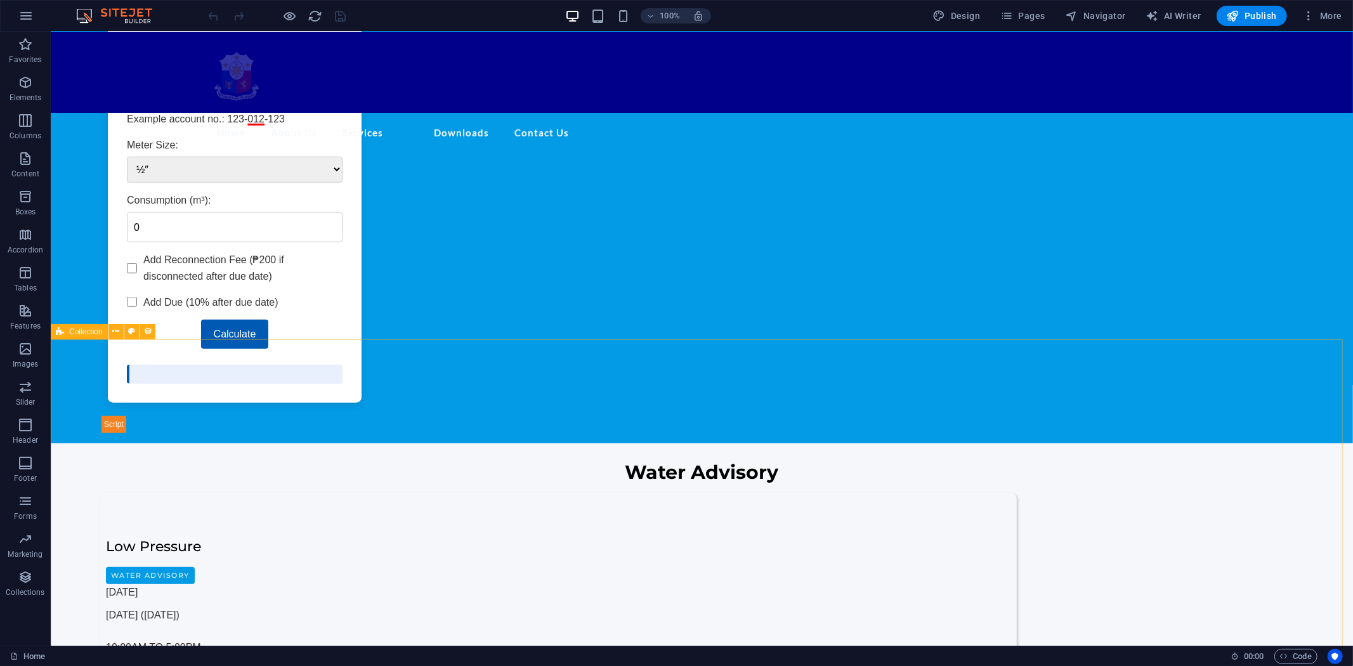
click at [89, 331] on span "Collection" at bounding box center [86, 332] width 34 height 8
select select "updatedAt_DESC"
select select "columns.category"
select select "Procurement"
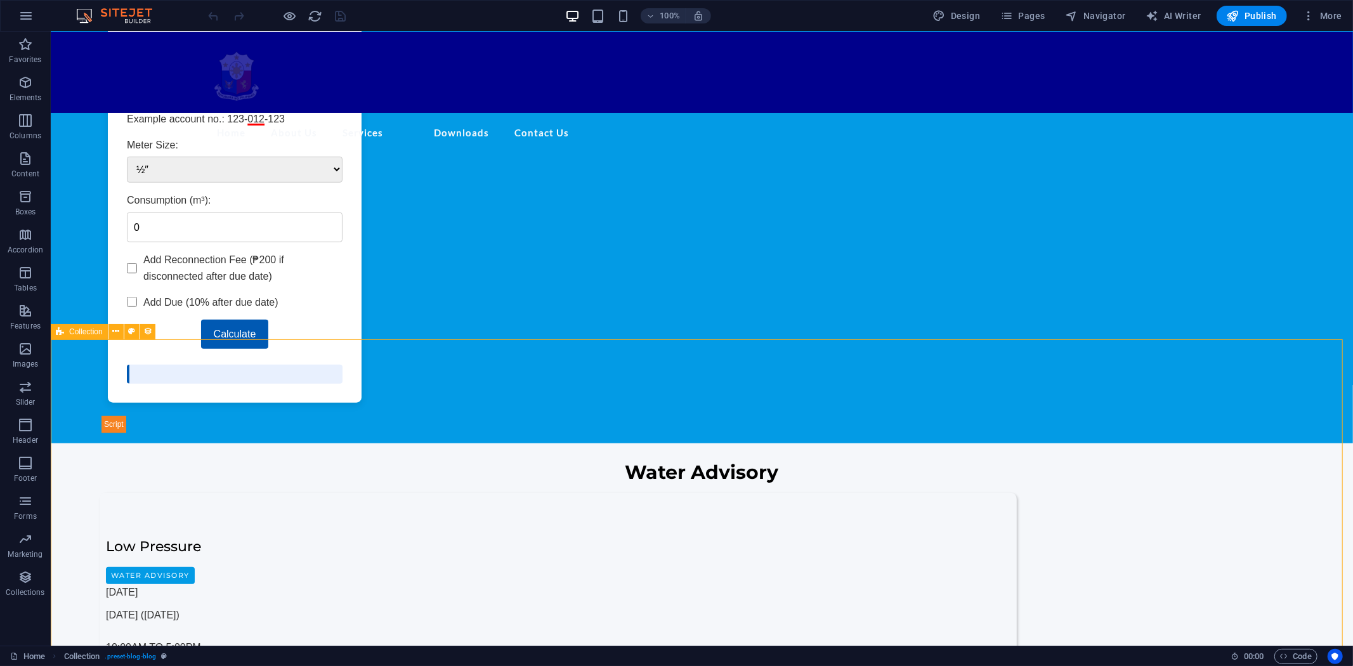
select select "columns.publishing_date"
select select "past"
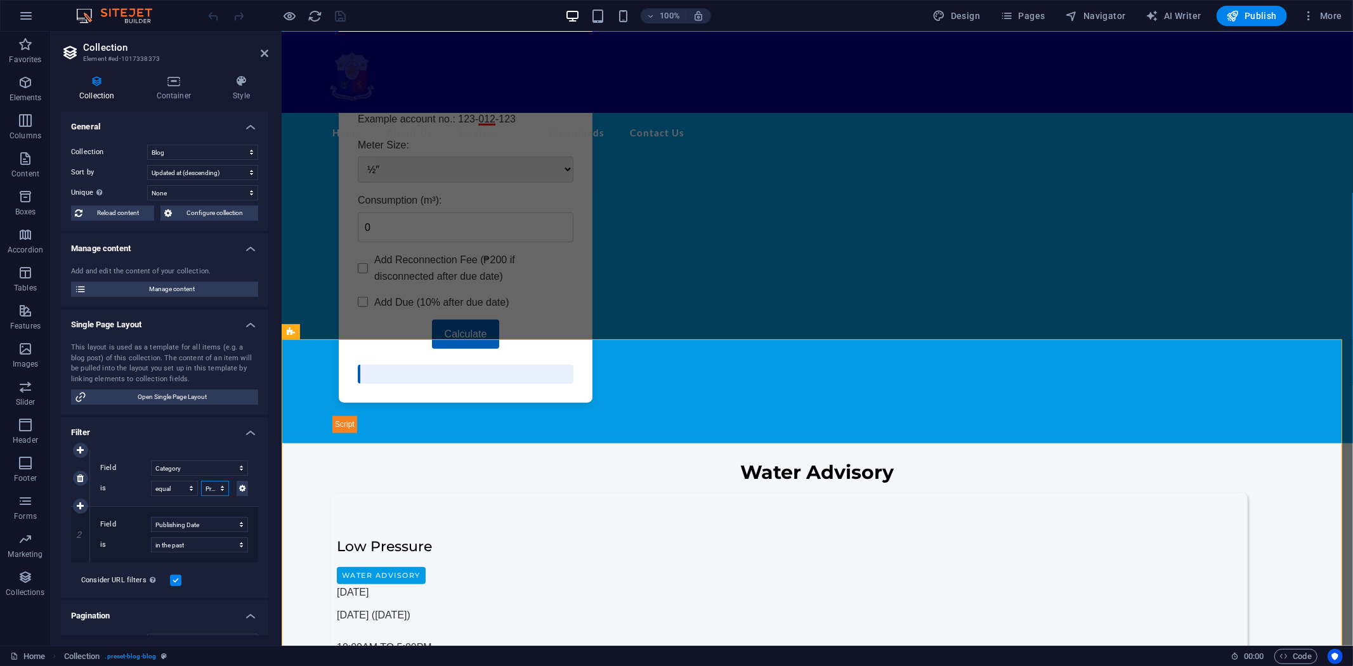
click at [223, 485] on select "Public Notice Procurement Water Advisory" at bounding box center [215, 488] width 28 height 15
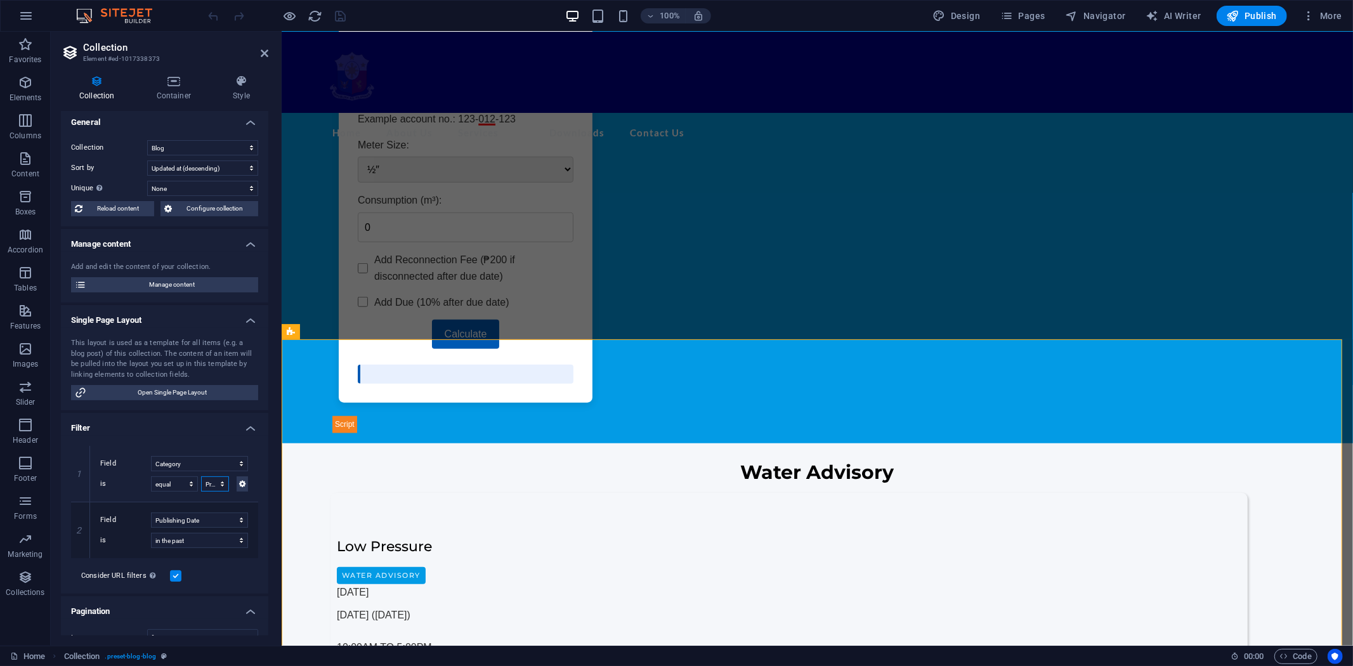
scroll to position [0, 0]
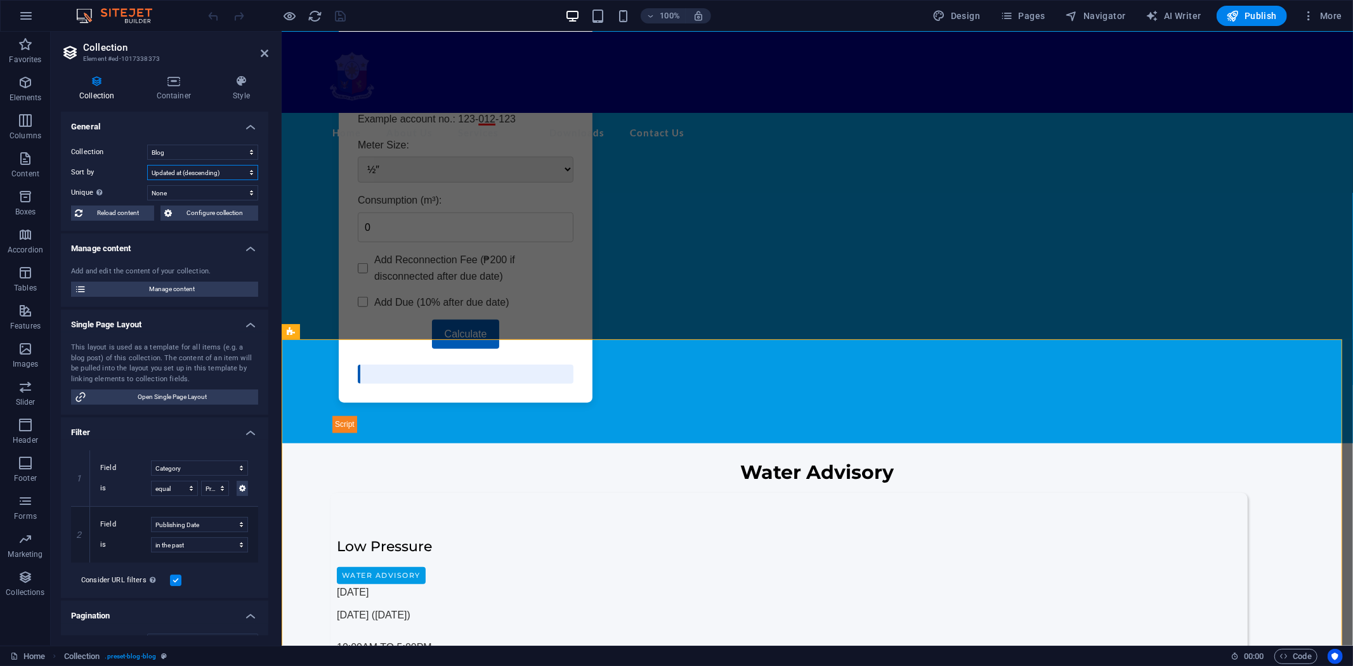
click at [249, 169] on select "Created at (ascending) Created at (descending) Updated at (ascending) Updated a…" at bounding box center [202, 172] width 111 height 15
click at [147, 165] on select "Created at (ascending) Created at (descending) Updated at (ascending) Updated a…" at bounding box center [202, 172] width 111 height 15
select select "[DOMAIN_NAME]_DESC"
select select "columns.category"
select select "Procurement"
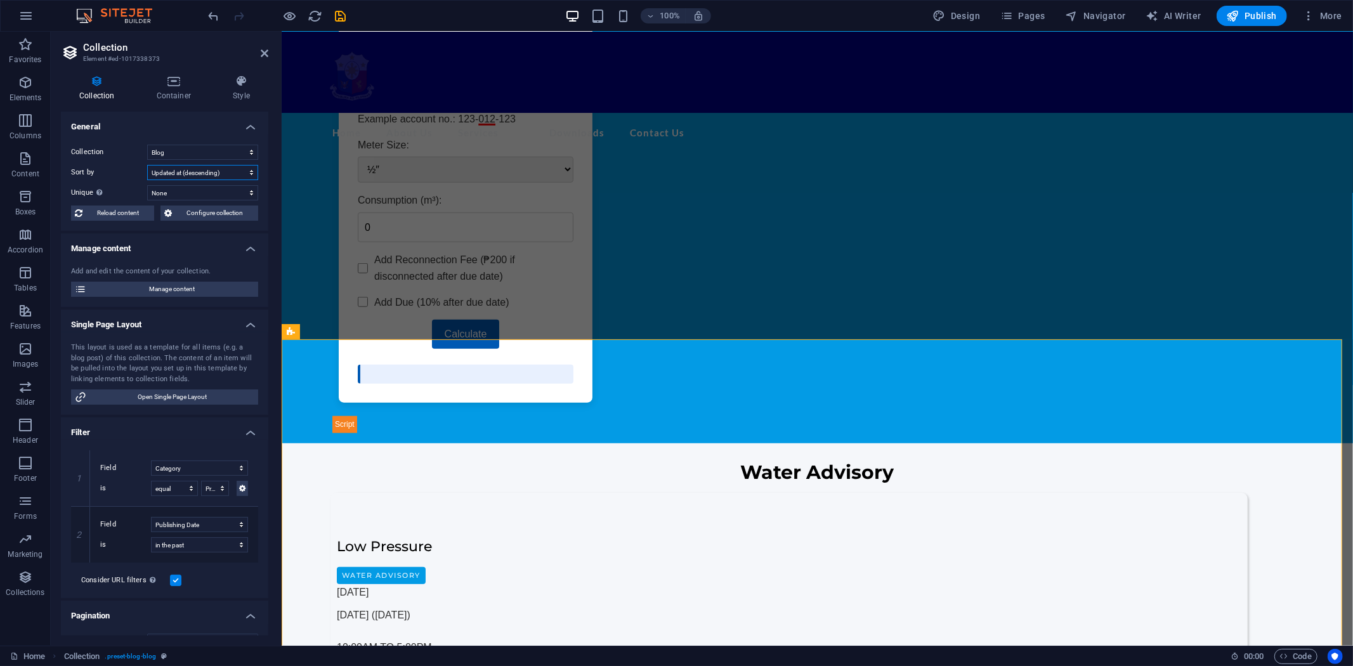
select select "columns.publishing_date"
select select "past"
click at [339, 11] on icon "save" at bounding box center [341, 16] width 15 height 15
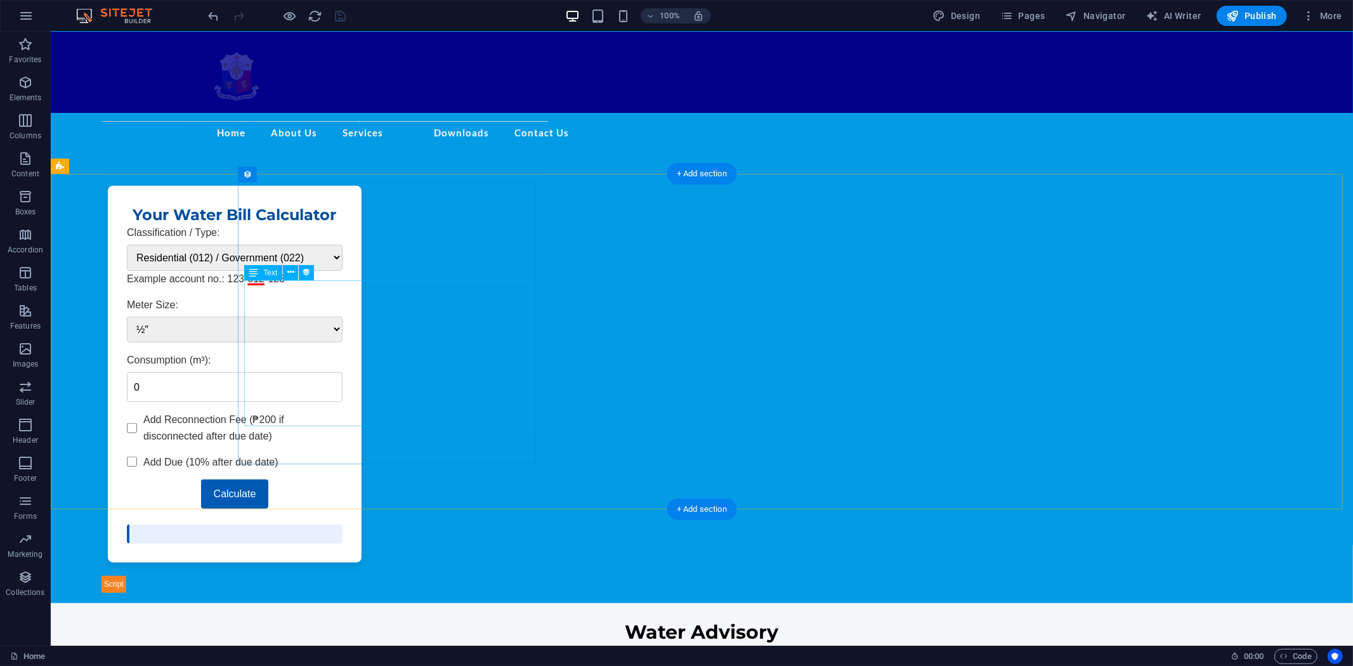
scroll to position [775, 0]
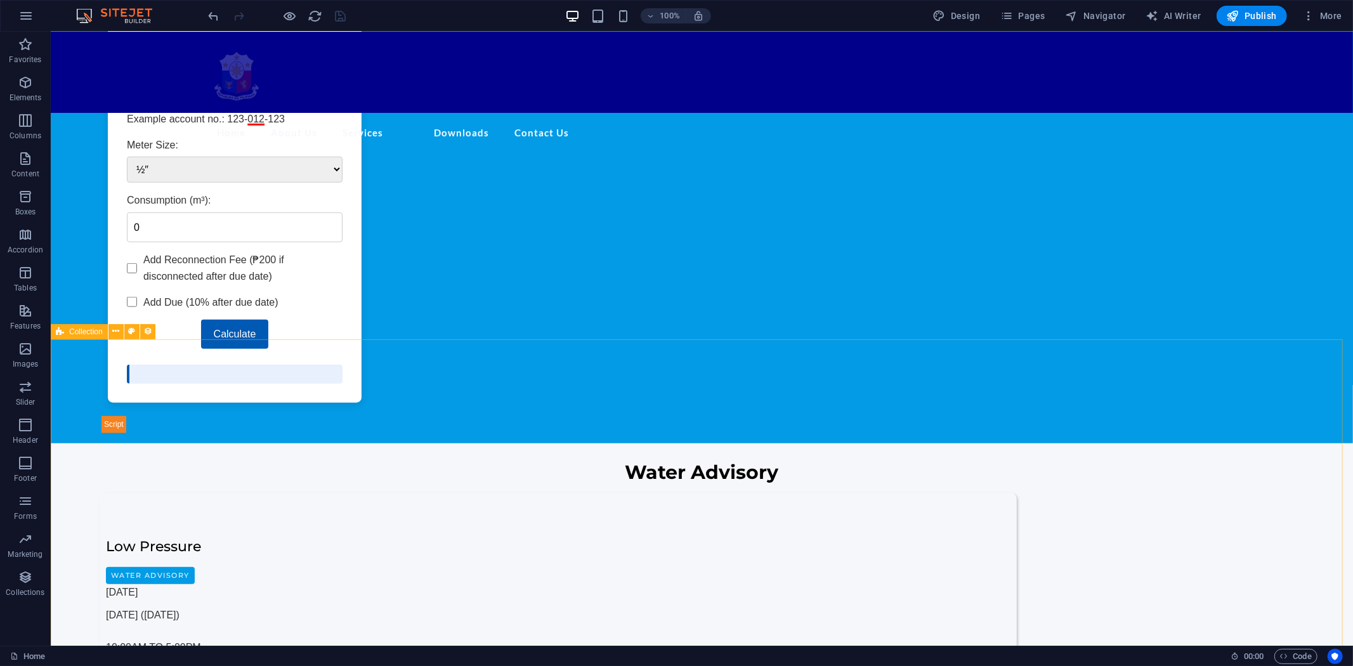
click at [81, 324] on div "Collection" at bounding box center [79, 331] width 57 height 15
click at [81, 330] on span "Collection" at bounding box center [86, 332] width 34 height 8
select select "[DOMAIN_NAME]_DESC"
select select "columns.category"
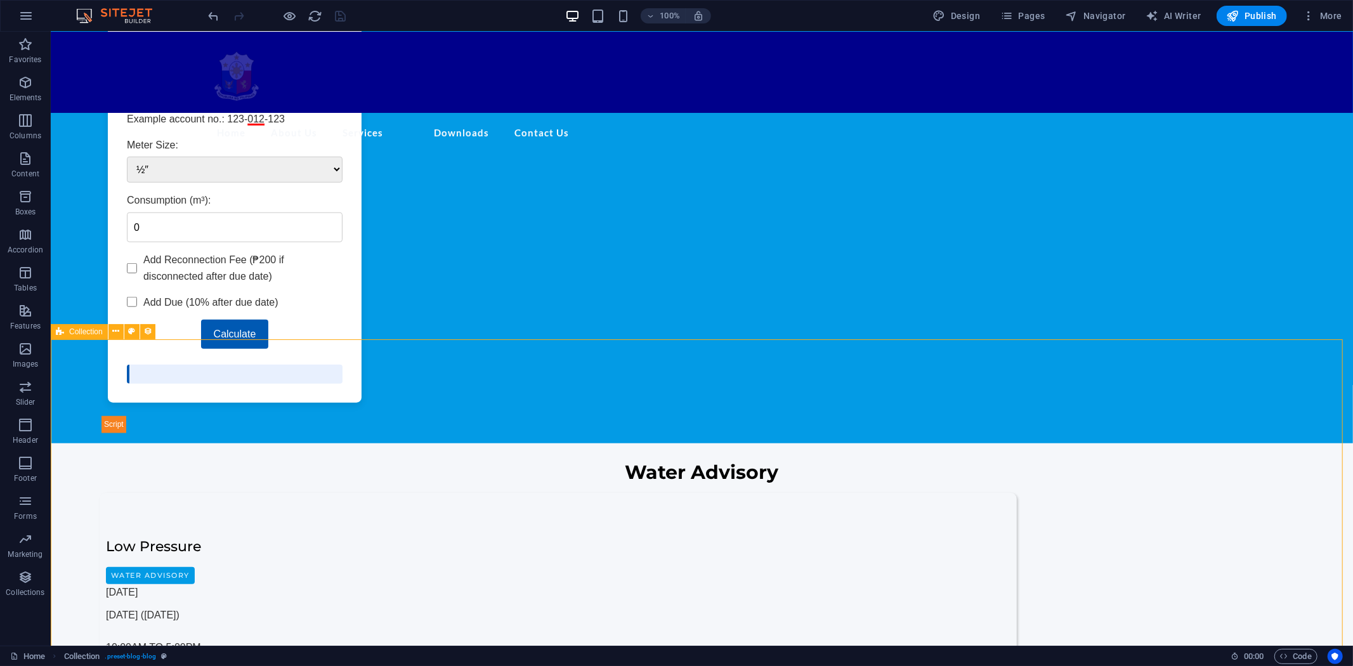
select select "Procurement"
select select "columns.publishing_date"
select select "past"
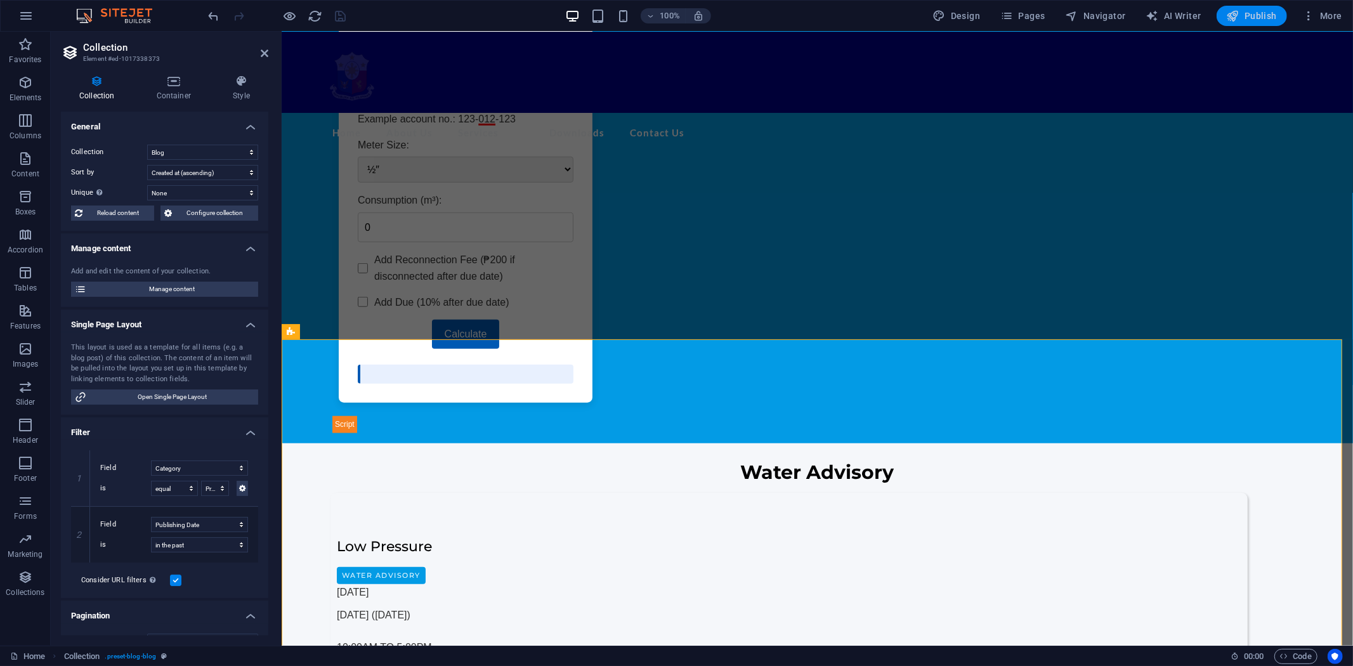
click at [1250, 13] on span "Publish" at bounding box center [1252, 16] width 50 height 13
